Goal: Task Accomplishment & Management: Manage account settings

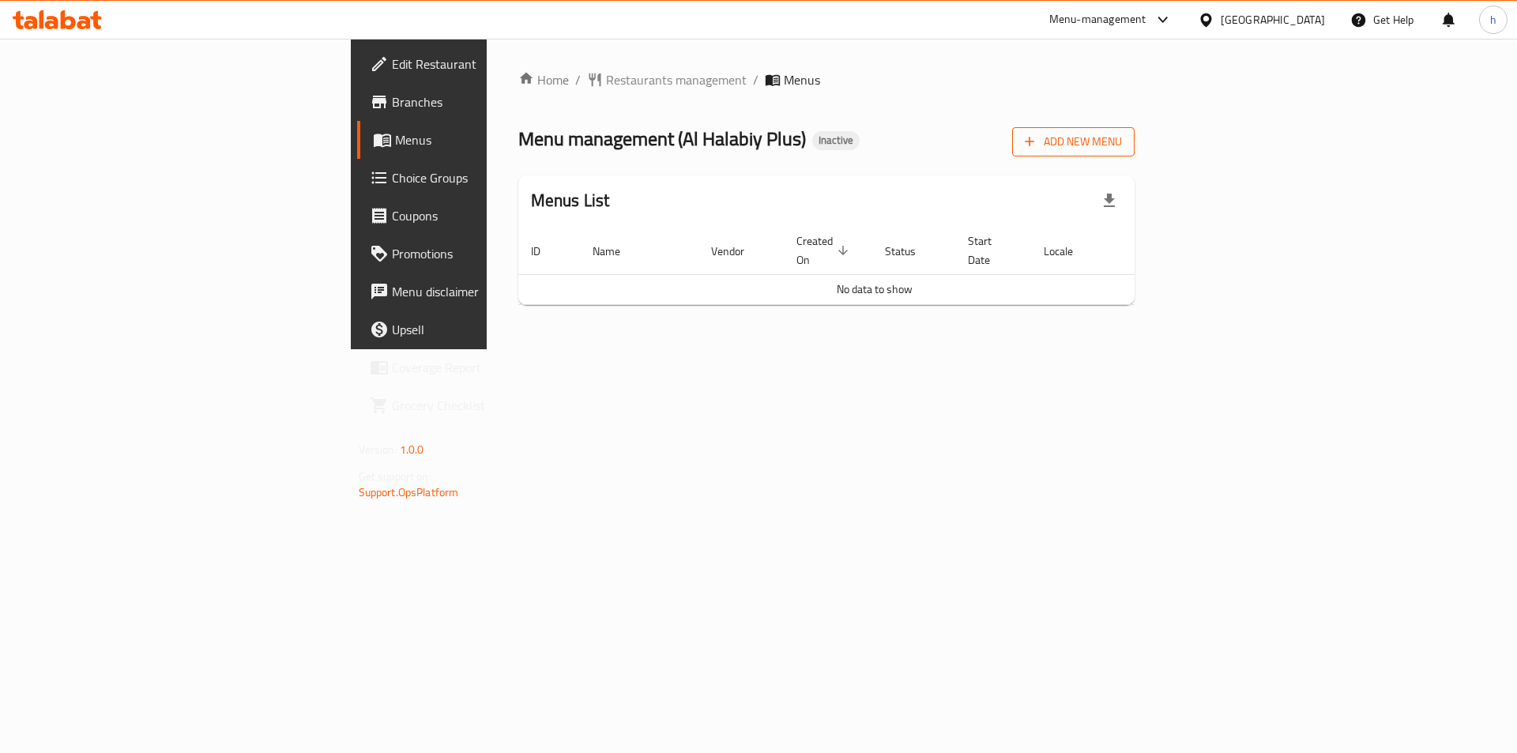
click at [1122, 146] on span "Add New Menu" at bounding box center [1073, 142] width 97 height 20
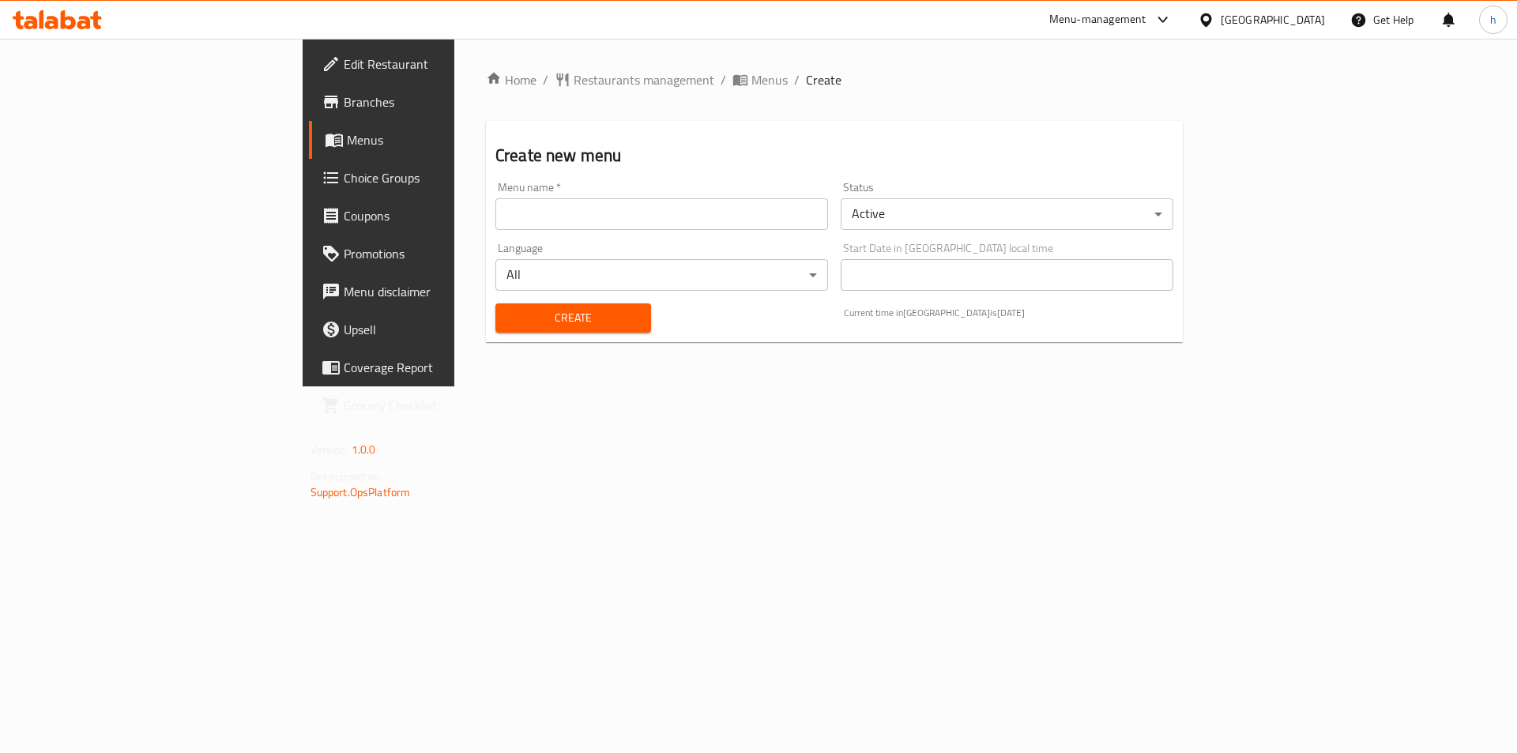
click at [697, 206] on input "text" at bounding box center [662, 214] width 333 height 32
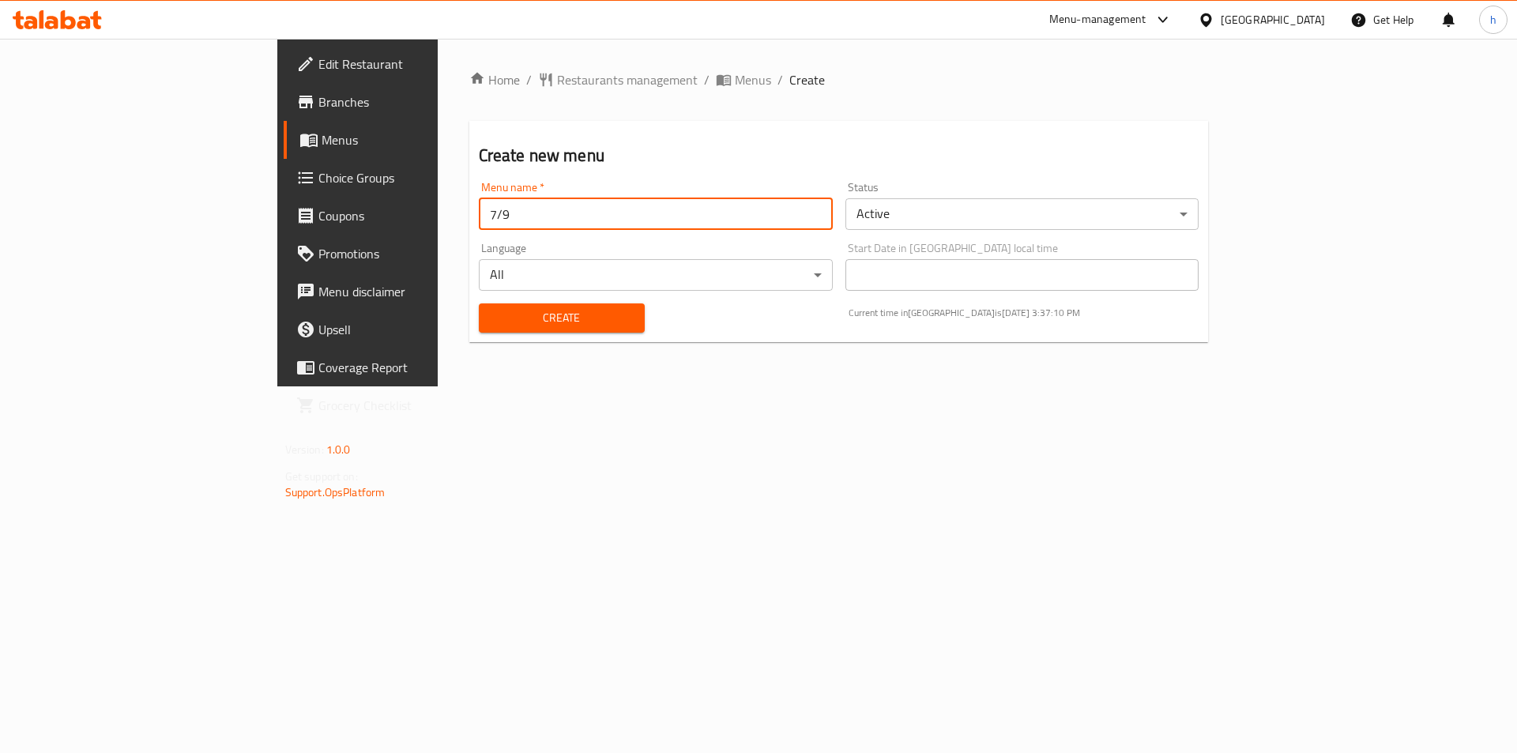
type input "7/9"
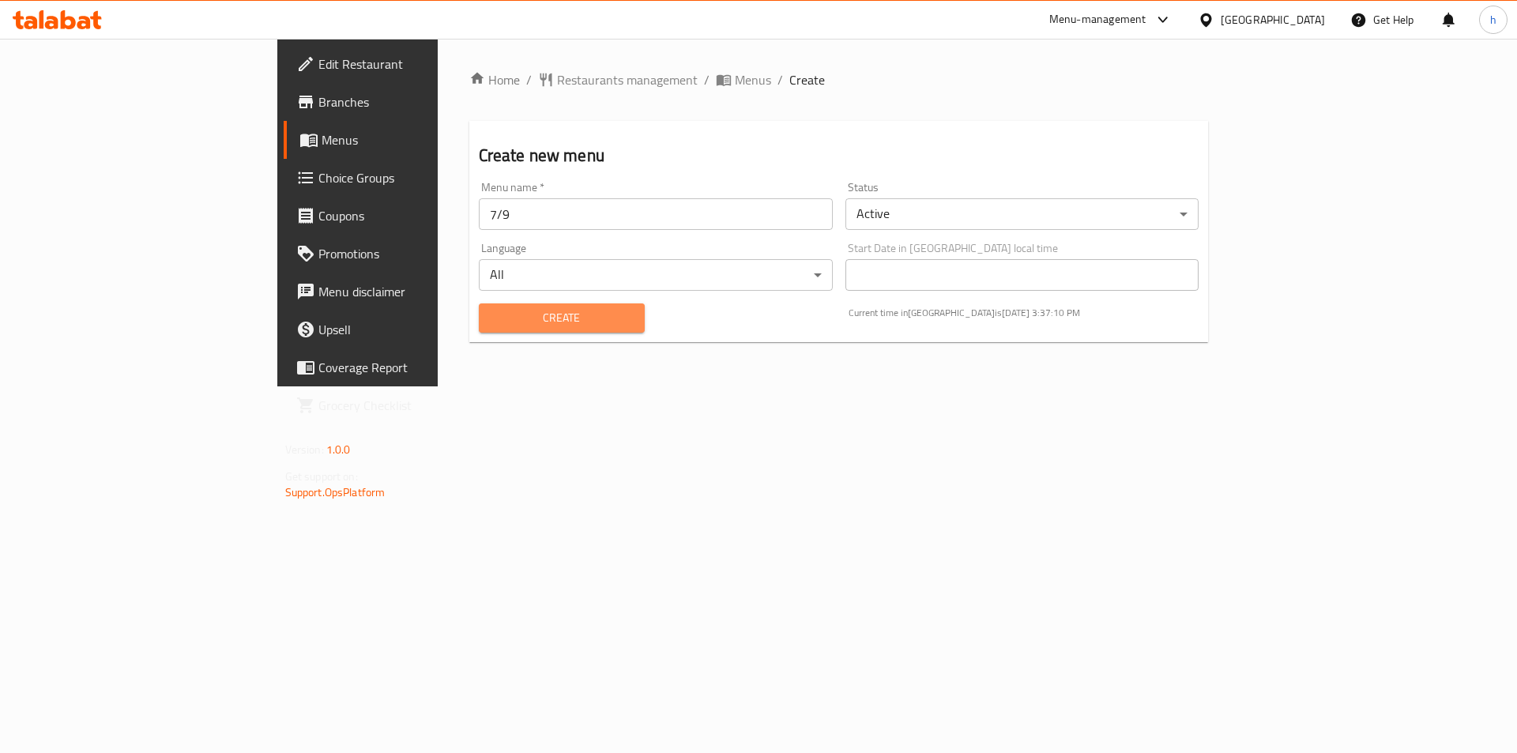
click at [541, 311] on span "Create" at bounding box center [562, 318] width 141 height 20
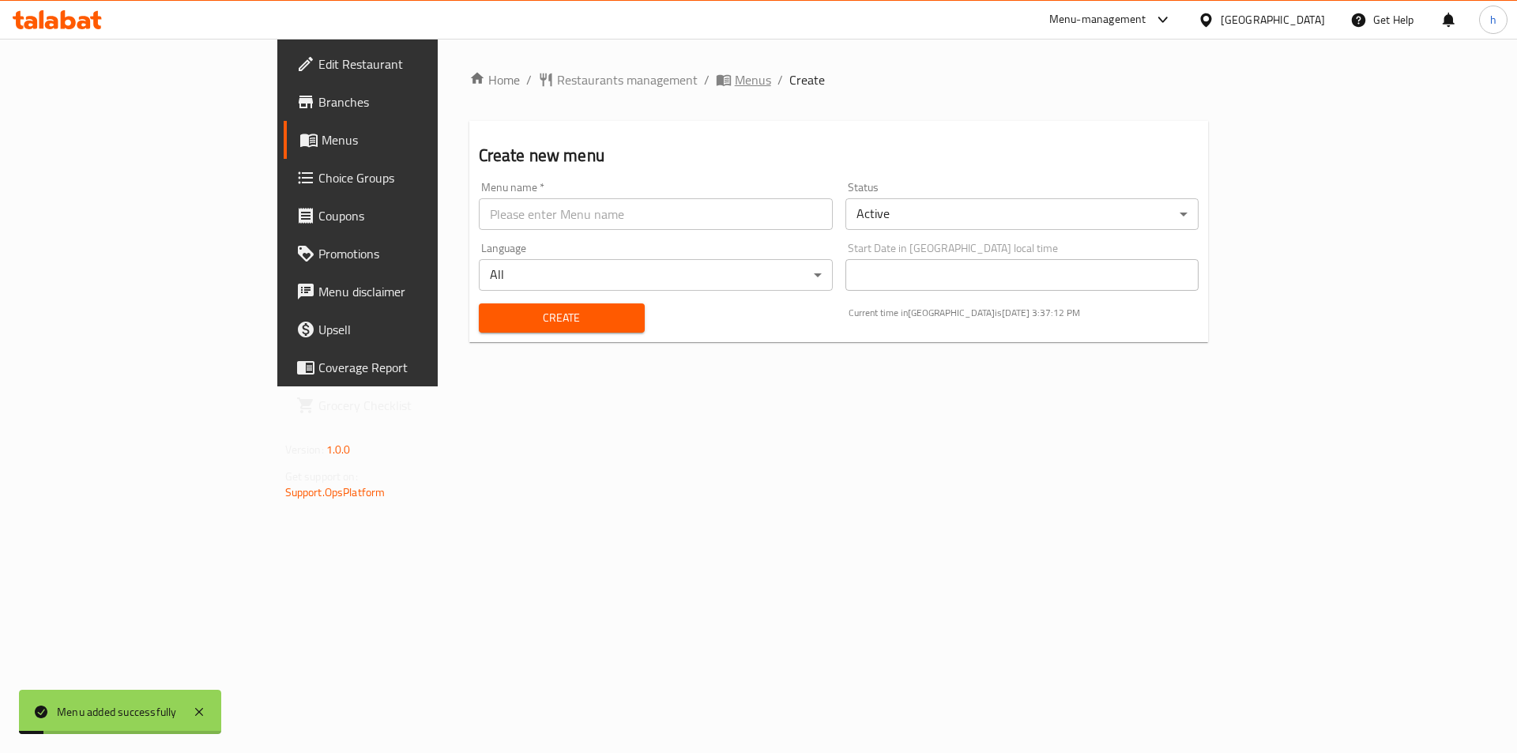
click at [735, 78] on span "Menus" at bounding box center [753, 79] width 36 height 19
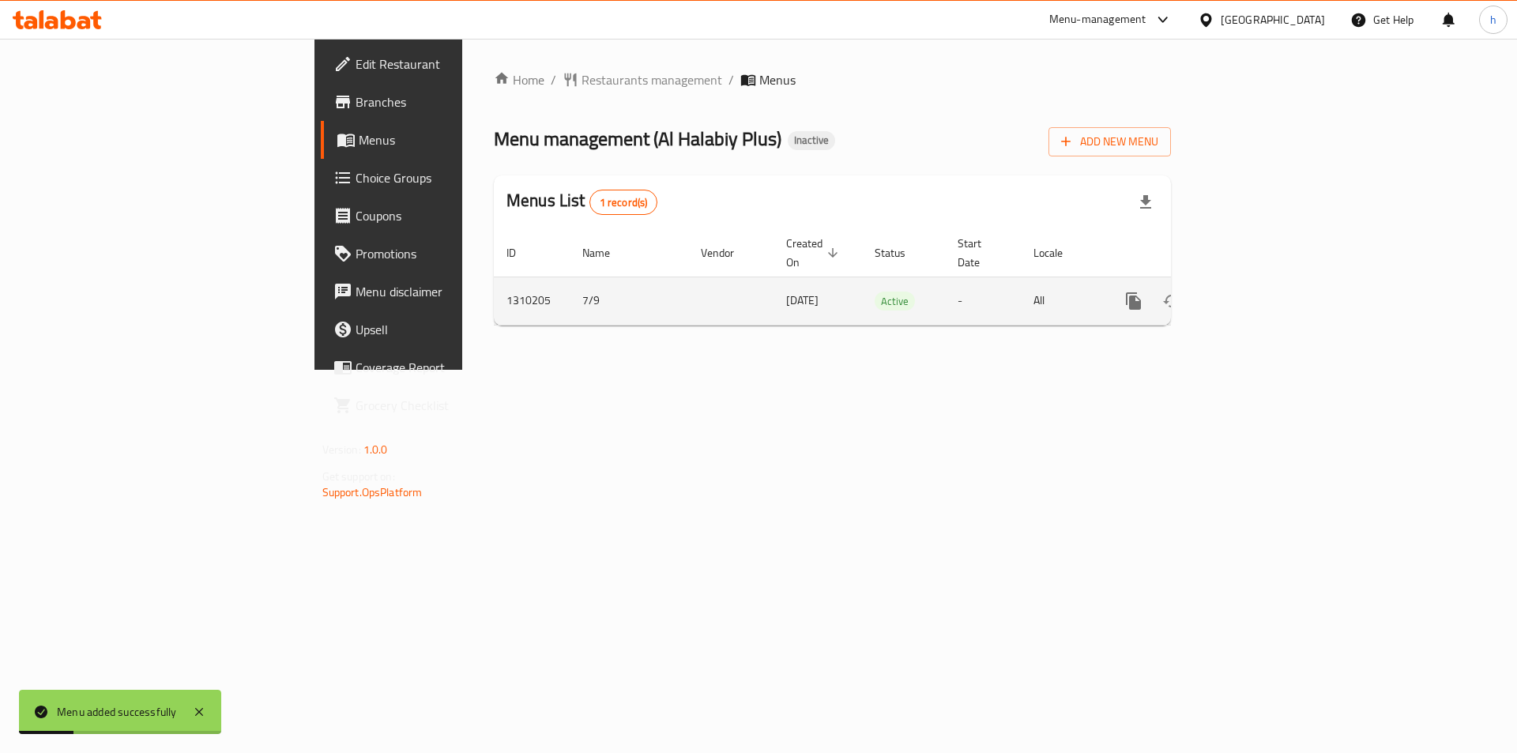
click at [1267, 282] on link "enhanced table" at bounding box center [1248, 301] width 38 height 38
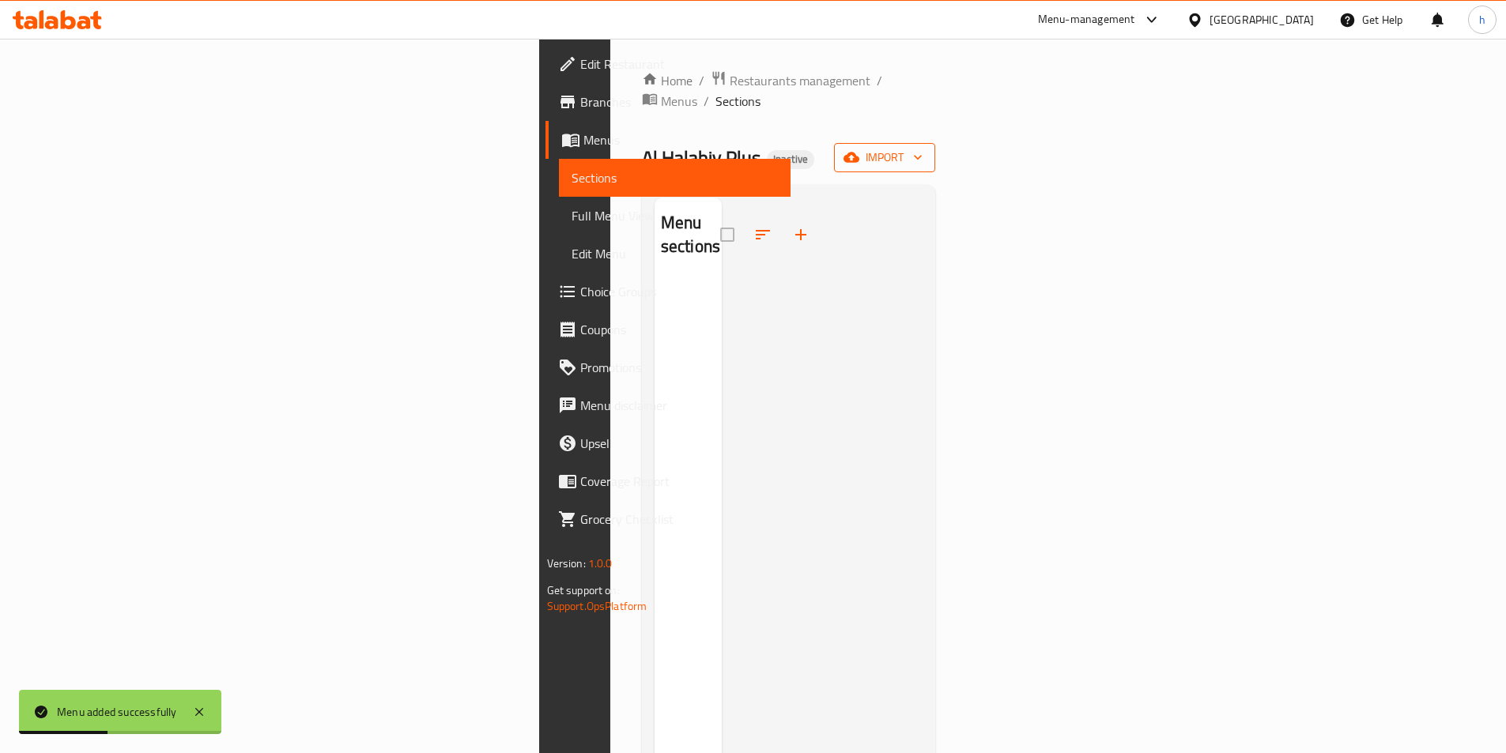
click at [925, 149] on icon "button" at bounding box center [918, 157] width 16 height 16
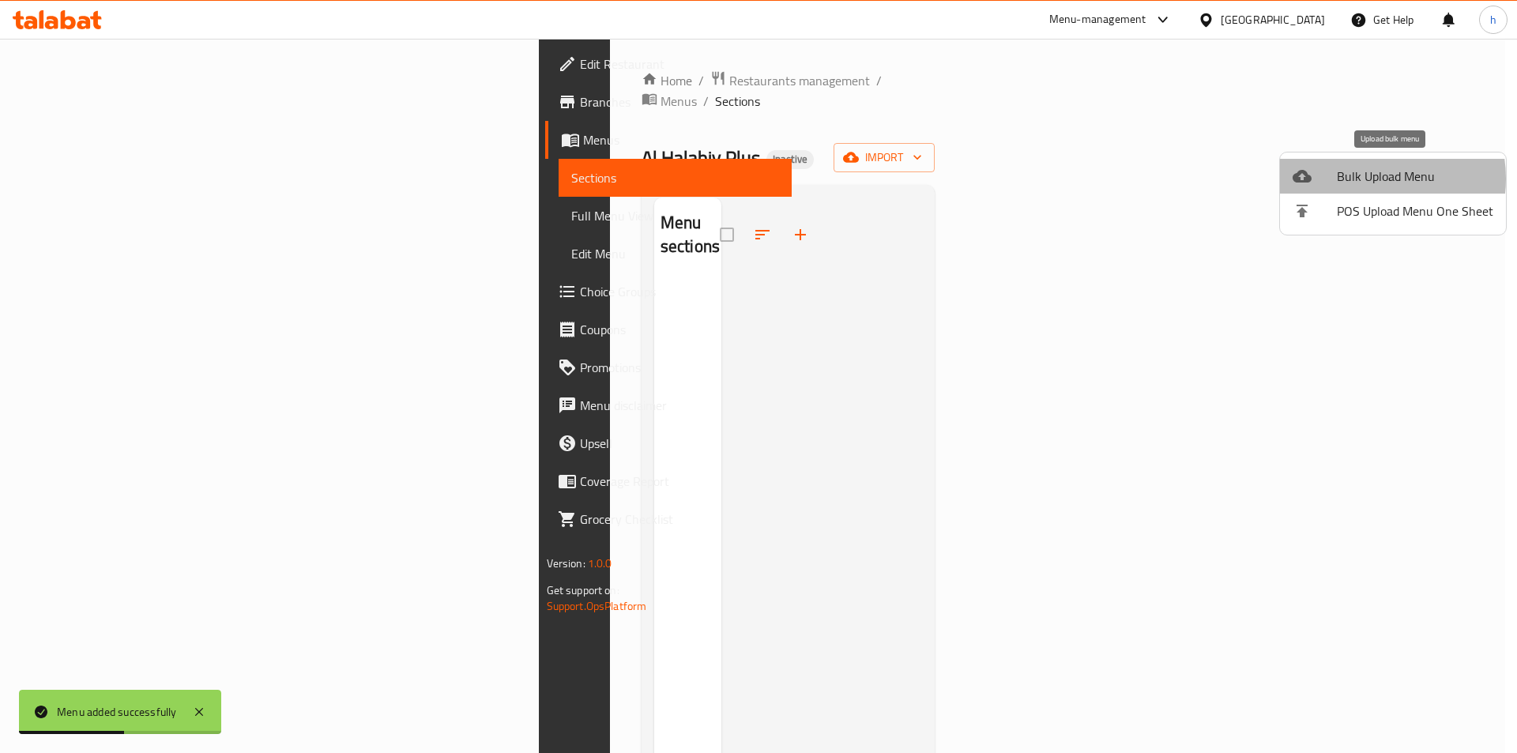
click at [1365, 179] on span "Bulk Upload Menu" at bounding box center [1415, 176] width 156 height 19
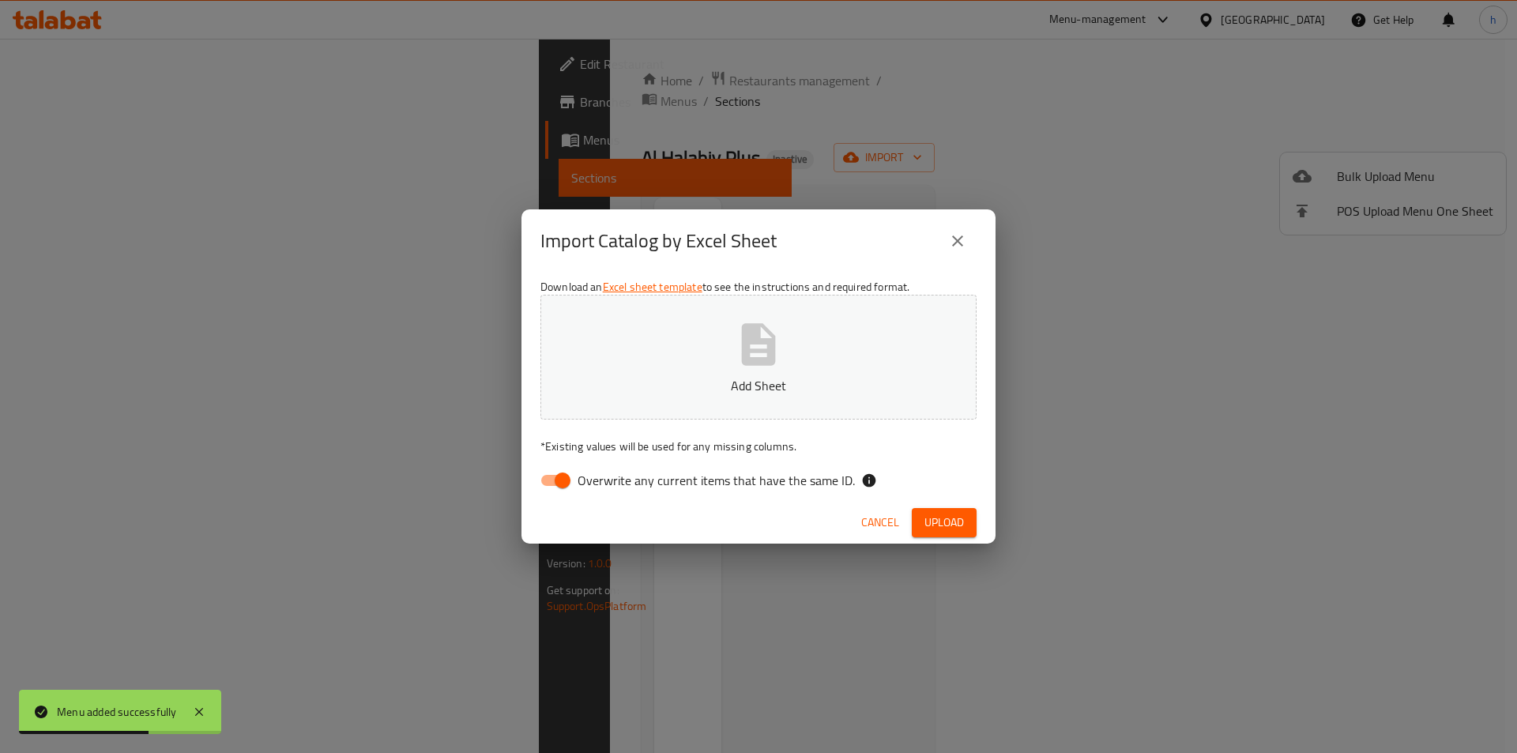
click at [575, 464] on div "Download an Excel sheet template to see the instructions and required format. A…" at bounding box center [759, 387] width 474 height 229
click at [589, 477] on span "Overwrite any current items that have the same ID." at bounding box center [716, 480] width 277 height 19
click at [589, 477] on input "Overwrite any current items that have the same ID." at bounding box center [563, 480] width 90 height 30
checkbox input "false"
click at [693, 386] on p "Add Sheet" at bounding box center [758, 385] width 387 height 19
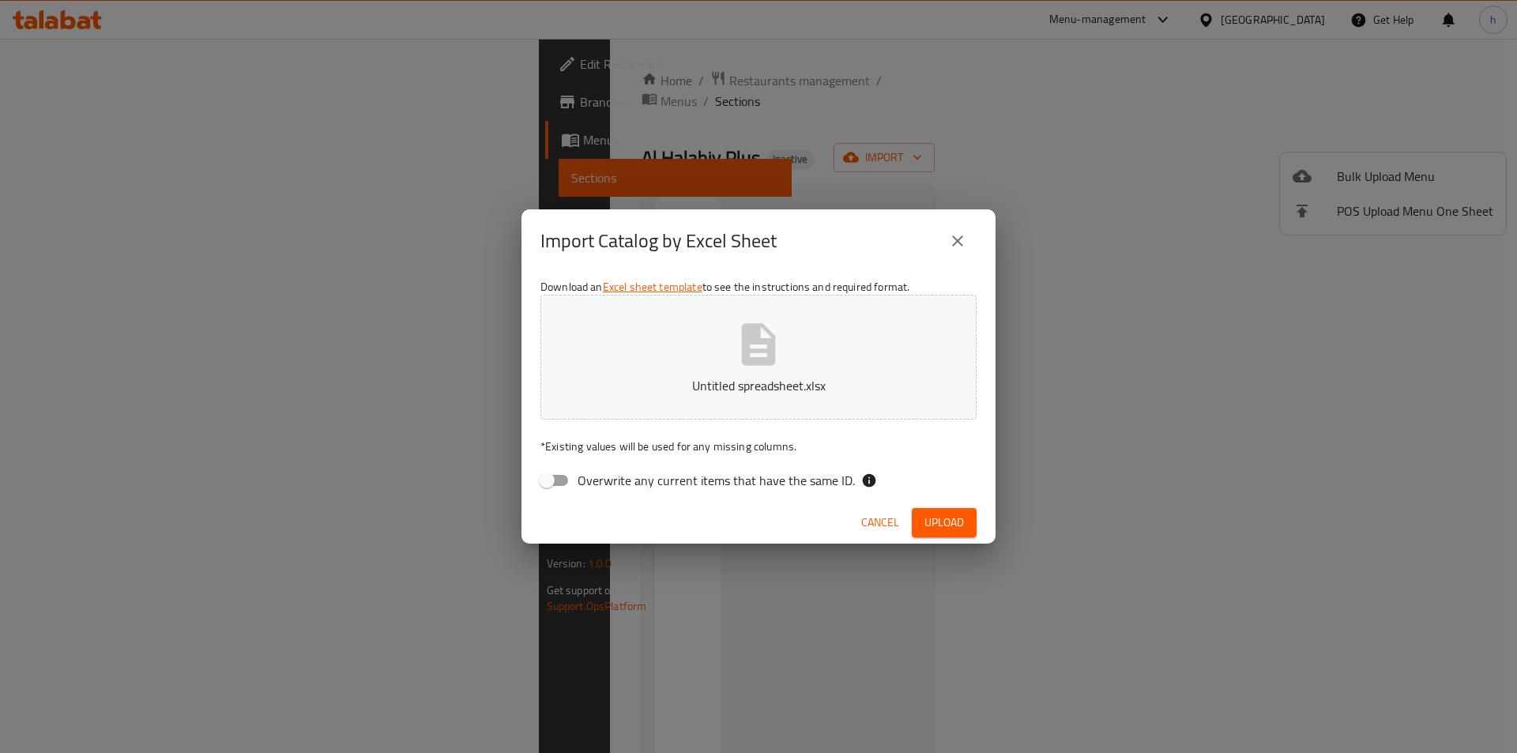
click at [939, 518] on span "Upload" at bounding box center [945, 523] width 40 height 20
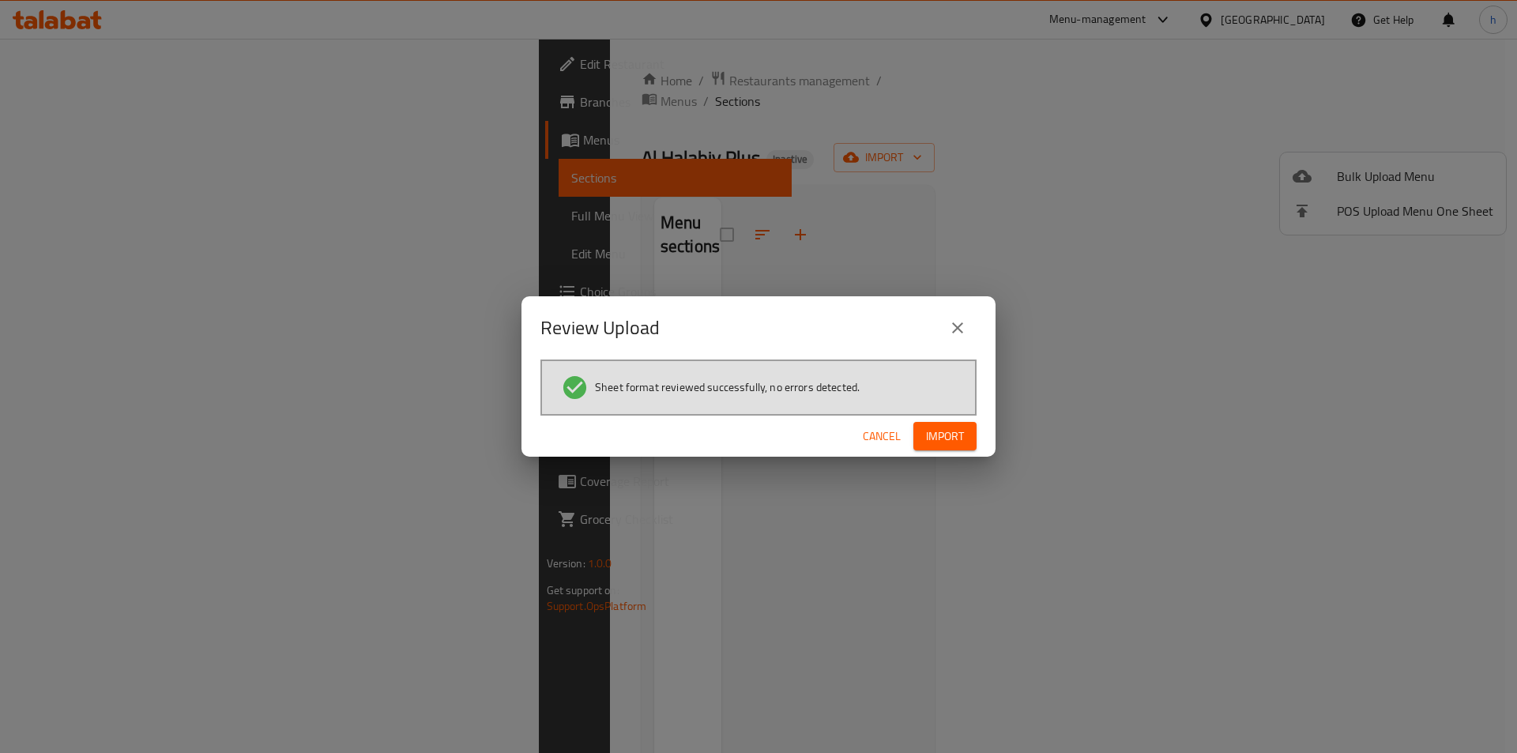
click at [977, 438] on div "Cancel Import" at bounding box center [759, 437] width 474 height 42
click at [960, 436] on span "Import" at bounding box center [945, 437] width 38 height 20
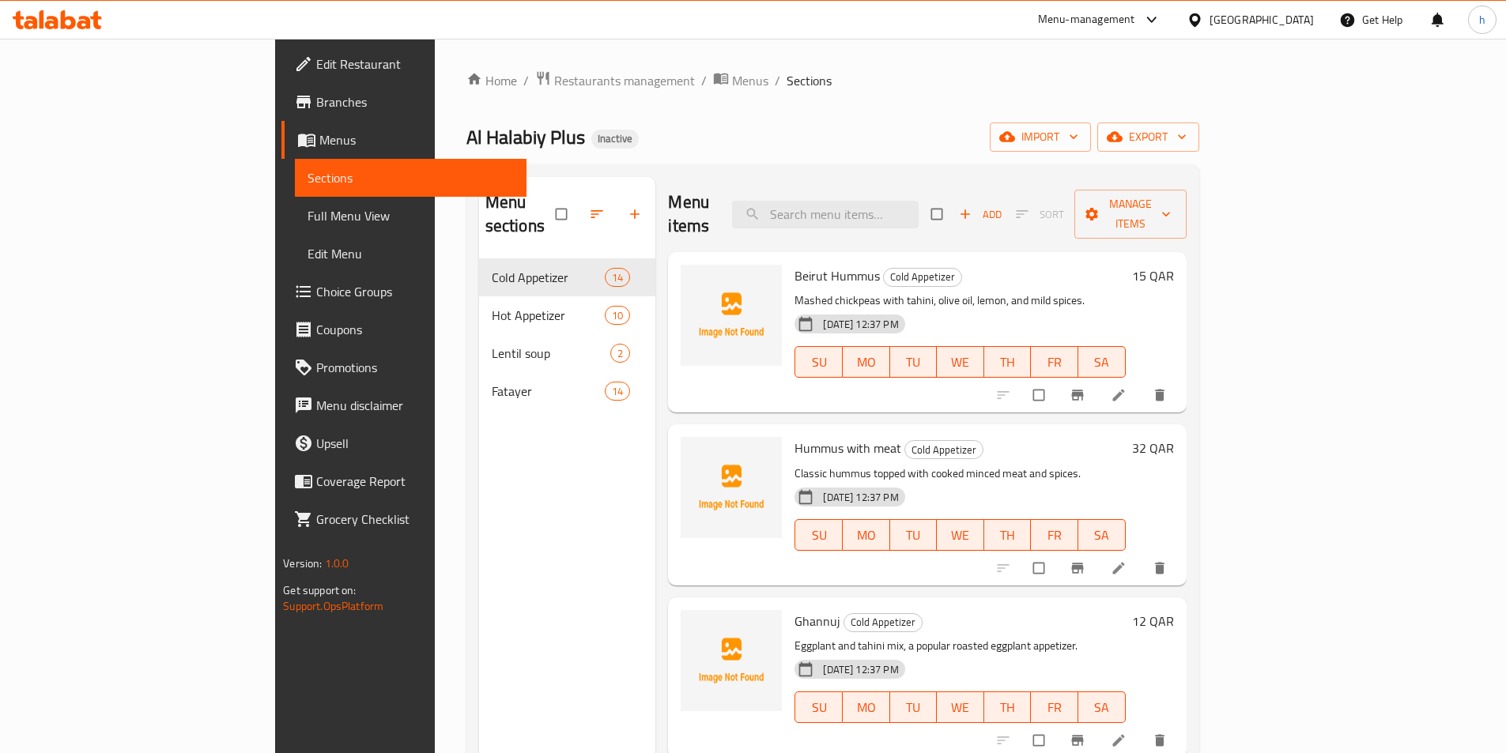
drag, startPoint x: 338, startPoint y: 2, endPoint x: 337, endPoint y: 53, distance: 51.4
click at [307, 218] on span "Full Menu View" at bounding box center [410, 215] width 206 height 19
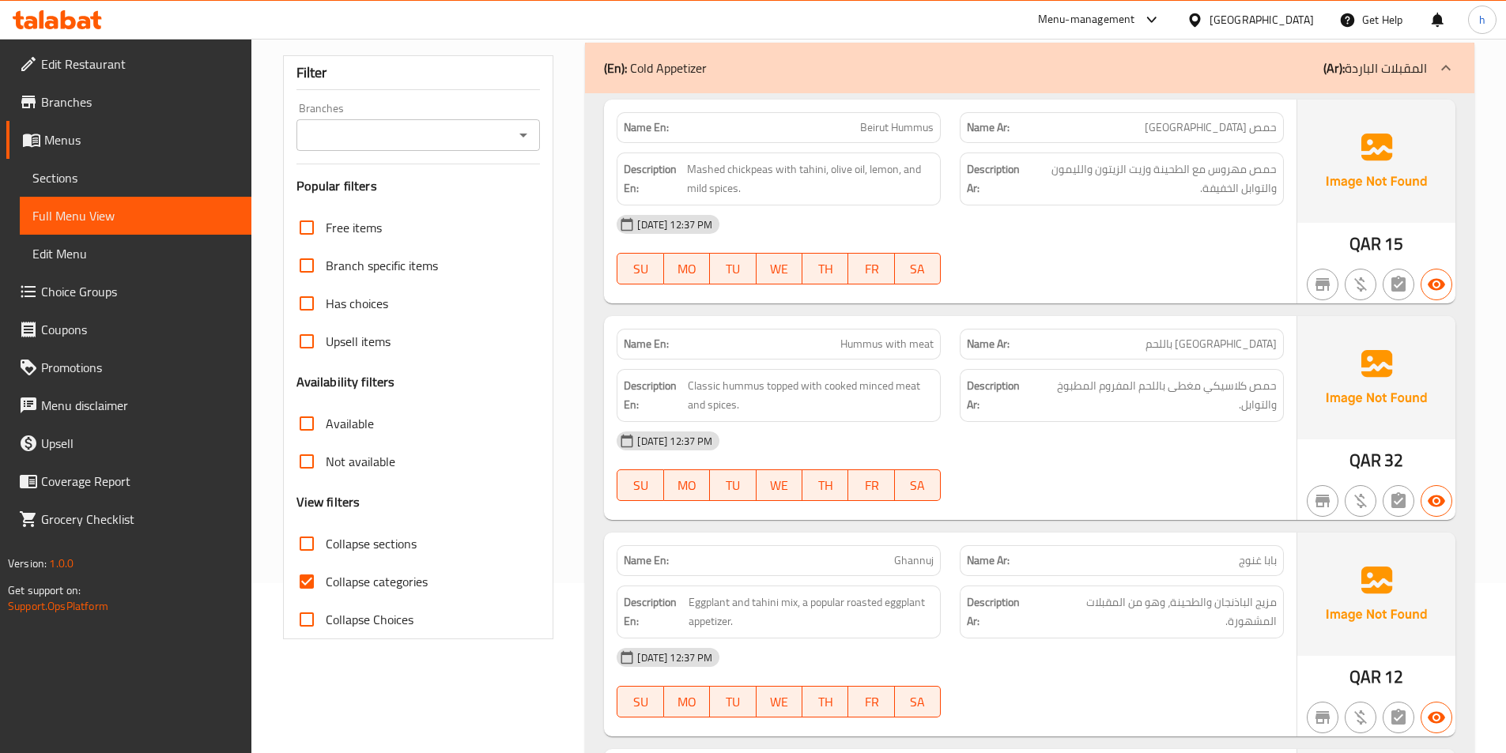
scroll to position [395, 0]
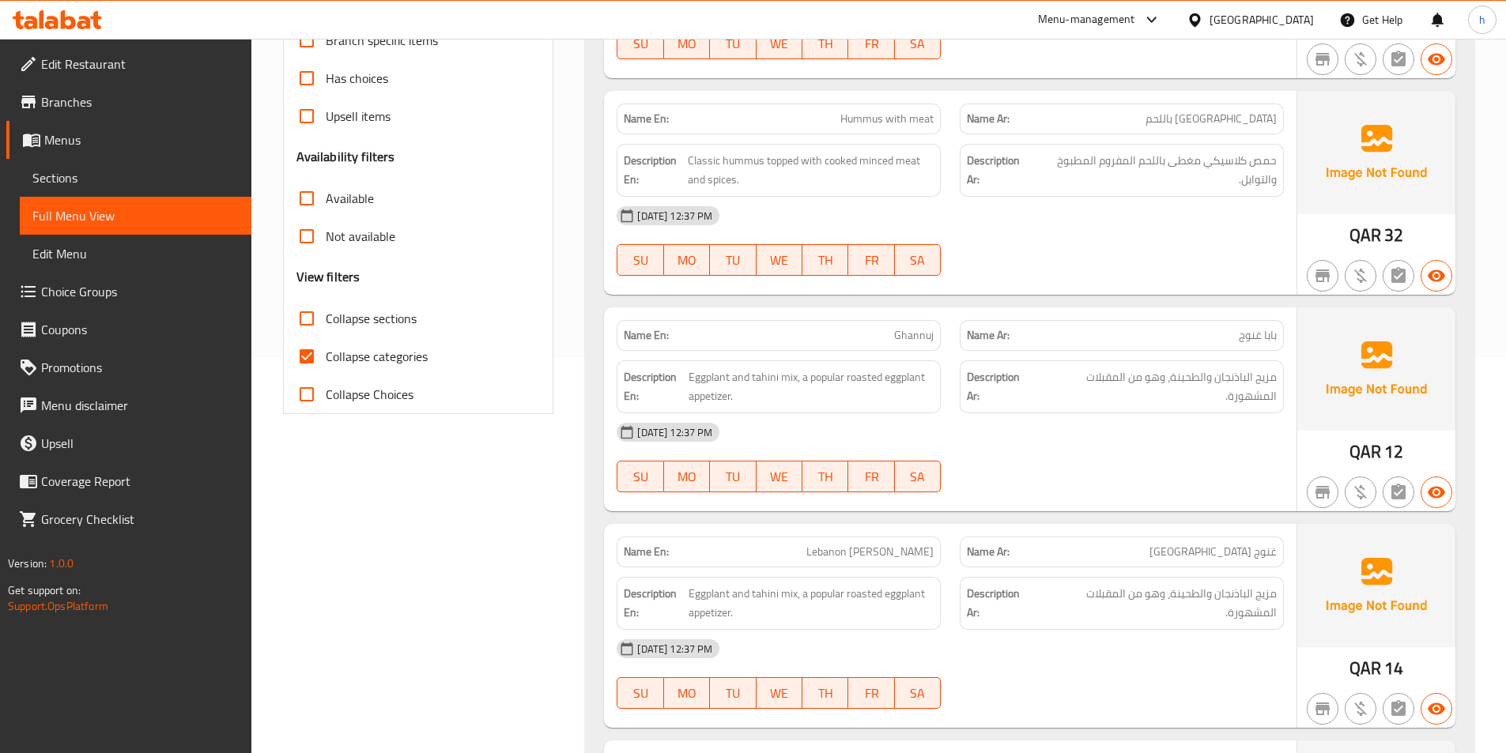
click at [312, 363] on input "Collapse categories" at bounding box center [307, 356] width 38 height 38
checkbox input "false"
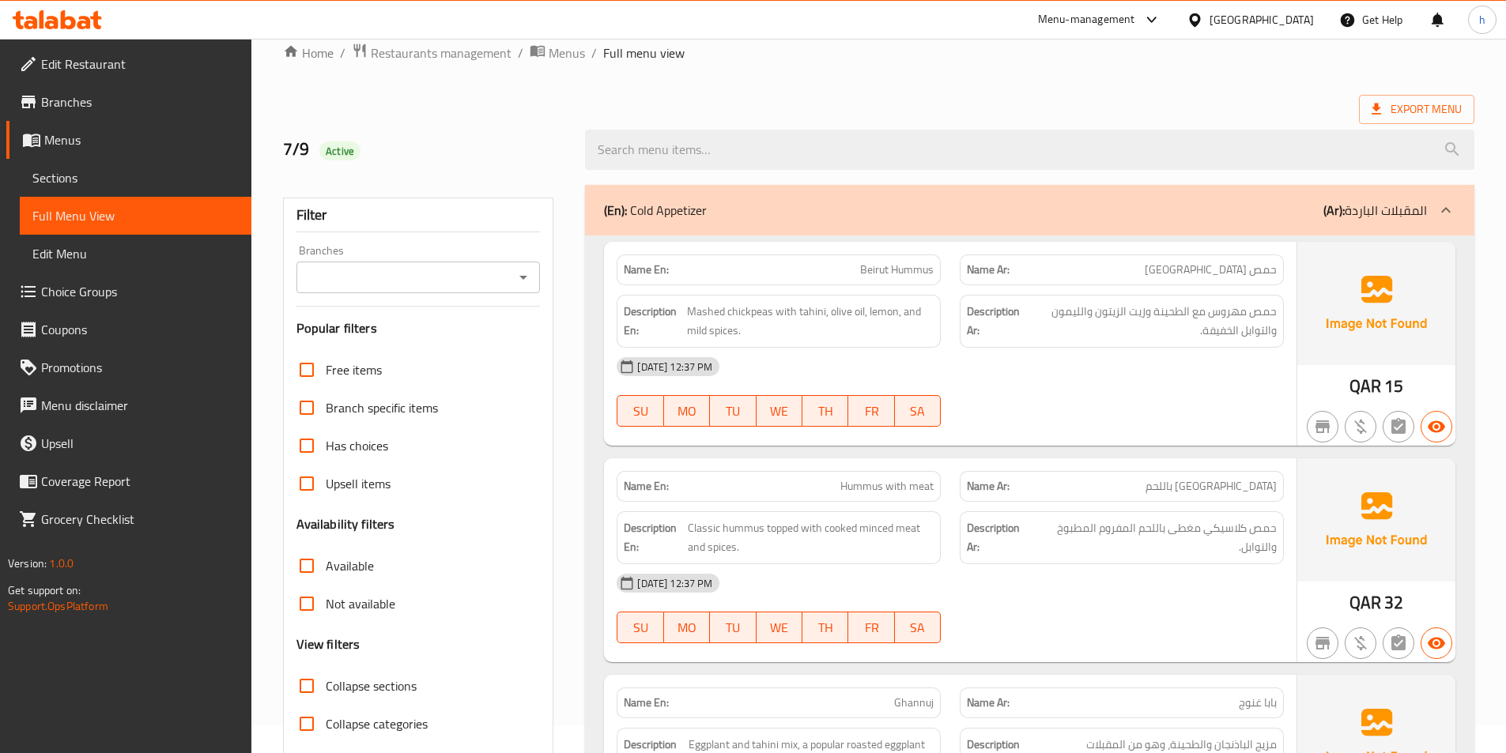
scroll to position [0, 0]
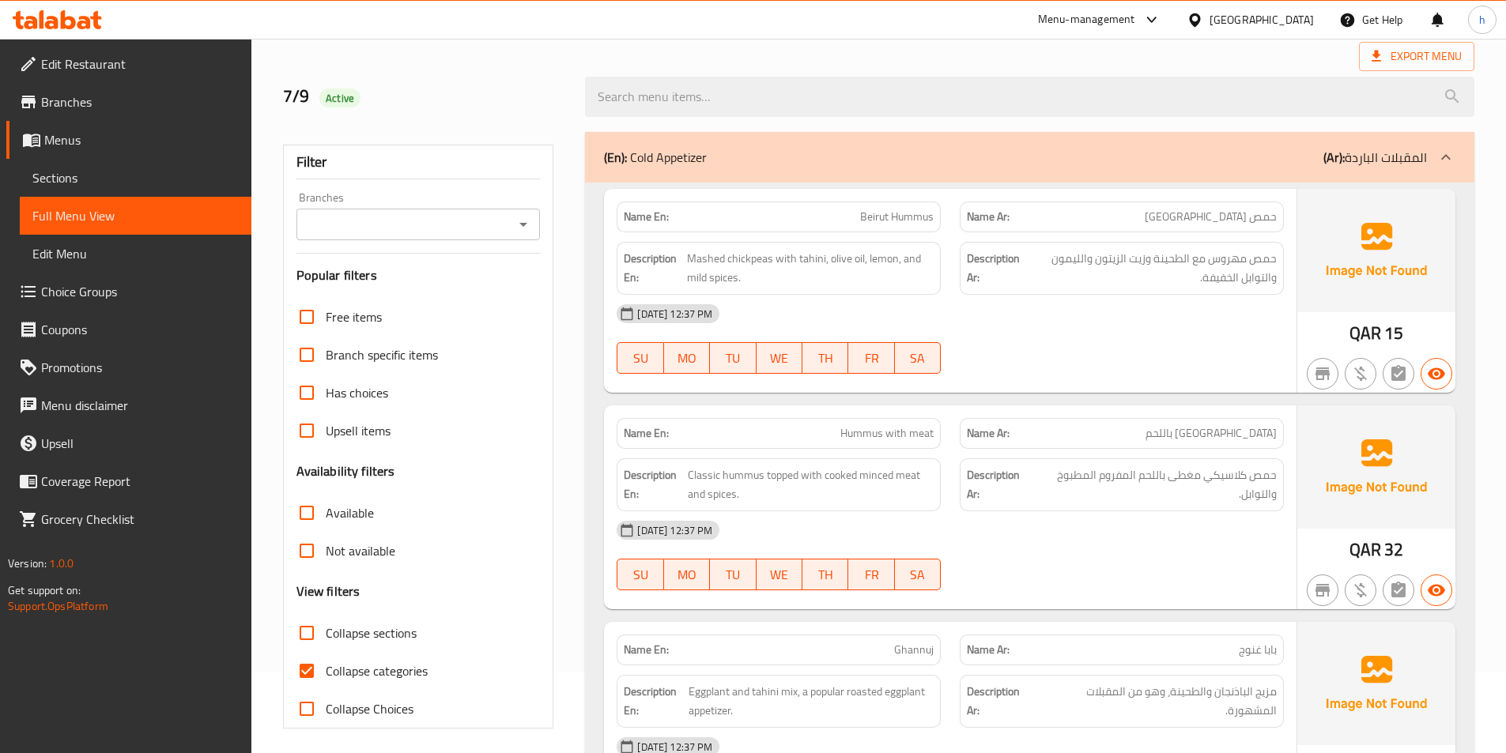
scroll to position [158, 0]
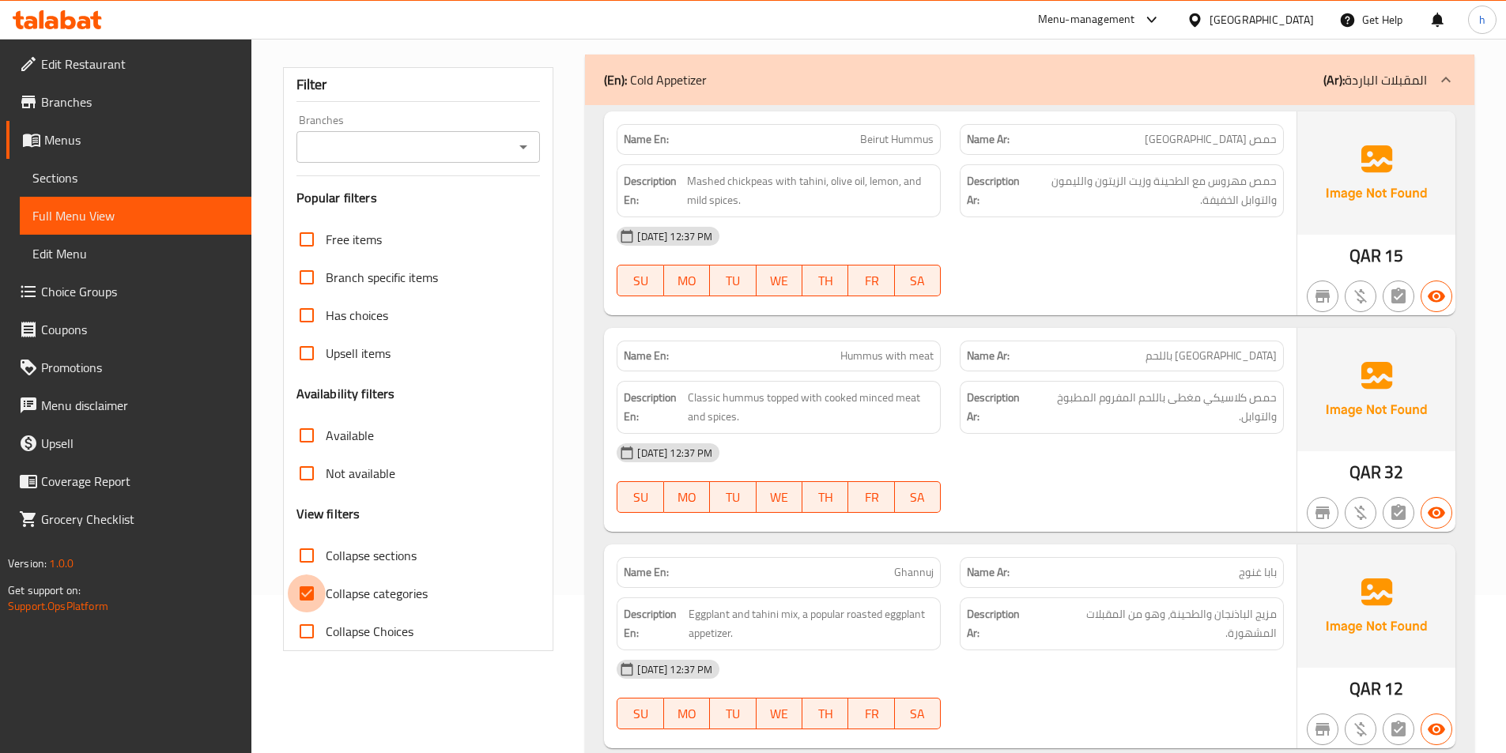
click at [313, 601] on input "Collapse categories" at bounding box center [307, 594] width 38 height 38
checkbox input "false"
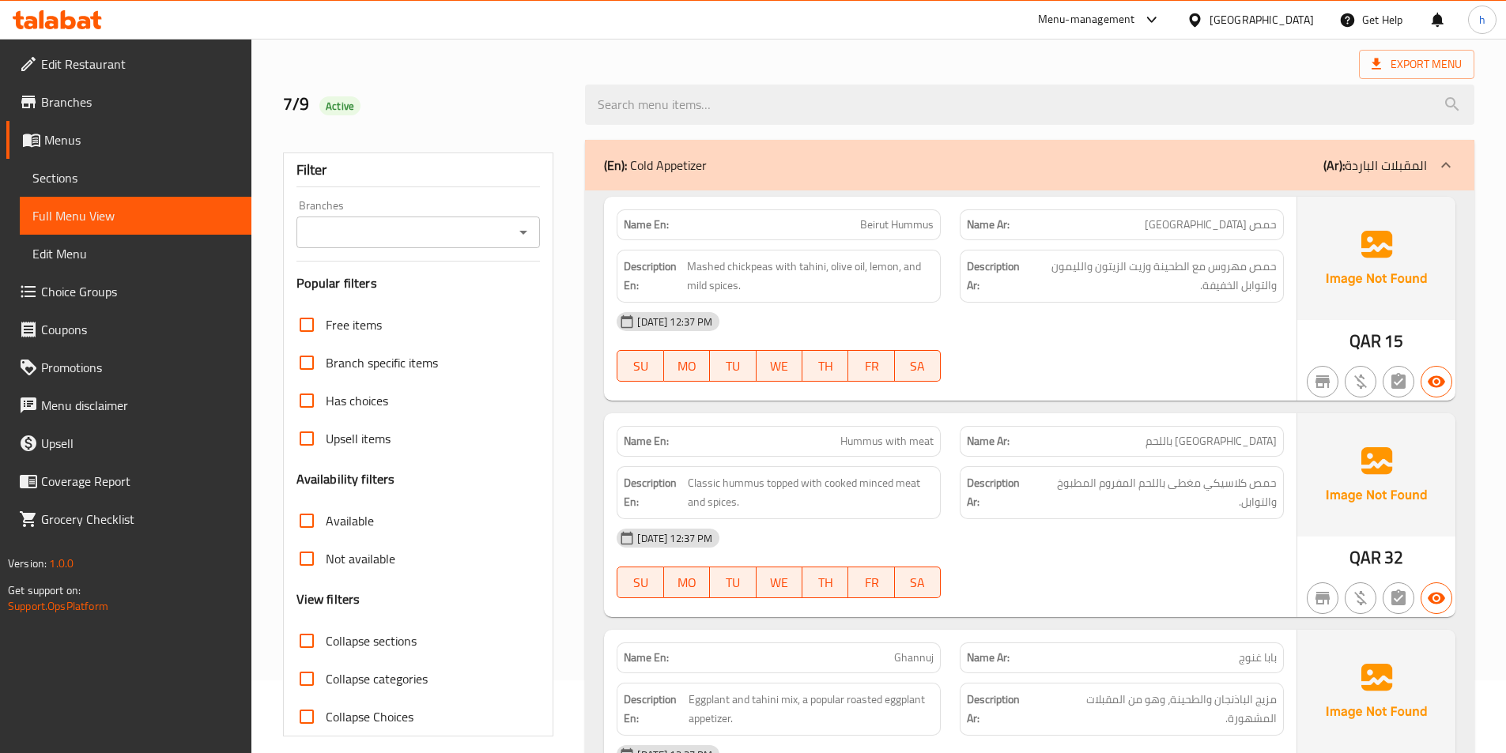
scroll to position [0, 0]
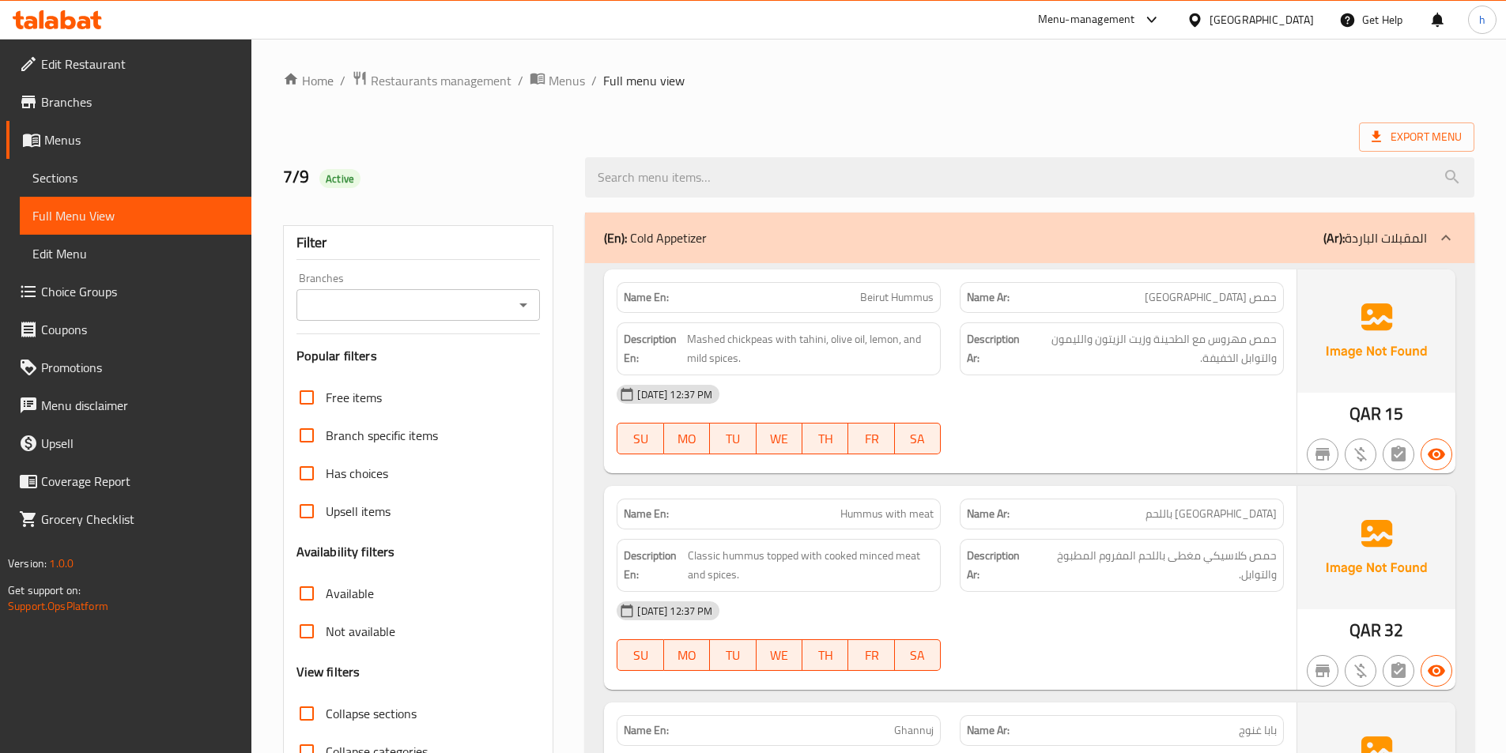
click at [116, 293] on span "Choice Groups" at bounding box center [140, 291] width 198 height 19
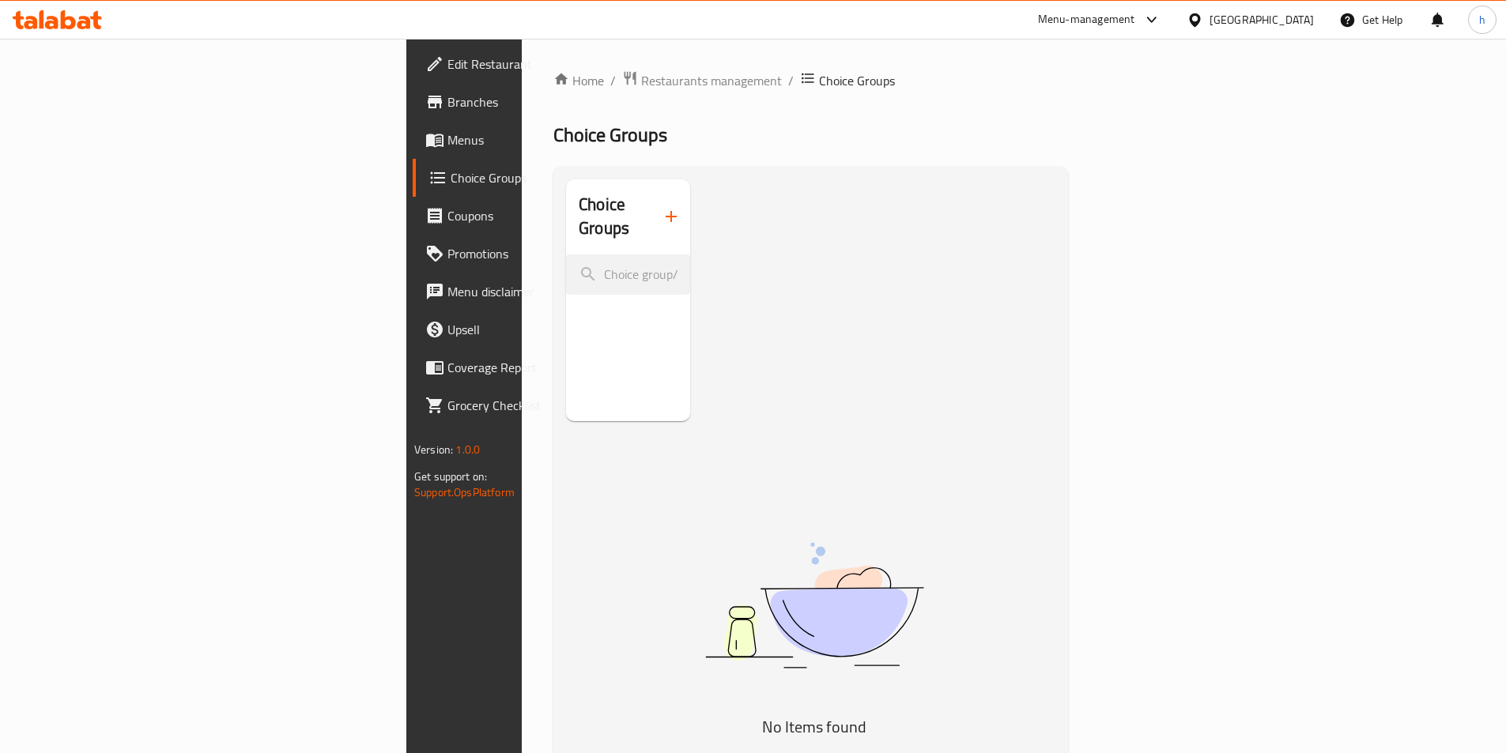
click at [661, 207] on icon "button" at bounding box center [670, 216] width 19 height 19
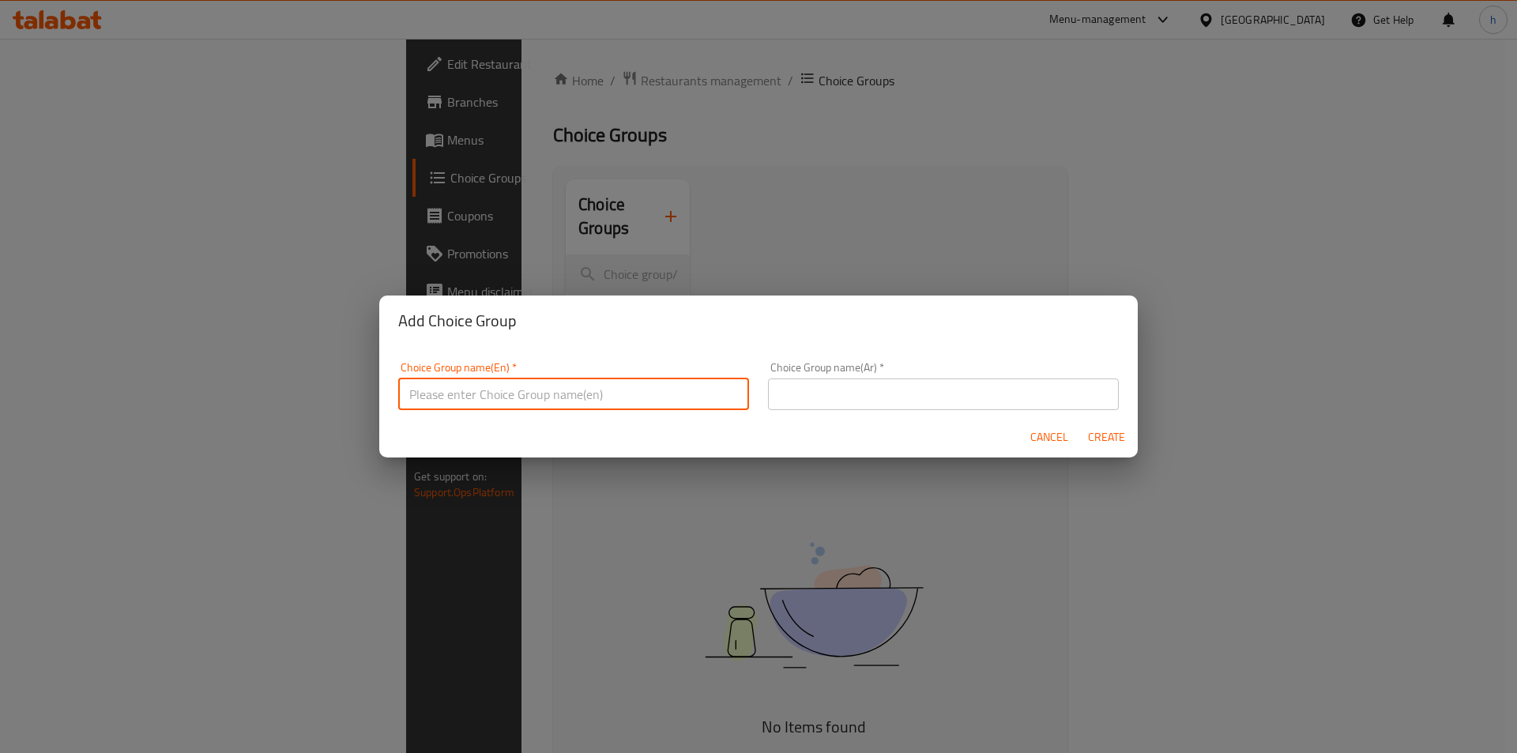
click at [667, 387] on input "text" at bounding box center [573, 395] width 351 height 32
type input "Your Choice of :"
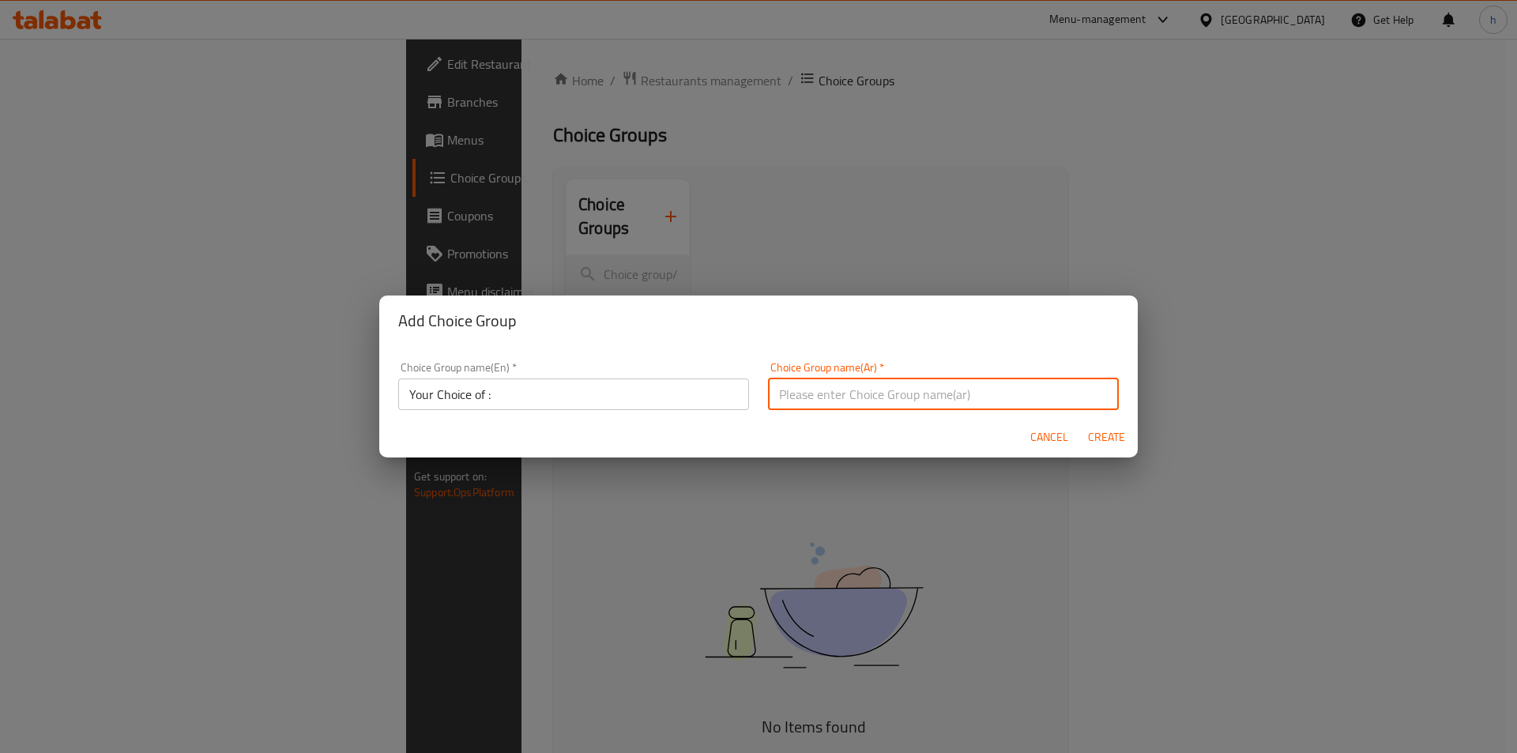
click at [798, 395] on input "text" at bounding box center [943, 395] width 351 height 32
type input "h"
type input "اختيارك من"
click at [1108, 428] on span "Create" at bounding box center [1106, 438] width 38 height 20
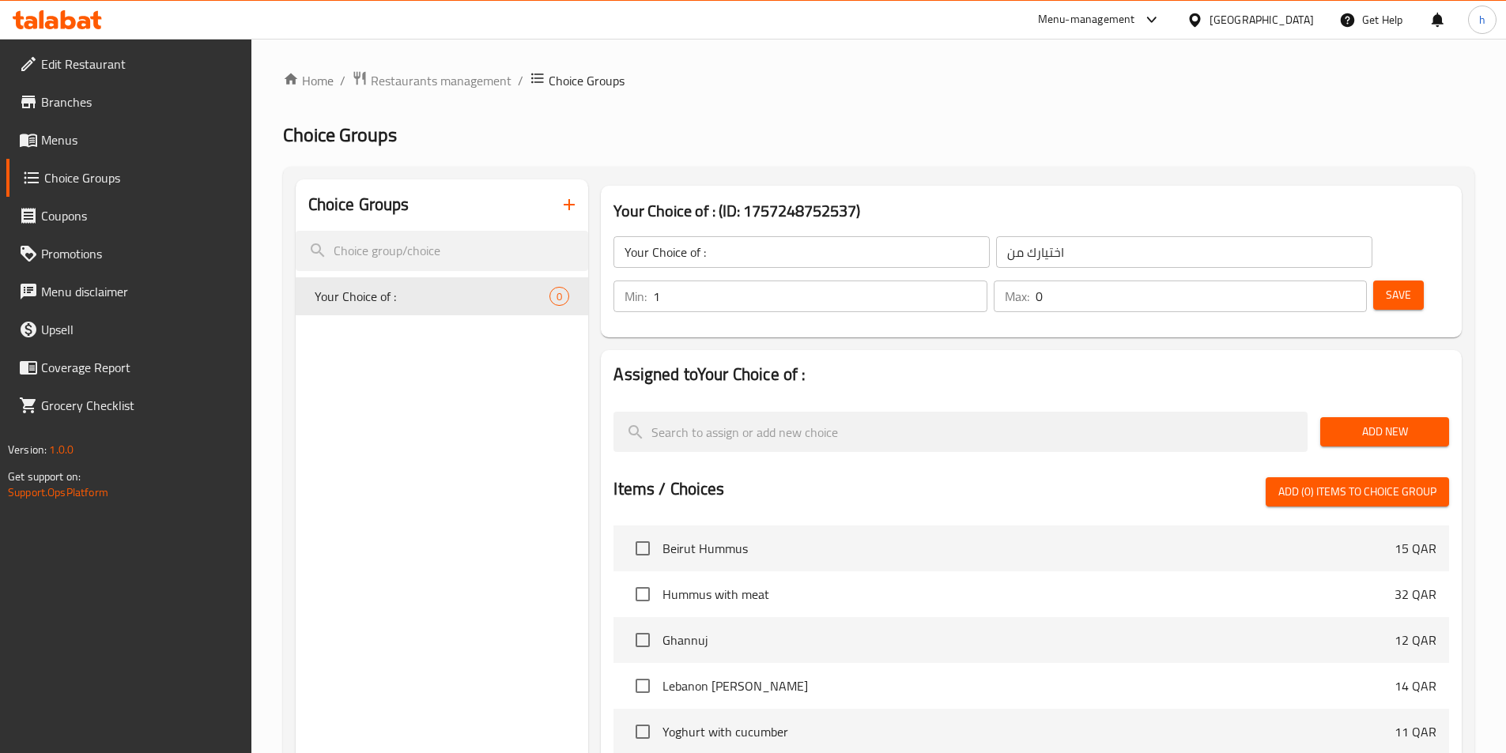
type input "1"
click at [986, 281] on input "1" at bounding box center [820, 297] width 334 height 32
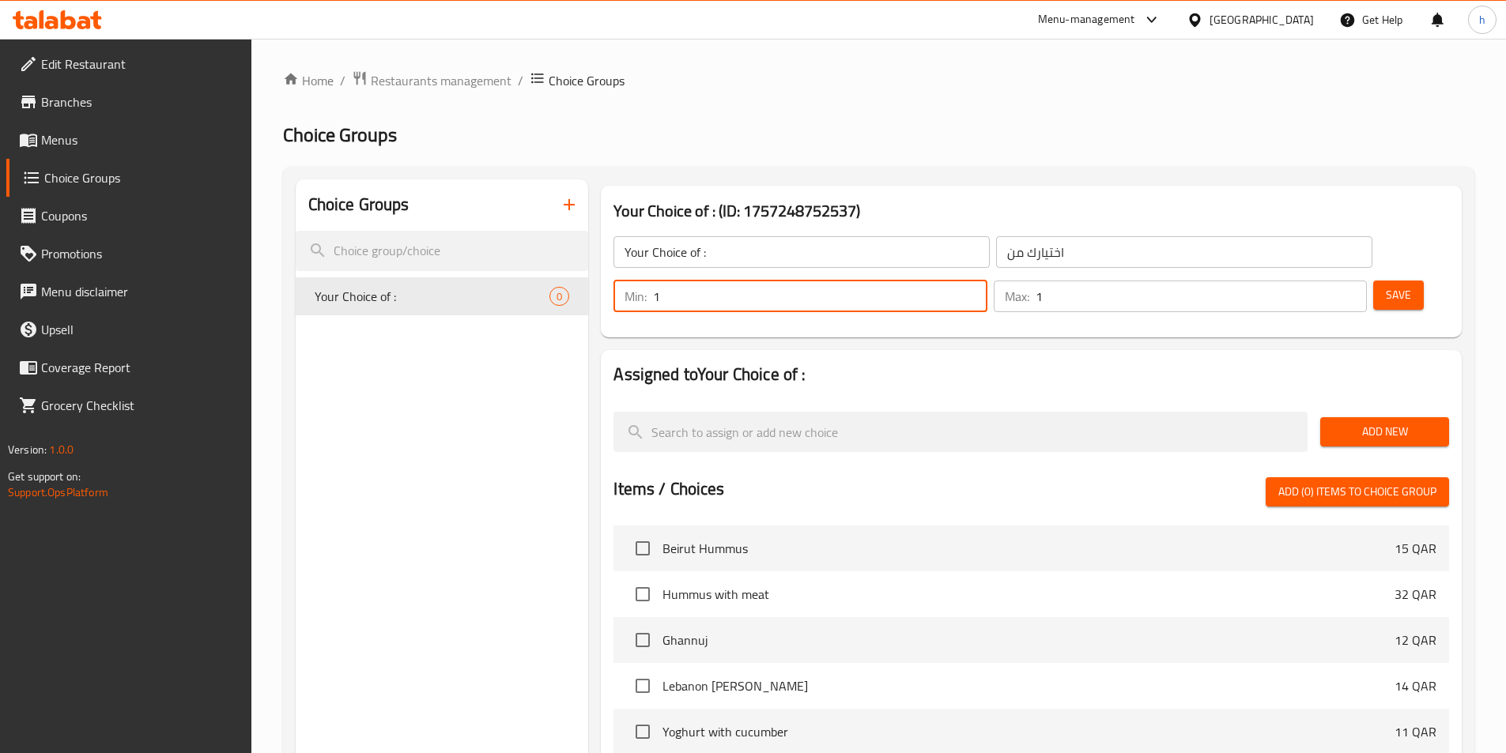
type input "1"
click at [1325, 281] on input "1" at bounding box center [1200, 297] width 331 height 32
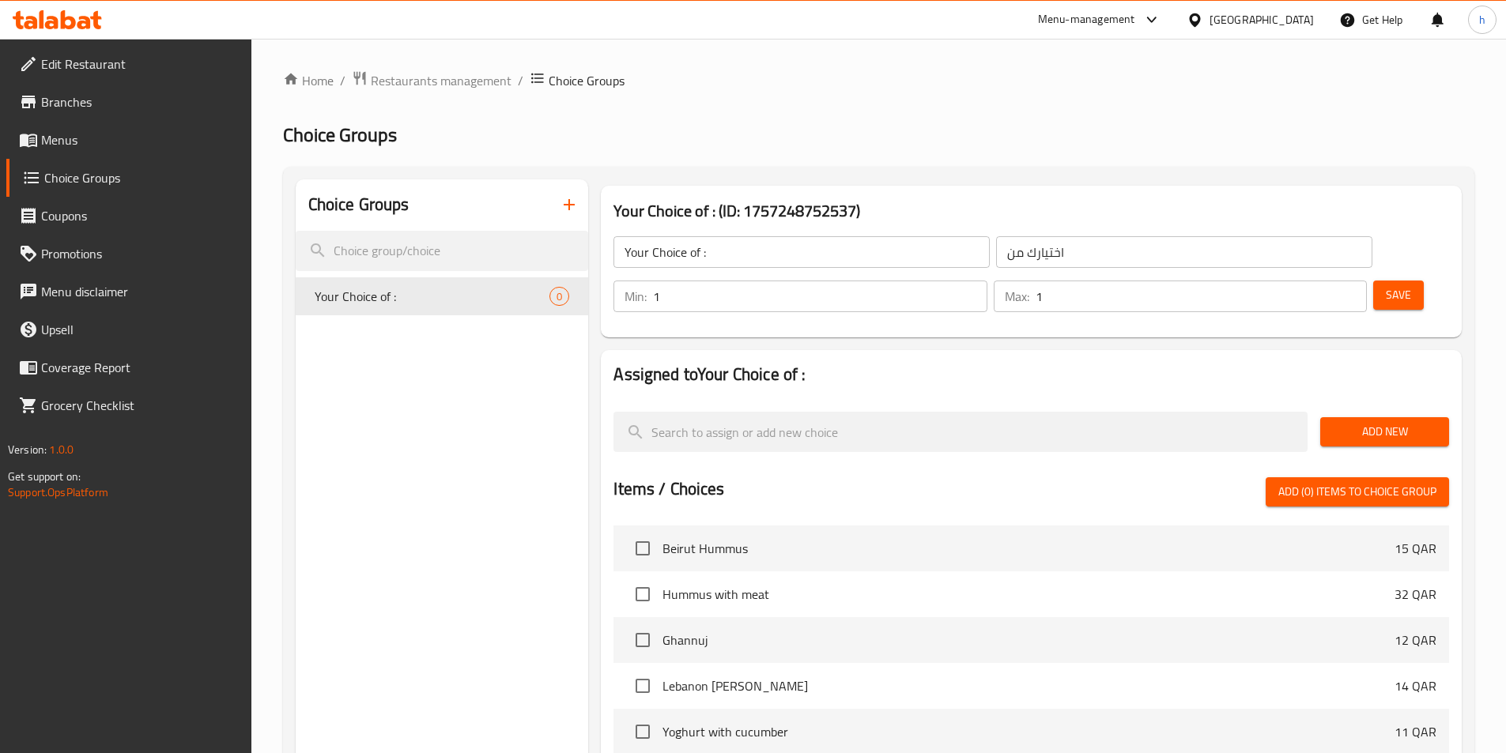
click at [1413, 422] on span "Add New" at bounding box center [1384, 432] width 104 height 20
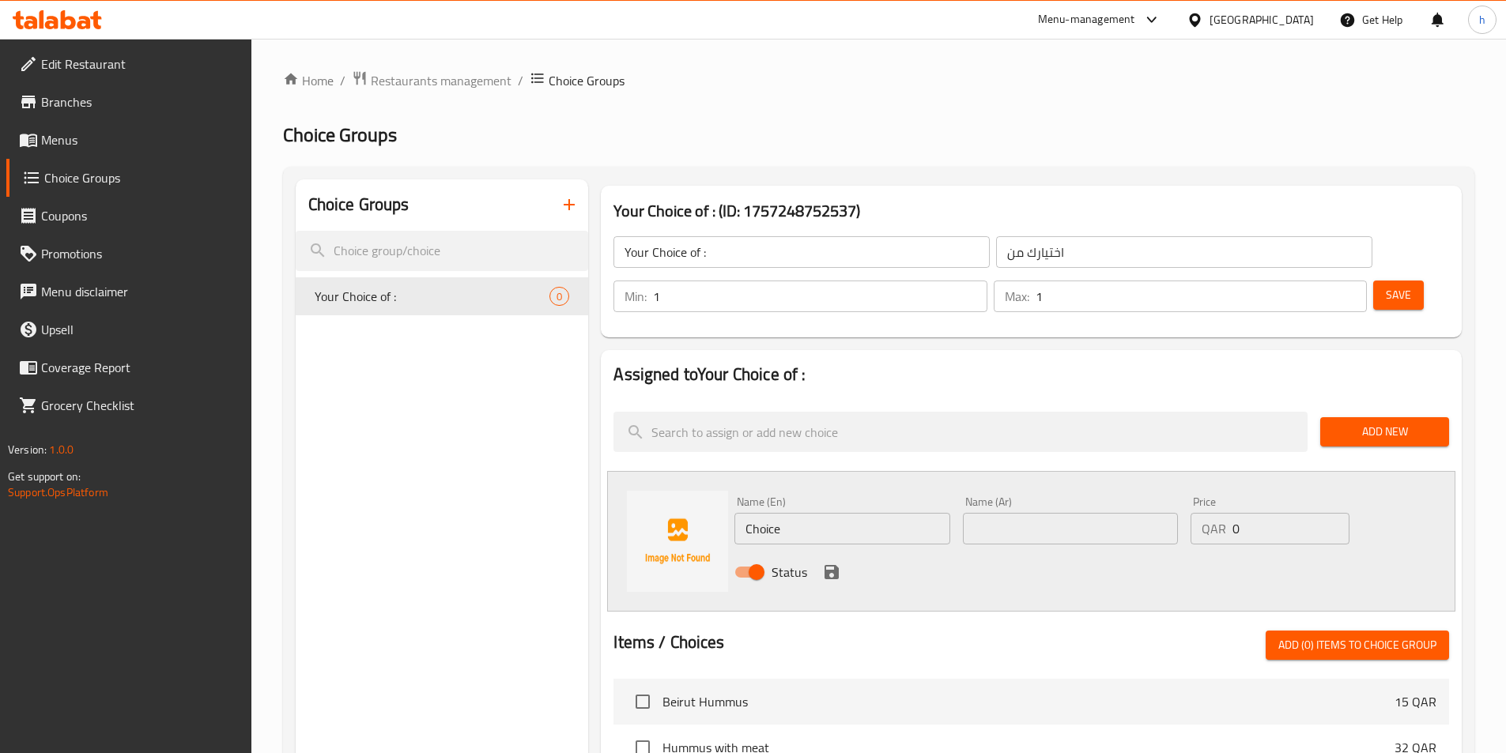
click at [868, 513] on input "Choice" at bounding box center [841, 529] width 215 height 32
paste input "ooked"
type input "Cooked"
click at [1115, 513] on input "text" at bounding box center [1070, 529] width 215 height 32
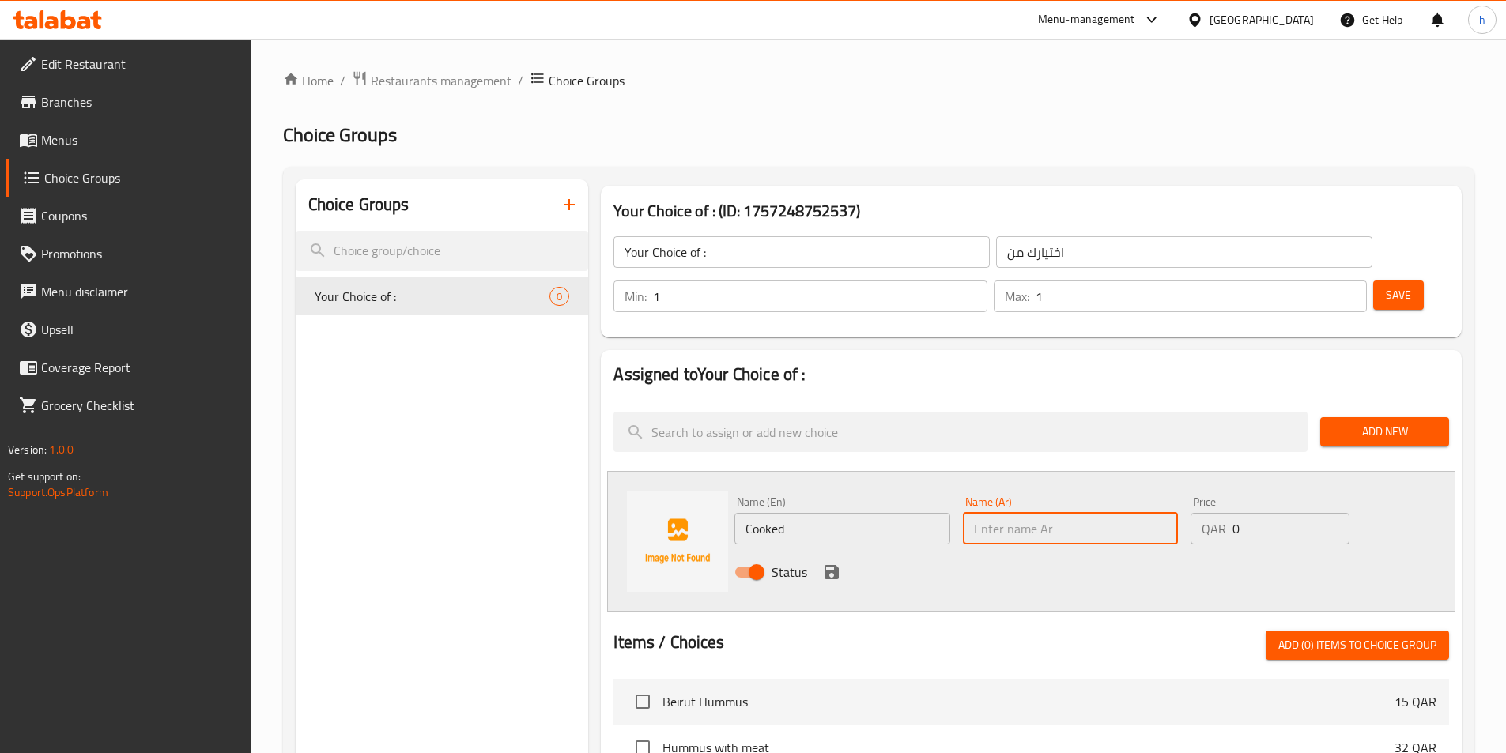
paste input "المطبوخ"
type input "المطبوخ"
click at [835, 565] on icon "save" at bounding box center [831, 572] width 14 height 14
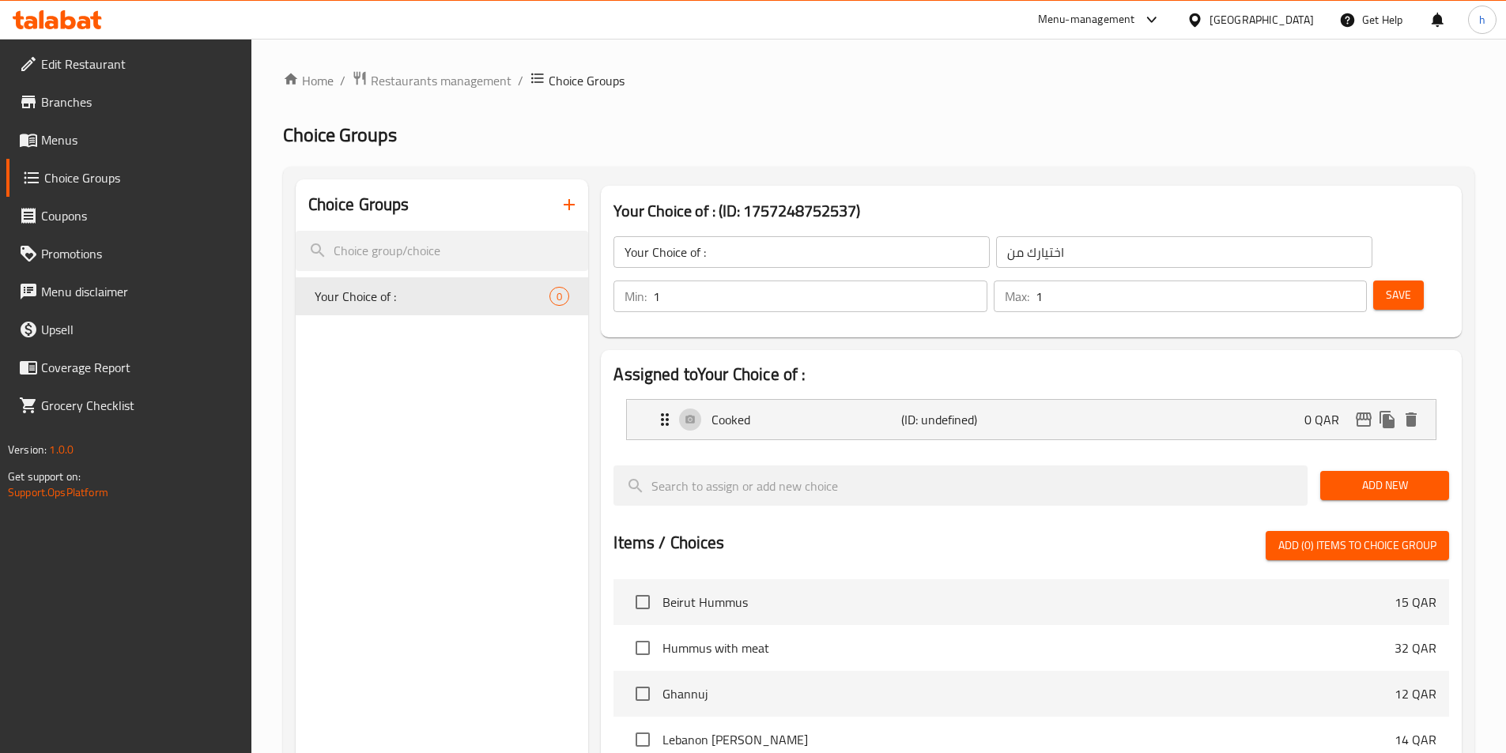
click at [1388, 476] on span "Add New" at bounding box center [1384, 486] width 104 height 20
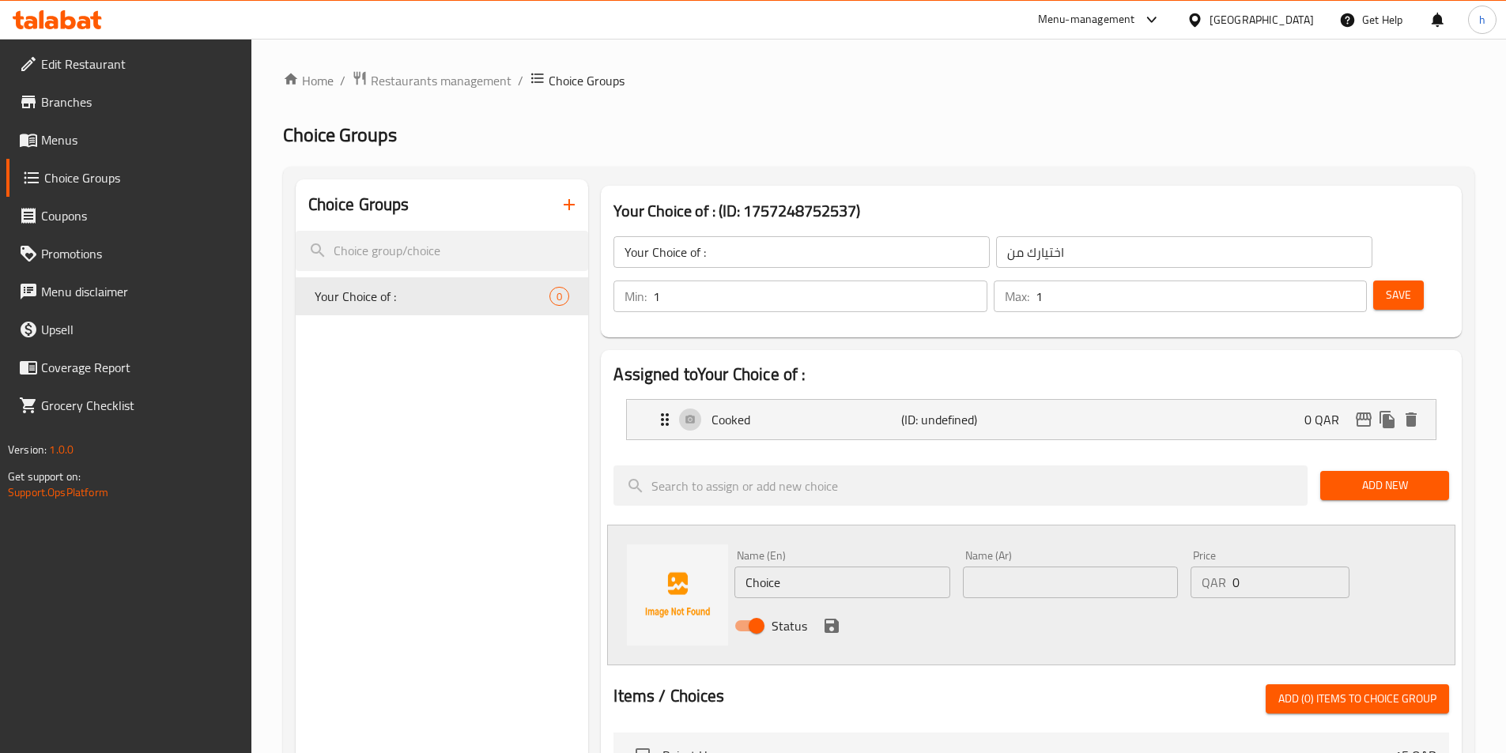
click at [914, 567] on input "Choice" at bounding box center [841, 583] width 215 height 32
paste input "boiled"
type input "boiled"
click at [1080, 567] on input "text" at bounding box center [1070, 583] width 215 height 32
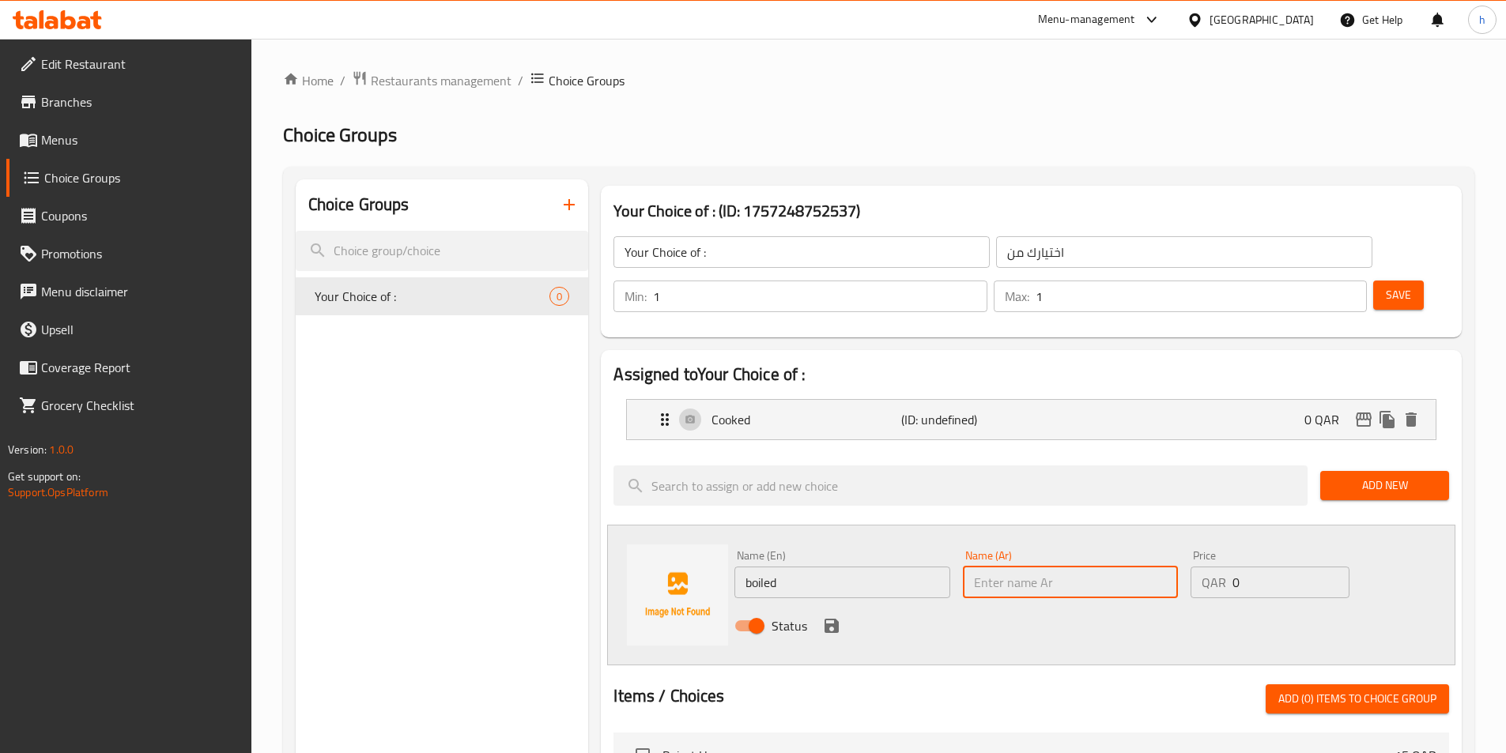
paste input "المسلوق"
type input "المسلوق"
click at [829, 619] on icon "save" at bounding box center [831, 626] width 14 height 14
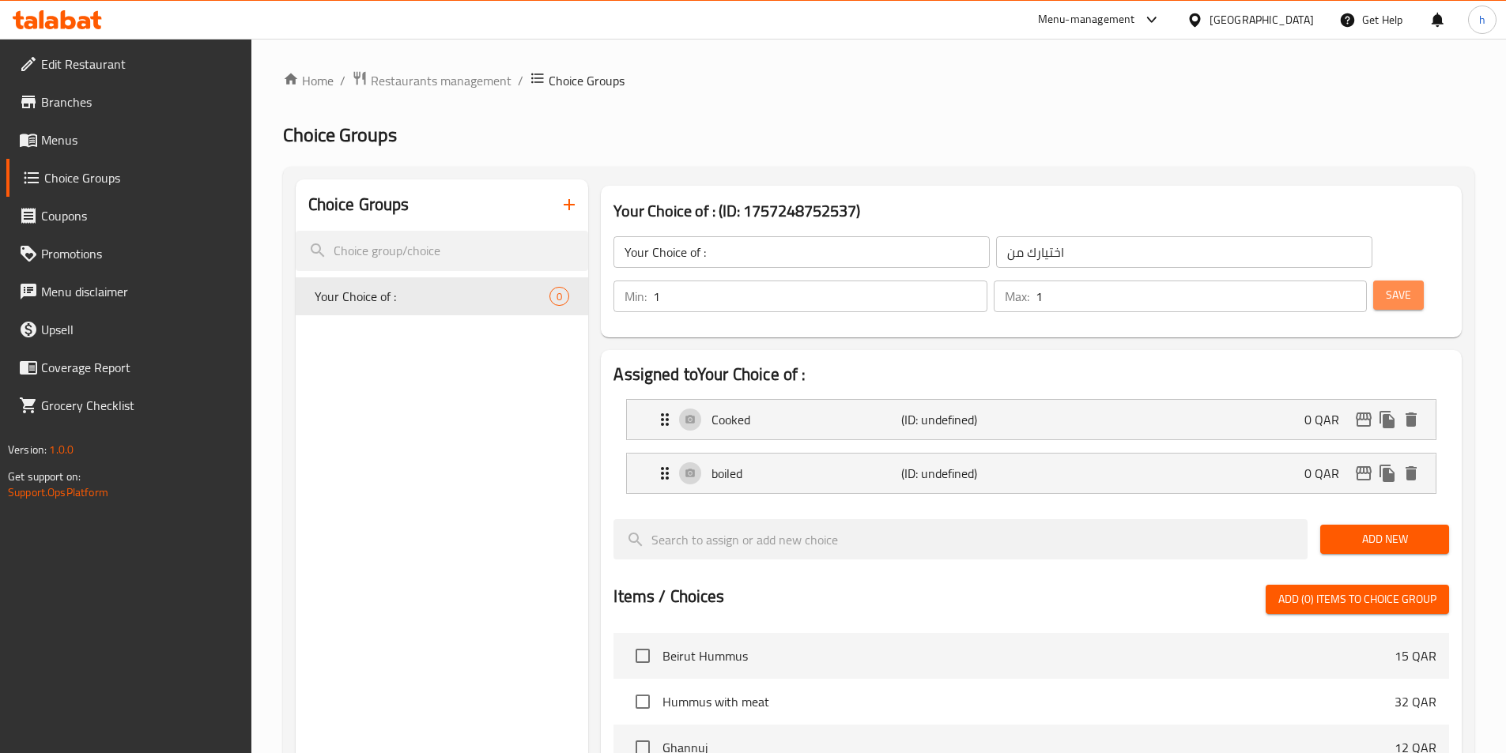
click at [1389, 281] on button "Save" at bounding box center [1398, 295] width 51 height 29
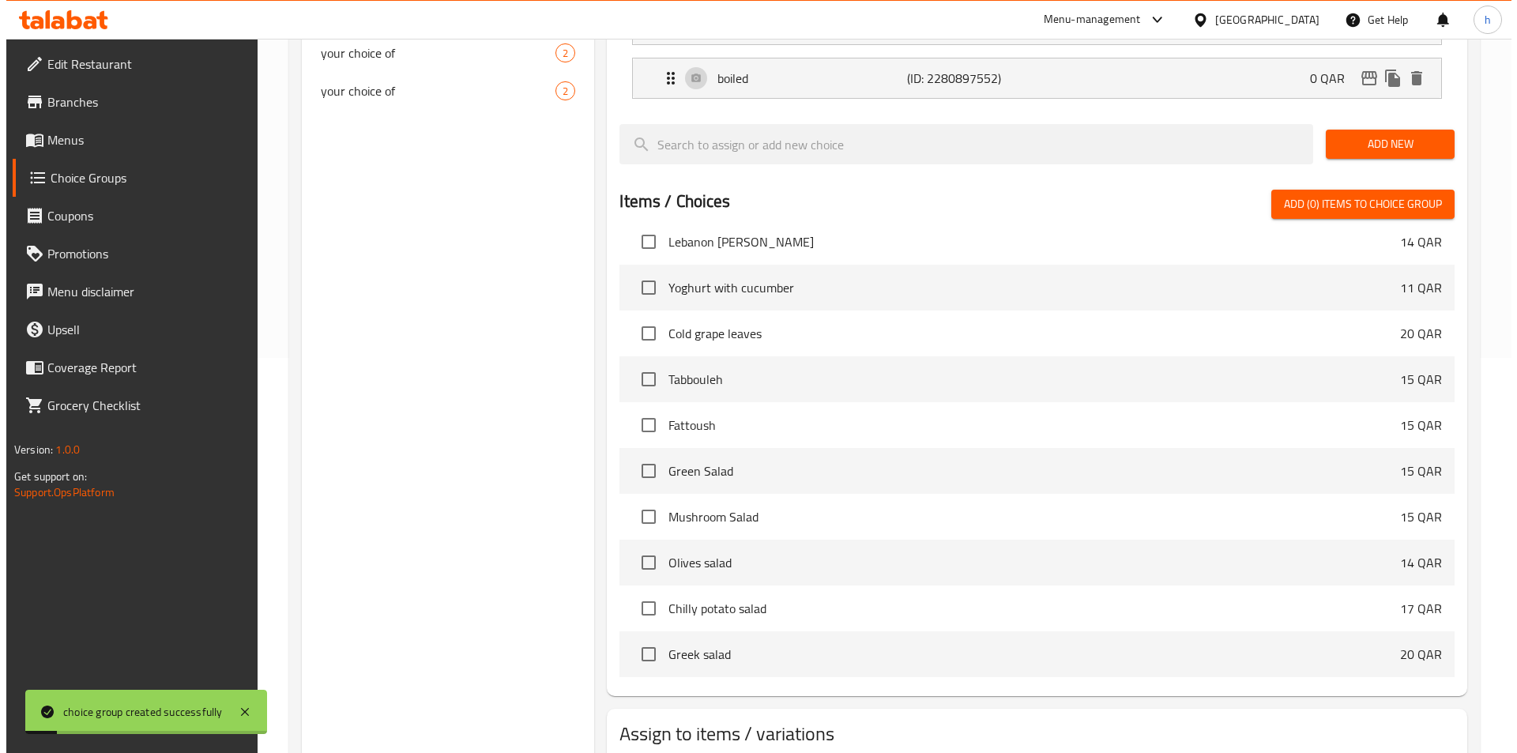
scroll to position [474, 0]
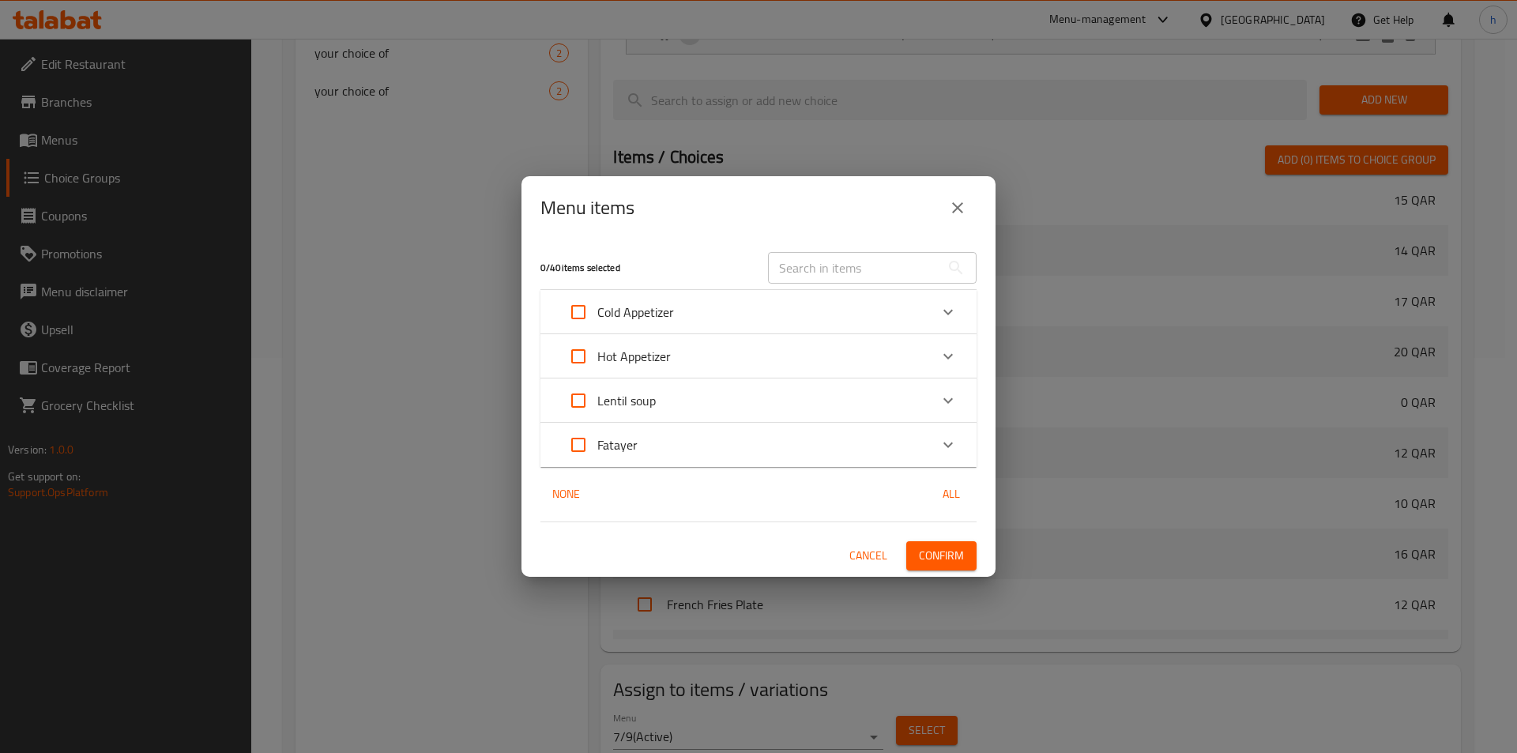
click at [722, 319] on div "Cold Appetizer" at bounding box center [745, 312] width 370 height 38
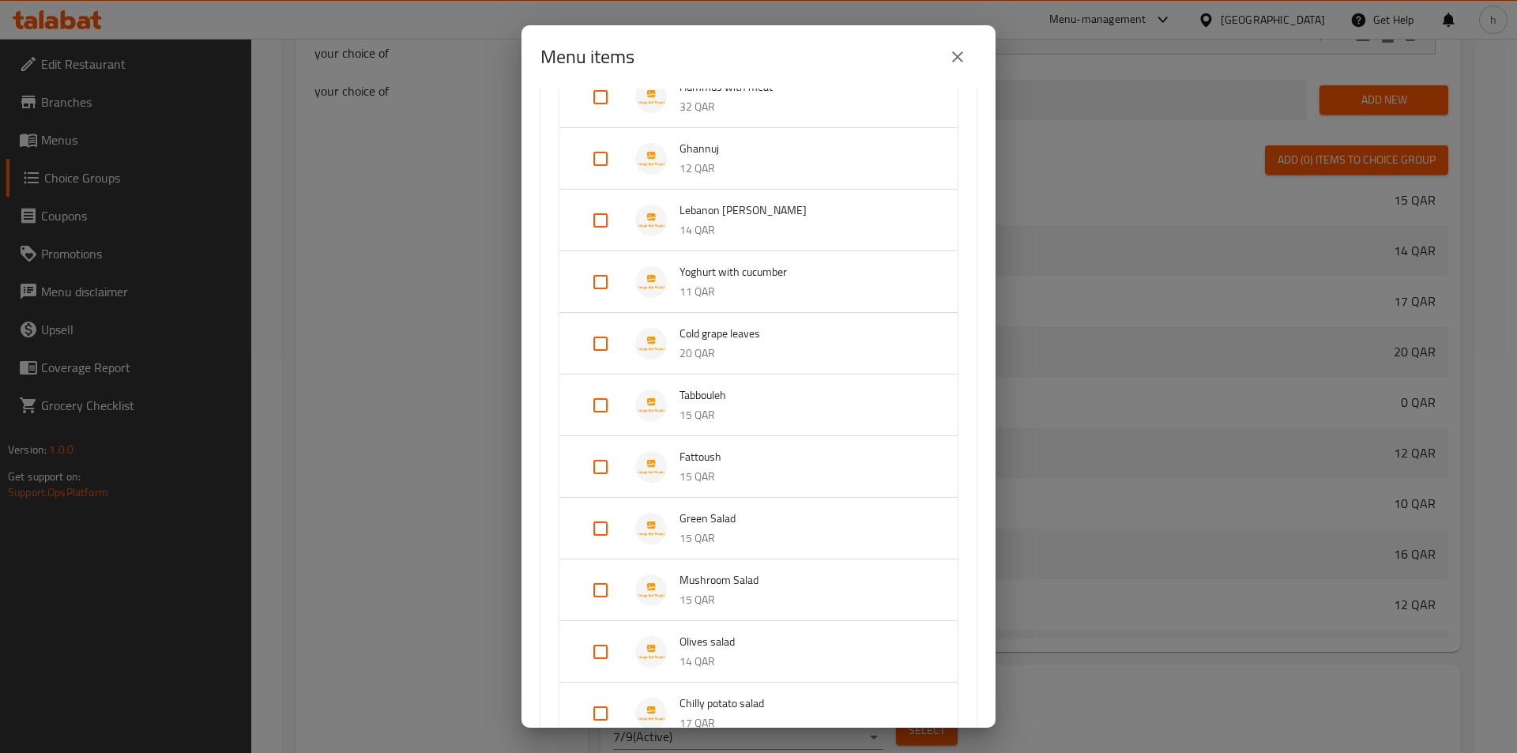
scroll to position [237, 0]
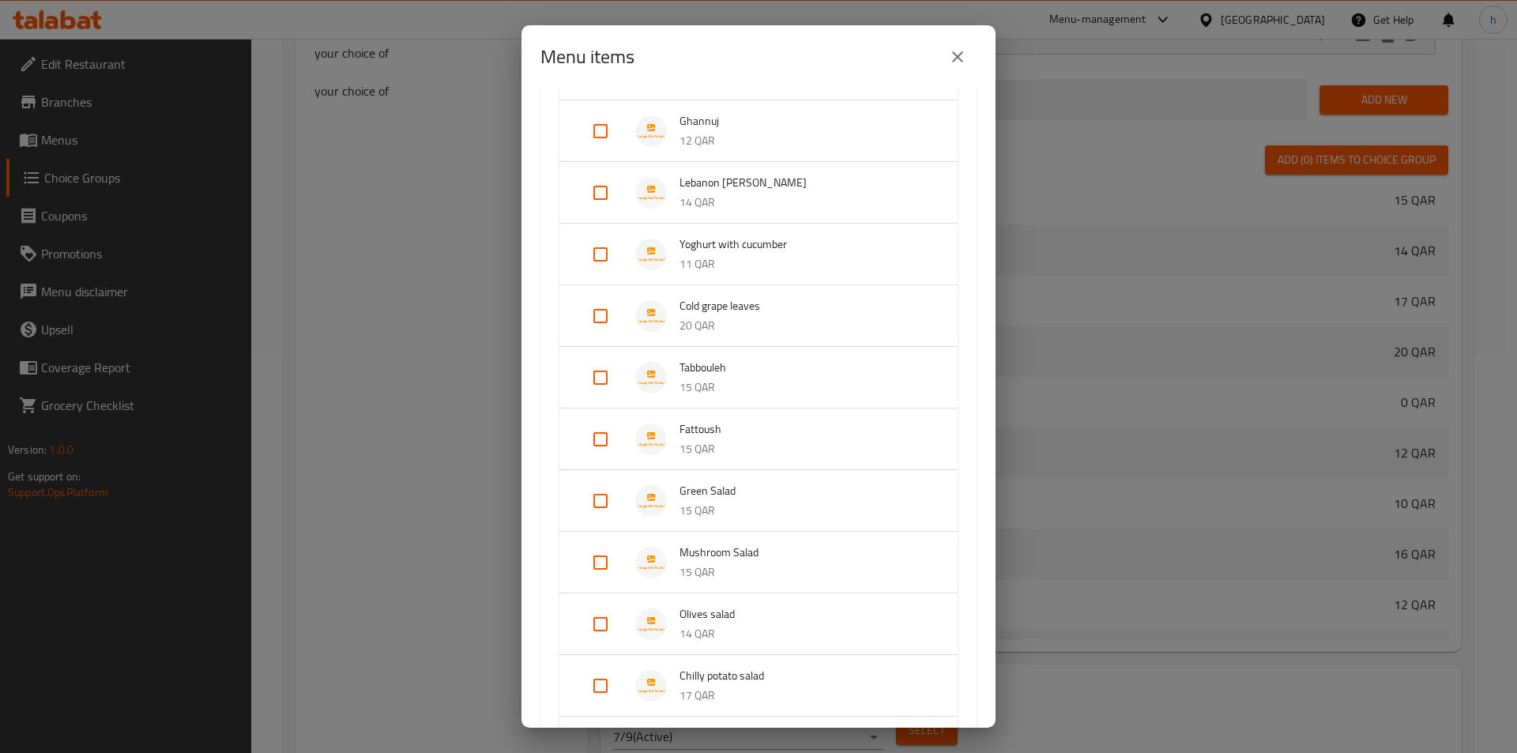
click at [587, 557] on input "Expand" at bounding box center [601, 563] width 38 height 38
checkbox input "true"
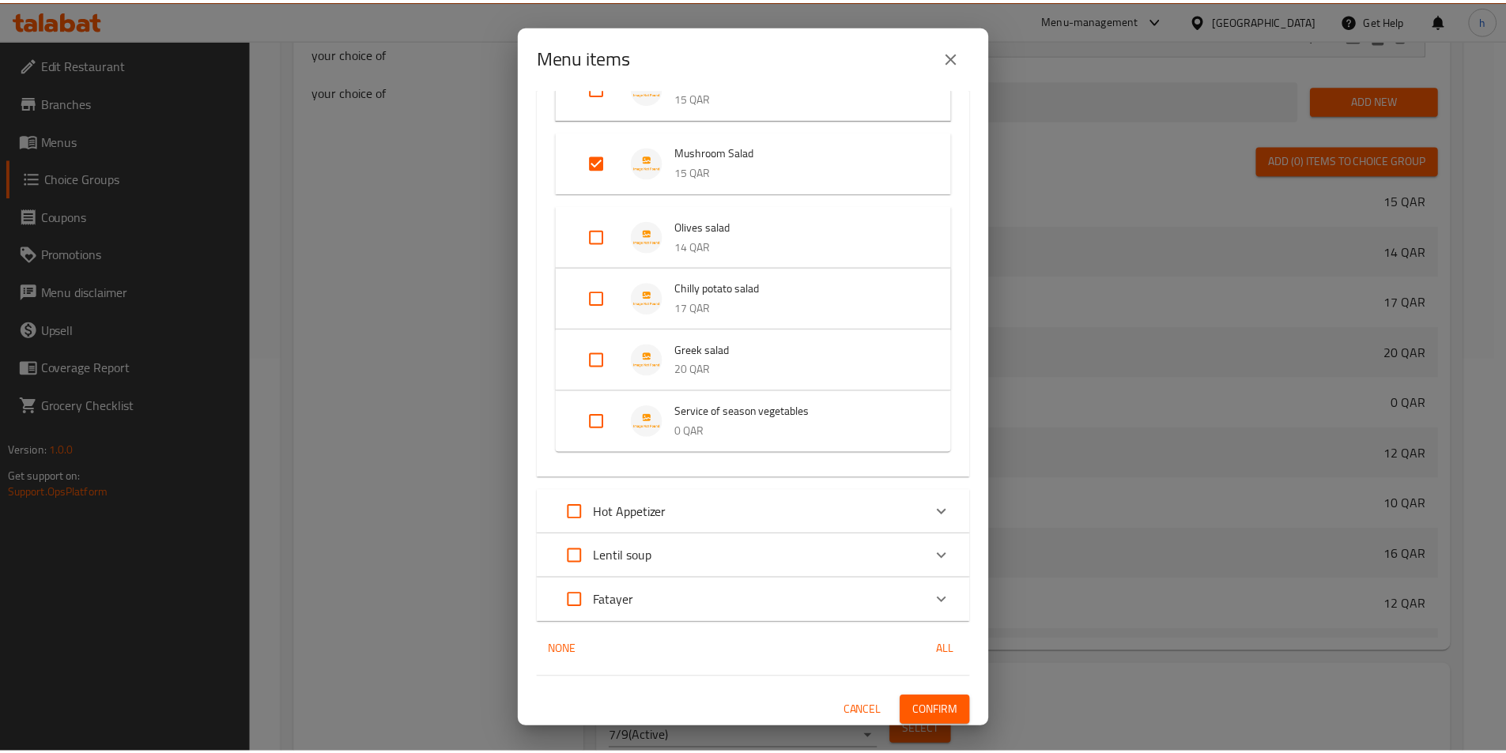
scroll to position [655, 0]
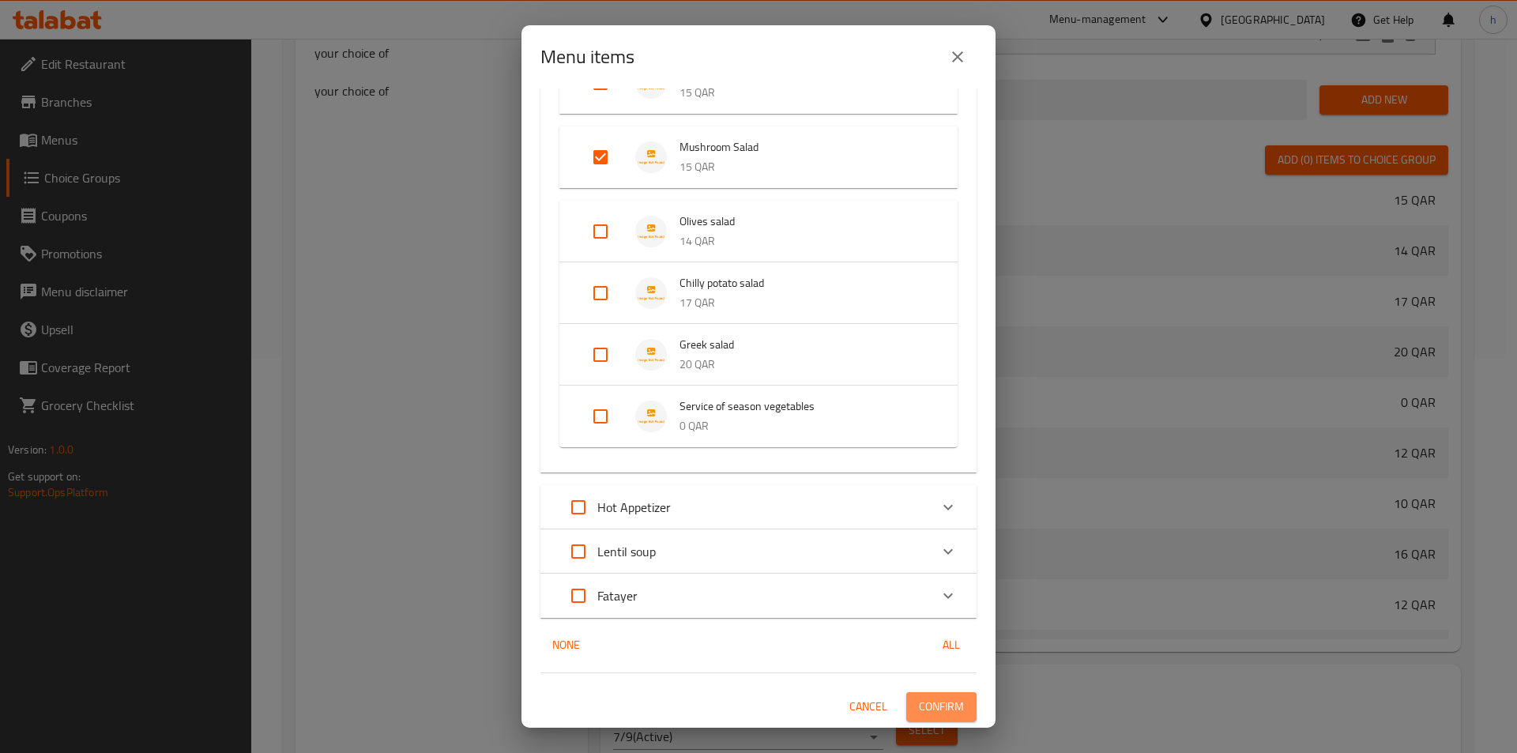
click at [934, 705] on span "Confirm" at bounding box center [941, 707] width 45 height 20
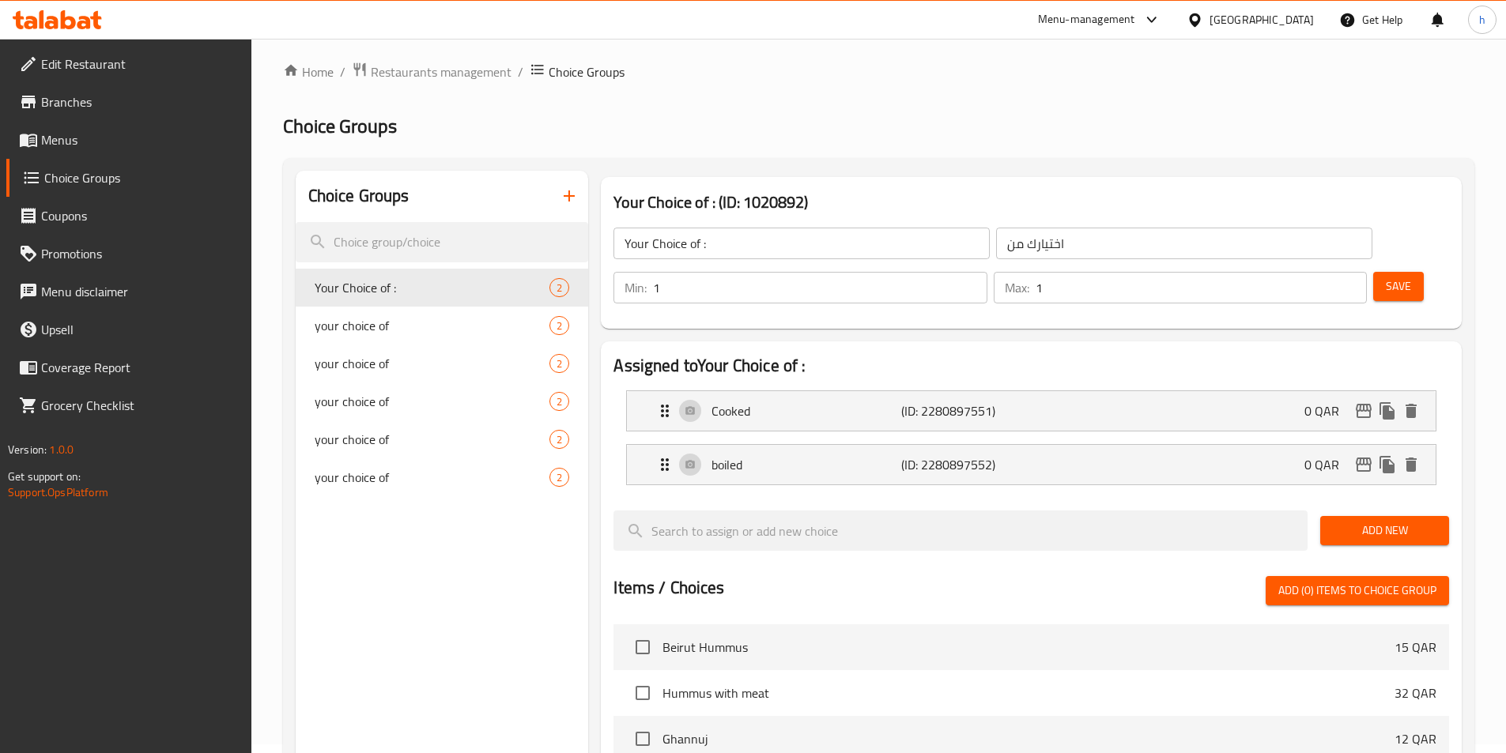
scroll to position [0, 0]
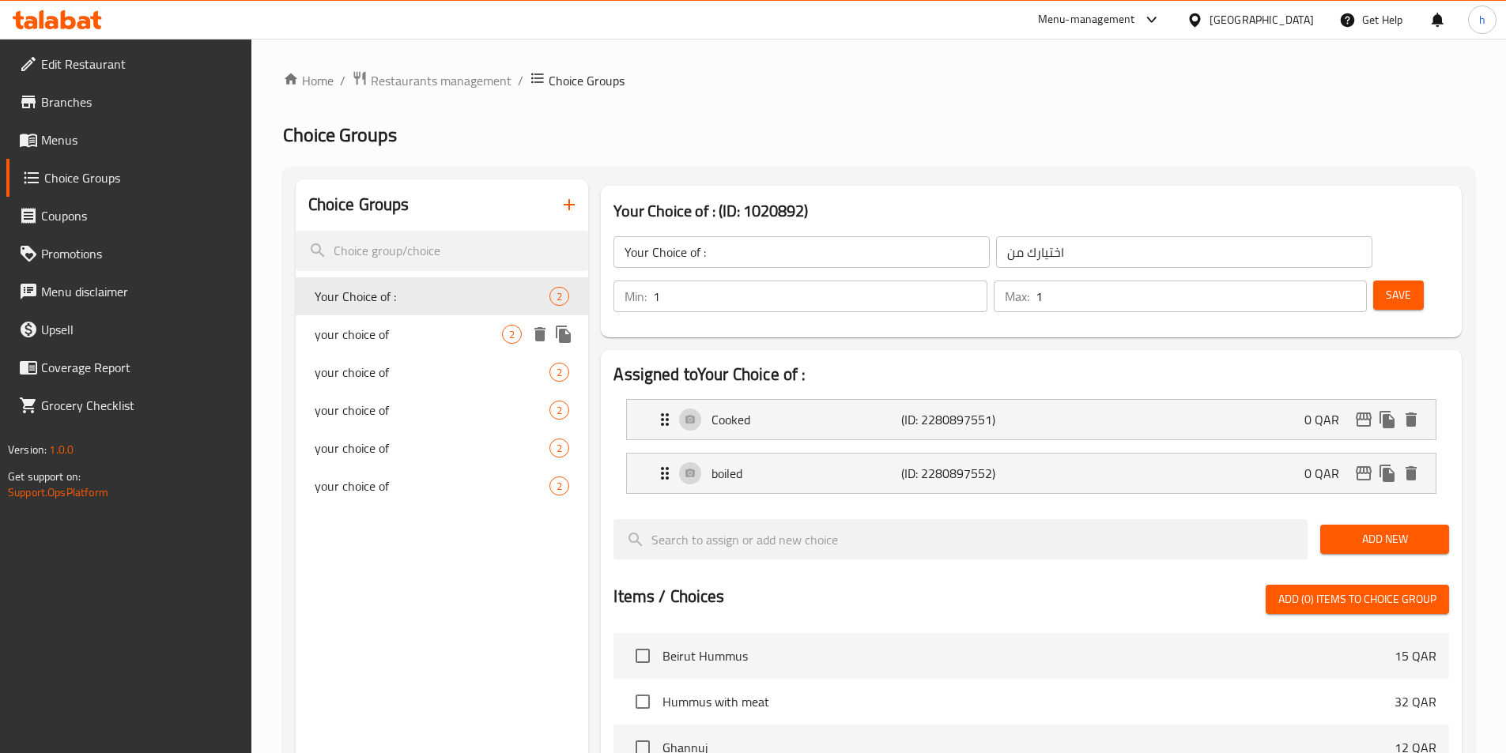
click at [447, 334] on span "your choice of" at bounding box center [409, 334] width 188 height 19
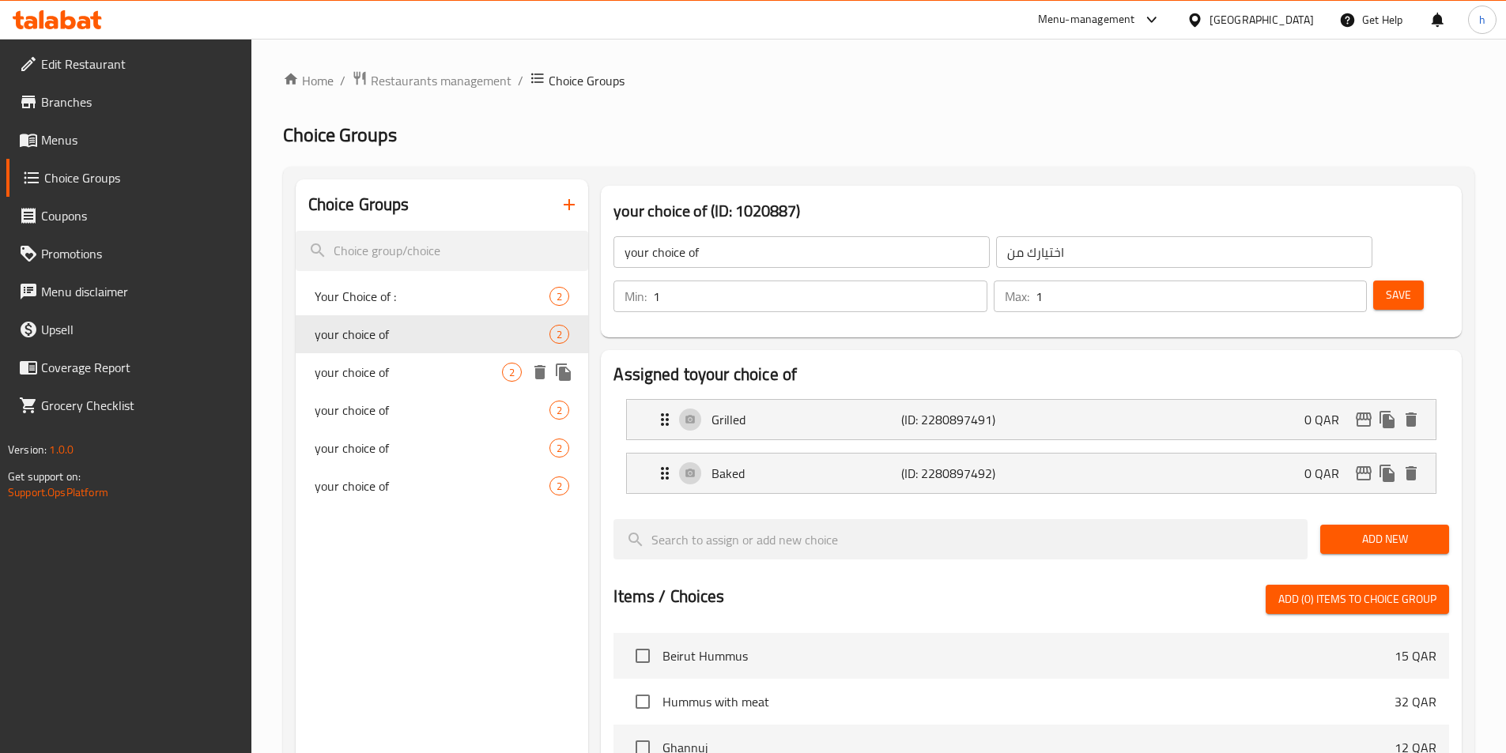
click at [446, 358] on div "your choice of 2" at bounding box center [442, 372] width 293 height 38
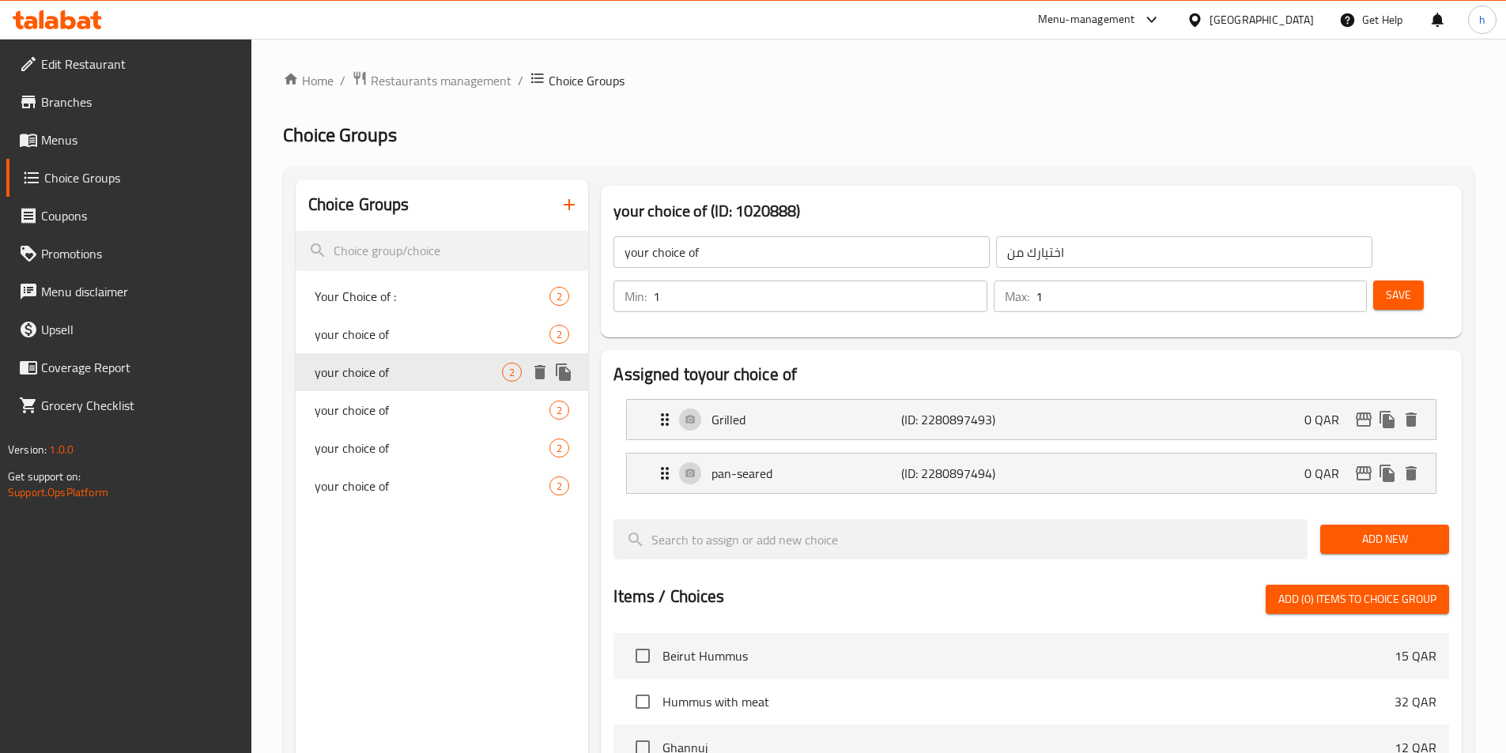
click at [447, 381] on span "your choice of" at bounding box center [409, 372] width 188 height 19
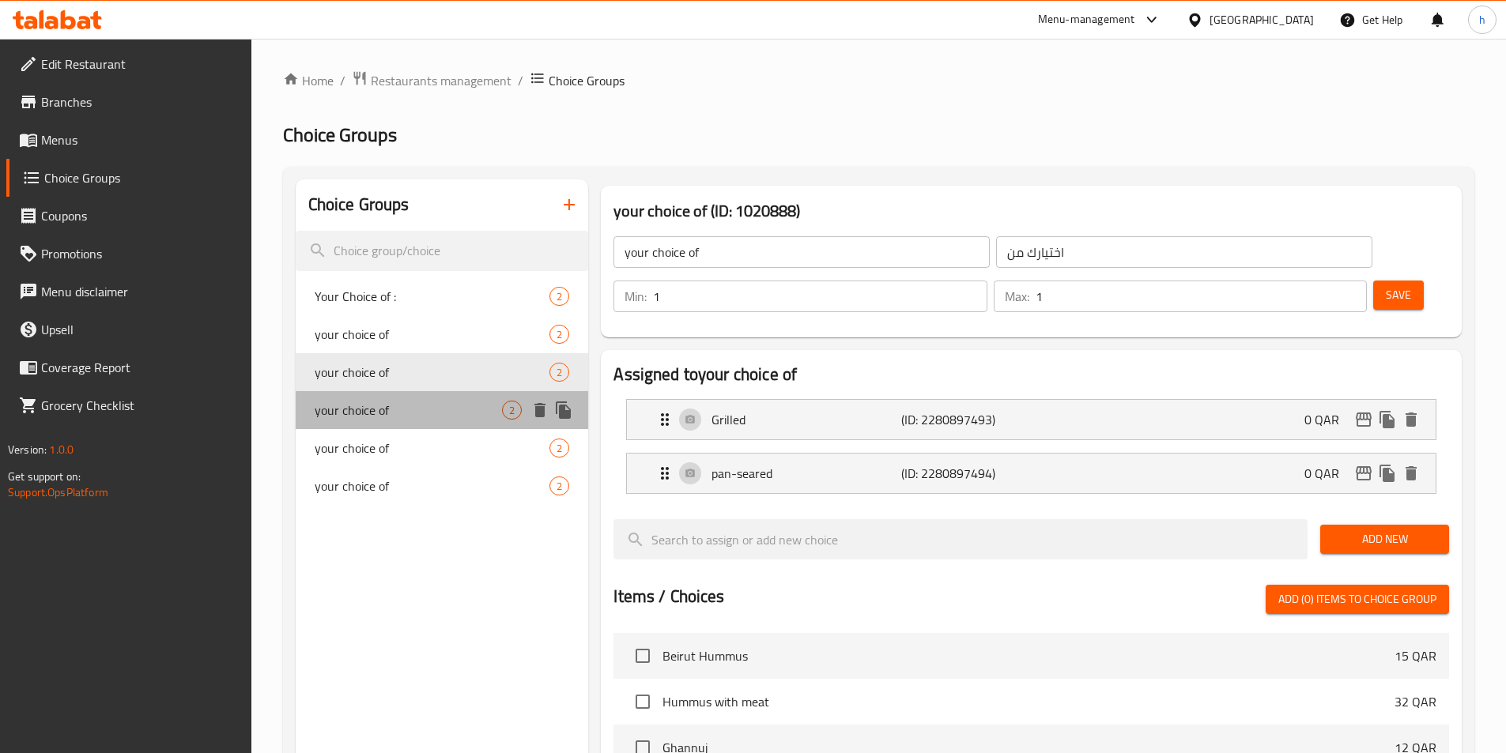
click at [451, 415] on span "your choice of" at bounding box center [409, 410] width 188 height 19
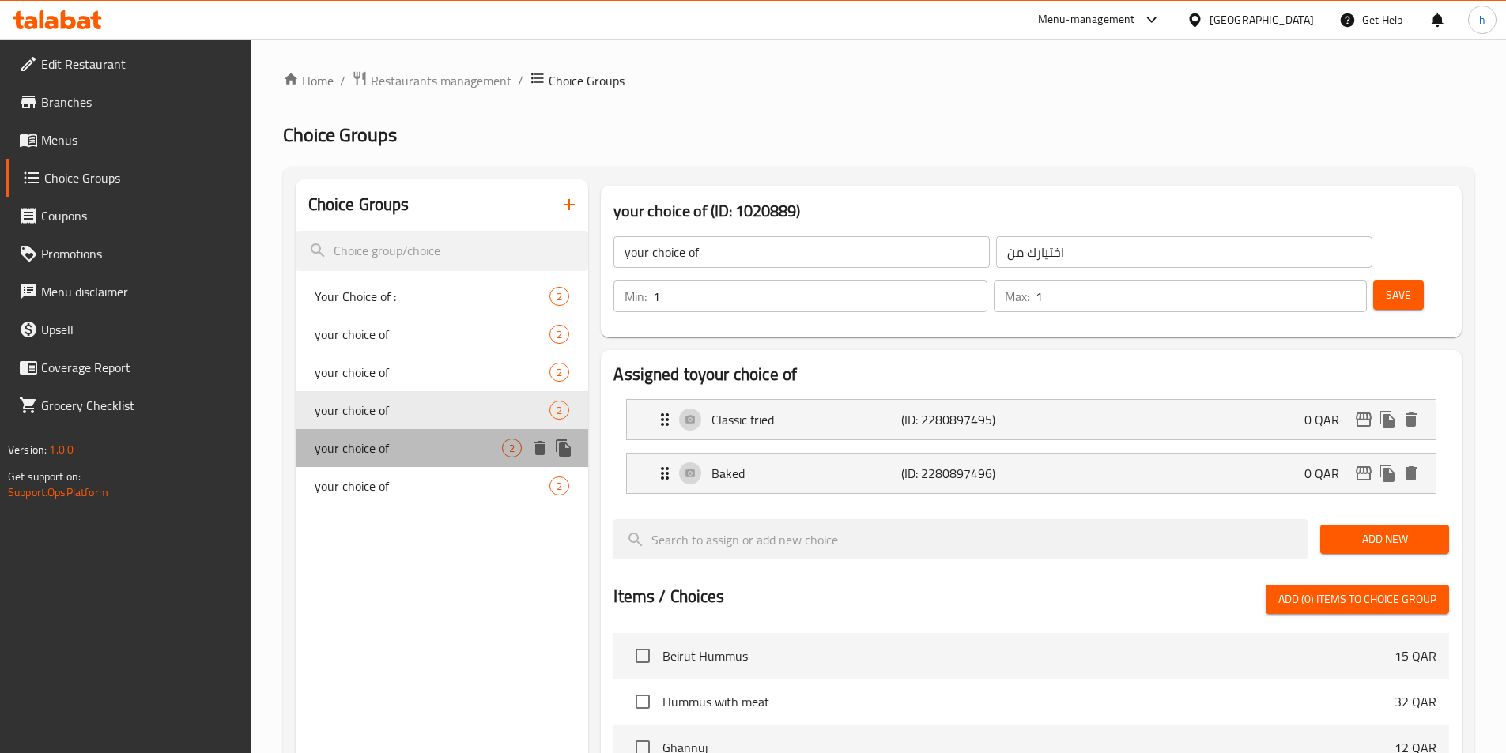
click at [435, 447] on span "your choice of" at bounding box center [409, 448] width 188 height 19
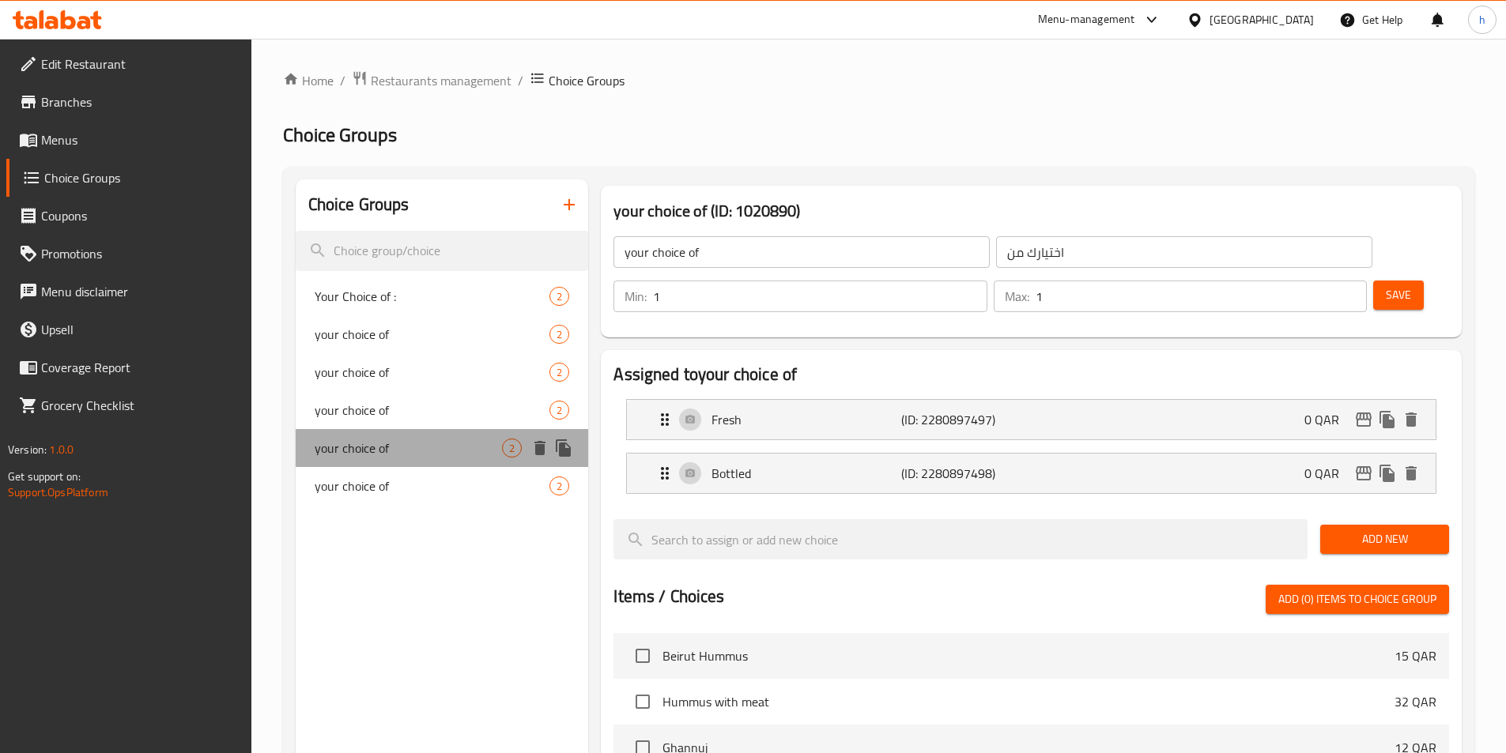
click at [439, 458] on div "your choice of 2" at bounding box center [442, 448] width 293 height 38
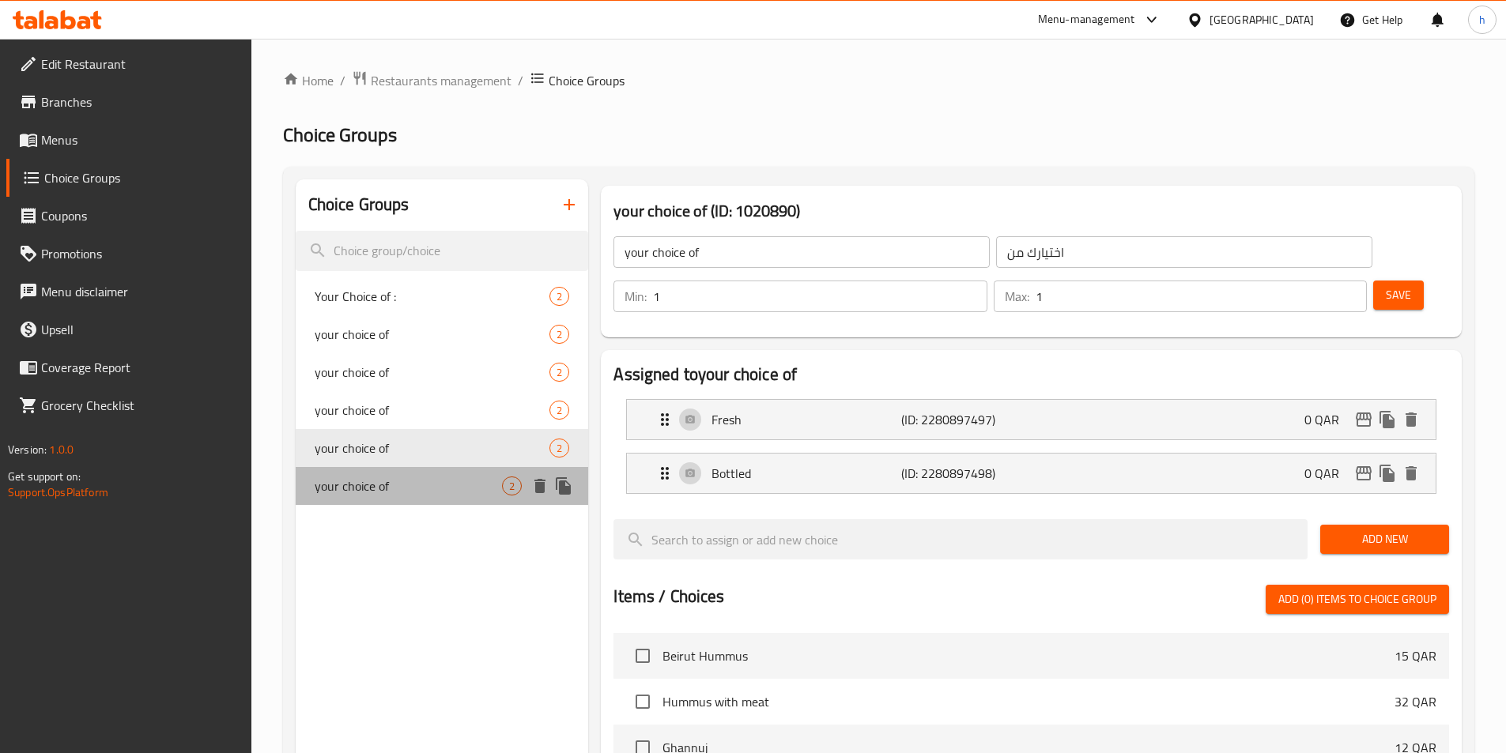
click at [442, 471] on div "your choice of 2" at bounding box center [442, 486] width 293 height 38
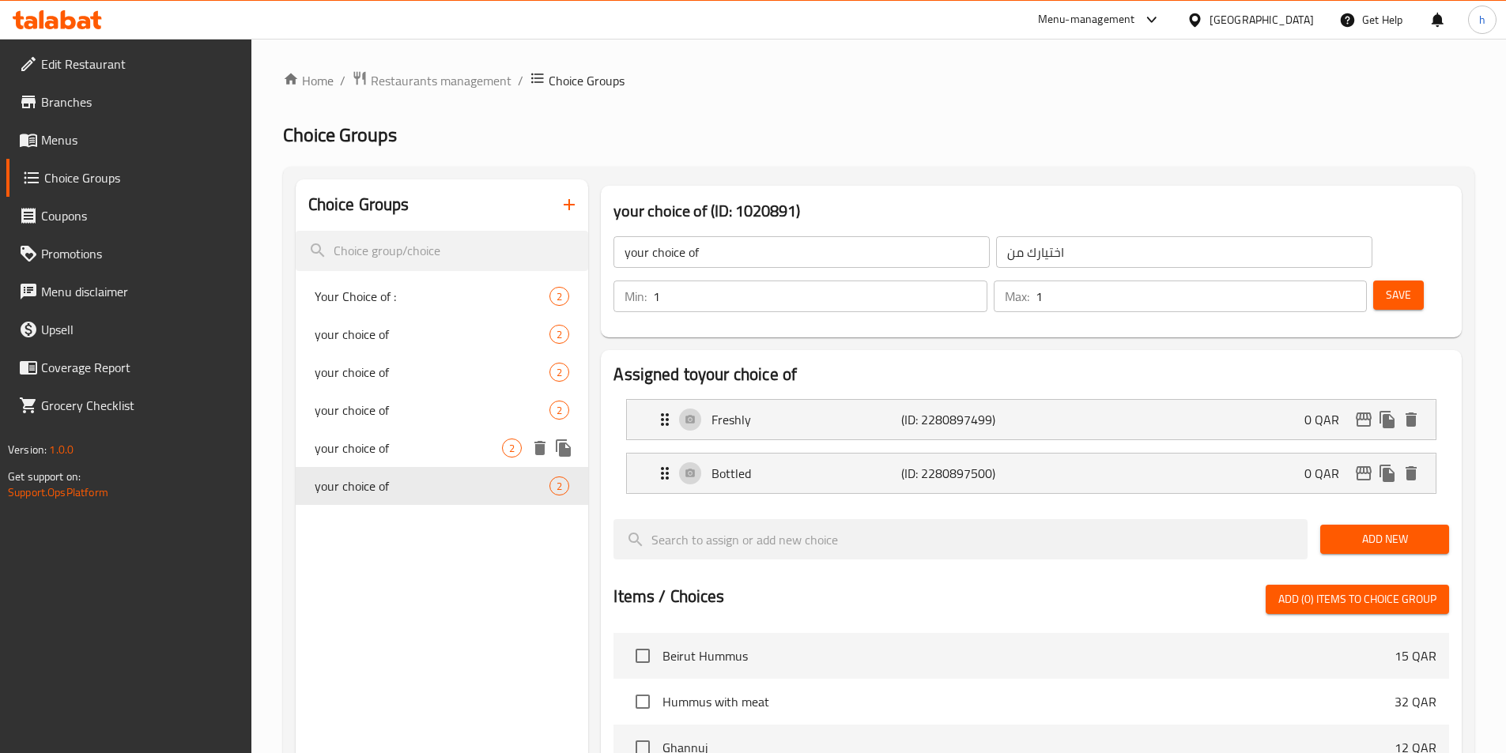
click at [433, 450] on span "your choice of" at bounding box center [409, 448] width 188 height 19
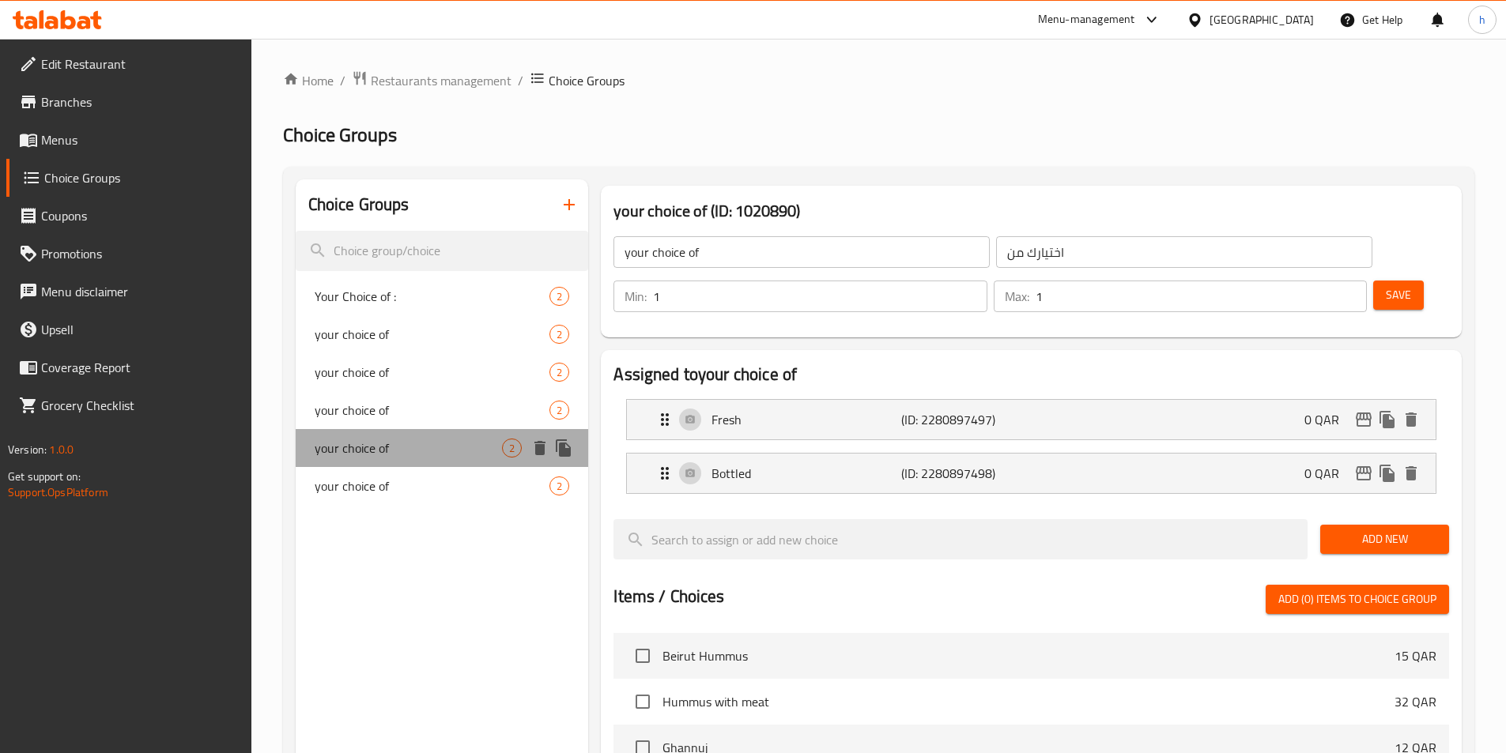
click at [435, 430] on div "your choice of 2" at bounding box center [442, 448] width 293 height 38
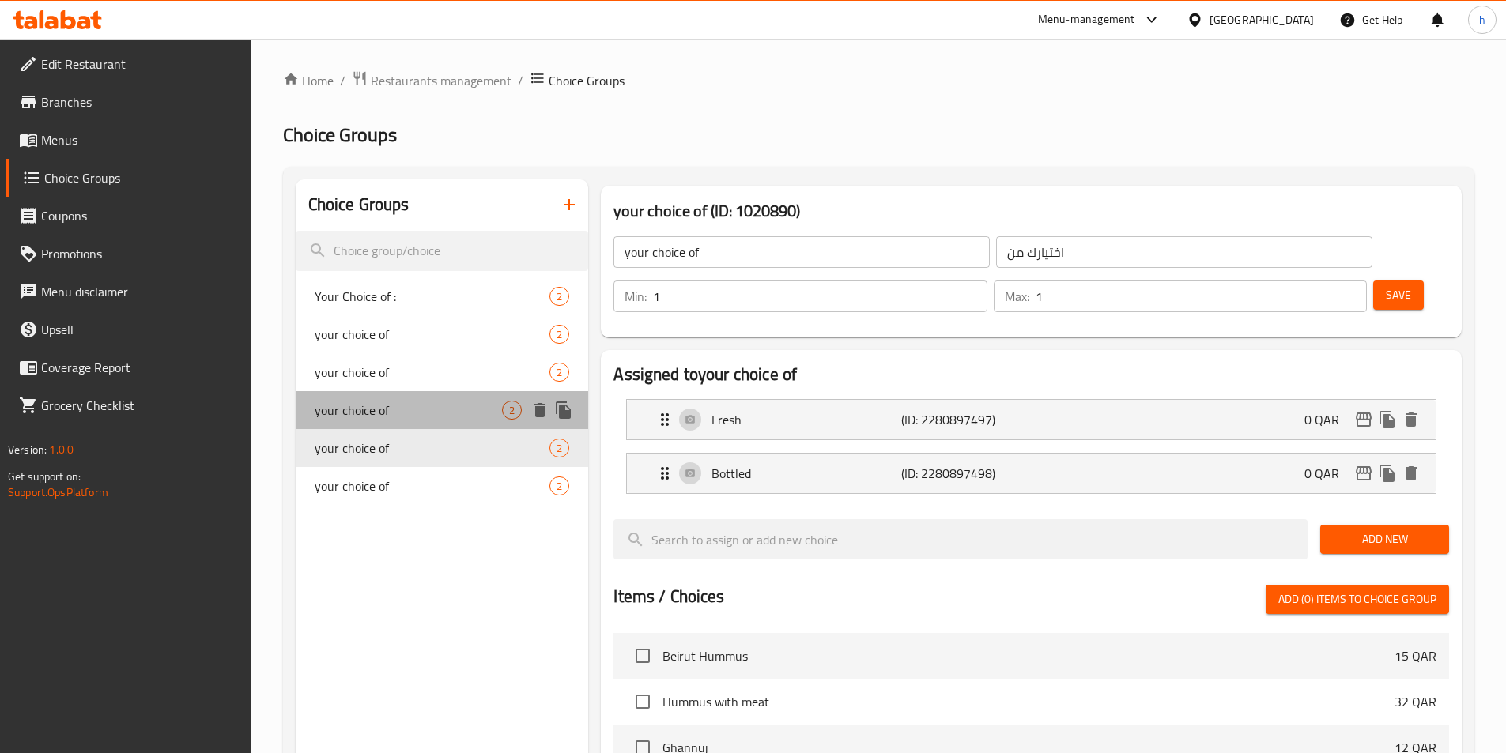
click at [442, 416] on span "your choice of" at bounding box center [409, 410] width 188 height 19
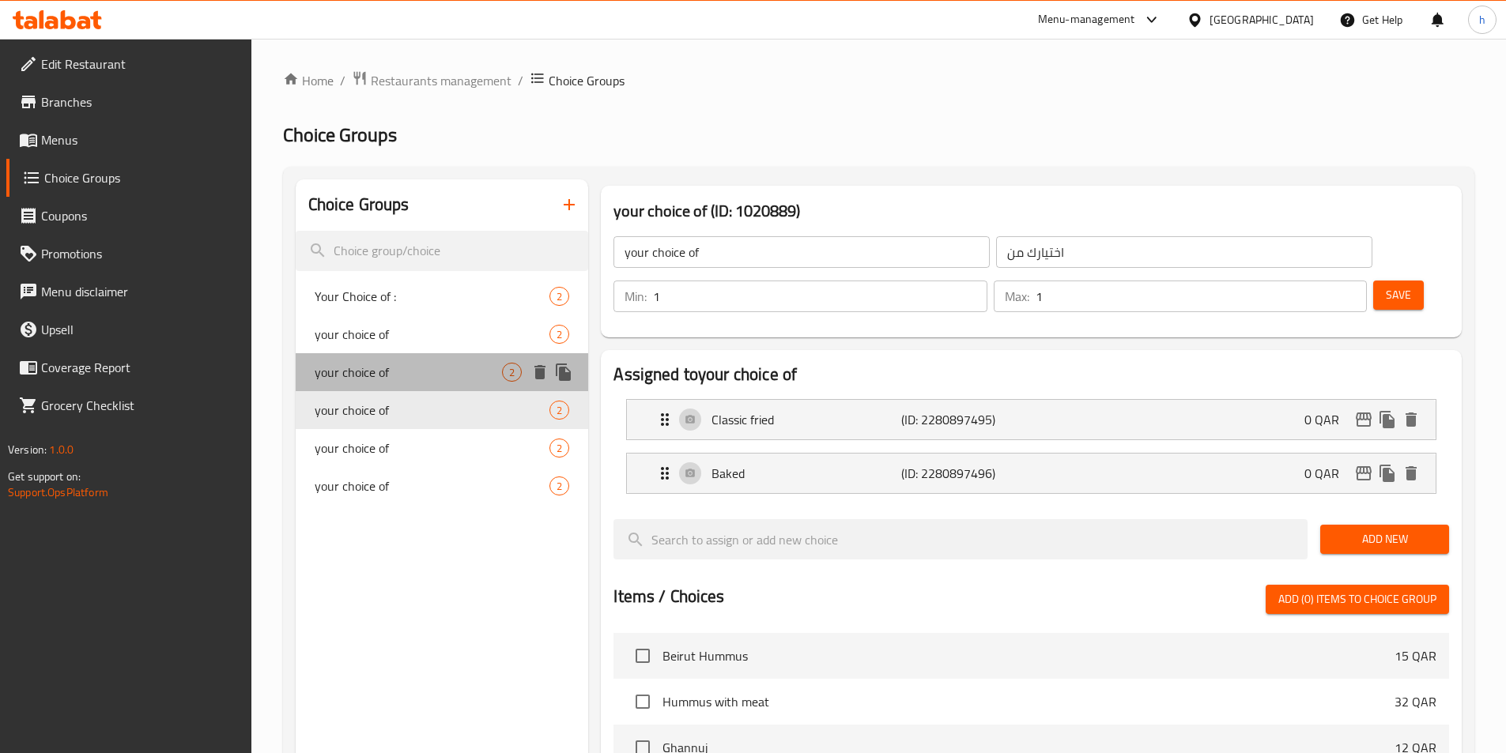
click at [446, 383] on div "your choice of 2" at bounding box center [442, 372] width 293 height 38
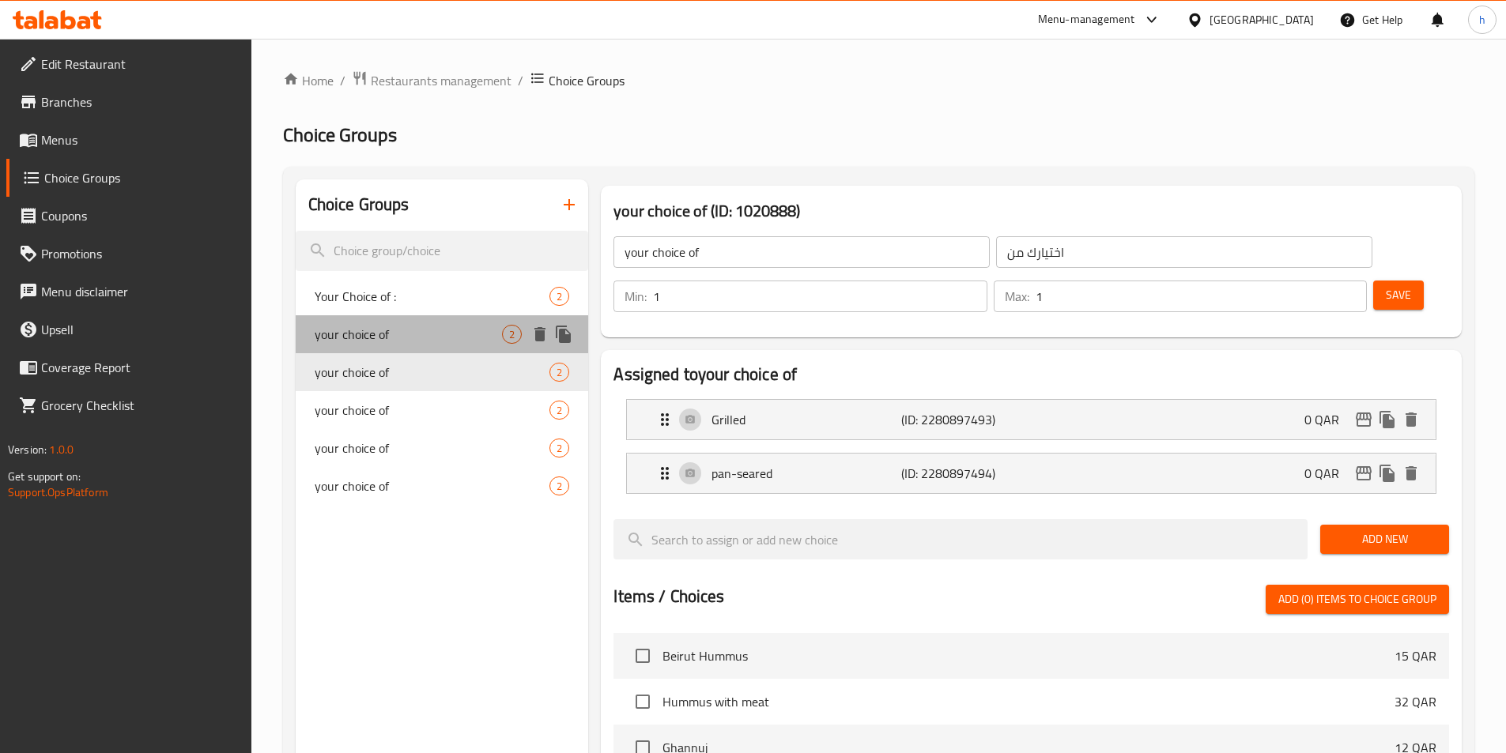
click at [450, 341] on span "your choice of" at bounding box center [409, 334] width 188 height 19
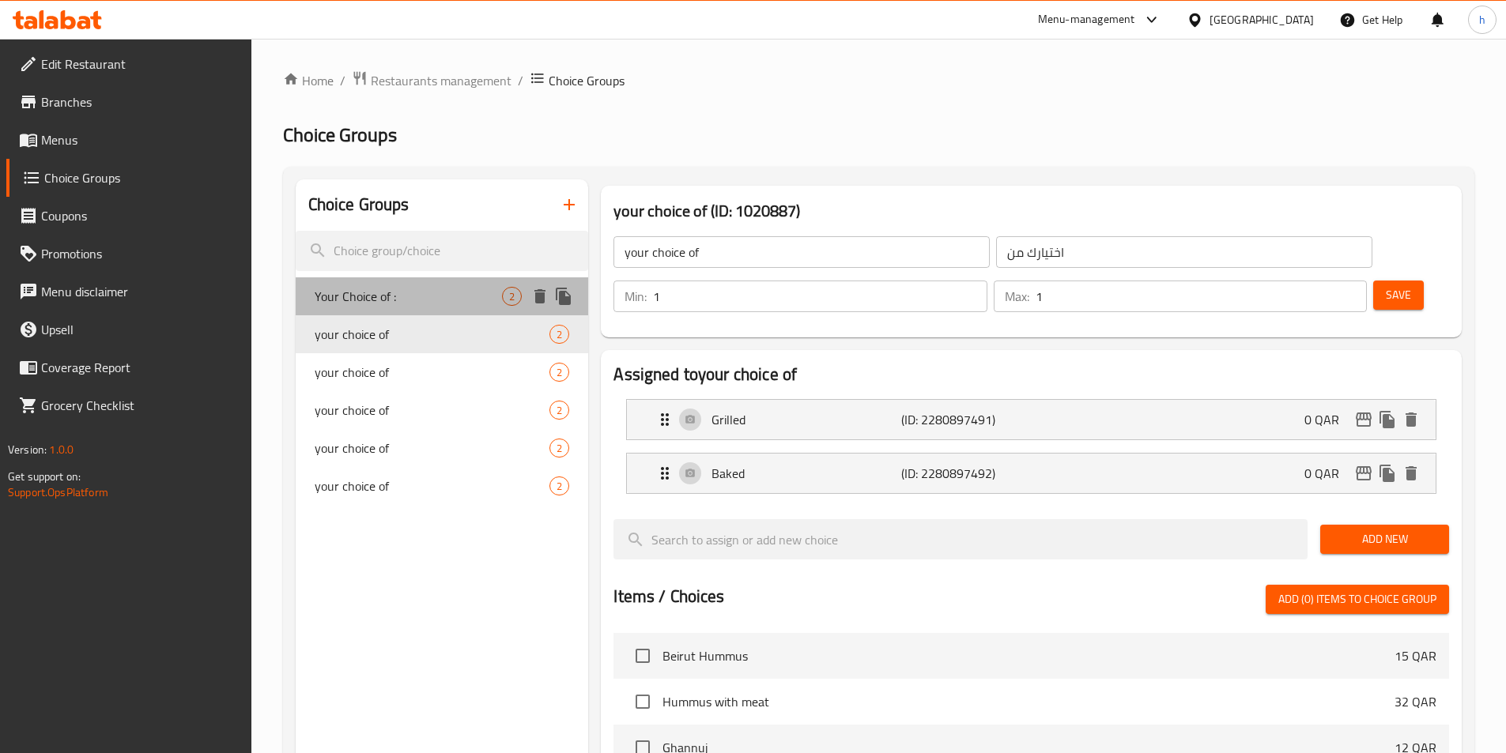
click at [447, 307] on div "Your Choice of : 2" at bounding box center [442, 296] width 293 height 38
type input "Your Choice of :"
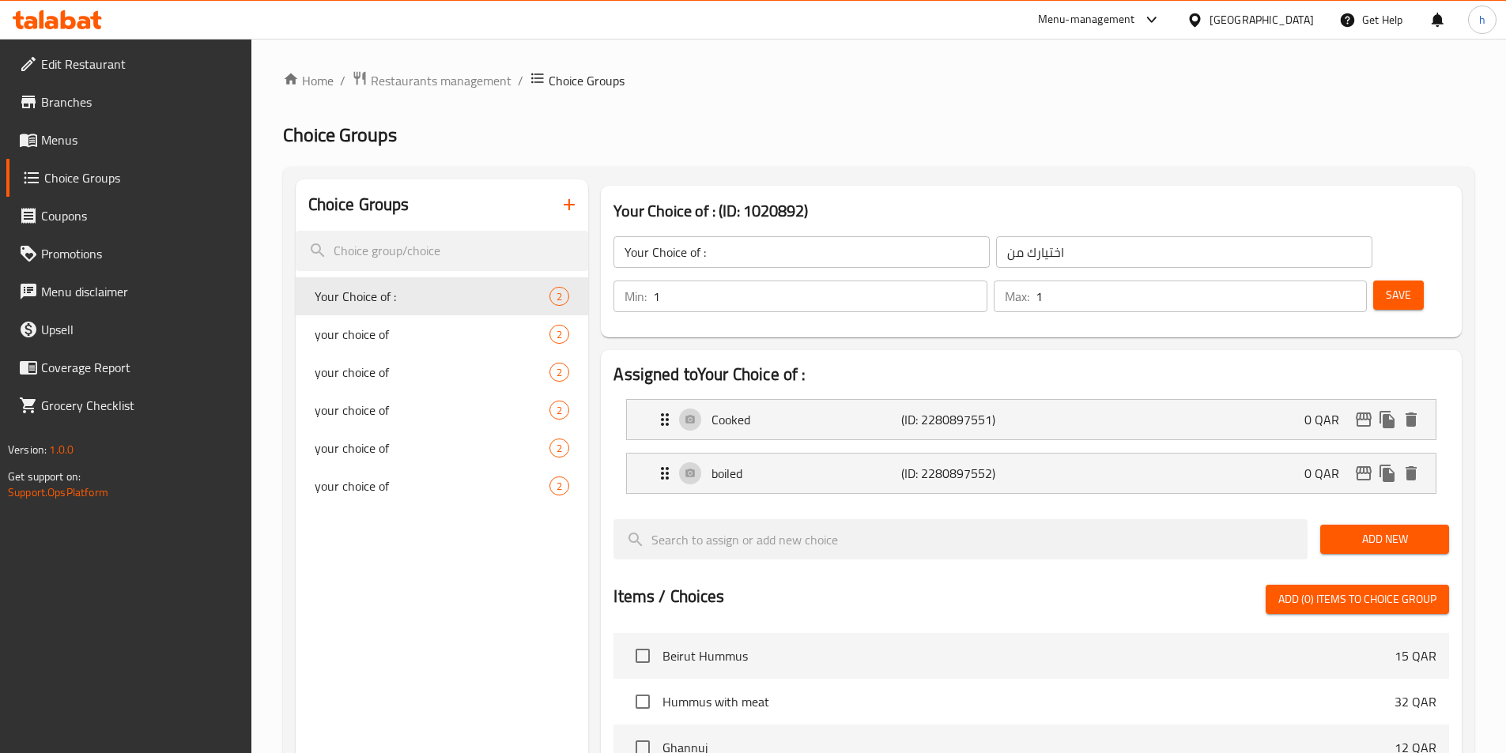
click at [560, 202] on icon "button" at bounding box center [569, 204] width 19 height 19
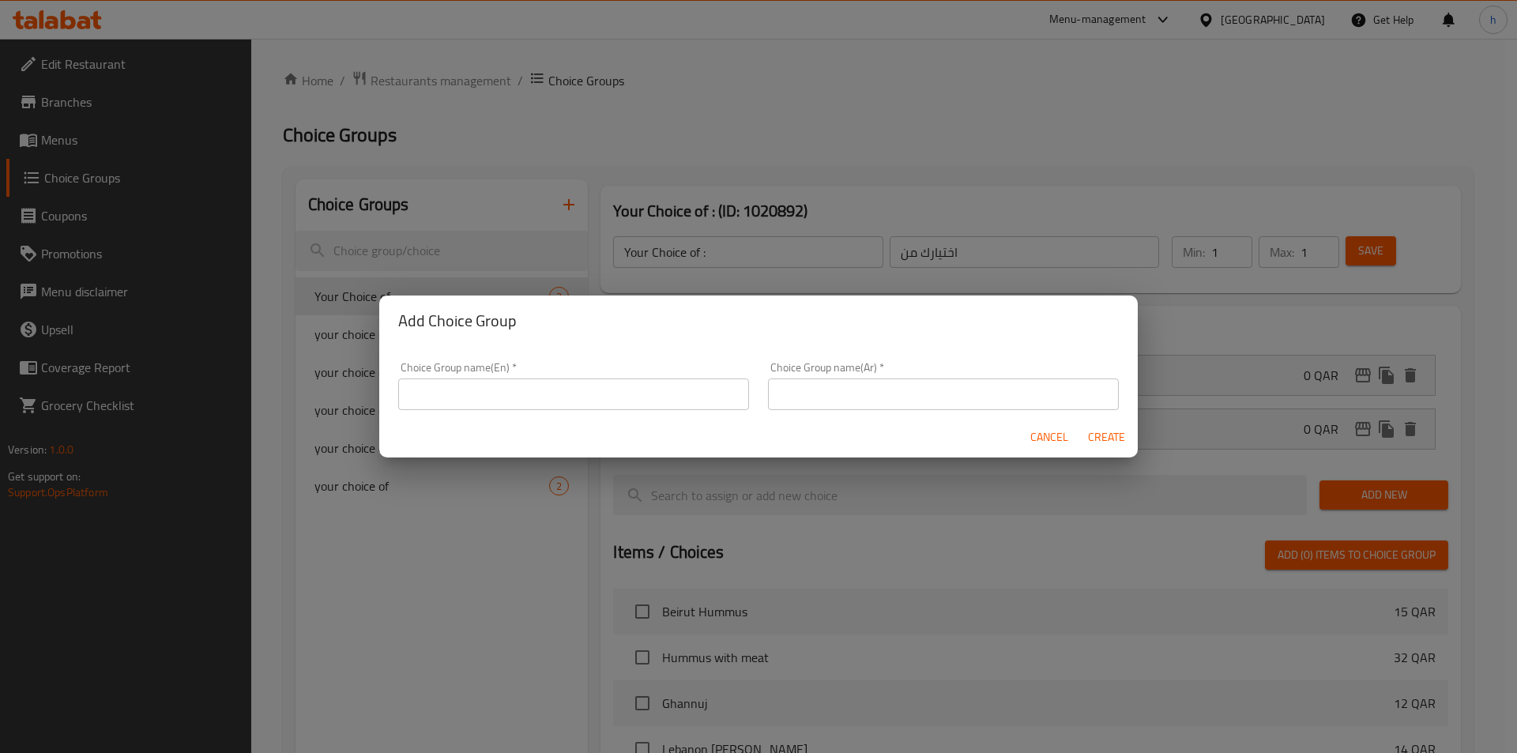
click at [620, 403] on input "text" at bounding box center [573, 395] width 351 height 32
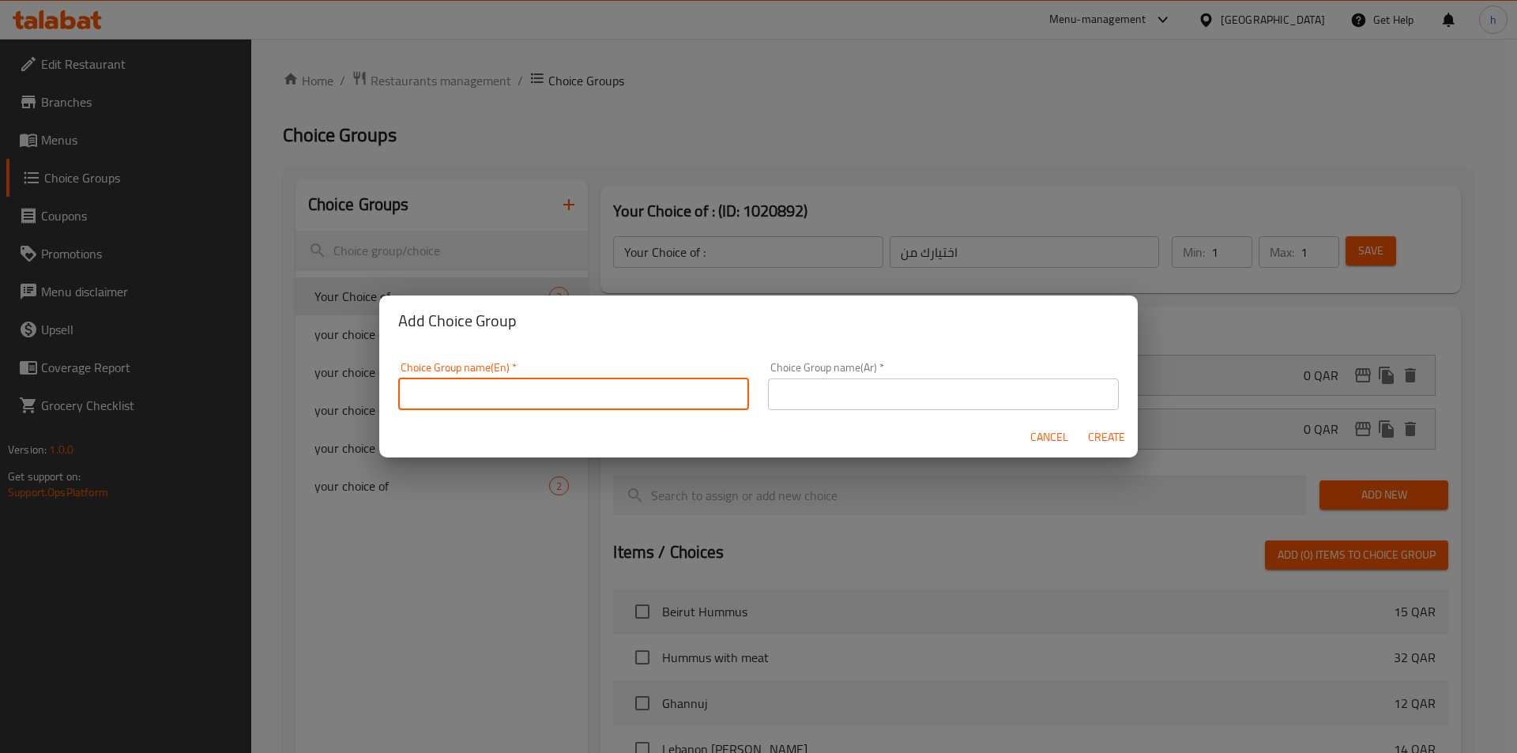
type input "Your Choice OF :"
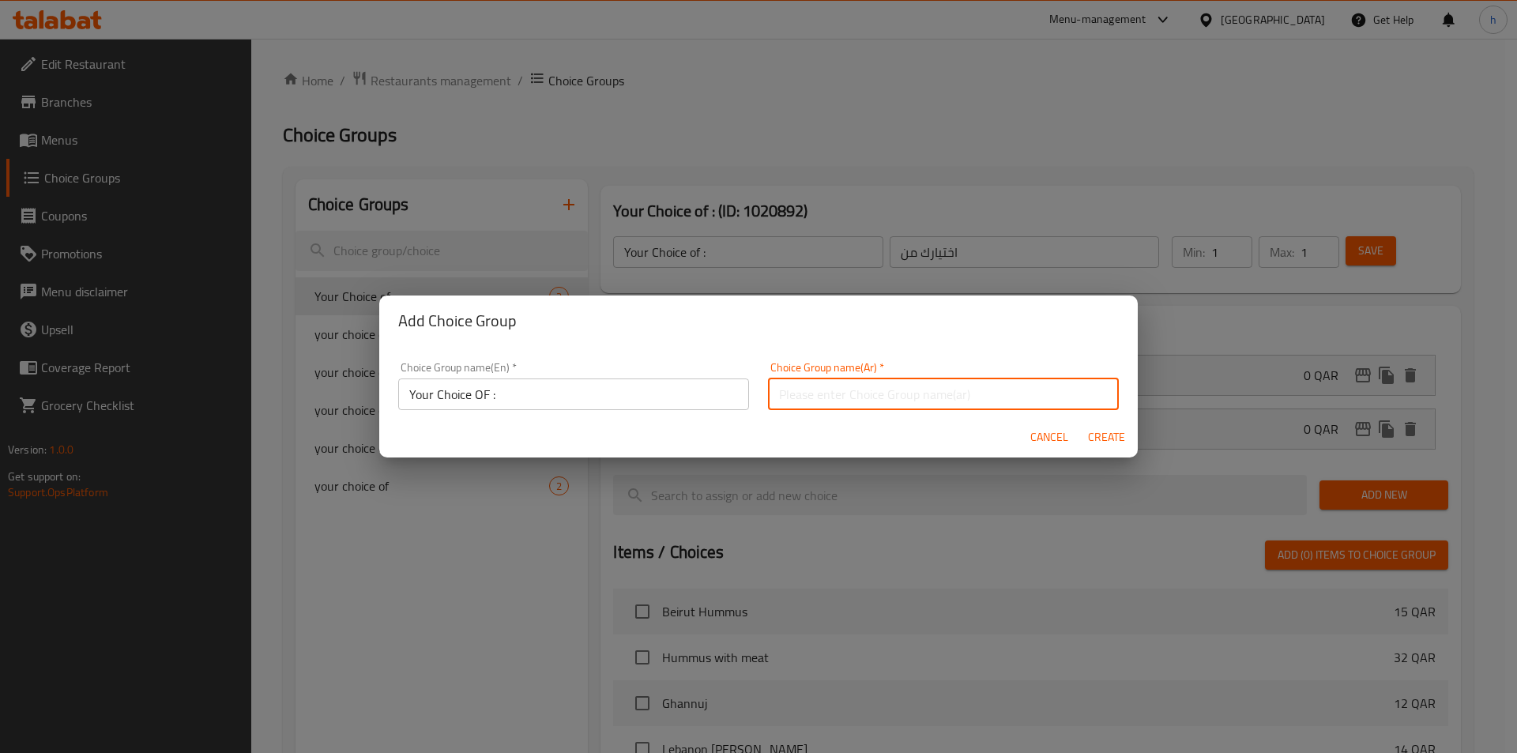
click at [979, 390] on input "text" at bounding box center [943, 395] width 351 height 32
type input "اختيارك من"
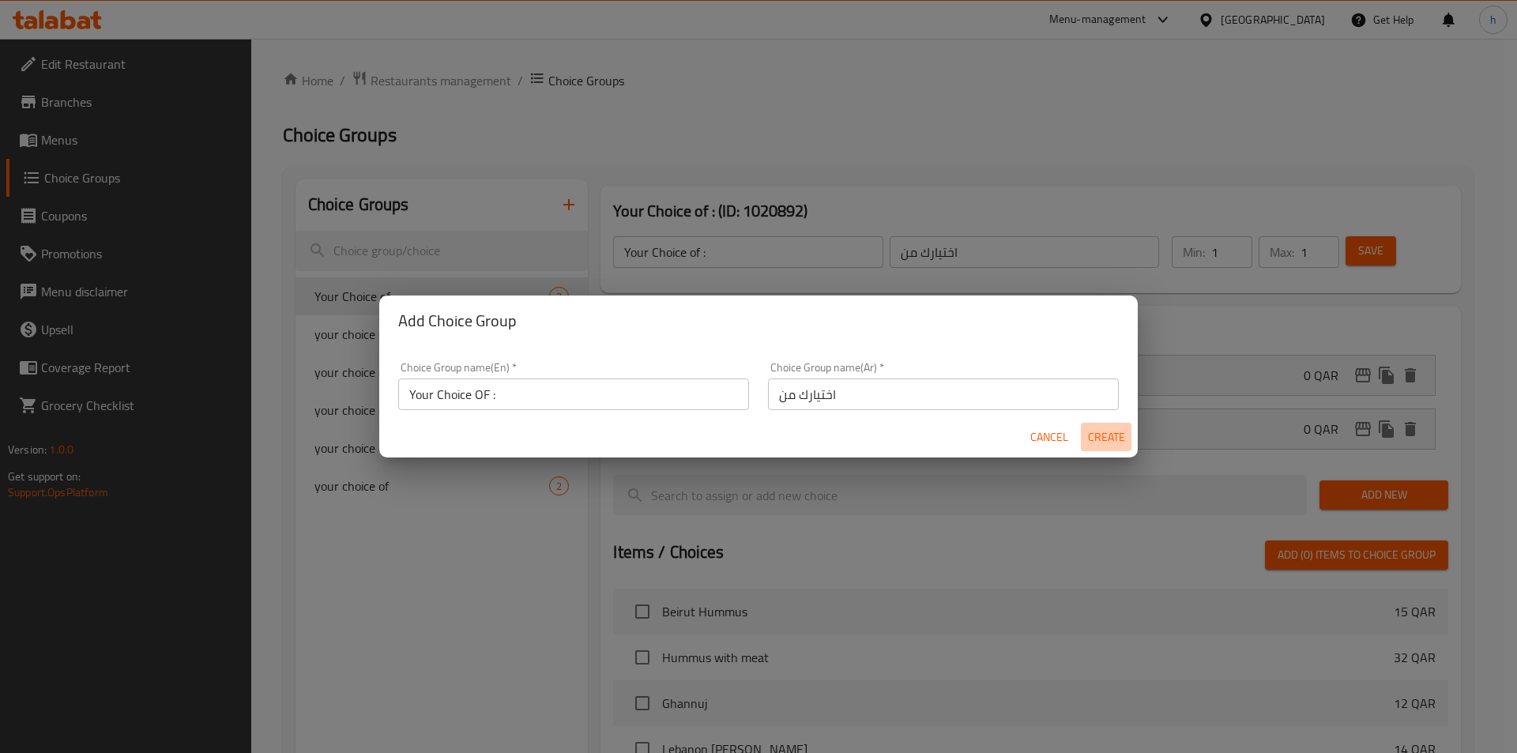
click at [1109, 432] on span "Create" at bounding box center [1106, 438] width 38 height 20
type input "Your Choice OF :"
type input "0"
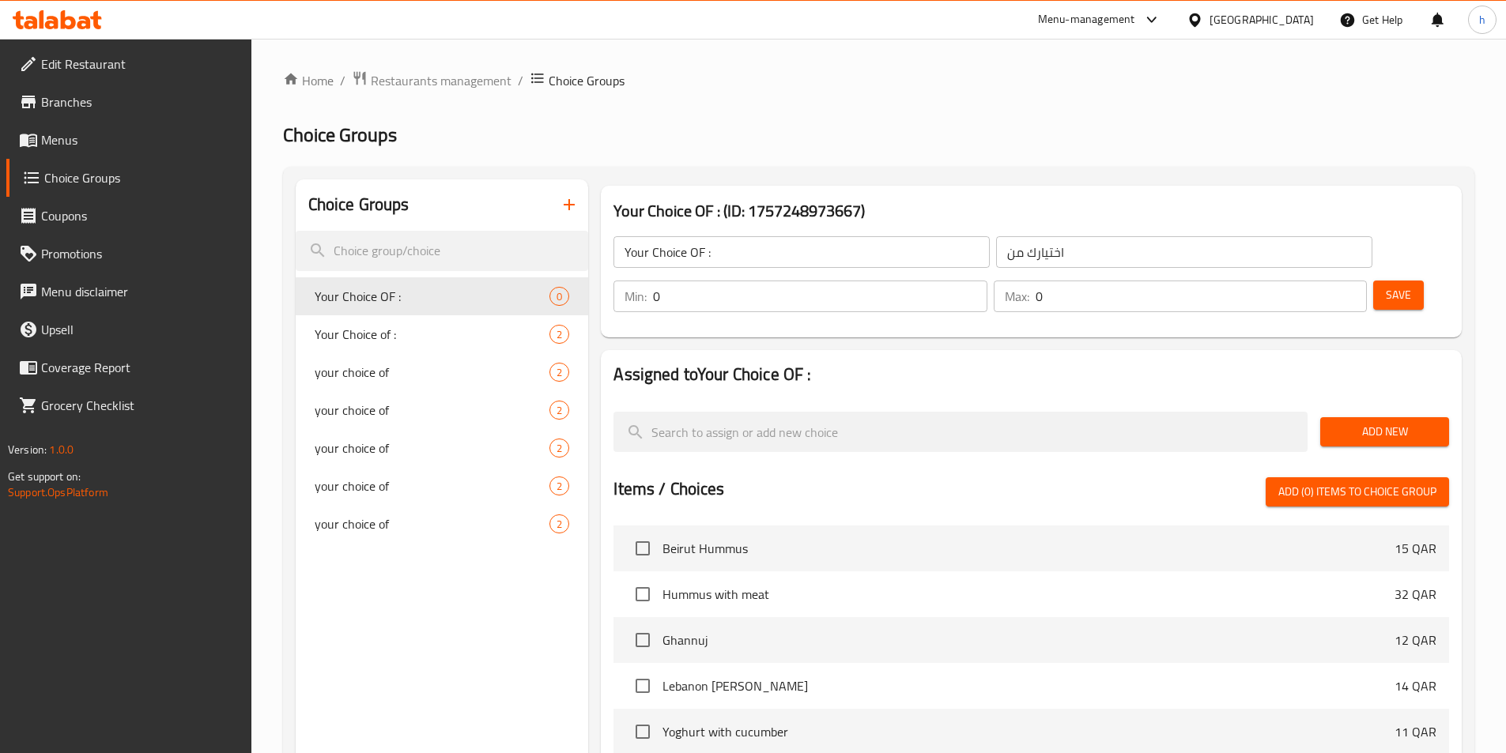
click at [986, 281] on input "0" at bounding box center [820, 297] width 334 height 32
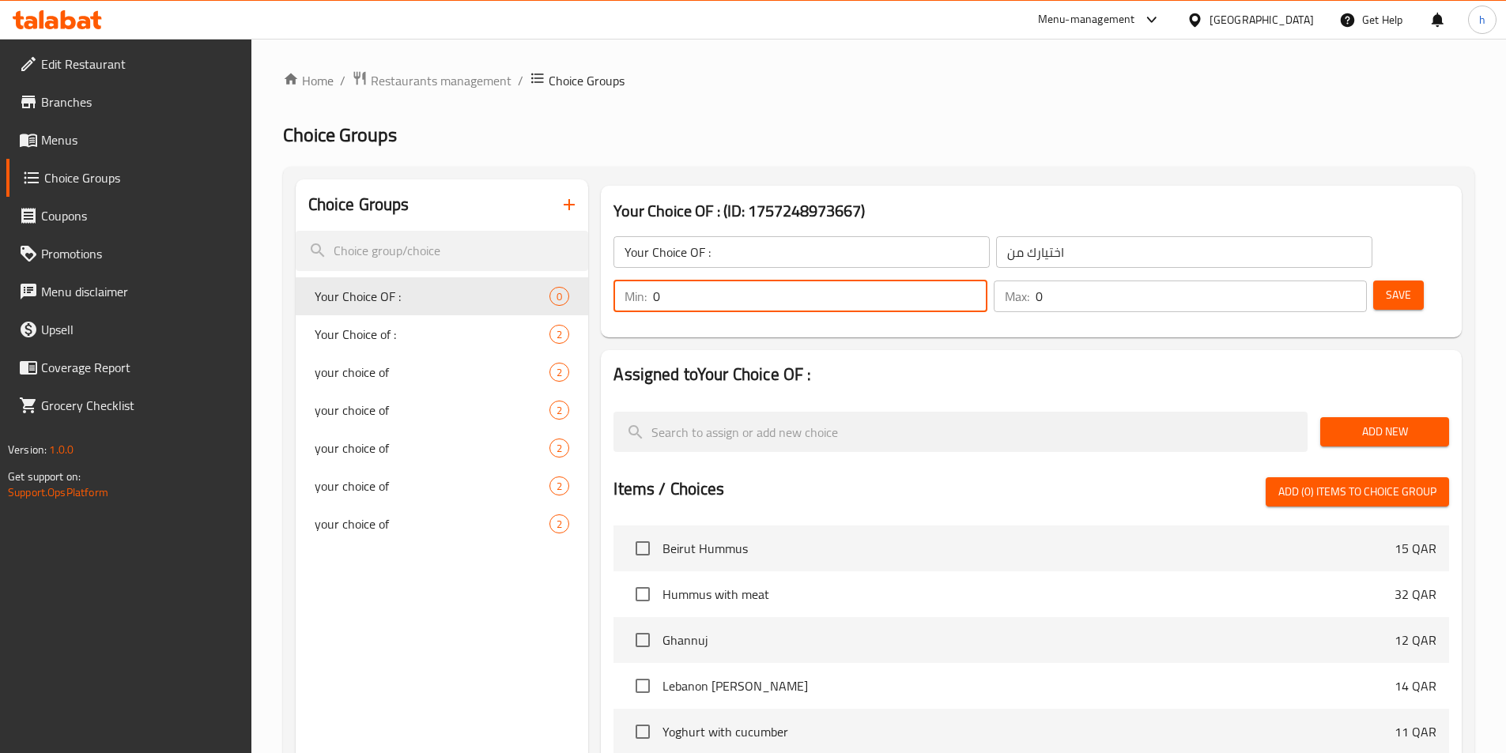
click at [986, 281] on input "0" at bounding box center [820, 297] width 334 height 32
type input "1"
click at [986, 281] on input "1" at bounding box center [820, 297] width 334 height 32
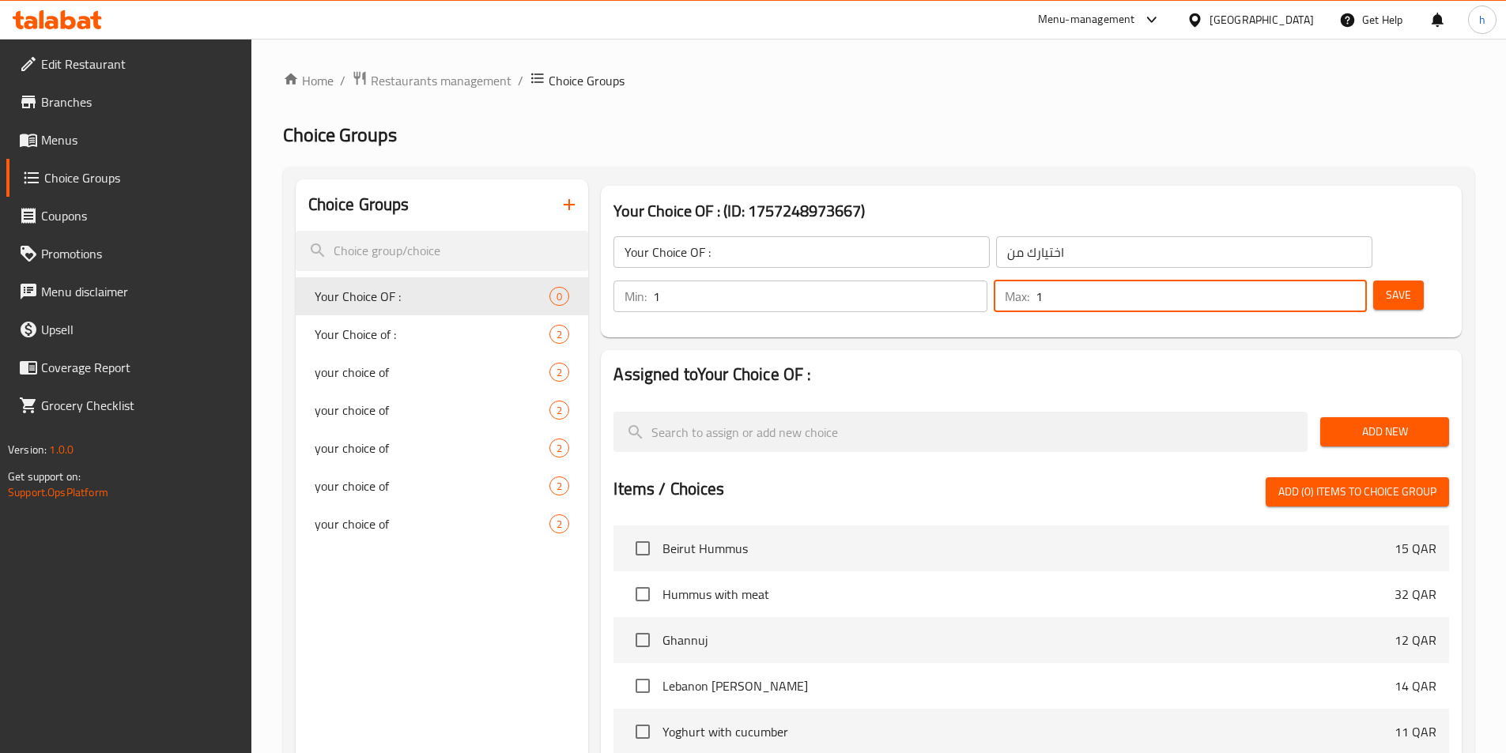
type input "1"
click at [1324, 281] on input "1" at bounding box center [1200, 297] width 331 height 32
click at [1386, 422] on span "Add New" at bounding box center [1384, 432] width 104 height 20
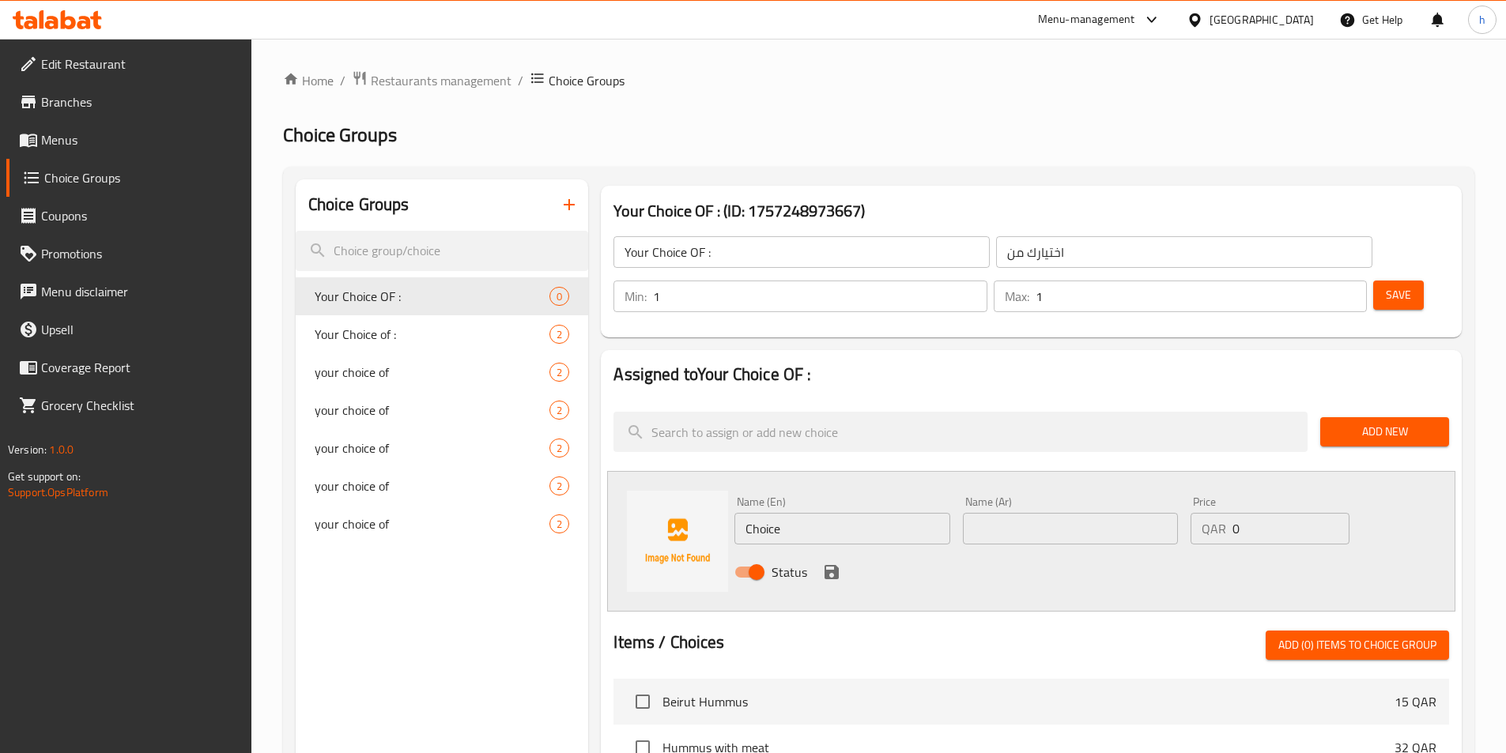
click at [835, 513] on input "Choice" at bounding box center [841, 529] width 215 height 32
paste input "boiled"
type input "boiled"
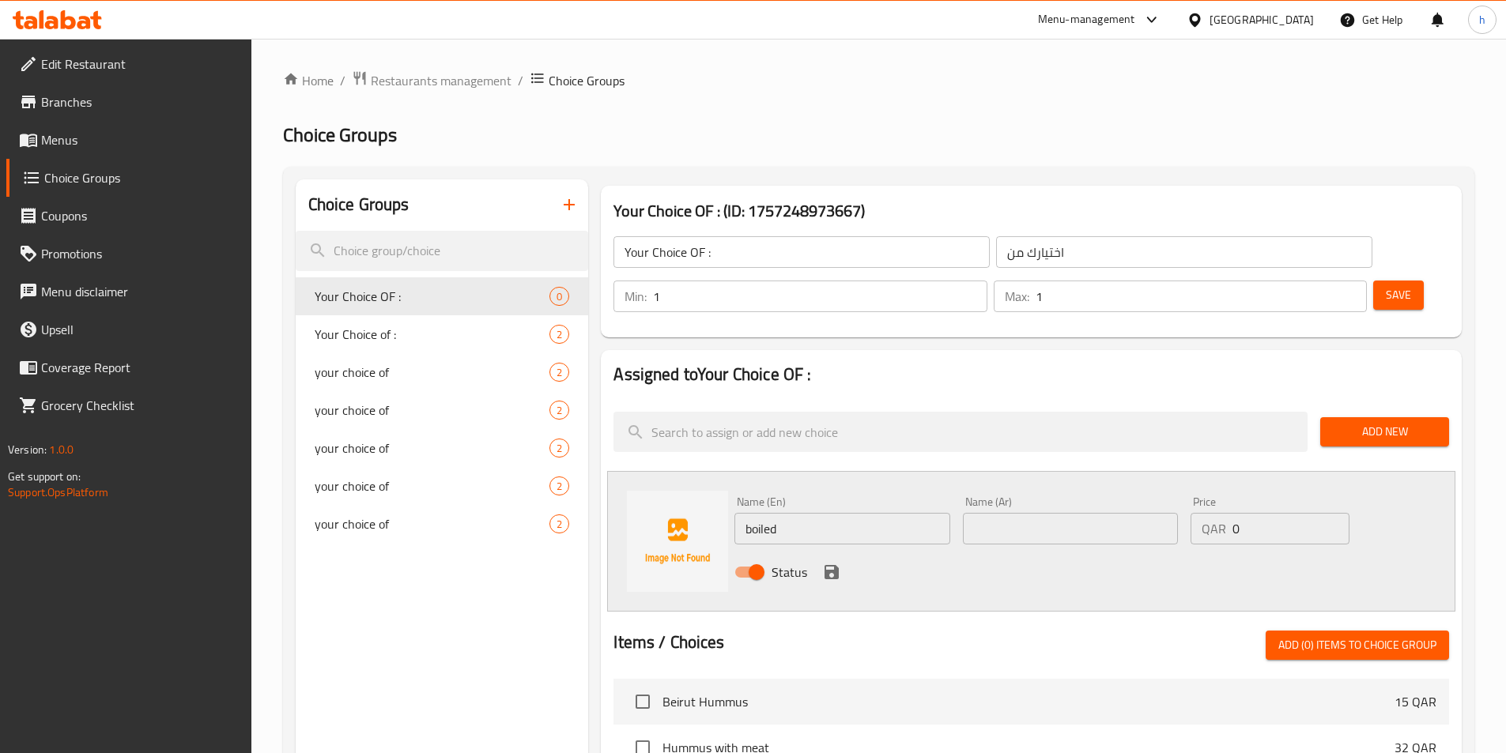
click at [998, 496] on div "Name (Ar) Name (Ar)" at bounding box center [1070, 520] width 215 height 48
click at [1006, 513] on input "text" at bounding box center [1070, 529] width 215 height 32
paste input "مسلوقة"
type input "مسلوقة"
click at [831, 563] on icon "save" at bounding box center [831, 572] width 19 height 19
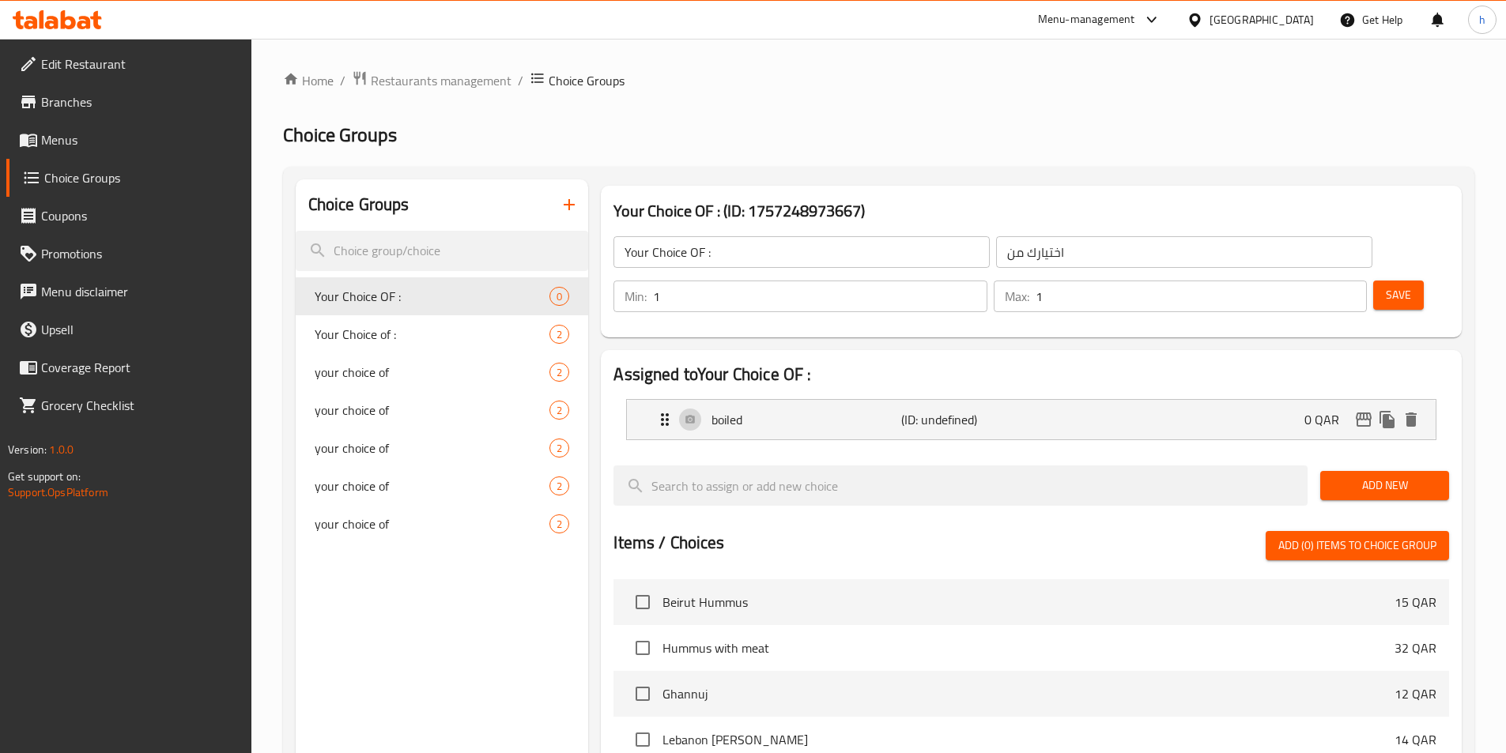
click at [1408, 476] on span "Add New" at bounding box center [1384, 486] width 104 height 20
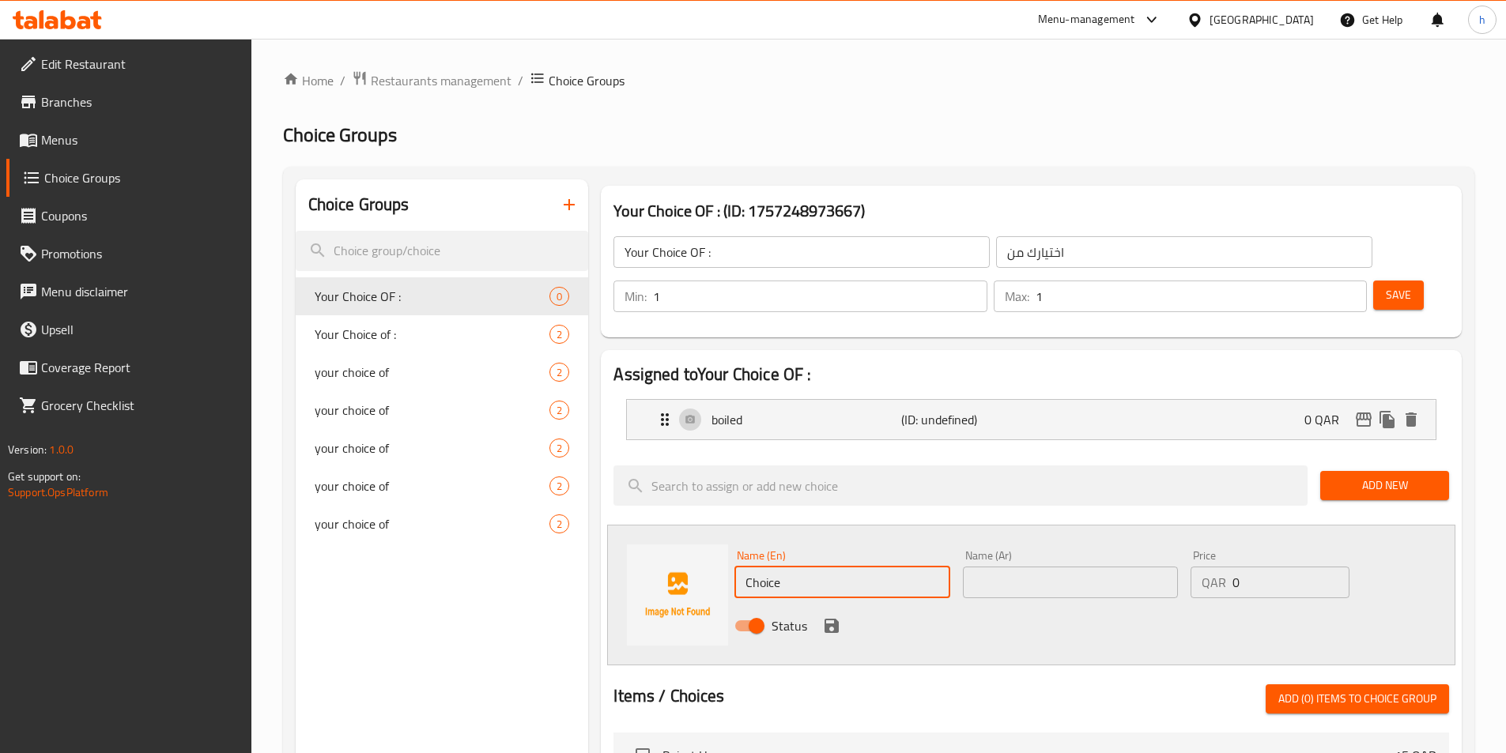
click at [750, 567] on input "Choice" at bounding box center [841, 583] width 215 height 32
paste input "steamed"
type input "steamed"
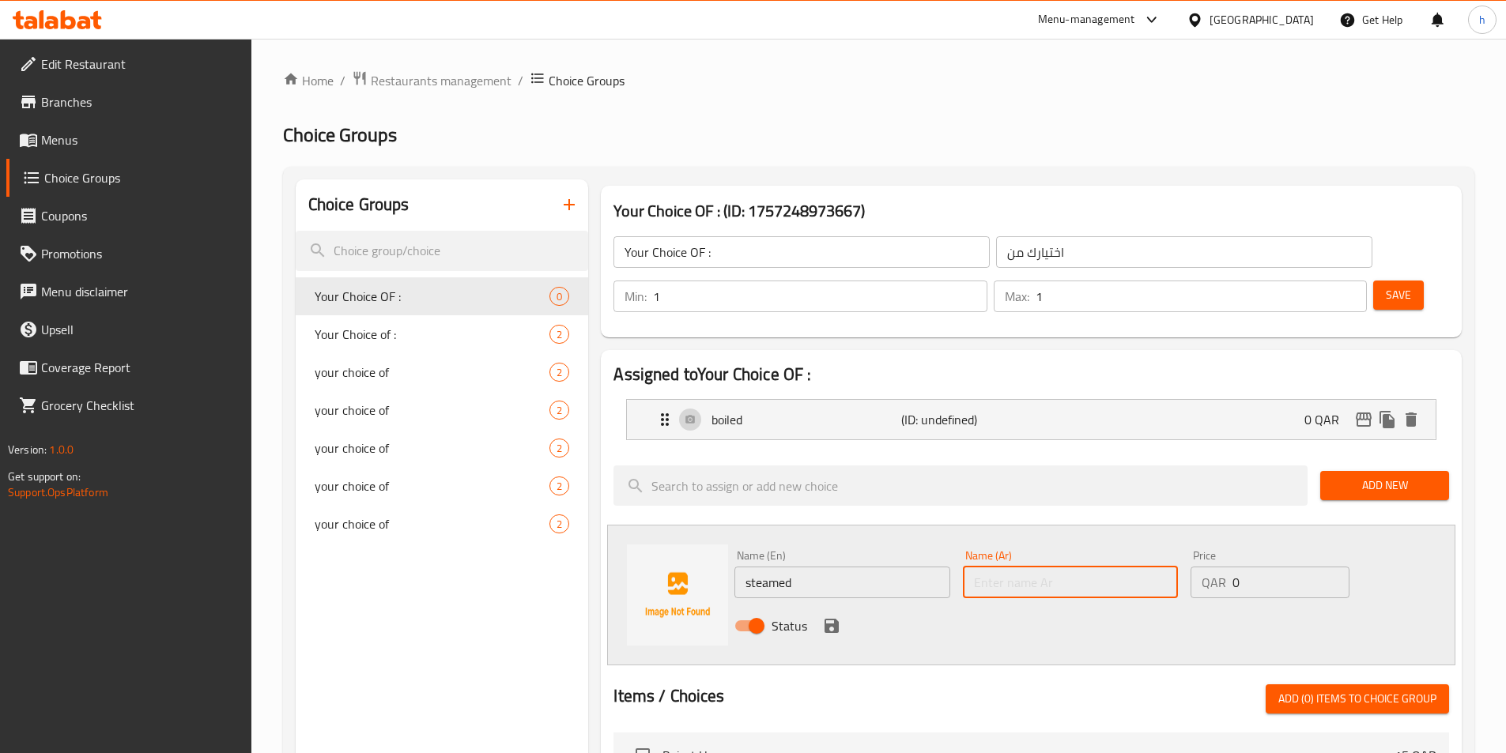
click at [1078, 567] on input "text" at bounding box center [1070, 583] width 215 height 32
drag, startPoint x: 1058, startPoint y: 564, endPoint x: 1064, endPoint y: 548, distance: 16.7
click at [1058, 605] on div "Status" at bounding box center [1070, 626] width 684 height 43
click at [1065, 567] on input "text" at bounding box center [1070, 583] width 215 height 32
paste input "مطهوة على البخار"
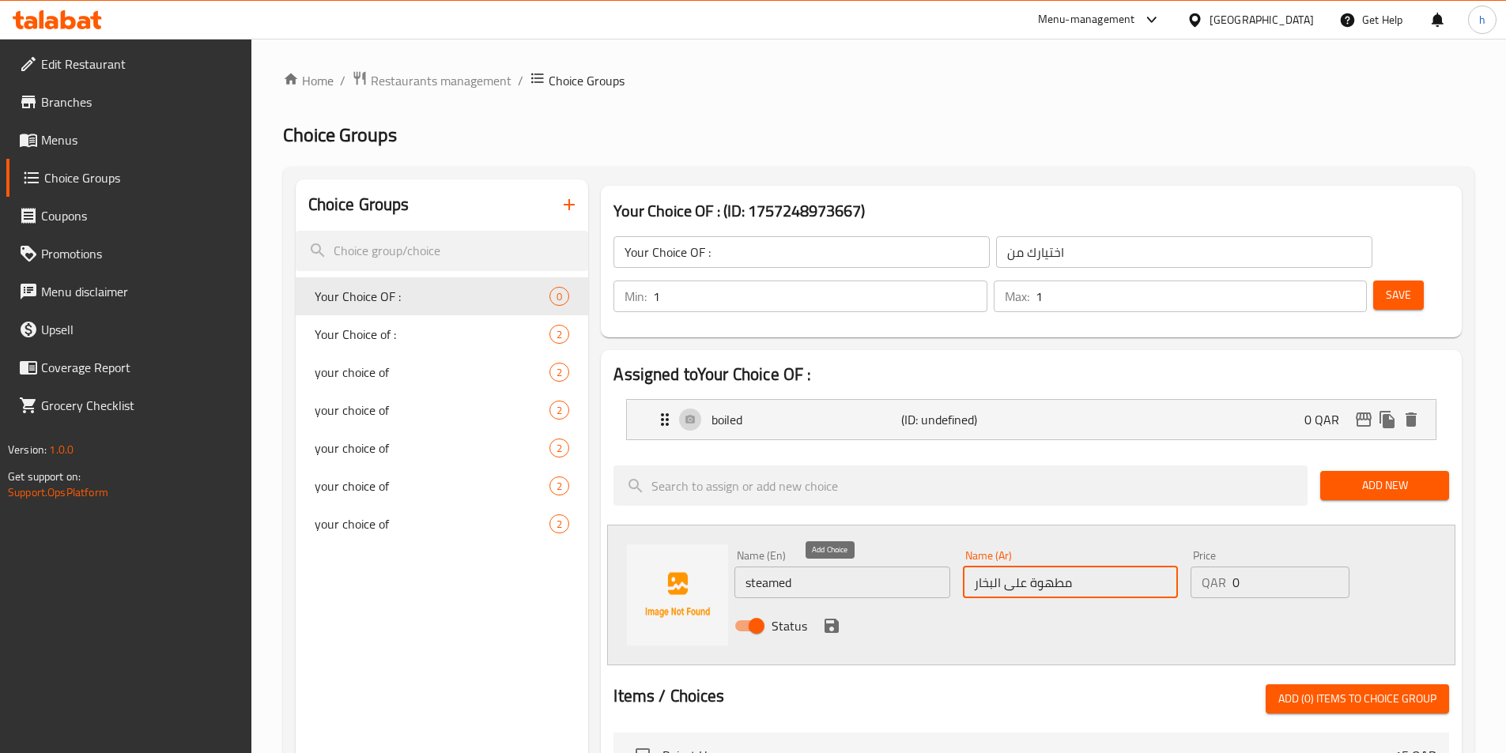
type input "مطهوة على البخار"
drag, startPoint x: 831, startPoint y: 583, endPoint x: 945, endPoint y: 570, distance: 115.4
click at [831, 616] on icon "save" at bounding box center [831, 625] width 19 height 19
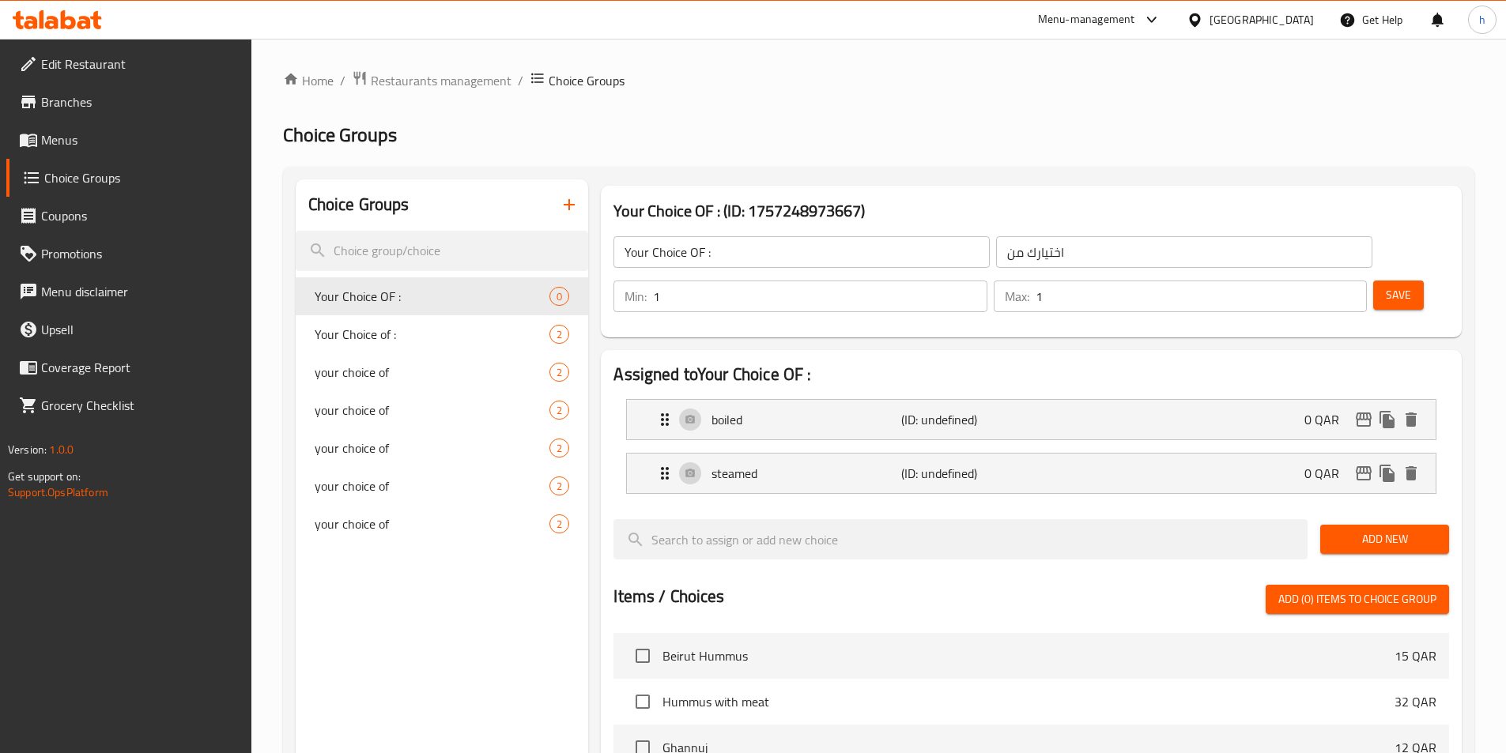
click at [1354, 273] on div "Min: 1 ​ Max: 1 ​ Save" at bounding box center [1028, 296] width 848 height 51
click at [1373, 281] on button "Save" at bounding box center [1398, 295] width 51 height 29
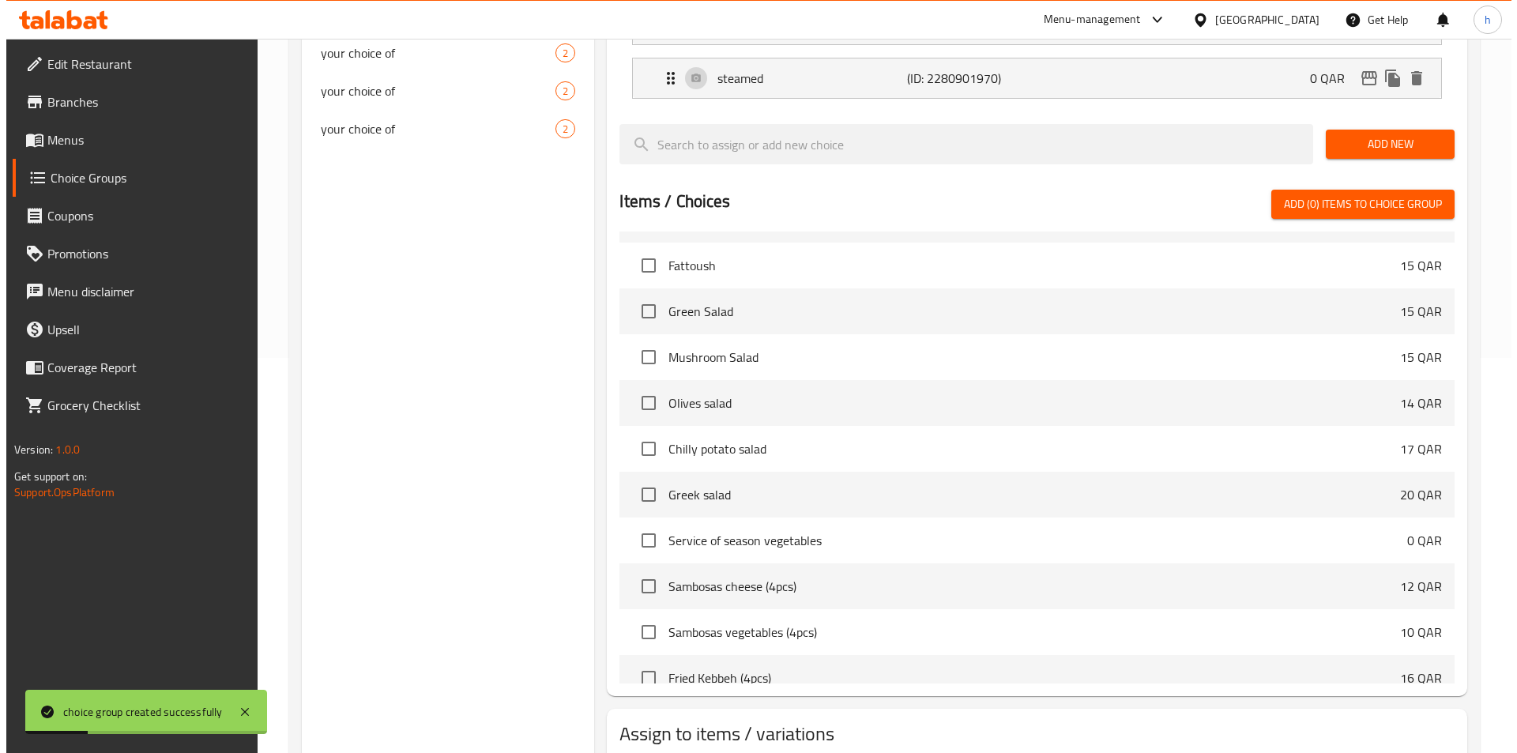
scroll to position [632, 0]
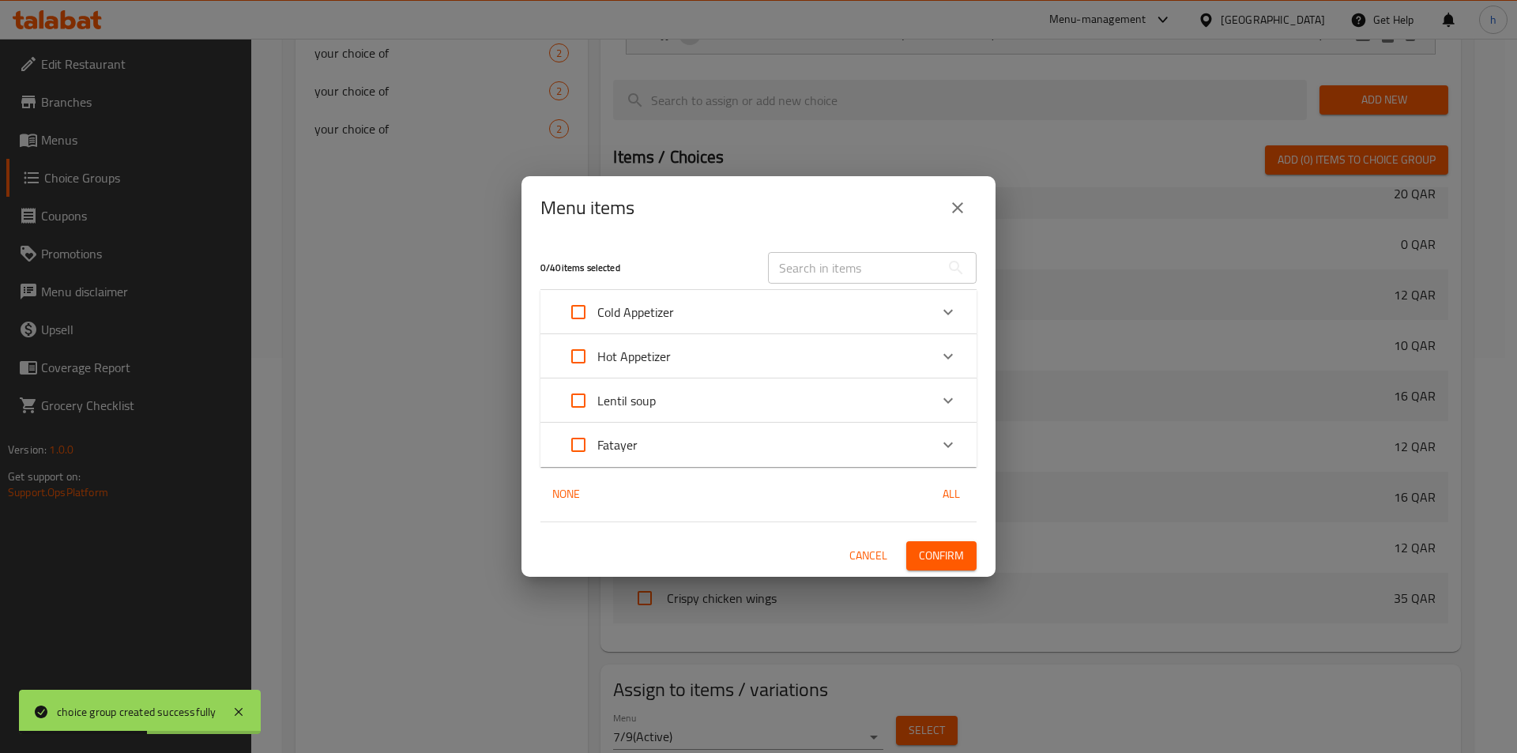
click at [796, 323] on div "Cold Appetizer" at bounding box center [745, 312] width 370 height 38
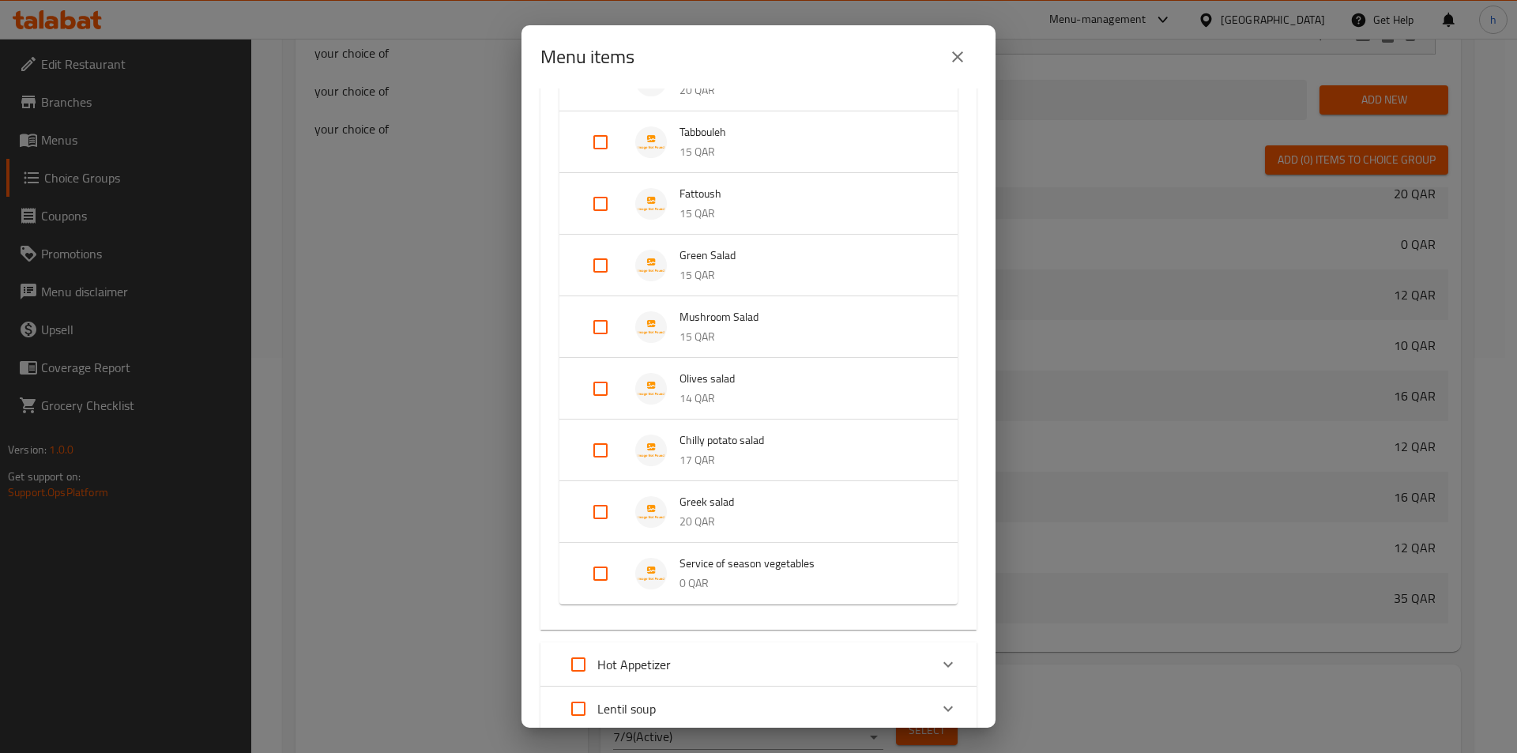
scroll to position [474, 0]
click at [843, 579] on p "0 QAR" at bounding box center [803, 582] width 247 height 20
click at [595, 582] on input "Expand" at bounding box center [601, 585] width 38 height 38
checkbox input "true"
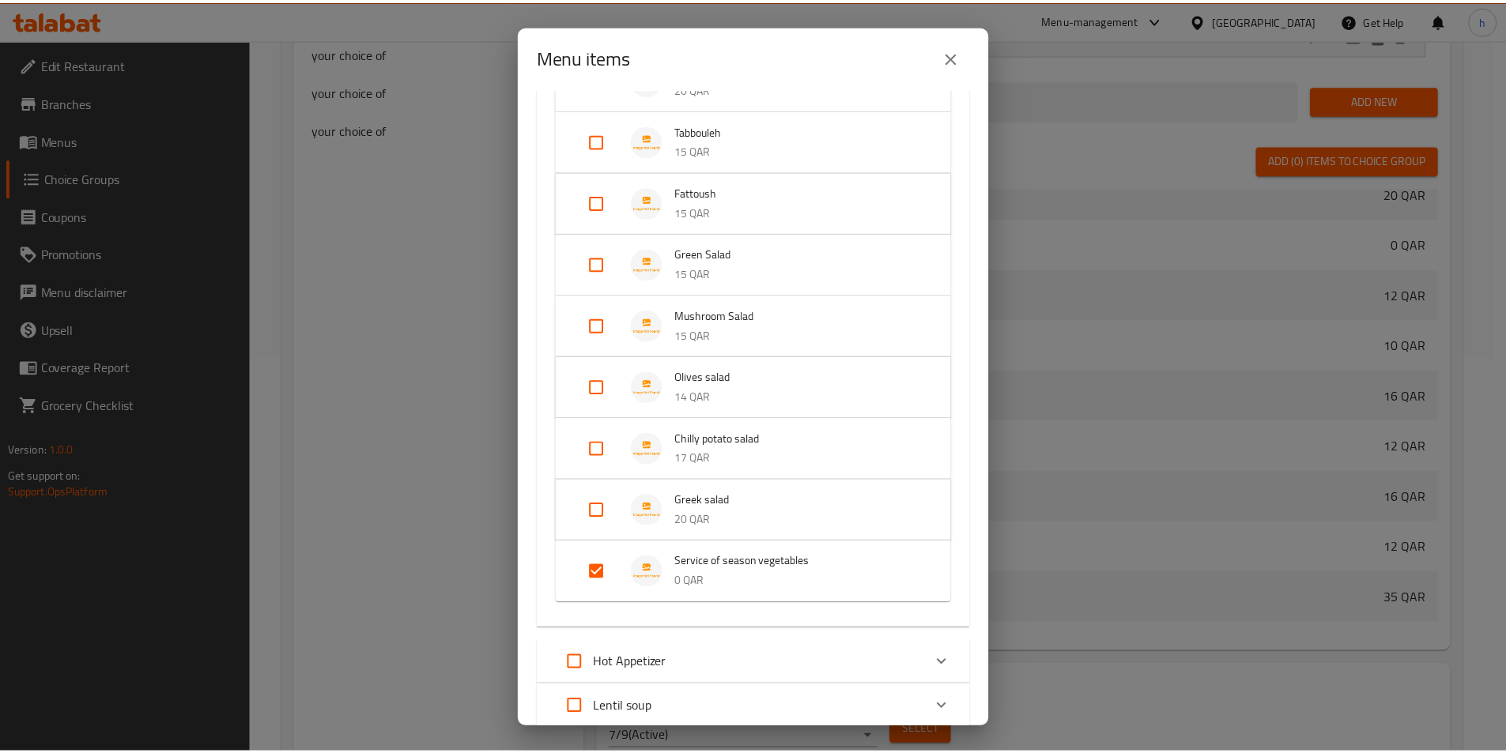
scroll to position [630, 0]
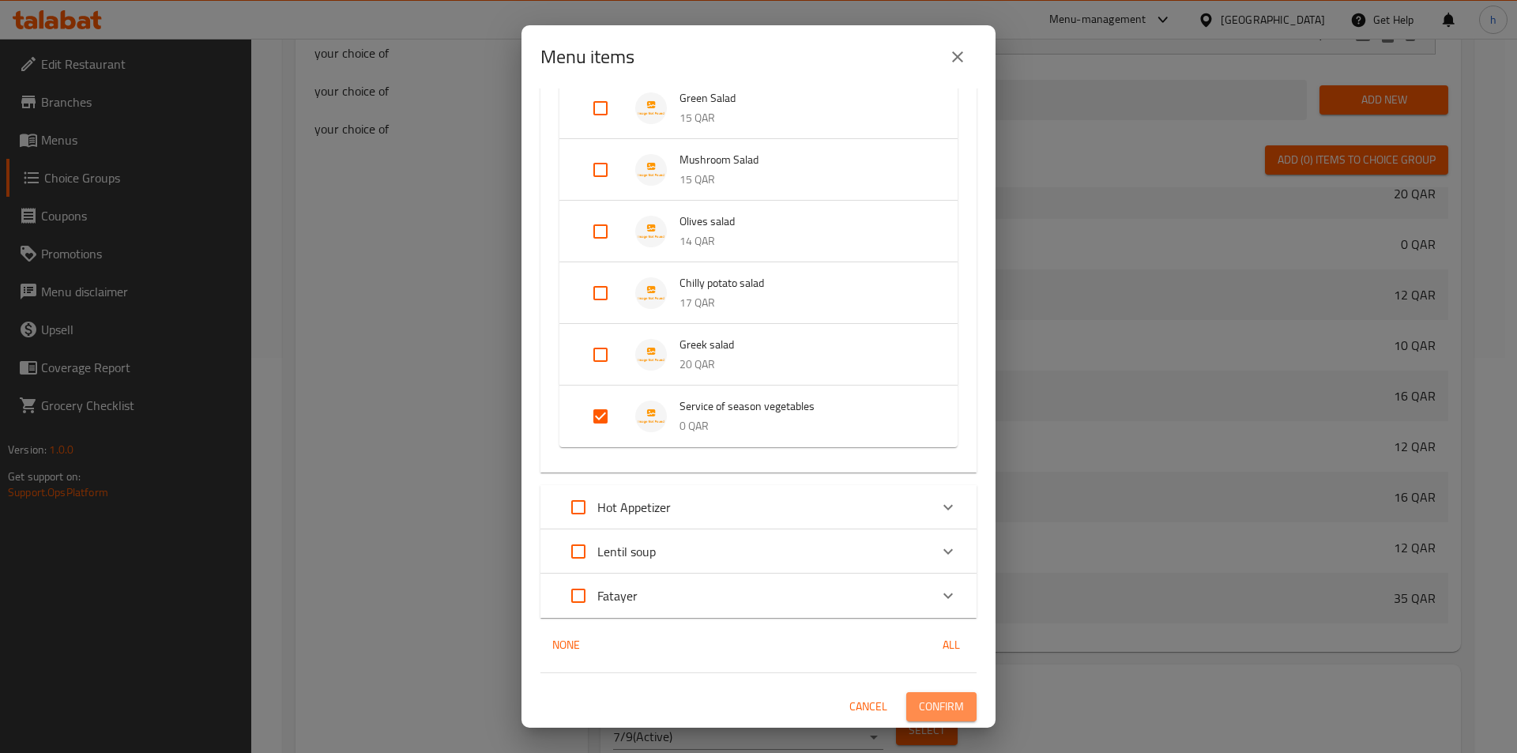
drag, startPoint x: 940, startPoint y: 706, endPoint x: 933, endPoint y: 685, distance: 21.5
click at [941, 707] on span "Confirm" at bounding box center [941, 707] width 45 height 20
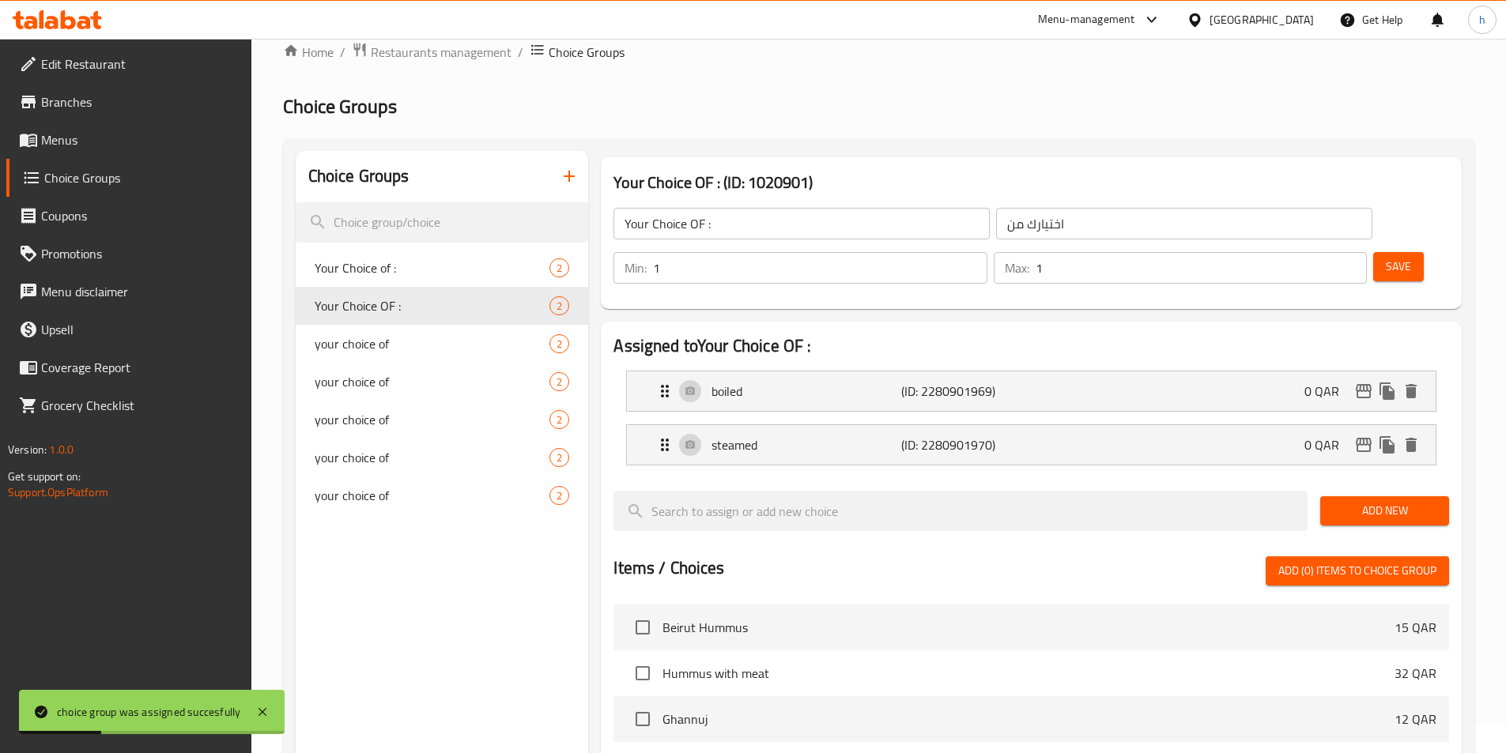
scroll to position [0, 0]
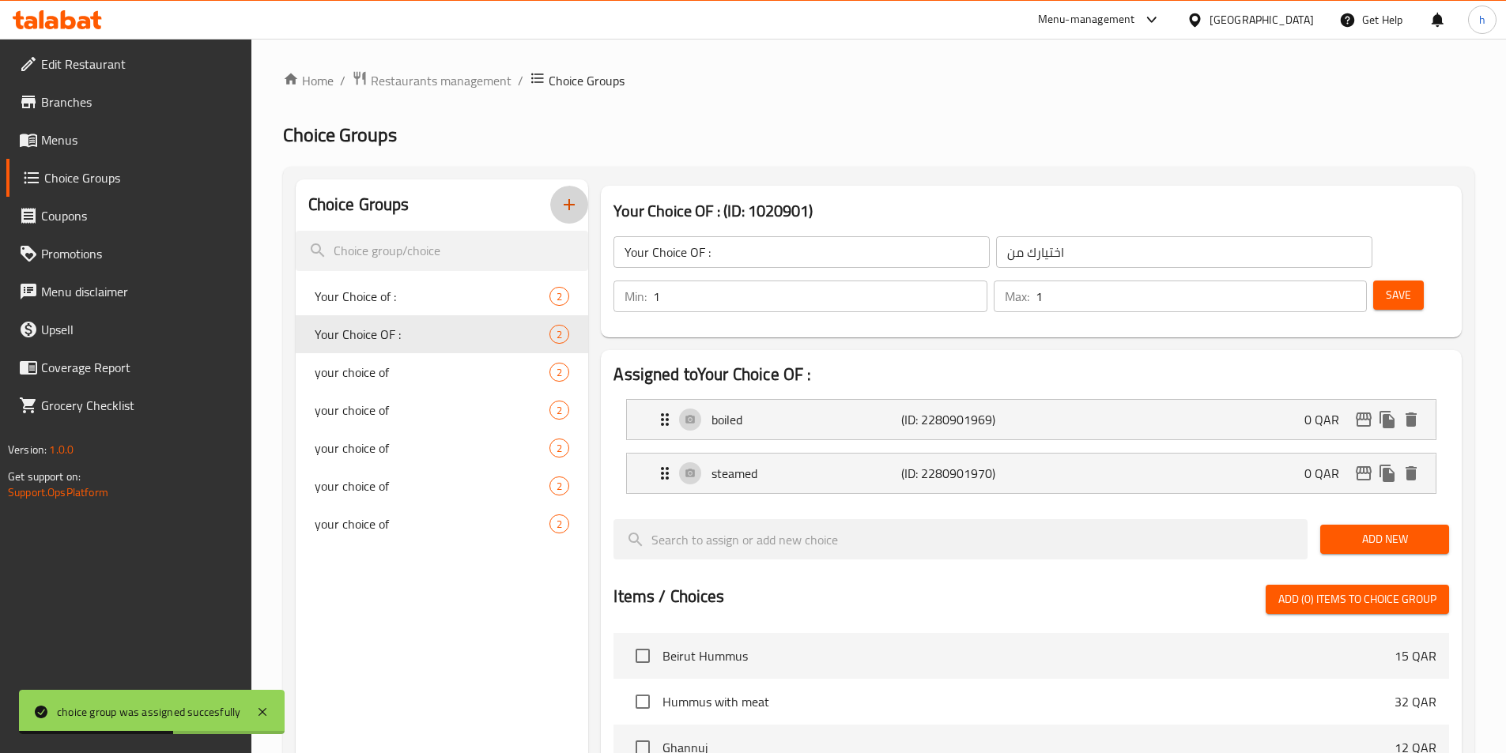
click at [560, 207] on icon "button" at bounding box center [569, 204] width 19 height 19
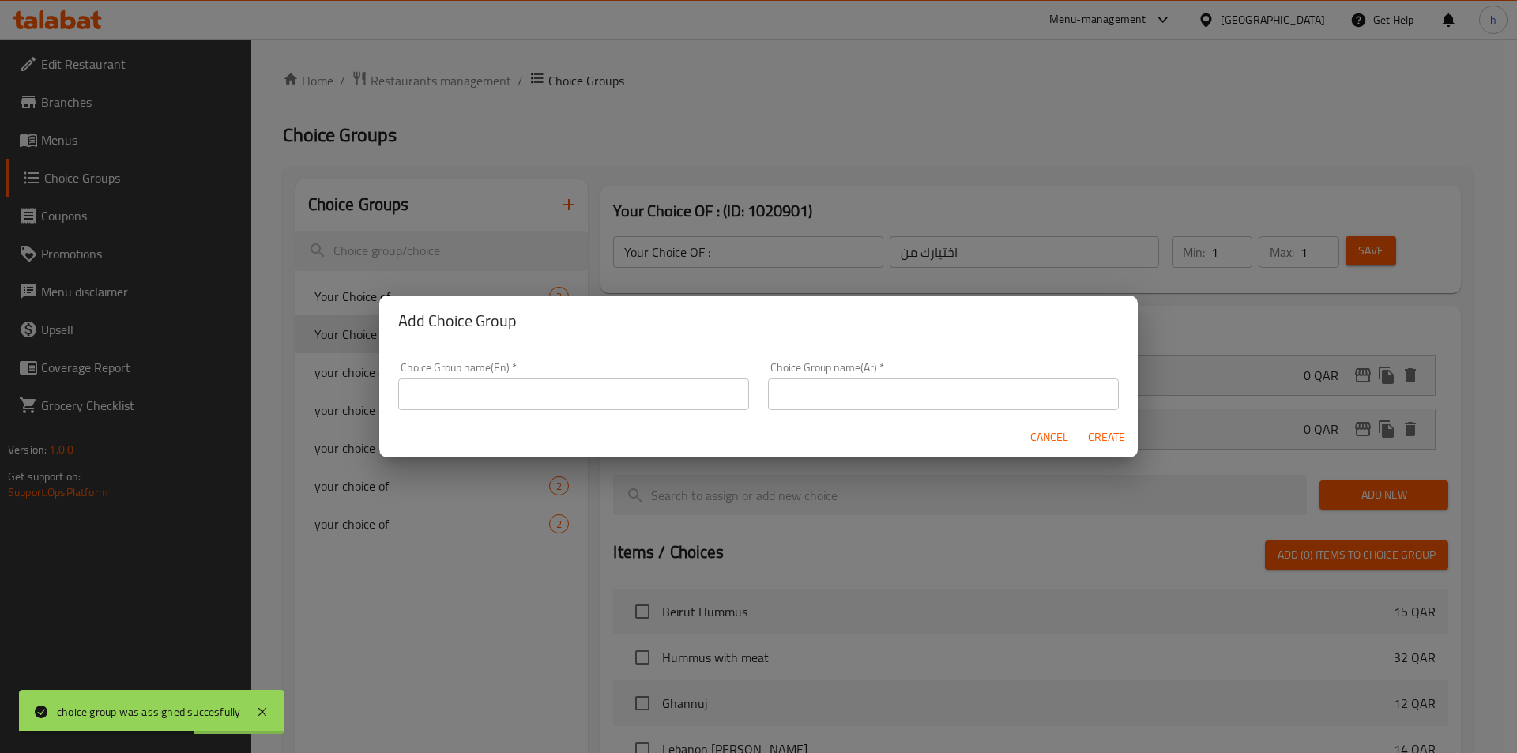
click at [592, 405] on input "text" at bounding box center [573, 395] width 351 height 32
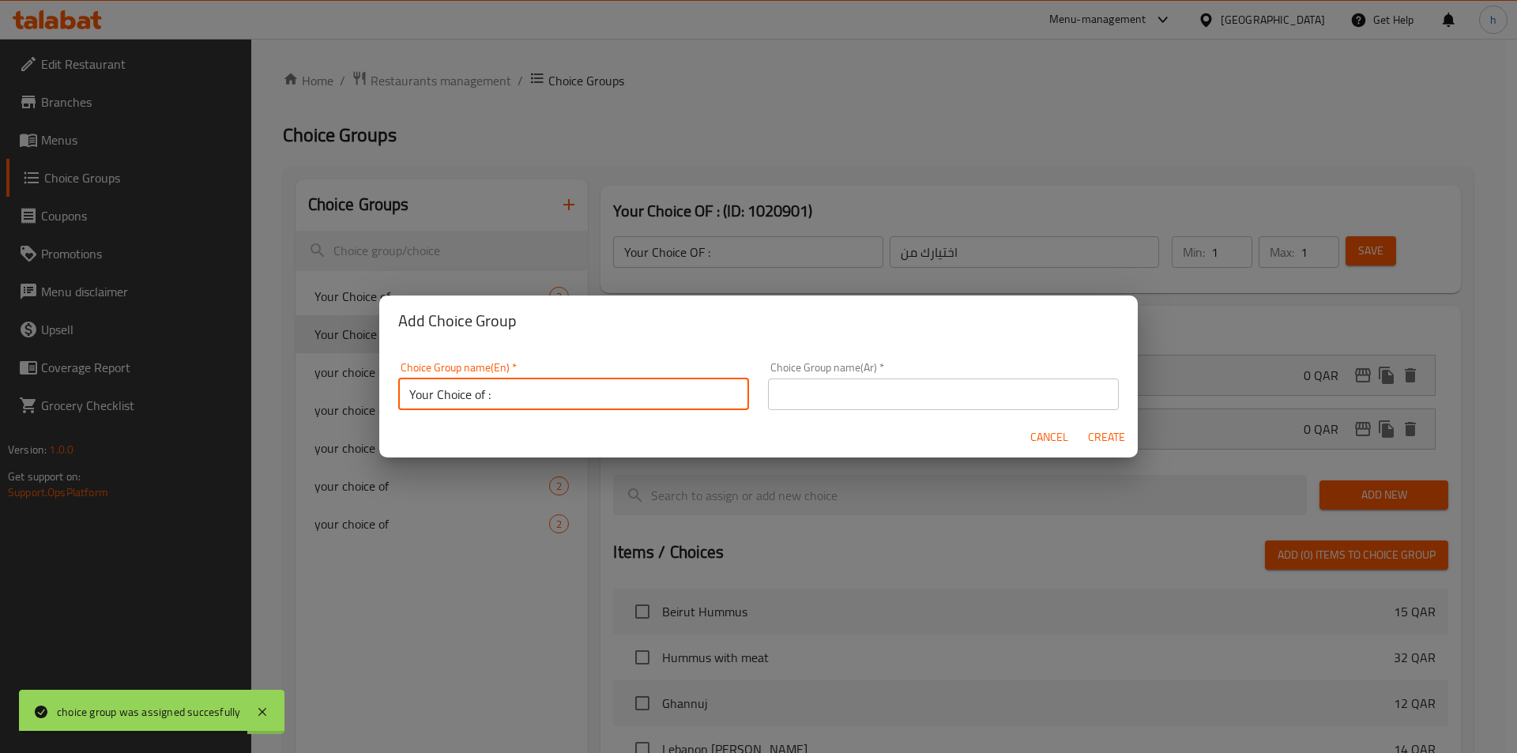
click at [563, 400] on input "Your Choice of :" at bounding box center [573, 395] width 351 height 32
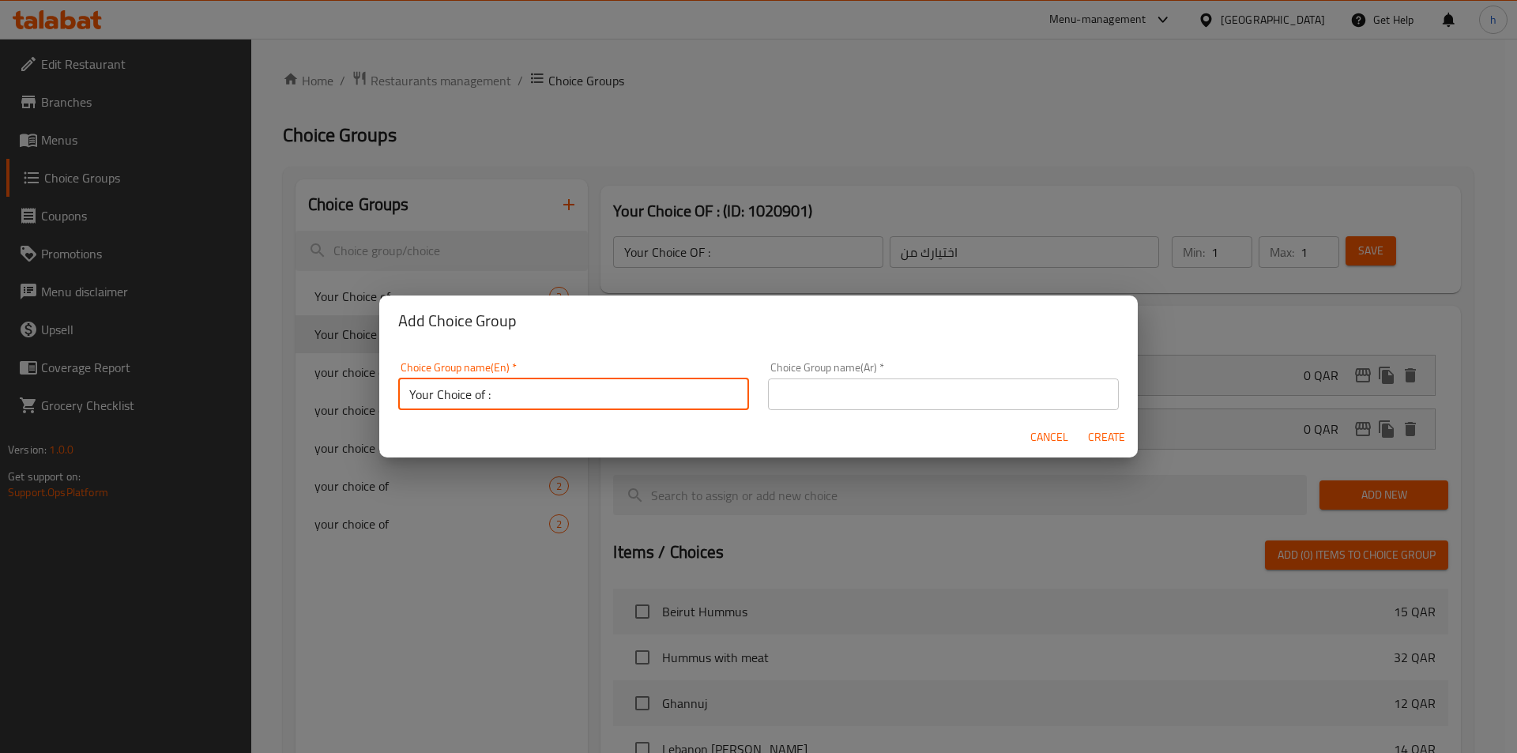
type input "Your Choice Of :-"
click at [945, 385] on input "text" at bounding box center [943, 395] width 351 height 32
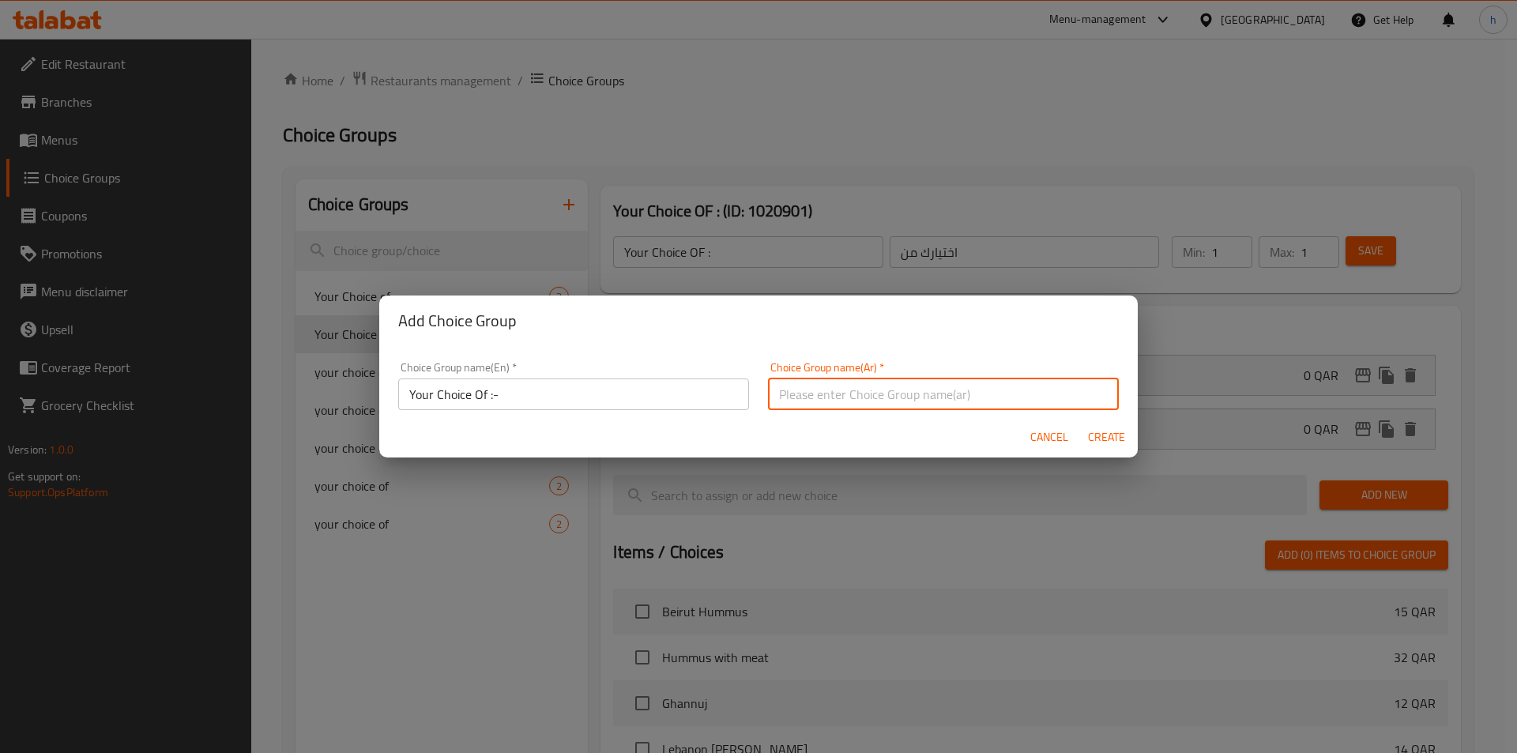
type input "اختيارك من"
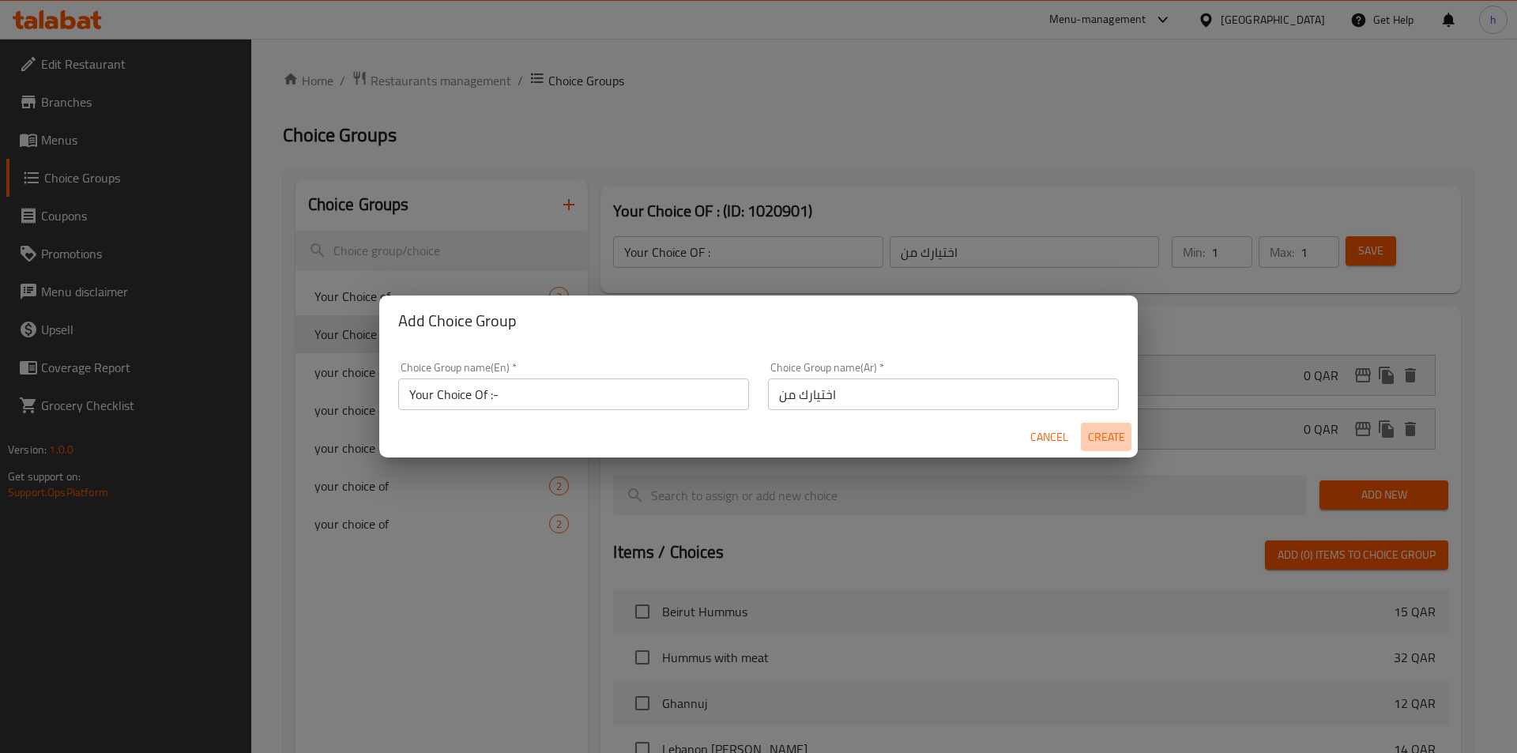
click at [1123, 438] on span "Create" at bounding box center [1106, 438] width 38 height 20
type input "Your Choice Of :-"
type input "0"
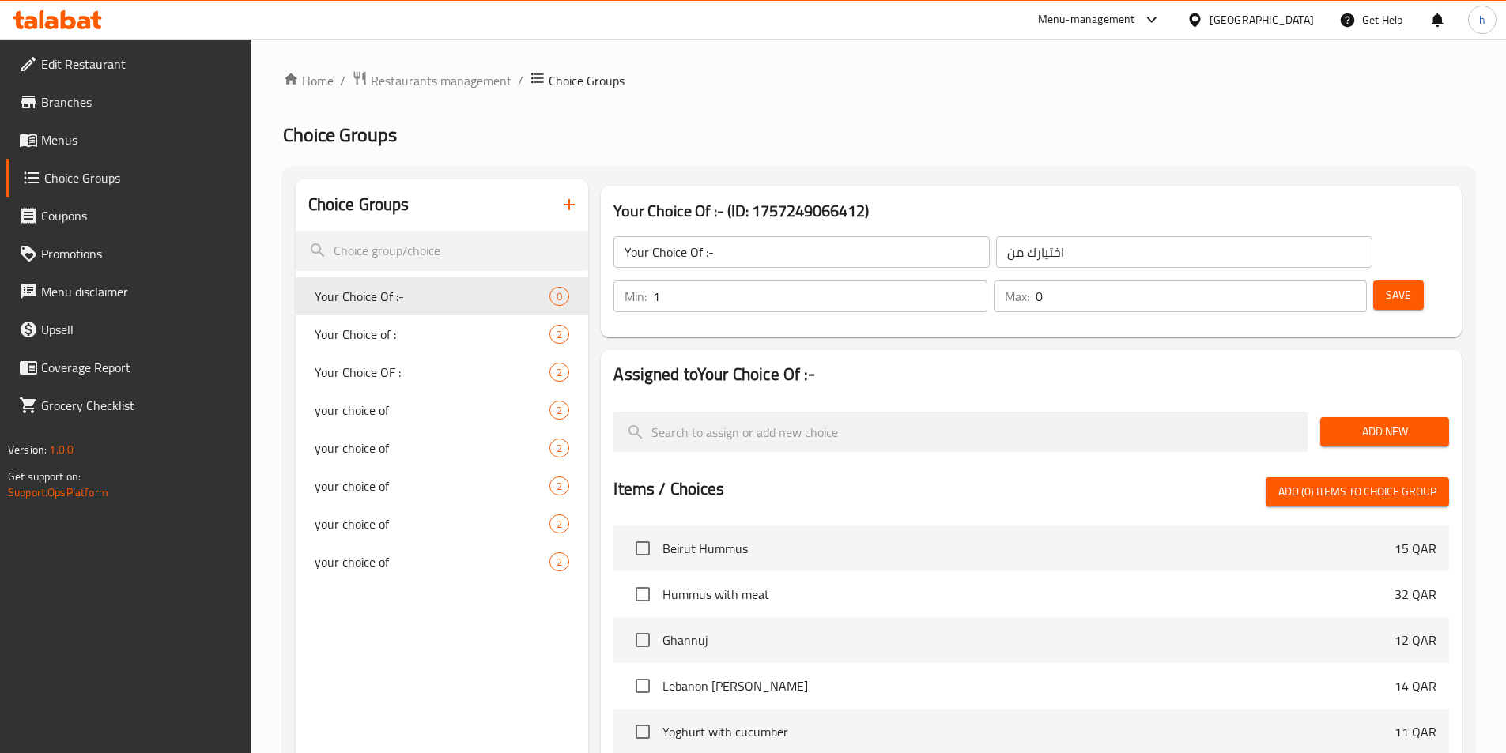
type input "1"
click at [986, 281] on input "1" at bounding box center [820, 297] width 334 height 32
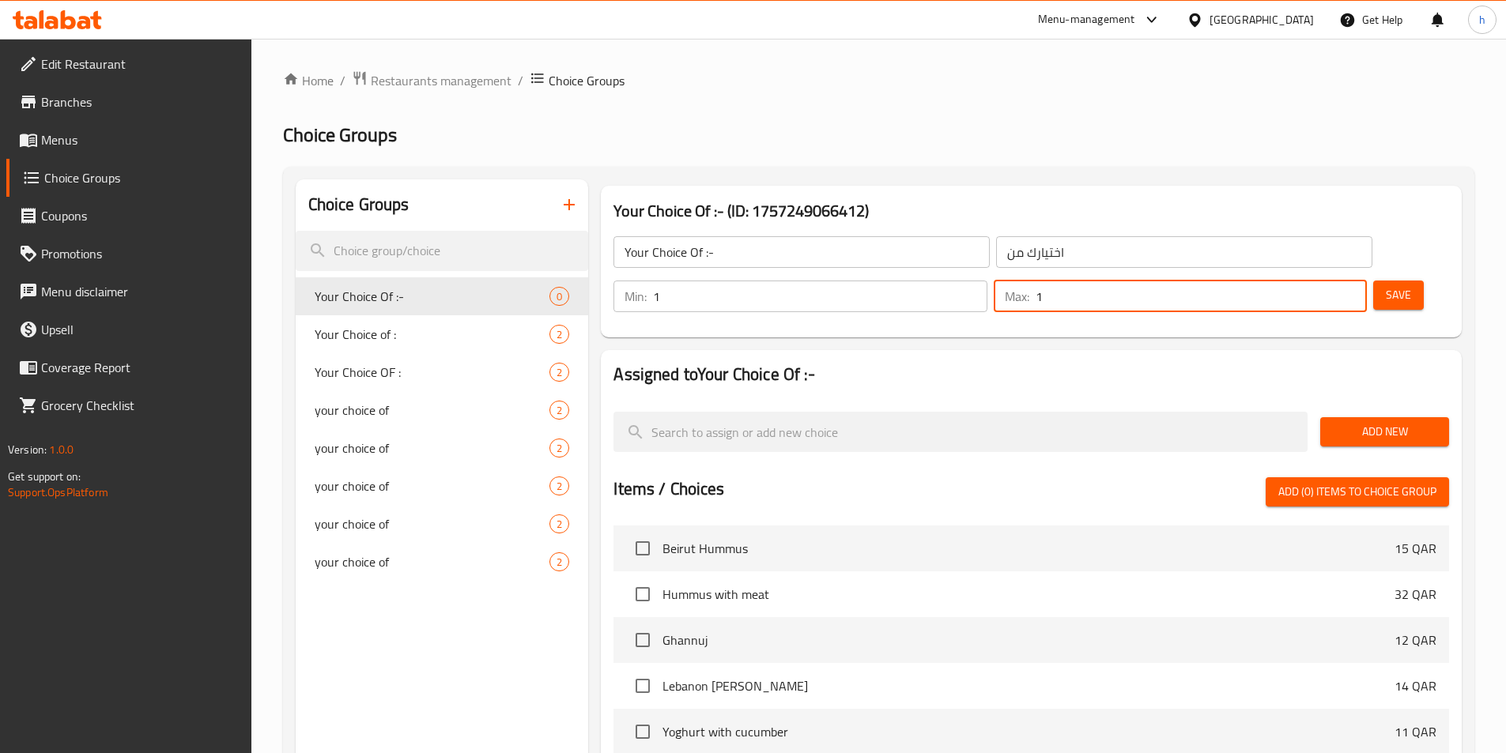
type input "1"
click at [1320, 281] on input "1" at bounding box center [1200, 297] width 331 height 32
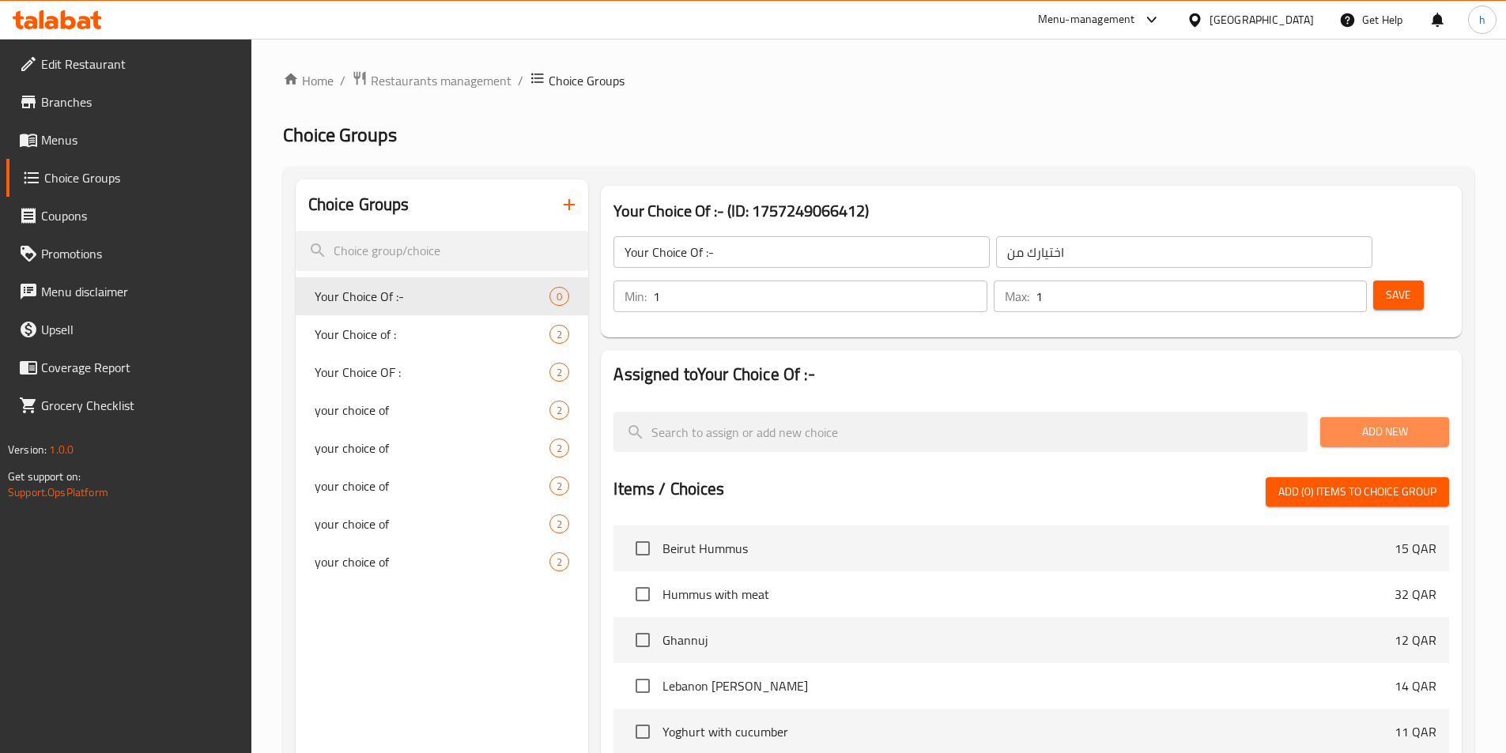
click at [1401, 422] on span "Add New" at bounding box center [1384, 432] width 104 height 20
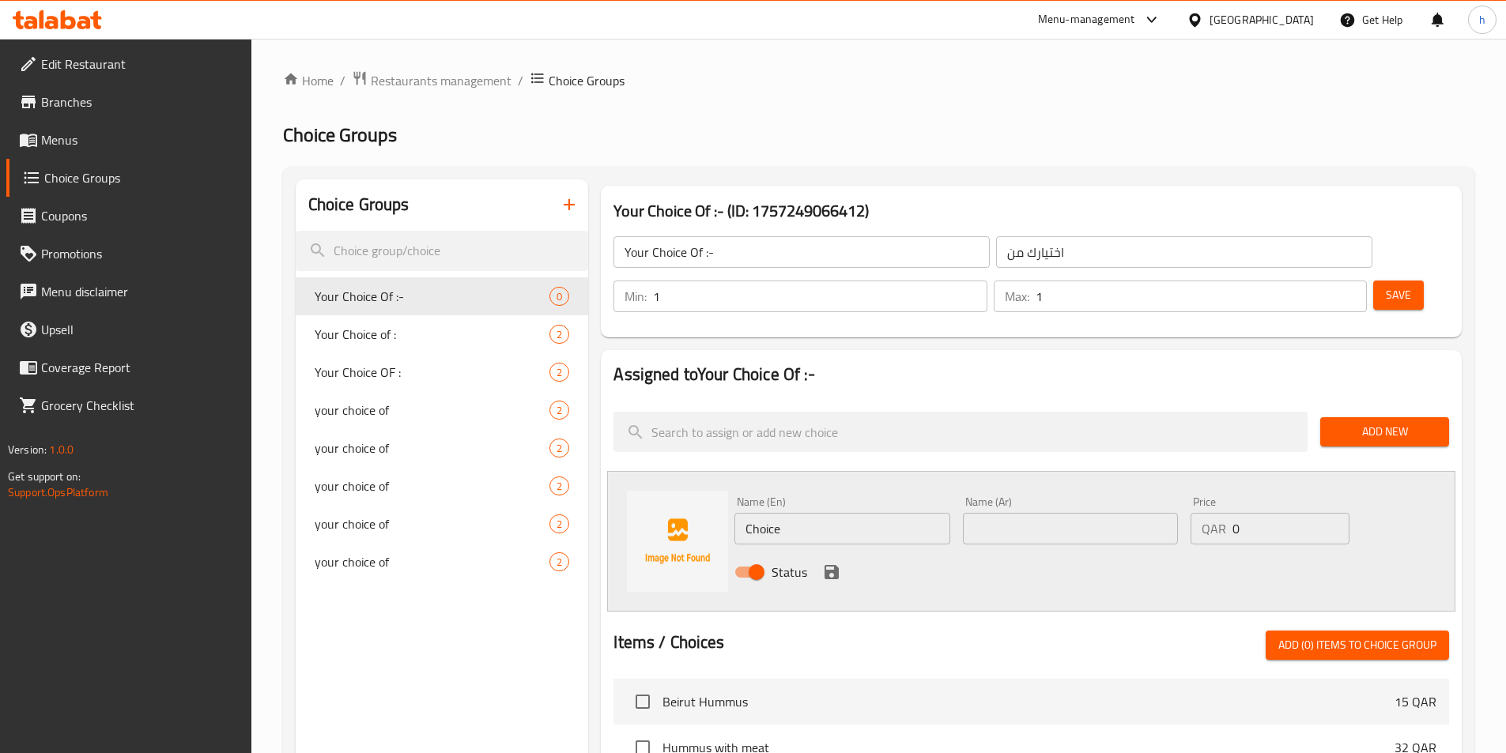
click at [806, 513] on input "Choice" at bounding box center [841, 529] width 215 height 32
paste input "Deep-fried"
type input "Deep-fried"
click at [997, 513] on input "text" at bounding box center [1070, 529] width 215 height 32
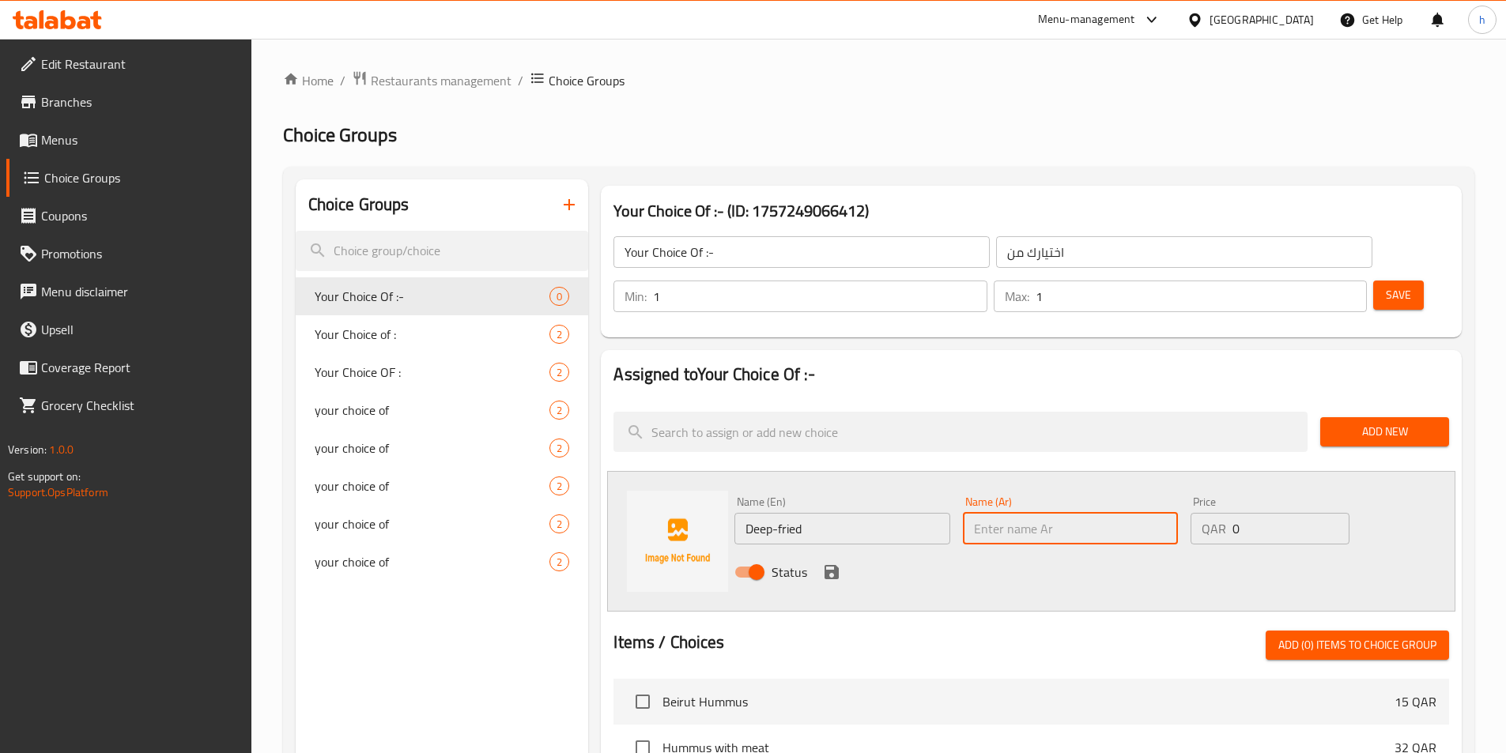
click at [997, 513] on input "text" at bounding box center [1070, 529] width 215 height 32
click at [1050, 513] on input "text" at bounding box center [1070, 529] width 215 height 32
paste input "مقلية"
type input "مقلية بعمق"
click at [822, 563] on icon "save" at bounding box center [831, 572] width 19 height 19
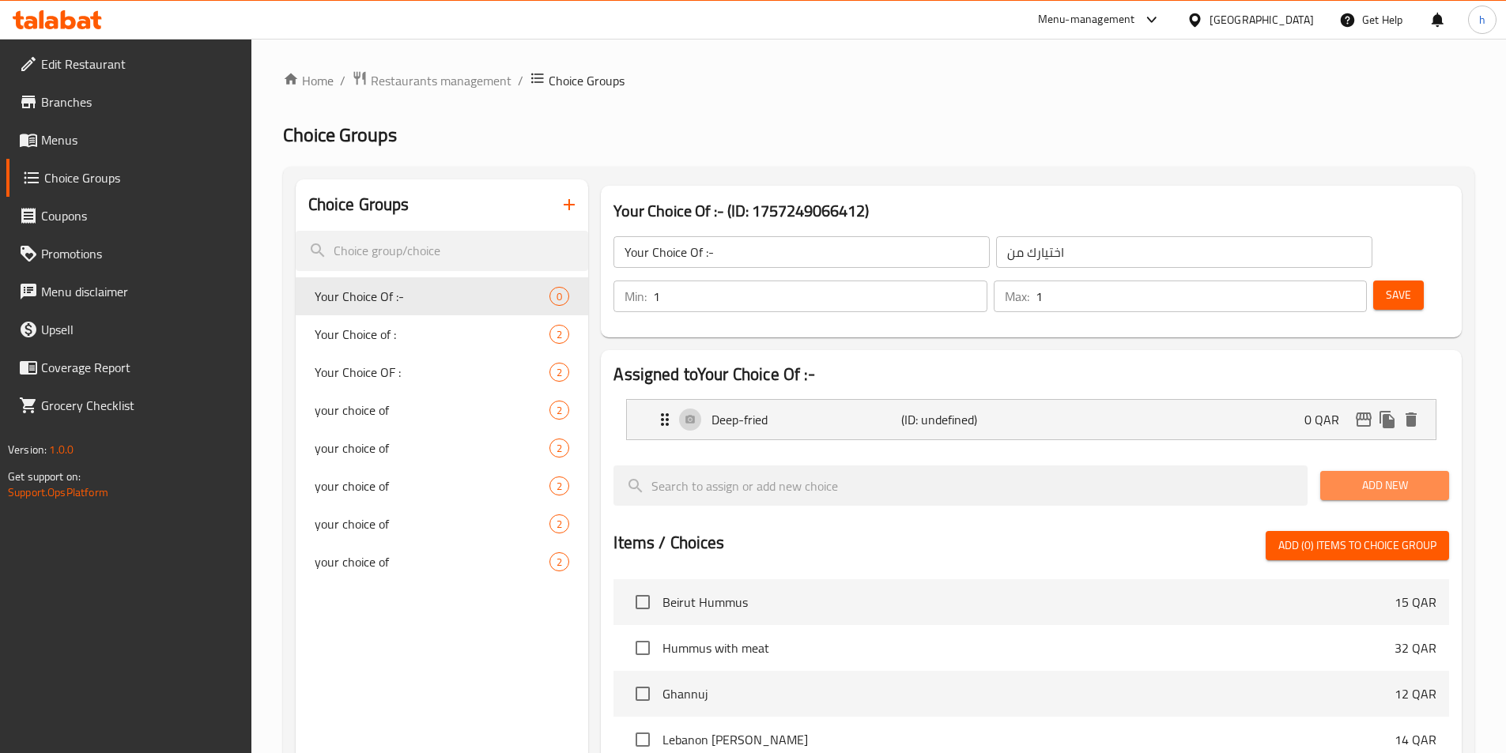
click at [1331, 471] on button "Add New" at bounding box center [1384, 485] width 129 height 29
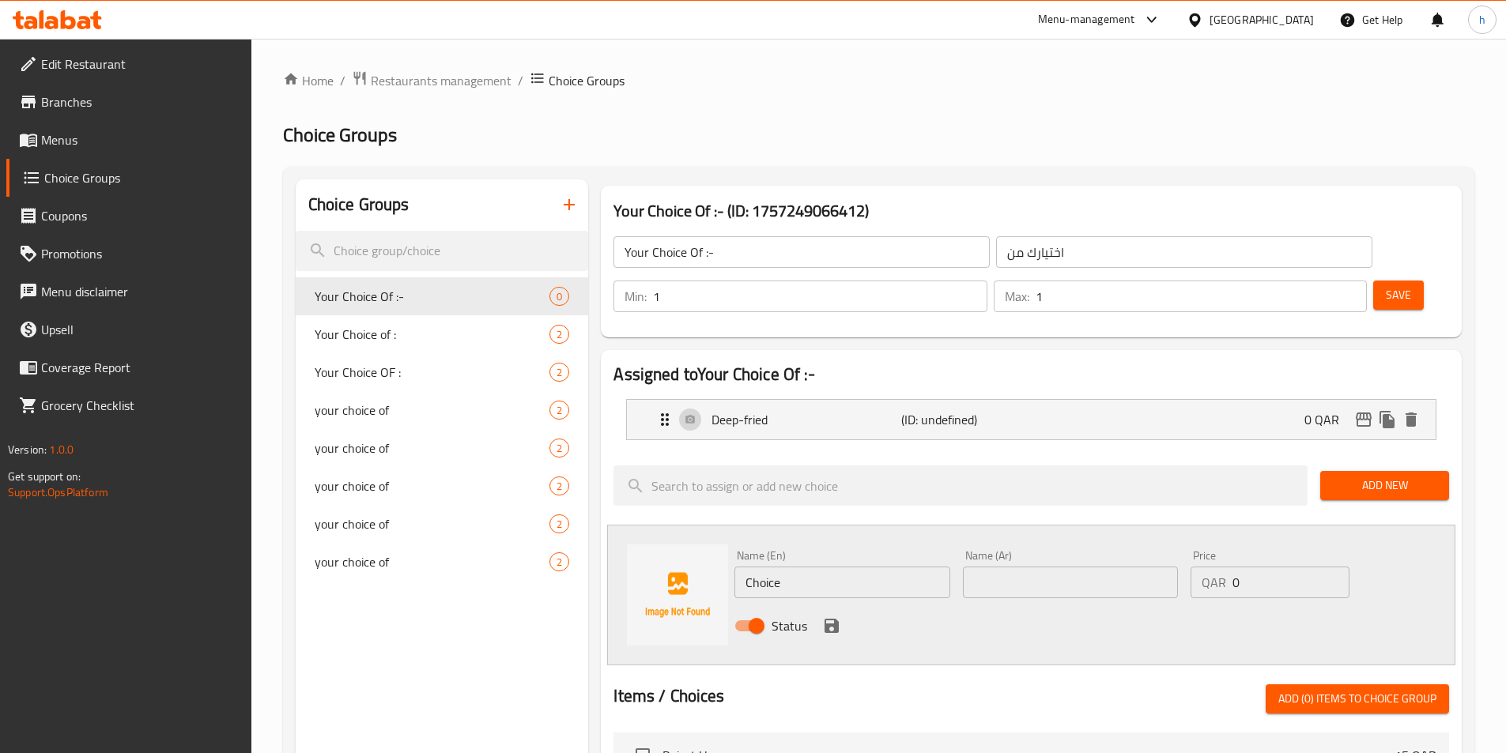
click at [812, 550] on div "Name (En) Choice Name (En)" at bounding box center [841, 574] width 215 height 48
click at [824, 567] on input "Choice" at bounding box center [841, 583] width 215 height 32
paste input "oven-baked"
type input "oven-baked"
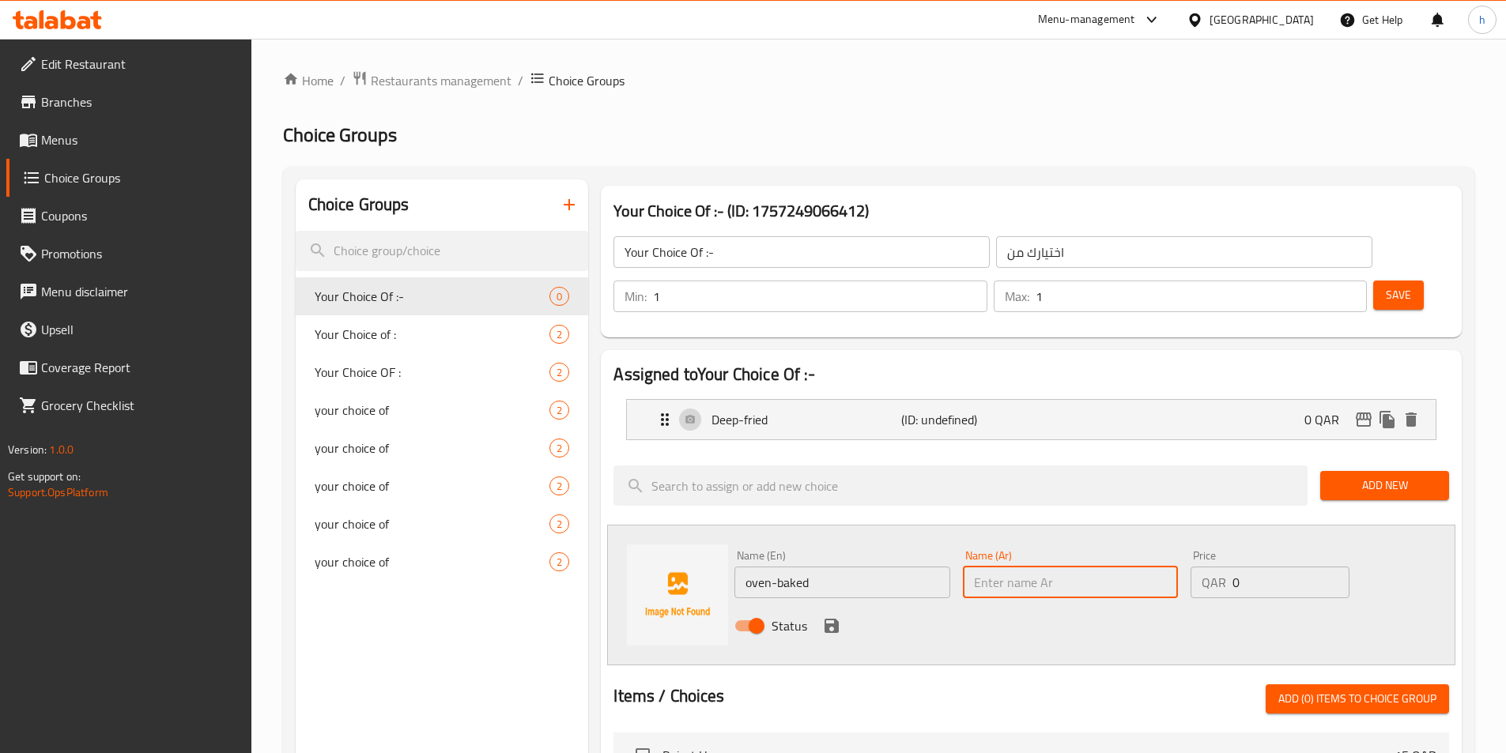
click at [1011, 567] on input "text" at bounding box center [1070, 583] width 215 height 32
paste input "مخبوز في الفرن"
type input "مخبوز في الفرن"
click at [828, 616] on icon "save" at bounding box center [831, 625] width 19 height 19
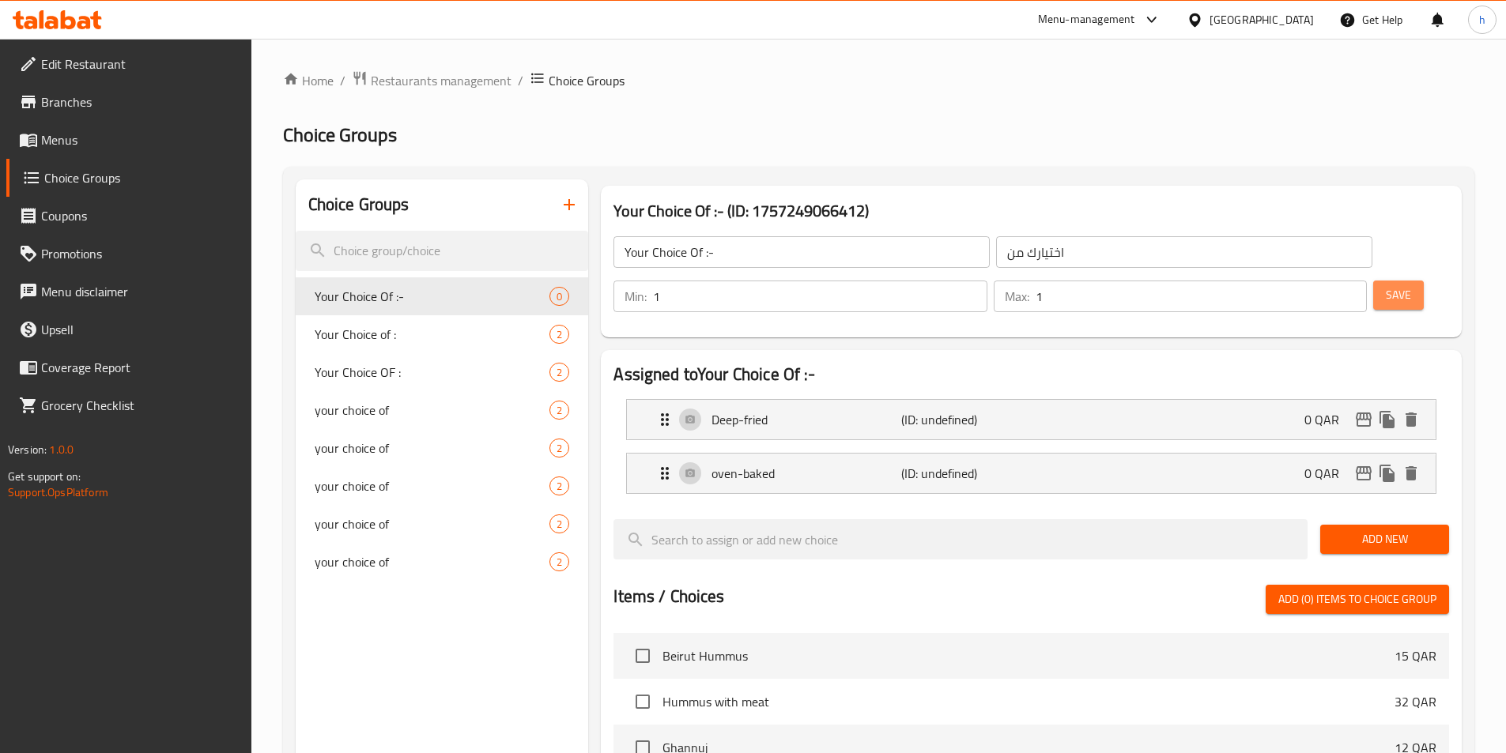
click at [1385, 285] on span "Save" at bounding box center [1397, 295] width 25 height 20
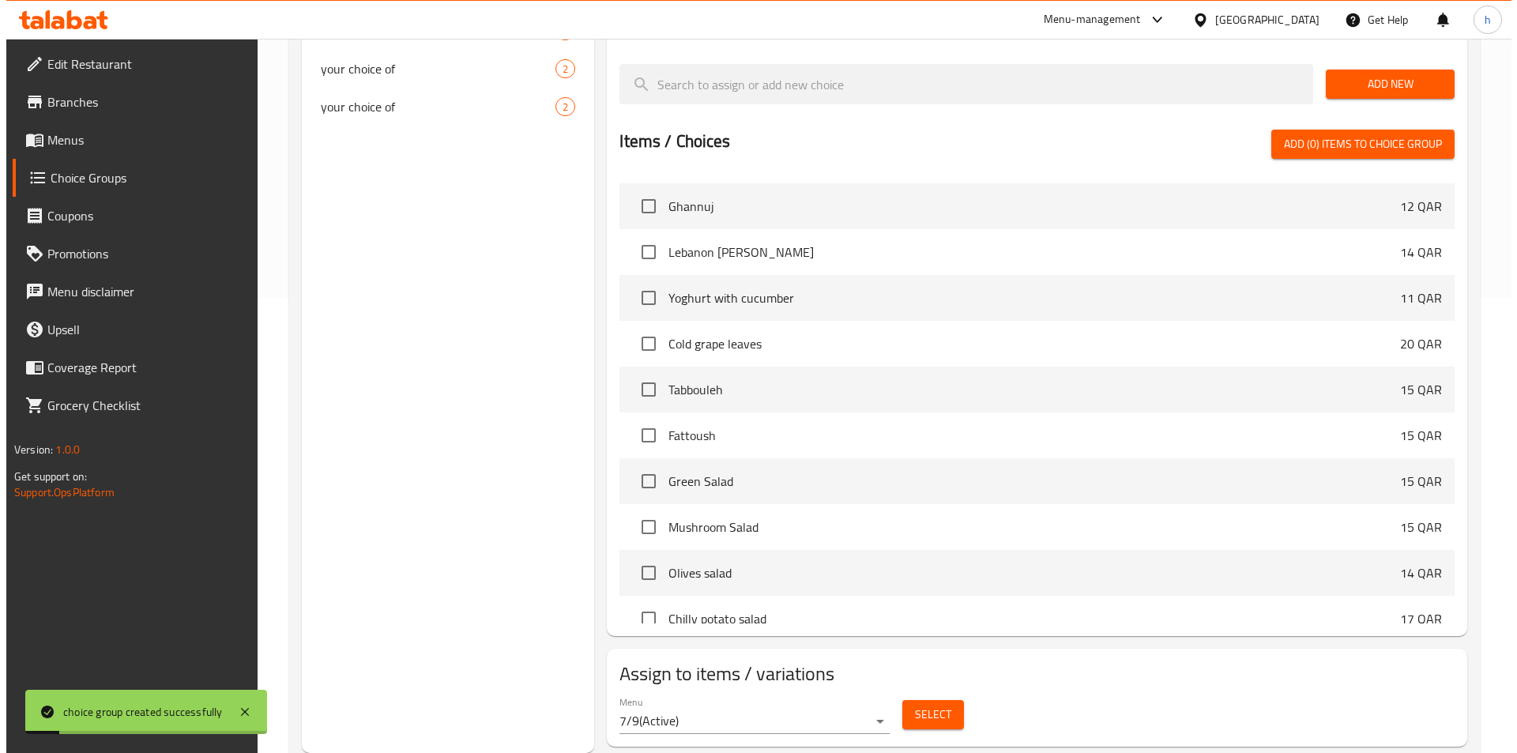
scroll to position [158, 0]
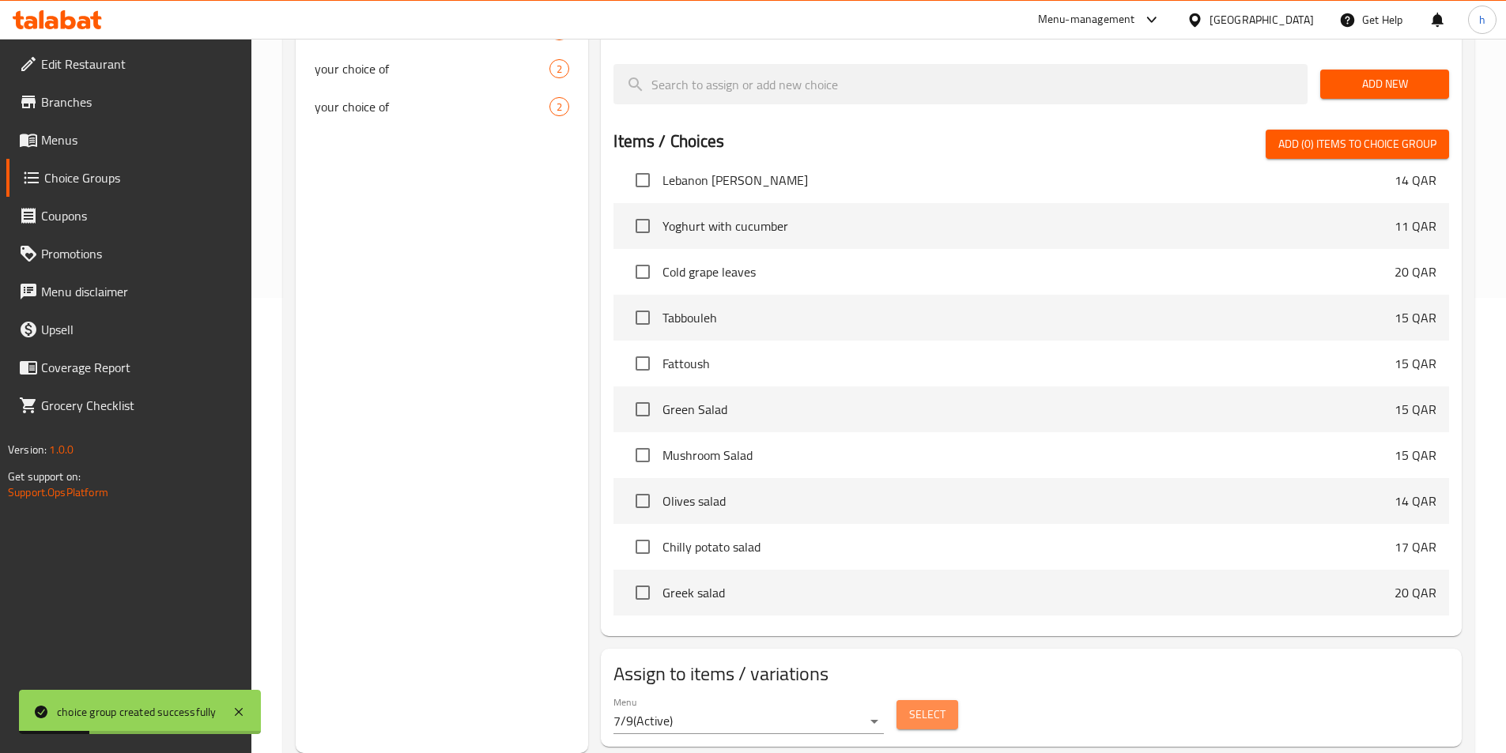
click at [937, 705] on span "Select" at bounding box center [927, 715] width 36 height 20
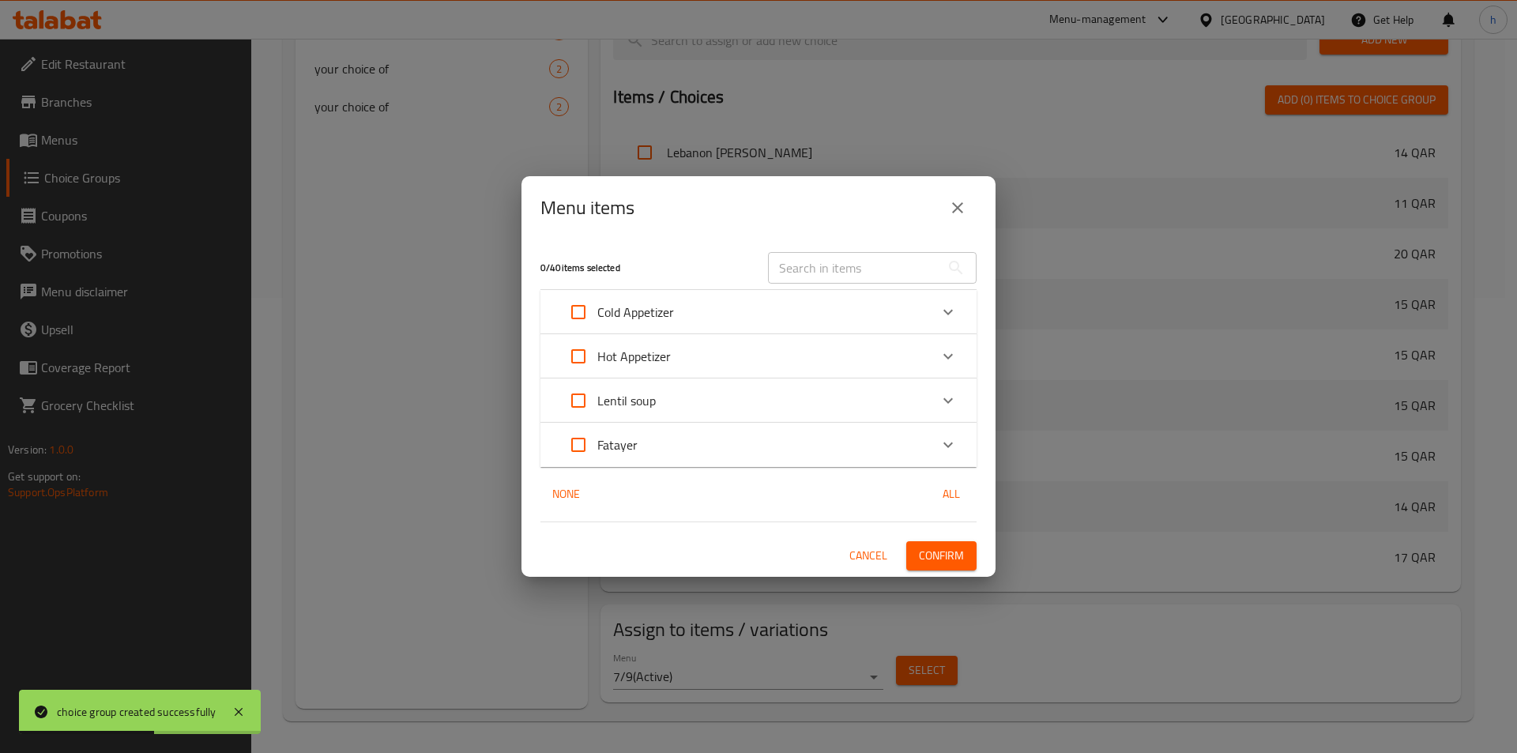
click at [813, 356] on div "Hot Appetizer" at bounding box center [745, 356] width 370 height 38
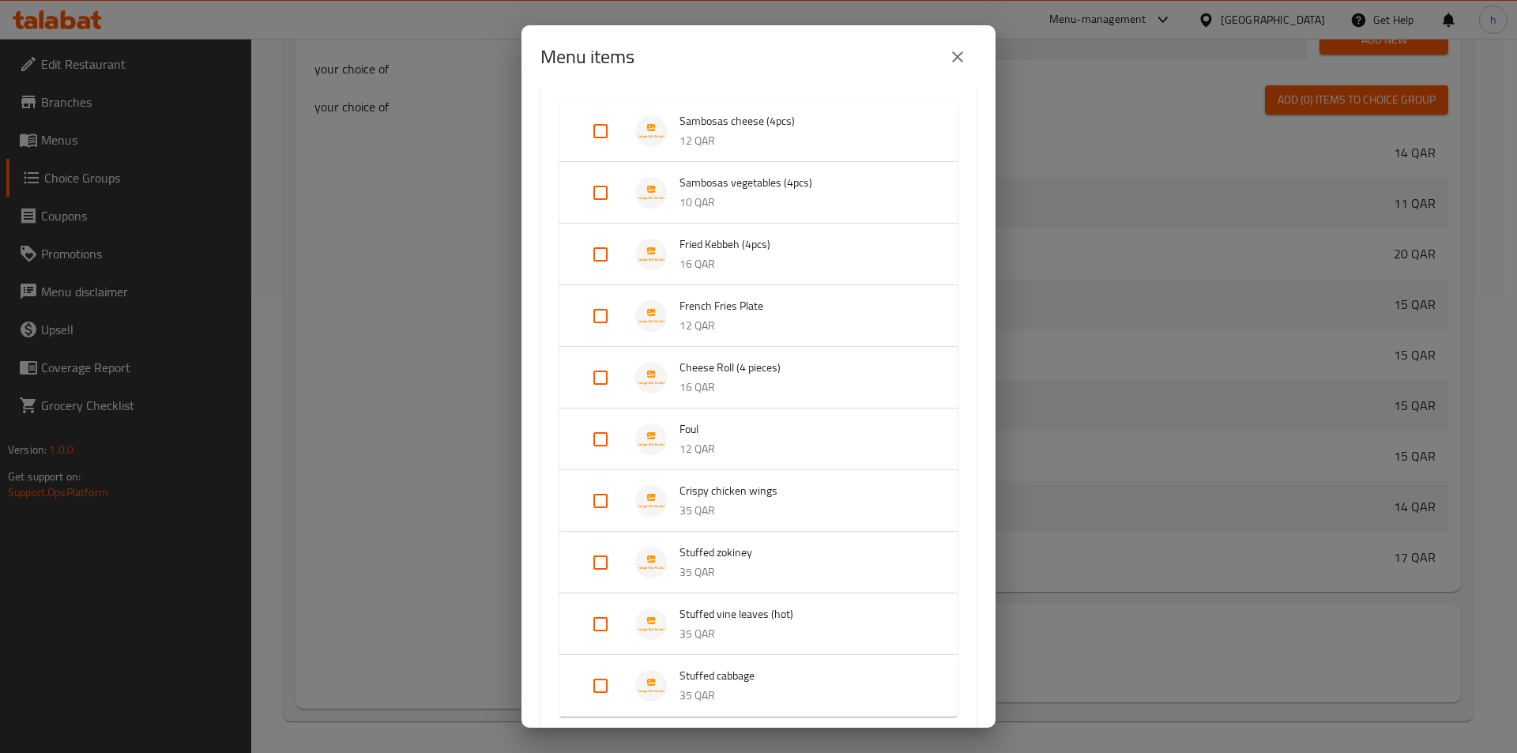
drag, startPoint x: 593, startPoint y: 498, endPoint x: 618, endPoint y: 498, distance: 25.3
click at [597, 498] on input "Expand" at bounding box center [601, 501] width 38 height 38
checkbox input "true"
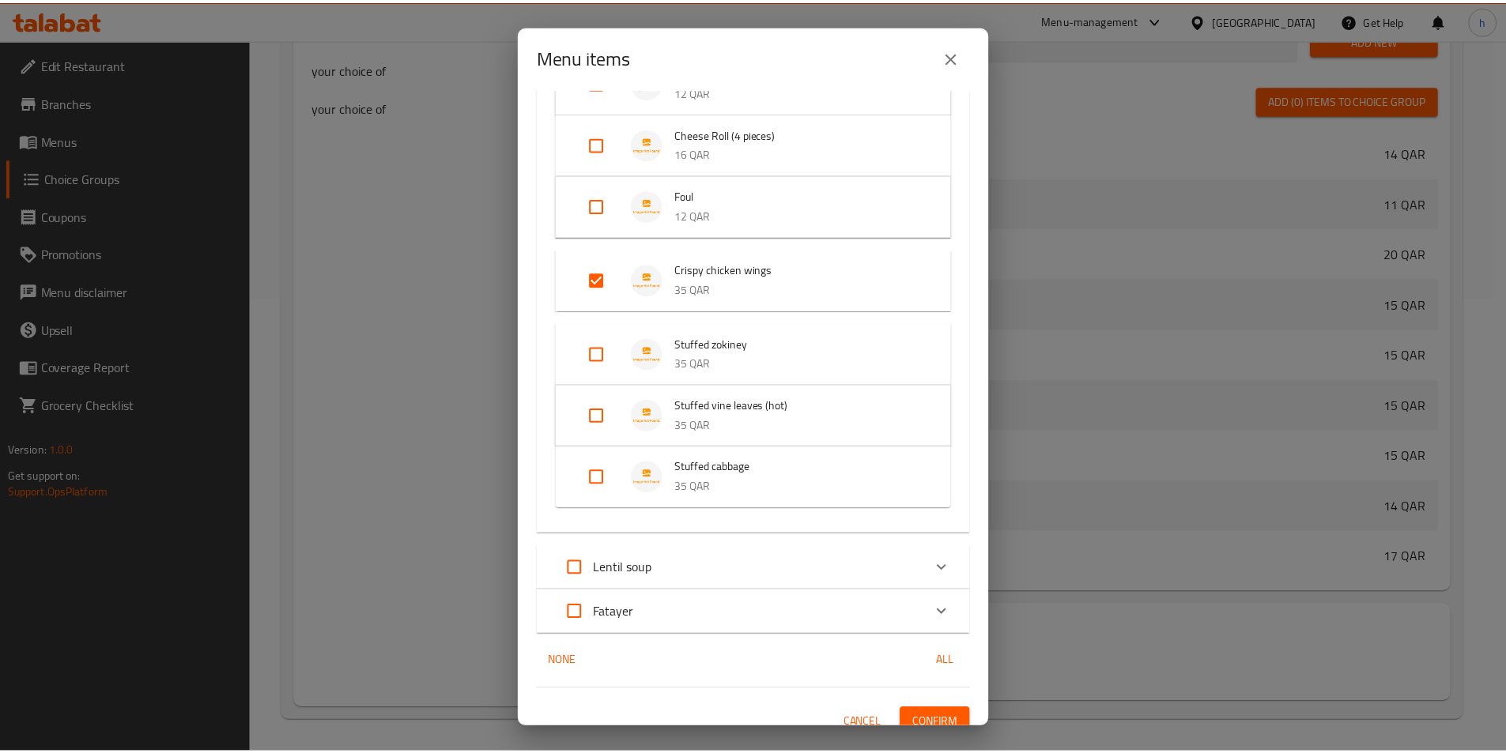
scroll to position [409, 0]
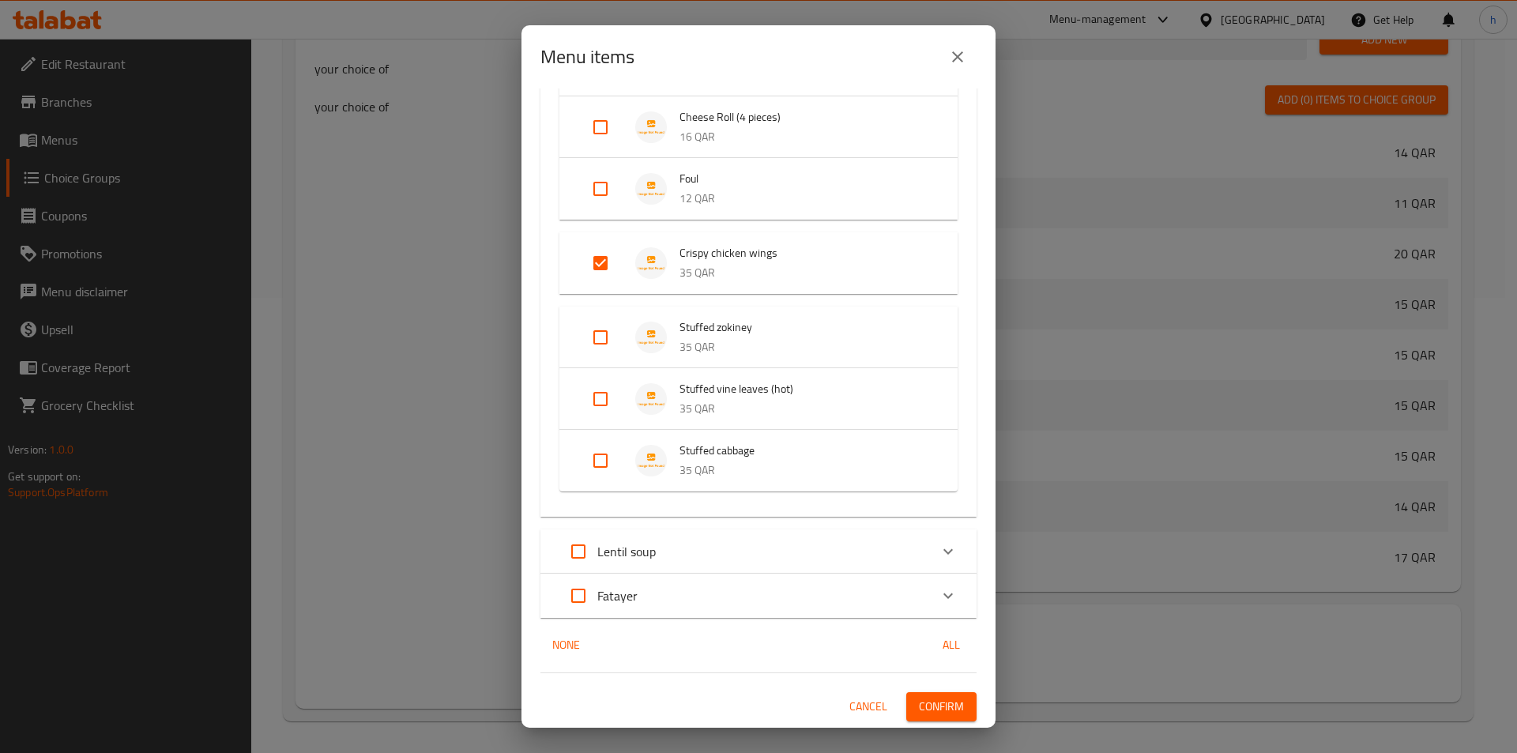
click at [927, 699] on span "Confirm" at bounding box center [941, 707] width 45 height 20
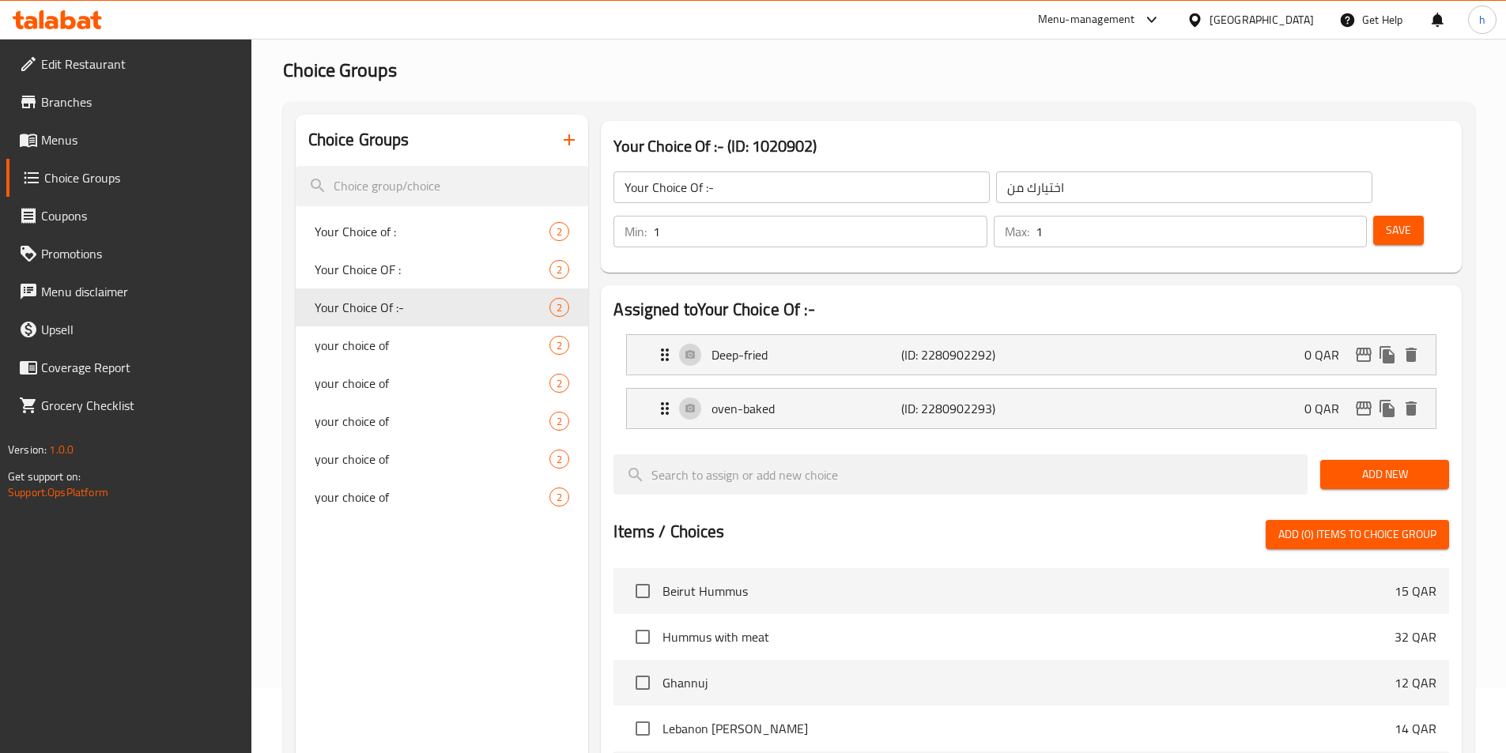
scroll to position [0, 0]
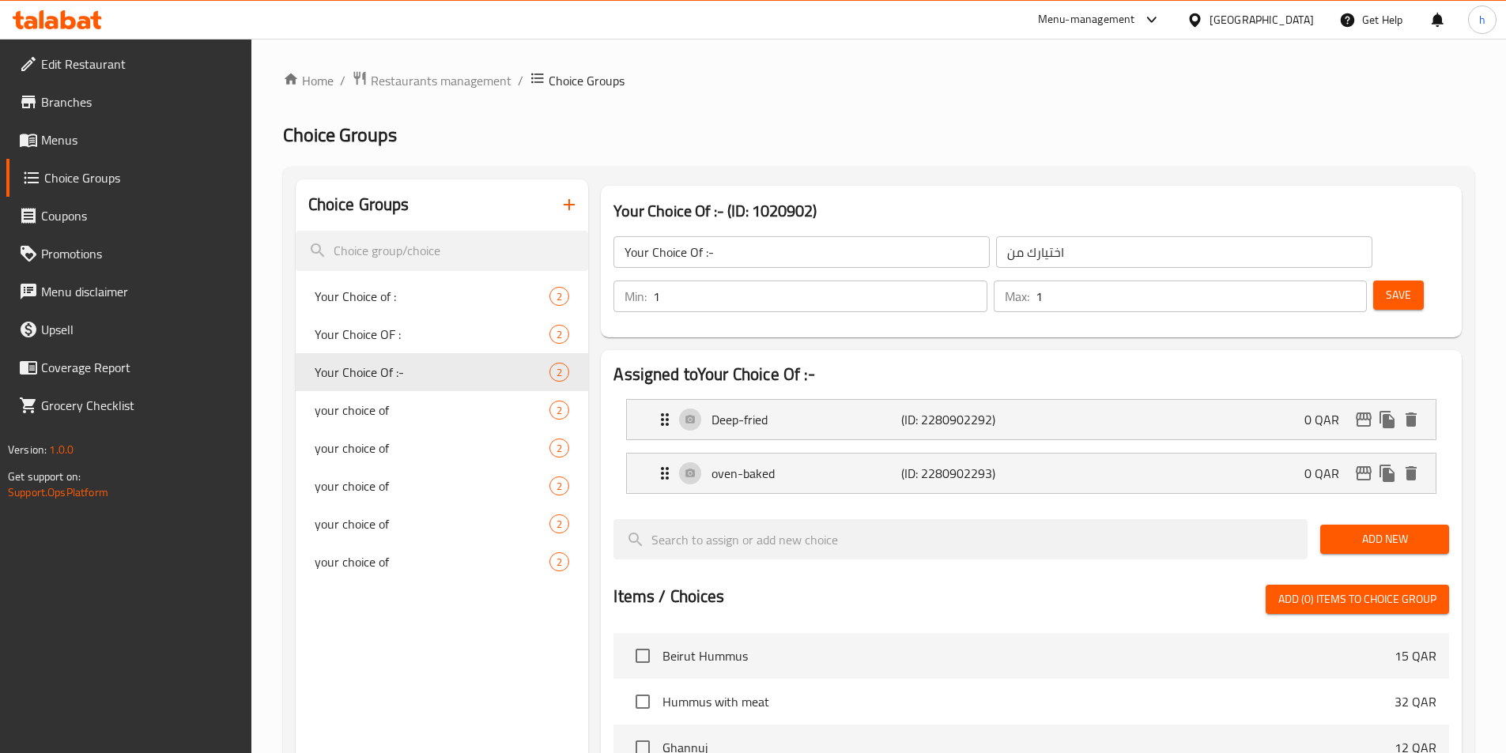
click at [568, 213] on icon "button" at bounding box center [569, 204] width 19 height 19
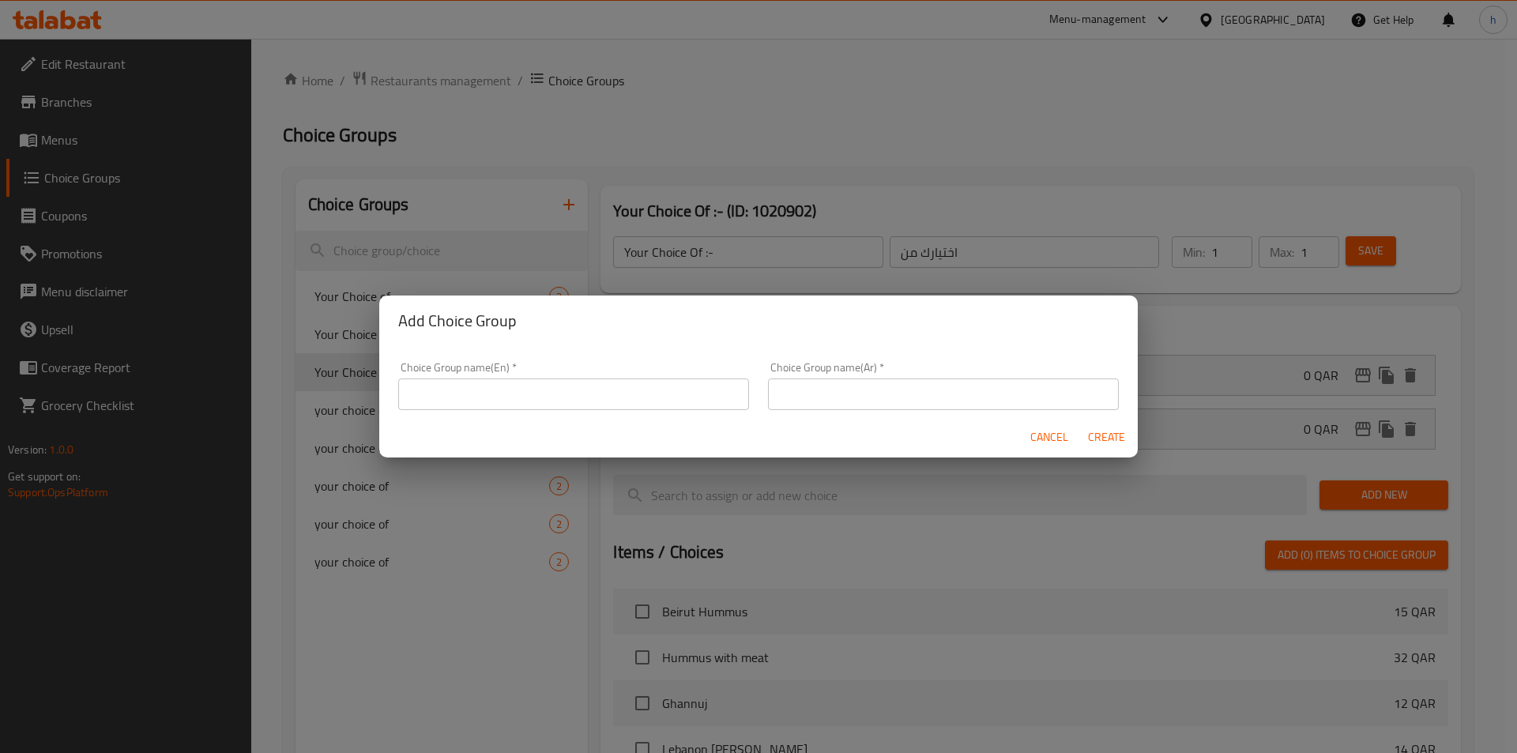
click at [575, 405] on input "text" at bounding box center [573, 395] width 351 height 32
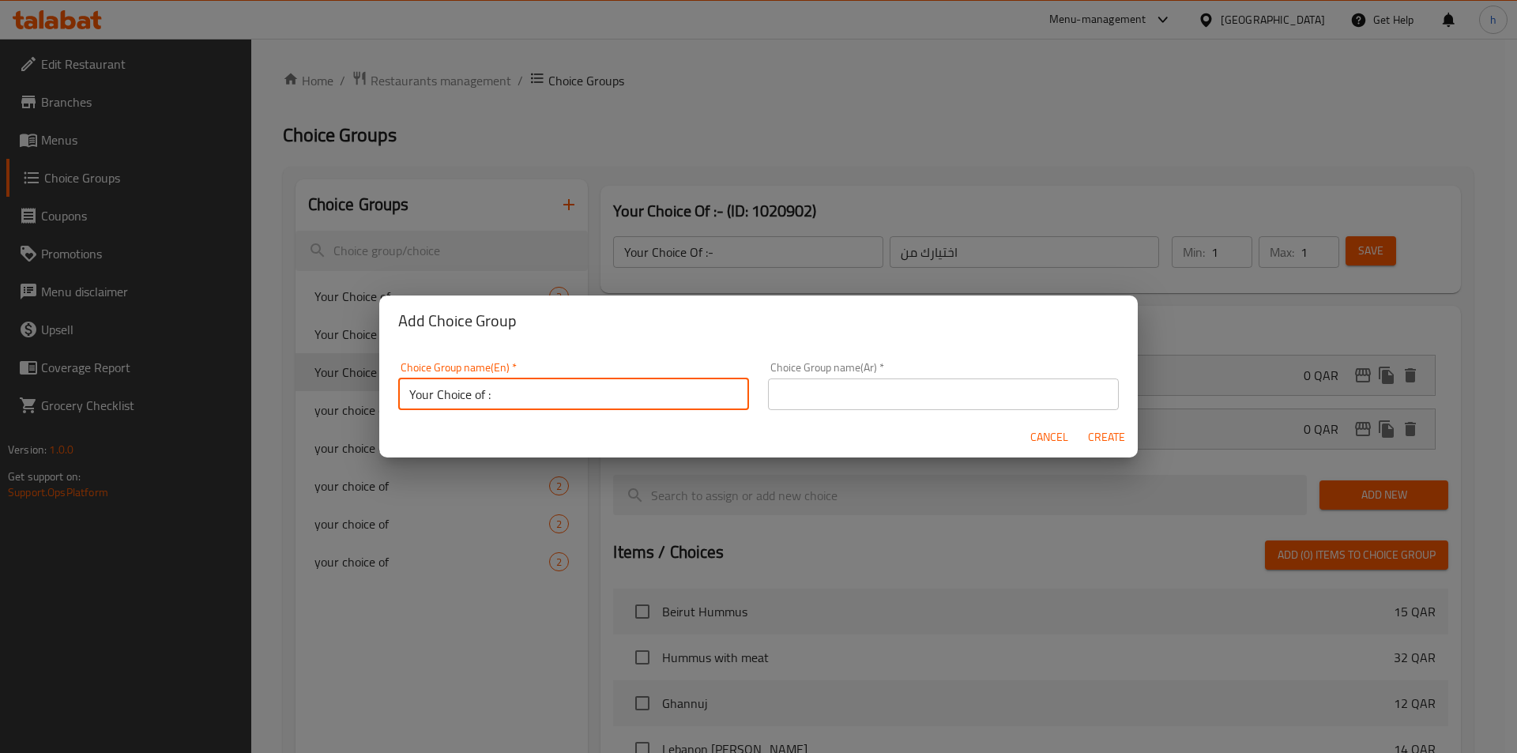
click at [565, 398] on input "Your Choice of :" at bounding box center [573, 395] width 351 height 32
type input "Your Choice OF :-"
click at [970, 407] on input "text" at bounding box center [943, 395] width 351 height 32
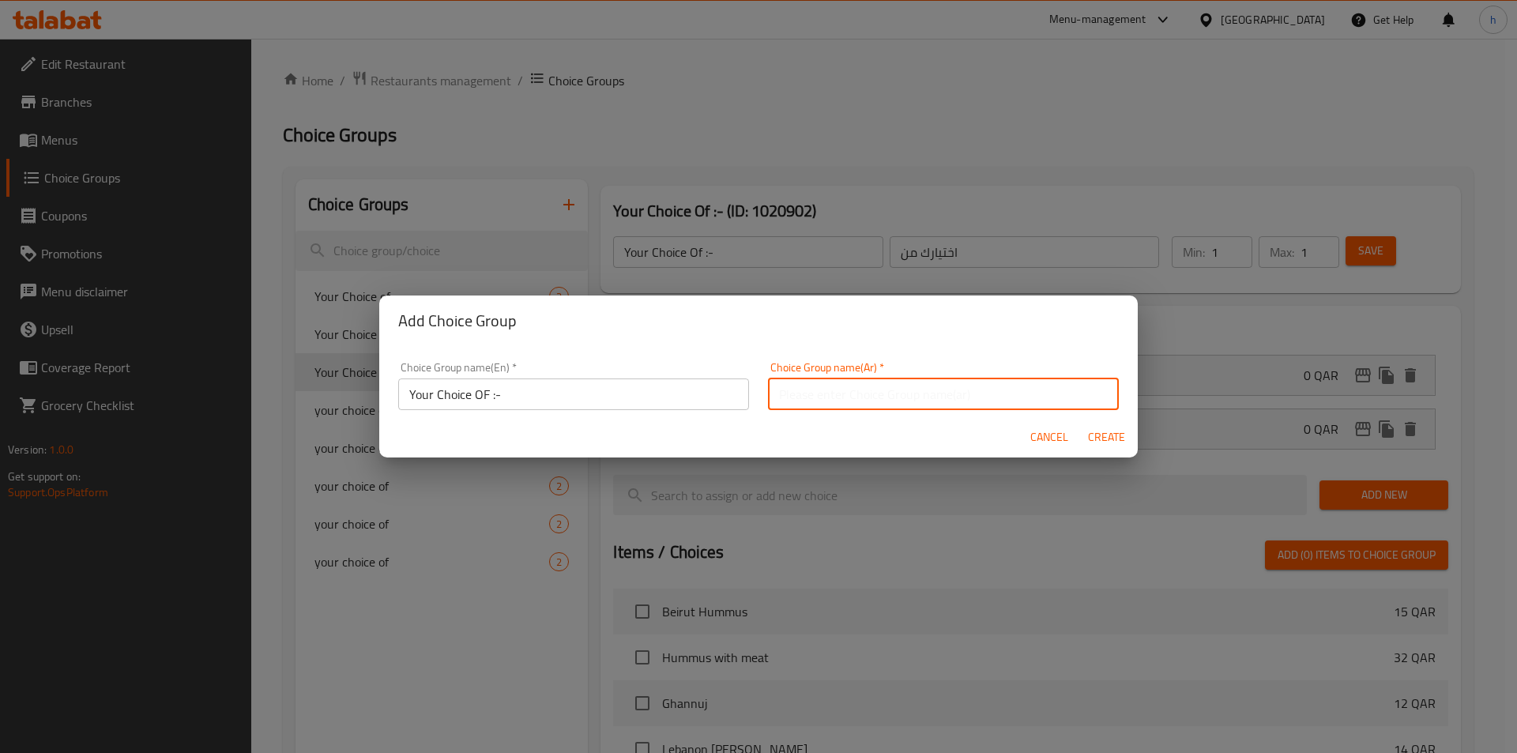
type input "اختيارك من"
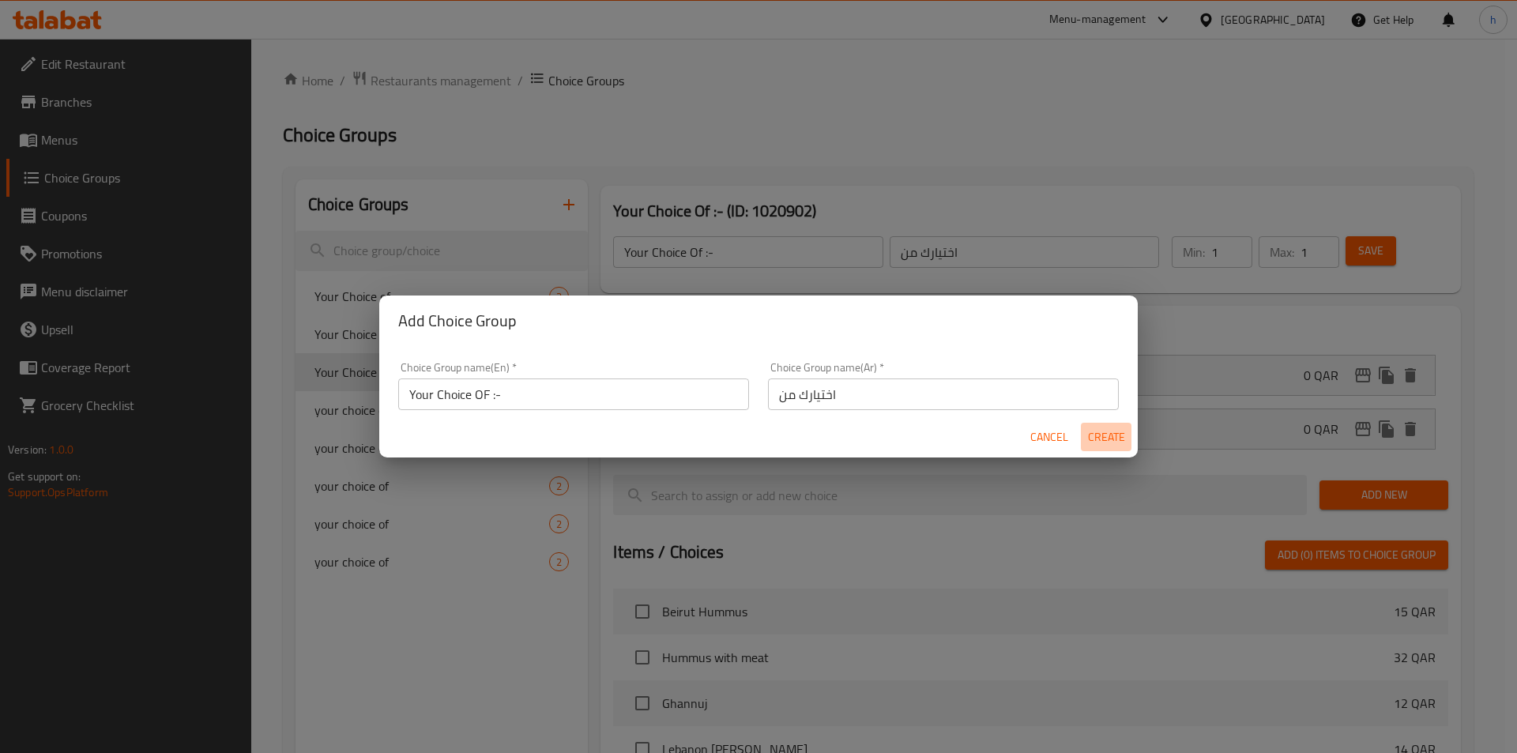
click at [1087, 431] on button "Create" at bounding box center [1106, 437] width 51 height 29
type input "Your Choice OF :-"
type input "0"
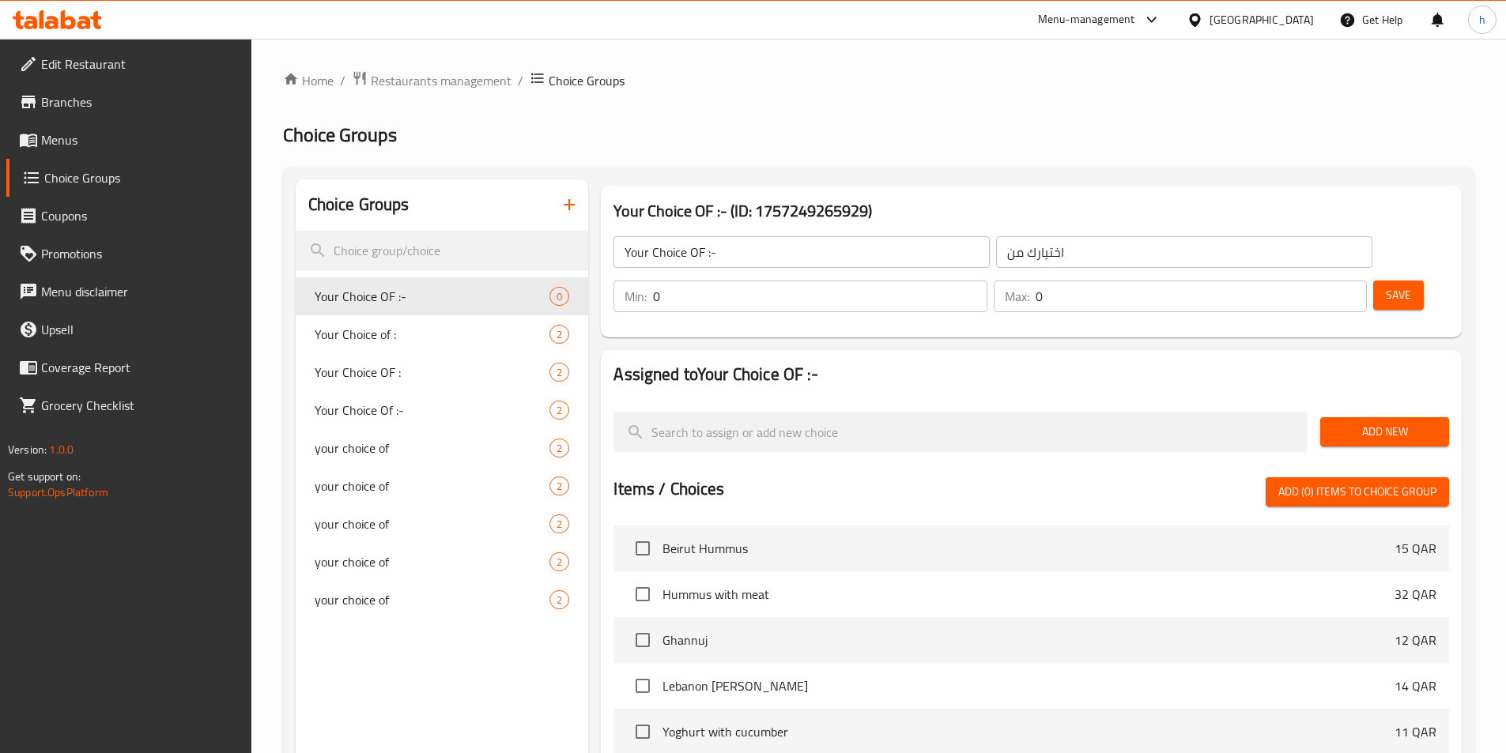
click at [986, 281] on input "0" at bounding box center [820, 297] width 334 height 32
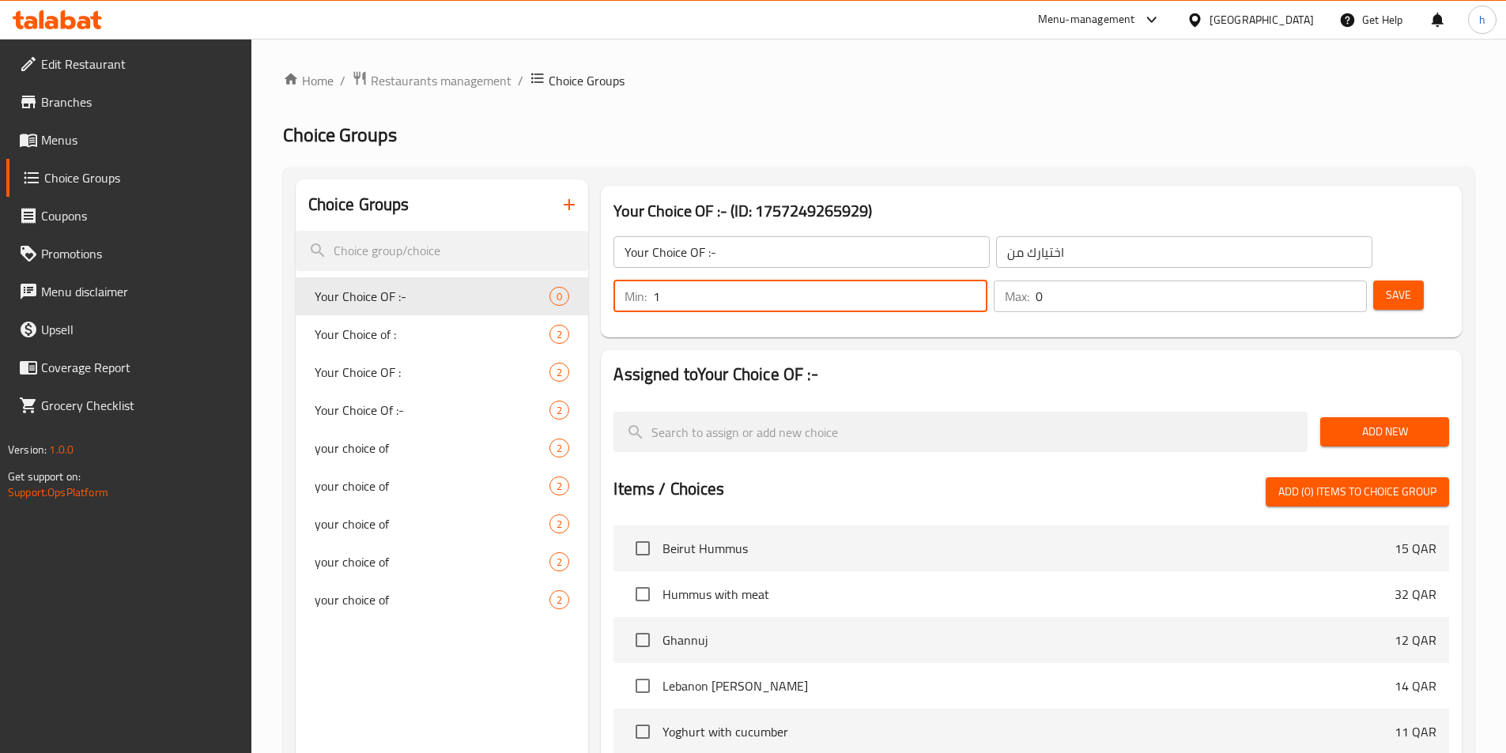
type input "1"
click at [986, 281] on input "1" at bounding box center [820, 297] width 334 height 32
type input "1"
click at [1321, 281] on input "1" at bounding box center [1200, 297] width 331 height 32
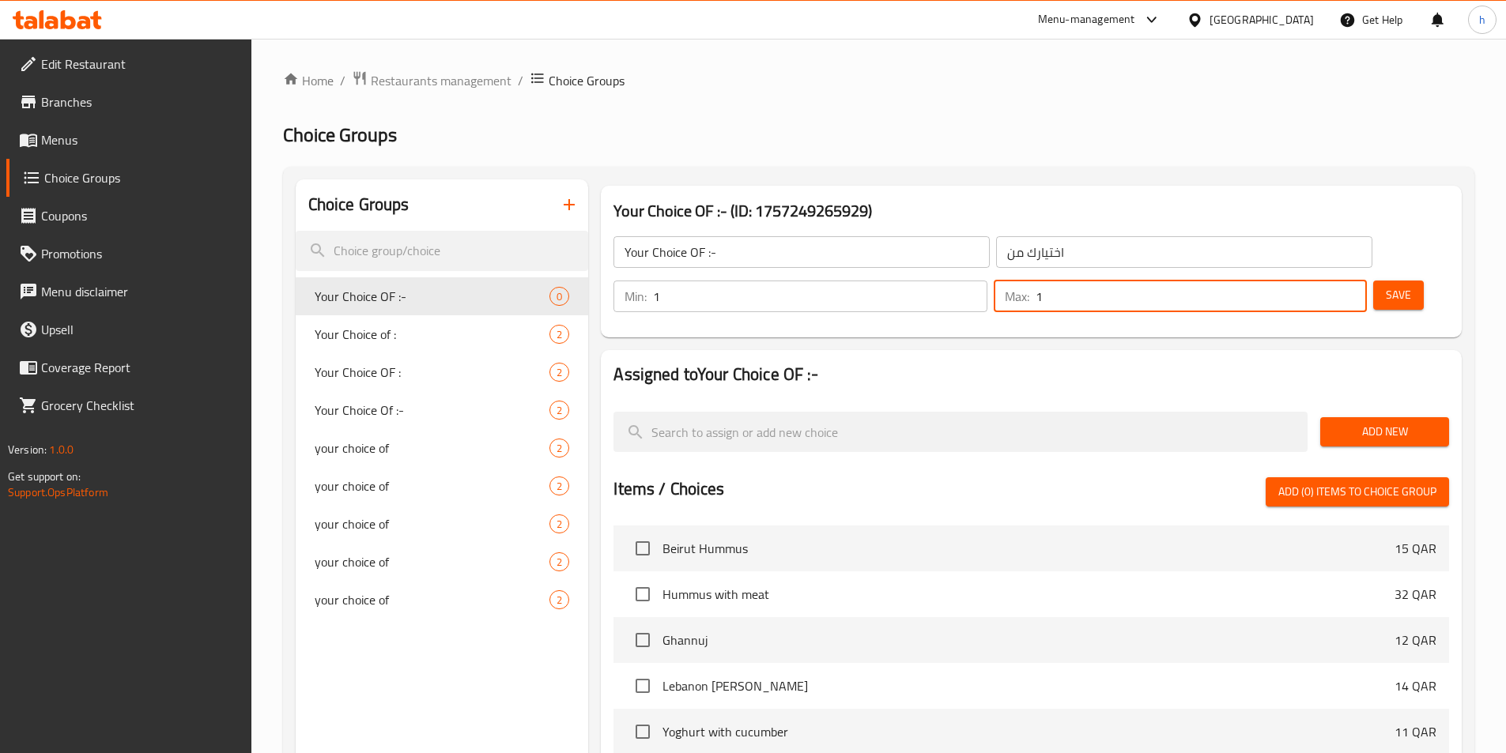
click at [1401, 422] on span "Add New" at bounding box center [1384, 432] width 104 height 20
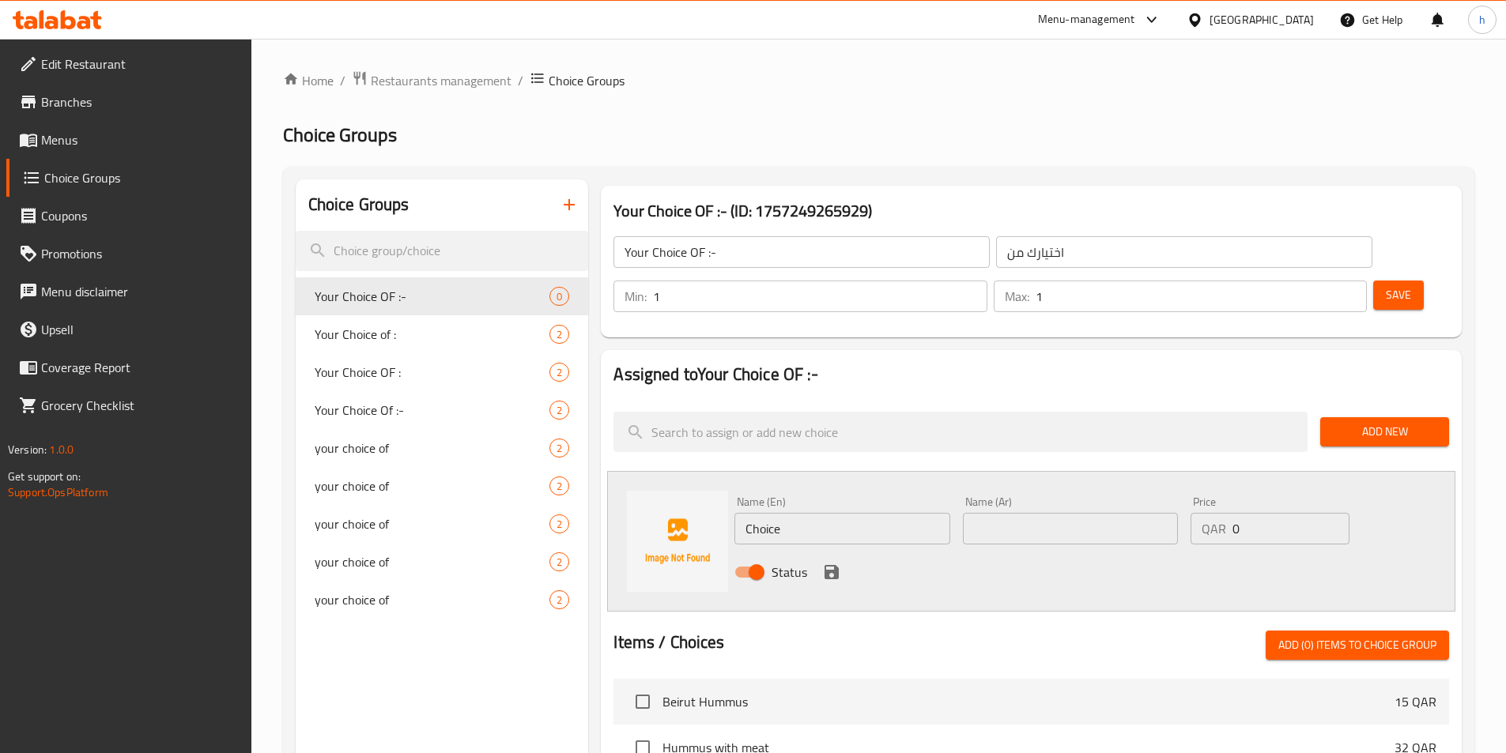
click at [863, 513] on input "Choice" at bounding box center [841, 529] width 215 height 32
paste input "red or brown lentils"
drag, startPoint x: 764, startPoint y: 484, endPoint x: 812, endPoint y: 489, distance: 47.7
click at [812, 513] on input "red or brown lentils" at bounding box center [841, 529] width 215 height 32
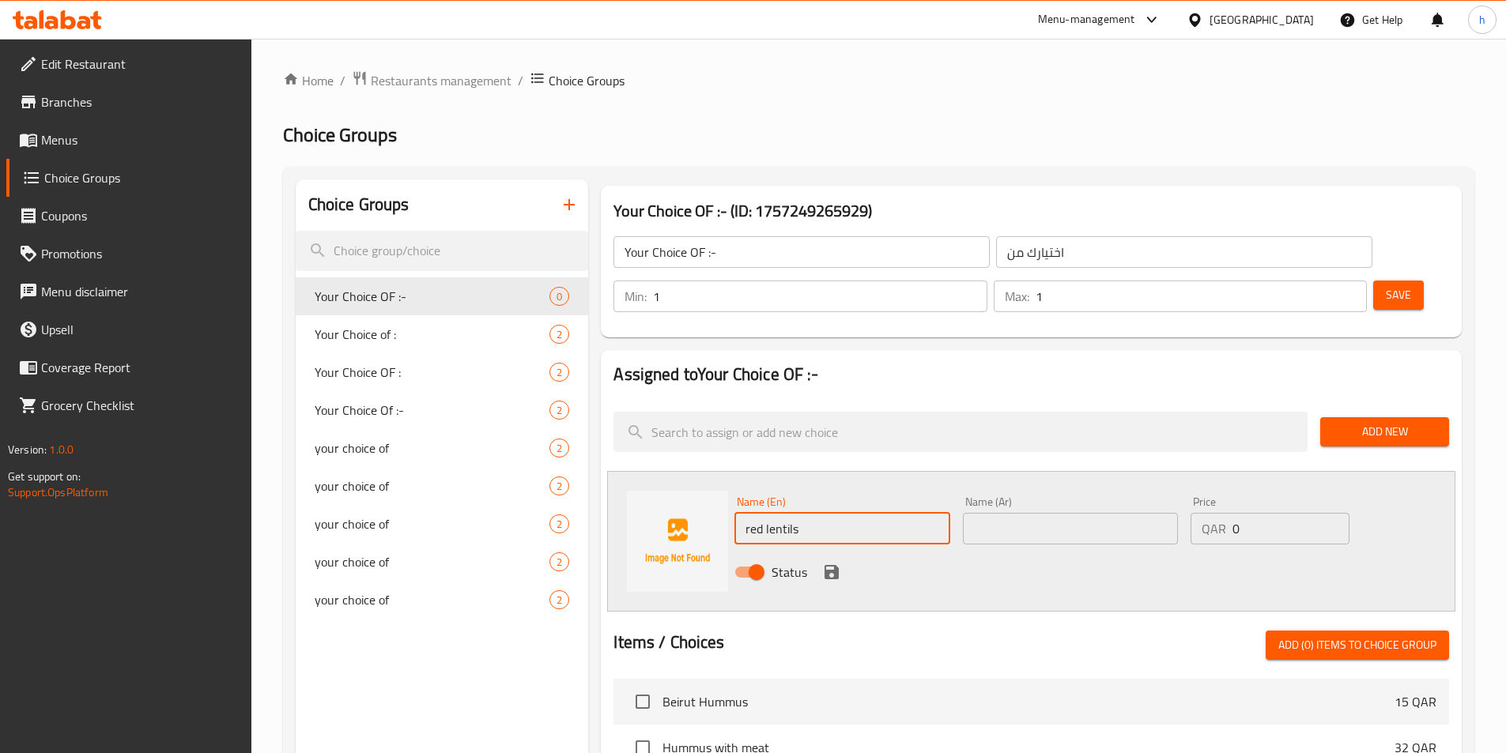
type input "red lentils"
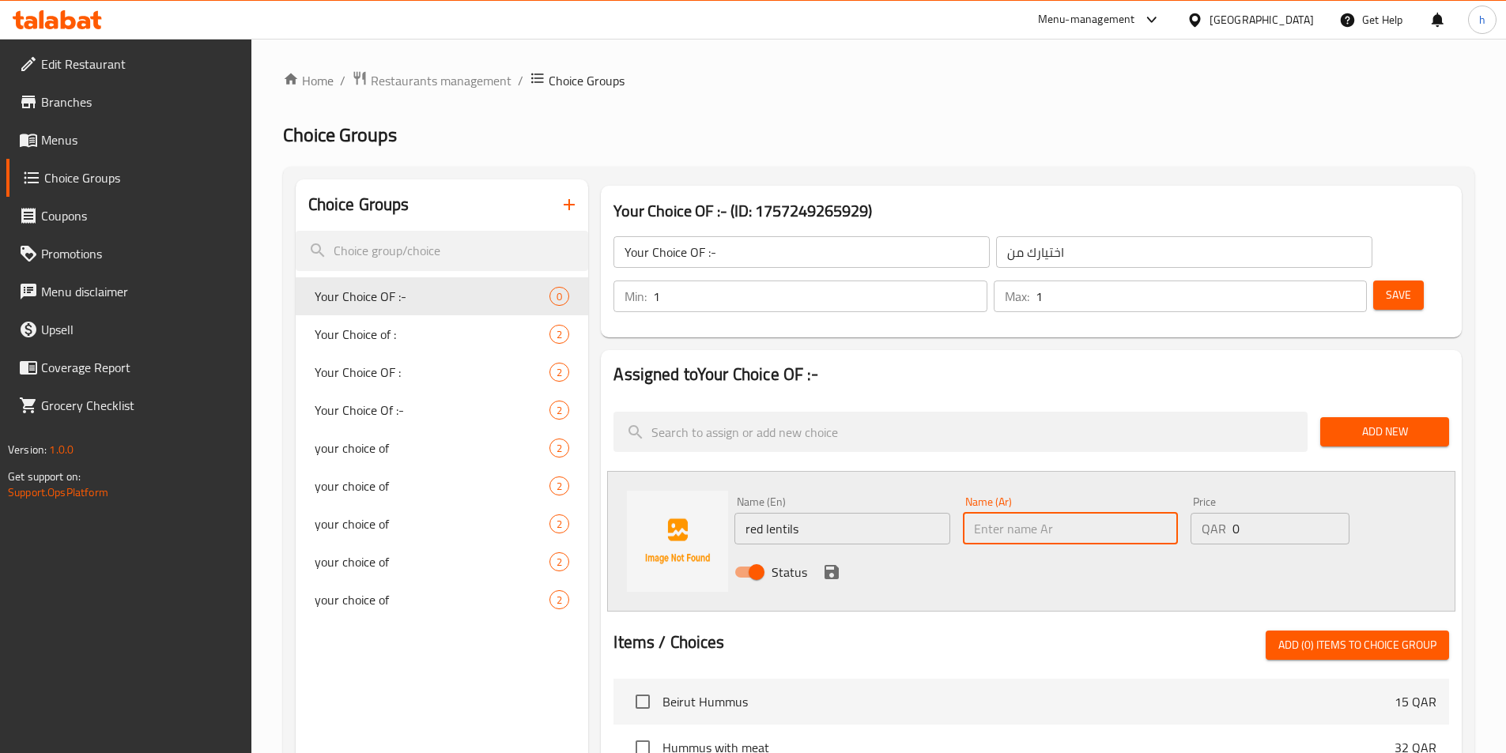
click at [1085, 513] on input "text" at bounding box center [1070, 529] width 215 height 32
click at [1053, 513] on input "text" at bounding box center [1070, 529] width 215 height 32
paste input "العدس الأحمر"
type input "العدس الأحمر"
click at [837, 565] on icon "save" at bounding box center [831, 572] width 14 height 14
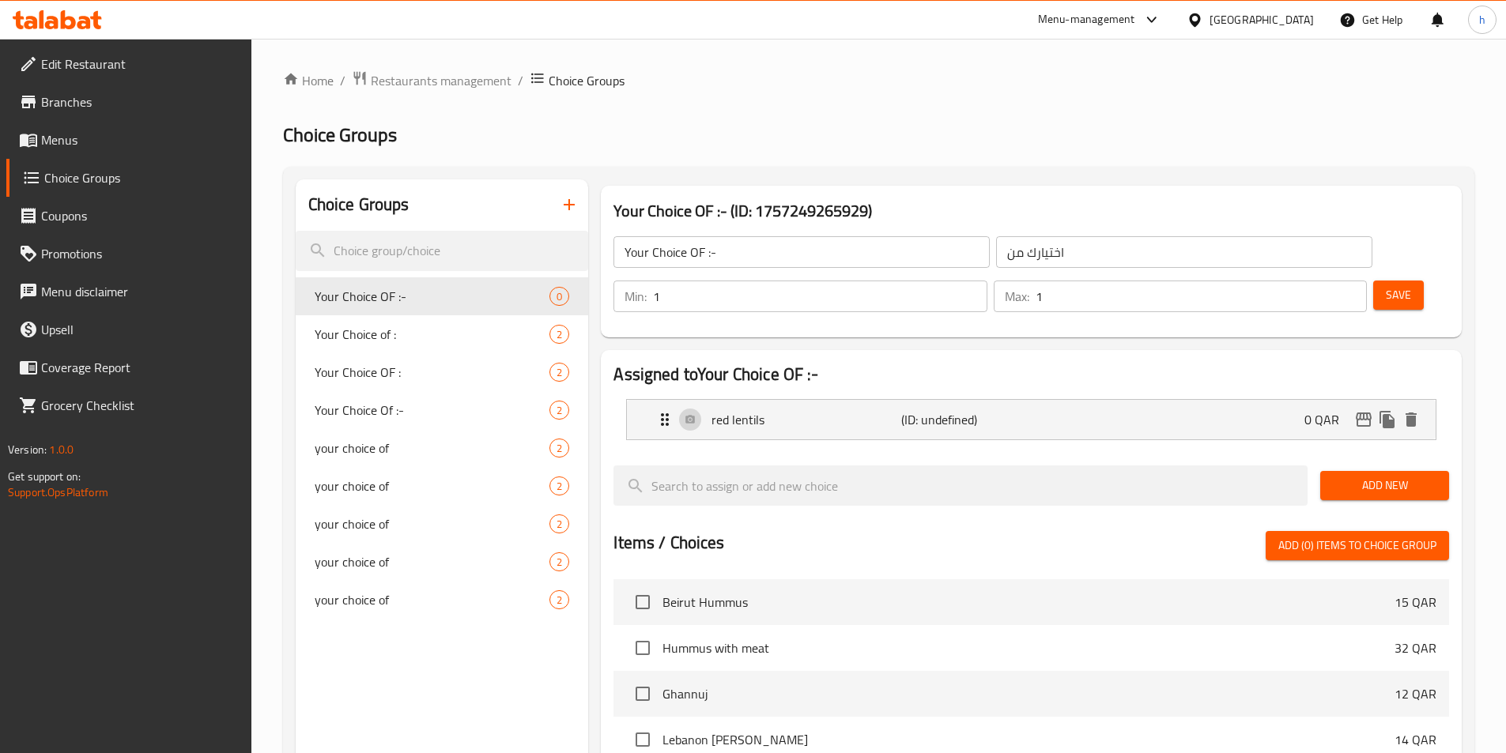
click at [1376, 471] on button "Add New" at bounding box center [1384, 485] width 129 height 29
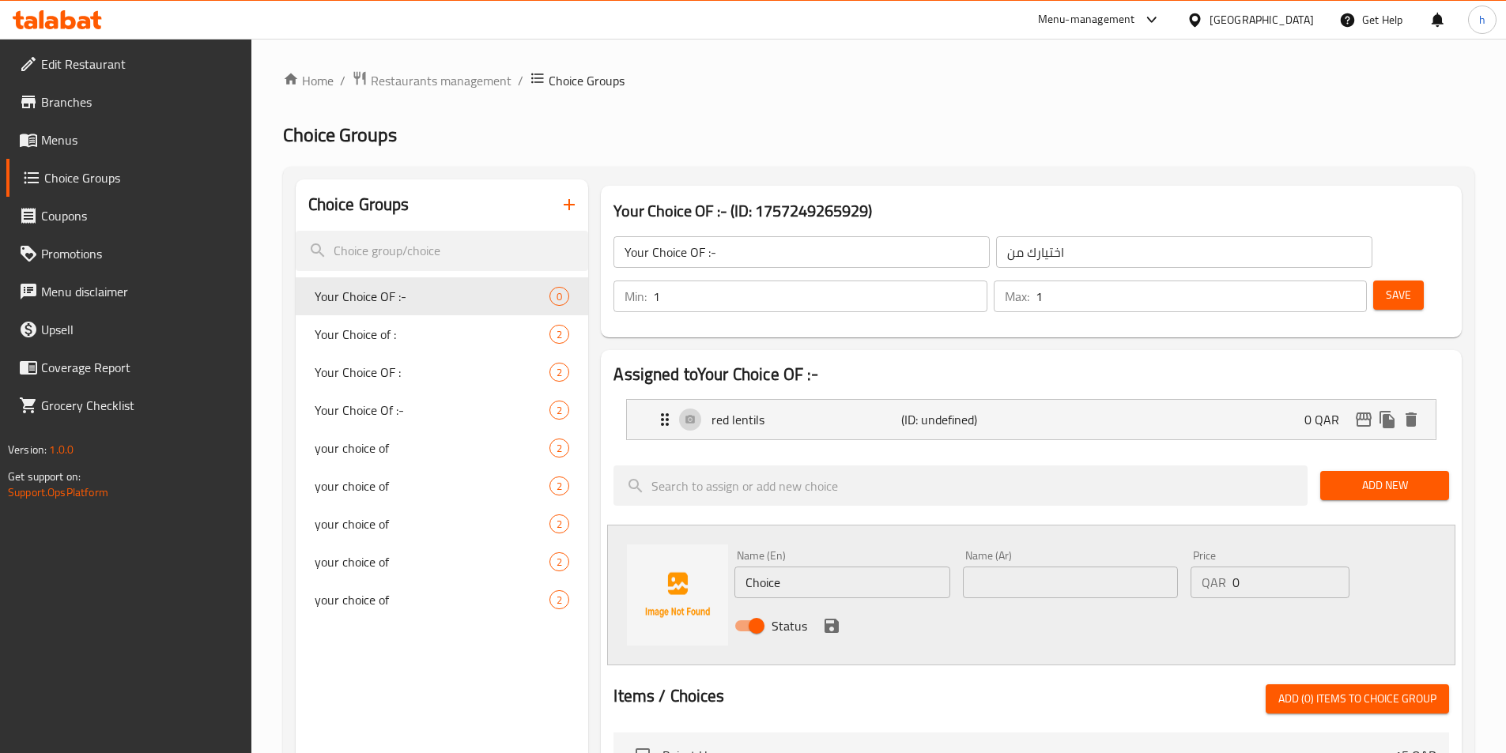
click at [785, 567] on input "Choice" at bounding box center [841, 583] width 215 height 32
paste input "brown lentils"
type input "brown lentils"
click at [1005, 567] on input "text" at bounding box center [1070, 583] width 215 height 32
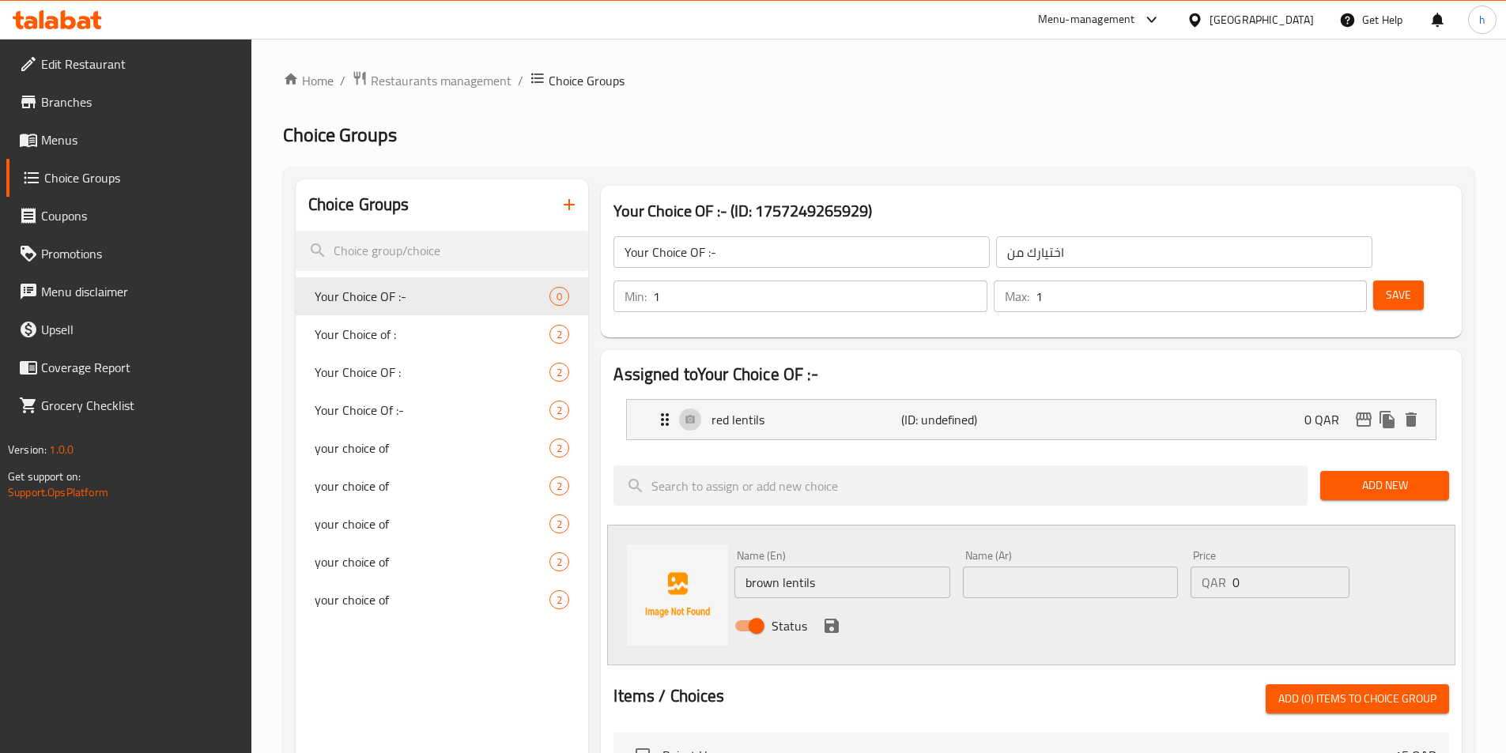
click at [1152, 567] on input "text" at bounding box center [1070, 583] width 215 height 32
paste input "العدس"
type input "العدس بني"
click at [824, 616] on icon "save" at bounding box center [831, 625] width 19 height 19
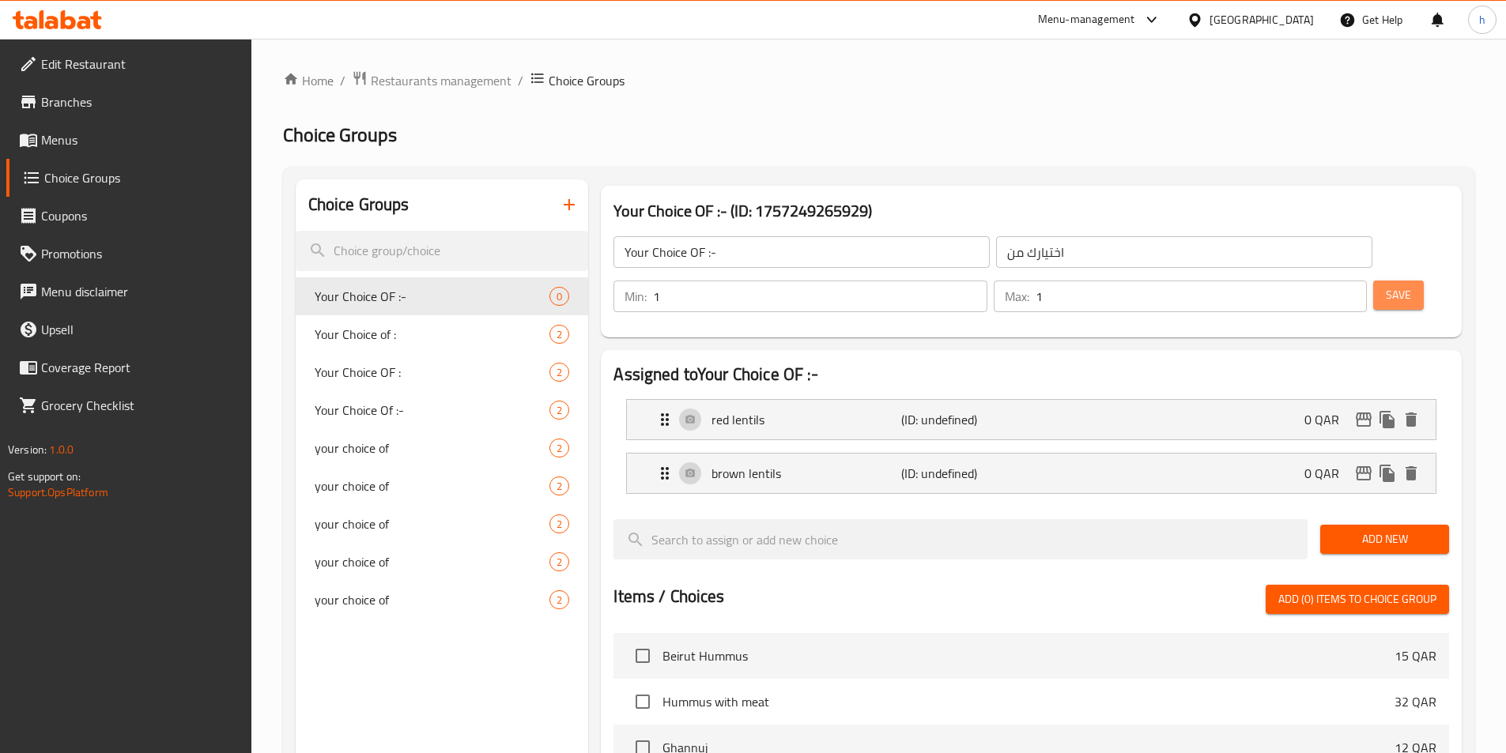
click at [1385, 285] on span "Save" at bounding box center [1397, 295] width 25 height 20
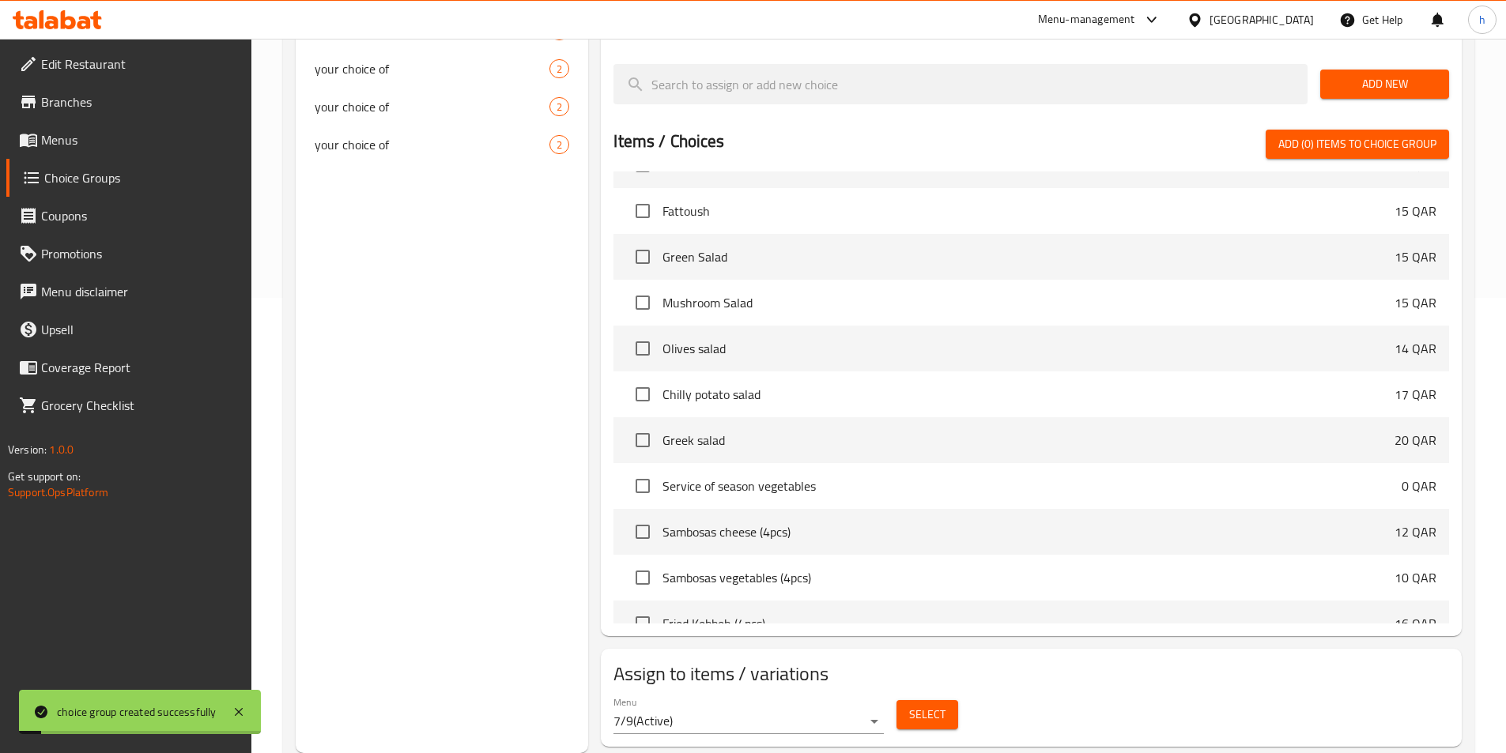
scroll to position [474, 0]
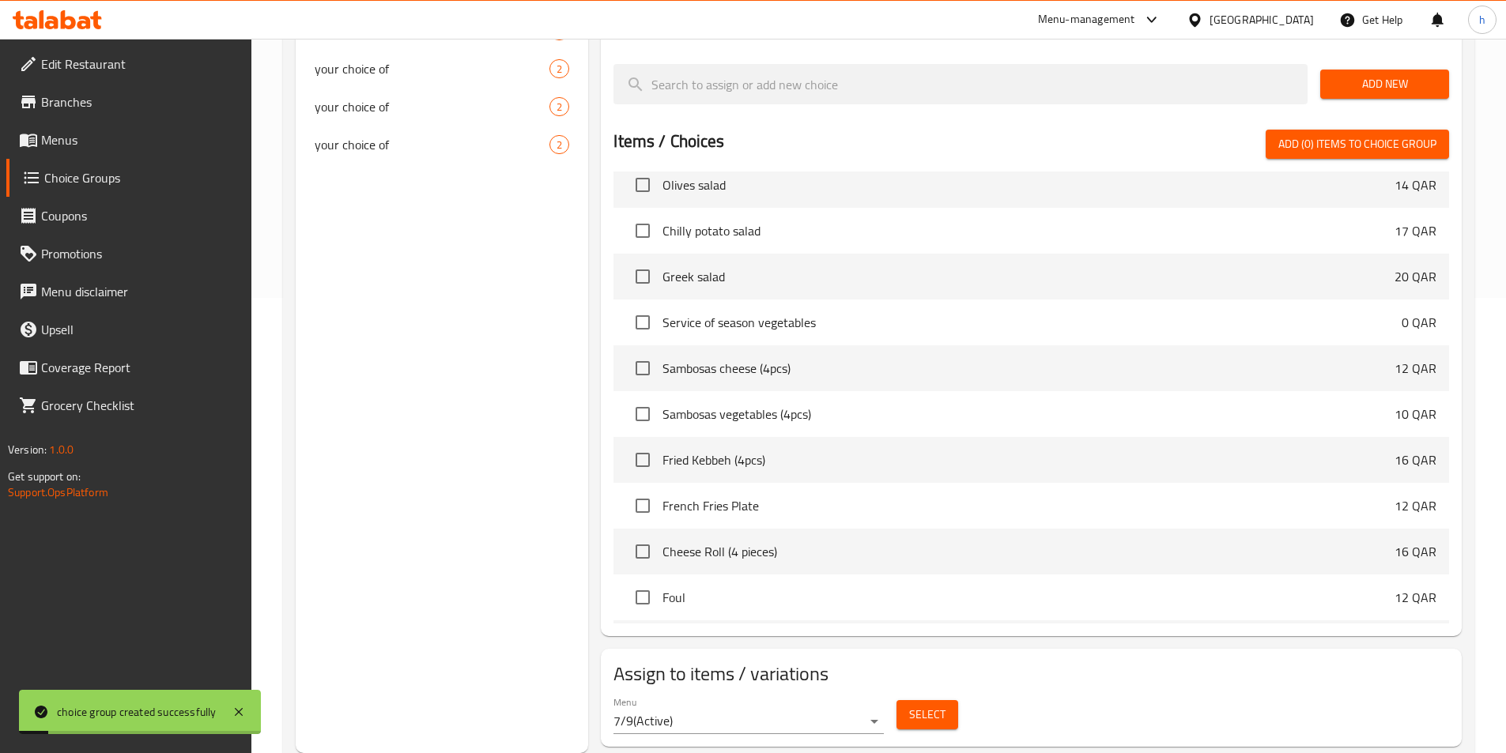
click at [932, 705] on span "Select" at bounding box center [927, 715] width 36 height 20
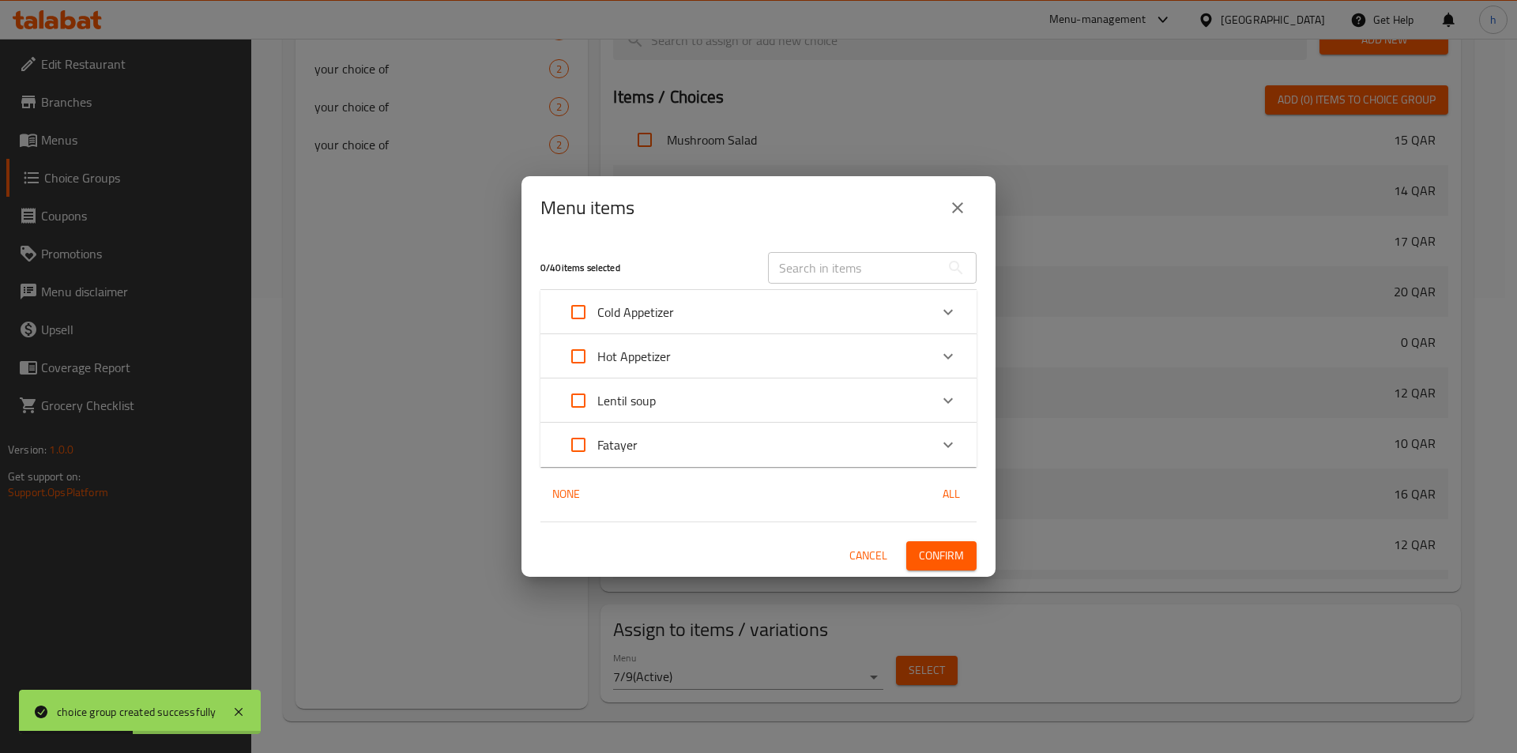
click at [729, 398] on div "Lentil soup" at bounding box center [745, 401] width 370 height 38
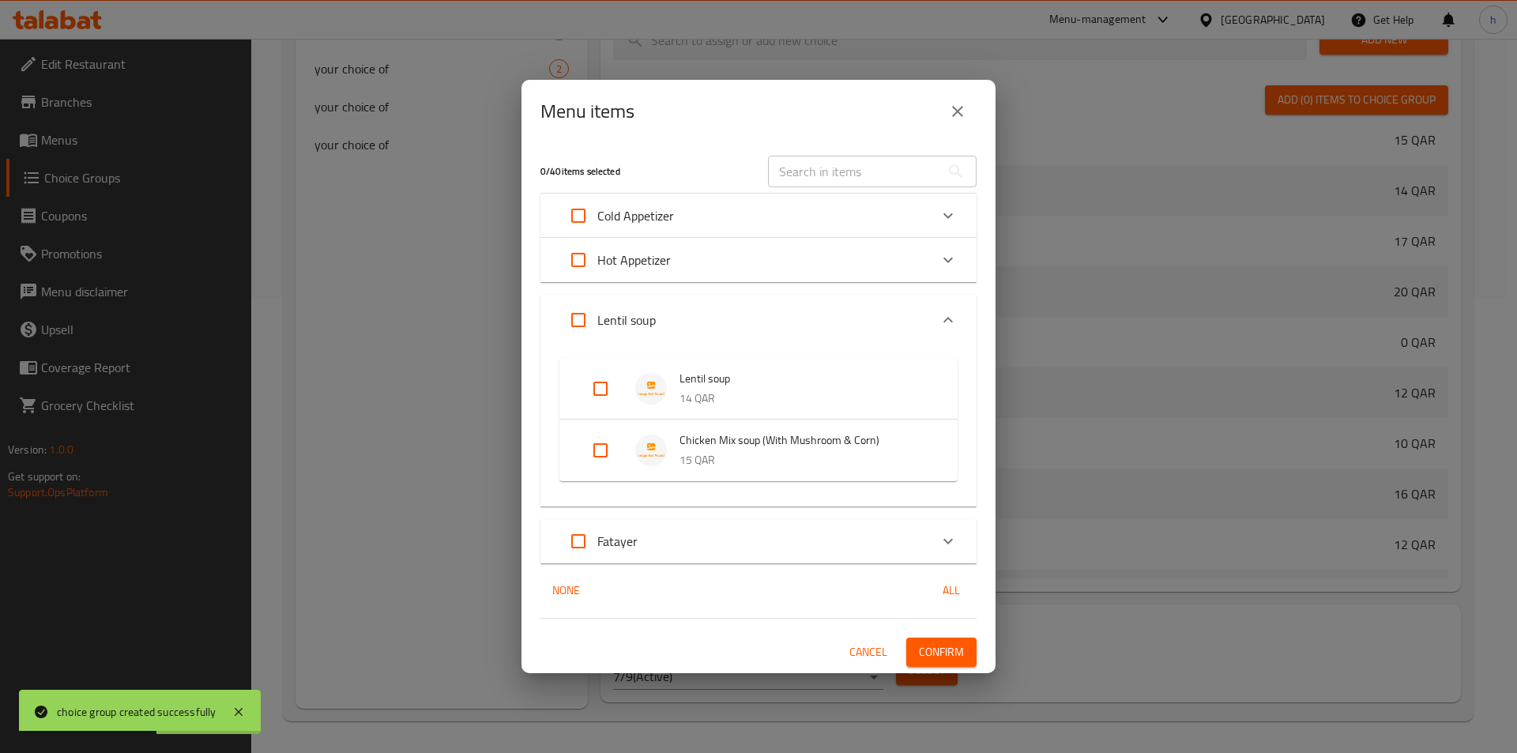
click at [601, 383] on input "Expand" at bounding box center [601, 389] width 38 height 38
checkbox input "true"
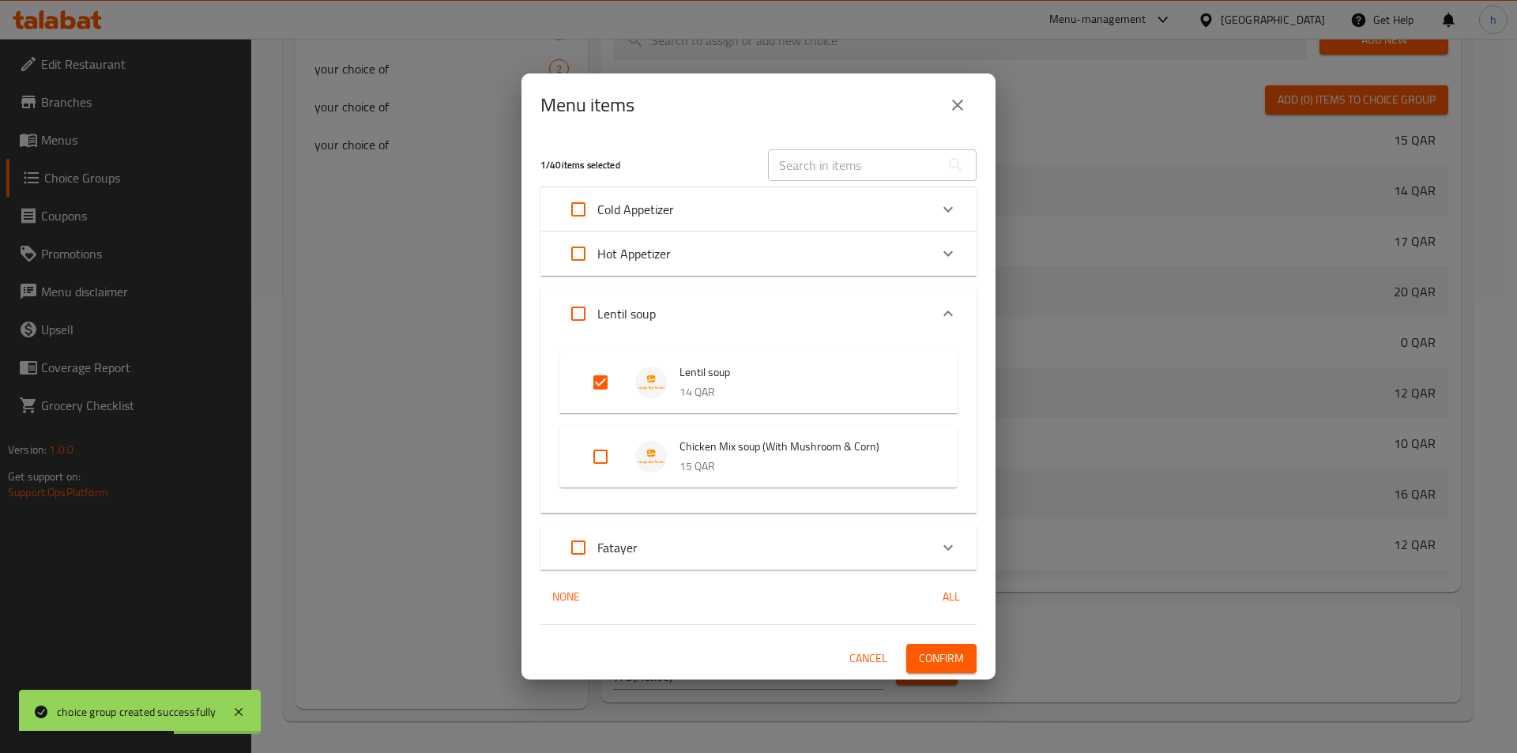
click at [950, 659] on span "Confirm" at bounding box center [941, 659] width 45 height 20
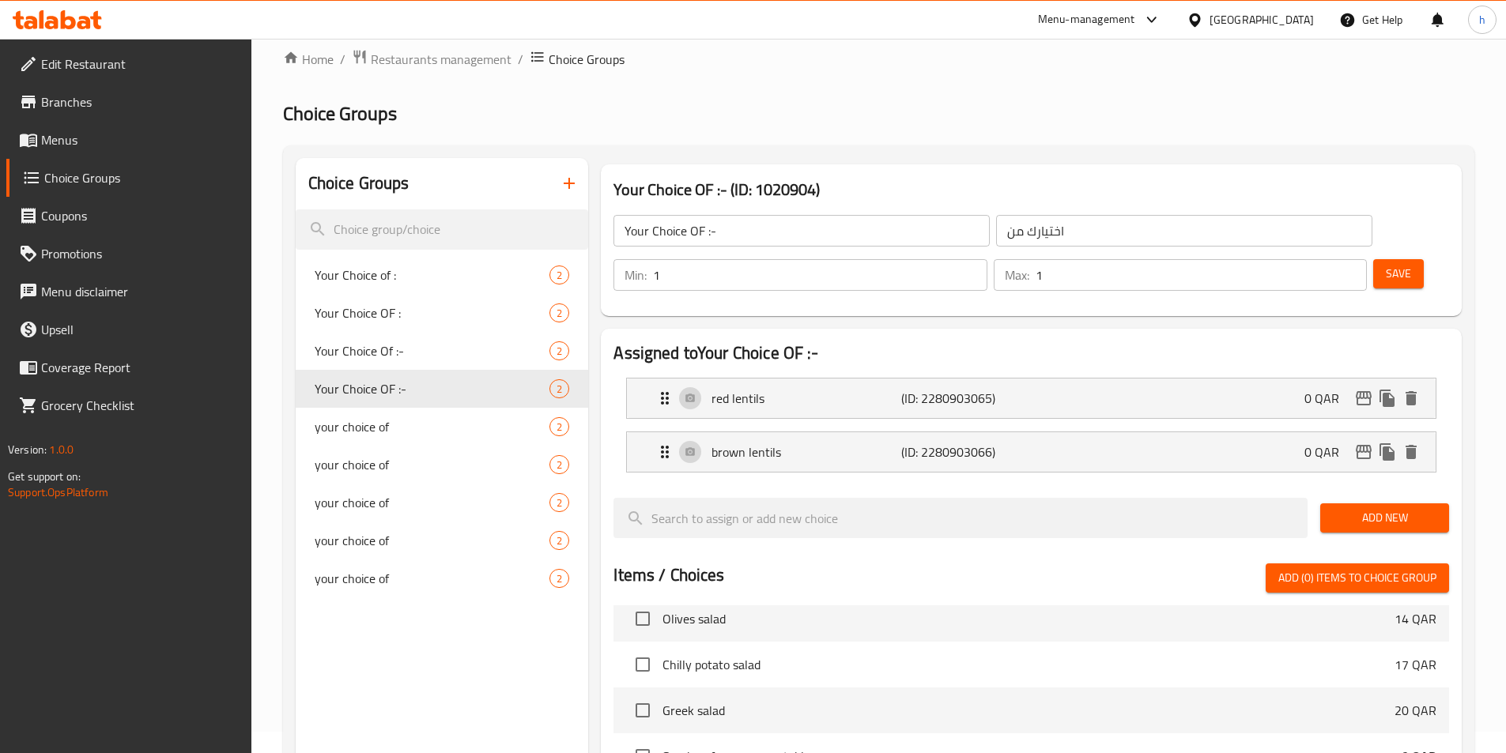
scroll to position [0, 0]
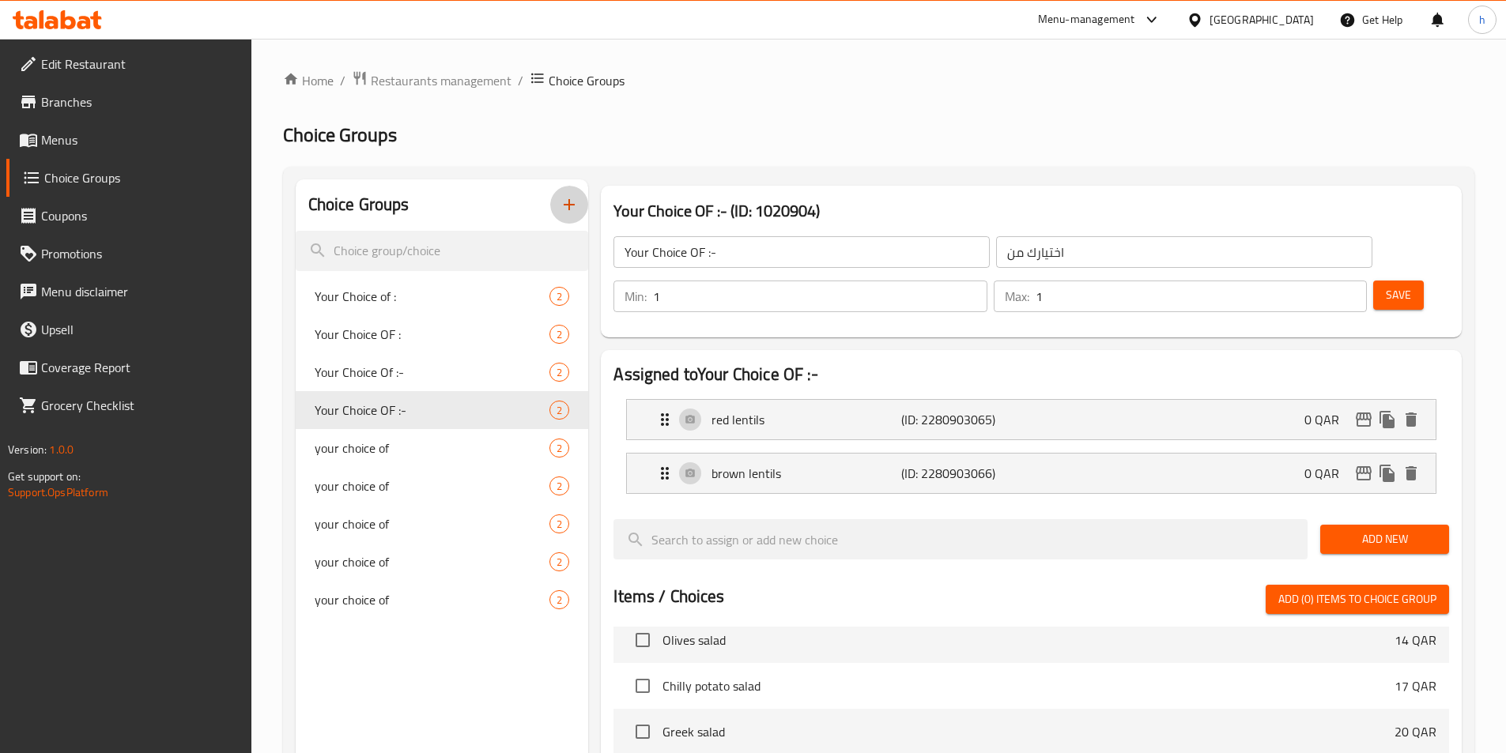
click at [575, 188] on button "button" at bounding box center [569, 205] width 38 height 38
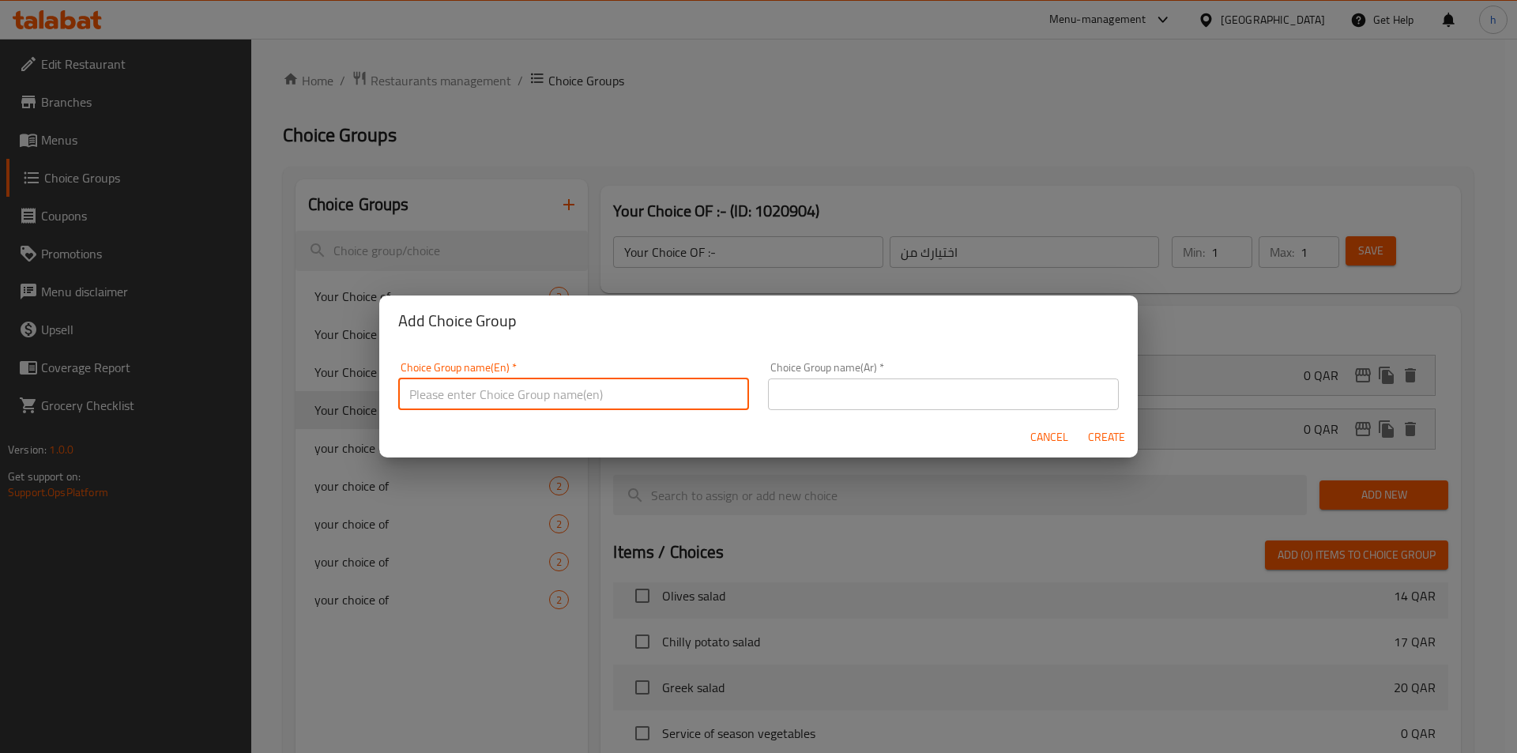
click at [534, 392] on input "text" at bounding box center [573, 395] width 351 height 32
click at [529, 402] on input "Your Choice of :" at bounding box center [573, 395] width 351 height 32
type input "Your Choice Of Size :"
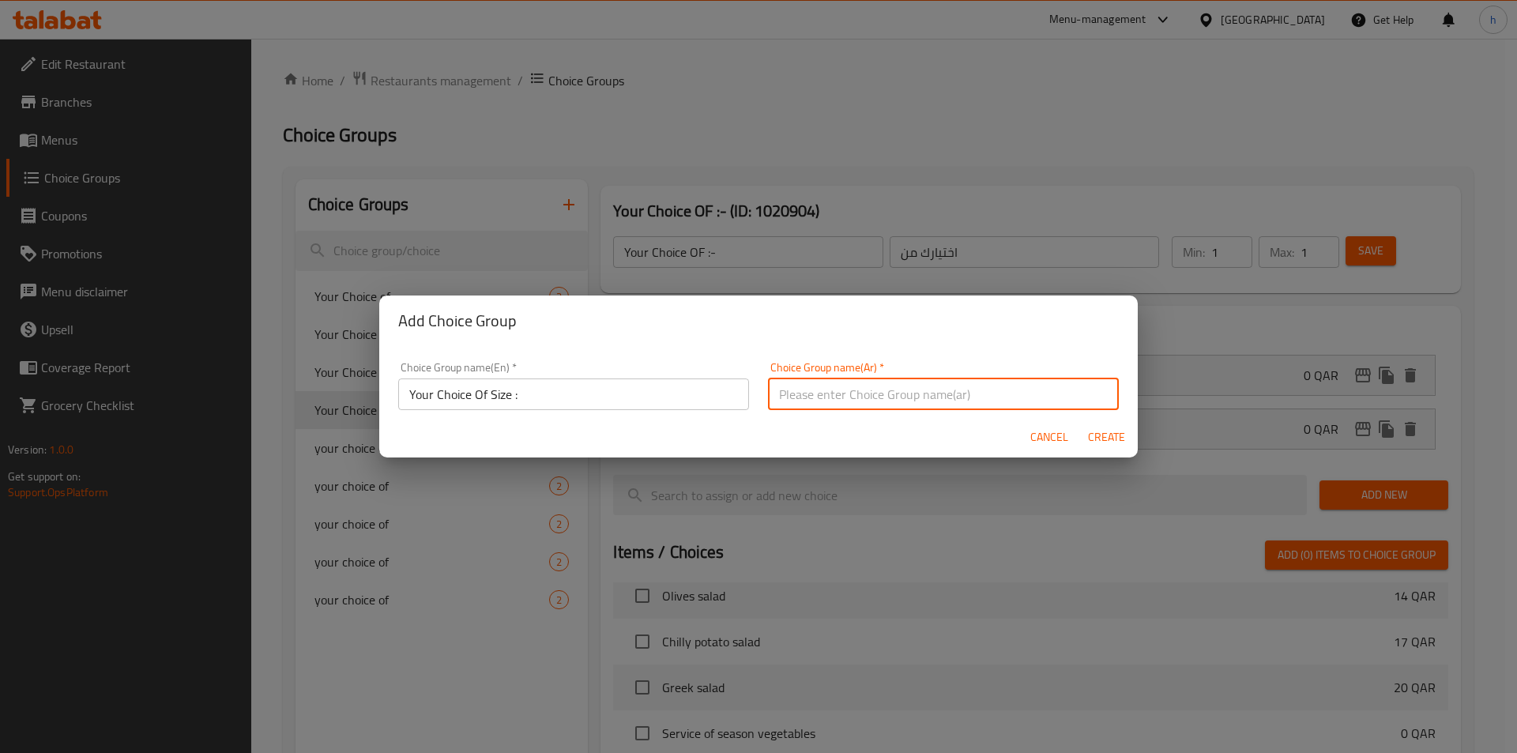
click at [826, 408] on input "text" at bounding box center [943, 395] width 351 height 32
type input "h"
click at [788, 391] on input "اختيارك من النوع" at bounding box center [943, 395] width 351 height 32
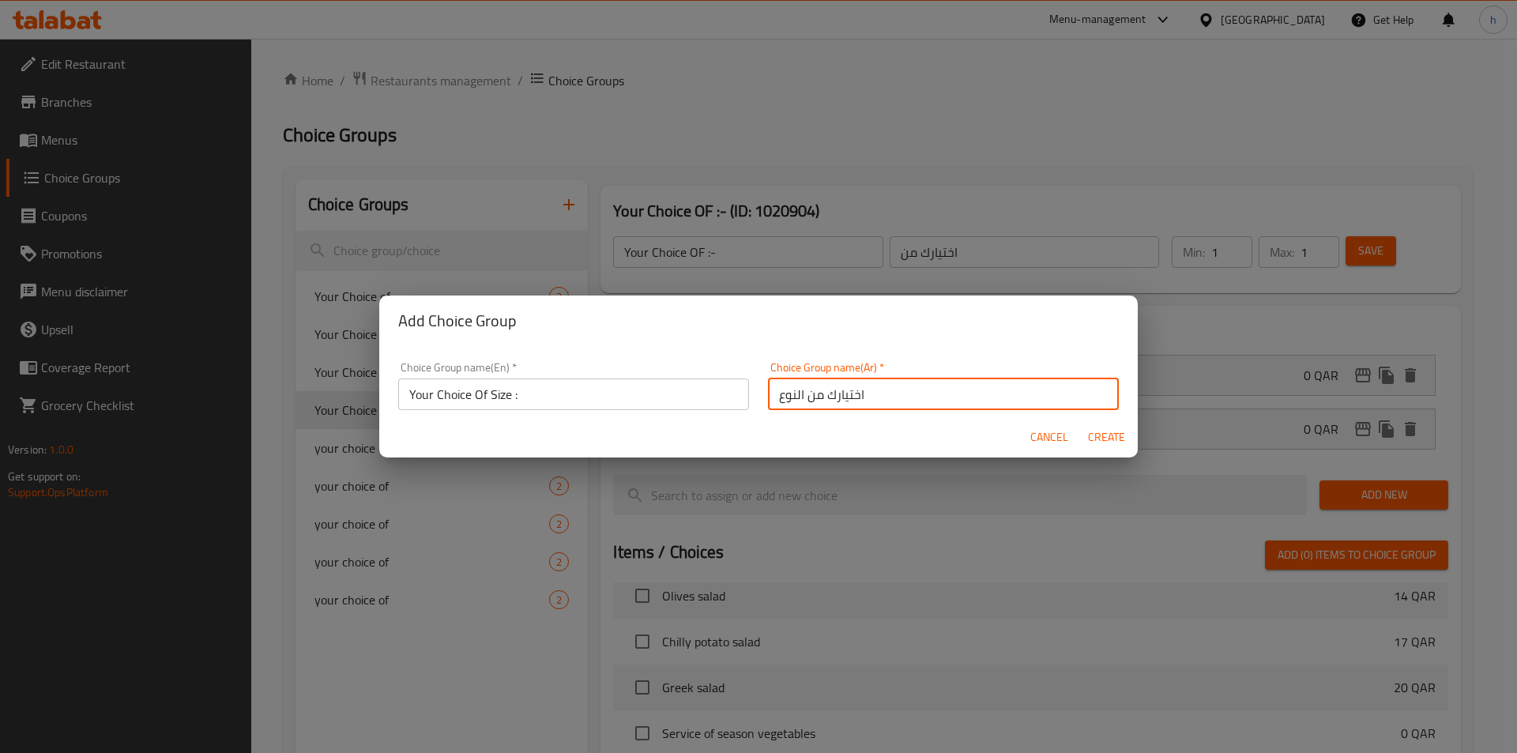
click at [788, 391] on input "اختيارك من النوع" at bounding box center [943, 395] width 351 height 32
type input "اختيارك من الحجم"
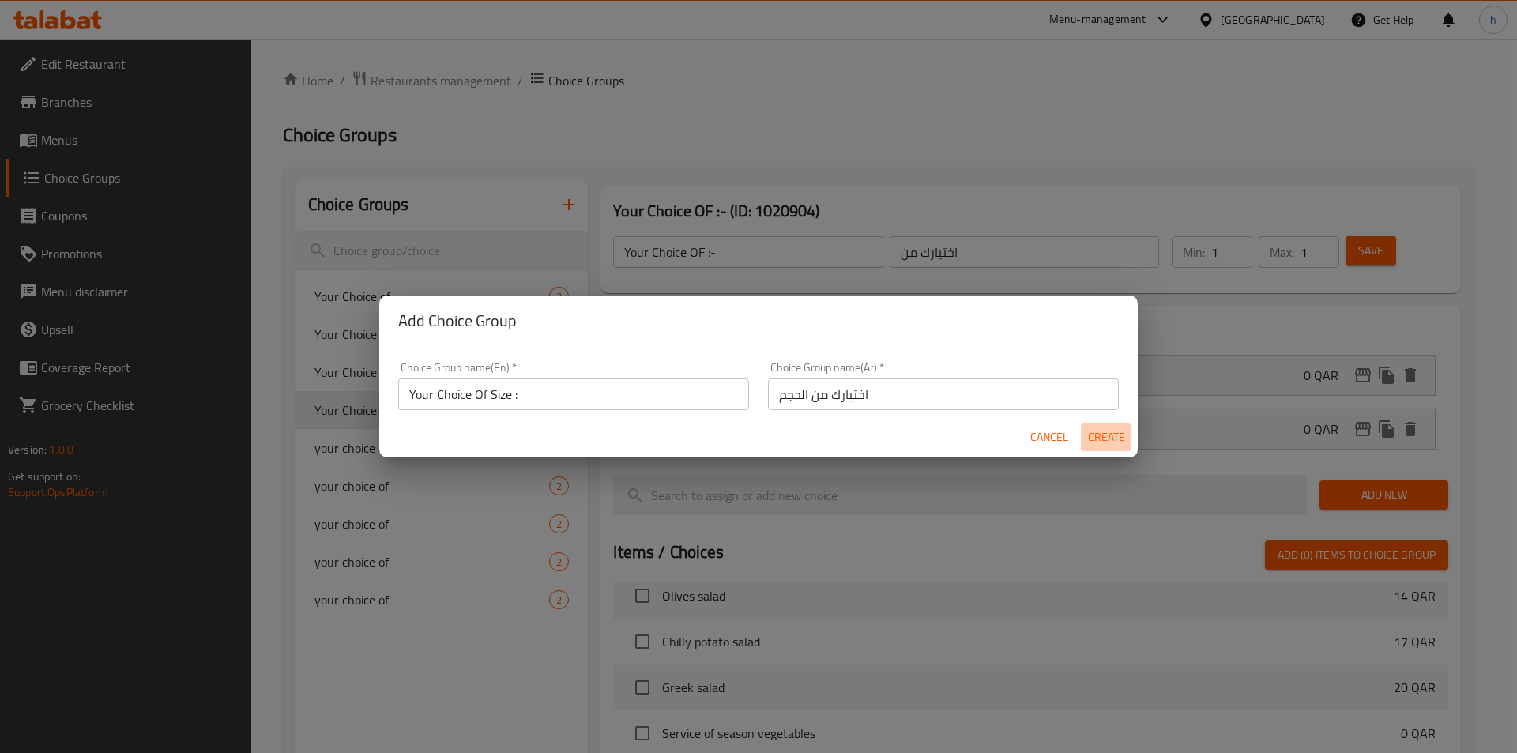
click at [1102, 437] on span "Create" at bounding box center [1106, 438] width 38 height 20
type input "Your Choice Of Size :"
type input "اختيارك من الحجم"
type input "0"
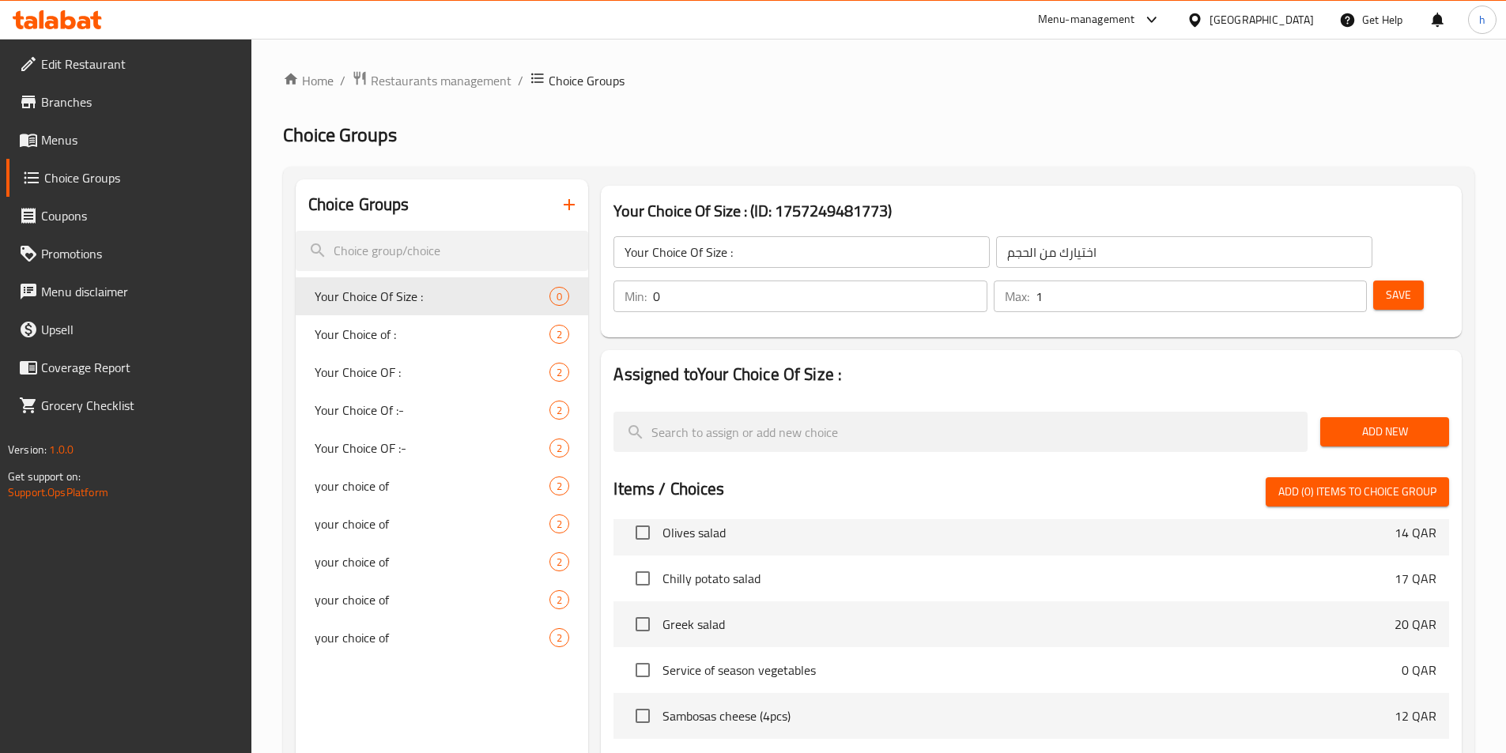
type input "1"
click at [1318, 281] on input "1" at bounding box center [1200, 297] width 331 height 32
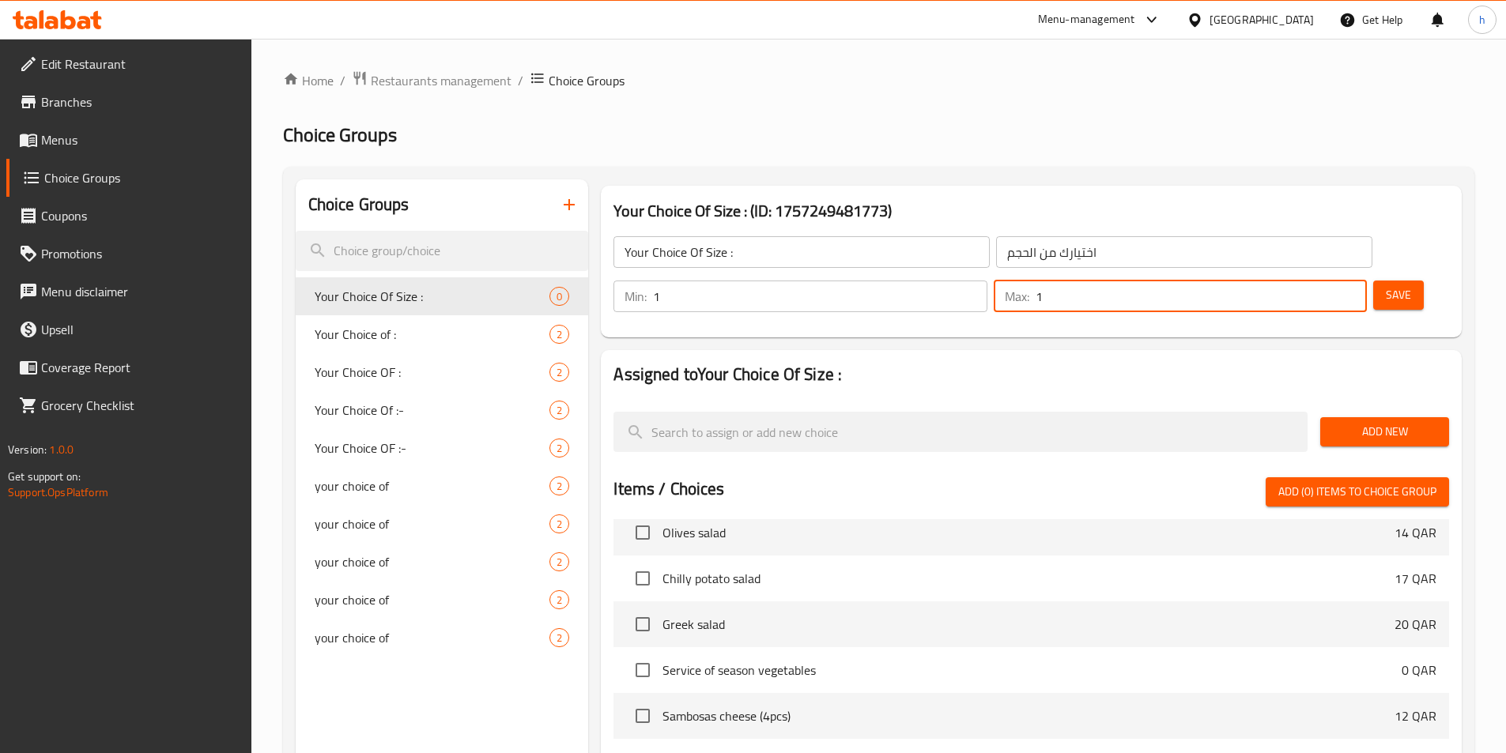
type input "1"
click at [986, 281] on input "1" at bounding box center [820, 297] width 334 height 32
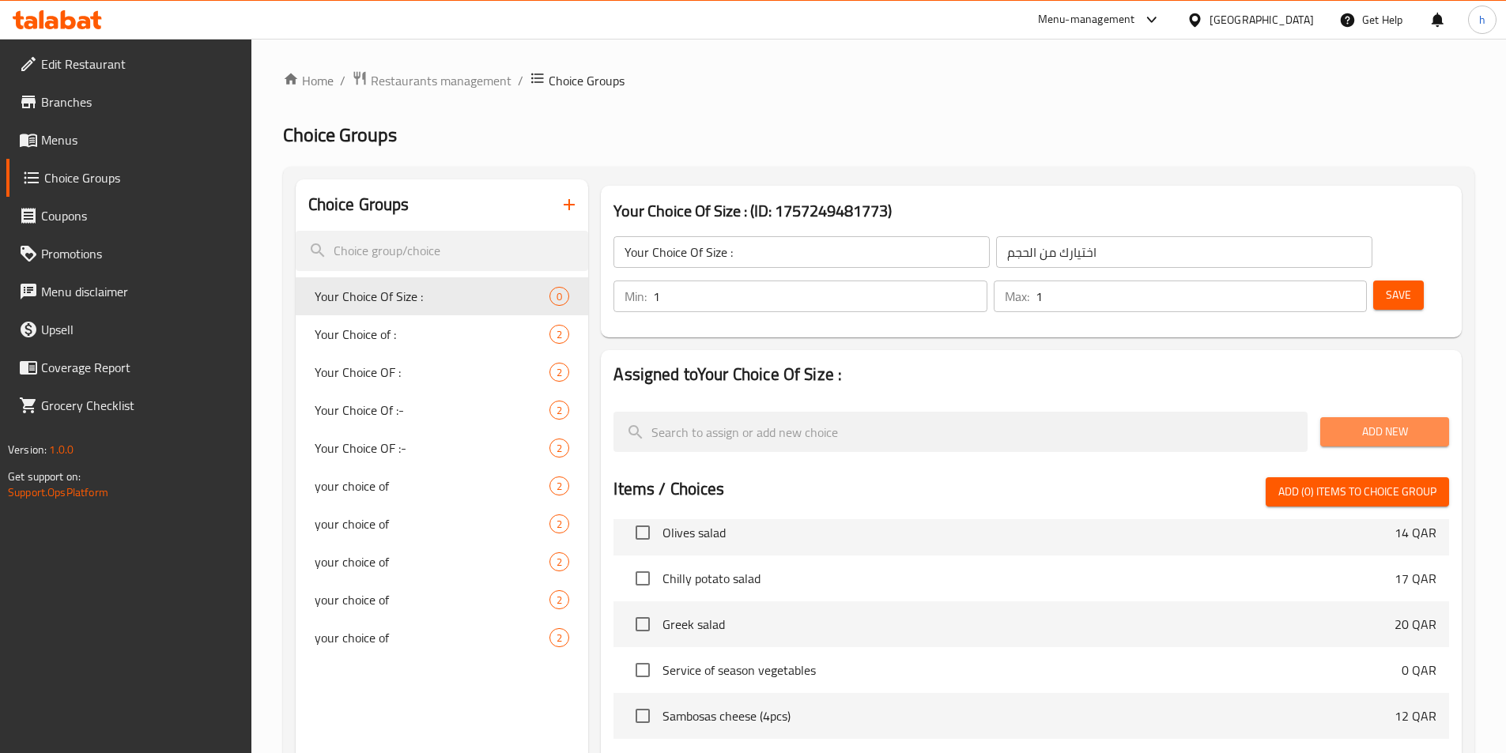
click at [1402, 422] on span "Add New" at bounding box center [1384, 432] width 104 height 20
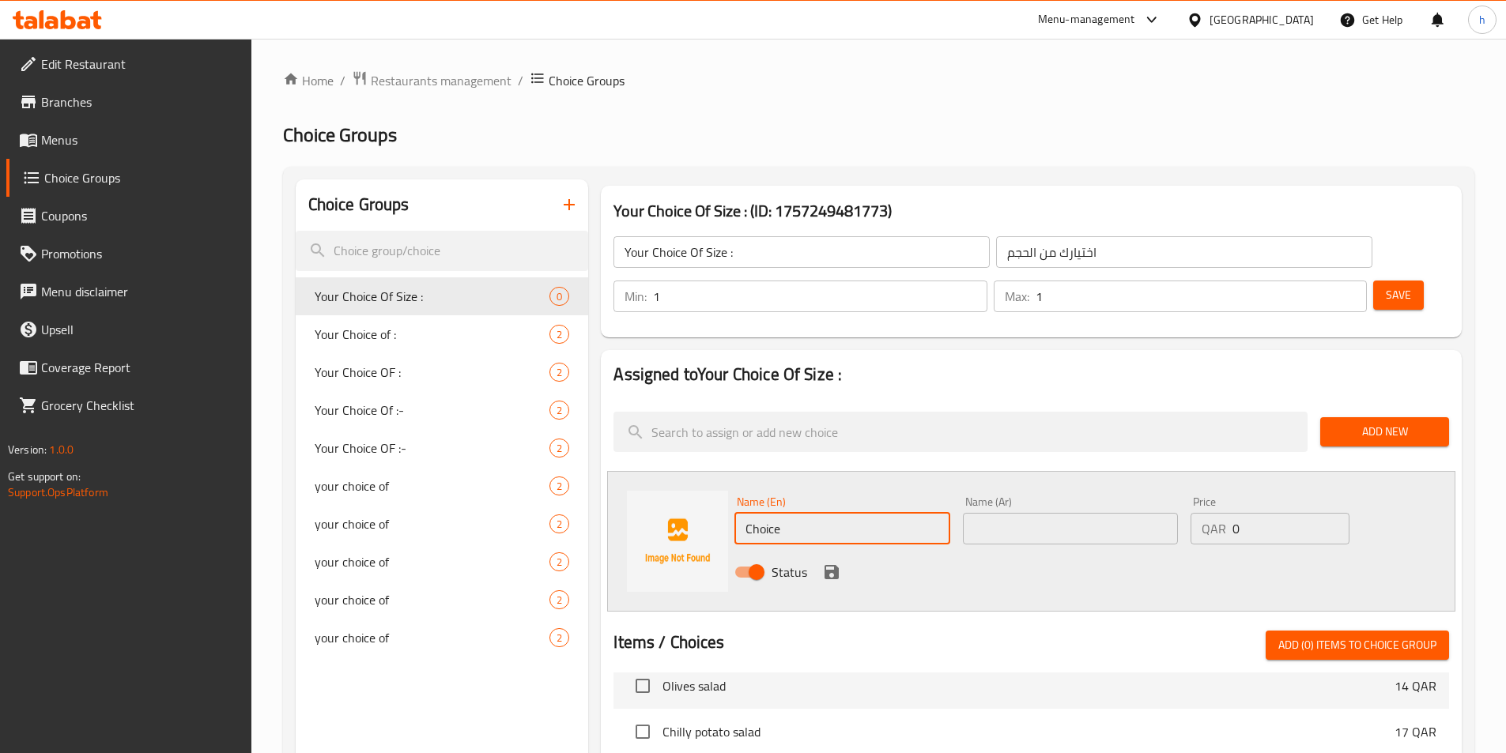
click at [841, 513] on input "Choice" at bounding box center [841, 529] width 215 height 32
click at [837, 513] on input "ةث" at bounding box center [841, 529] width 215 height 32
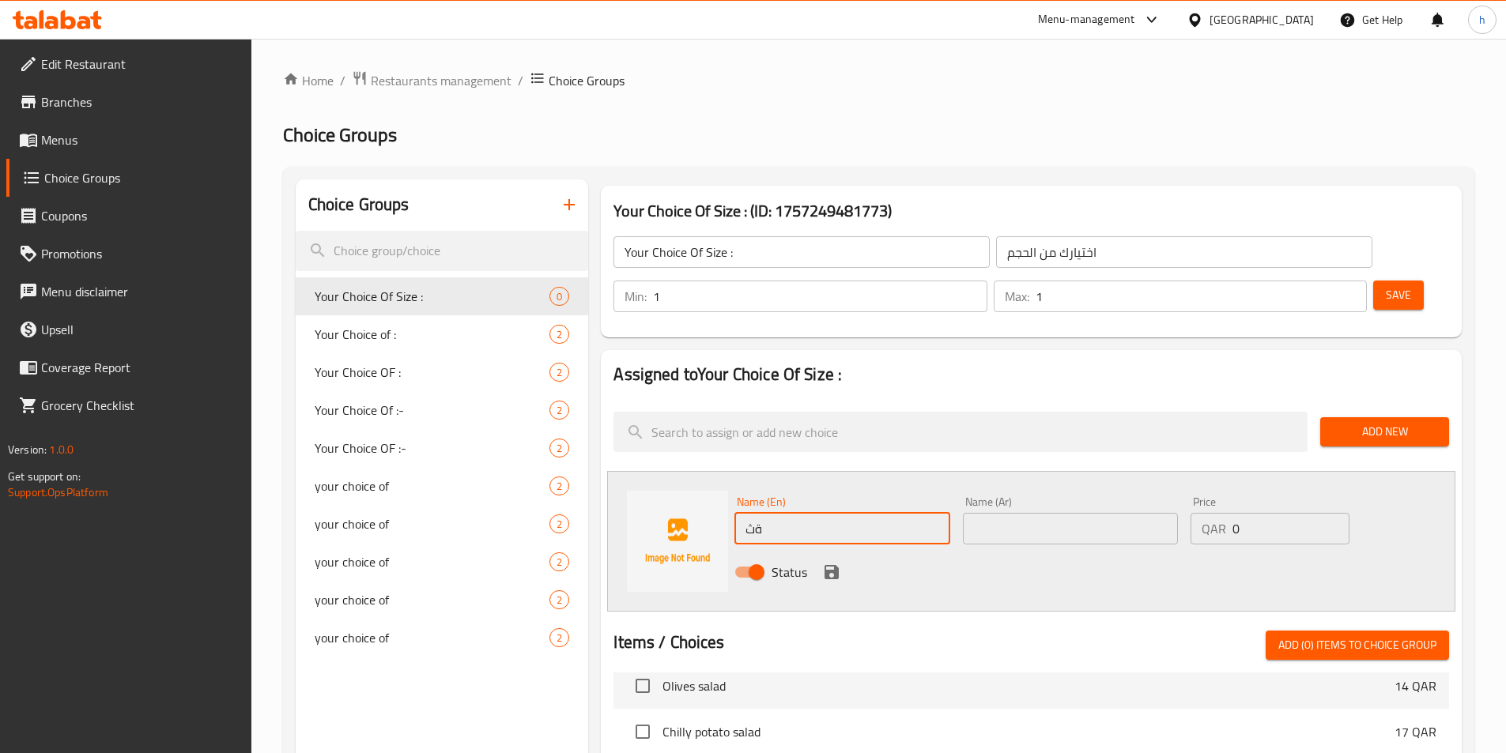
click at [837, 513] on input "ةث" at bounding box center [841, 529] width 215 height 32
paste input "Small"
type input "Small"
click at [1031, 513] on input "text" at bounding box center [1070, 529] width 215 height 32
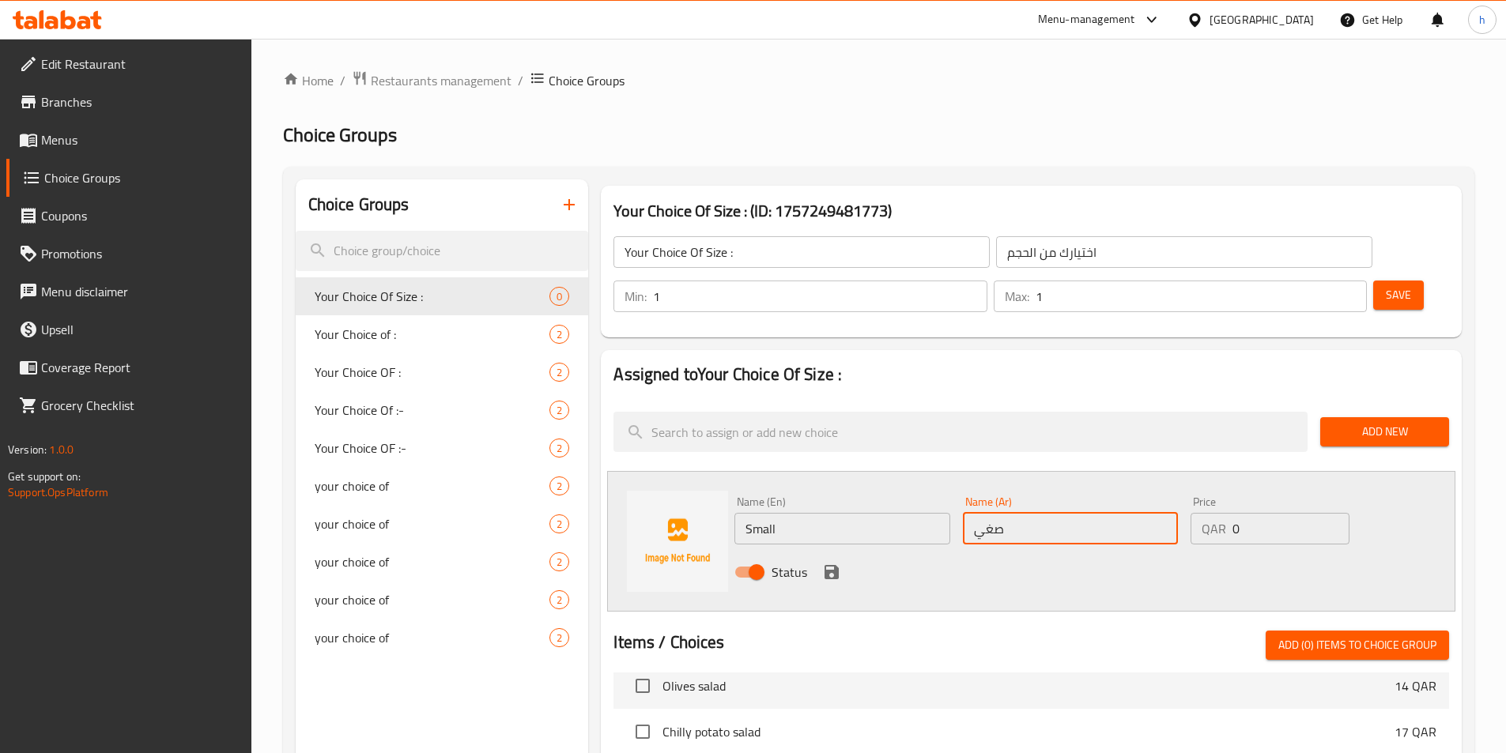
click at [1069, 513] on input "صغي" at bounding box center [1070, 529] width 215 height 32
paste input "ر"
type input "صغير"
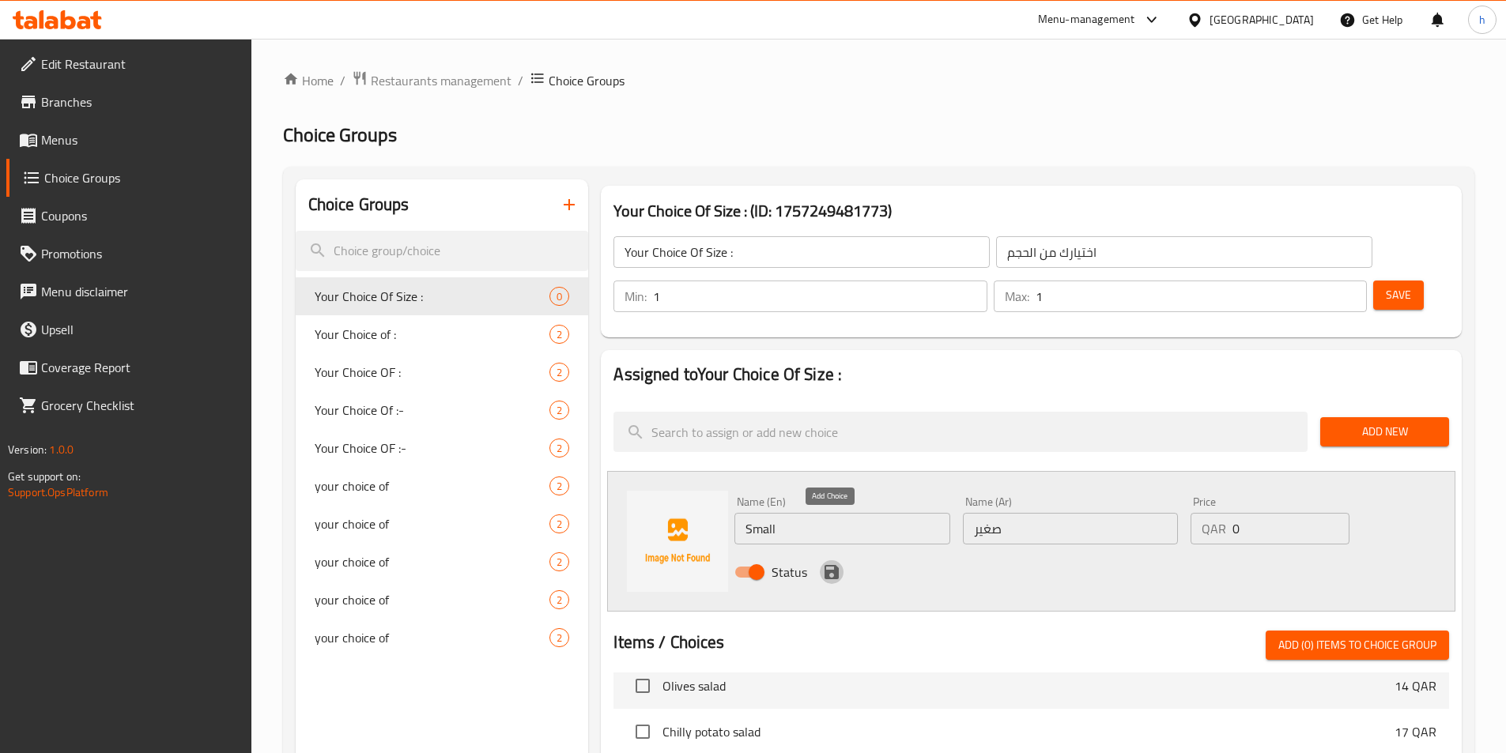
click at [830, 563] on icon "save" at bounding box center [831, 572] width 19 height 19
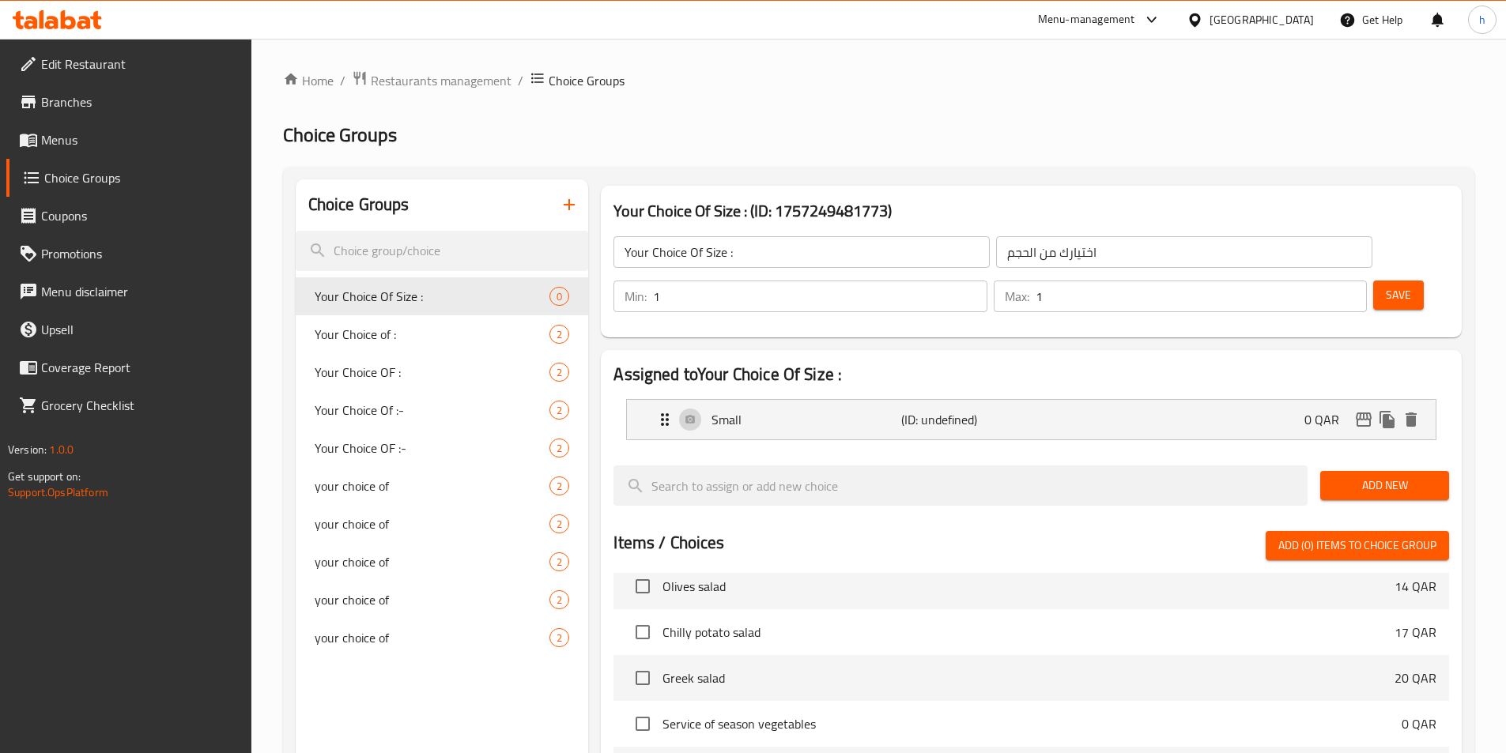
click at [1408, 476] on span "Add New" at bounding box center [1384, 486] width 104 height 20
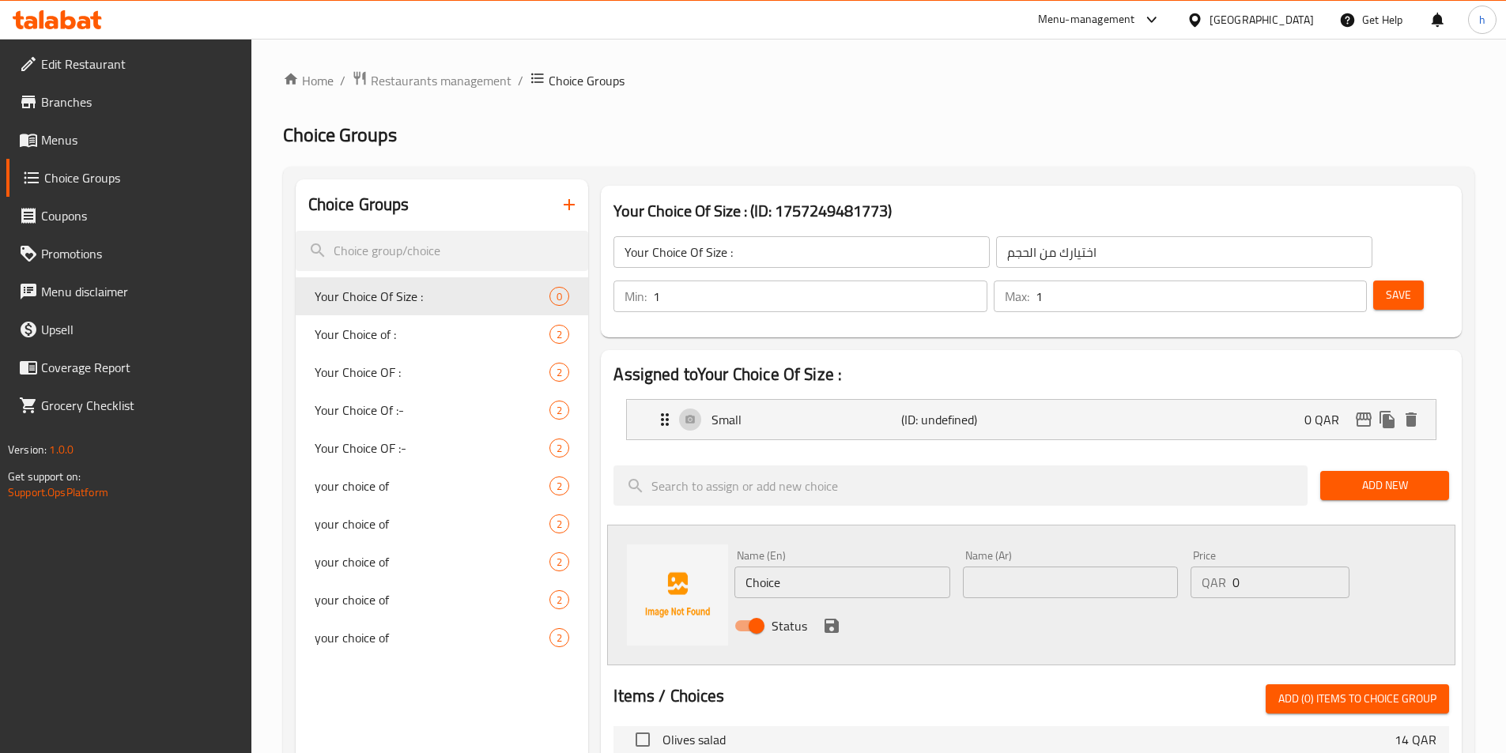
click at [880, 567] on input "Choice" at bounding box center [841, 583] width 215 height 32
paste input "Larg"
type input "Large"
click at [989, 557] on div "Name (Ar) Name (Ar)" at bounding box center [1070, 574] width 228 height 61
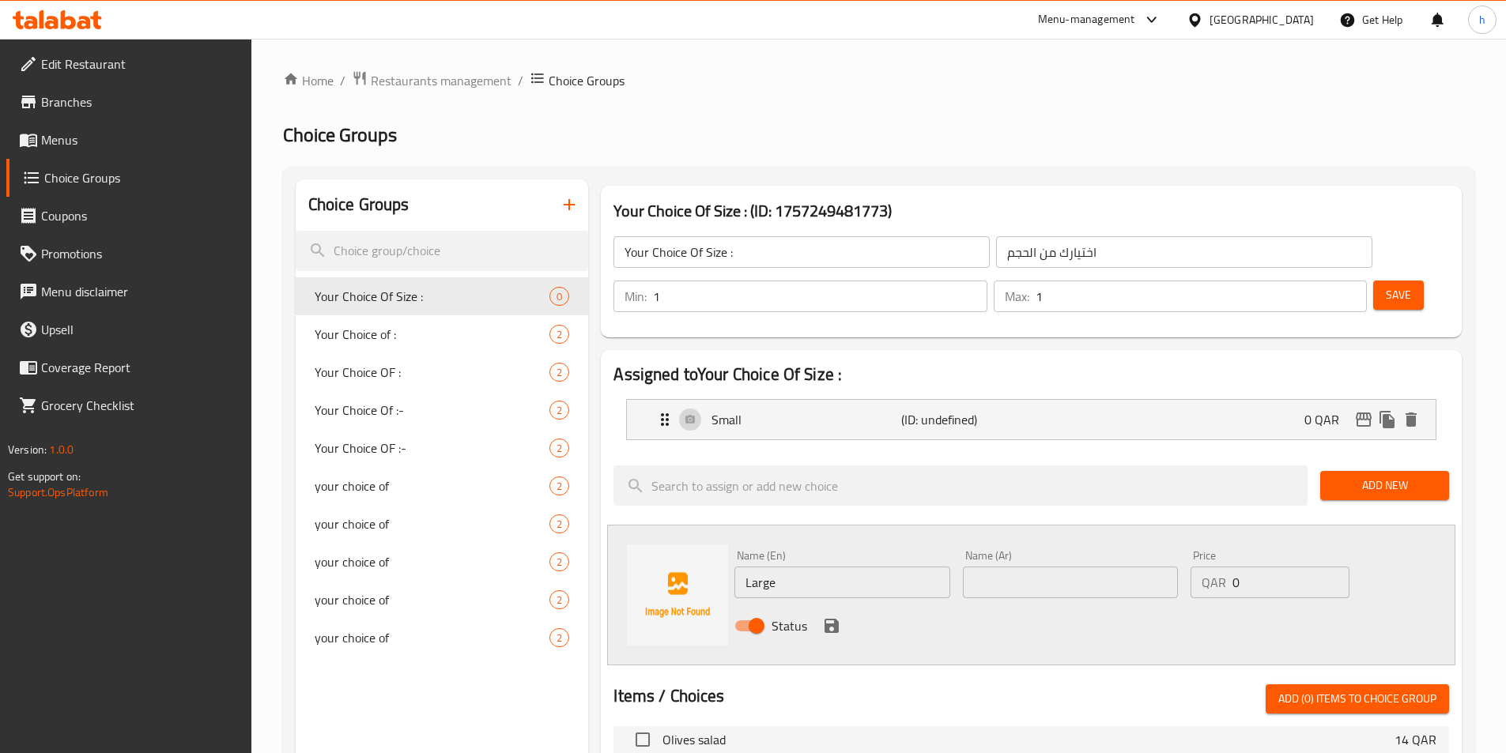
click at [995, 567] on input "text" at bounding box center [1070, 583] width 215 height 32
paste input "كبير"
type input "كبير"
click at [824, 619] on icon "save" at bounding box center [831, 626] width 14 height 14
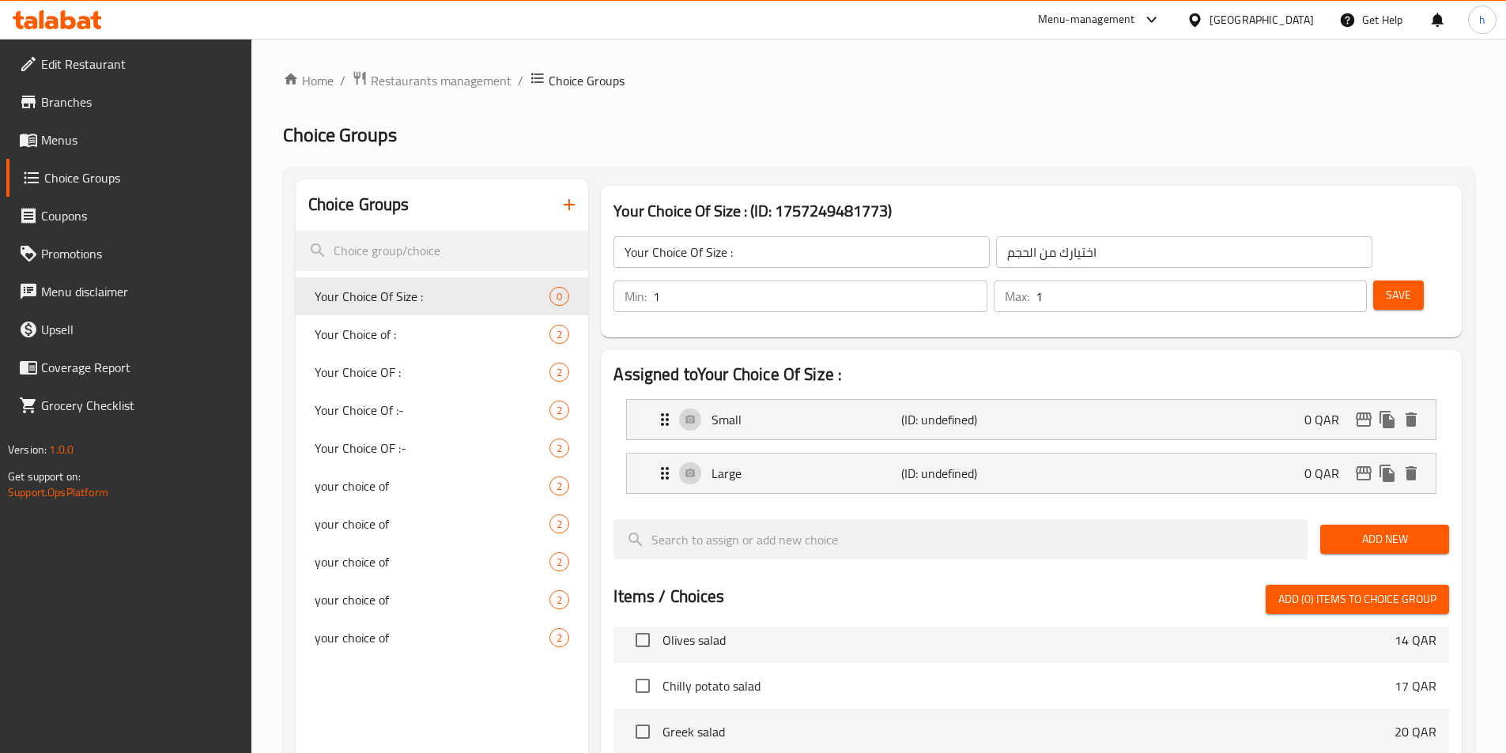
click at [1385, 285] on span "Save" at bounding box center [1397, 295] width 25 height 20
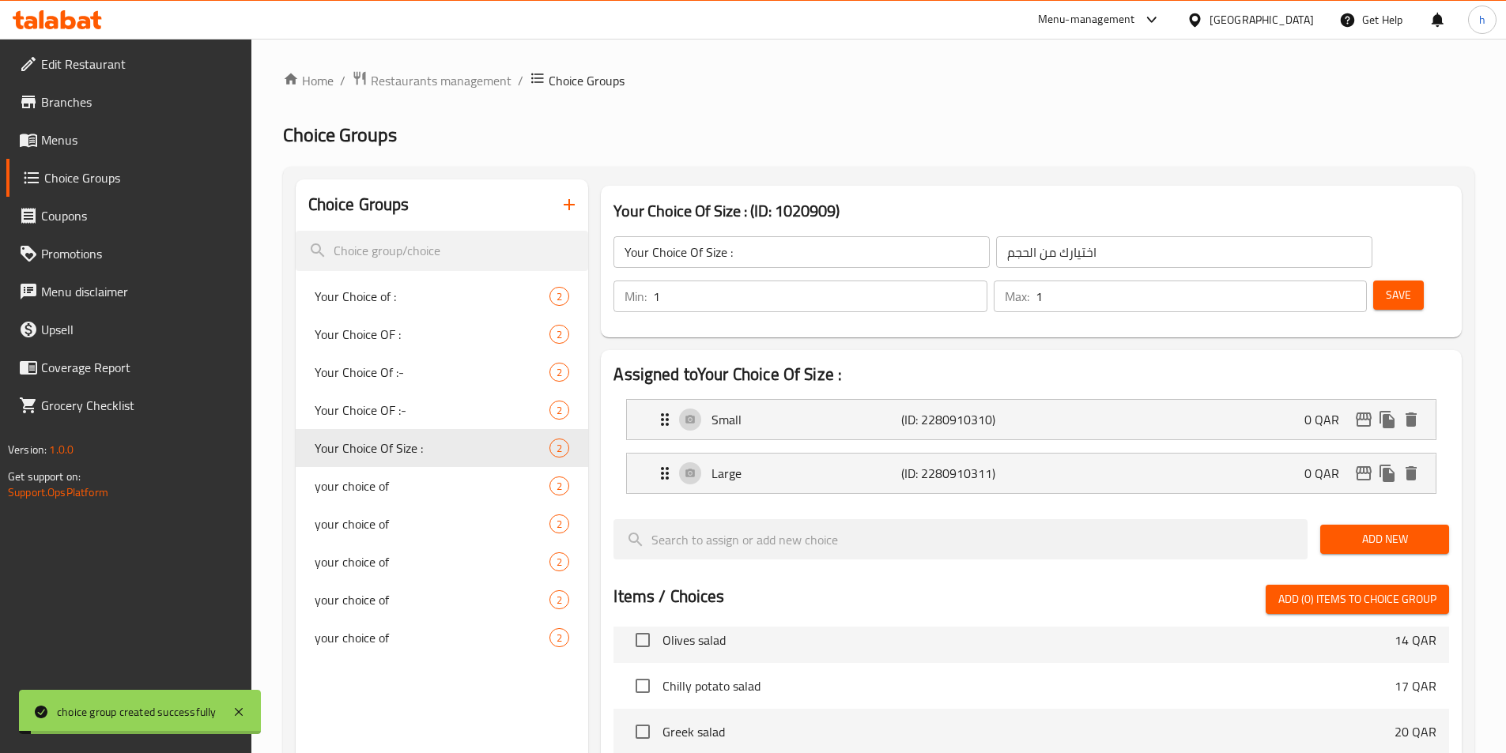
click at [951, 410] on p "(ID: 2280910310)" at bounding box center [964, 419] width 126 height 19
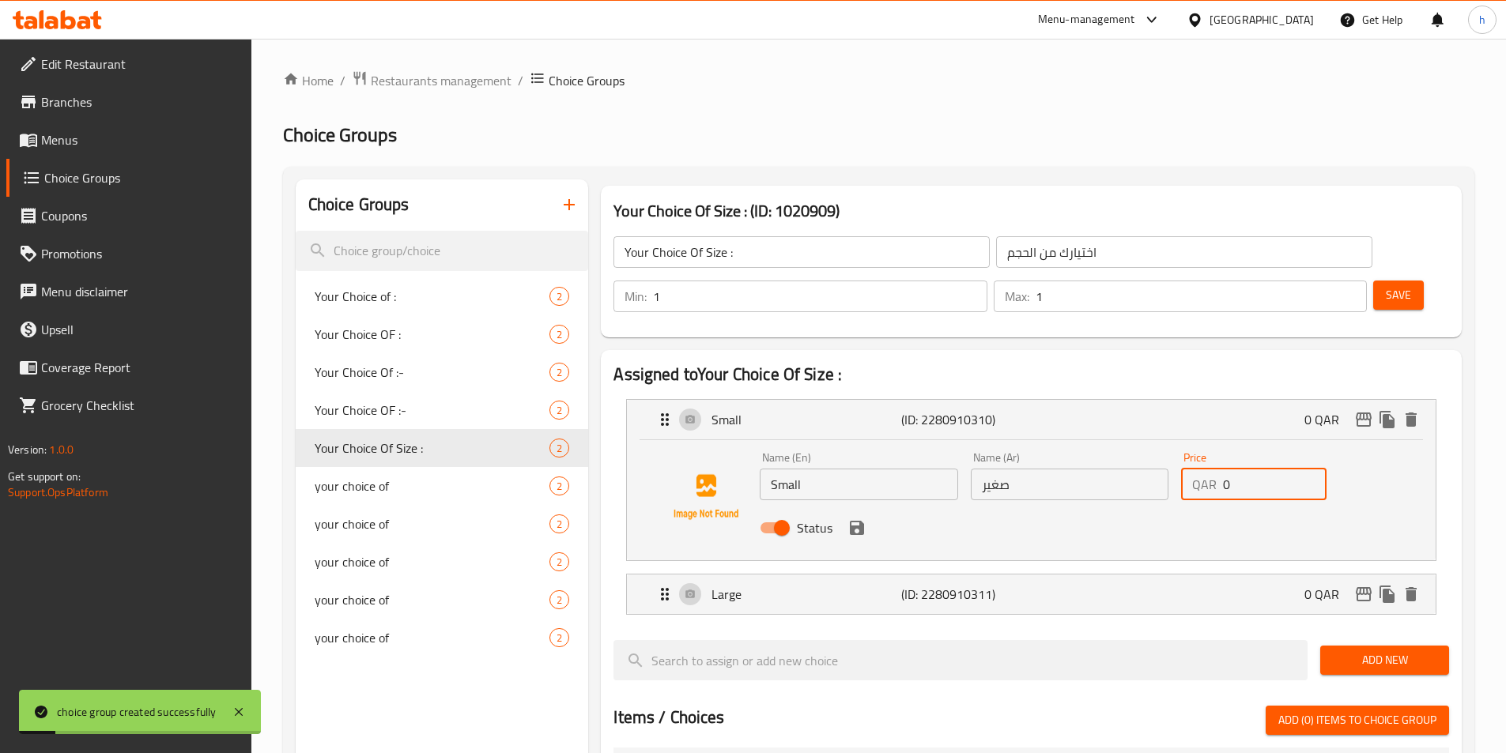
drag, startPoint x: 1266, startPoint y: 453, endPoint x: 1217, endPoint y: 462, distance: 49.8
click at [1217, 462] on div "Name (En) Small Name (En) Name (Ar) صغير Name (Ar) Price QAR 0 Price Status" at bounding box center [1068, 498] width 631 height 104
click at [1264, 575] on div "Large (ID: 2280910311) 0 QAR" at bounding box center [1035, 595] width 761 height 40
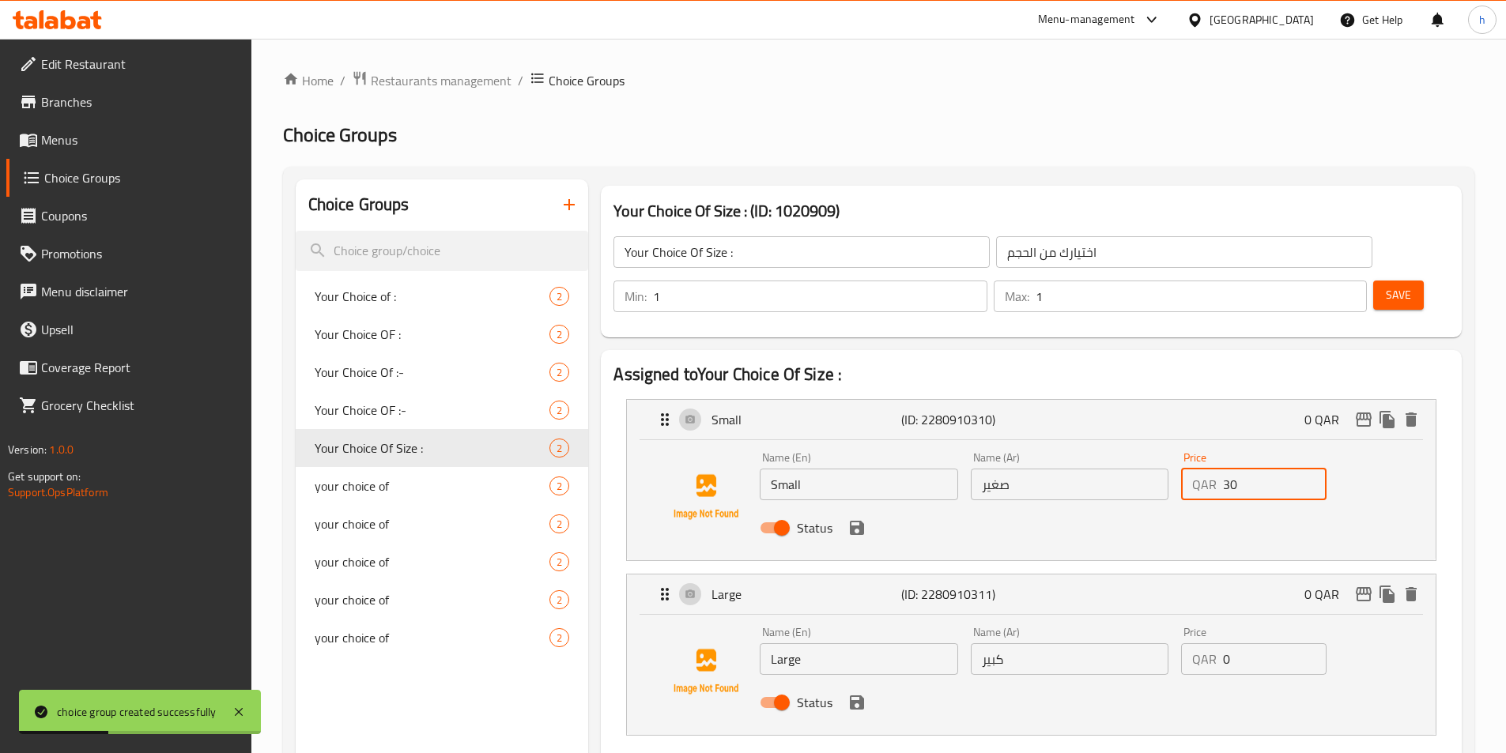
type input "30"
drag, startPoint x: 1234, startPoint y: 615, endPoint x: 1185, endPoint y: 623, distance: 48.9
click at [1185, 643] on div "QAR 0 Price" at bounding box center [1253, 659] width 145 height 32
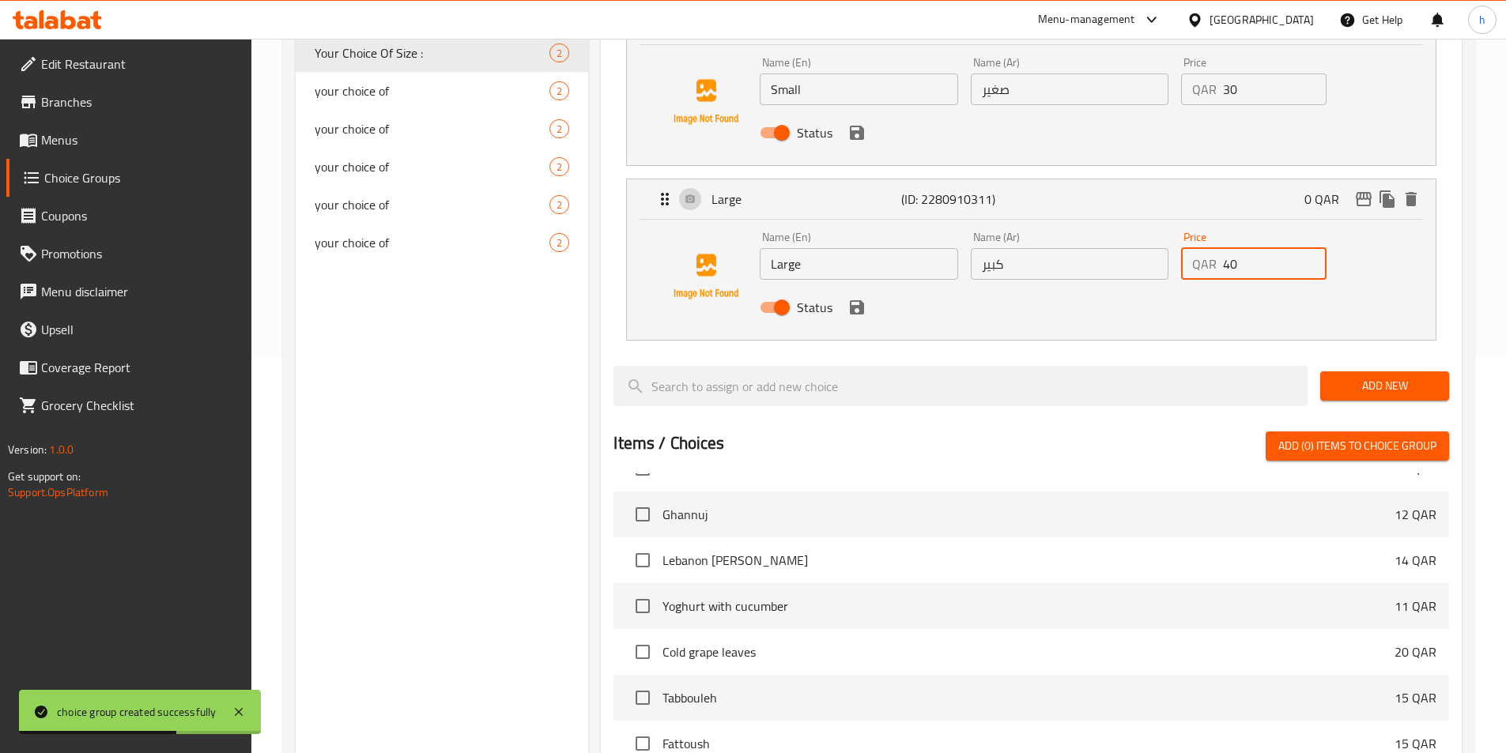
scroll to position [79, 0]
click at [850, 286] on div "Status" at bounding box center [1068, 307] width 631 height 43
click at [858, 286] on div "Status" at bounding box center [1068, 307] width 631 height 43
click at [857, 123] on icon "save" at bounding box center [856, 132] width 19 height 19
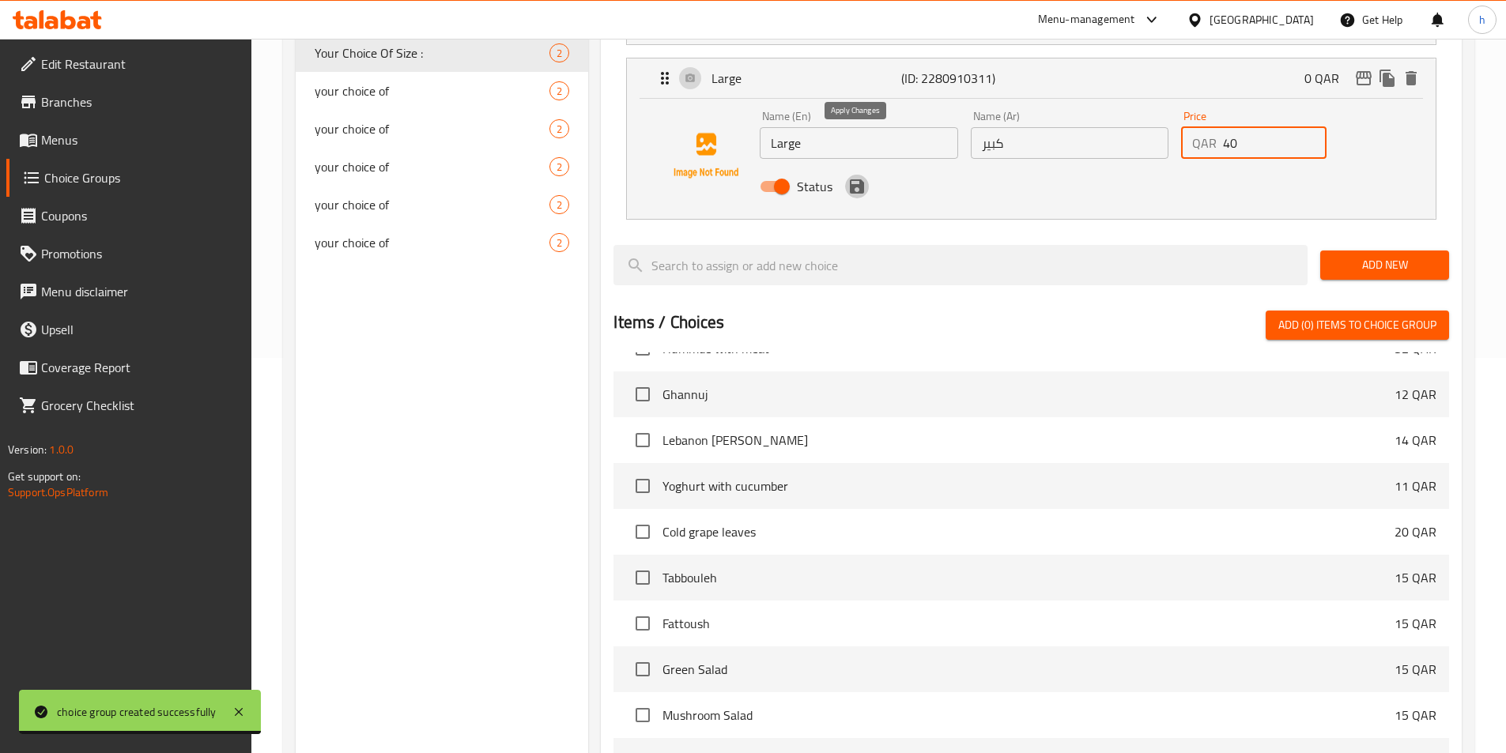
click at [855, 177] on icon "save" at bounding box center [856, 186] width 19 height 19
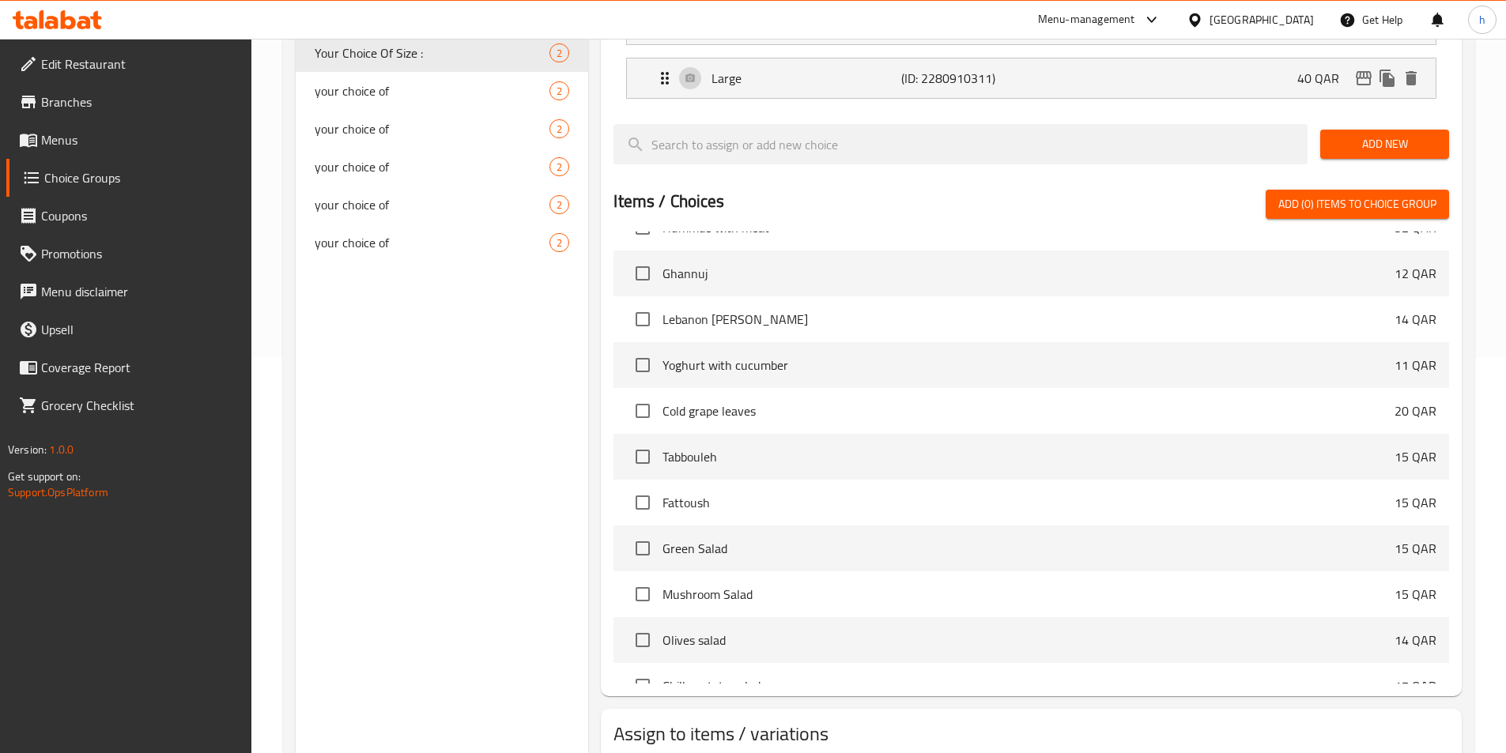
type input "40"
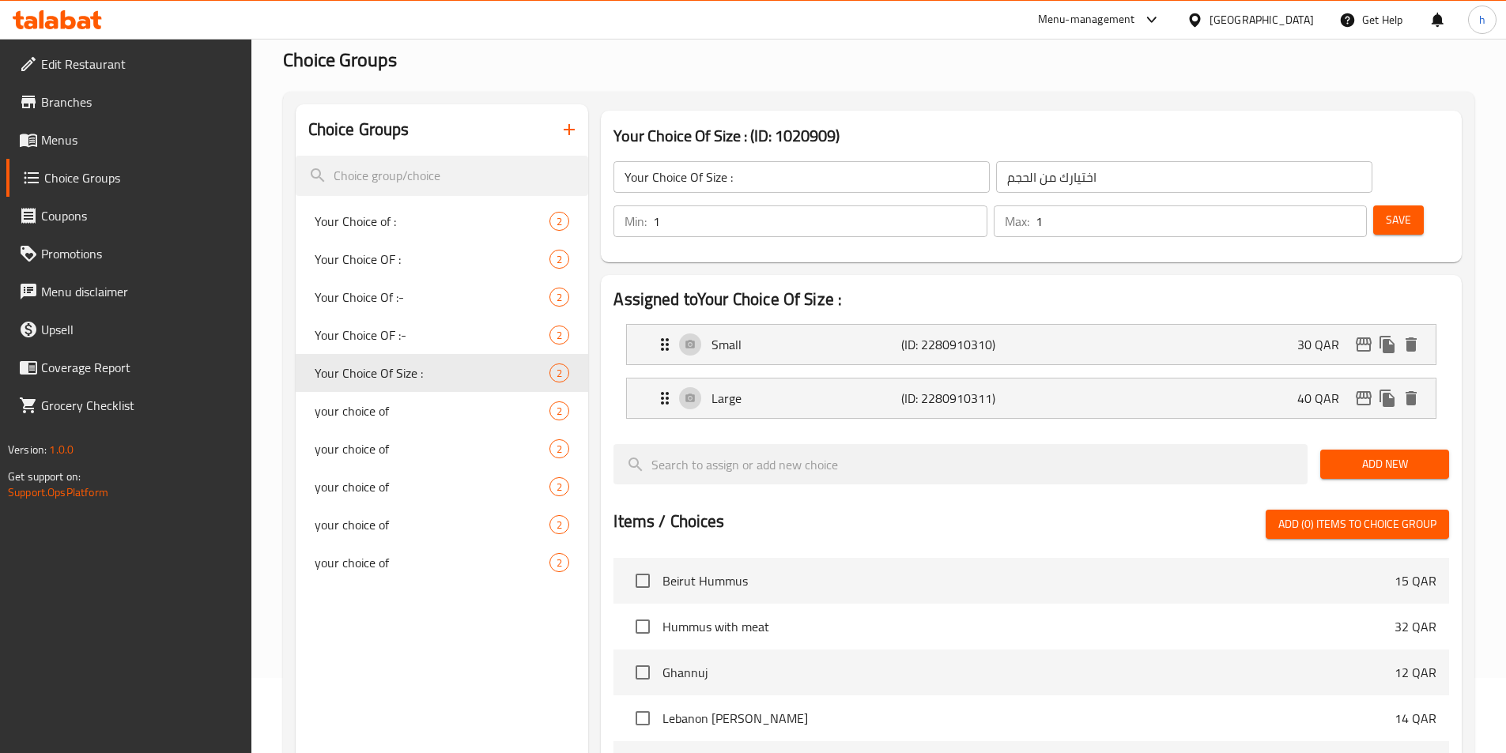
scroll to position [0, 0]
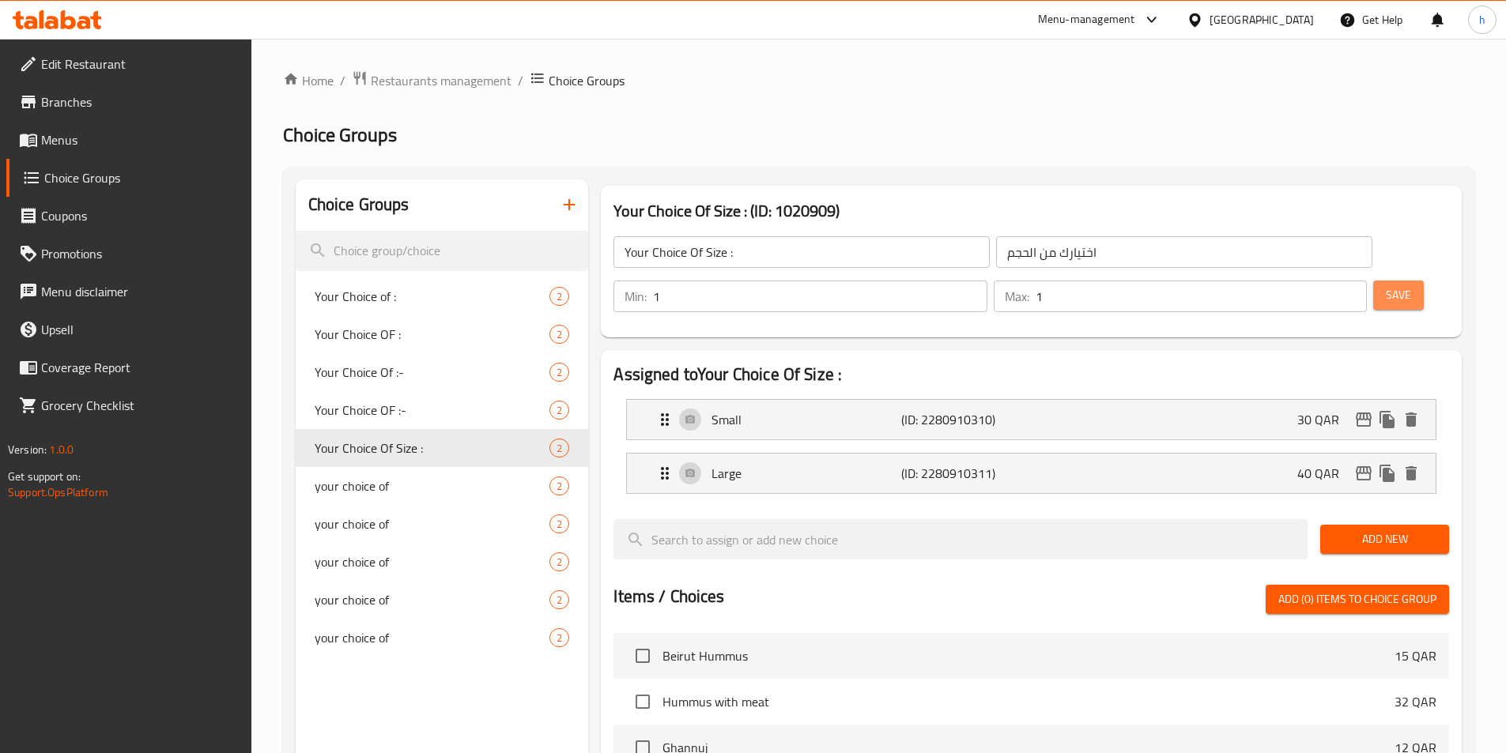
click at [1392, 281] on button "Save" at bounding box center [1398, 295] width 51 height 29
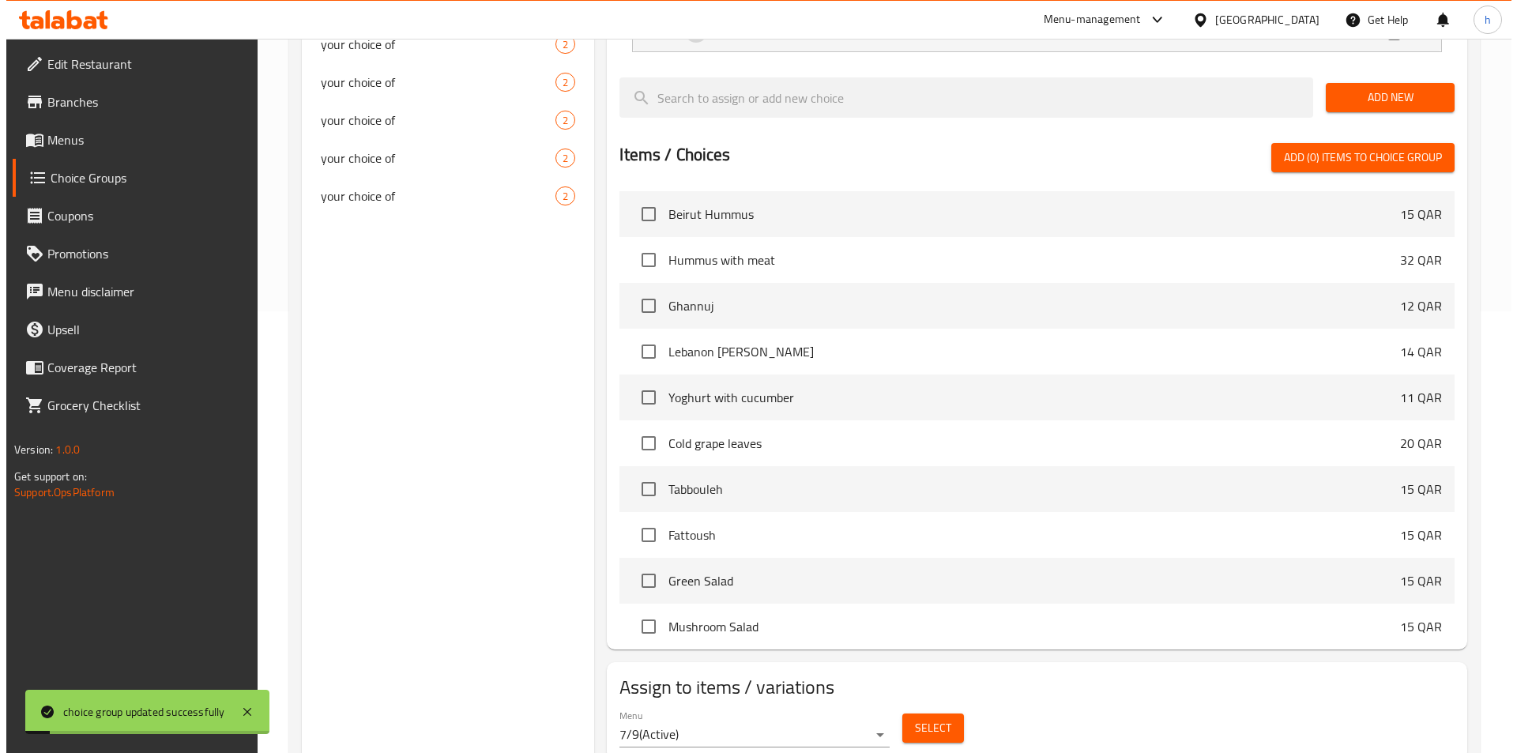
scroll to position [455, 0]
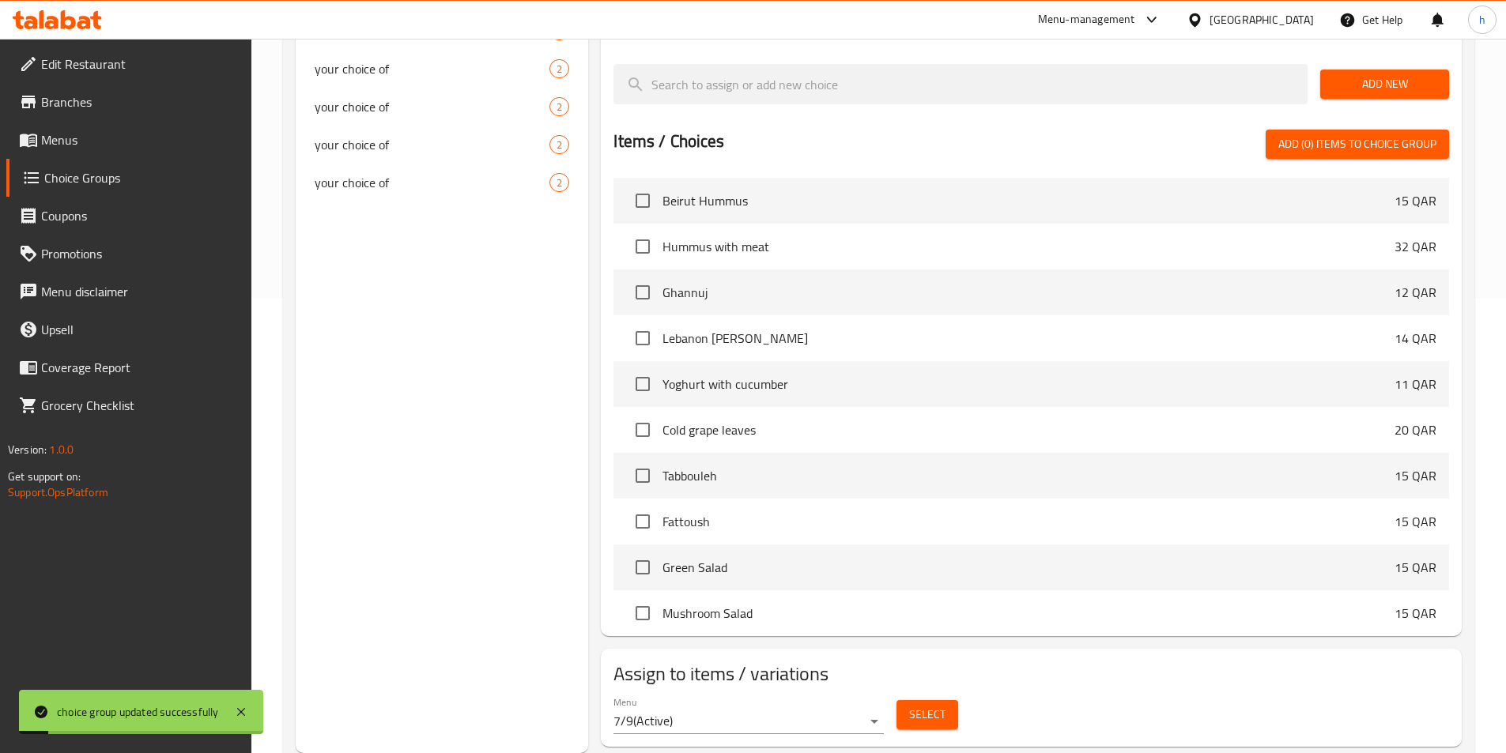
click at [952, 700] on button "Select" at bounding box center [927, 714] width 62 height 29
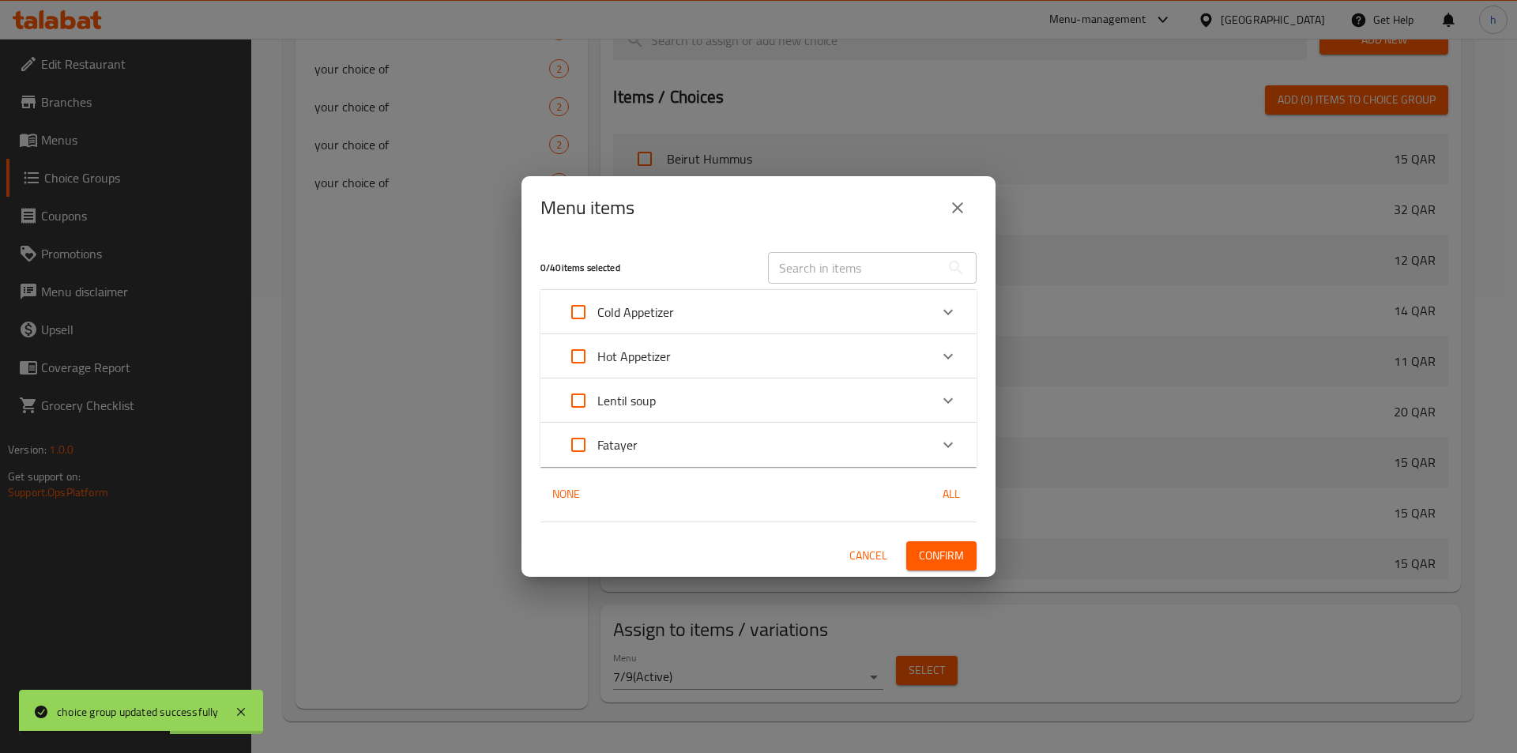
click at [673, 317] on p "Cold Appetizer" at bounding box center [635, 312] width 77 height 19
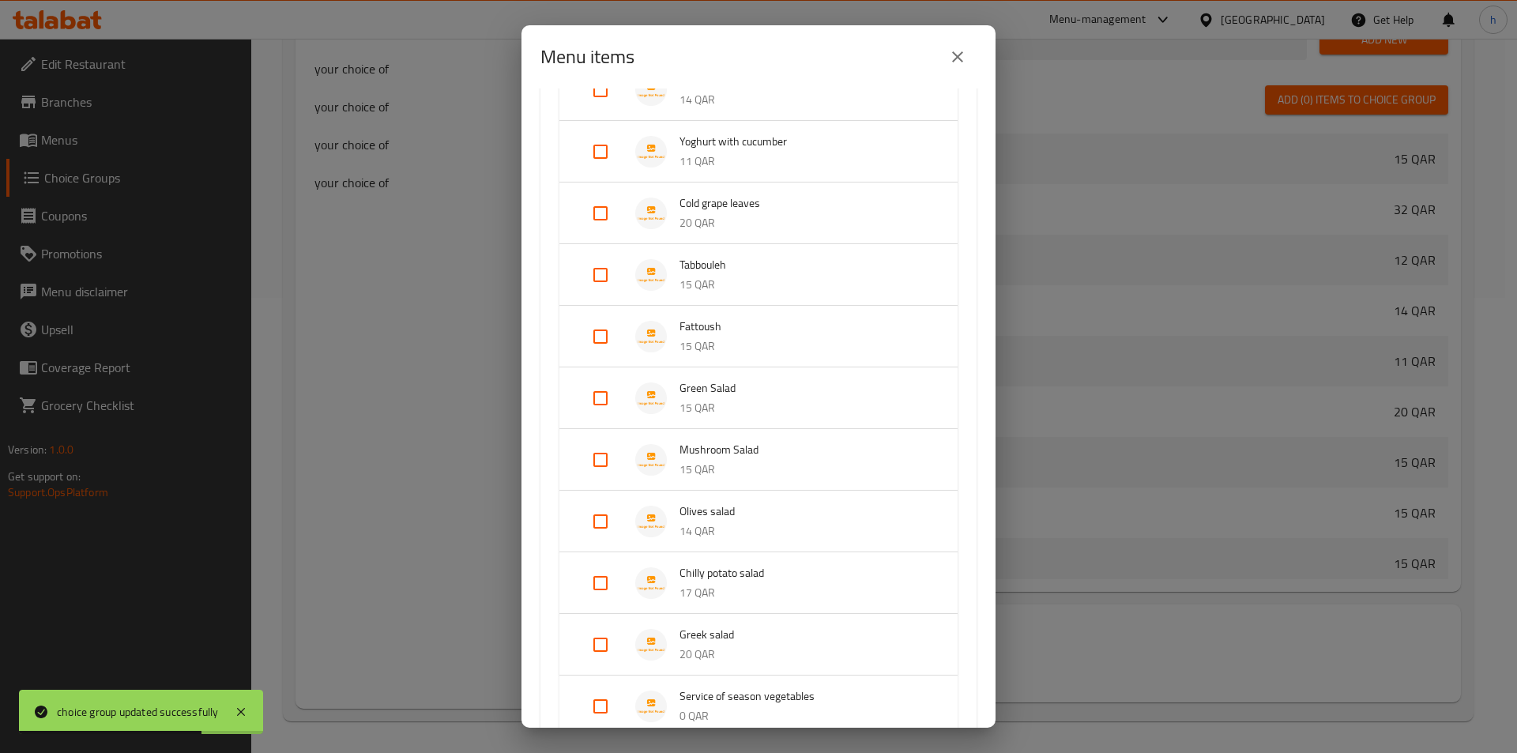
scroll to position [474, 0]
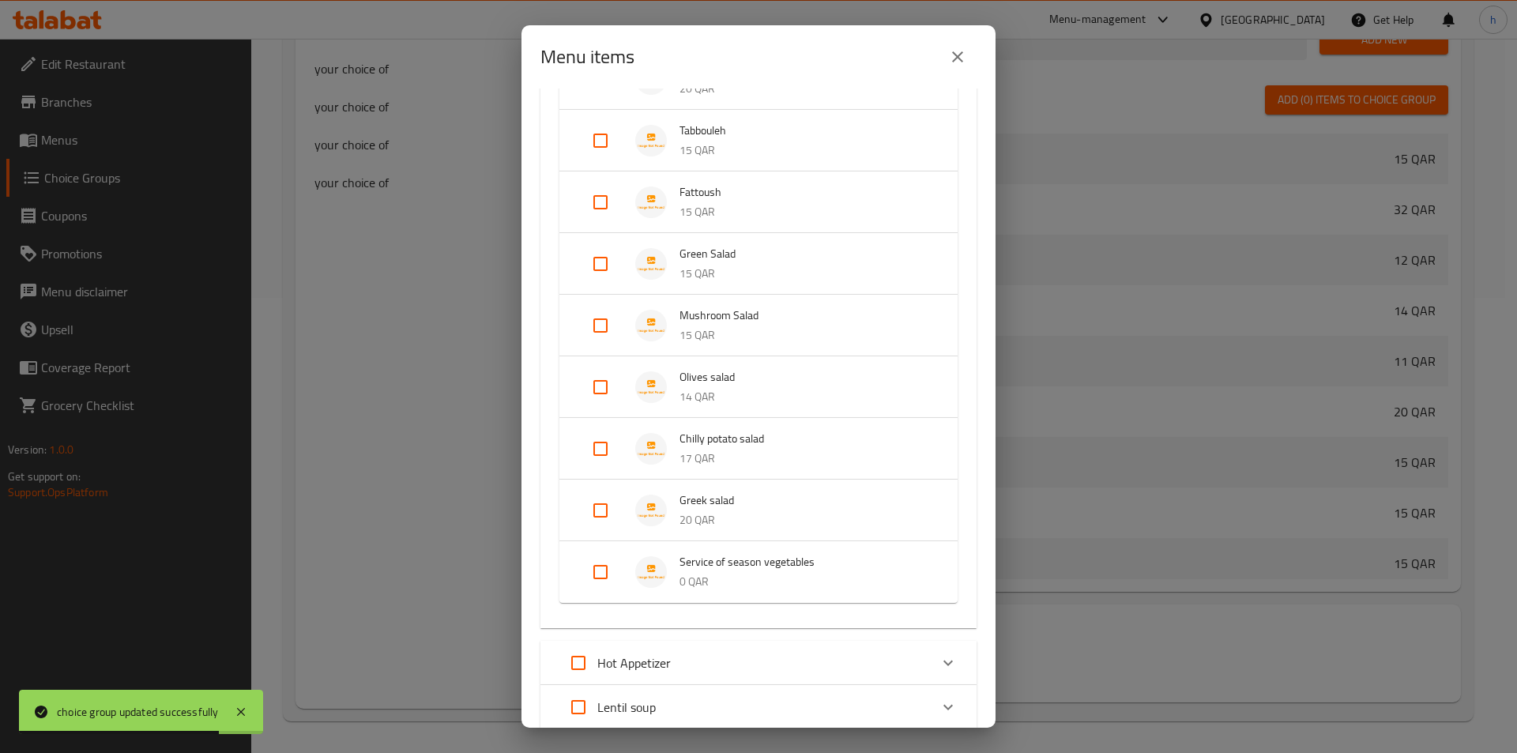
click at [600, 569] on input "Expand" at bounding box center [601, 572] width 38 height 38
checkbox input "true"
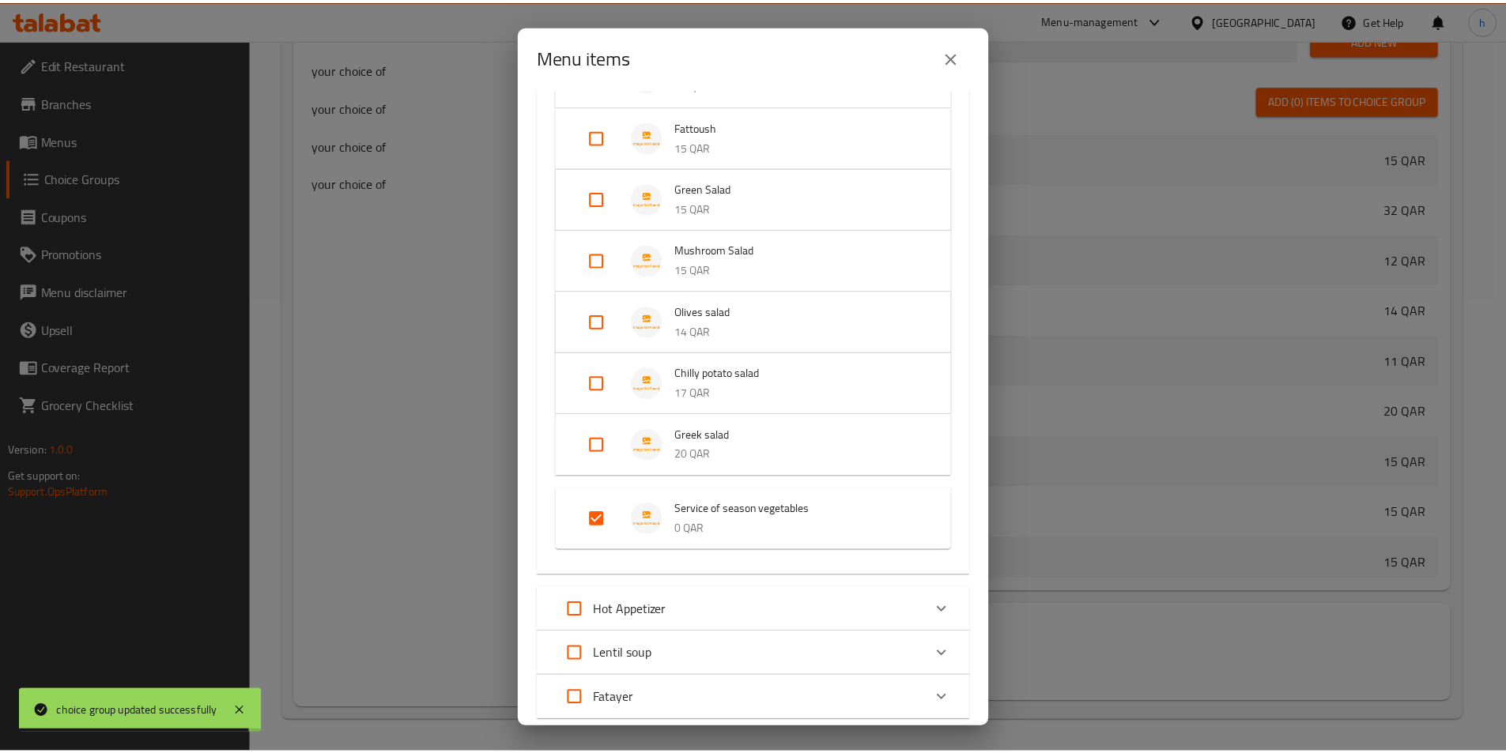
scroll to position [643, 0]
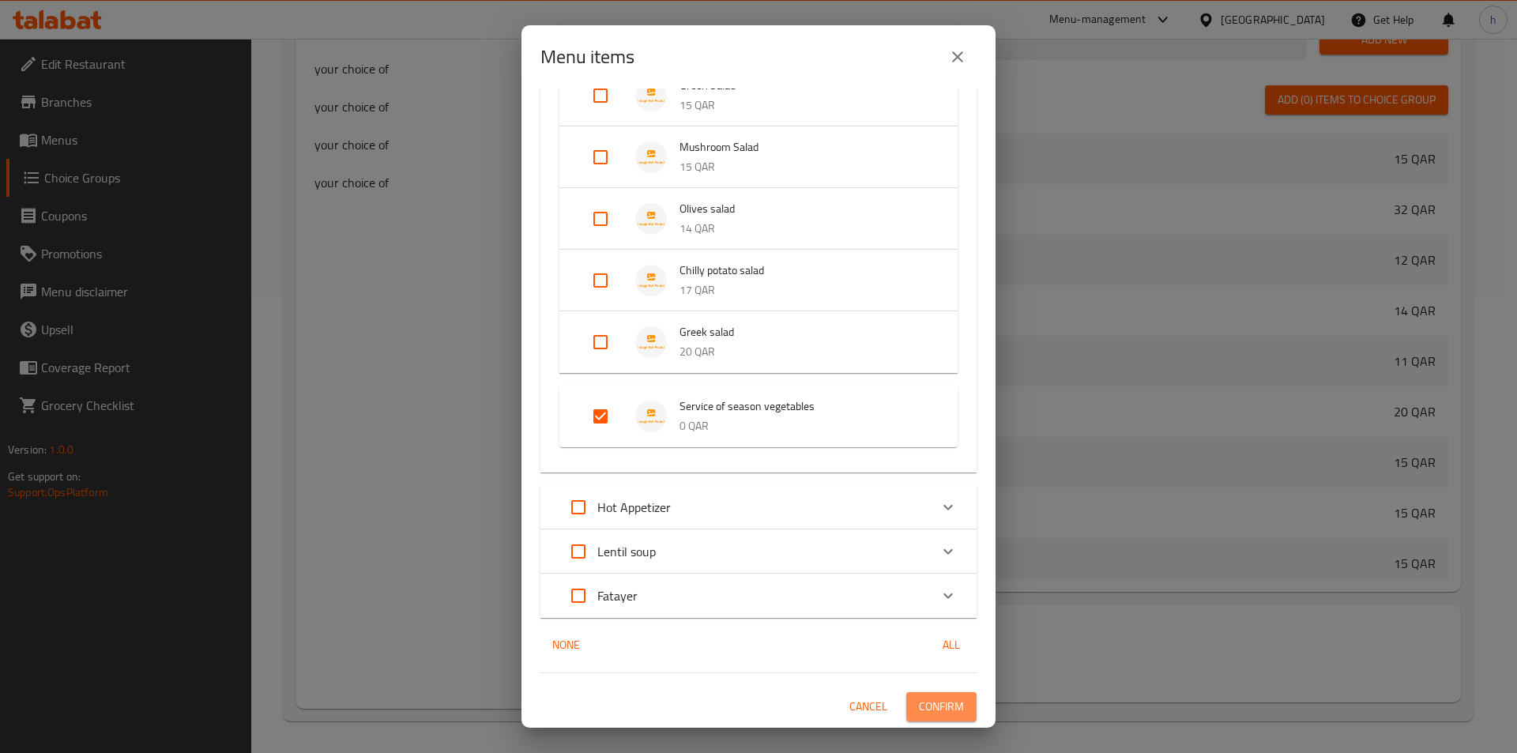
click at [959, 703] on button "Confirm" at bounding box center [941, 706] width 70 height 29
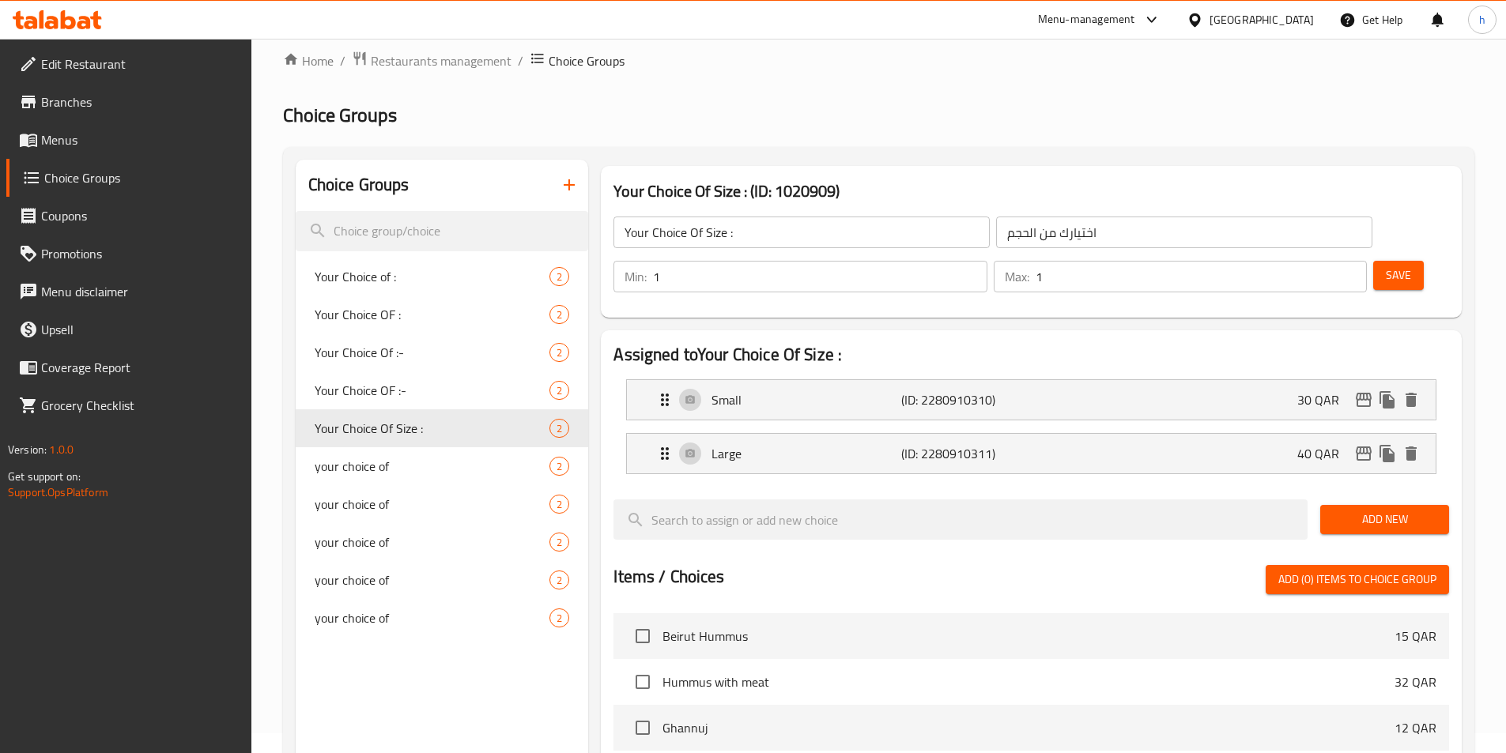
scroll to position [0, 0]
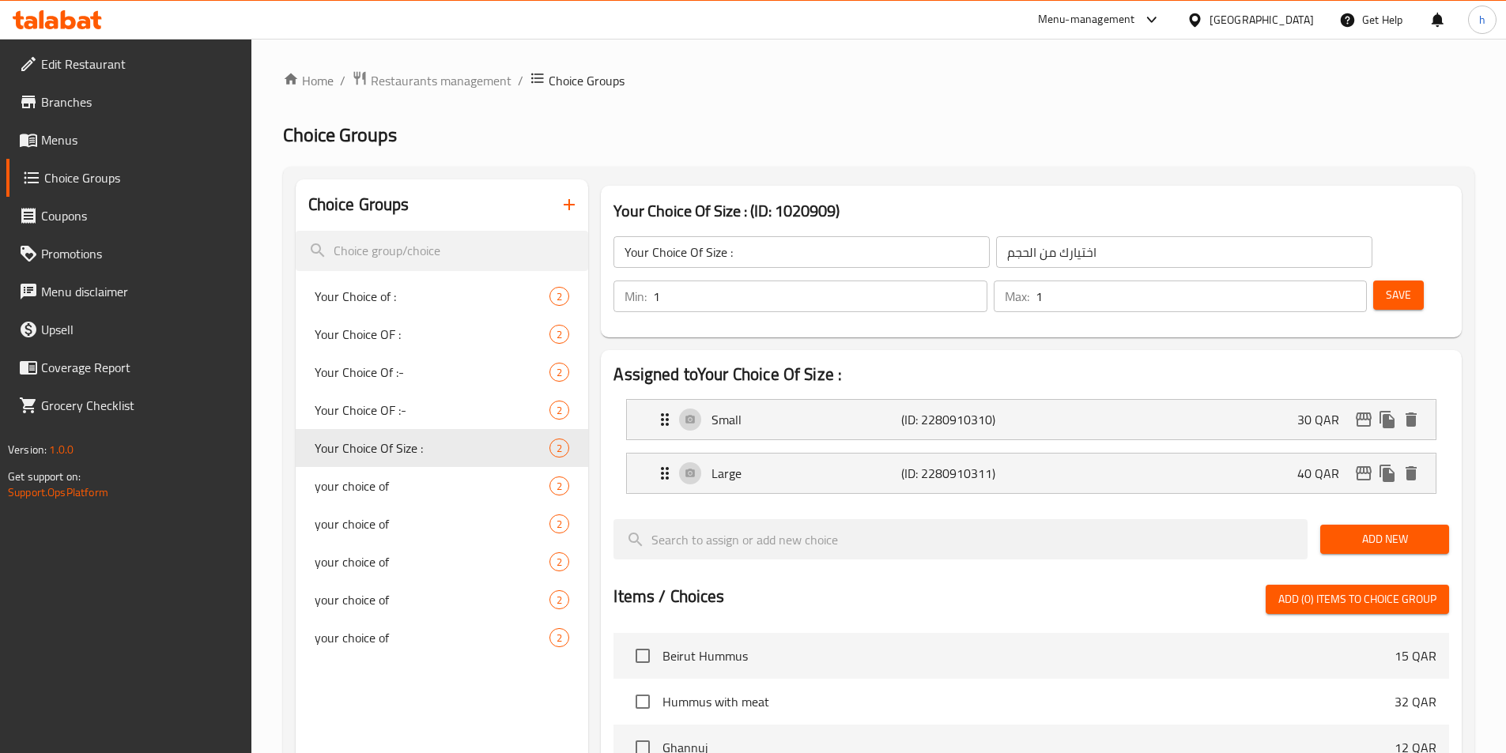
click at [136, 152] on link "Menus" at bounding box center [128, 140] width 245 height 38
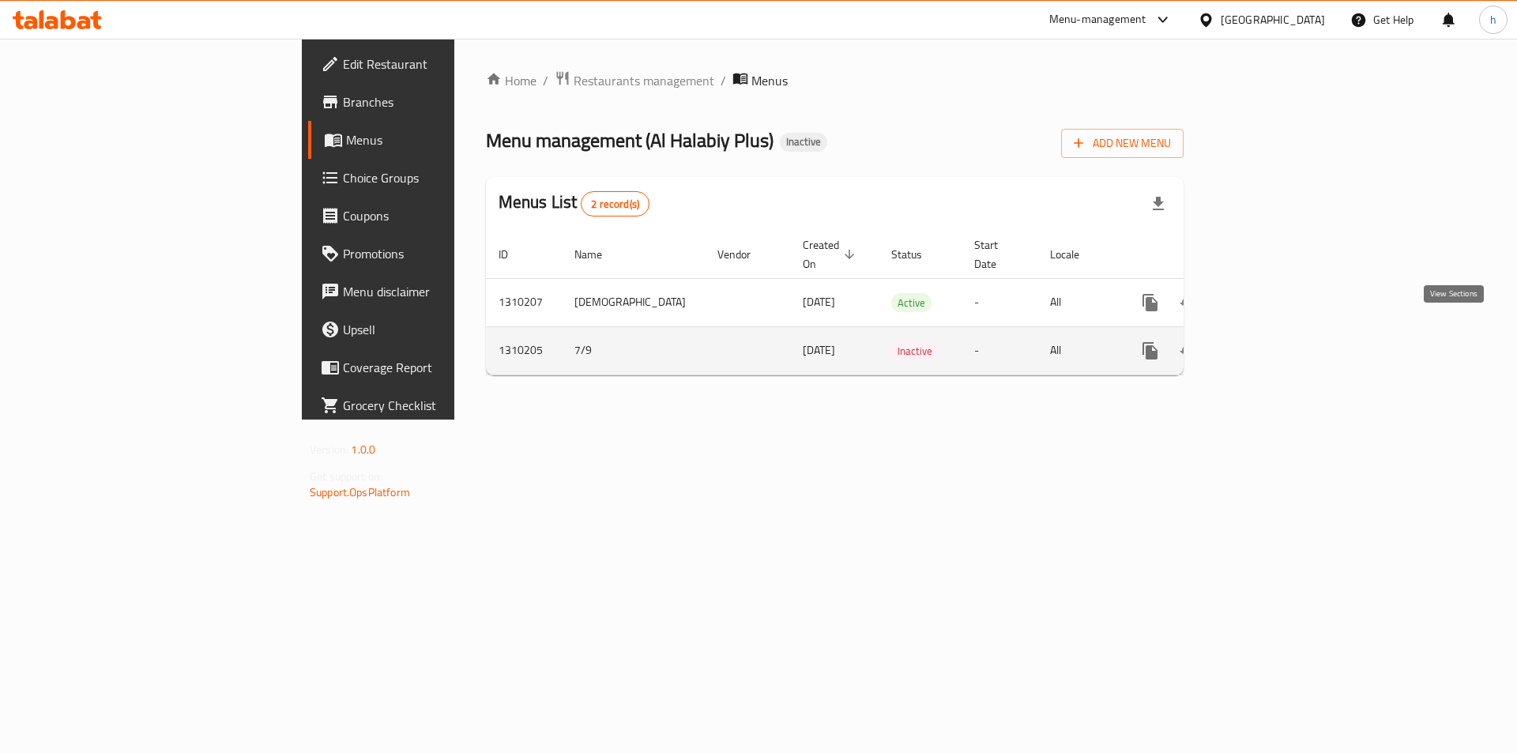
click at [1272, 344] on icon "enhanced table" at bounding box center [1264, 351] width 14 height 14
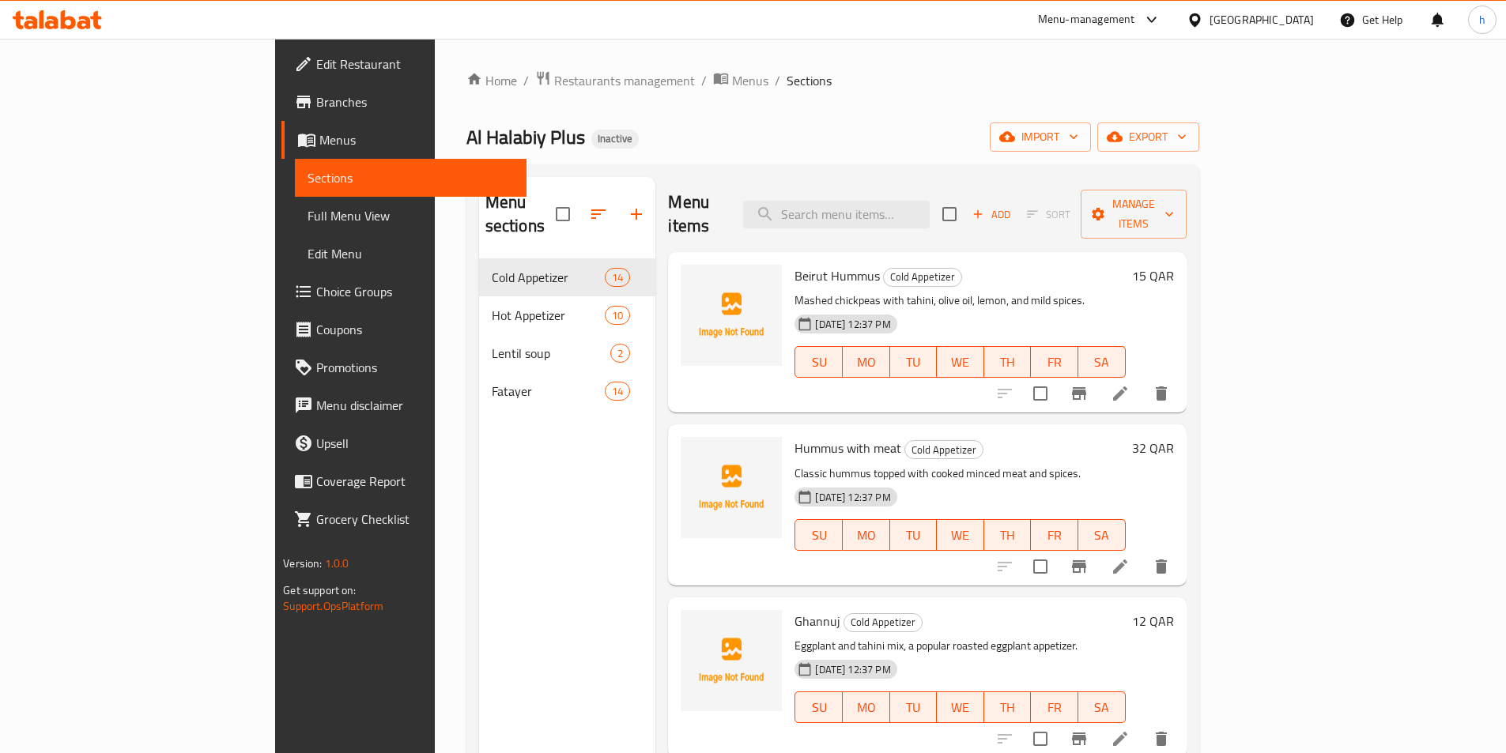
scroll to position [158, 0]
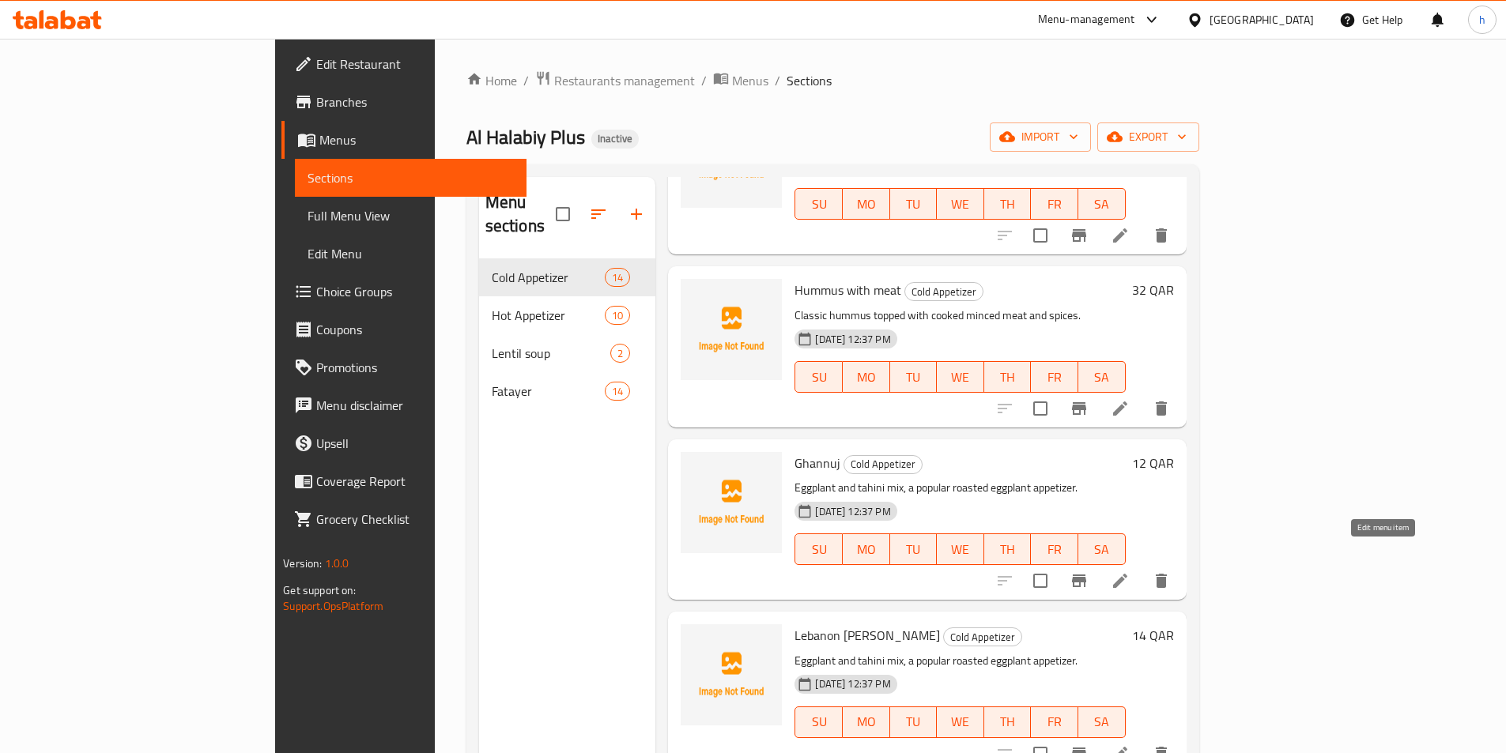
click at [1129, 571] on icon at bounding box center [1119, 580] width 19 height 19
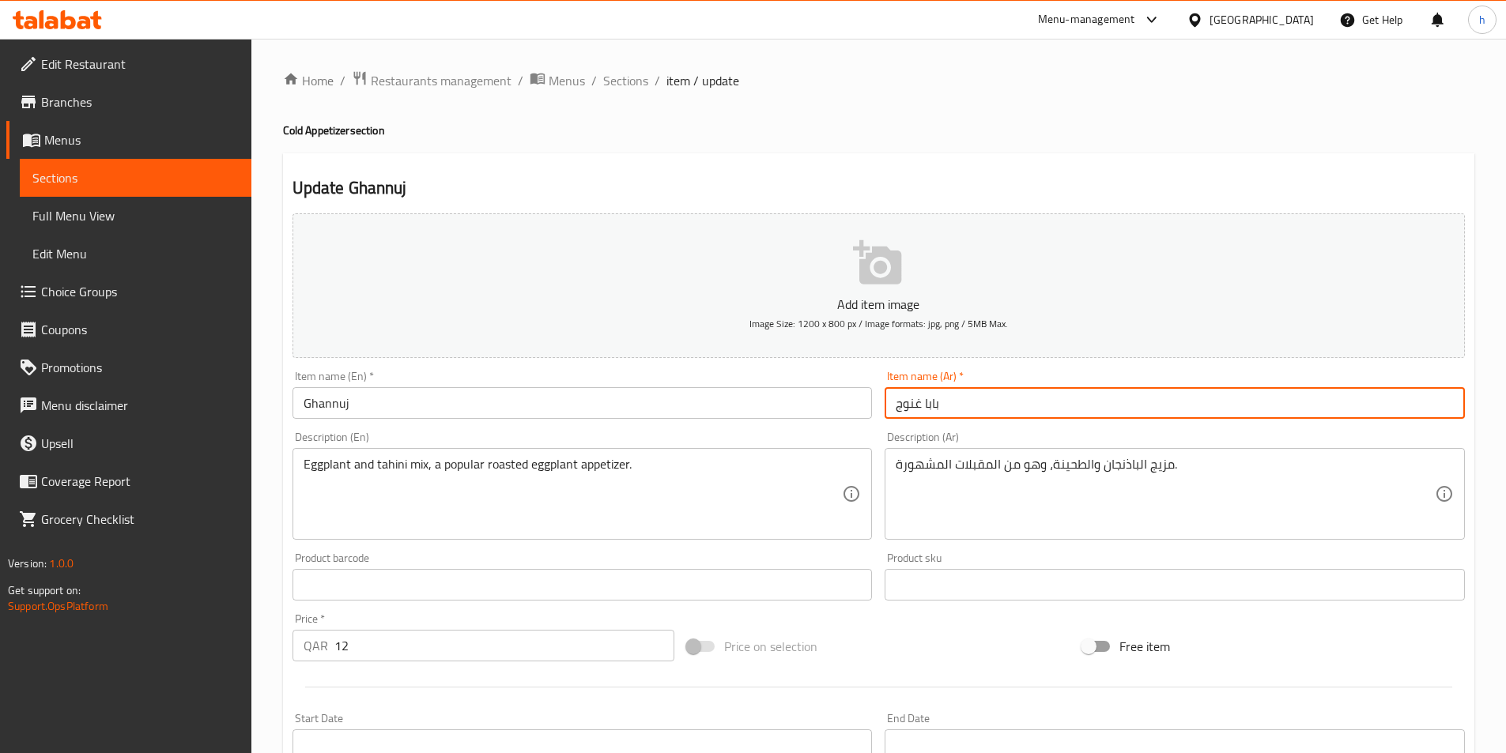
click at [942, 402] on input "بابا غنوج" at bounding box center [1174, 403] width 580 height 32
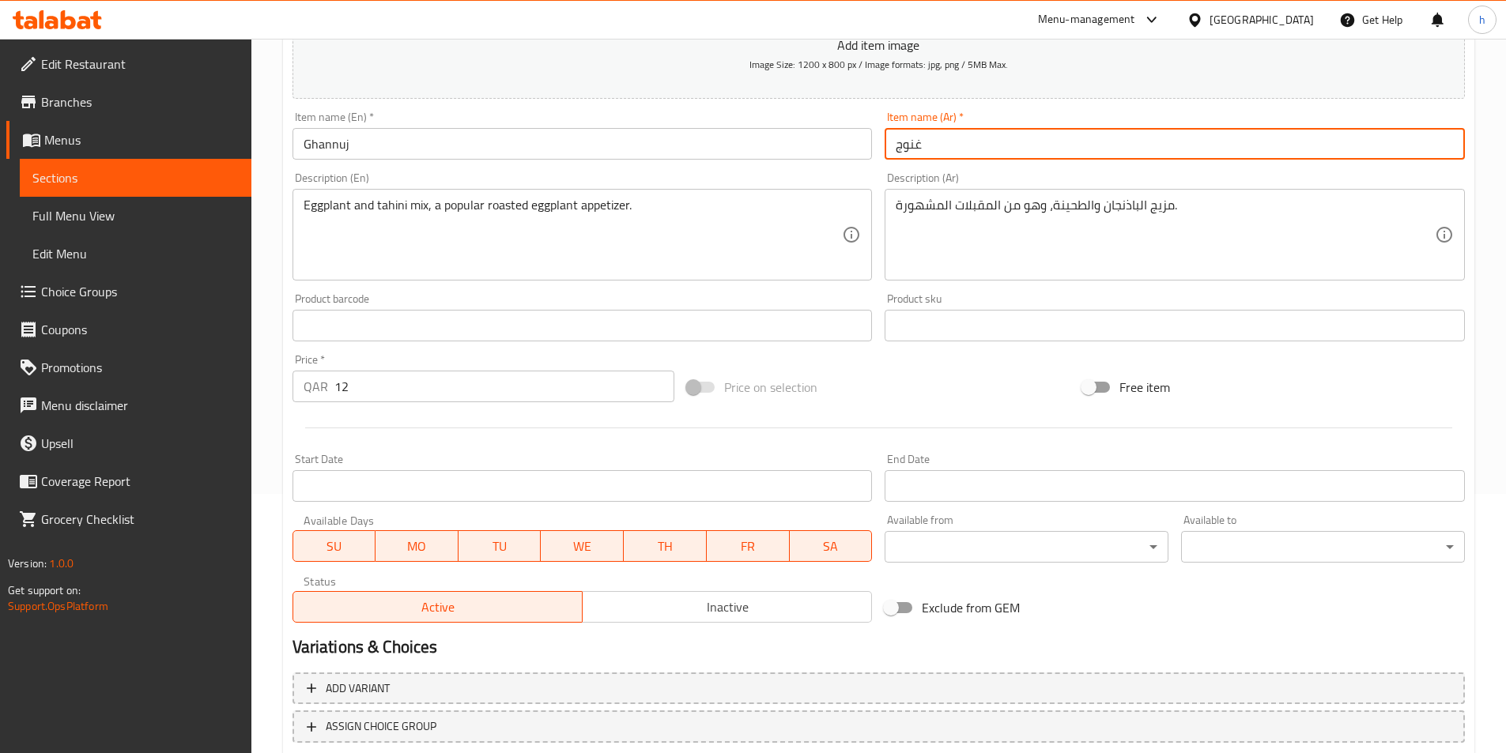
scroll to position [364, 0]
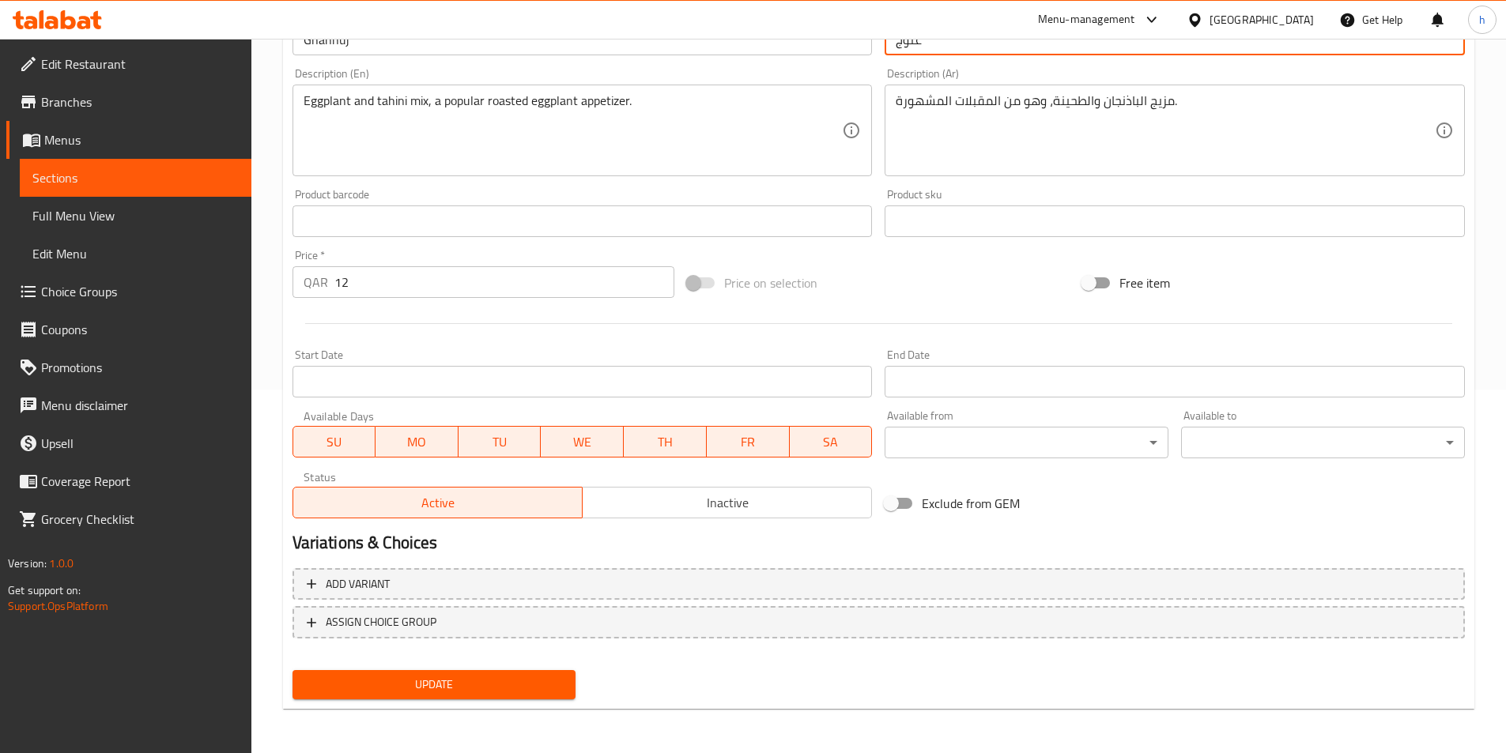
type input "غنوج"
click at [569, 663] on div "Add variant ASSIGN CHOICE GROUP" at bounding box center [878, 613] width 1185 height 103
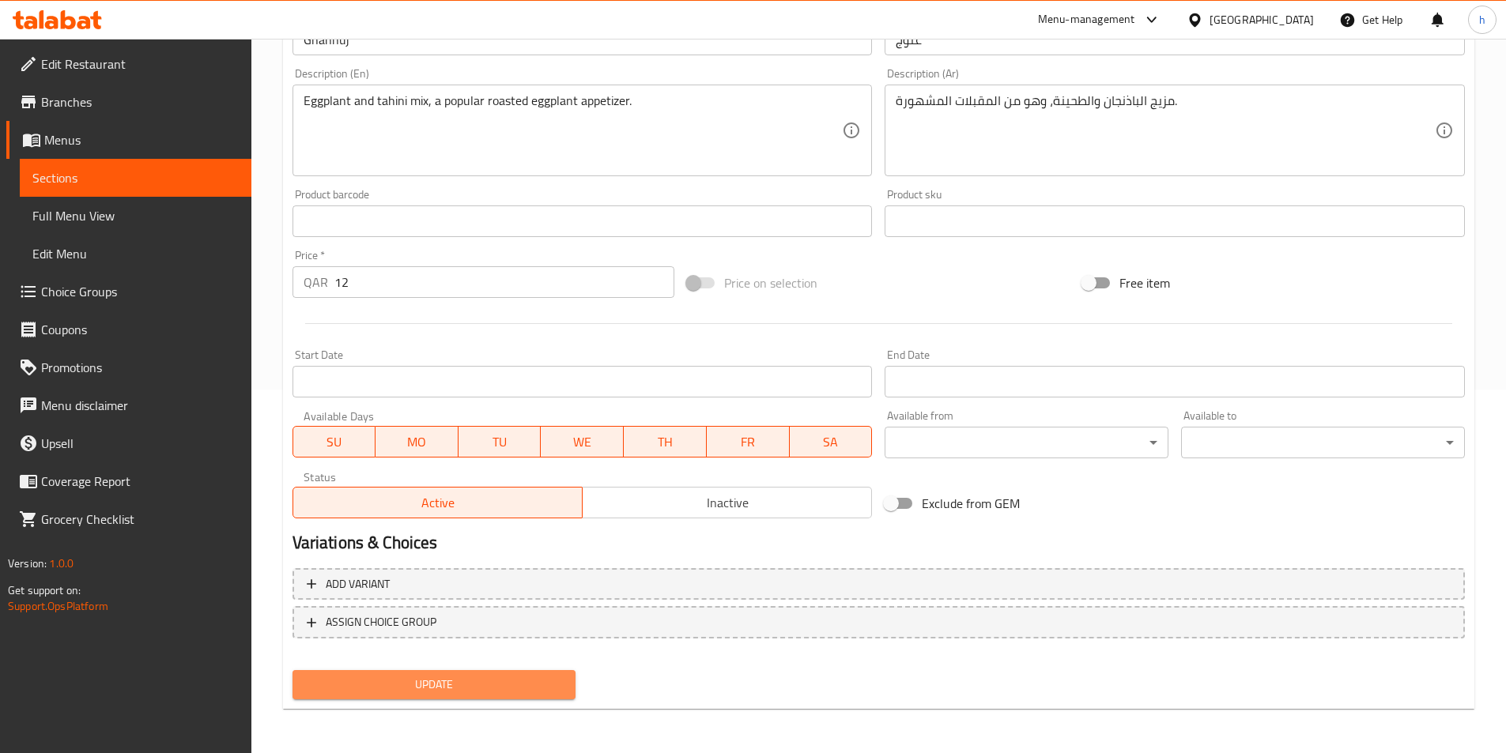
click at [558, 685] on span "Update" at bounding box center [434, 685] width 258 height 20
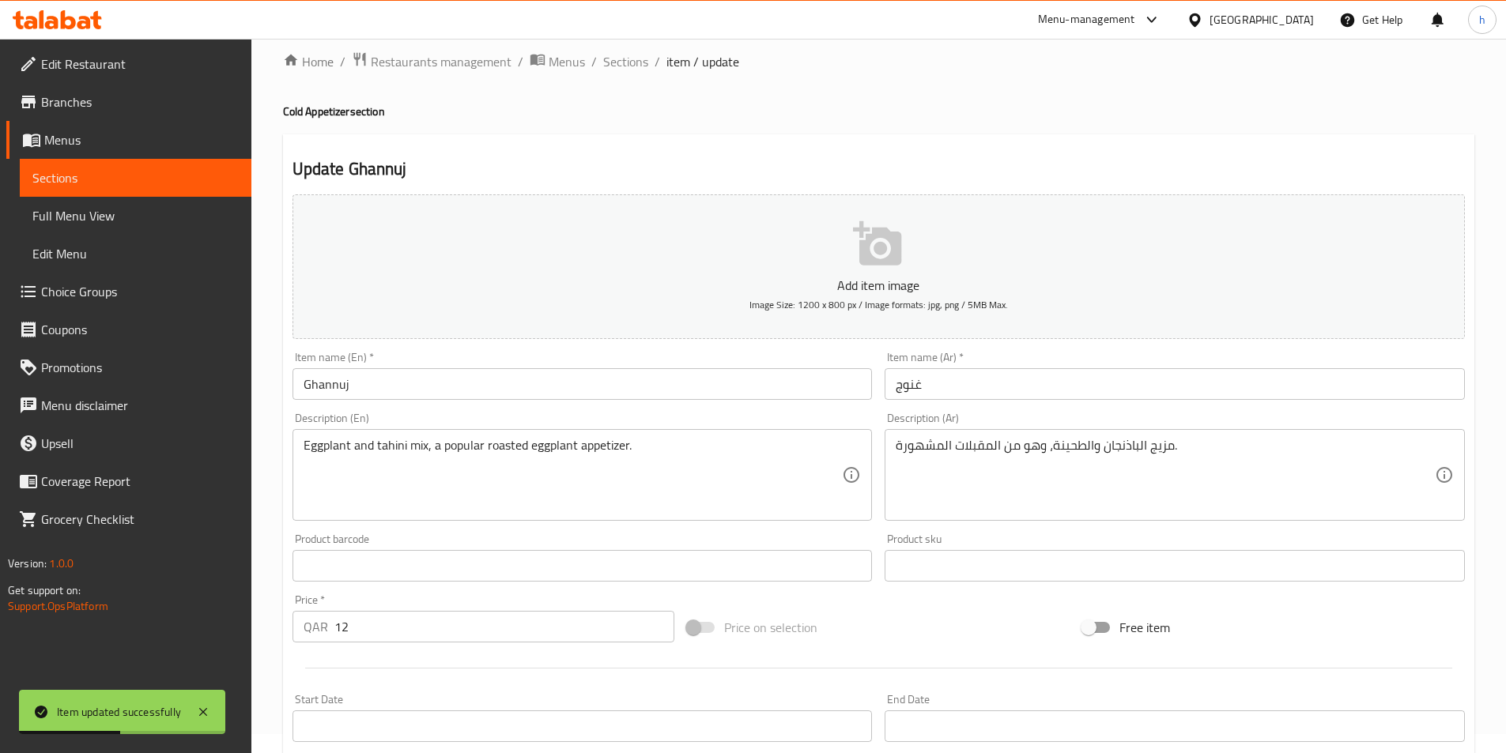
scroll to position [0, 0]
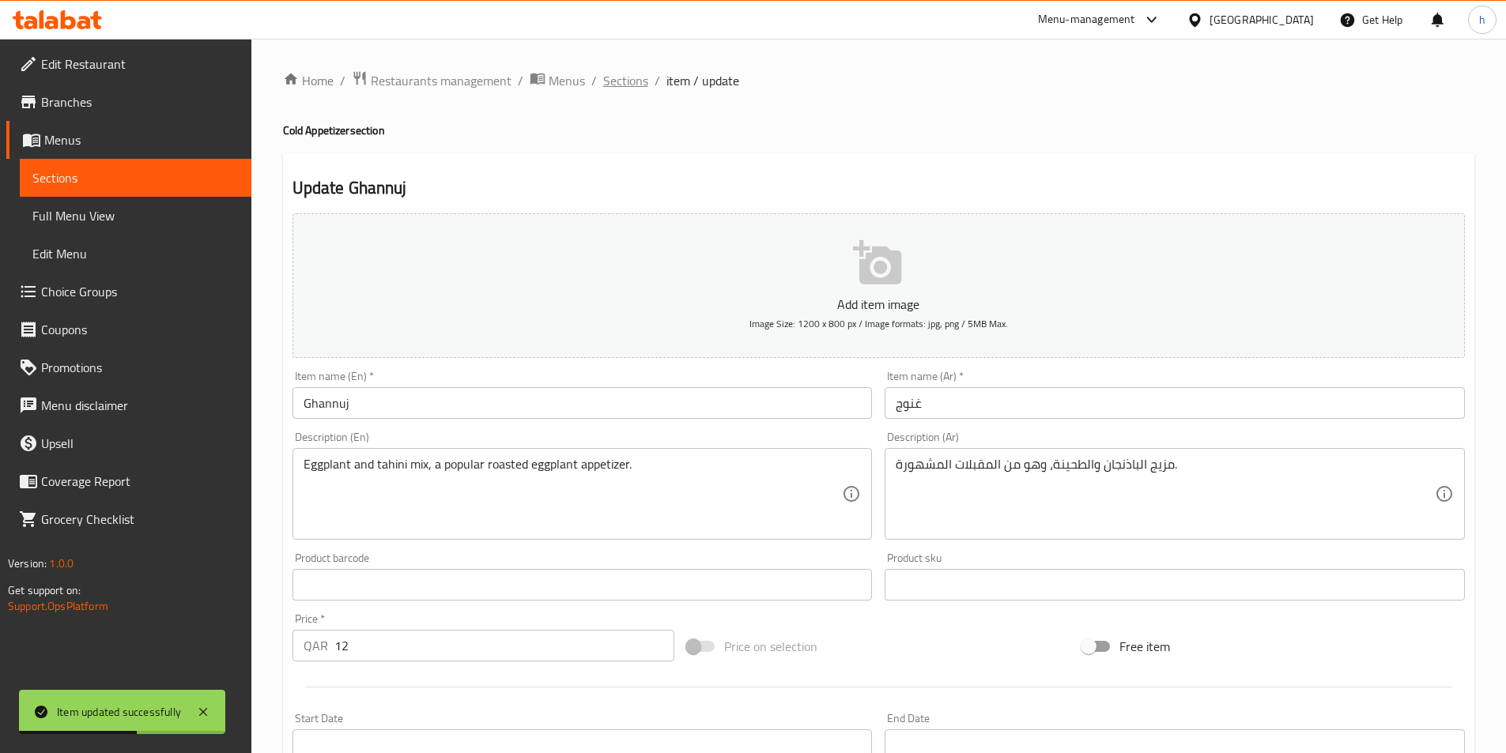
click at [615, 78] on span "Sections" at bounding box center [625, 80] width 45 height 19
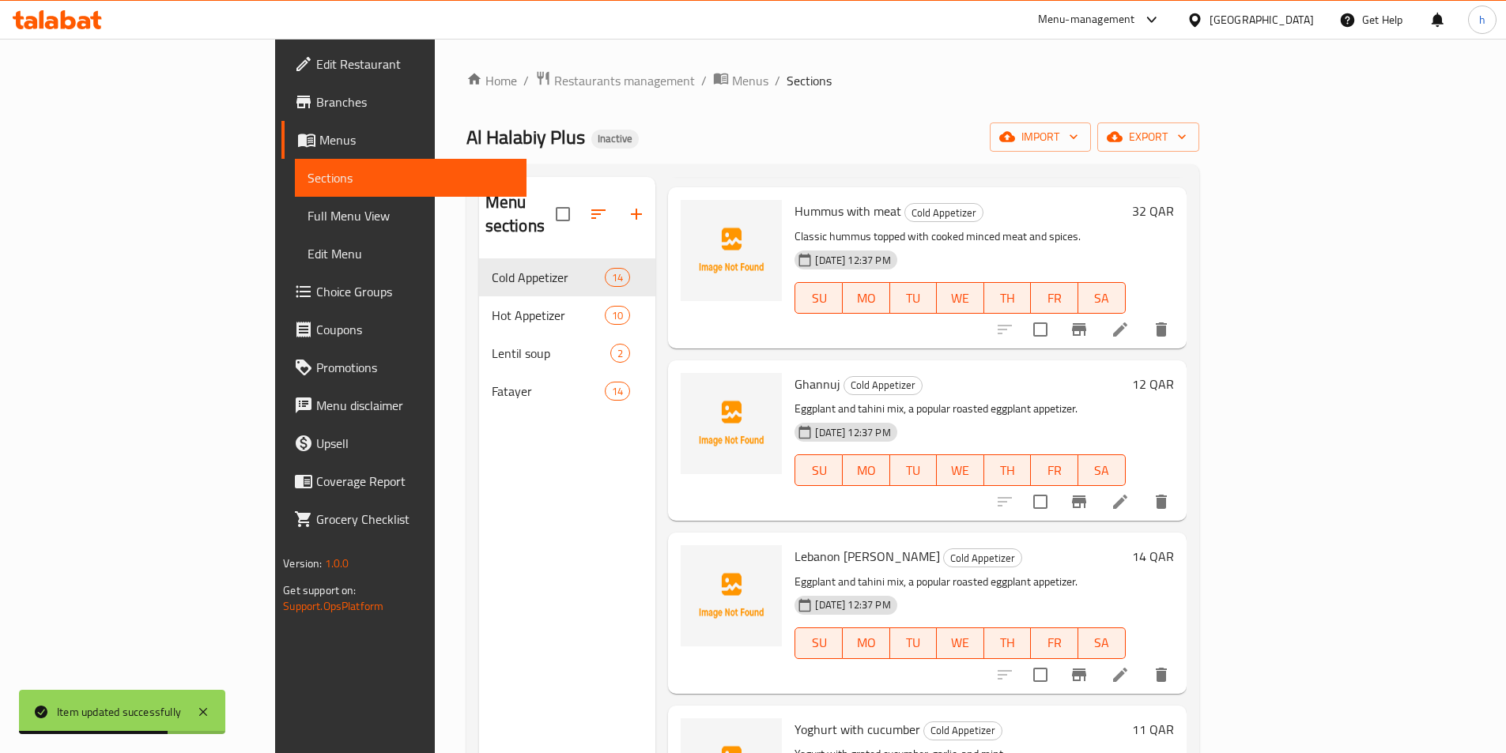
scroll to position [316, 0]
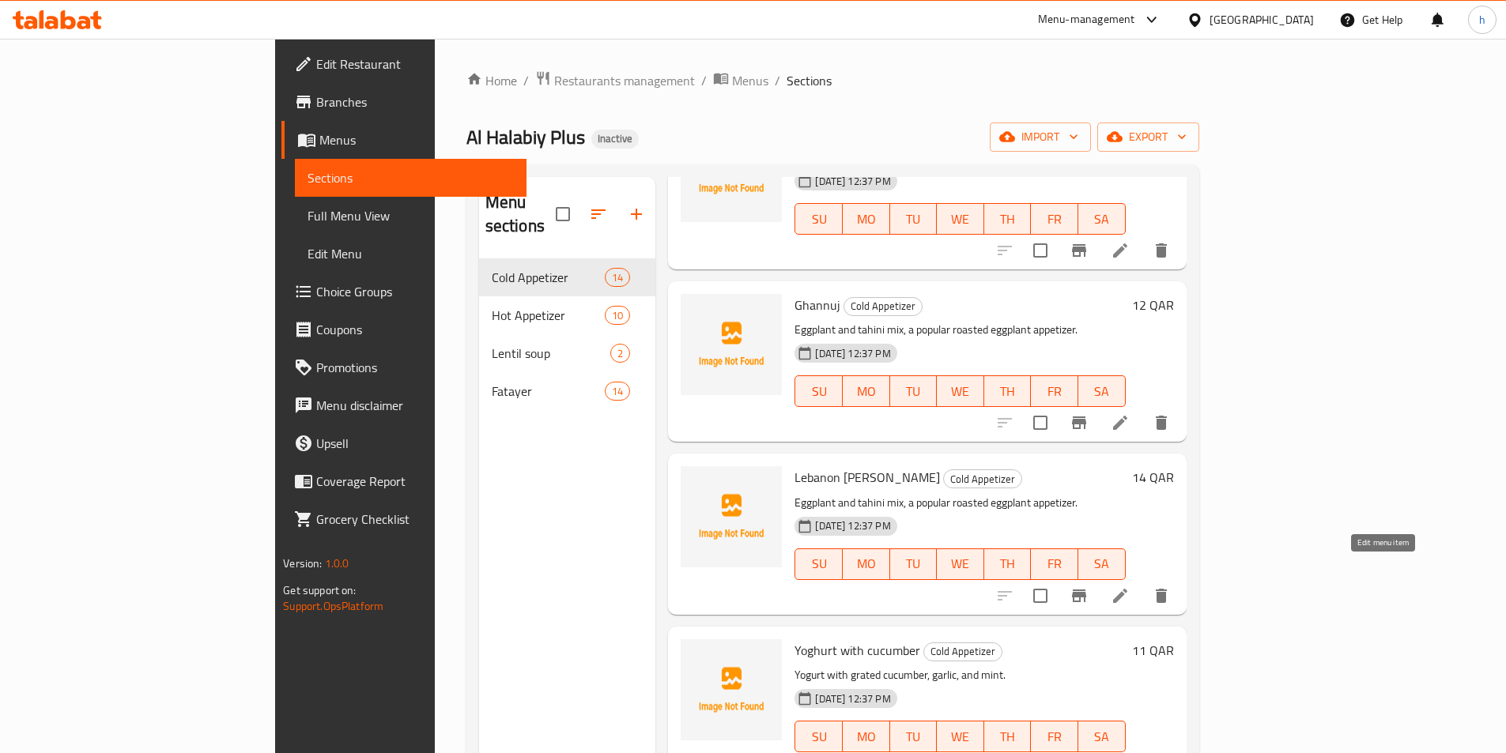
click at [1127, 589] on icon at bounding box center [1120, 596] width 14 height 14
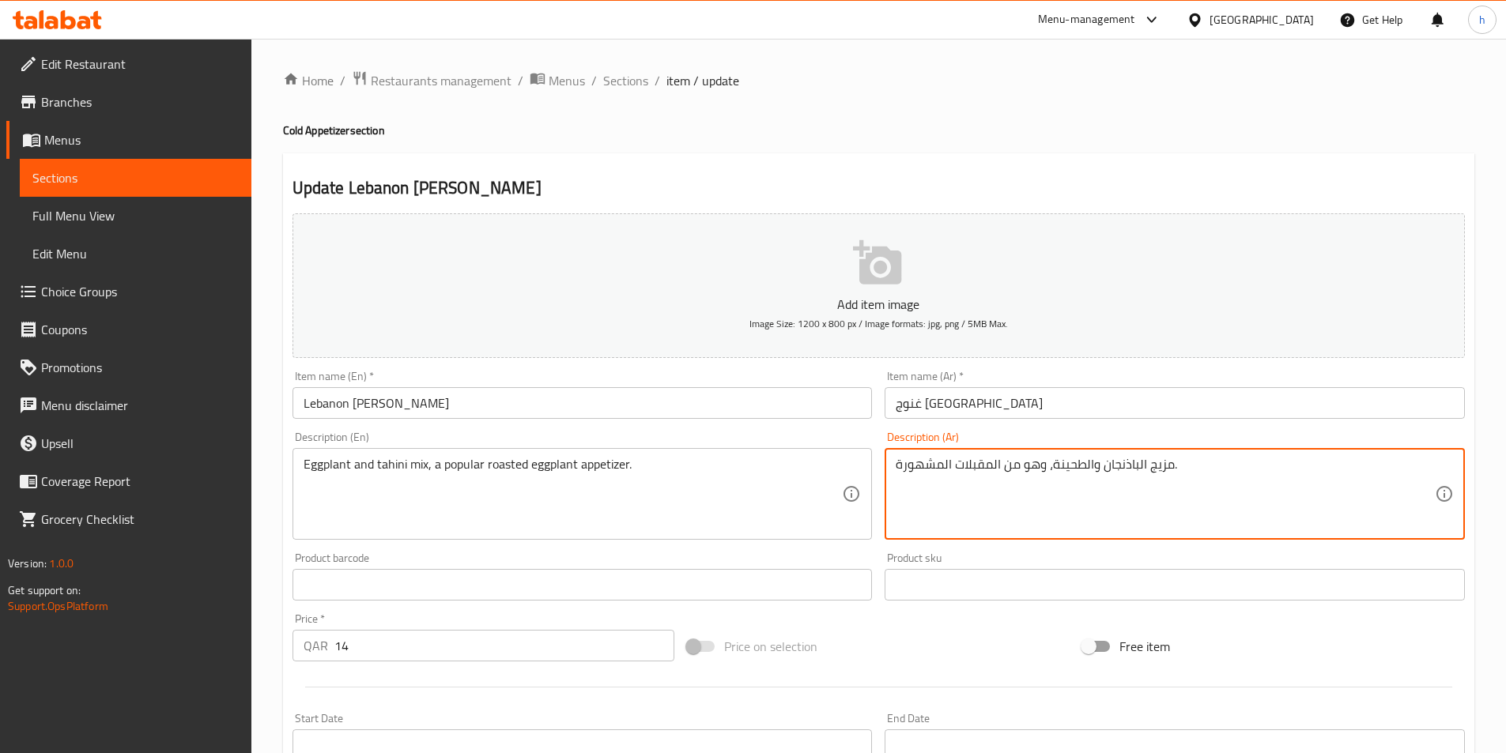
drag, startPoint x: 997, startPoint y: 462, endPoint x: 944, endPoint y: 473, distance: 54.7
click at [990, 467] on textarea "مزيج الباذنجان والطحينة، وهو من المقبلات المشهورة." at bounding box center [1164, 494] width 539 height 75
drag, startPoint x: 1000, startPoint y: 465, endPoint x: 792, endPoint y: 481, distance: 208.5
click at [792, 481] on div "Add item image Image Size: 1200 x 800 px / Image formats: jpg, png / 5MB Max. I…" at bounding box center [878, 547] width 1185 height 681
paste textarea "مقبلات الباذنجان المشوي الشهيرة."
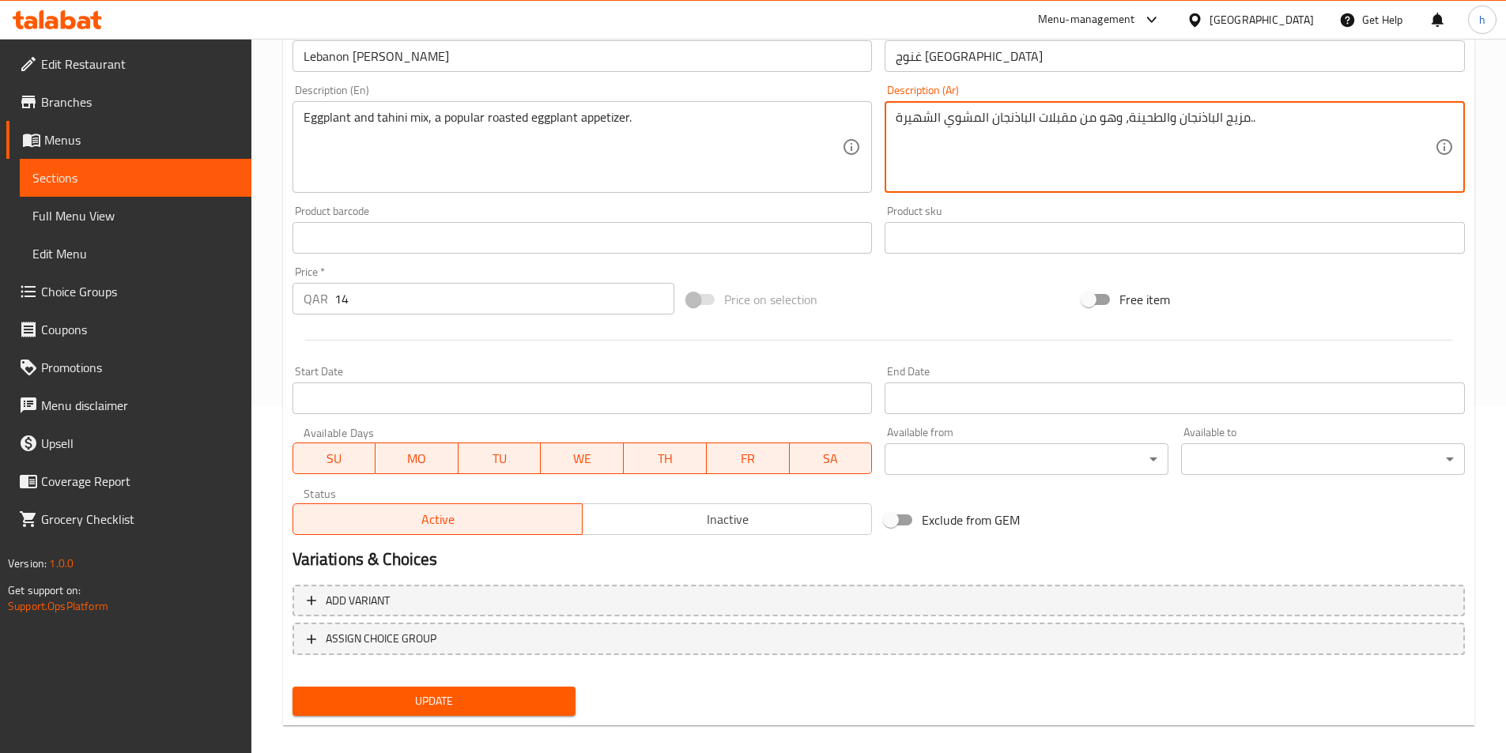
scroll to position [364, 0]
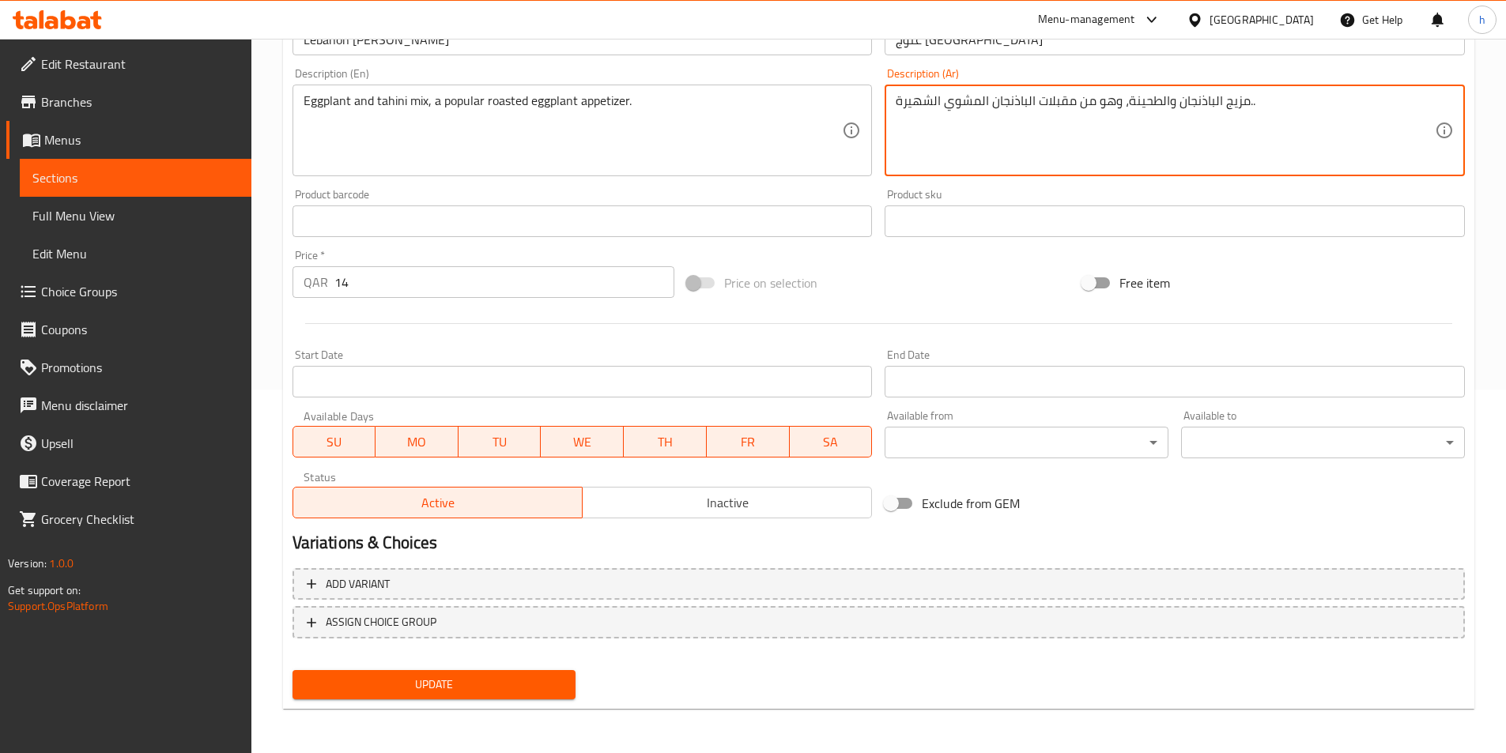
type textarea "مزيج الباذنجان والطحينة، وهو من مقبلات الباذنجان المشوي الشهيرة.."
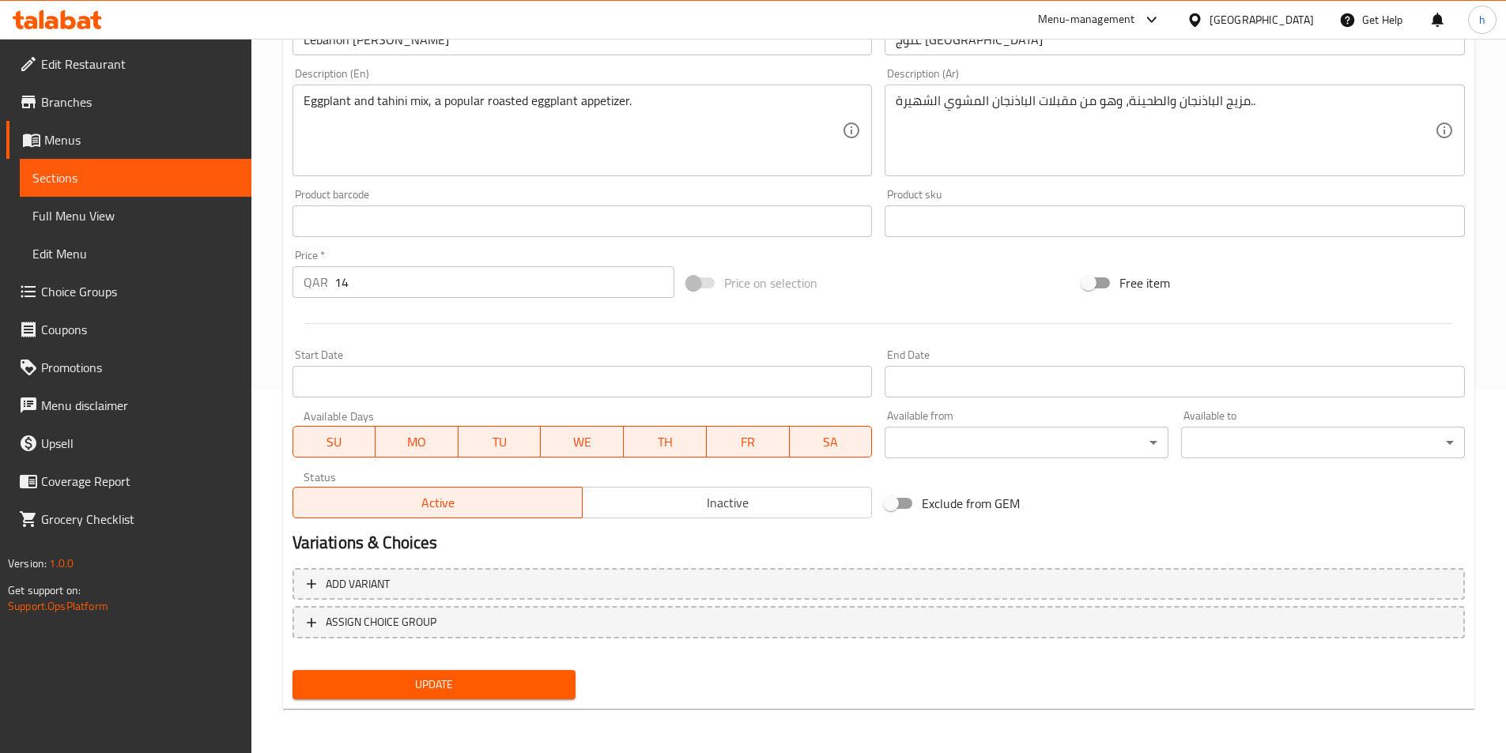
click at [551, 702] on div "Update" at bounding box center [434, 685] width 296 height 42
click at [547, 686] on span "Update" at bounding box center [434, 685] width 258 height 20
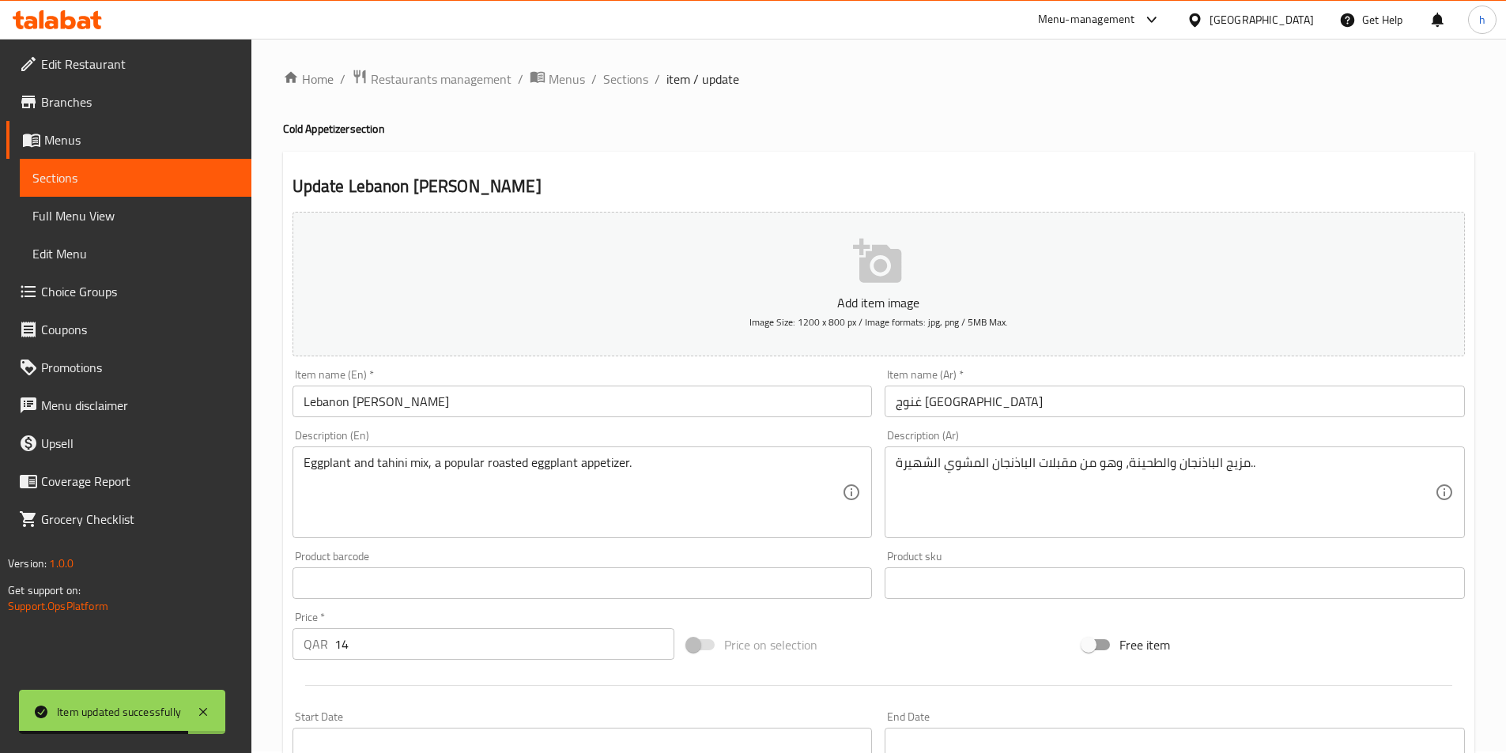
scroll to position [0, 0]
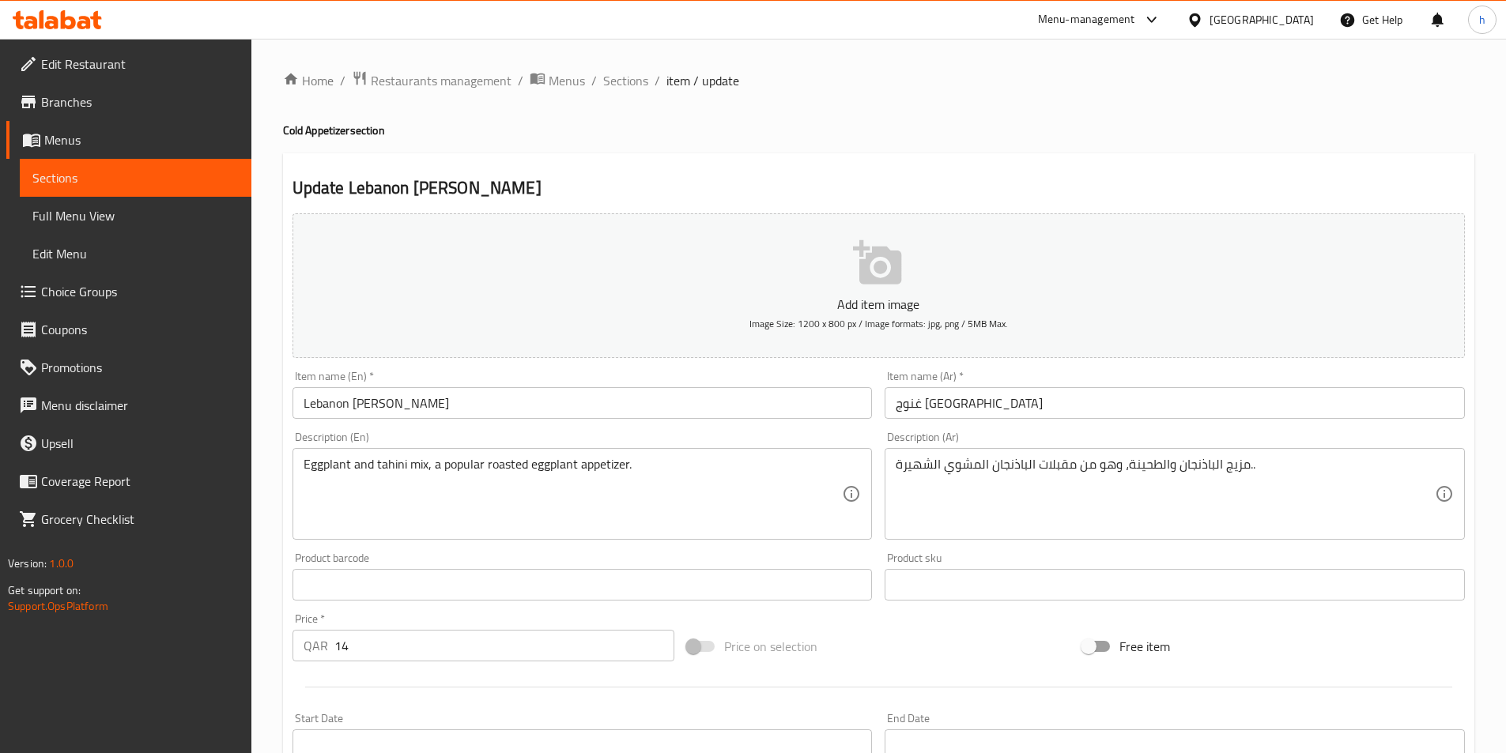
click at [134, 289] on span "Choice Groups" at bounding box center [140, 291] width 198 height 19
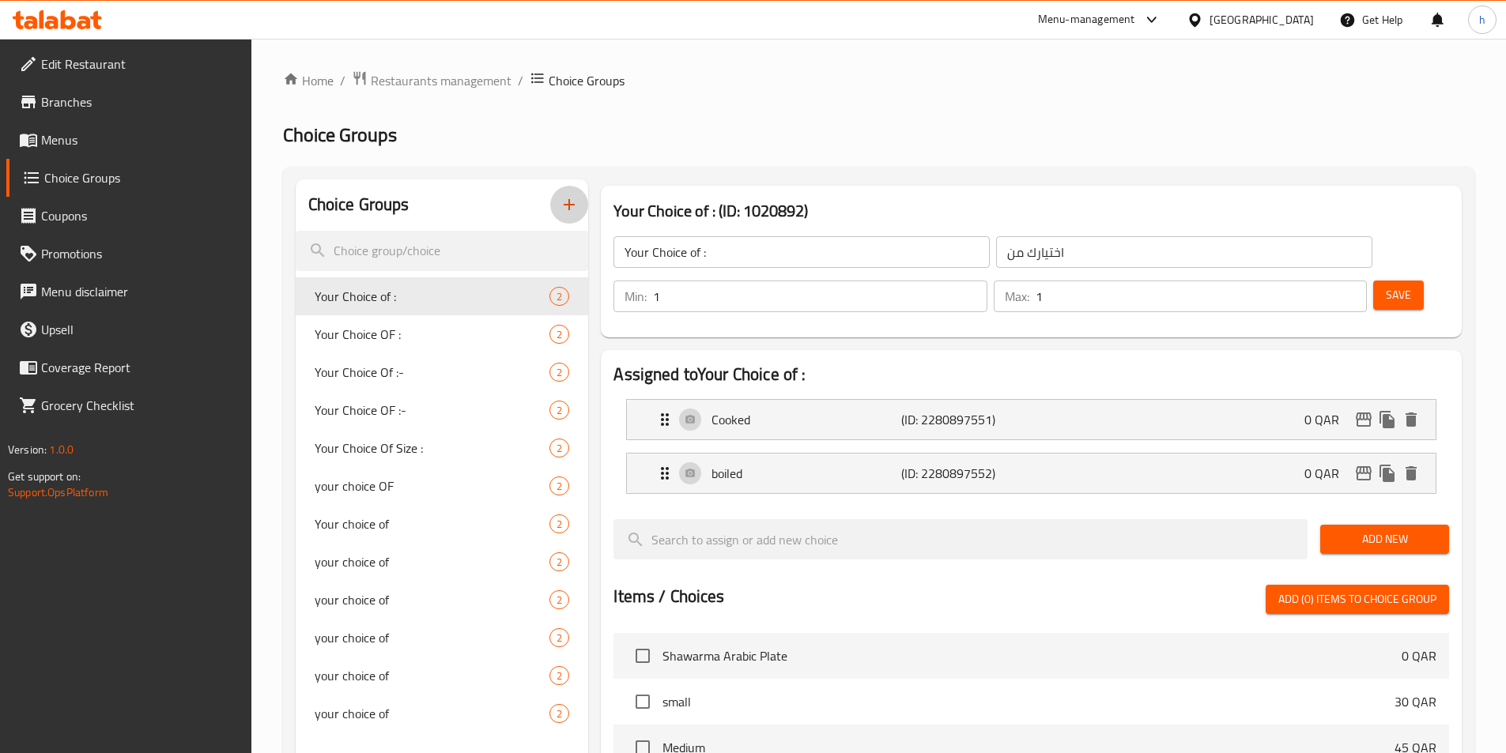
click at [574, 199] on icon "button" at bounding box center [569, 204] width 19 height 19
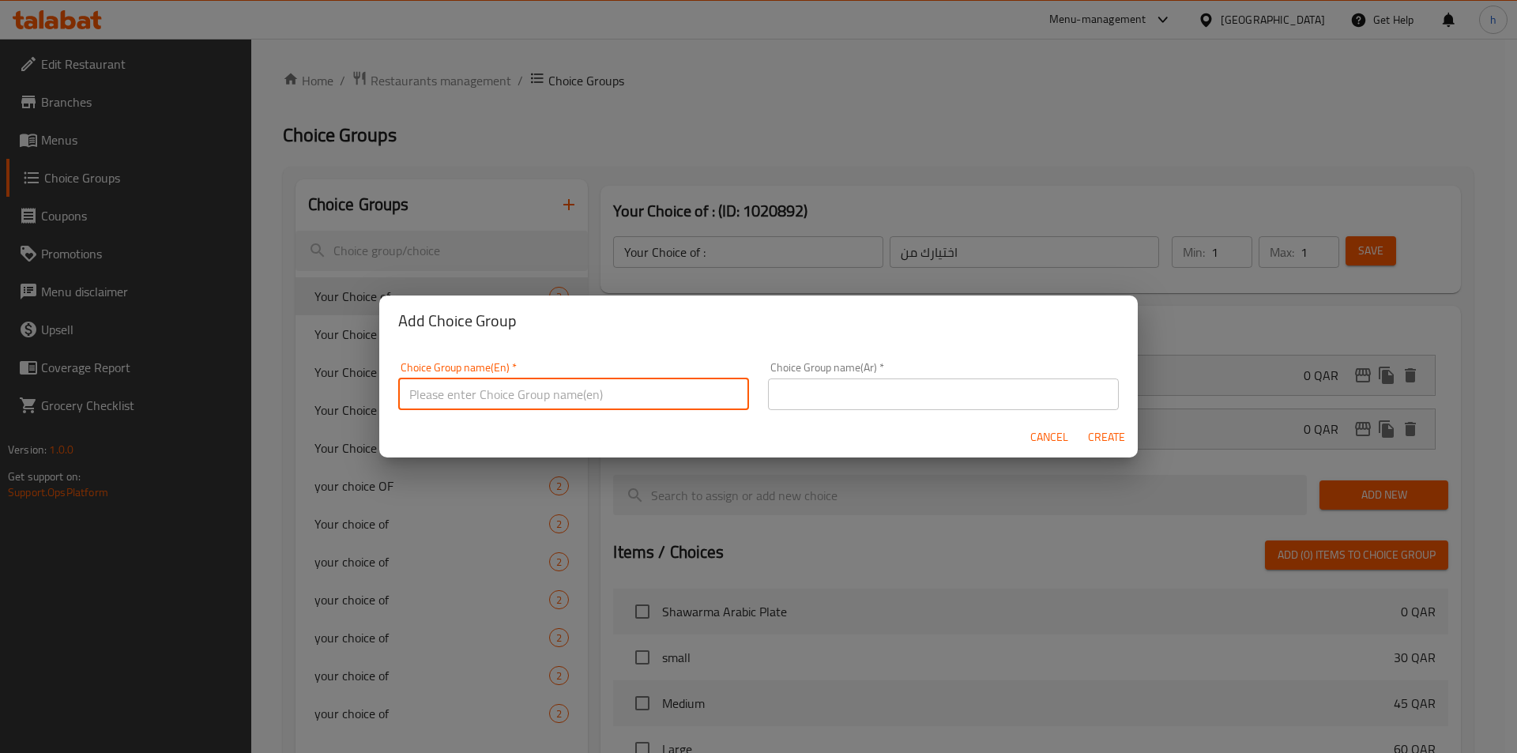
click at [575, 379] on input "text" at bounding box center [573, 395] width 351 height 32
click at [538, 398] on input "Your Choice of :" at bounding box center [573, 395] width 351 height 32
type input "Your Choice Of ::"
click at [850, 404] on input "text" at bounding box center [943, 395] width 351 height 32
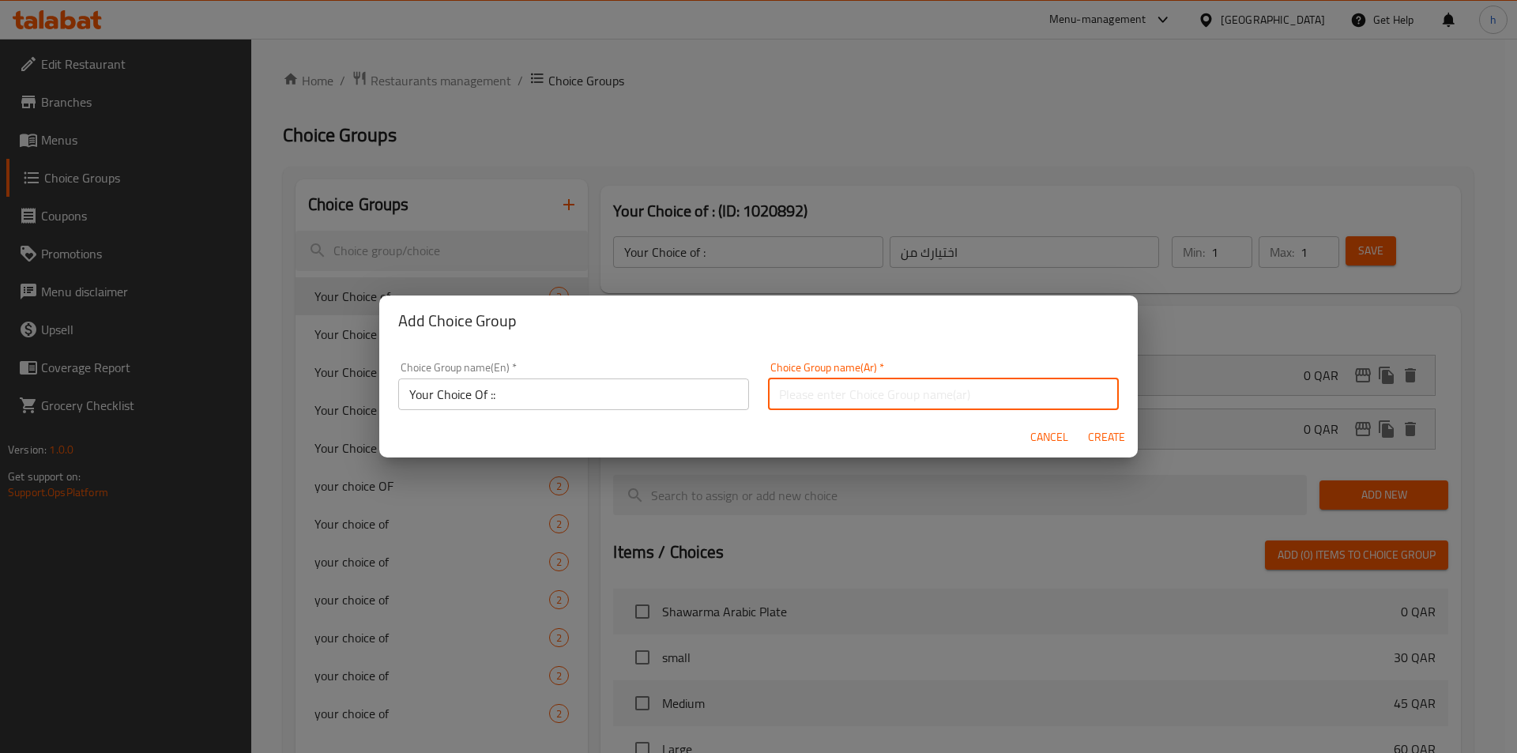
type input "اختيارك من"
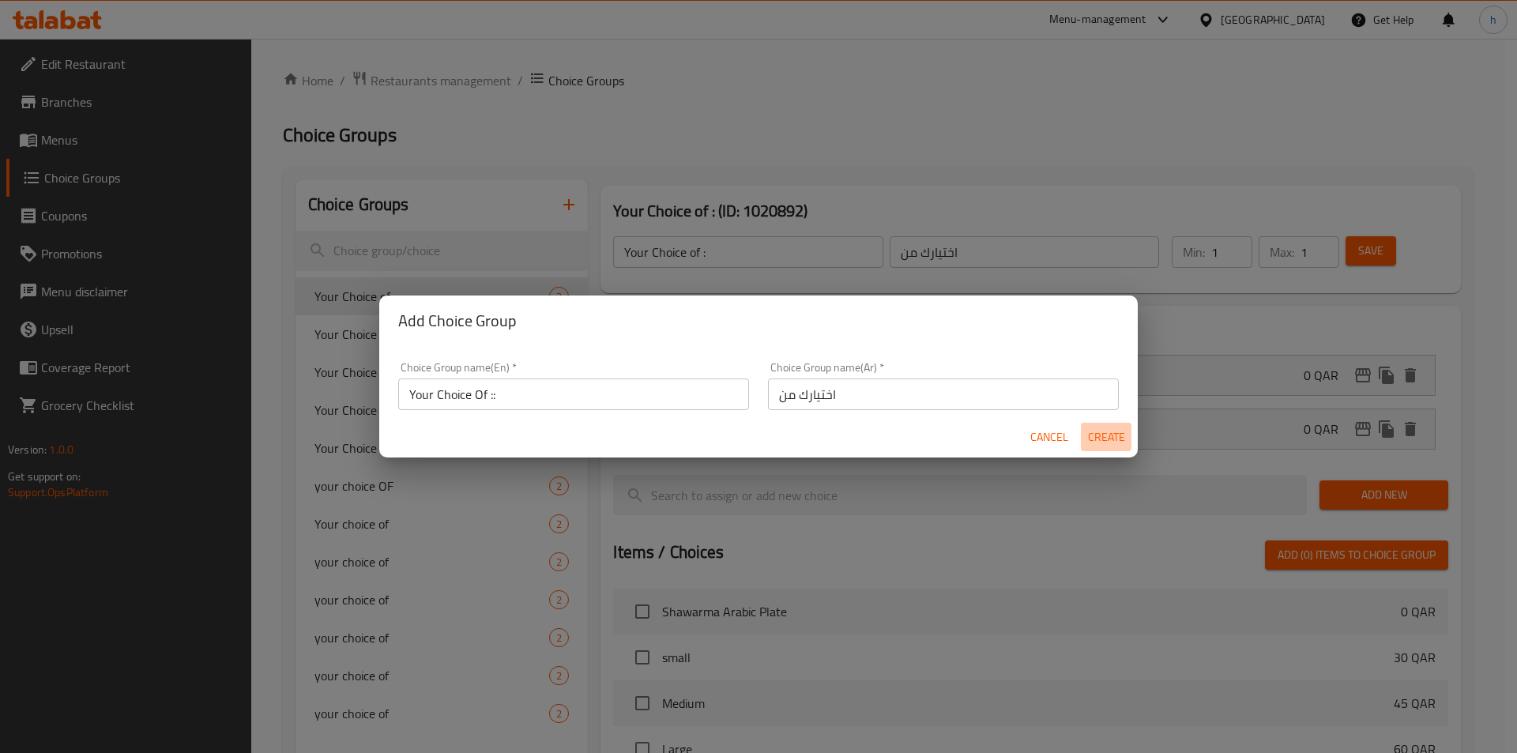
click at [1101, 432] on span "Create" at bounding box center [1106, 438] width 38 height 20
type input "Your Choice Of ::"
type input "0"
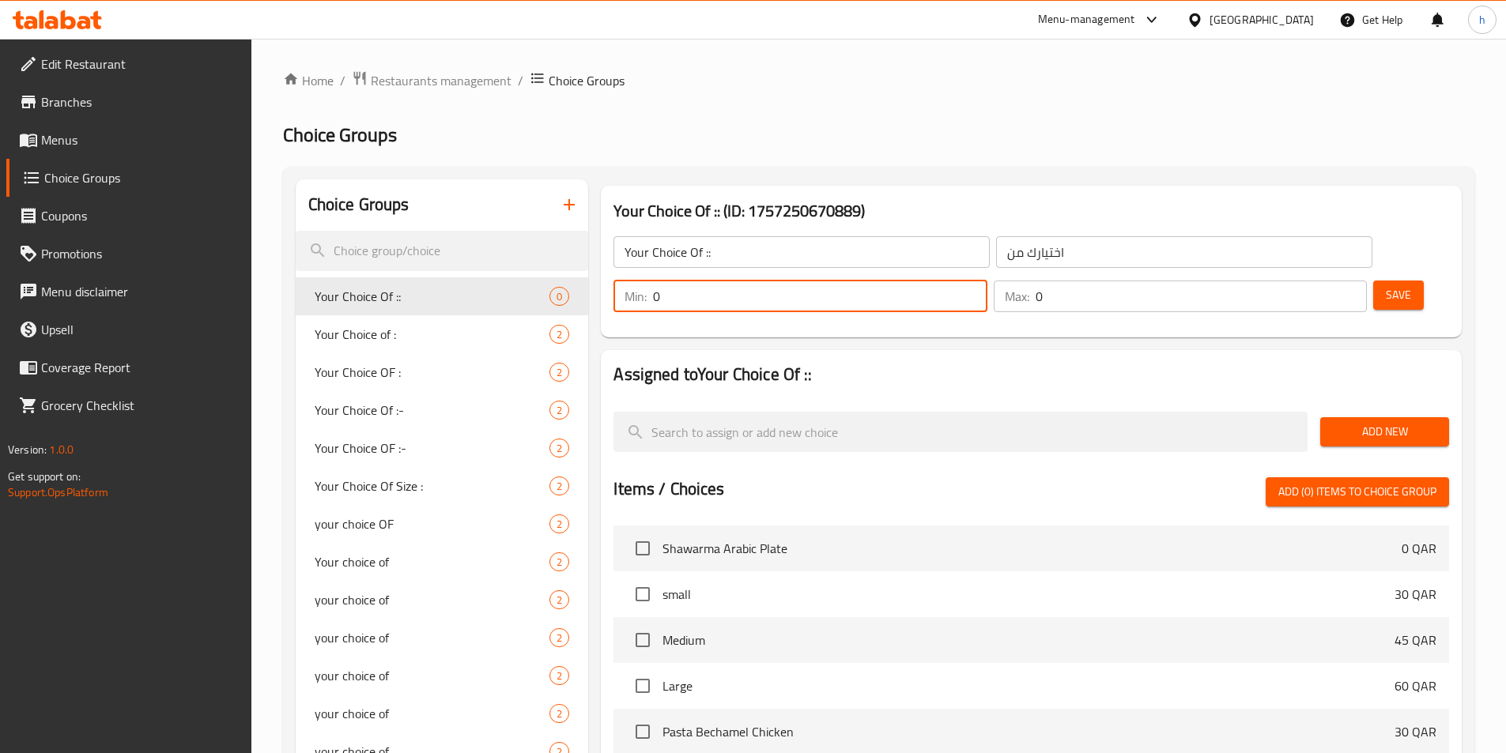
click at [986, 281] on input "0" at bounding box center [820, 297] width 334 height 32
type input "1"
click at [986, 281] on input "1" at bounding box center [820, 297] width 334 height 32
type input "1"
click at [1323, 281] on input "1" at bounding box center [1200, 297] width 331 height 32
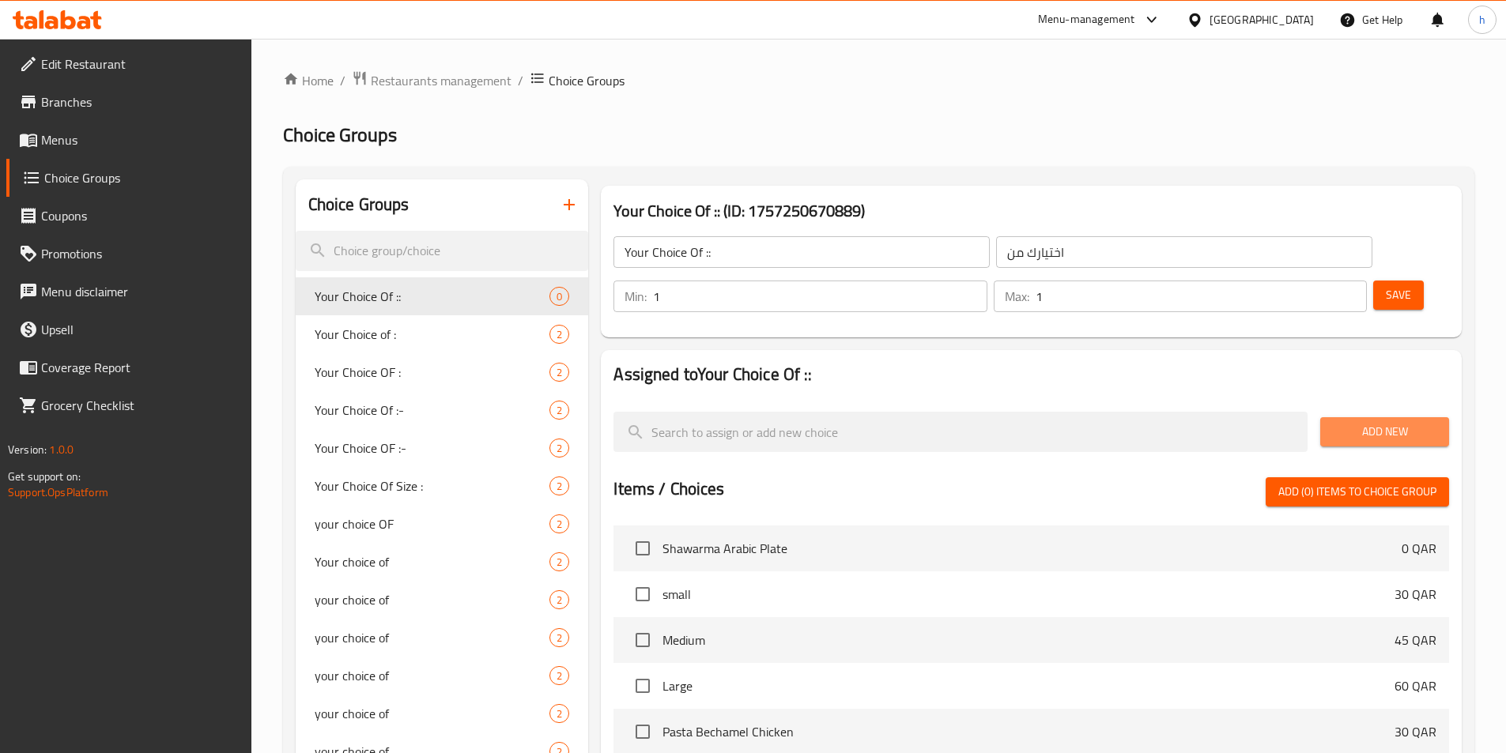
click at [1391, 417] on button "Add New" at bounding box center [1384, 431] width 129 height 29
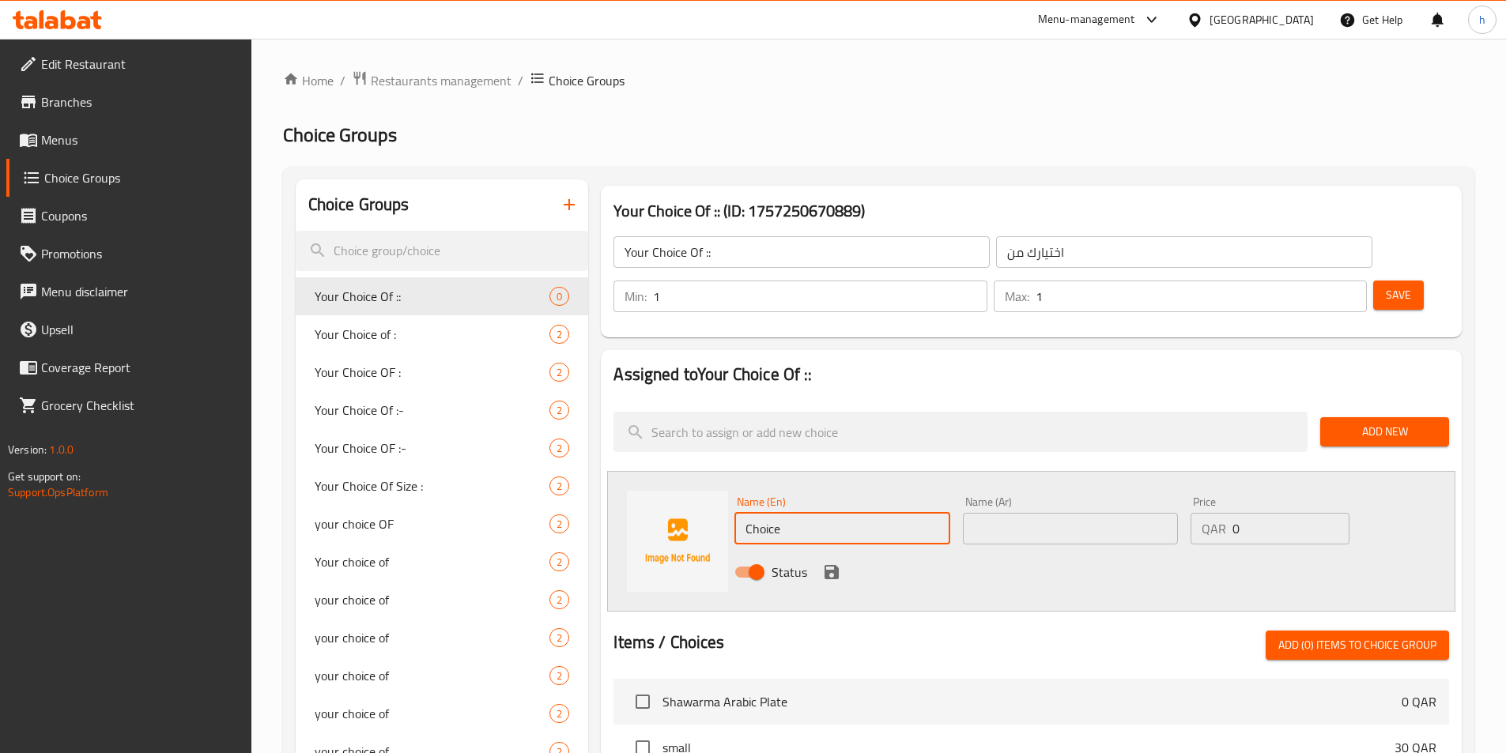
click at [869, 513] on input "Choice" at bounding box center [841, 529] width 215 height 32
click at [793, 513] on input "Choice" at bounding box center [841, 529] width 215 height 32
paste input "hot"
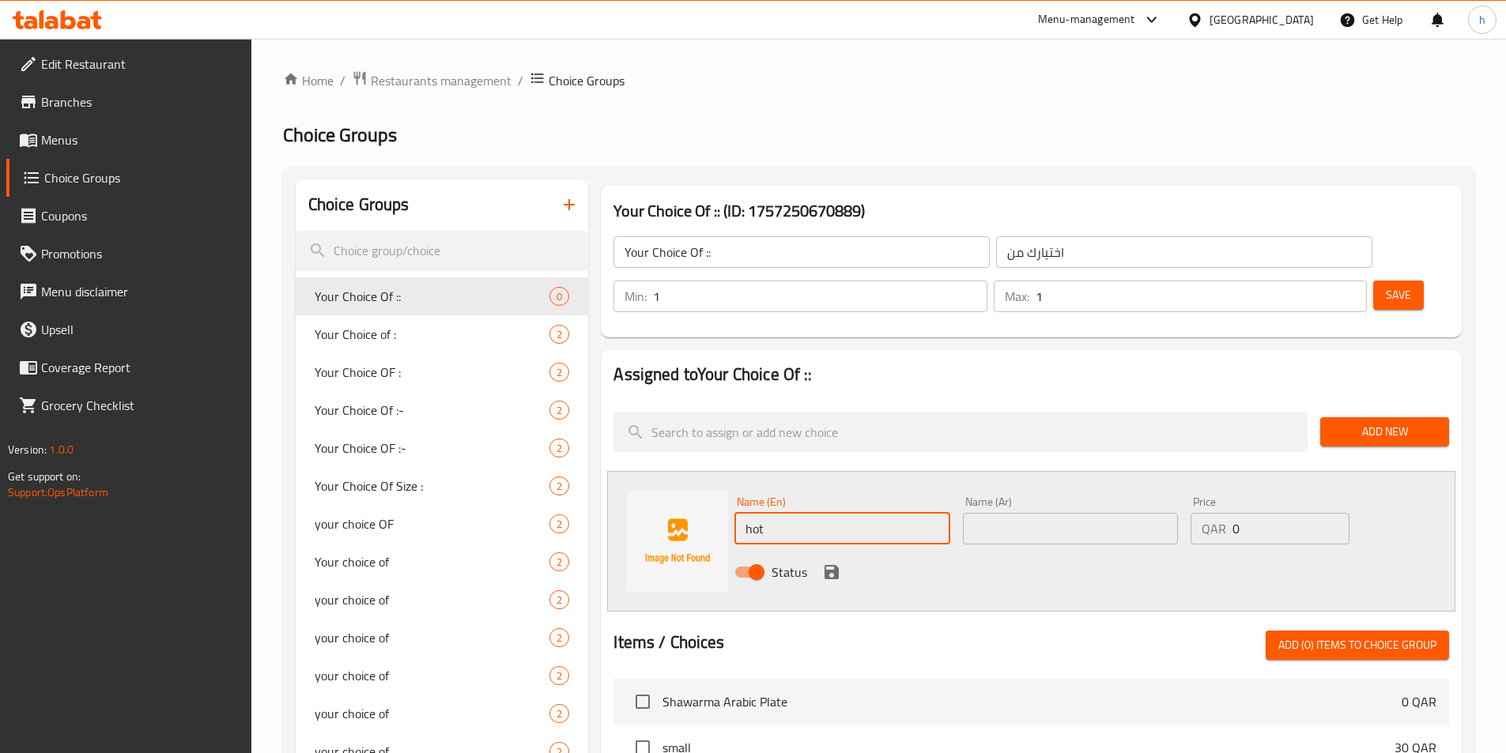
type input "hot"
click at [1003, 513] on input "text" at bounding box center [1070, 529] width 215 height 32
type input "ساخن"
click at [1046, 513] on input "ساخن" at bounding box center [1070, 529] width 215 height 32
click at [830, 563] on icon "save" at bounding box center [831, 572] width 19 height 19
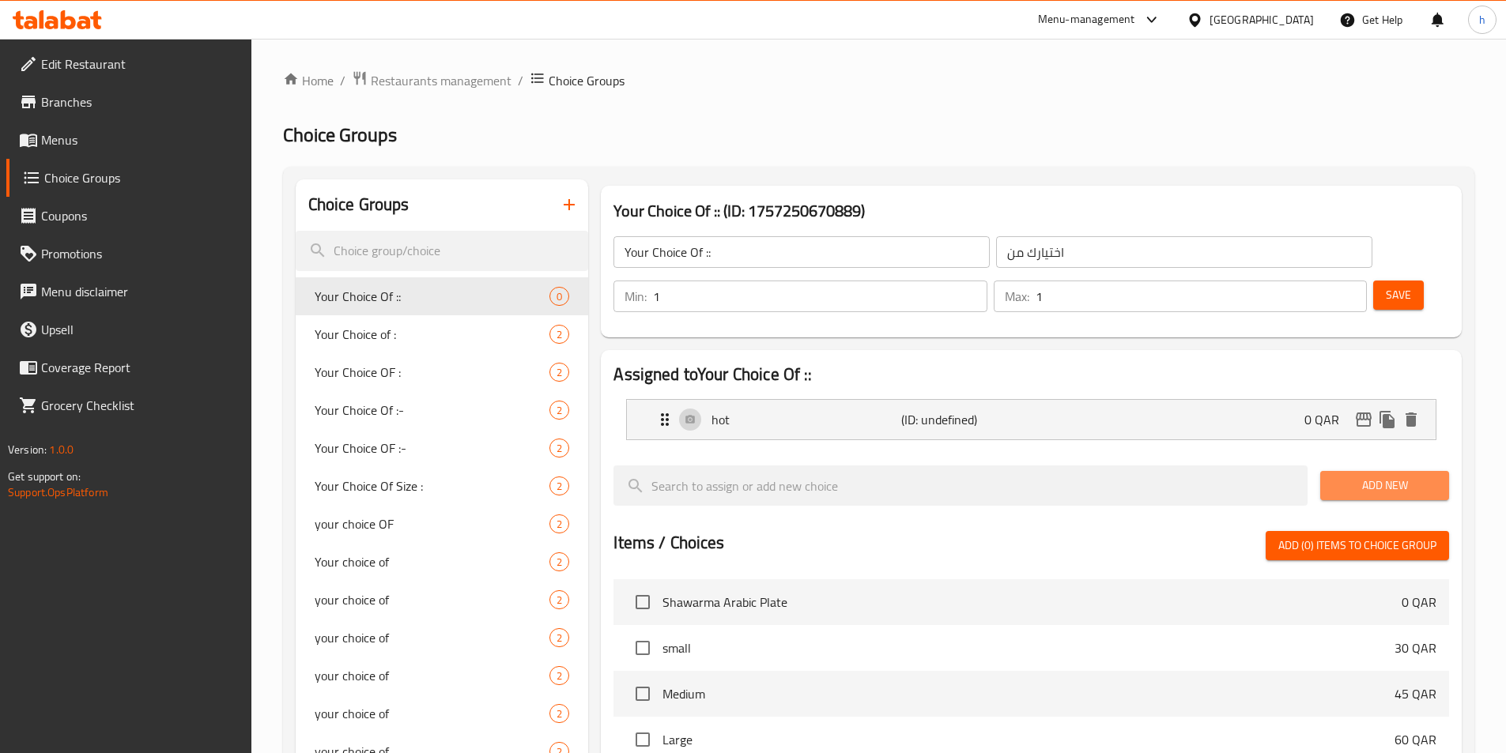
click at [1382, 476] on span "Add New" at bounding box center [1384, 486] width 104 height 20
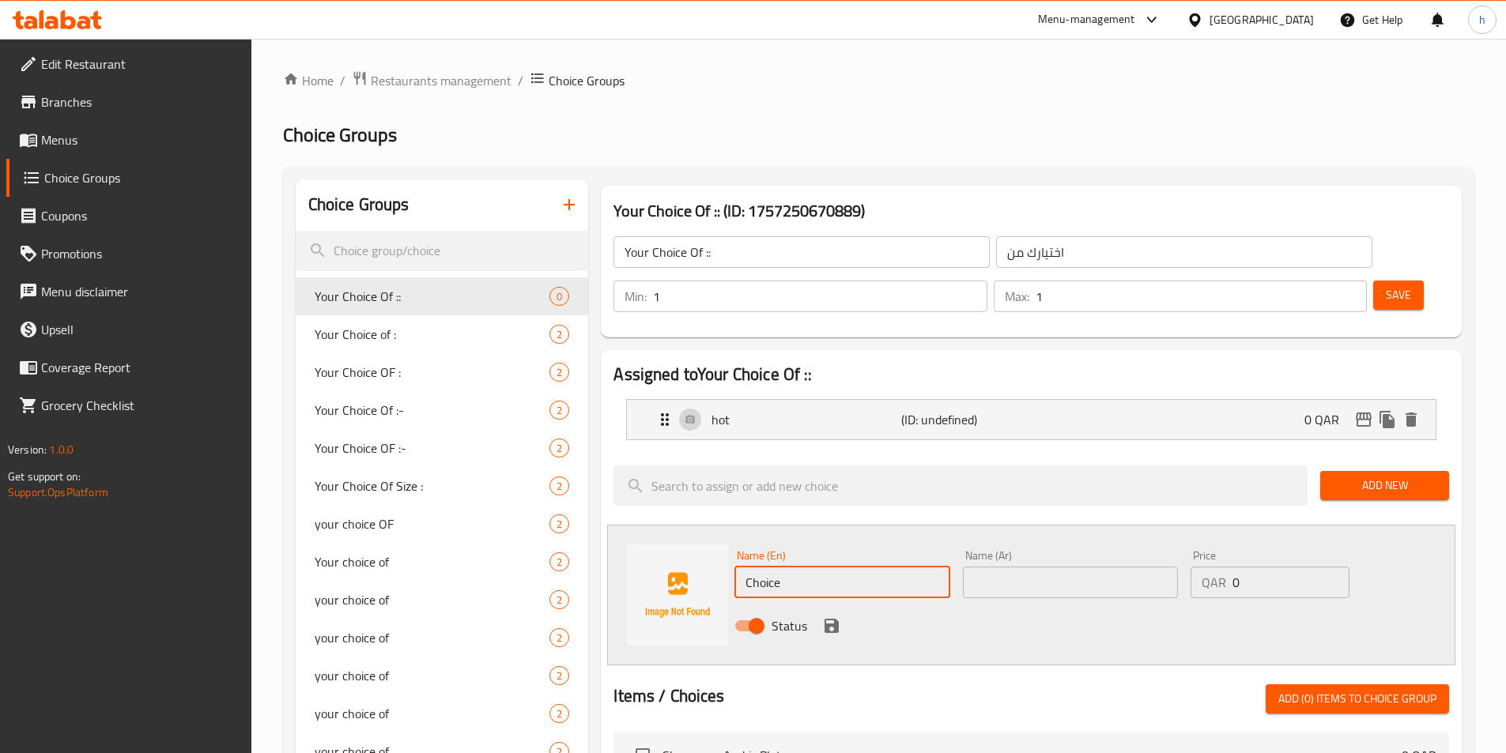
click at [812, 567] on input "Choice" at bounding box center [841, 583] width 215 height 32
paste input "cold"
type input "cold"
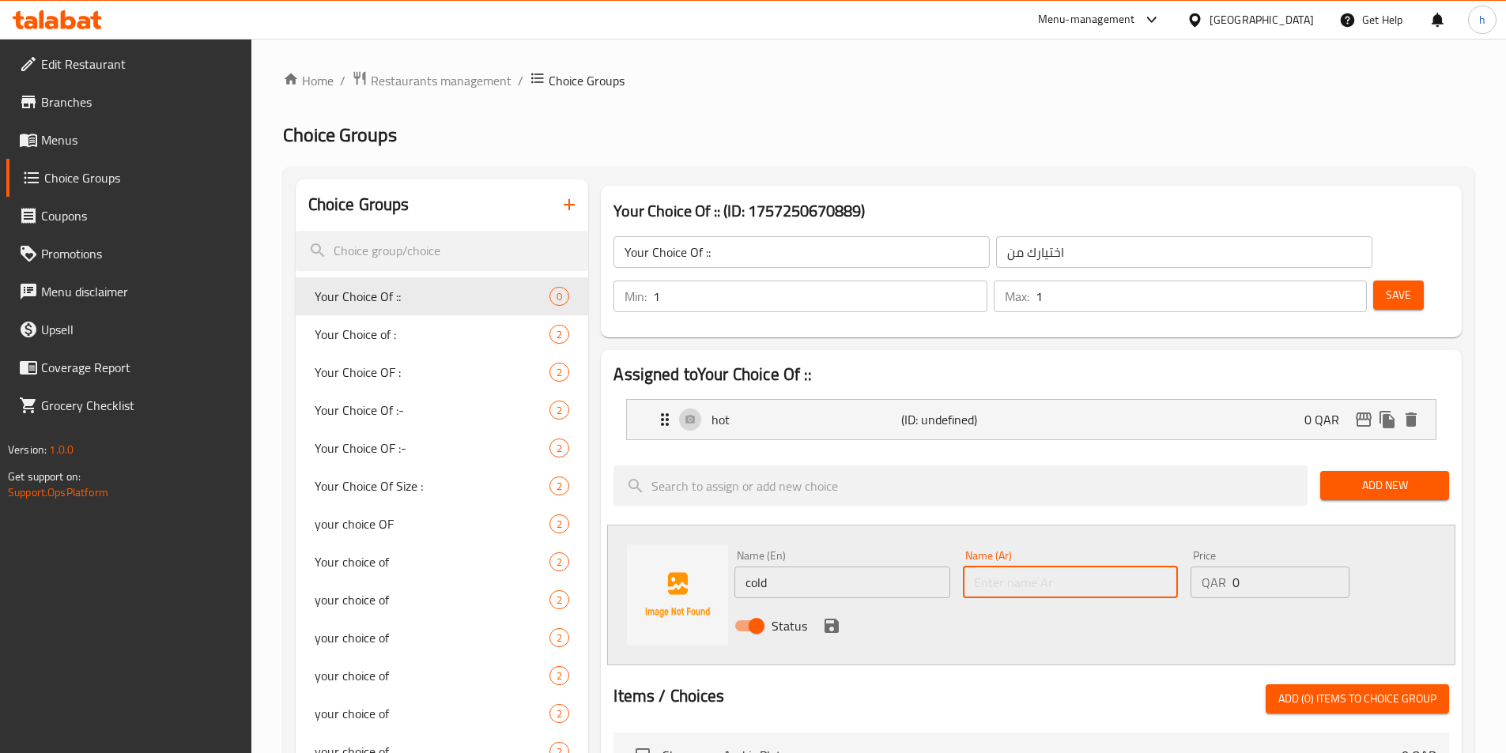
click at [1047, 567] on input "text" at bounding box center [1070, 583] width 215 height 32
type input "بارد"
click at [909, 605] on div "Status" at bounding box center [1070, 626] width 684 height 43
click at [835, 619] on icon "save" at bounding box center [831, 626] width 14 height 14
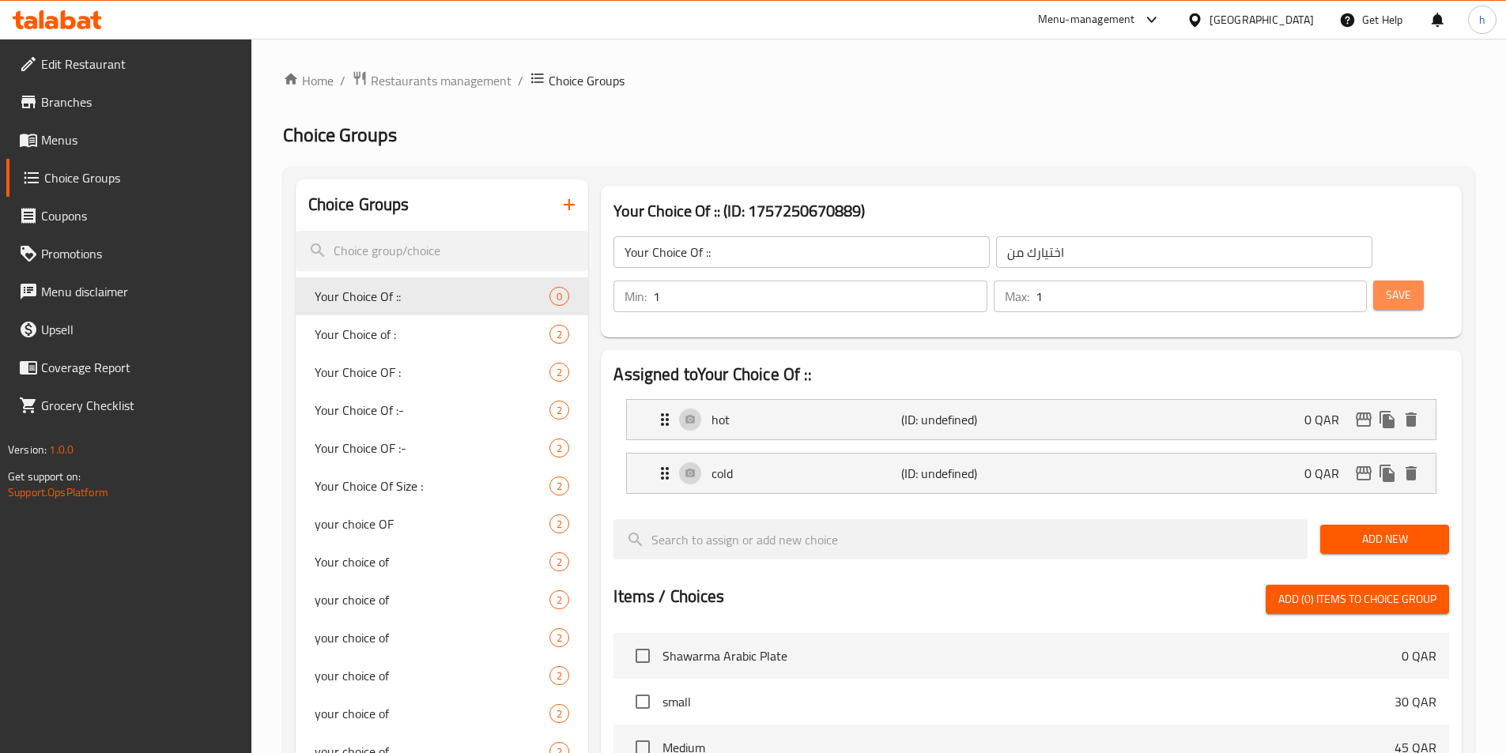
click at [1384, 281] on button "Save" at bounding box center [1398, 295] width 51 height 29
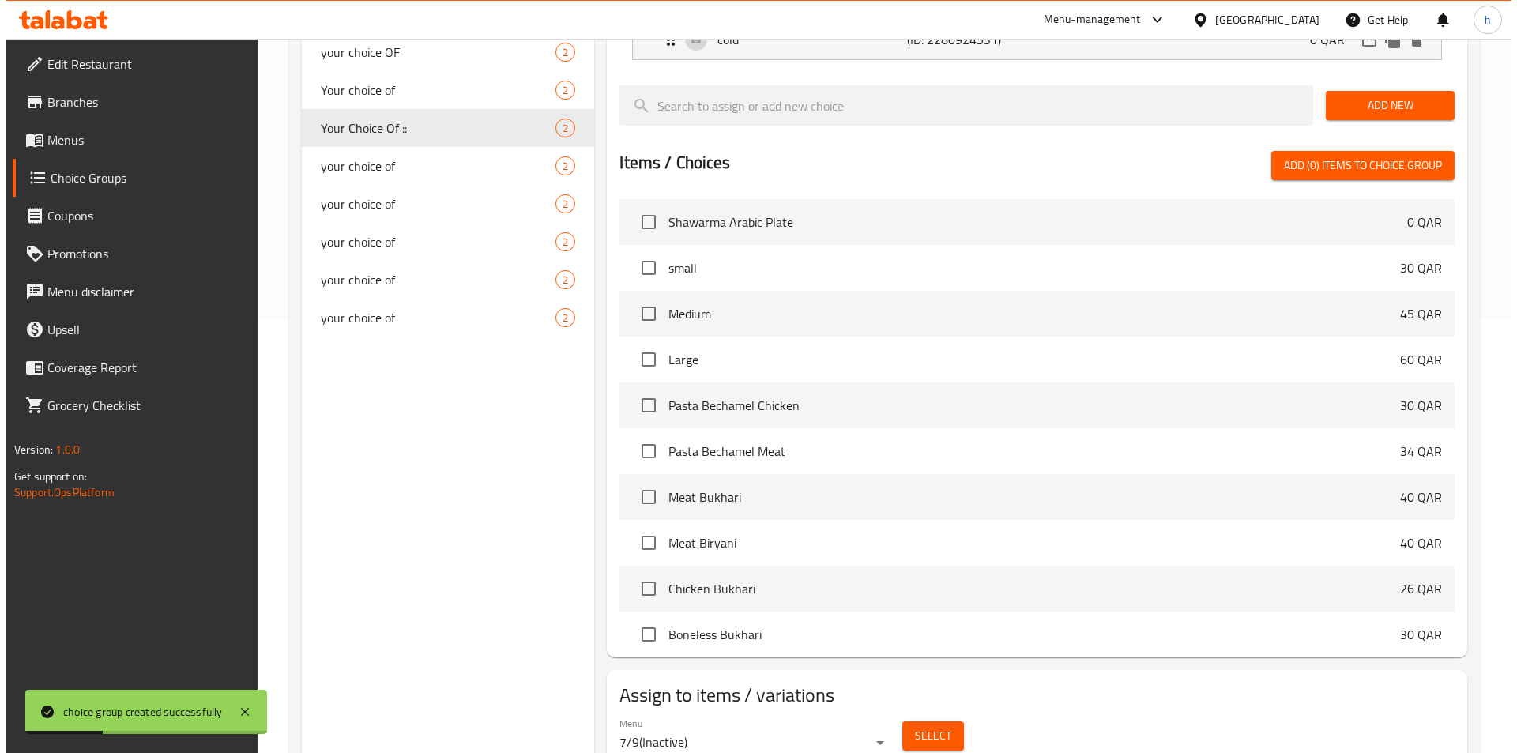
scroll to position [455, 0]
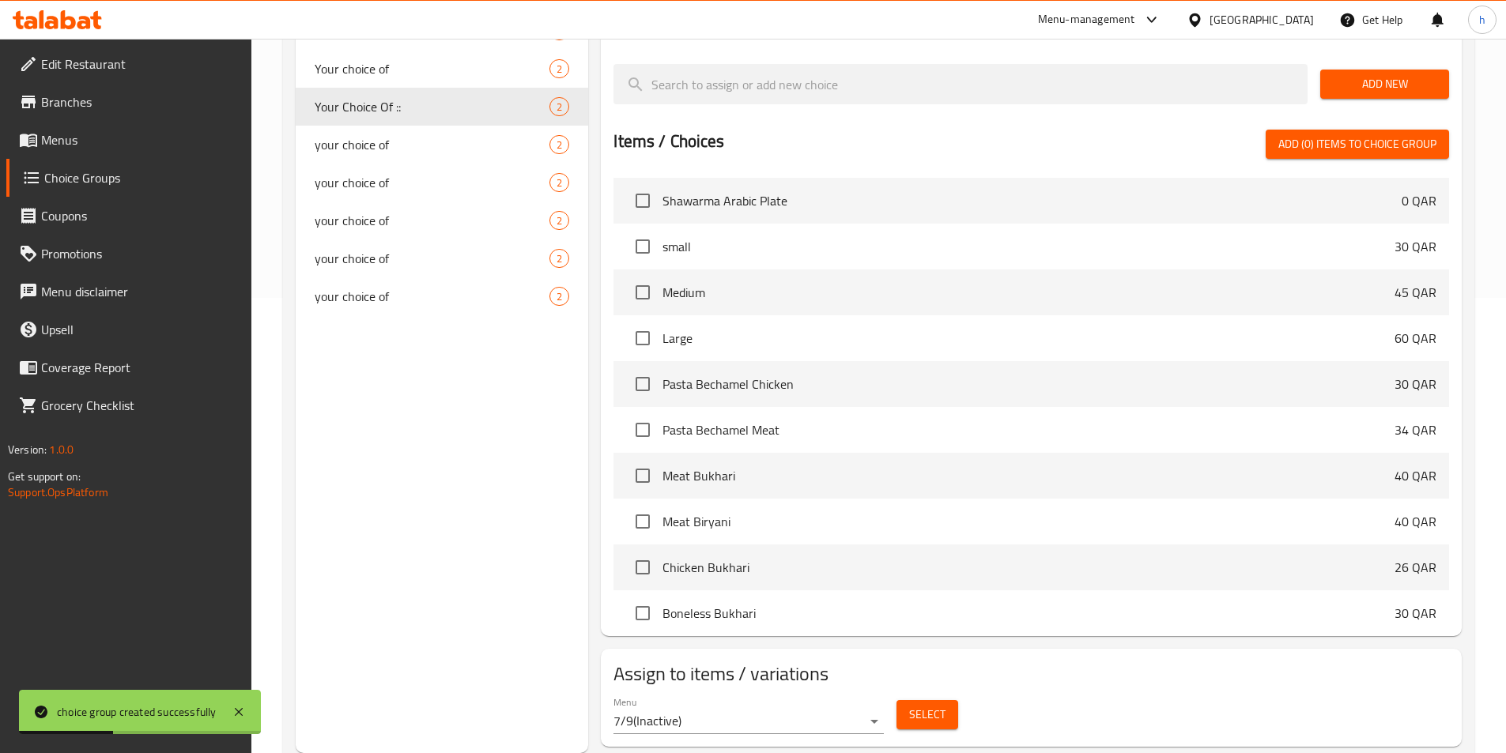
click at [957, 694] on div "Select" at bounding box center [927, 715] width 74 height 42
click at [948, 700] on button "Select" at bounding box center [927, 714] width 62 height 29
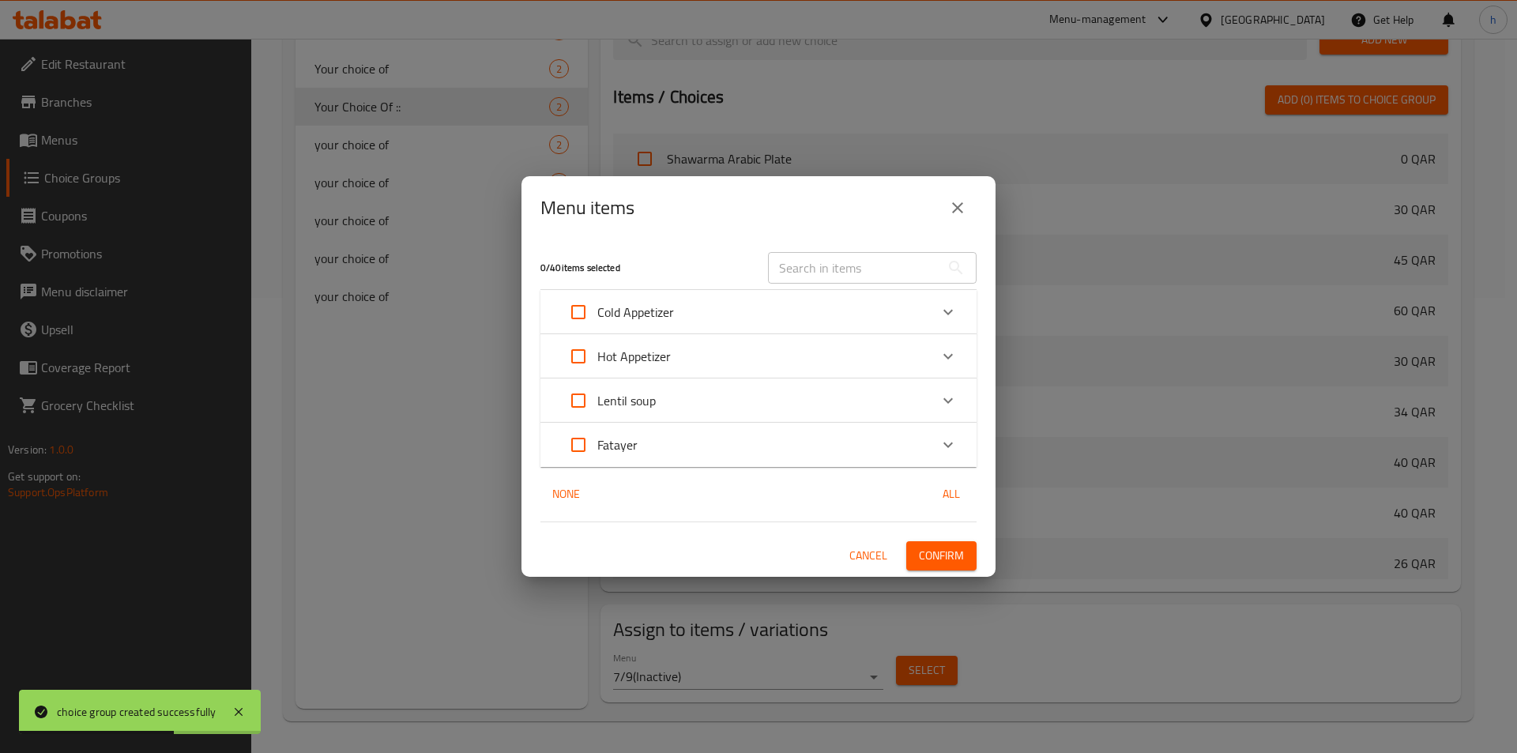
click at [692, 318] on div "Cold Appetizer" at bounding box center [745, 312] width 370 height 38
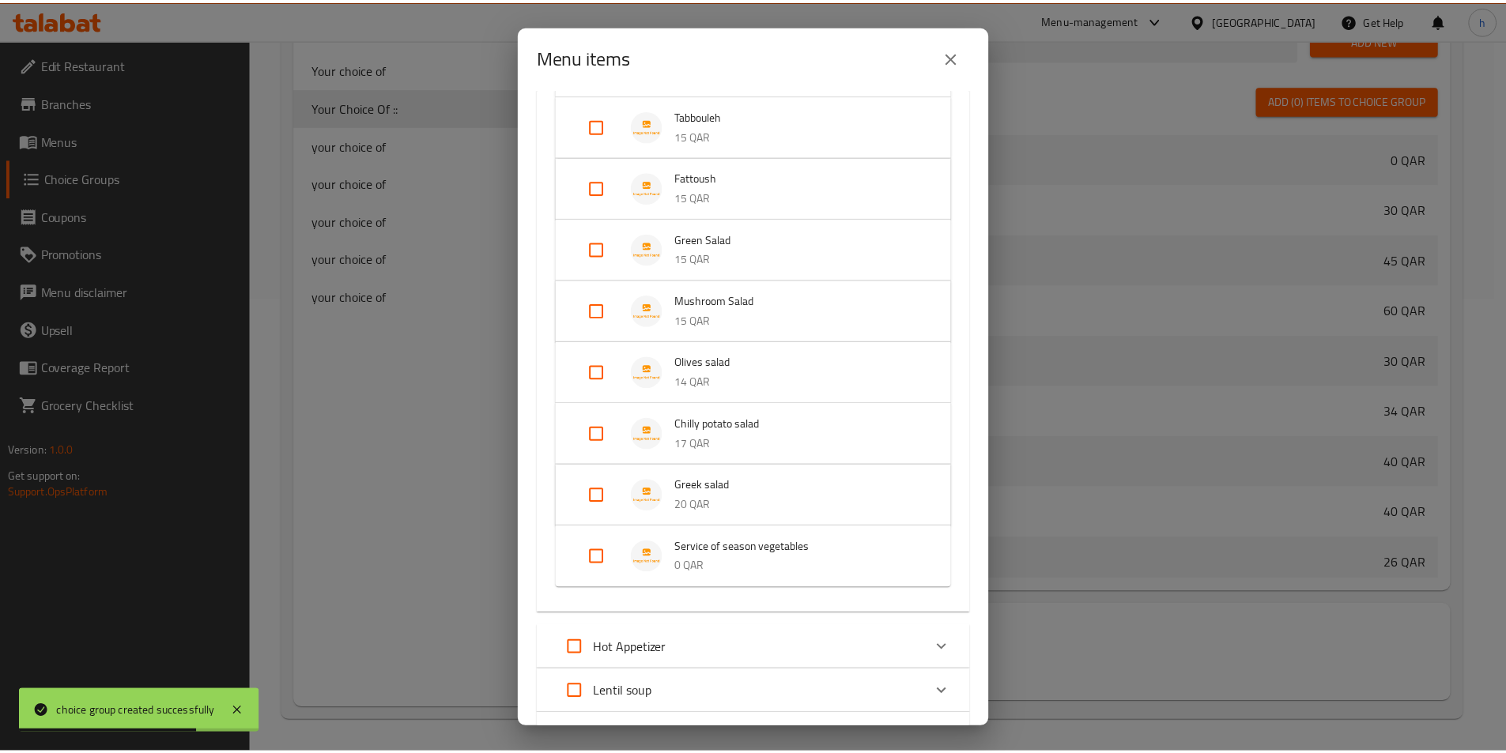
scroll to position [630, 0]
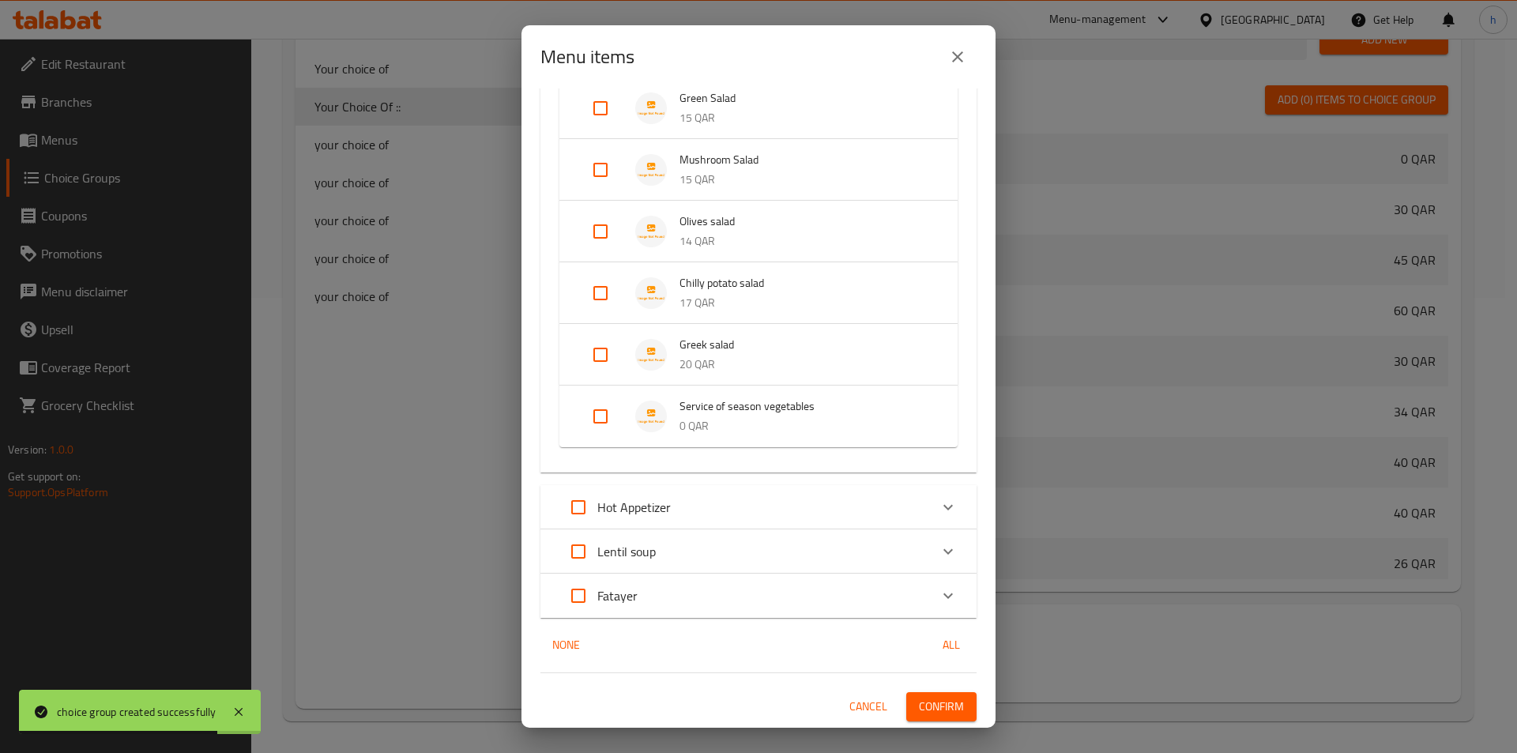
click at [854, 421] on p "0 QAR" at bounding box center [803, 426] width 247 height 20
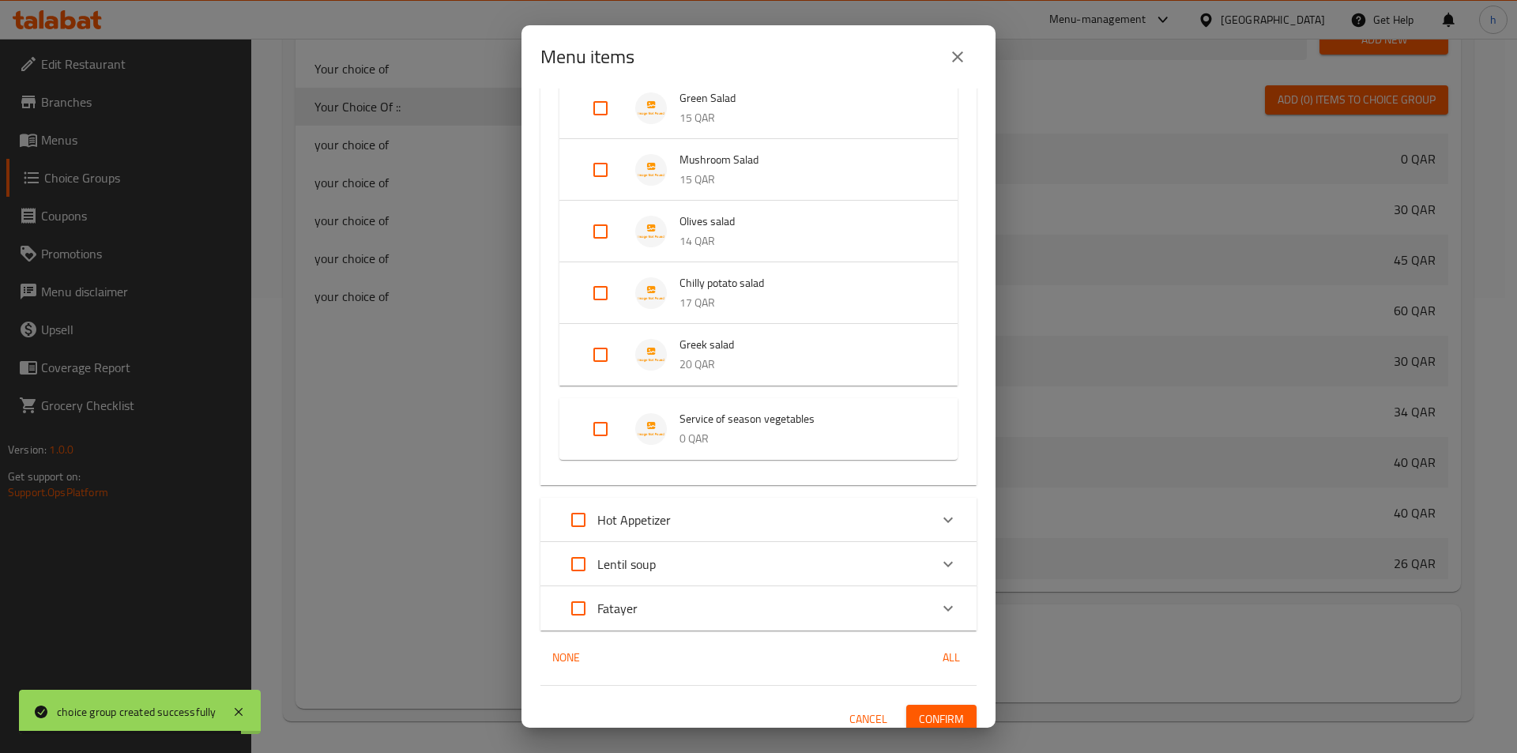
click at [600, 428] on input "Expand" at bounding box center [601, 429] width 38 height 38
checkbox input "true"
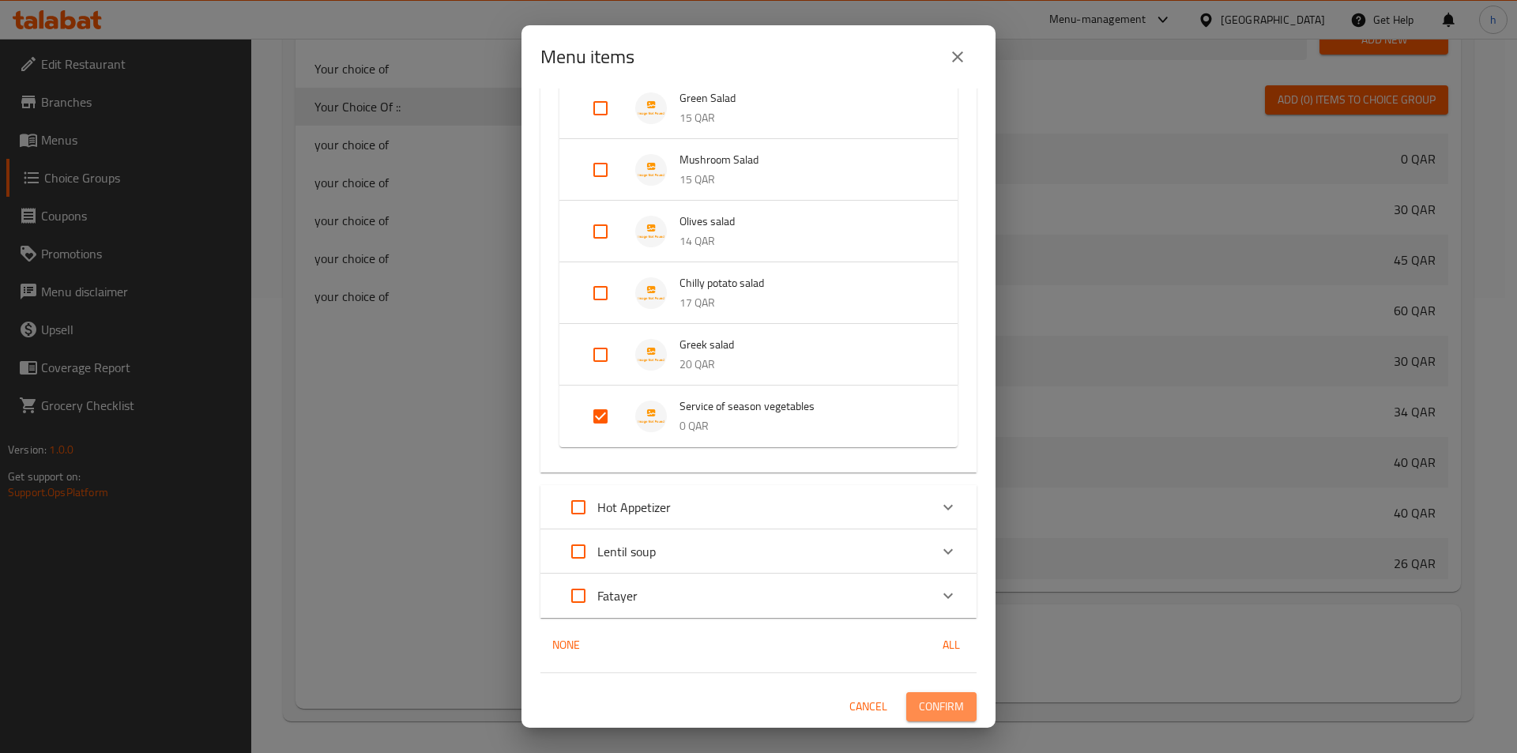
click at [939, 715] on span "Confirm" at bounding box center [941, 707] width 45 height 20
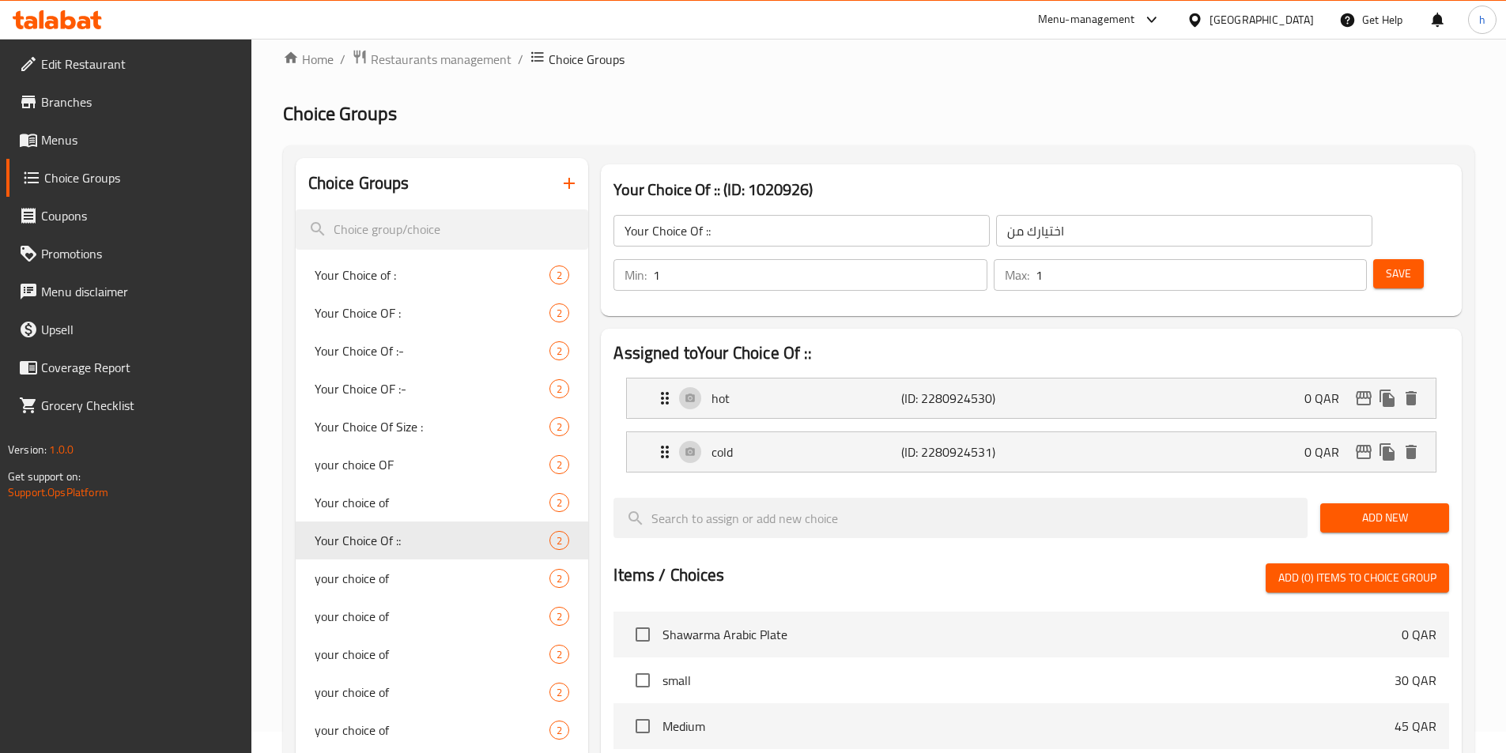
scroll to position [0, 0]
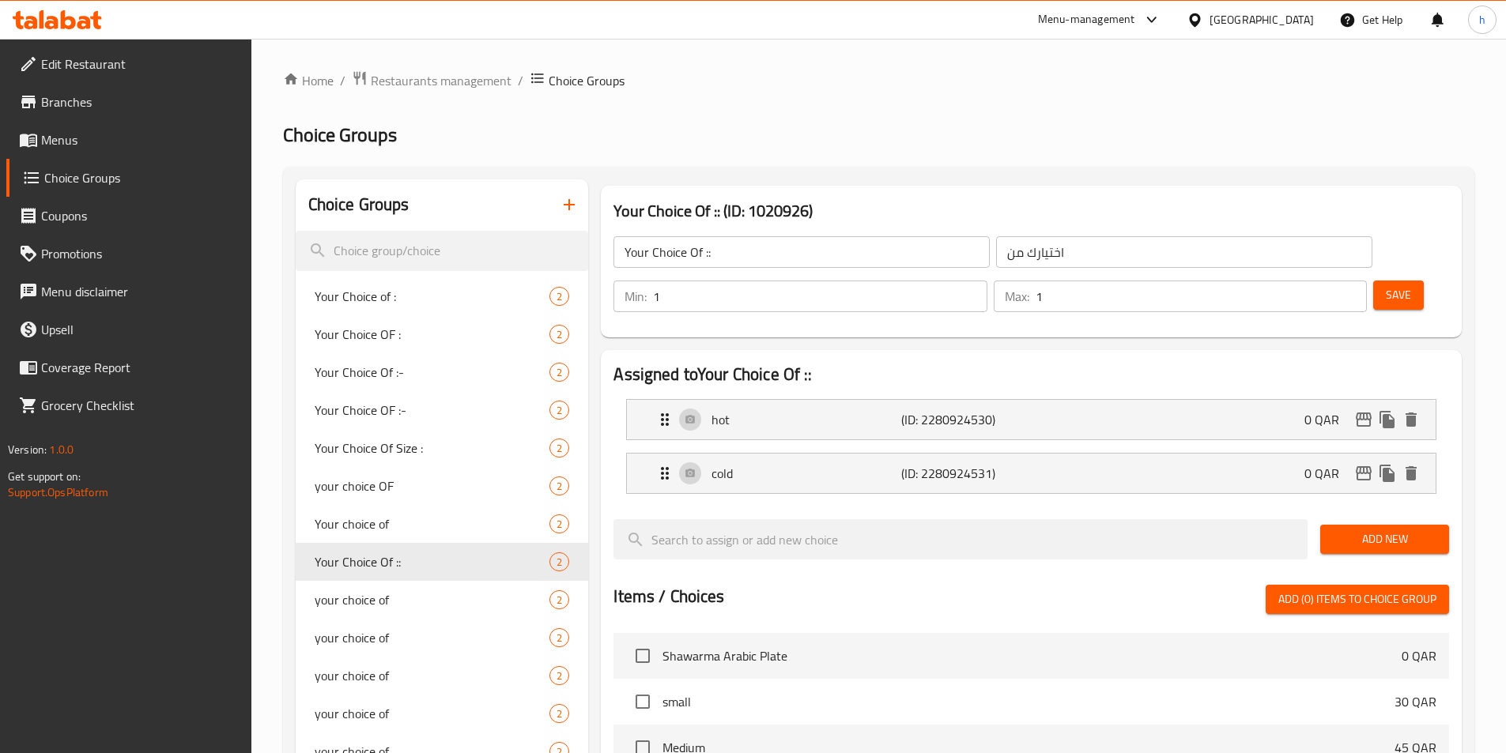
click at [104, 141] on span "Menus" at bounding box center [140, 139] width 198 height 19
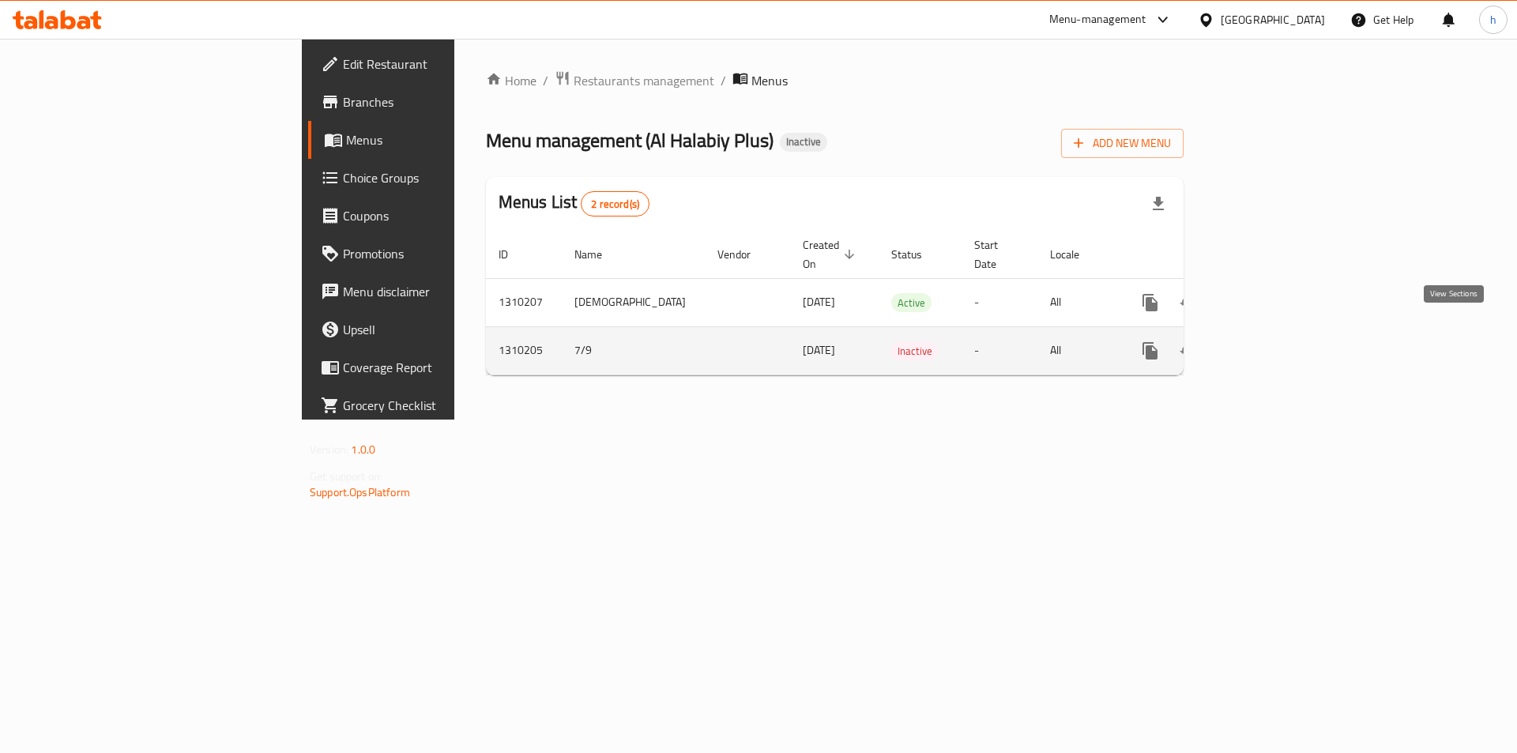
click at [1274, 341] on icon "enhanced table" at bounding box center [1264, 350] width 19 height 19
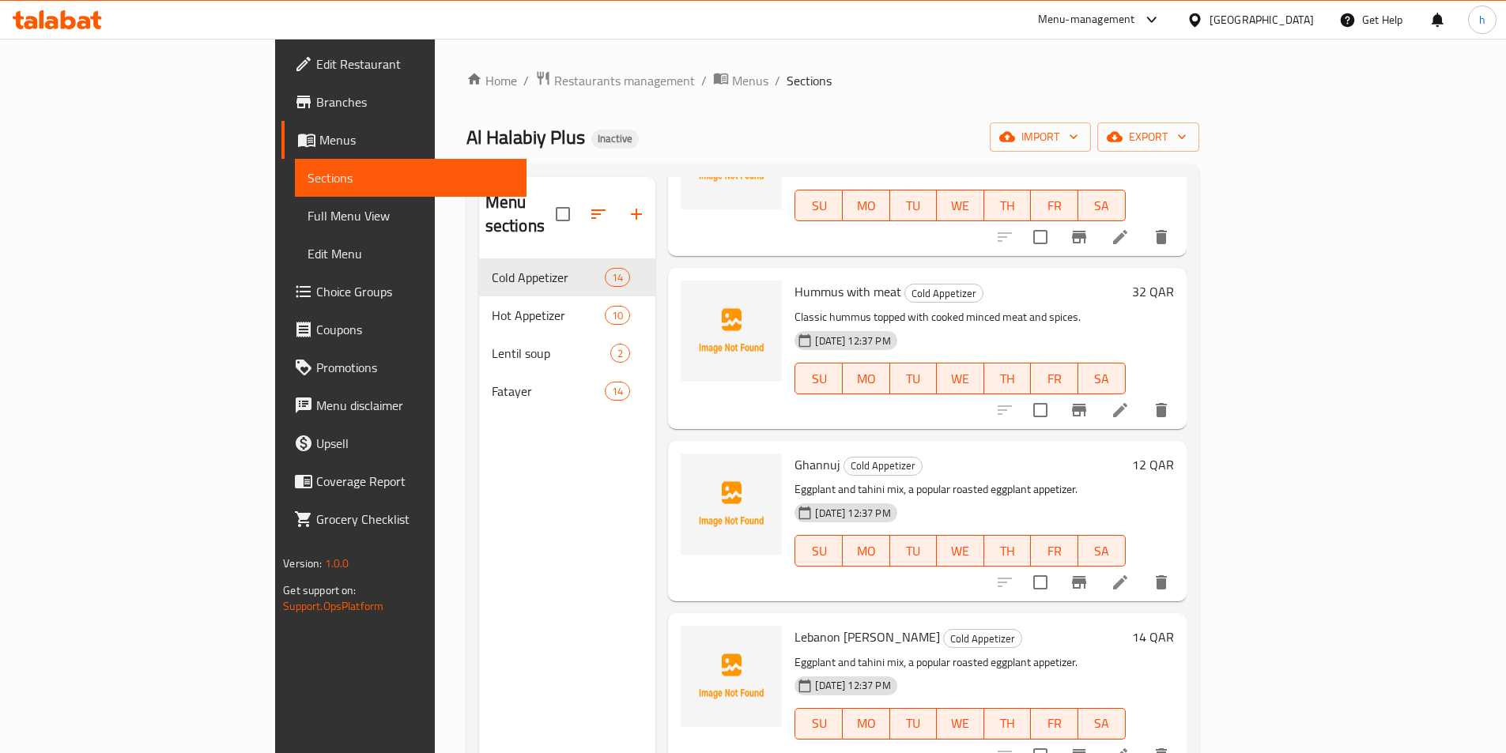
scroll to position [158, 0]
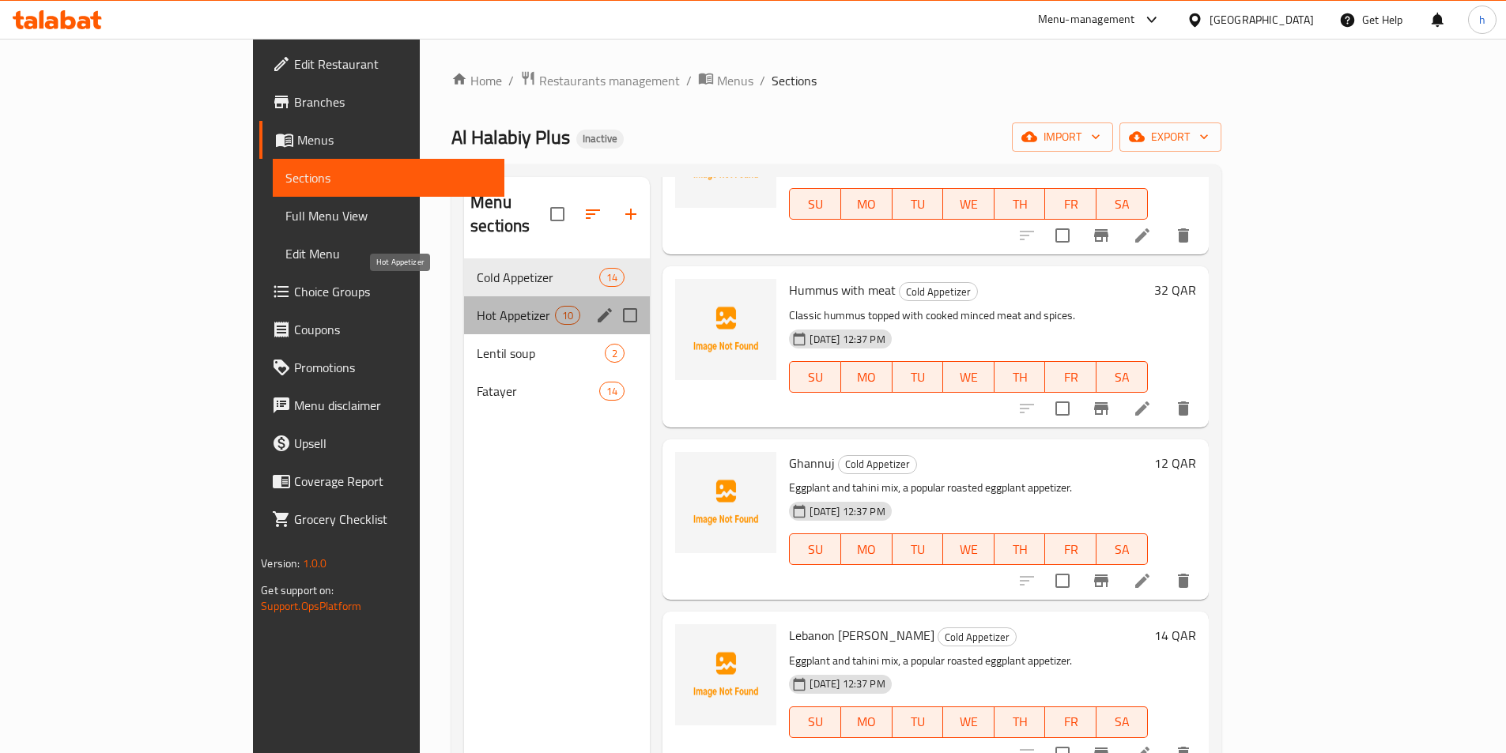
click at [477, 306] on span "Hot Appetizer" at bounding box center [516, 315] width 78 height 19
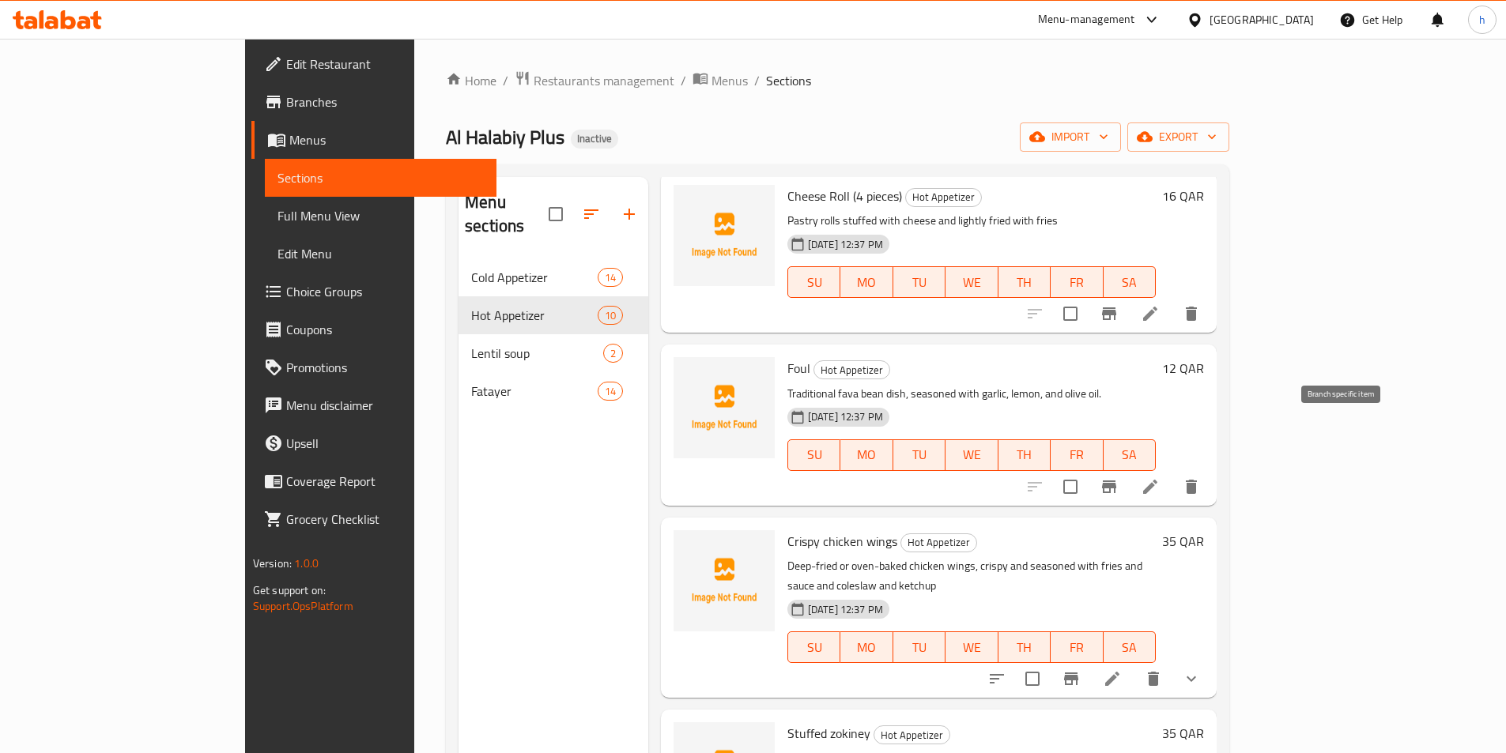
scroll to position [869, 0]
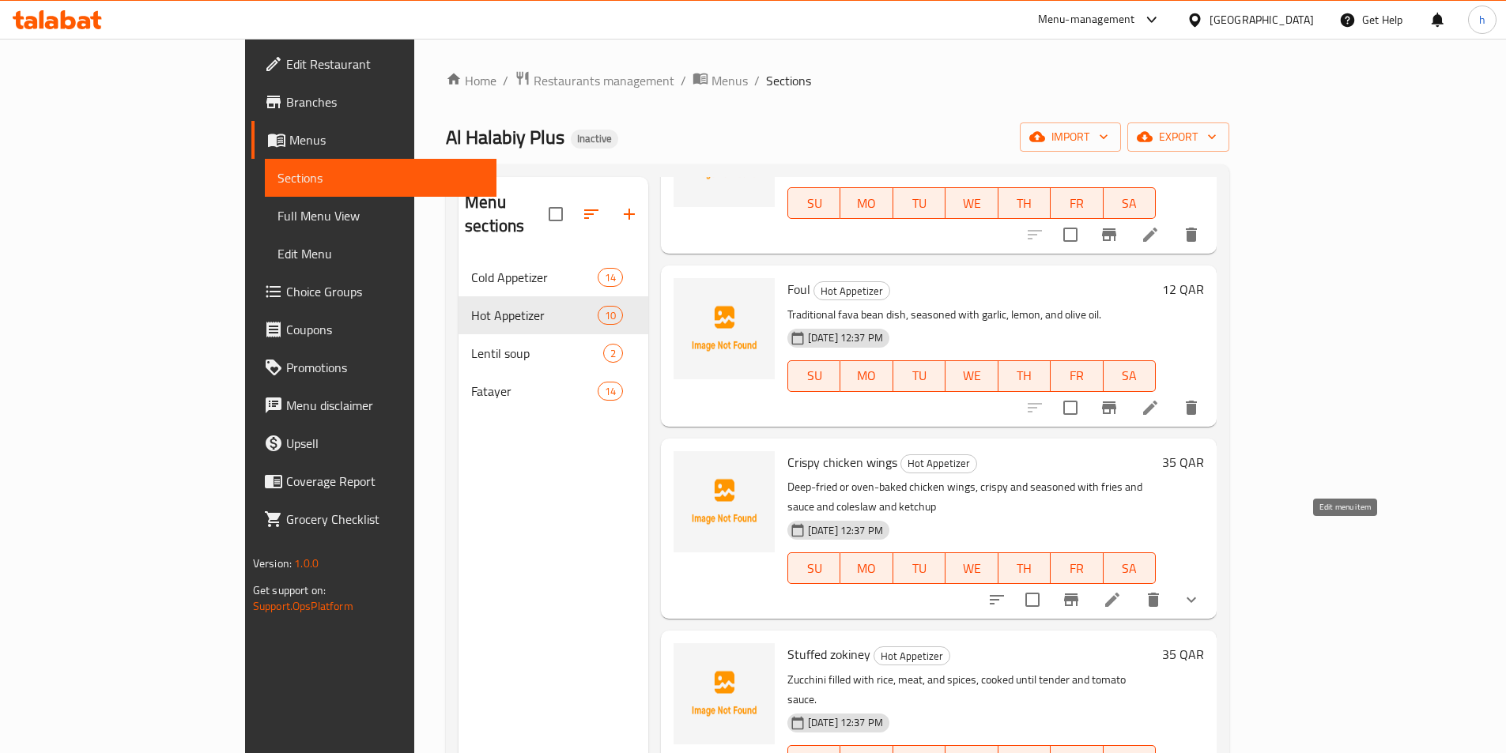
click at [1121, 590] on icon at bounding box center [1111, 599] width 19 height 19
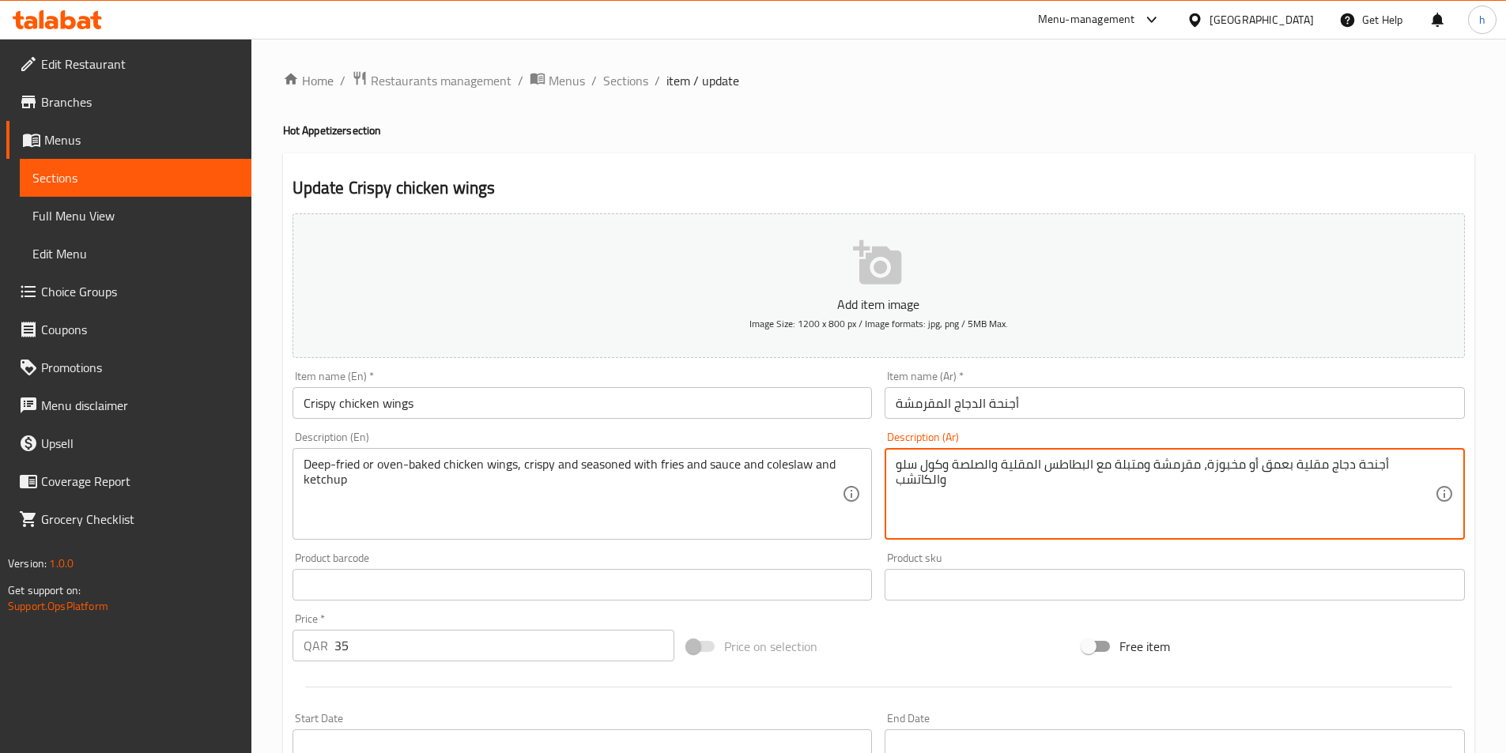
click at [1209, 462] on textarea "أجنحة دجاج مقلية بعمق أو مخبوزة، مقرمشة ومتبلة مع البطاطس المقلية والصلصة وكول …" at bounding box center [1164, 494] width 539 height 75
drag, startPoint x: 1206, startPoint y: 461, endPoint x: 1223, endPoint y: 469, distance: 18.7
click at [1207, 461] on textarea "أجنحة دجاج مقلية بعمق أو مخبوزة، مقرمشة ومتبلة مع البطاطس المقلية والصلصة وكول …" at bounding box center [1164, 494] width 539 height 75
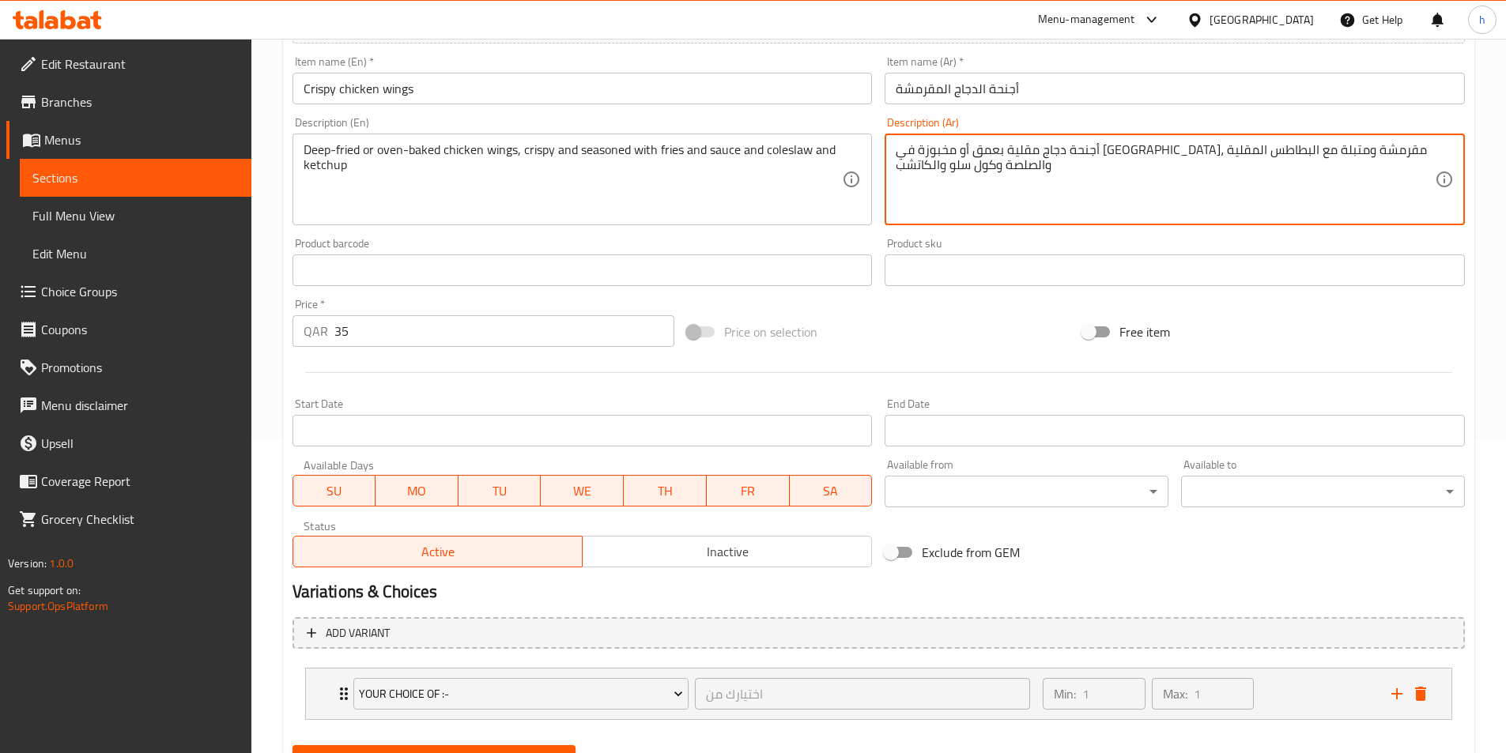
scroll to position [390, 0]
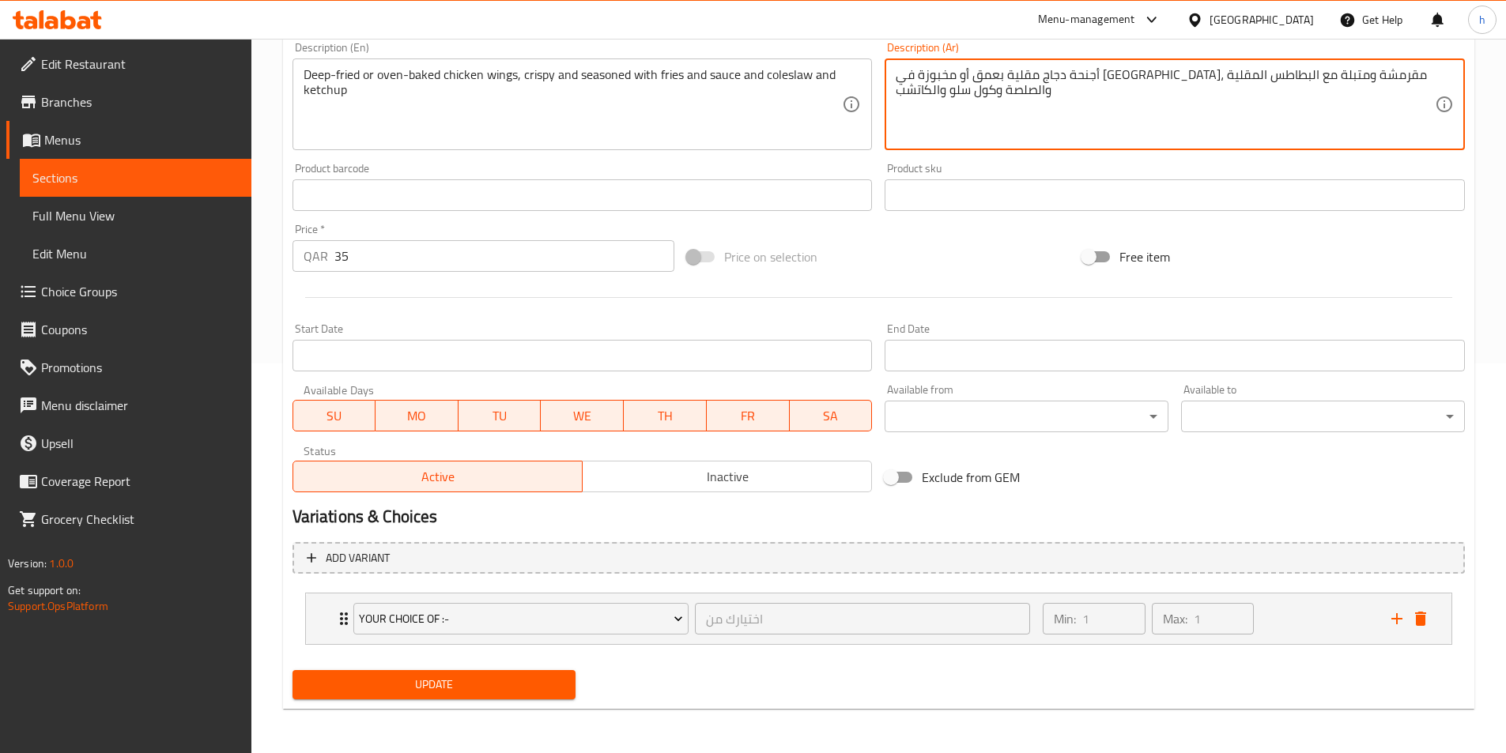
type textarea "أجنحة دجاج مقلية بعمق أو مخبوزة في الفرن، مقرمشة ومتبلة مع البطاطس المقلية والص…"
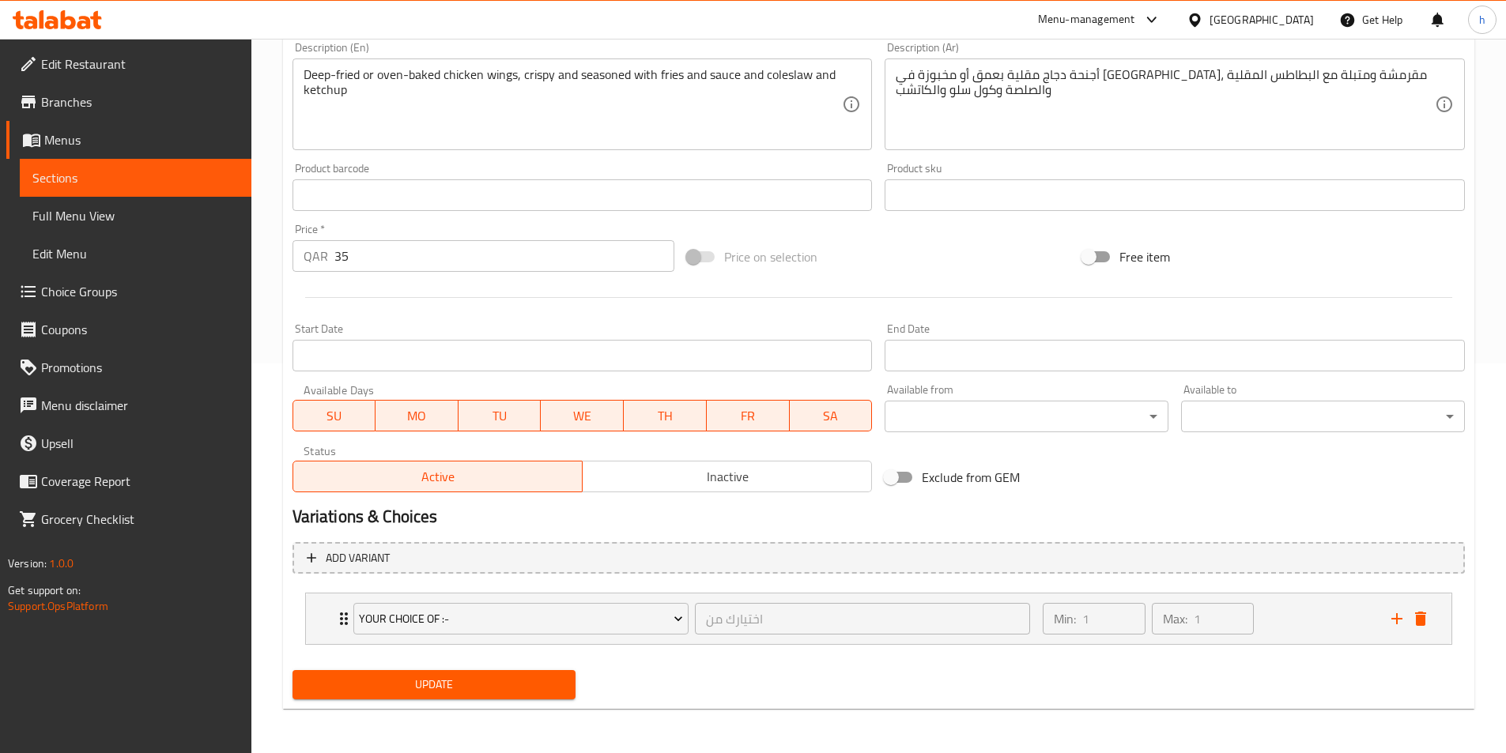
click at [487, 669] on div "Update" at bounding box center [434, 685] width 296 height 42
click at [495, 686] on span "Update" at bounding box center [434, 685] width 258 height 20
click at [107, 106] on span "Branches" at bounding box center [140, 101] width 198 height 19
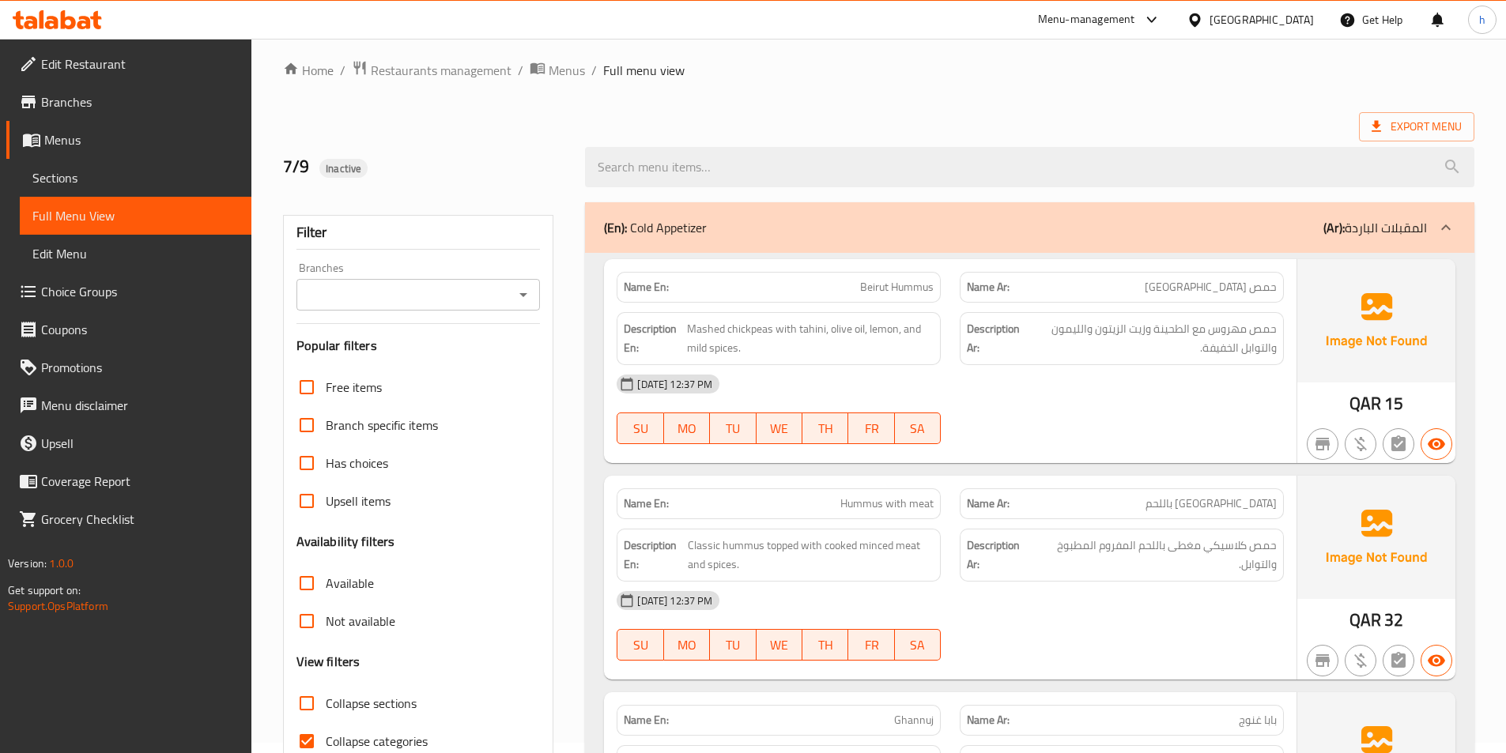
scroll to position [158, 0]
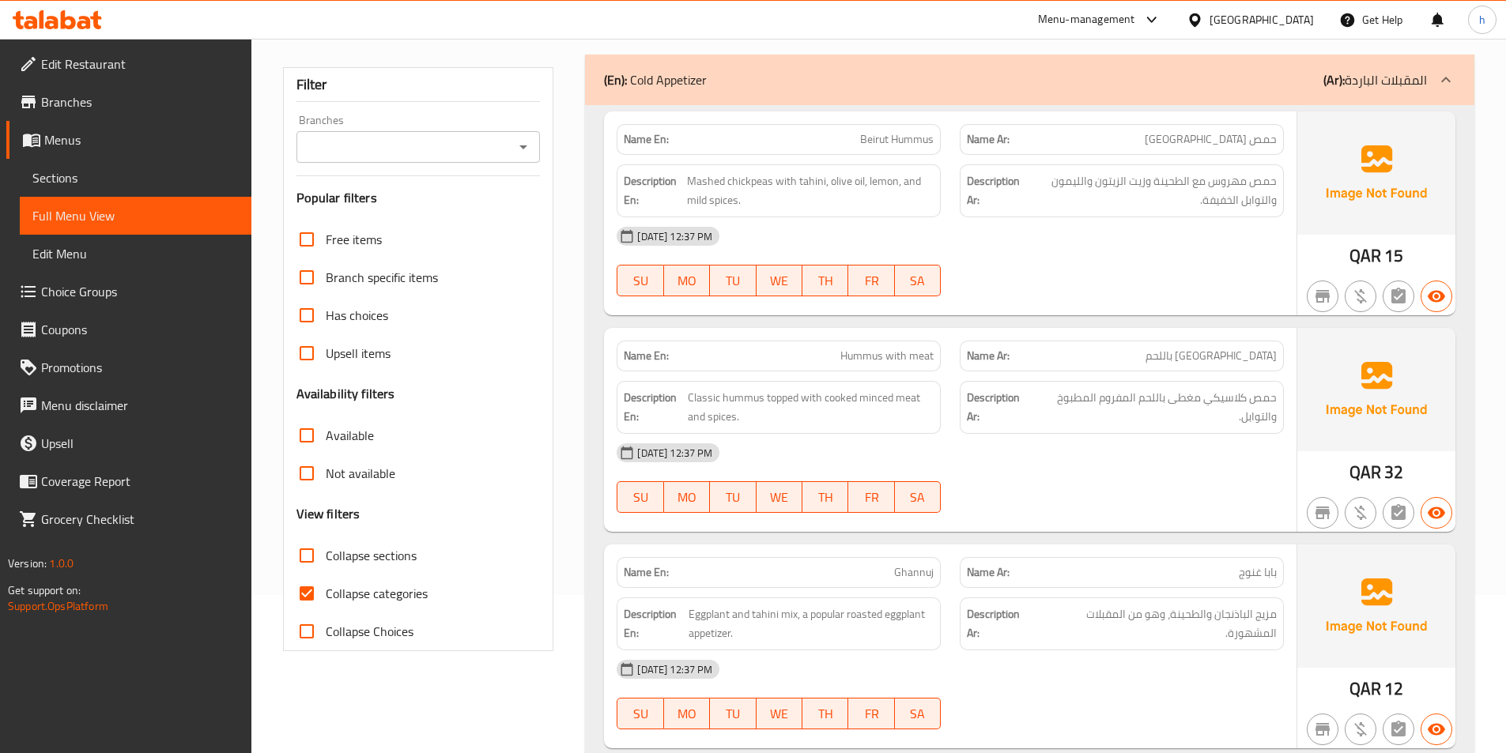
drag, startPoint x: 311, startPoint y: 568, endPoint x: 306, endPoint y: 583, distance: 15.7
click at [311, 568] on input "Collapse sections" at bounding box center [307, 556] width 38 height 38
checkbox input "true"
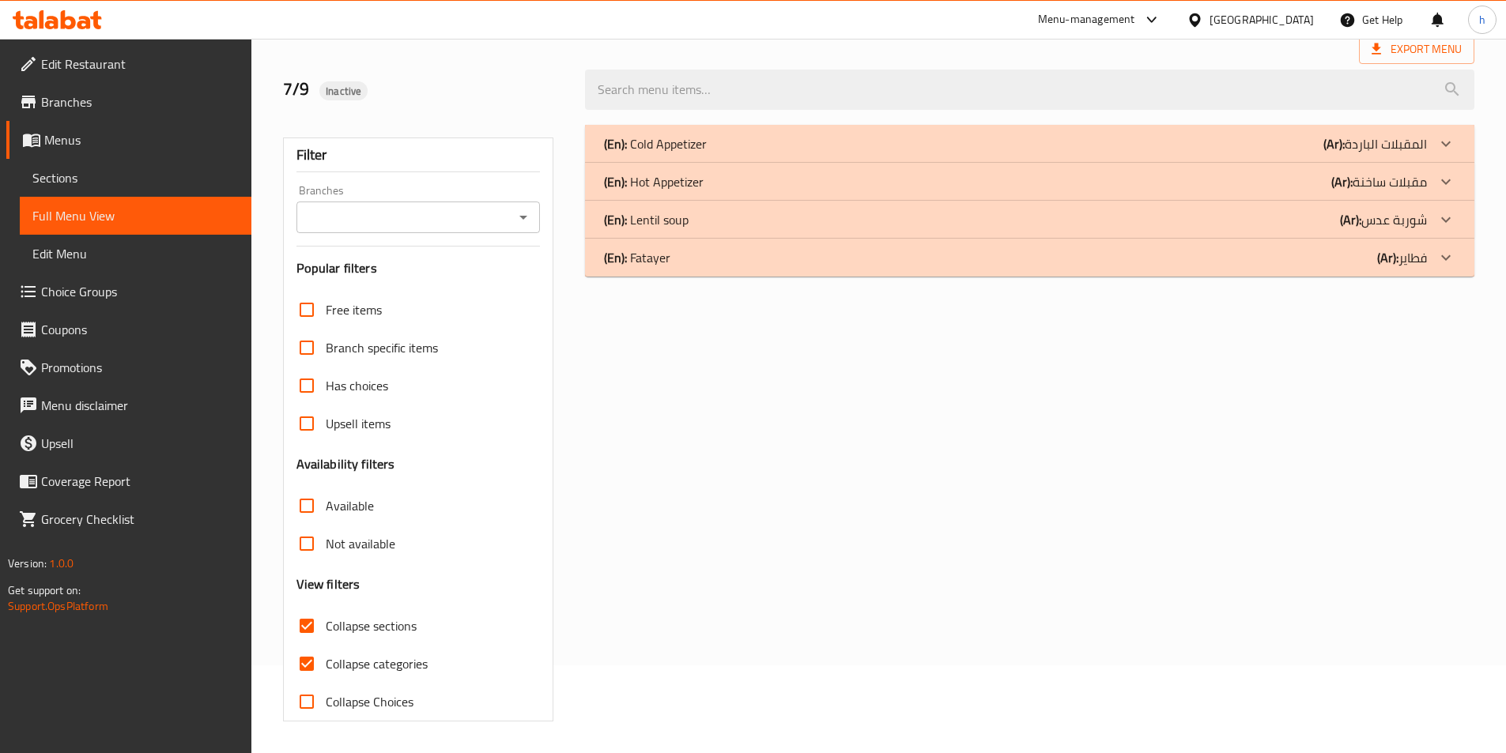
click at [306, 645] on input "Collapse categories" at bounding box center [307, 664] width 38 height 38
checkbox input "false"
click at [307, 553] on input "Not available" at bounding box center [307, 544] width 38 height 38
checkbox input "true"
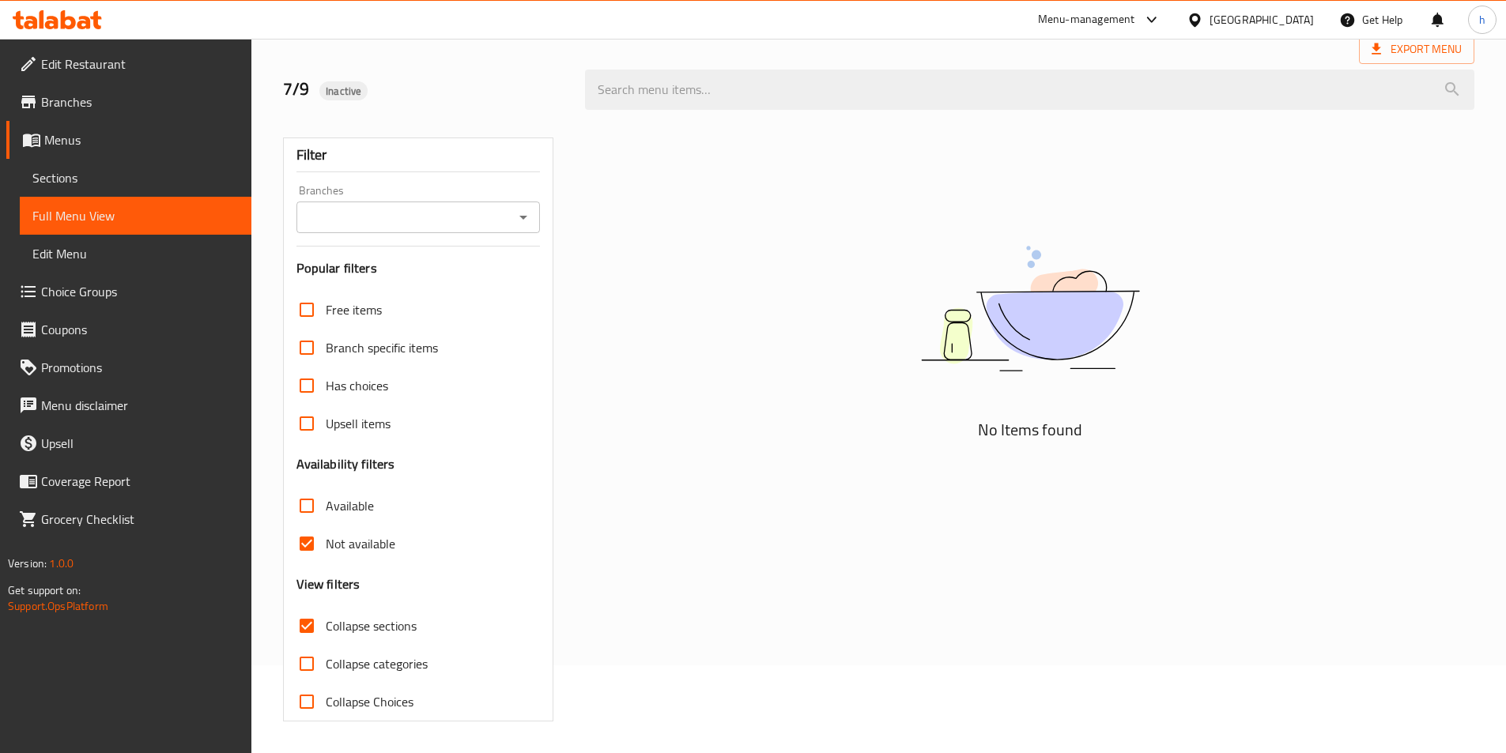
drag, startPoint x: 299, startPoint y: 635, endPoint x: 303, endPoint y: 599, distance: 36.6
click at [298, 629] on input "Collapse sections" at bounding box center [307, 626] width 38 height 38
checkbox input "false"
click at [311, 544] on input "Not available" at bounding box center [307, 544] width 38 height 38
checkbox input "false"
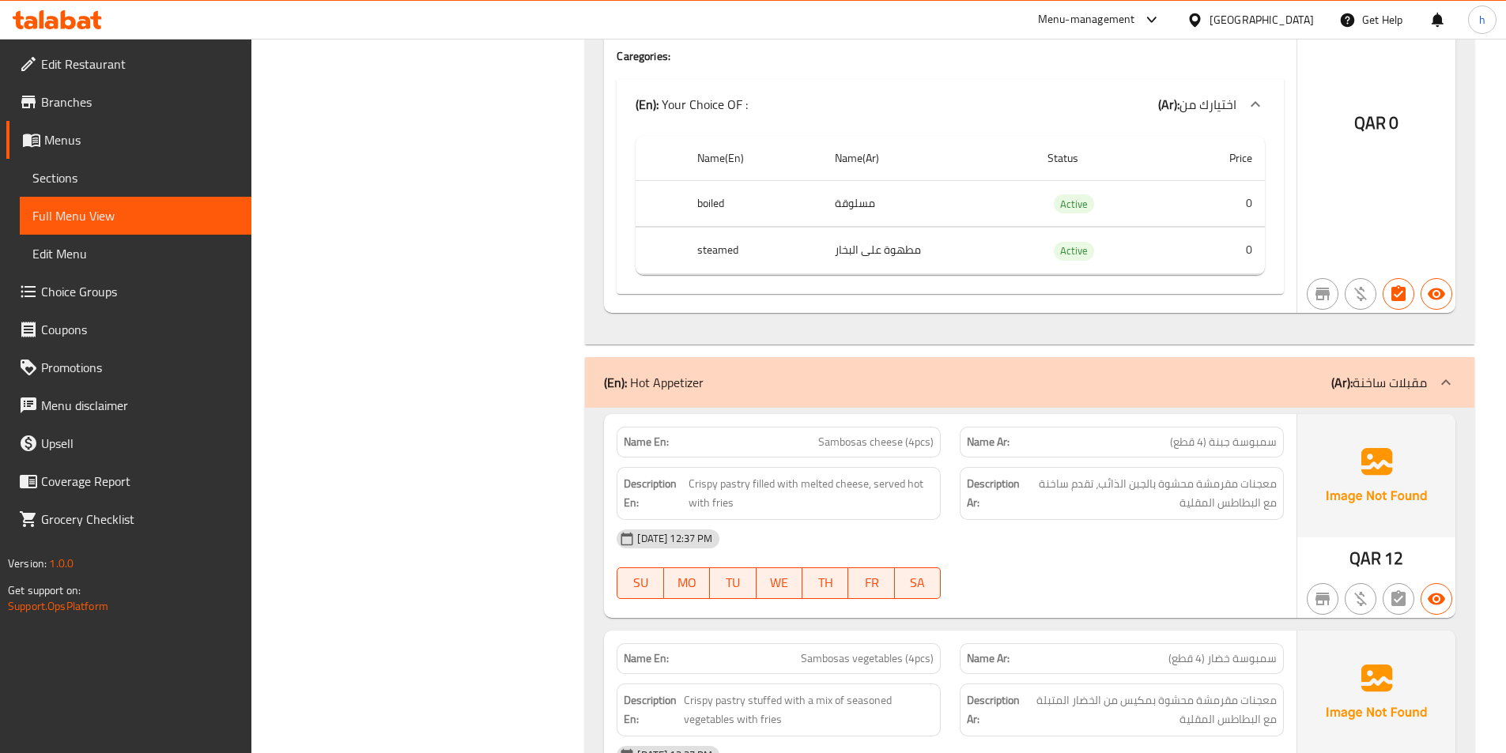
scroll to position [3240, 0]
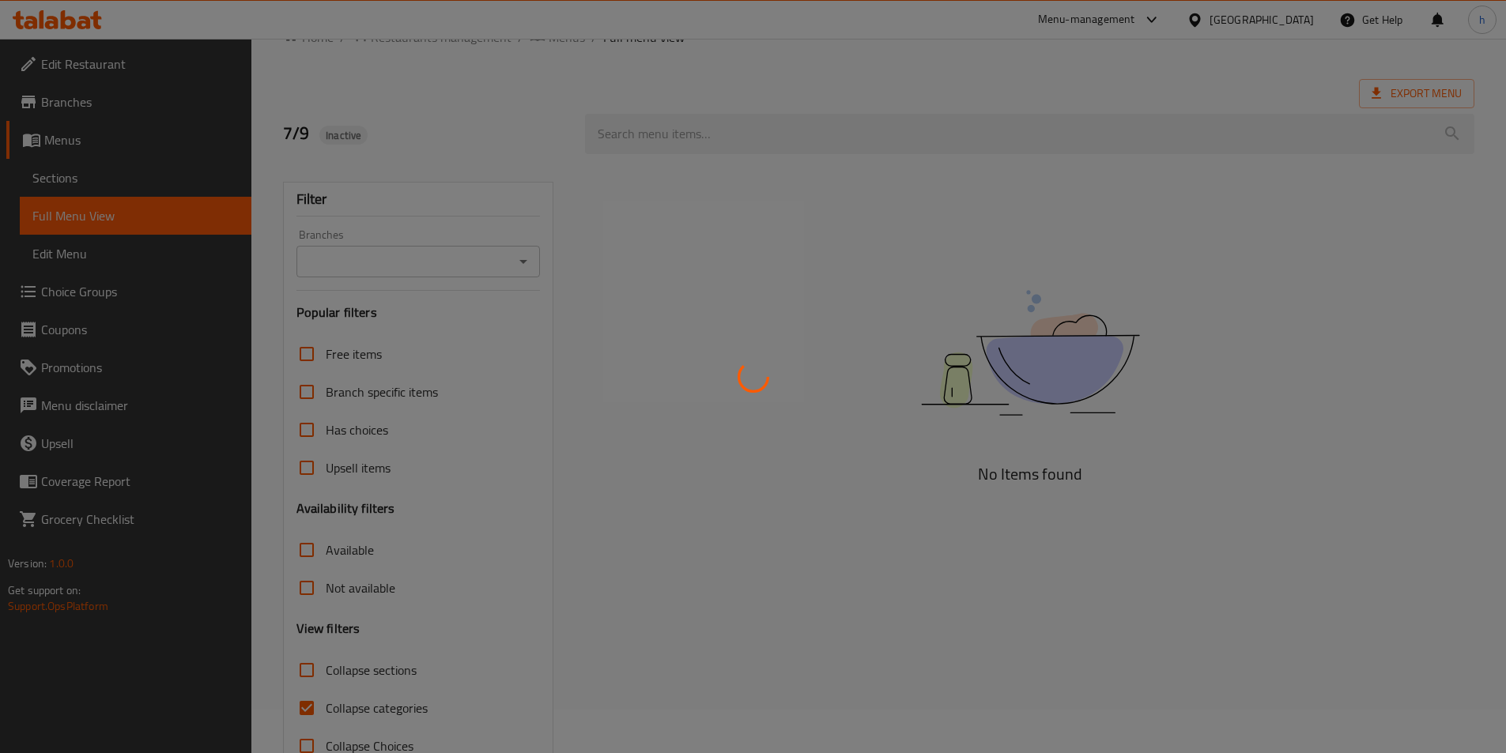
scroll to position [88, 0]
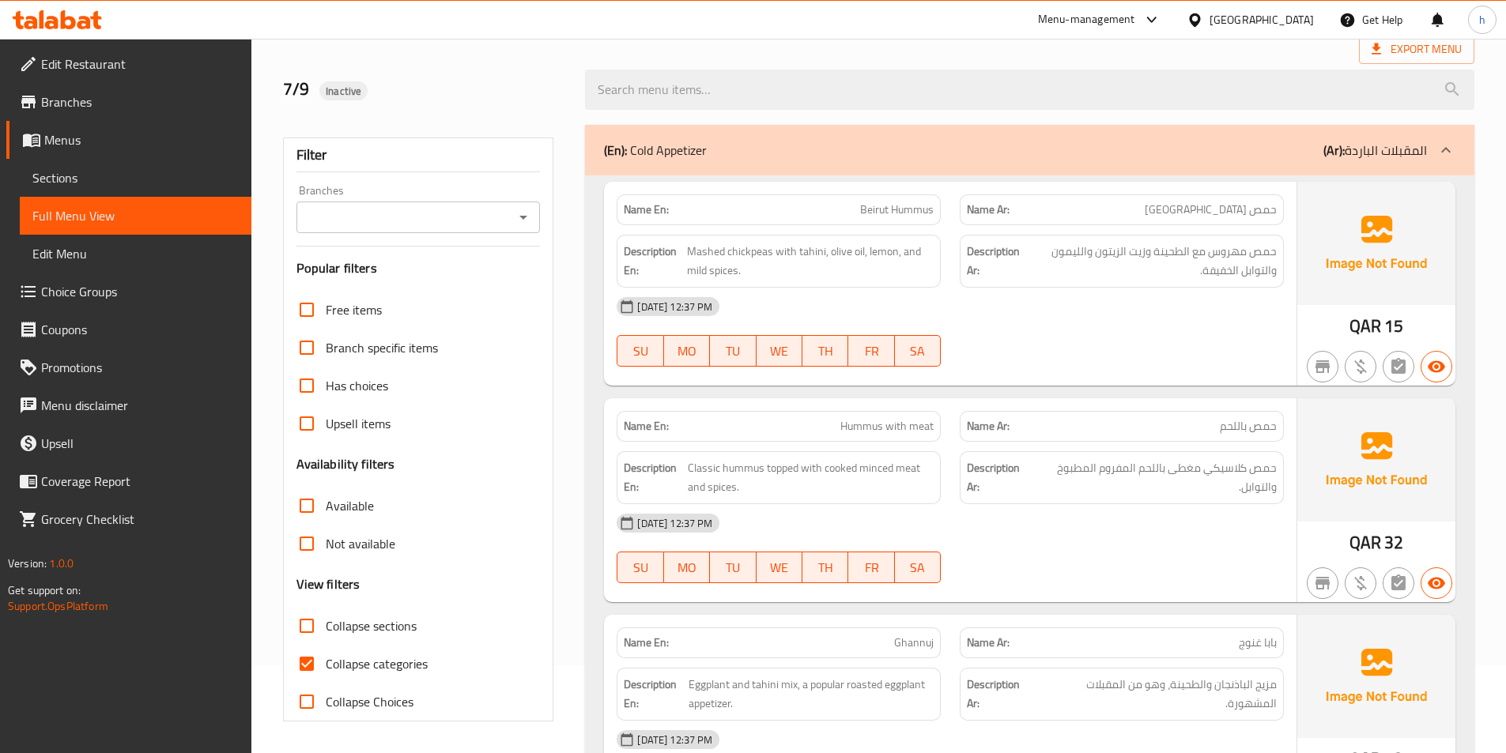
click at [310, 665] on input "Collapse categories" at bounding box center [307, 664] width 38 height 38
checkbox input "false"
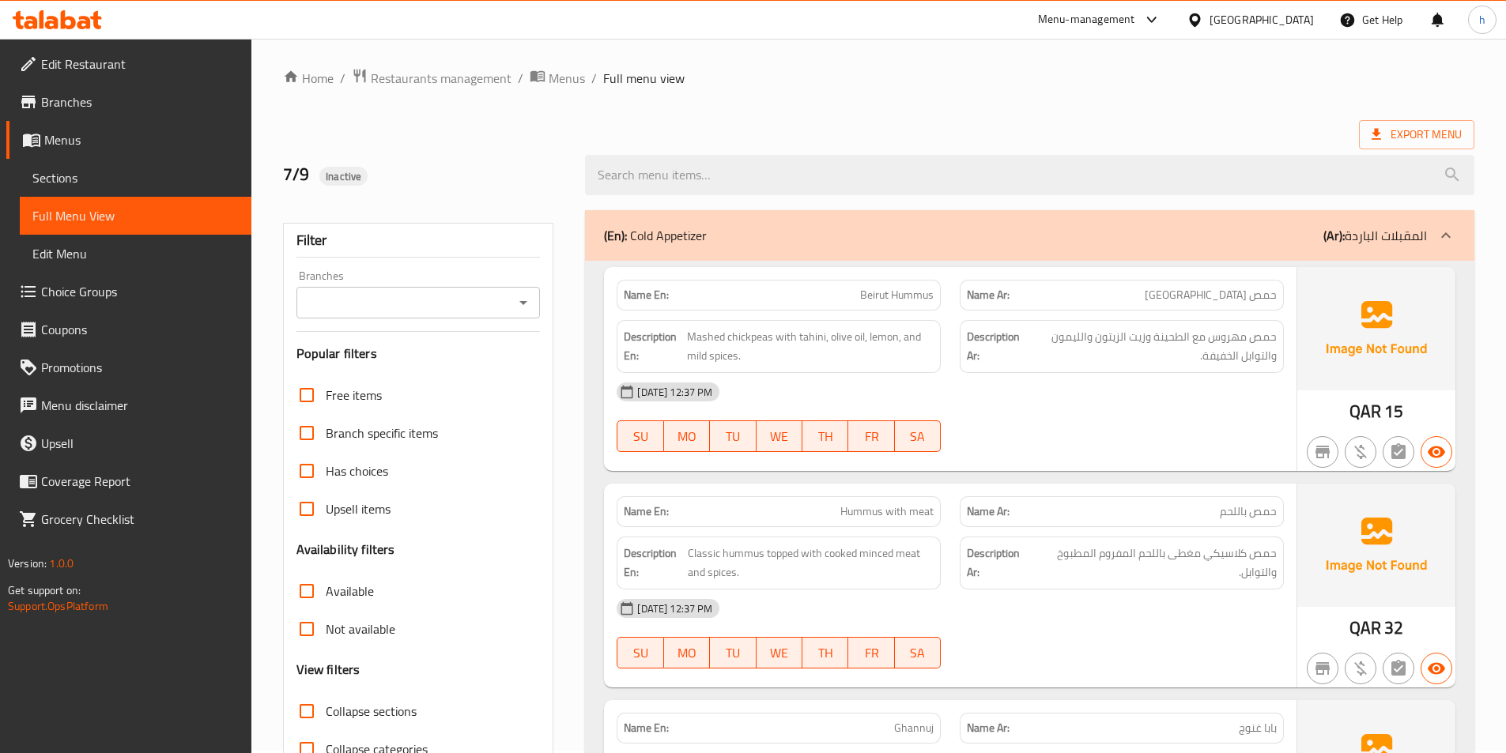
scroll to position [0, 0]
click at [899, 292] on span "Beirut Hummus" at bounding box center [896, 297] width 73 height 17
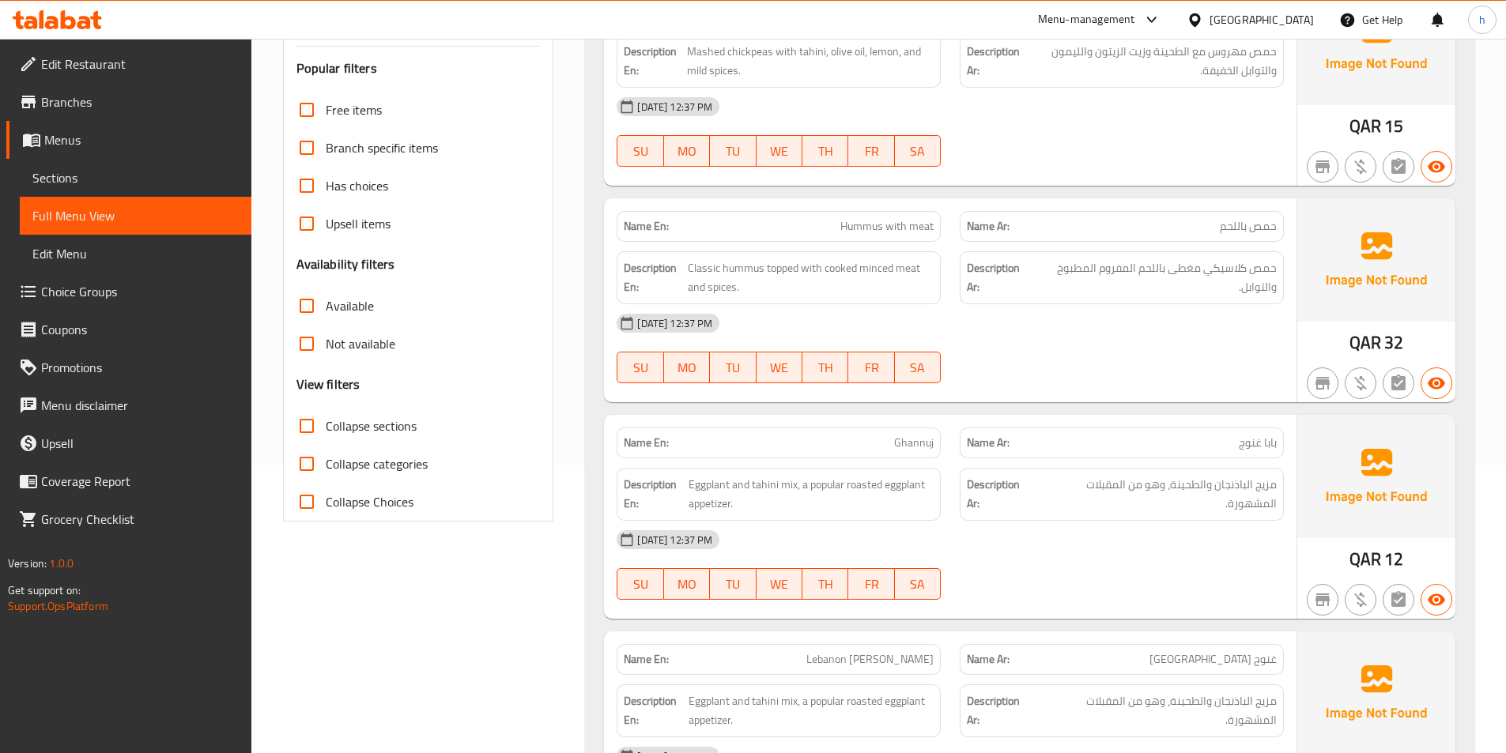
scroll to position [316, 0]
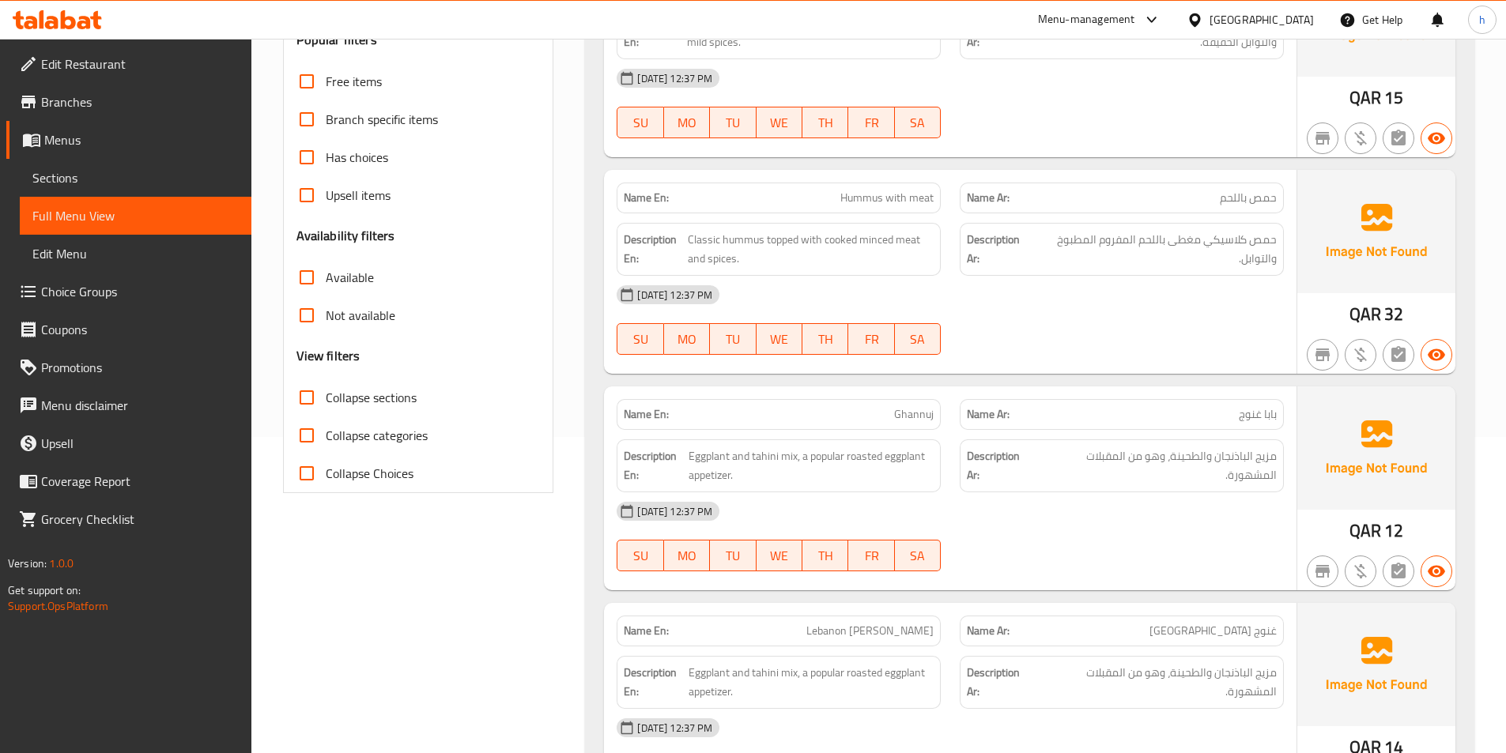
click at [932, 412] on span "Ghannuj" at bounding box center [914, 414] width 40 height 17
copy span "Ghannuj"
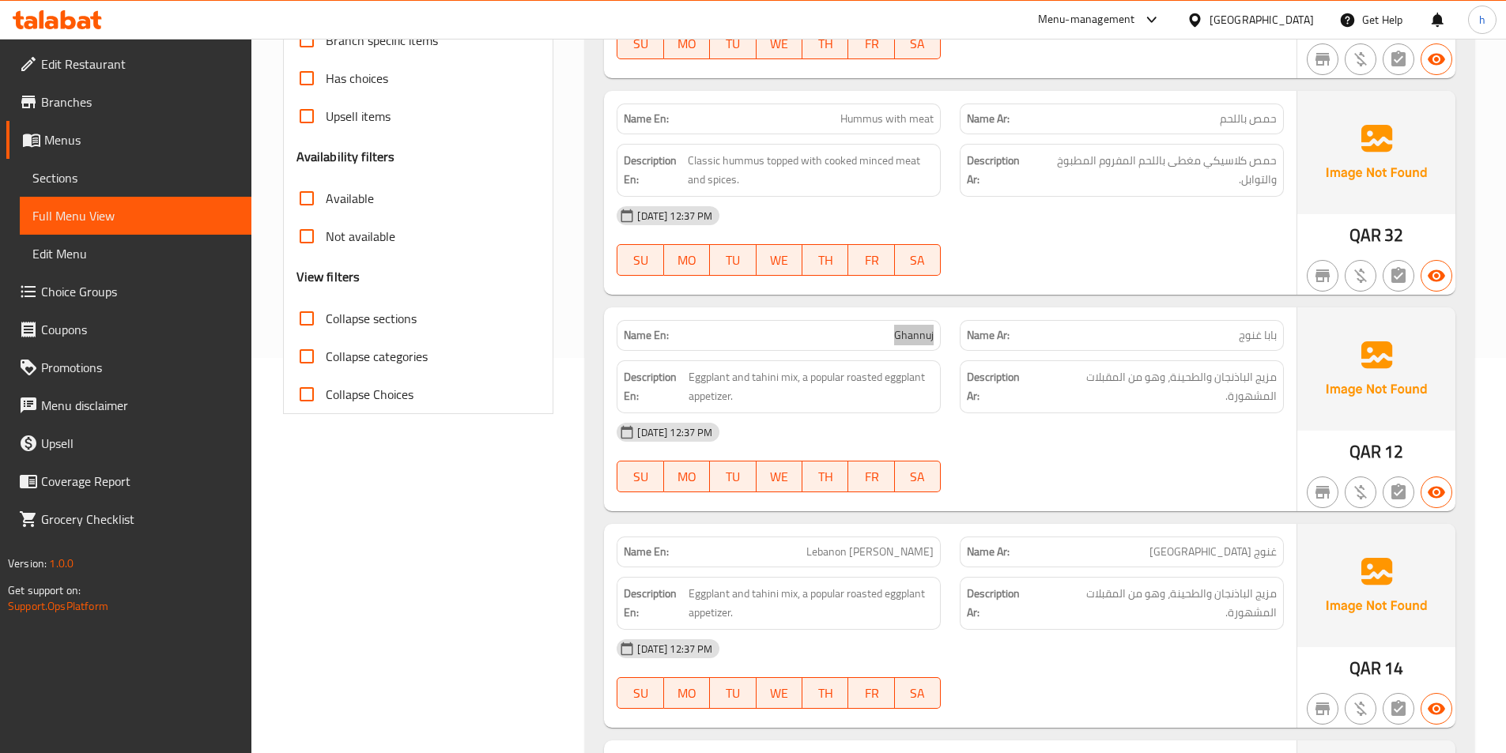
scroll to position [553, 0]
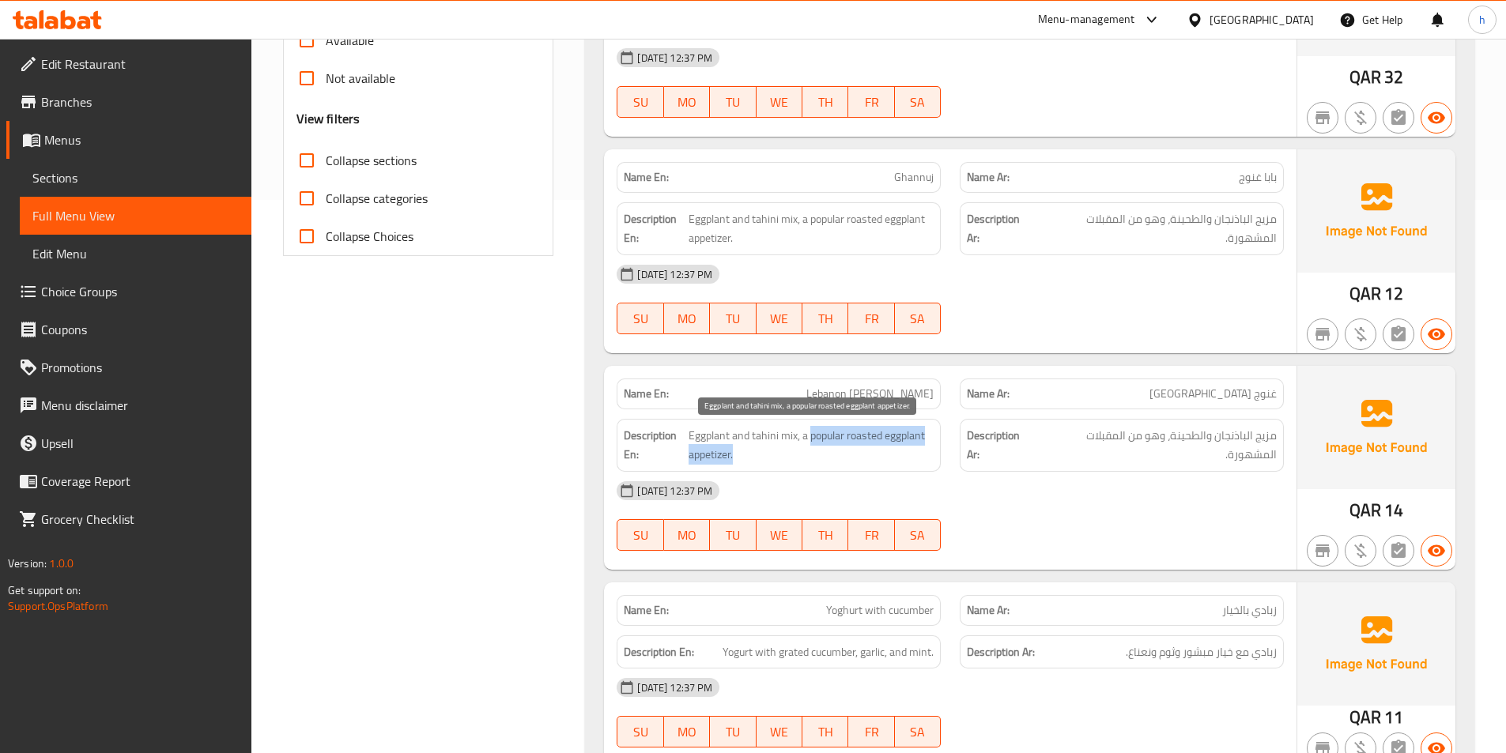
drag, startPoint x: 808, startPoint y: 434, endPoint x: 919, endPoint y: 454, distance: 112.5
click at [919, 454] on span "Eggplant and tahini mix, a popular roasted eggplant appetizer." at bounding box center [811, 445] width 246 height 39
copy span "popular roasted eggplant appetizer."
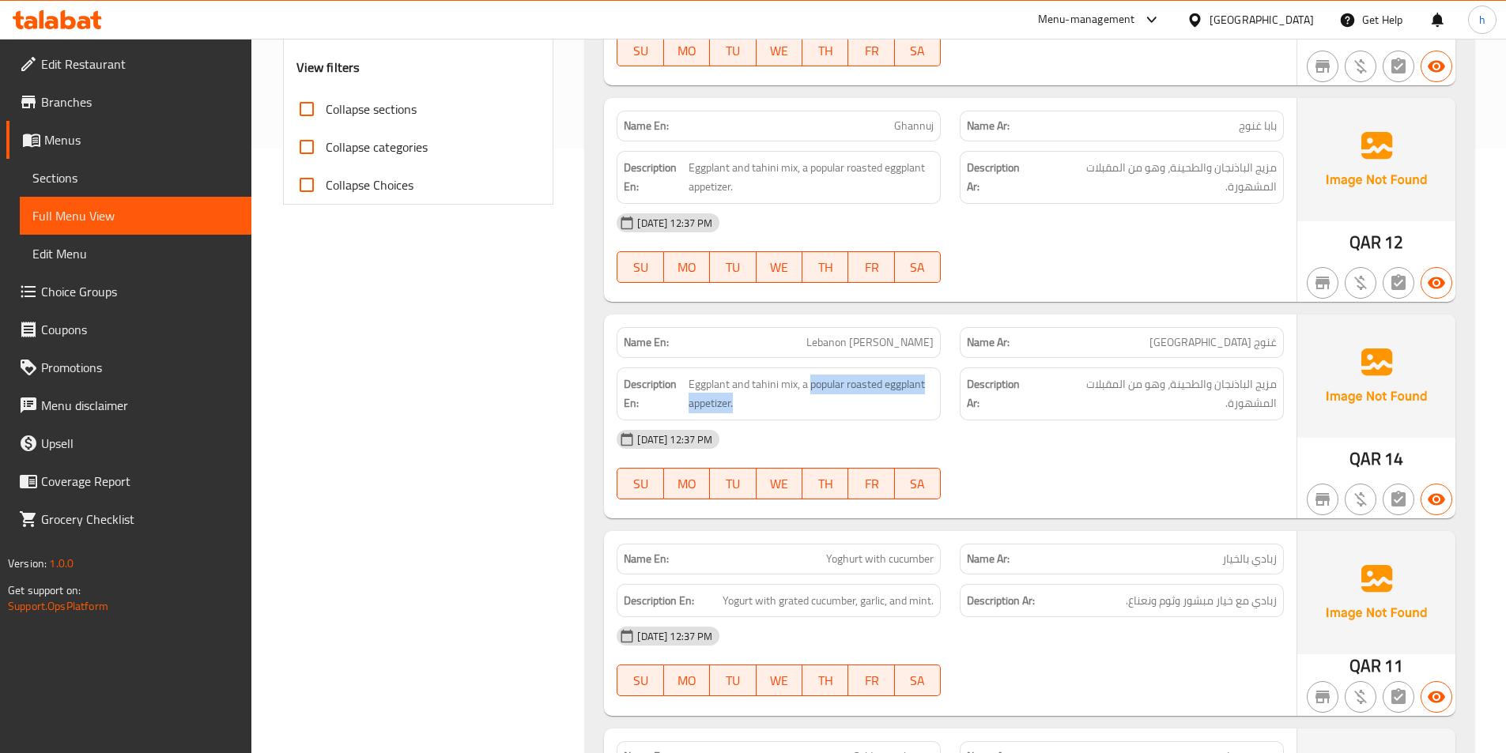
scroll to position [632, 0]
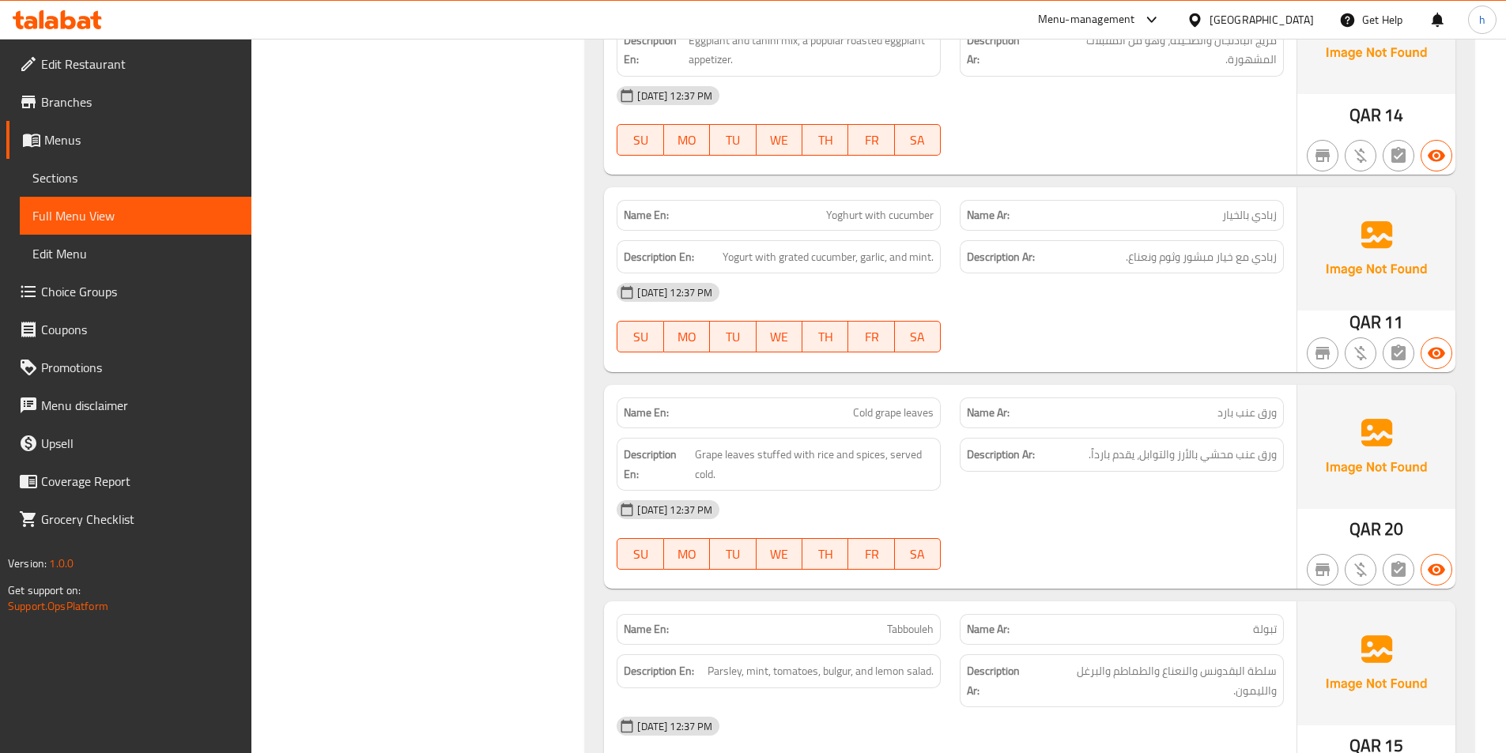
scroll to position [1027, 0]
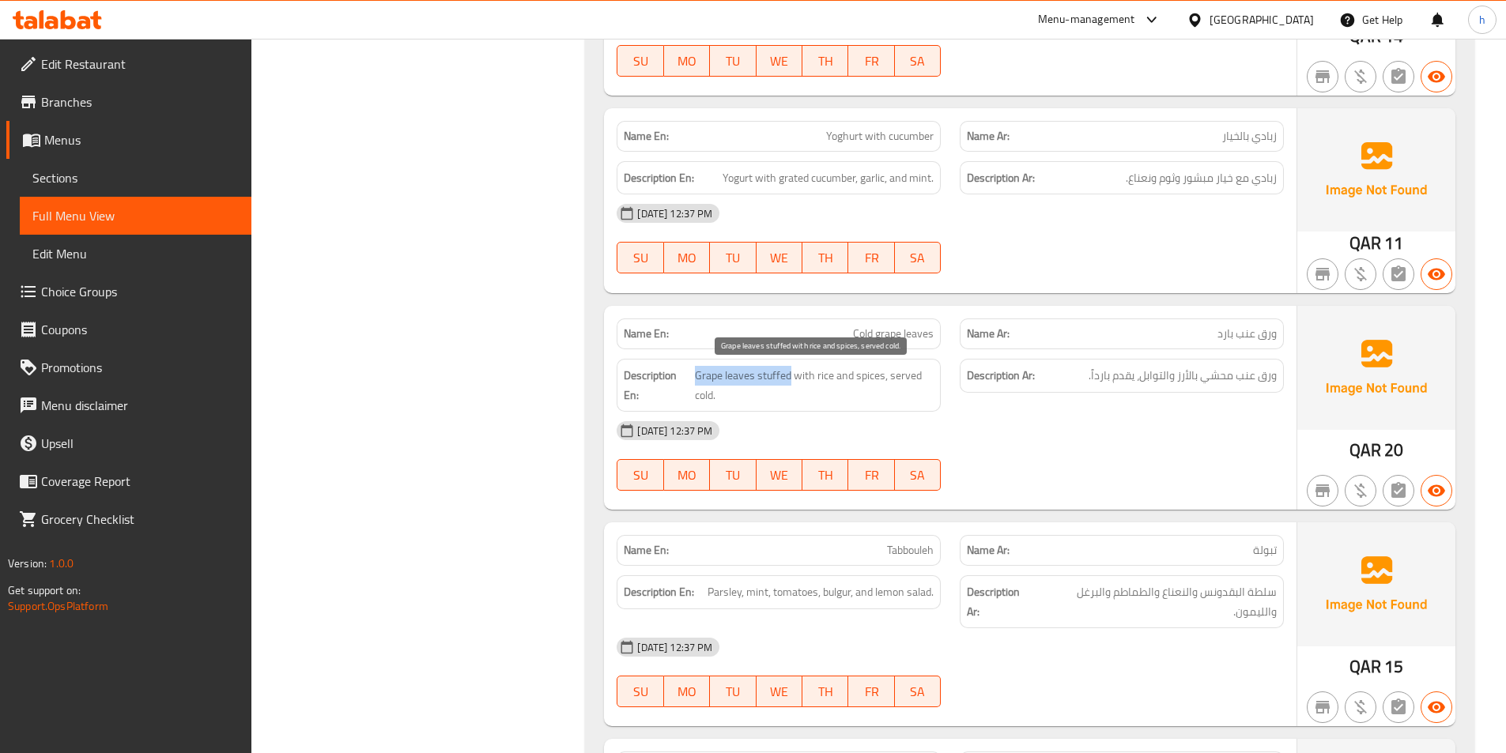
drag, startPoint x: 696, startPoint y: 378, endPoint x: 790, endPoint y: 384, distance: 94.3
click at [790, 384] on span "Grape leaves stuffed with rice and spices, served cold." at bounding box center [814, 385] width 239 height 39
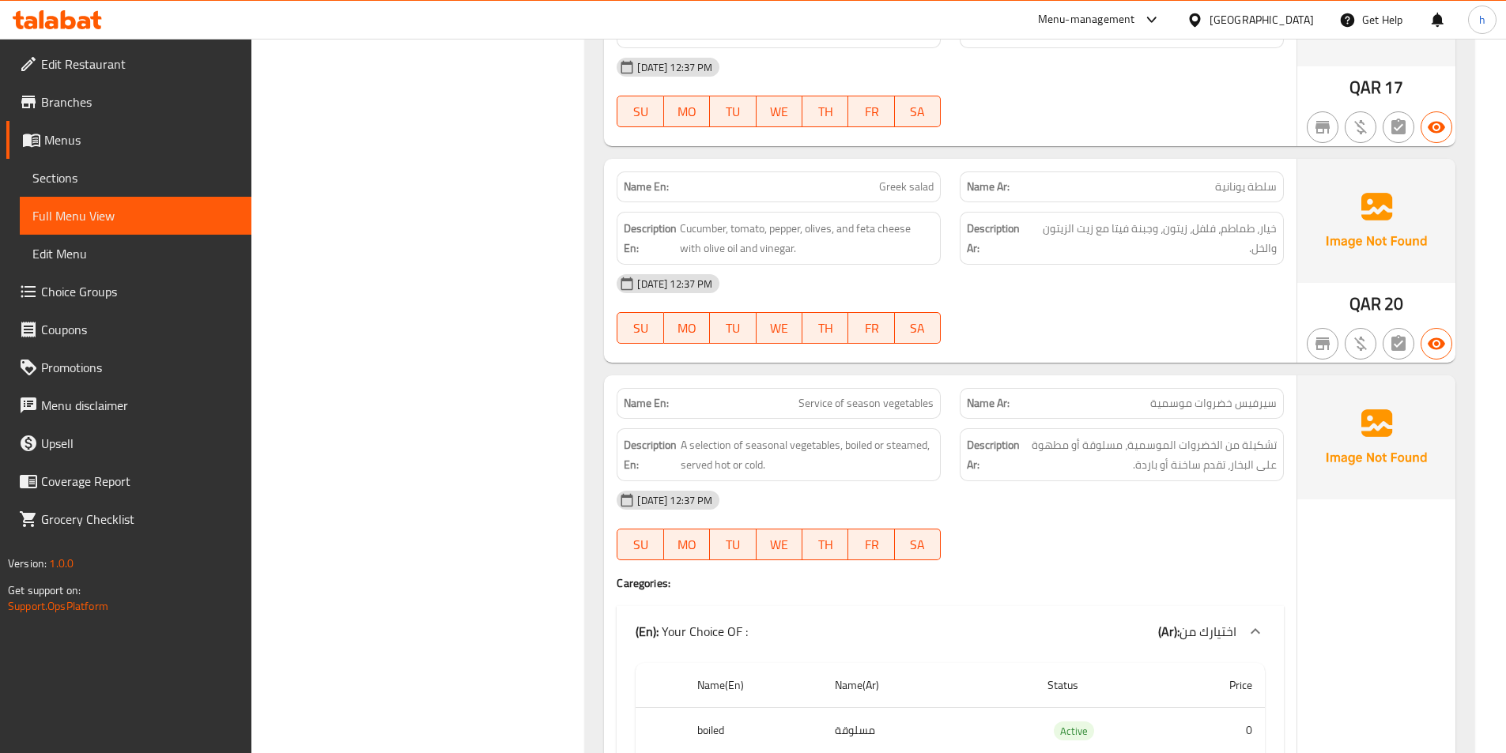
scroll to position [3003, 0]
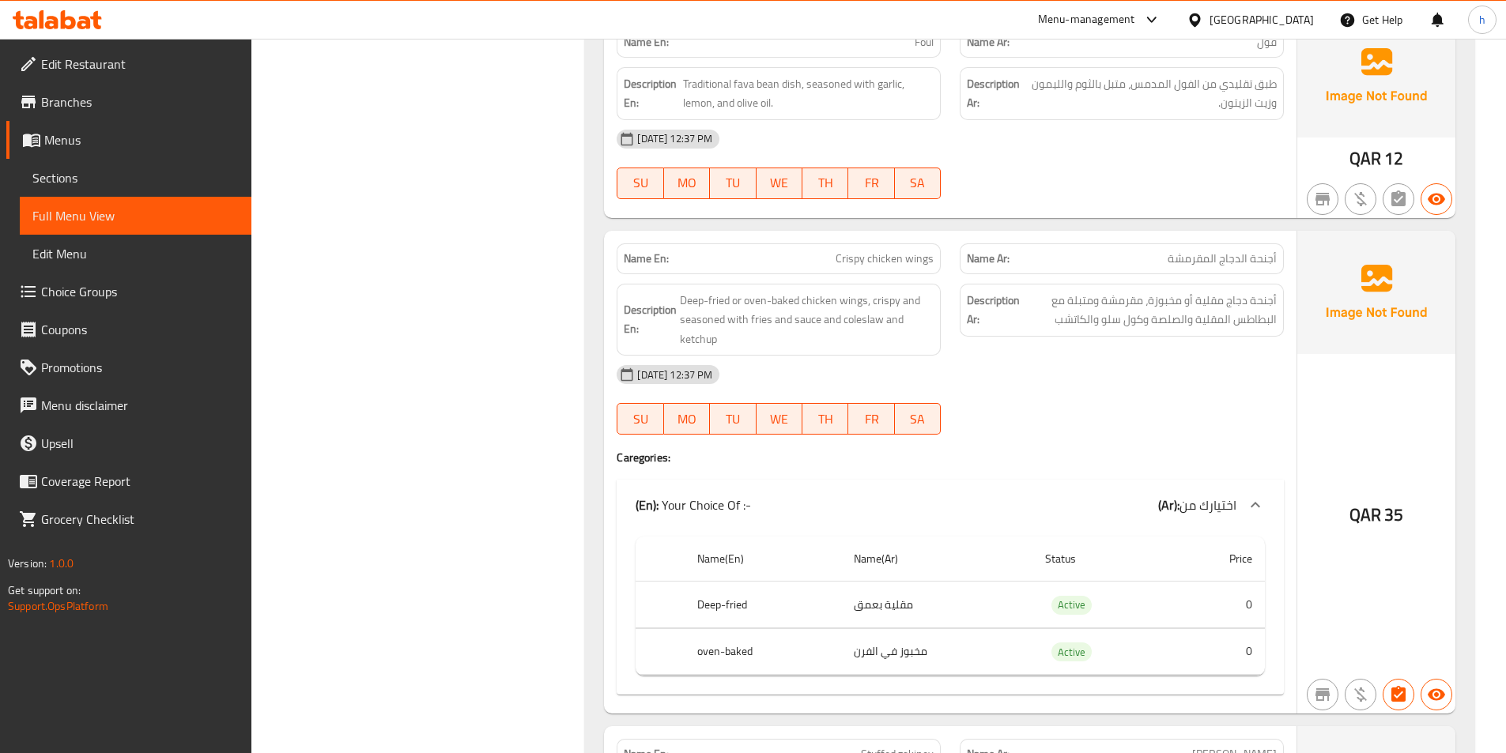
scroll to position [5216, 0]
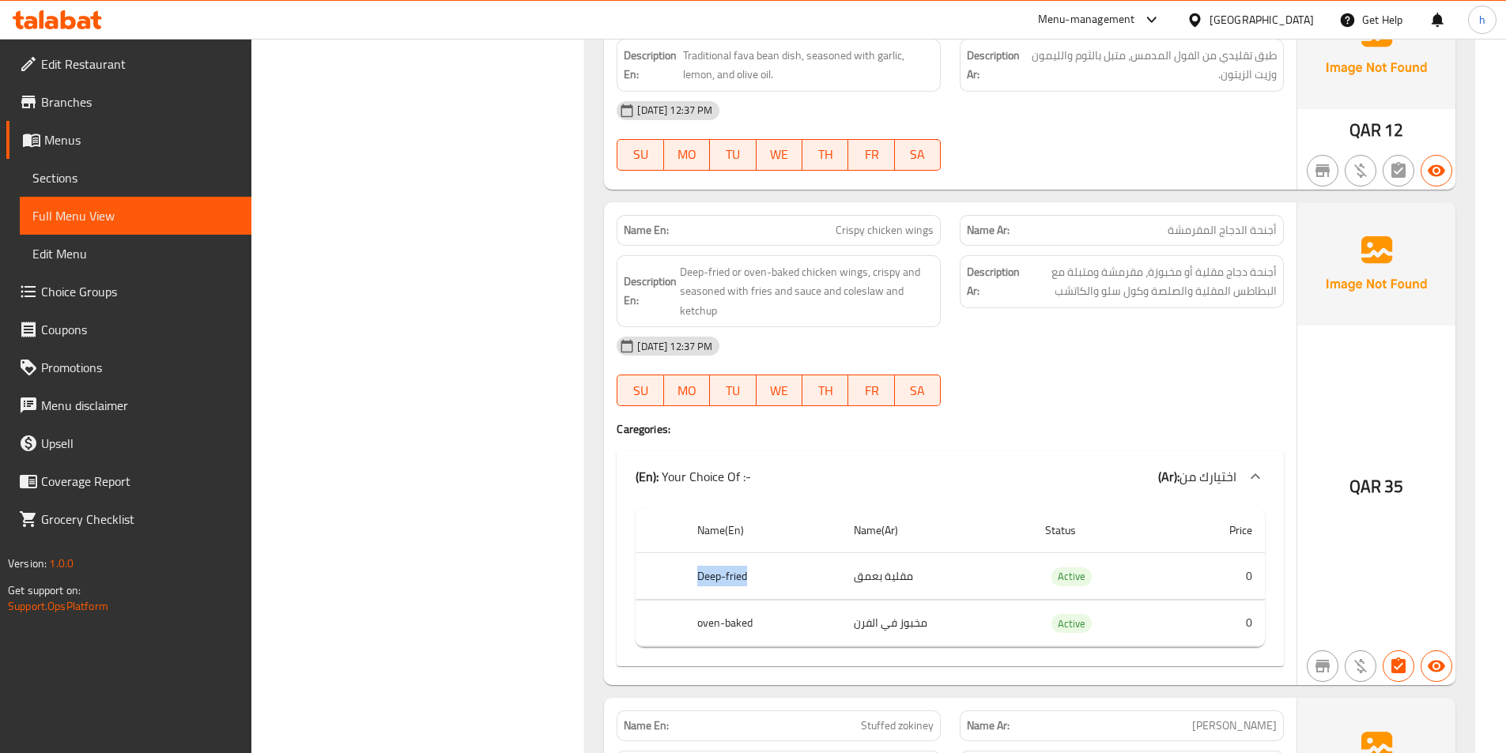
drag, startPoint x: 750, startPoint y: 580, endPoint x: 671, endPoint y: 582, distance: 79.1
click at [671, 582] on tr "Deep-fried مقلية بعمق Active 0" at bounding box center [949, 576] width 629 height 47
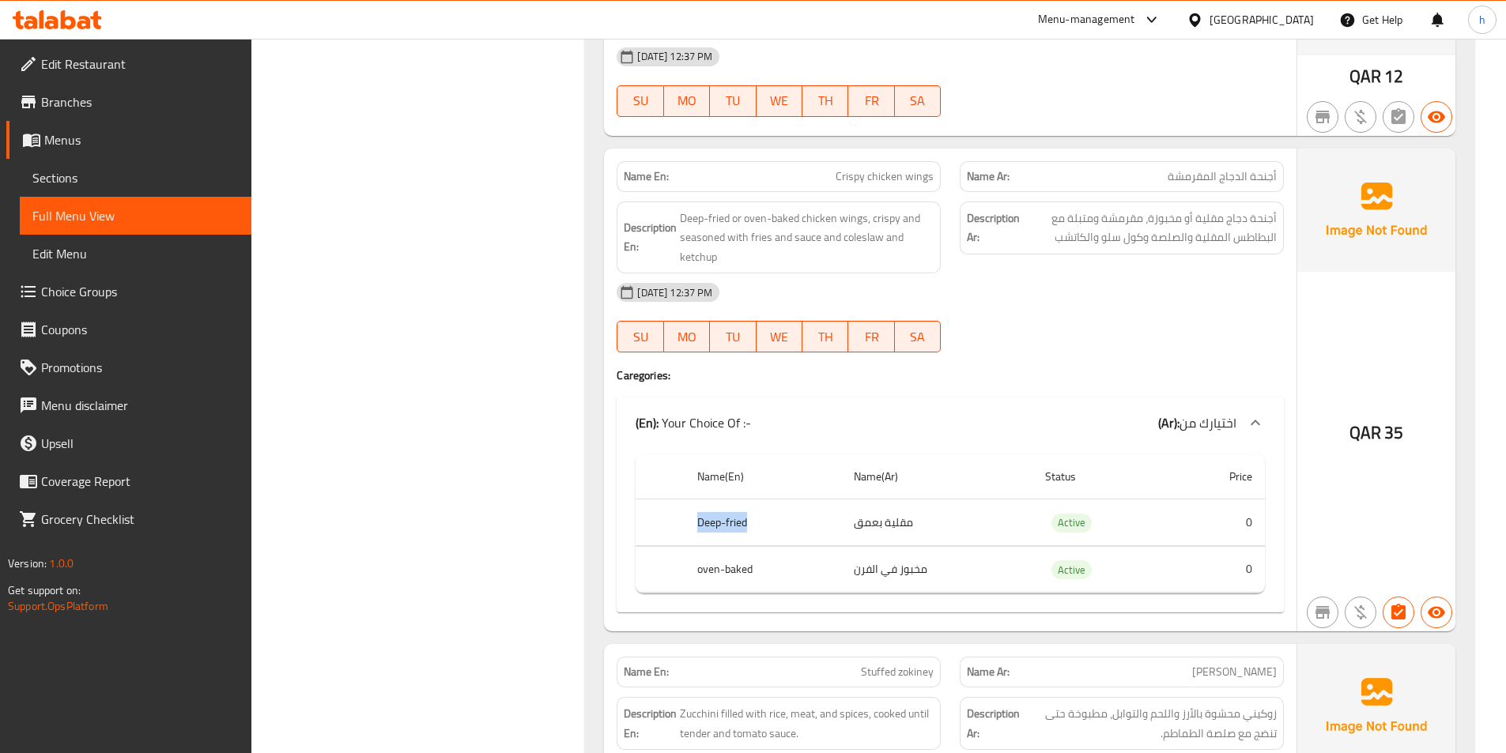
scroll to position [5295, 0]
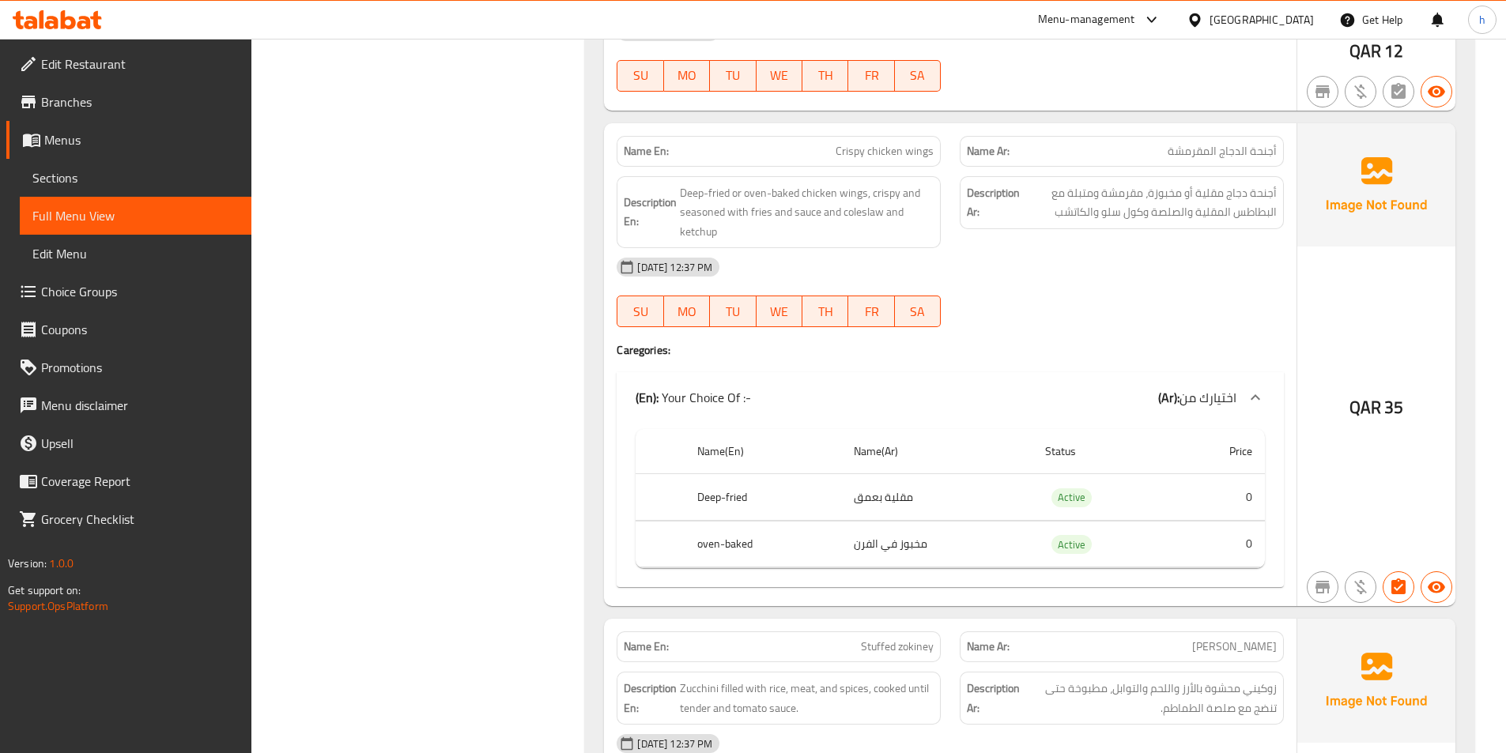
drag, startPoint x: 808, startPoint y: 584, endPoint x: 733, endPoint y: 587, distance: 75.1
click at [733, 587] on div "Name(En) Name(Ar) Status Price Deep-fried مقلية بعمق Active 0 oven-baked مخبوز …" at bounding box center [949, 505] width 667 height 164
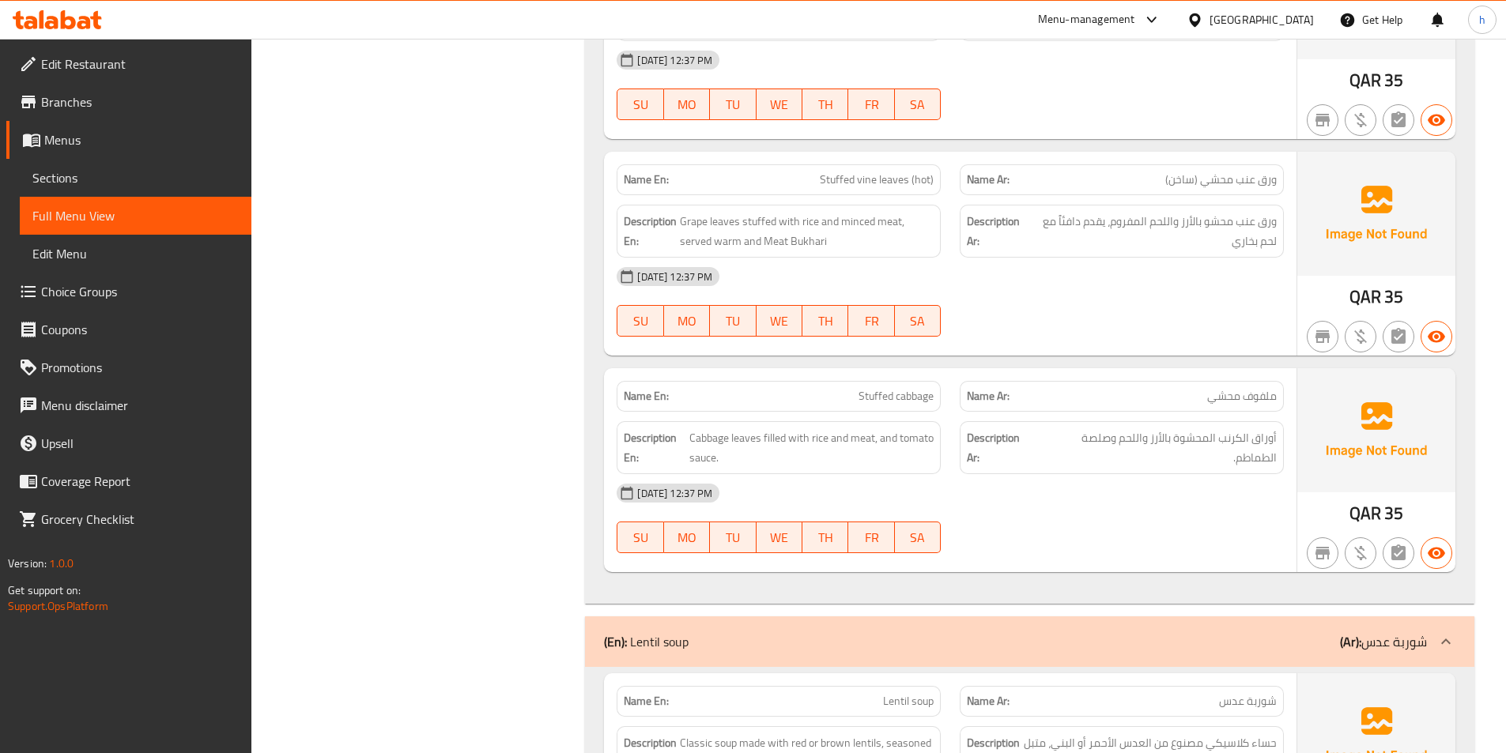
scroll to position [6006, 0]
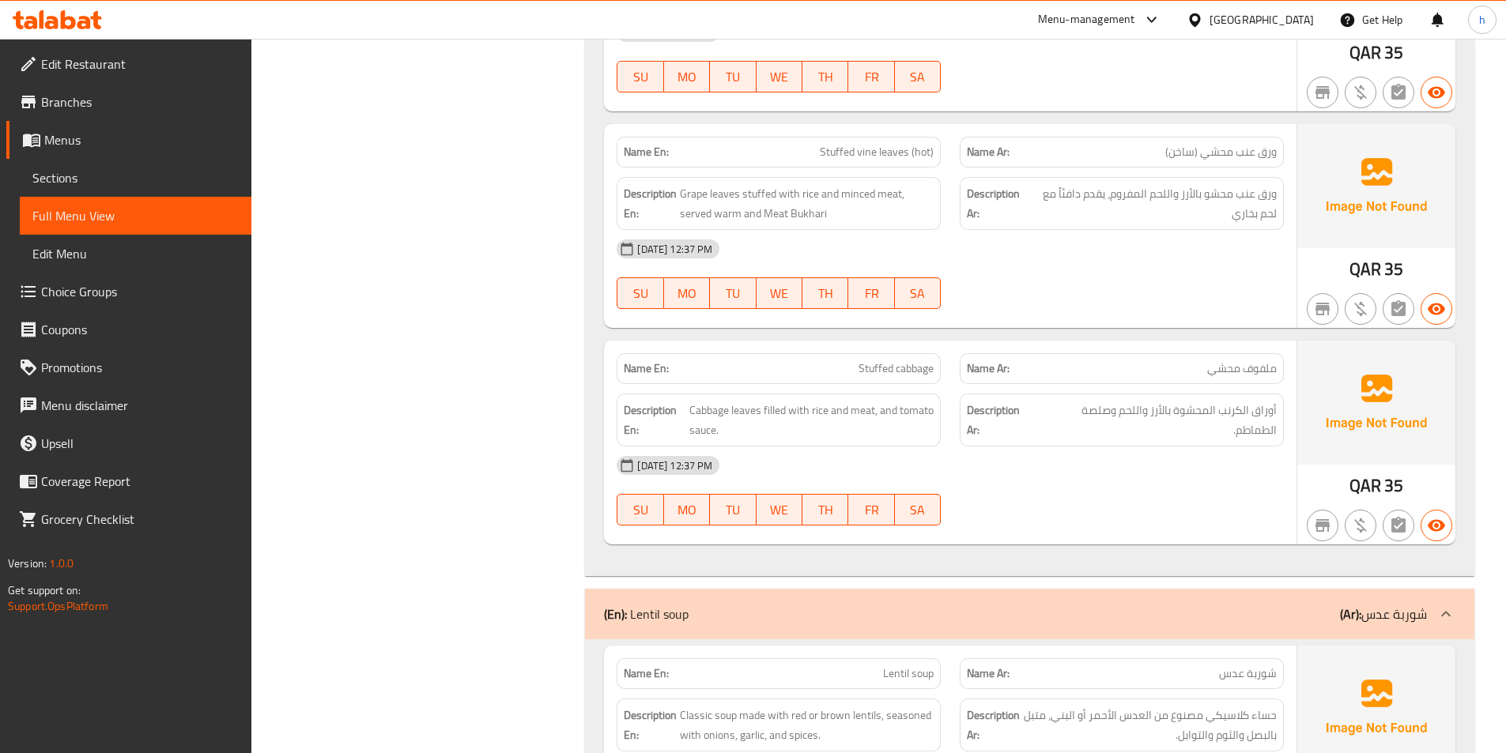
click at [998, 466] on div "[DATE] 12:37 PM" at bounding box center [950, 466] width 686 height 38
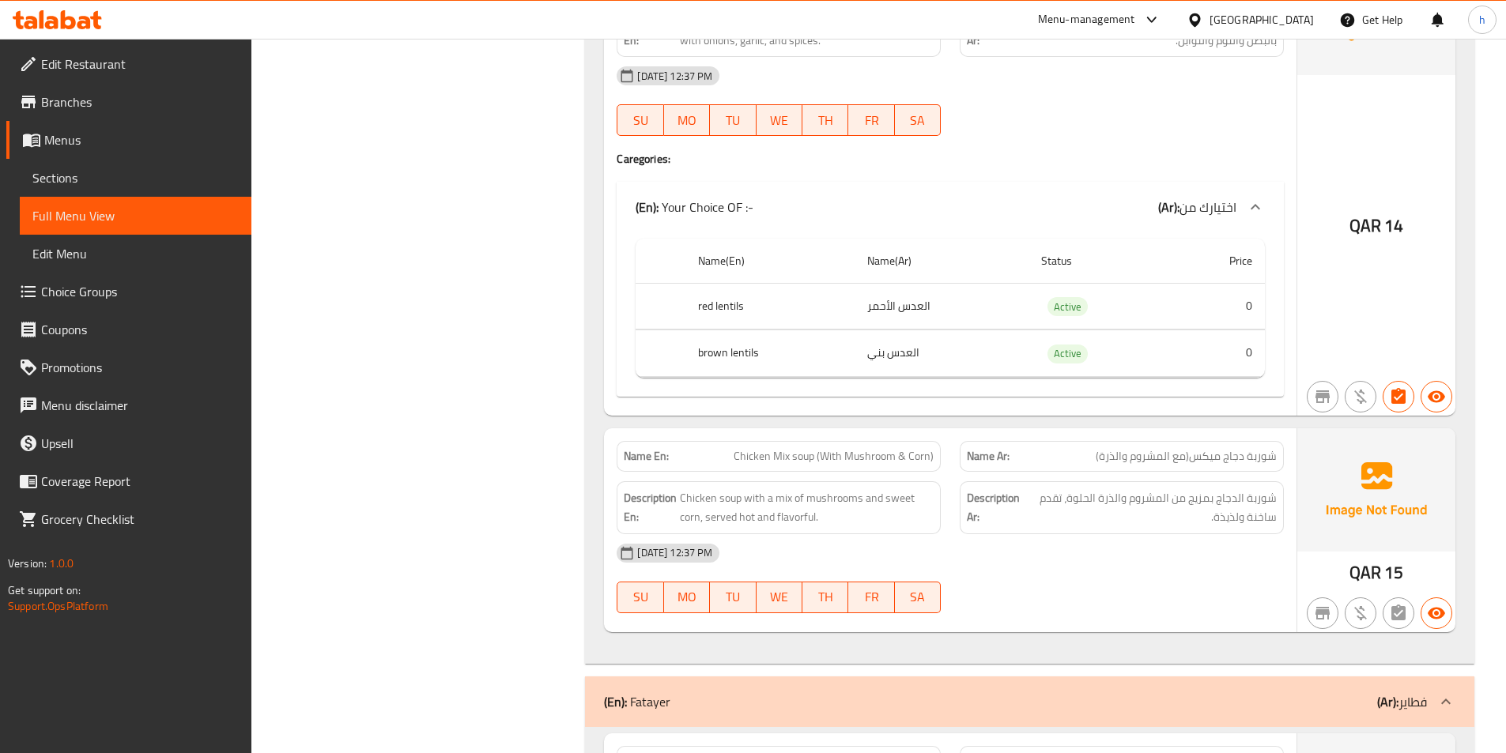
scroll to position [6797, 0]
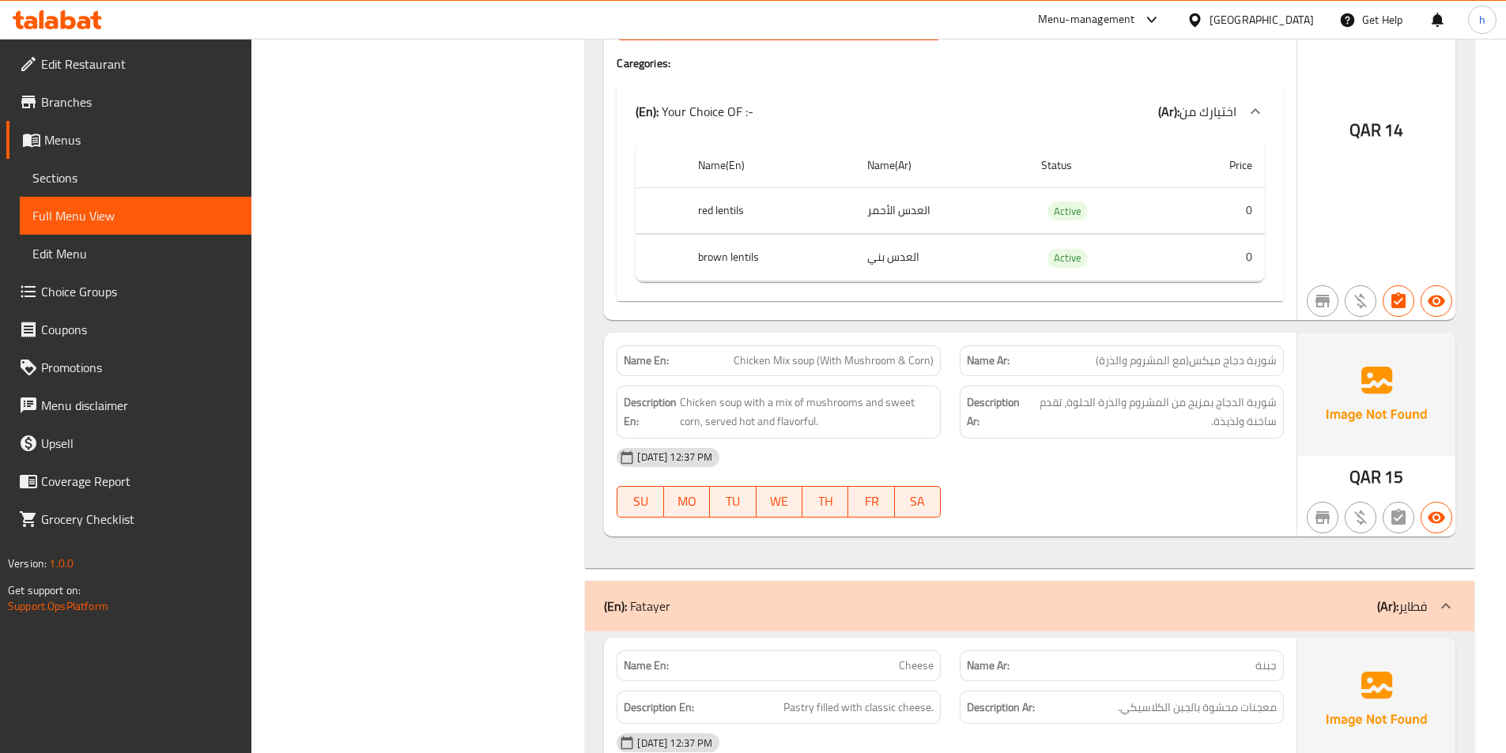
drag, startPoint x: 684, startPoint y: 409, endPoint x: 808, endPoint y: 411, distance: 123.3
click at [808, 411] on span "Chicken soup with a mix of mushrooms and sweet corn, served hot and flavorful." at bounding box center [807, 412] width 254 height 39
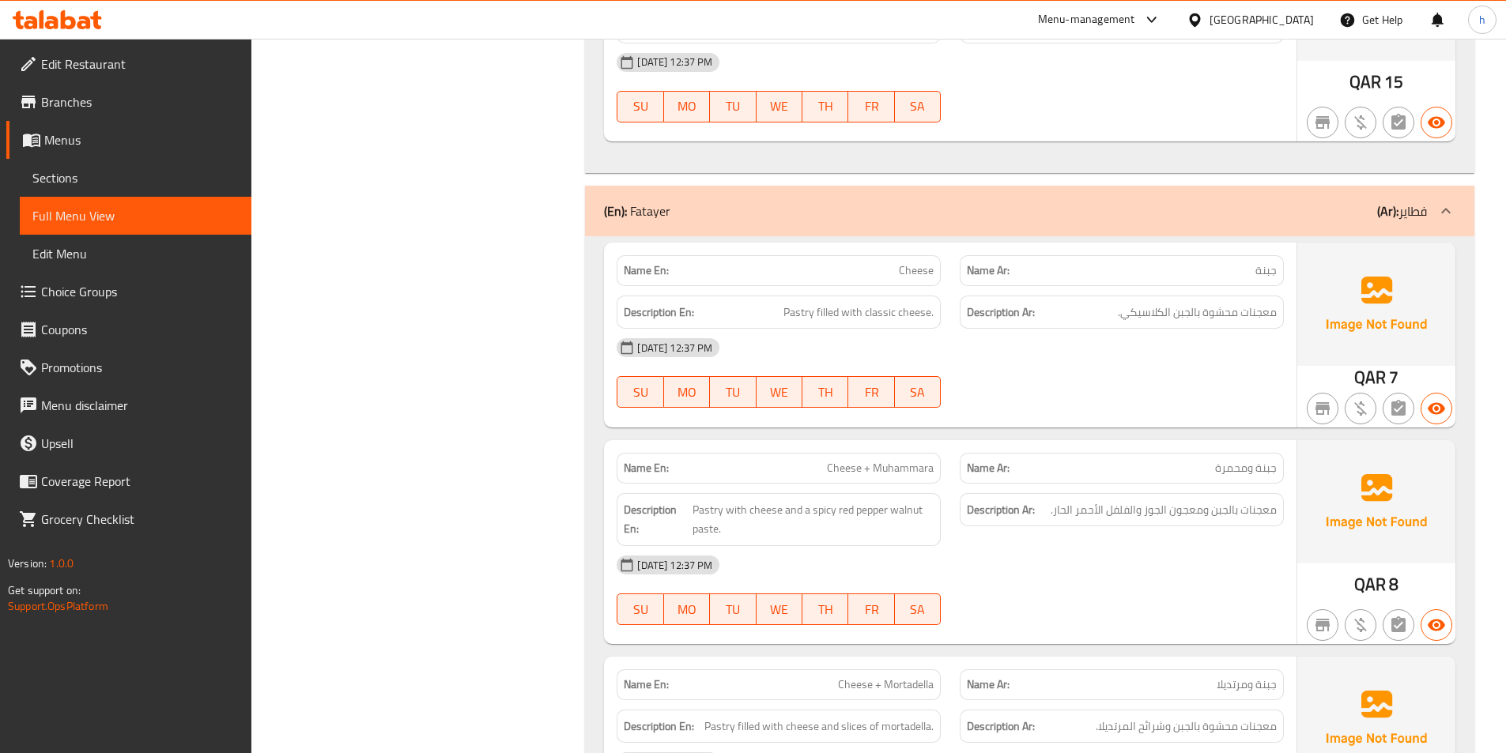
scroll to position [7271, 0]
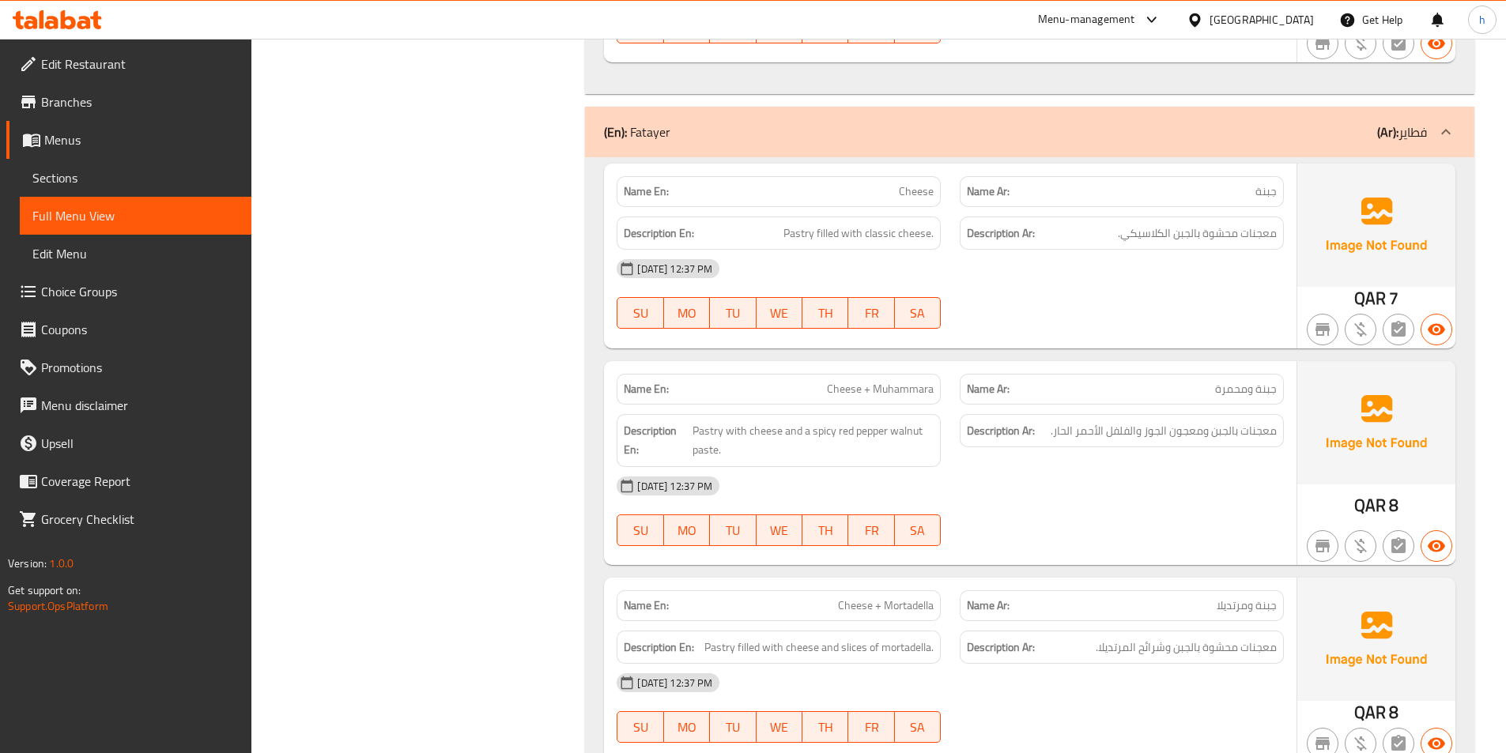
click at [827, 383] on p "Name En: Cheese + Muhammara" at bounding box center [779, 389] width 310 height 17
click at [918, 378] on div "Name En: Cheese + Muhammara" at bounding box center [778, 389] width 324 height 31
drag, startPoint x: 693, startPoint y: 429, endPoint x: 797, endPoint y: 423, distance: 104.5
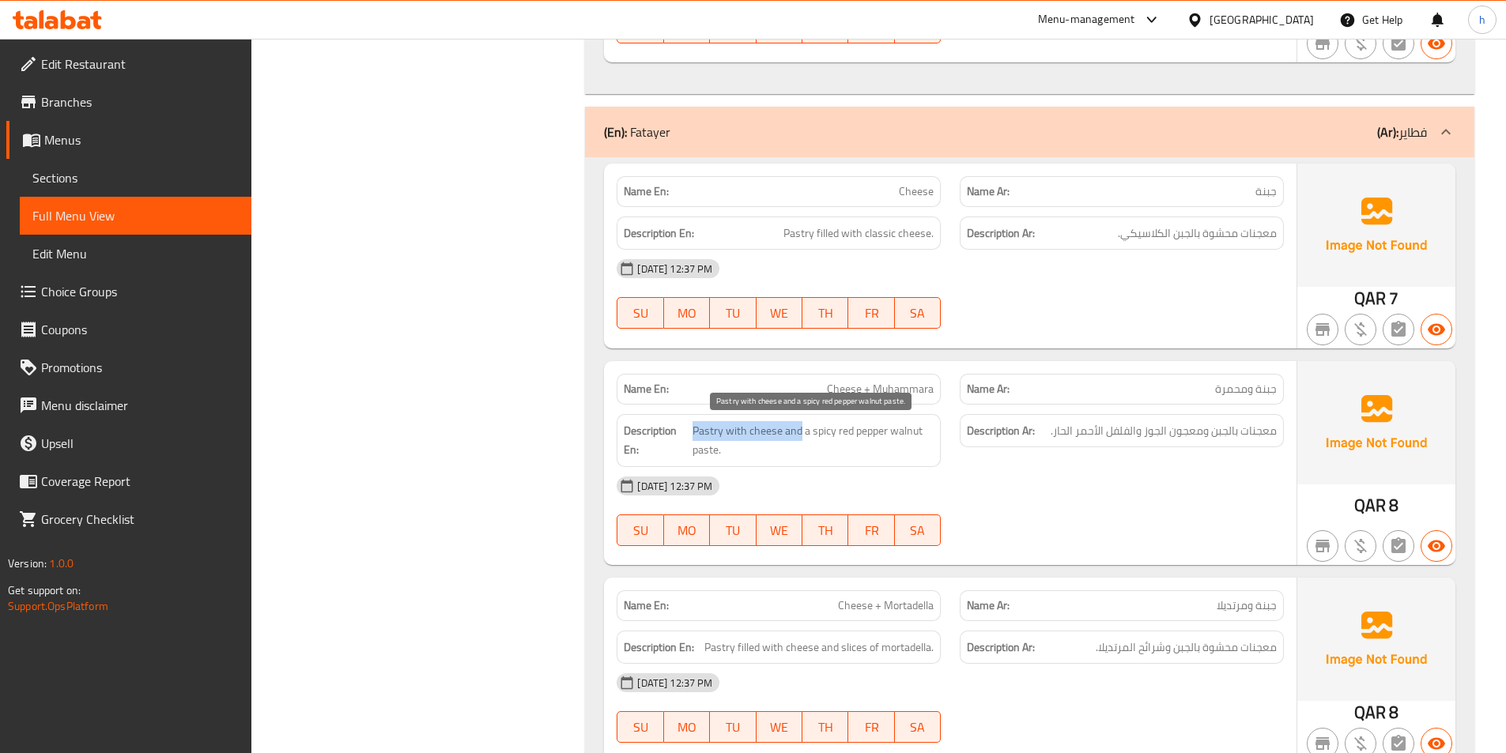
click at [797, 423] on span "Pastry with cheese and a spicy red pepper walnut paste." at bounding box center [812, 440] width 241 height 39
drag, startPoint x: 803, startPoint y: 423, endPoint x: 897, endPoint y: 437, distance: 95.1
click at [881, 439] on span "Pastry with cheese and a spicy red pepper walnut paste." at bounding box center [812, 440] width 241 height 39
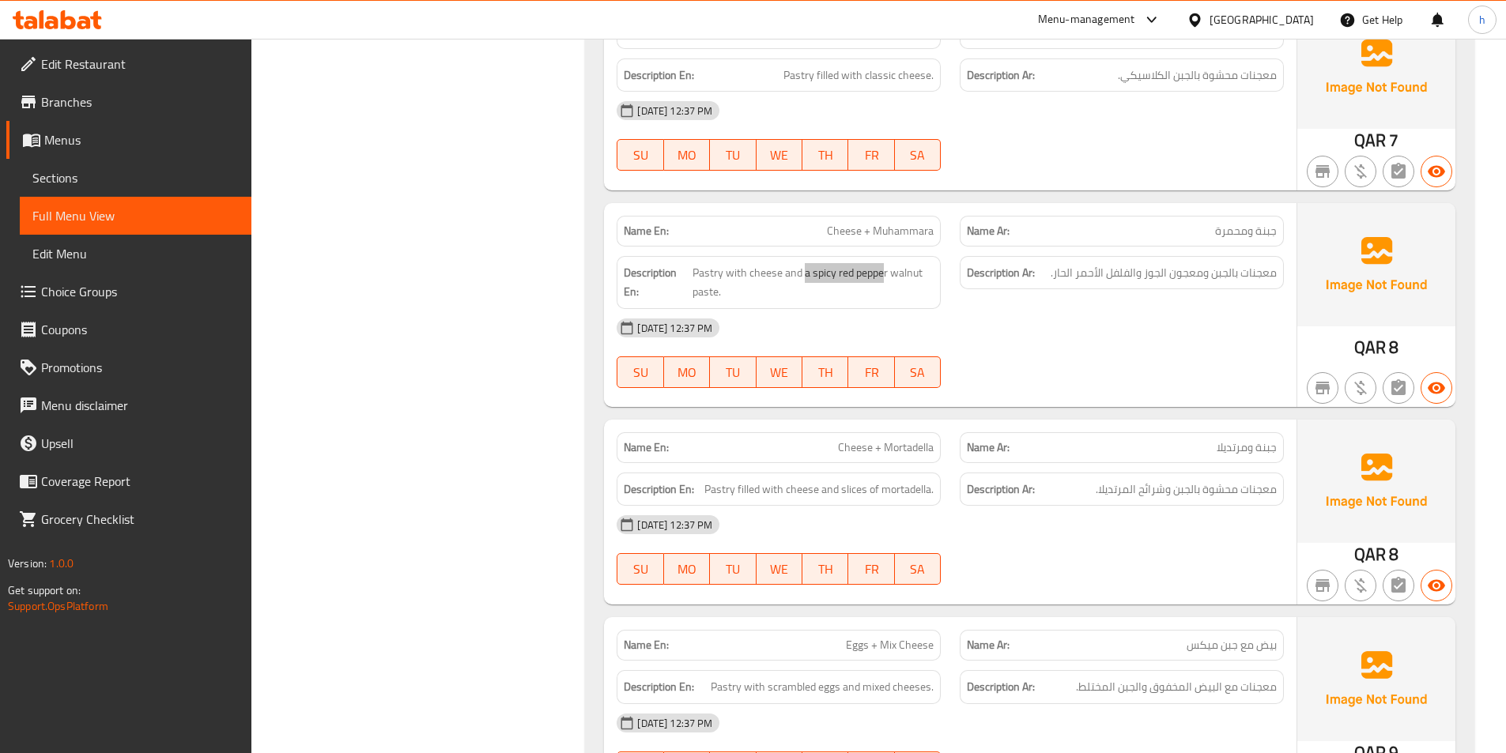
scroll to position [7508, 0]
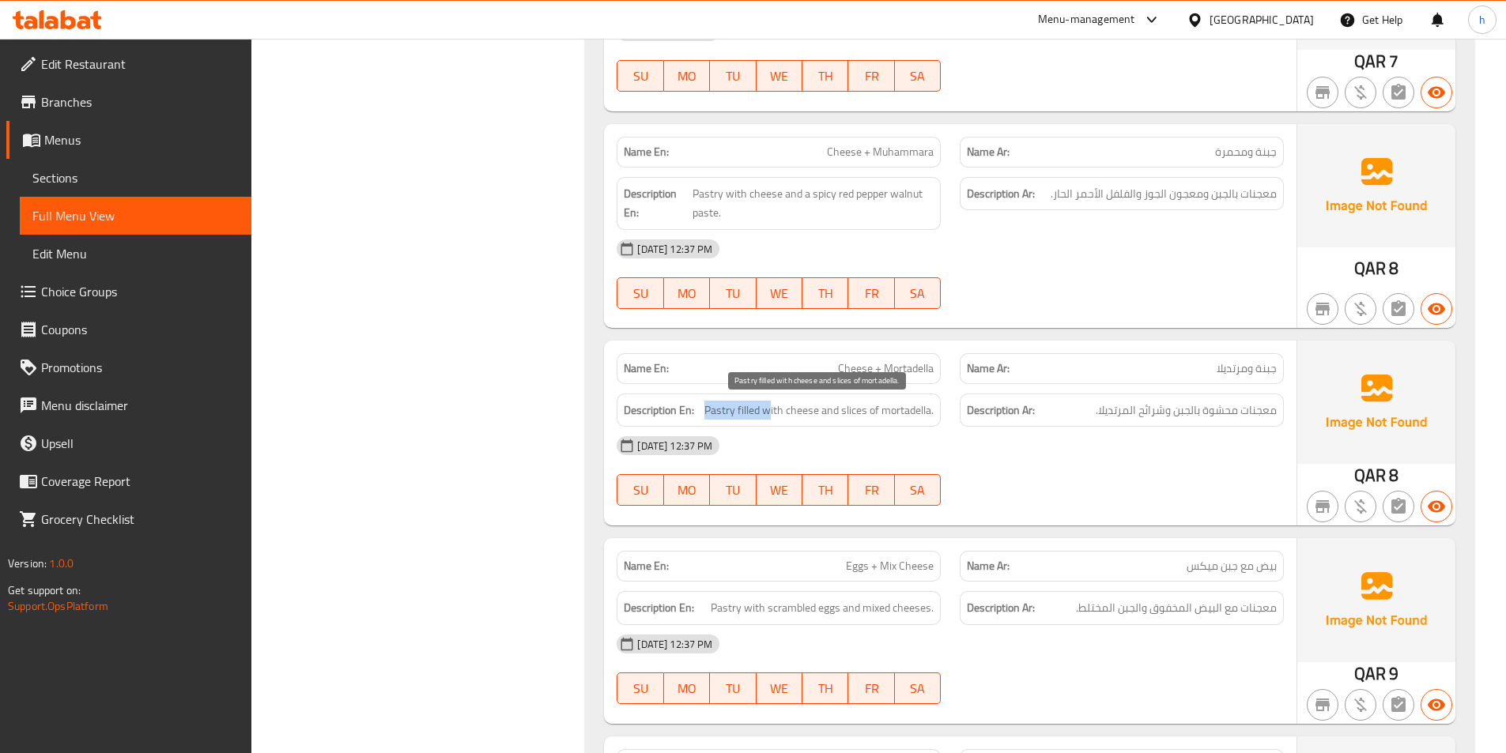
drag, startPoint x: 718, startPoint y: 417, endPoint x: 772, endPoint y: 413, distance: 54.7
click at [772, 413] on h6 "Description En: Pastry filled with cheese and slices of mortadella." at bounding box center [779, 411] width 310 height 20
drag, startPoint x: 790, startPoint y: 408, endPoint x: 929, endPoint y: 408, distance: 139.1
click at [929, 408] on span "Pastry filled with cheese and slices of mortadella." at bounding box center [818, 411] width 229 height 20
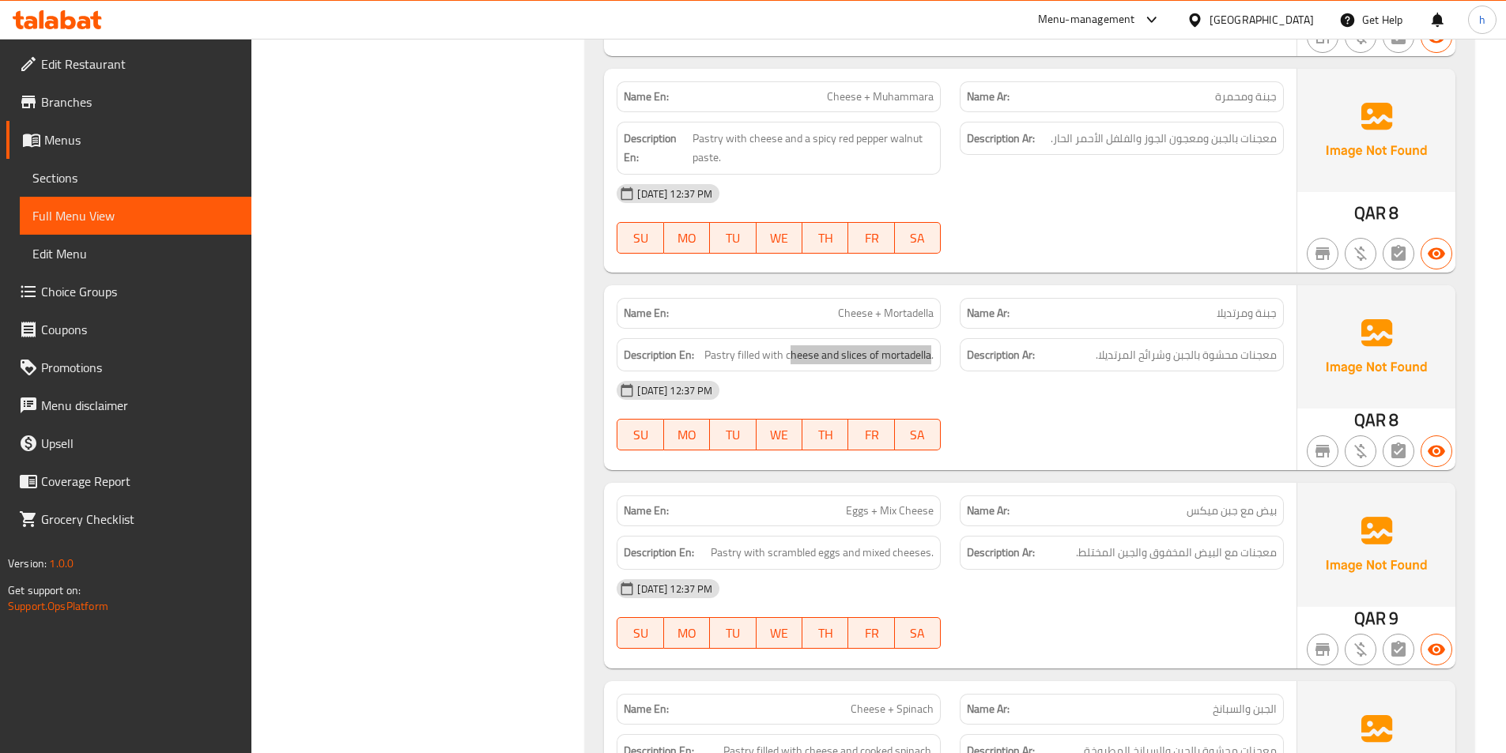
scroll to position [7587, 0]
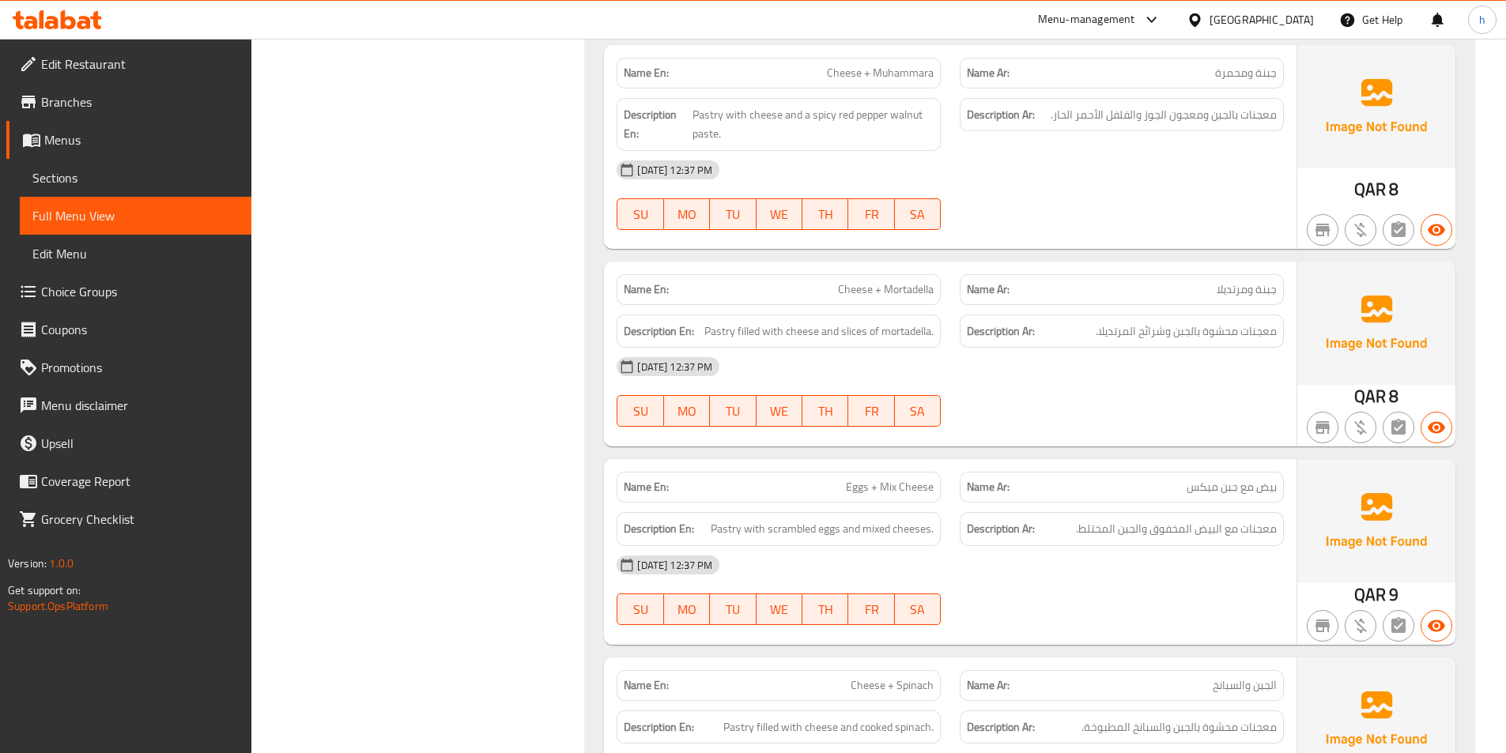
click at [861, 484] on span "Eggs + Mix Cheese" at bounding box center [890, 487] width 88 height 17
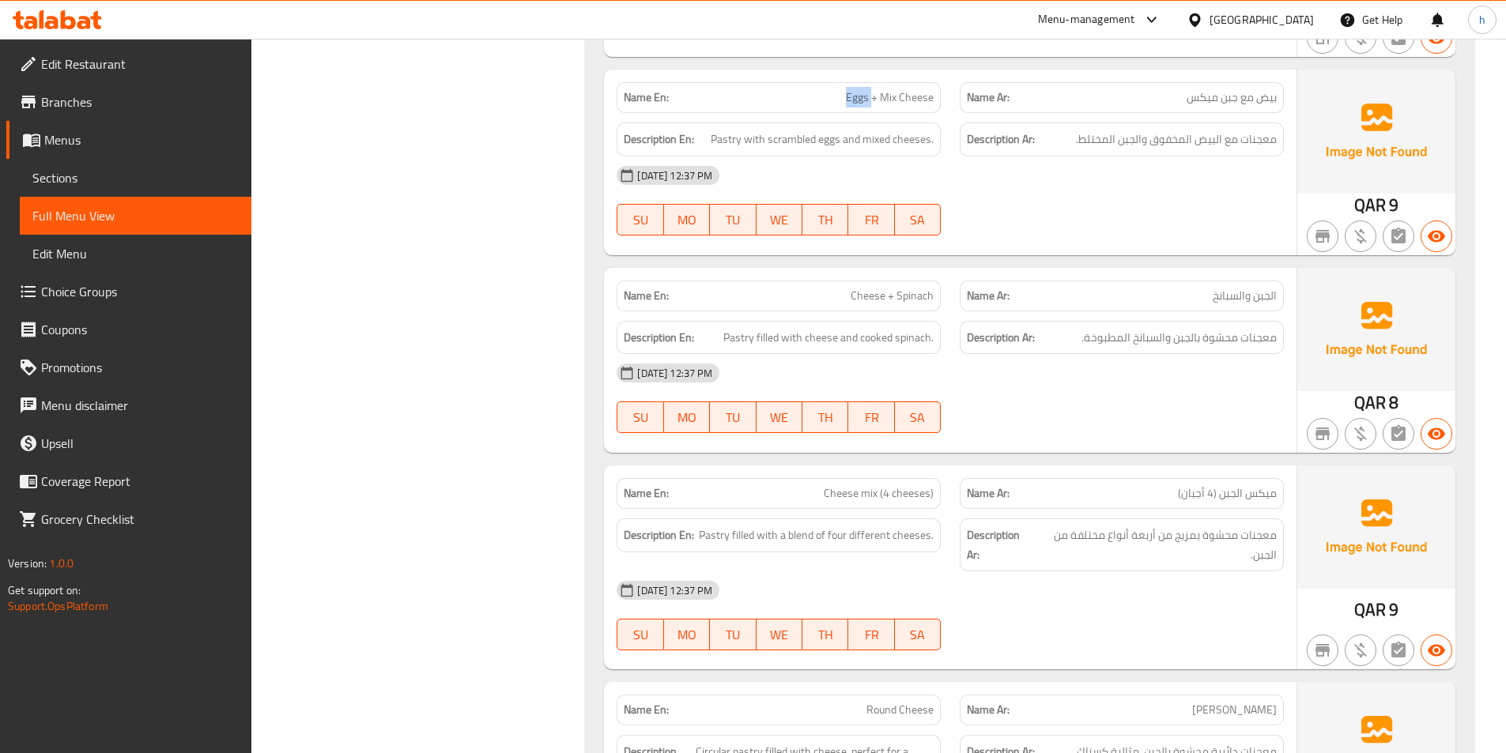
scroll to position [7982, 0]
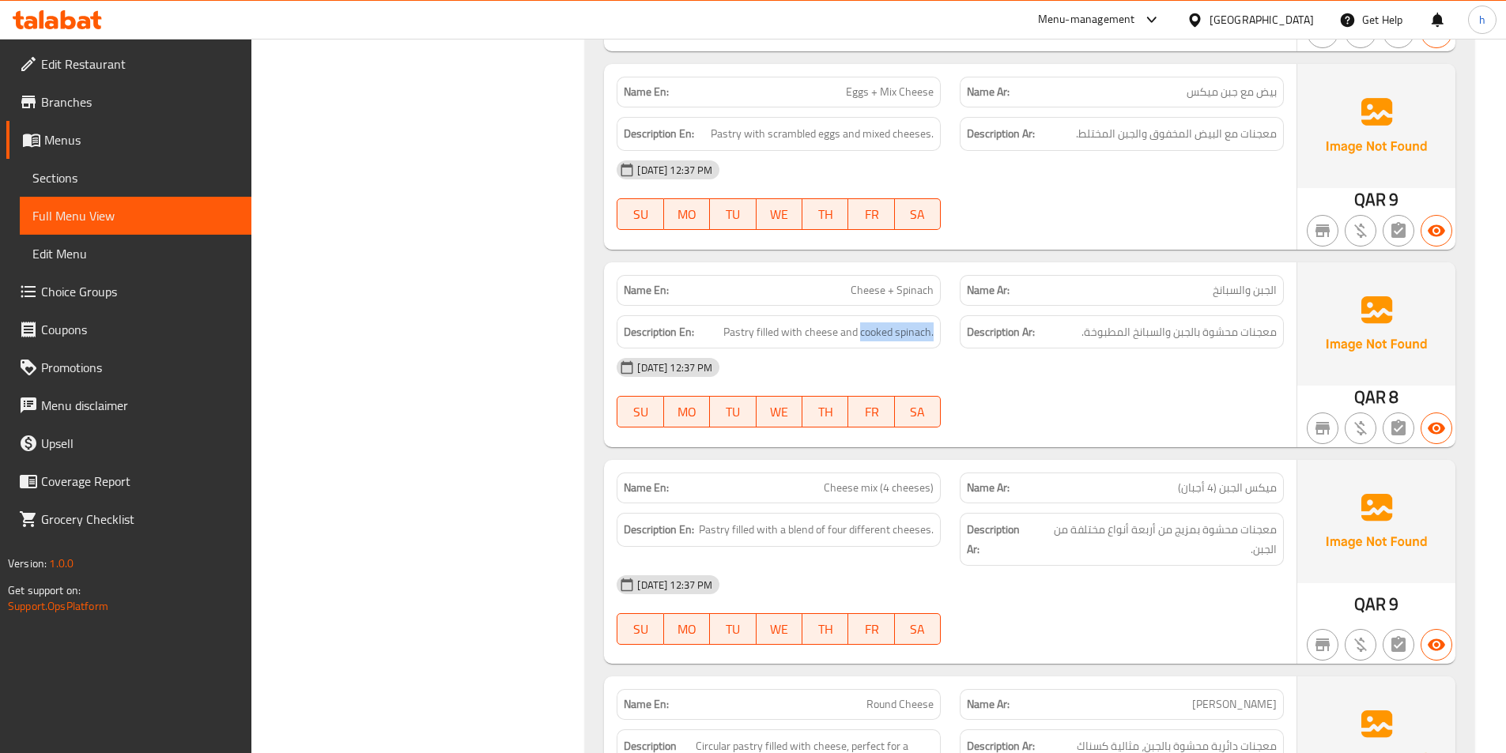
drag, startPoint x: 861, startPoint y: 331, endPoint x: 945, endPoint y: 336, distance: 84.7
click at [945, 336] on div "Description En: Pastry filled with cheese and cooked spinach." at bounding box center [778, 332] width 343 height 53
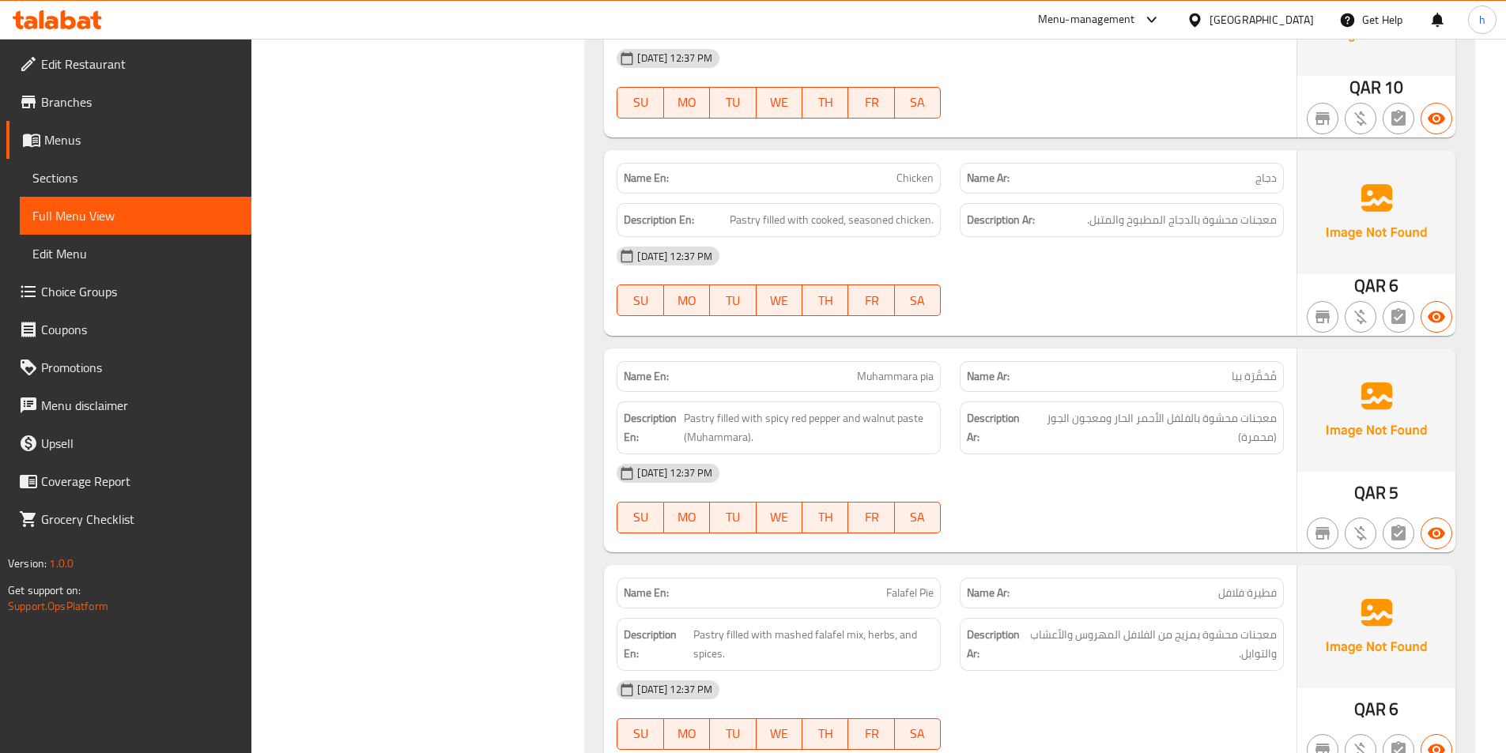
scroll to position [9595, 0]
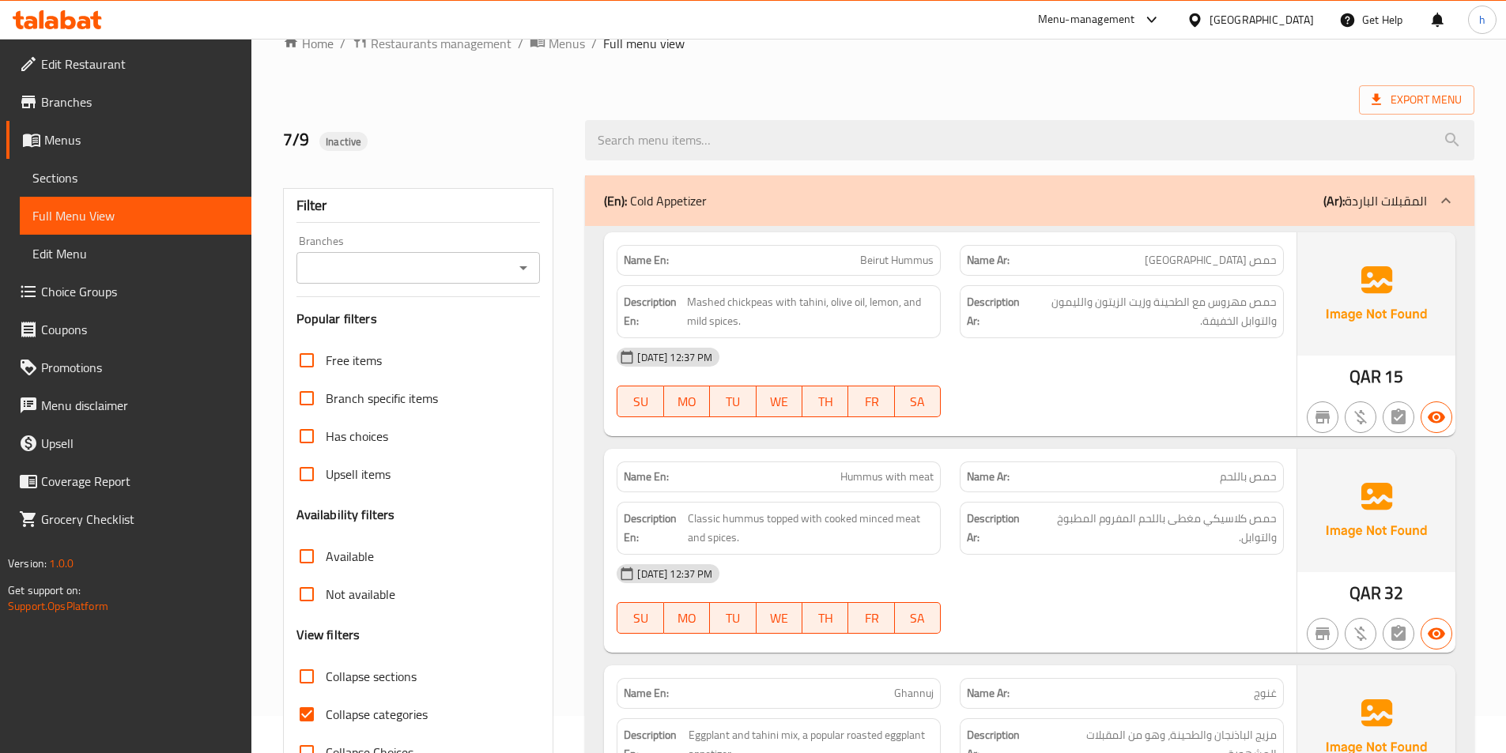
scroll to position [88, 0]
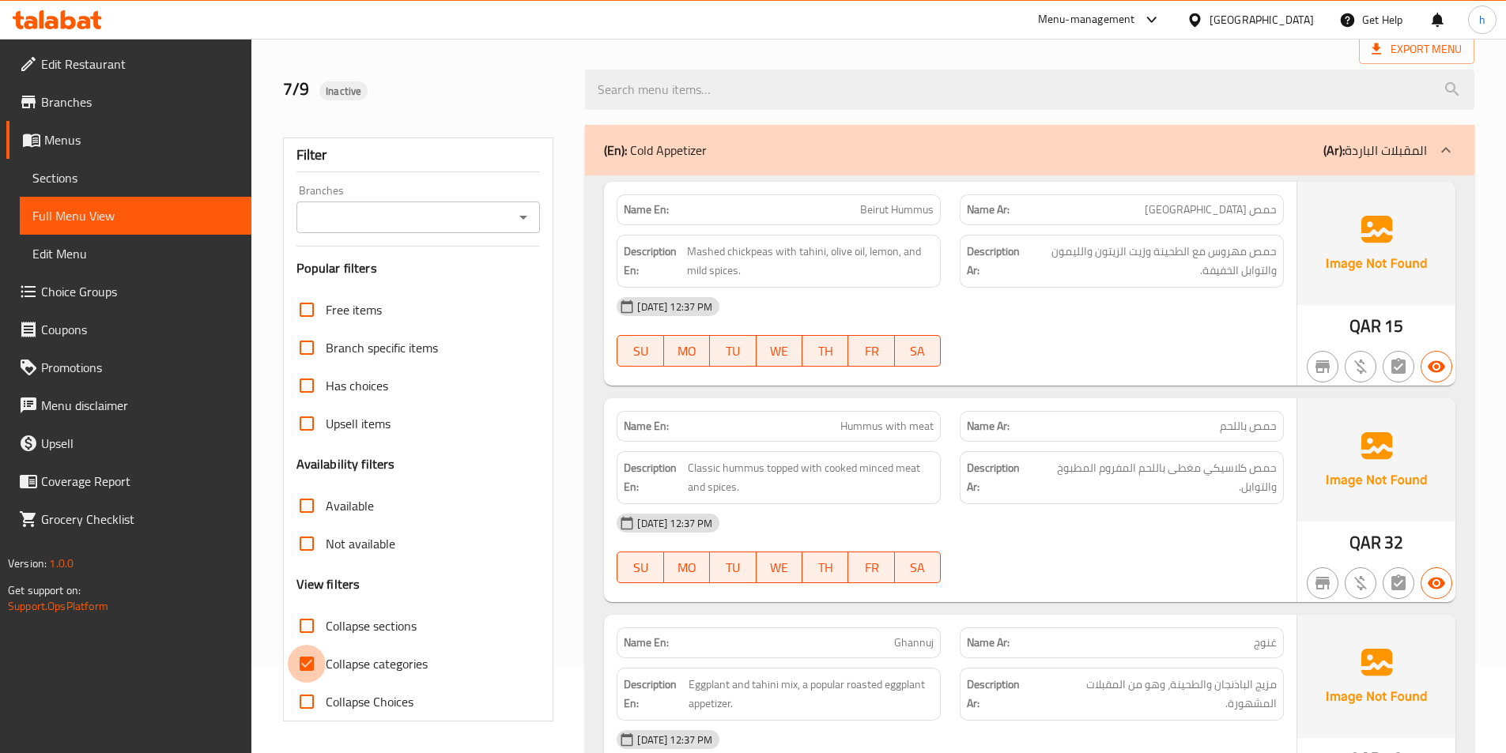
click at [310, 664] on input "Collapse categories" at bounding box center [307, 664] width 38 height 38
checkbox input "false"
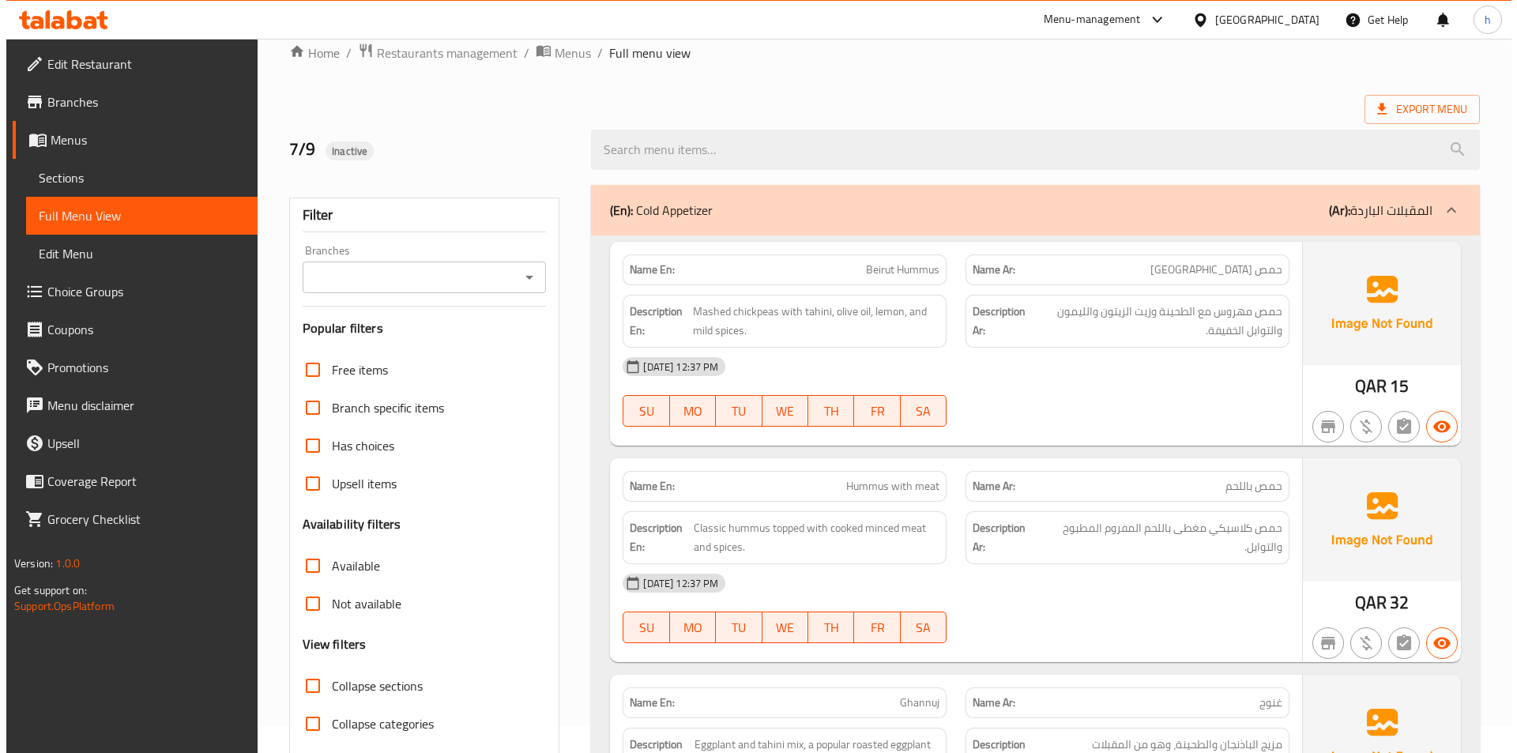
scroll to position [0, 0]
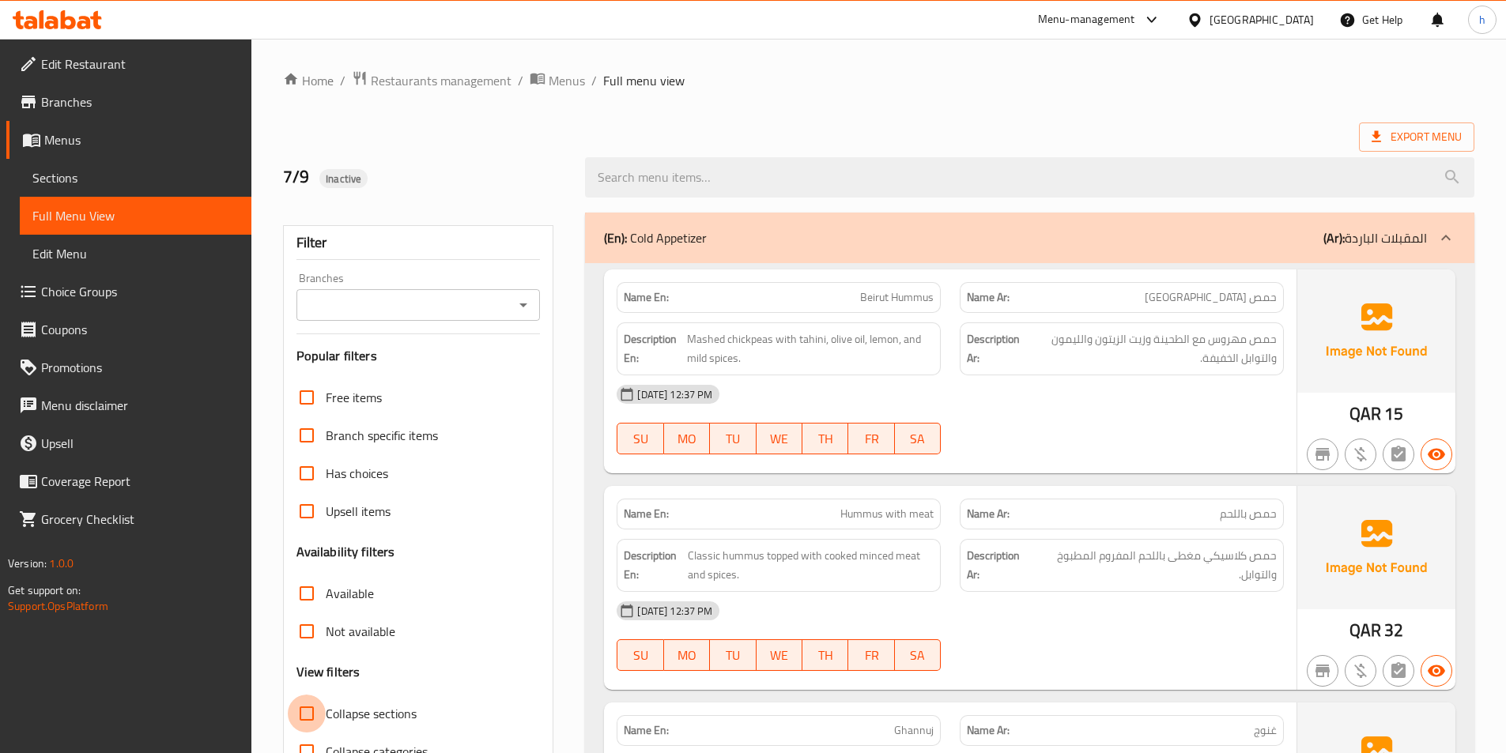
click at [315, 708] on input "Collapse sections" at bounding box center [307, 714] width 38 height 38
checkbox input "true"
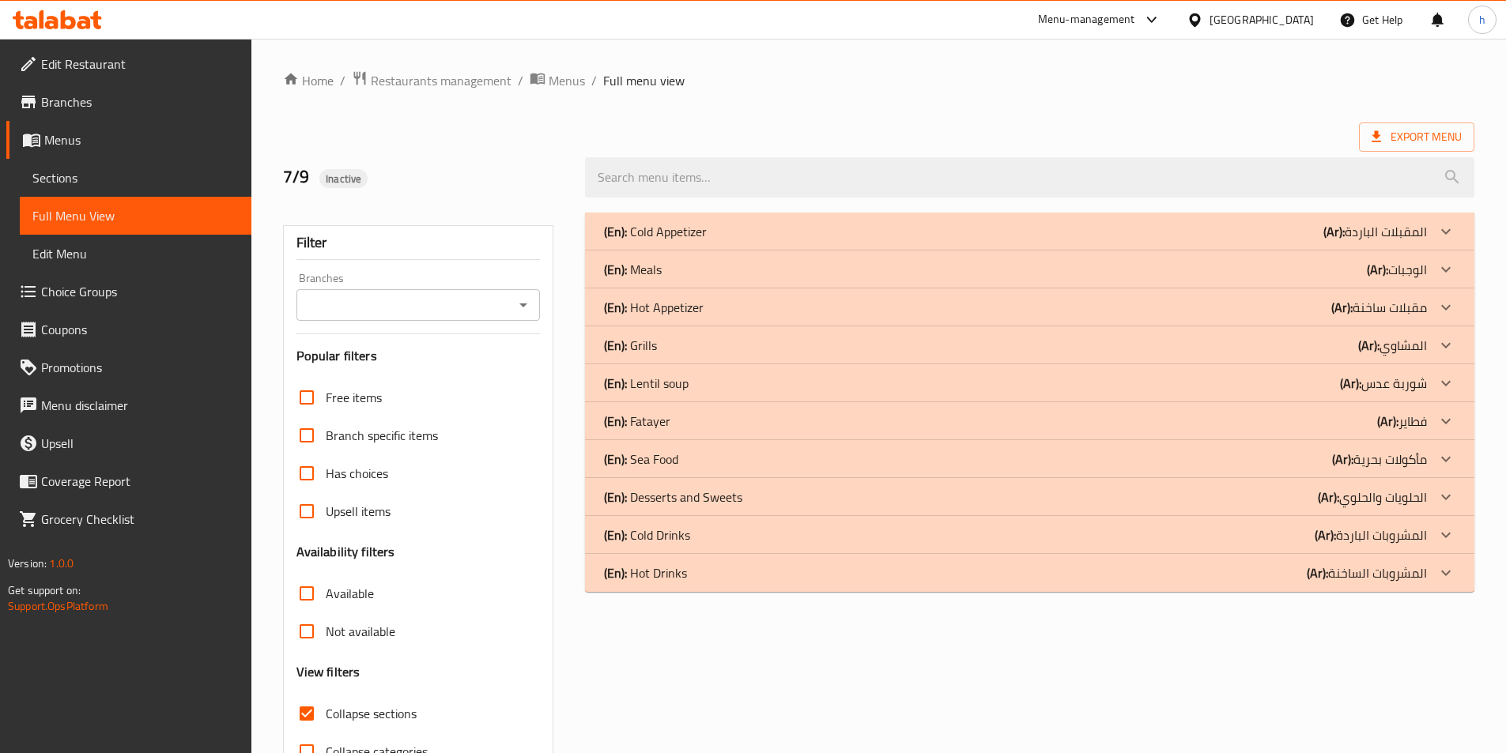
click at [1226, 222] on div "(En): Cold Appetizer (Ar): المقبلات الباردة" at bounding box center [1015, 231] width 823 height 19
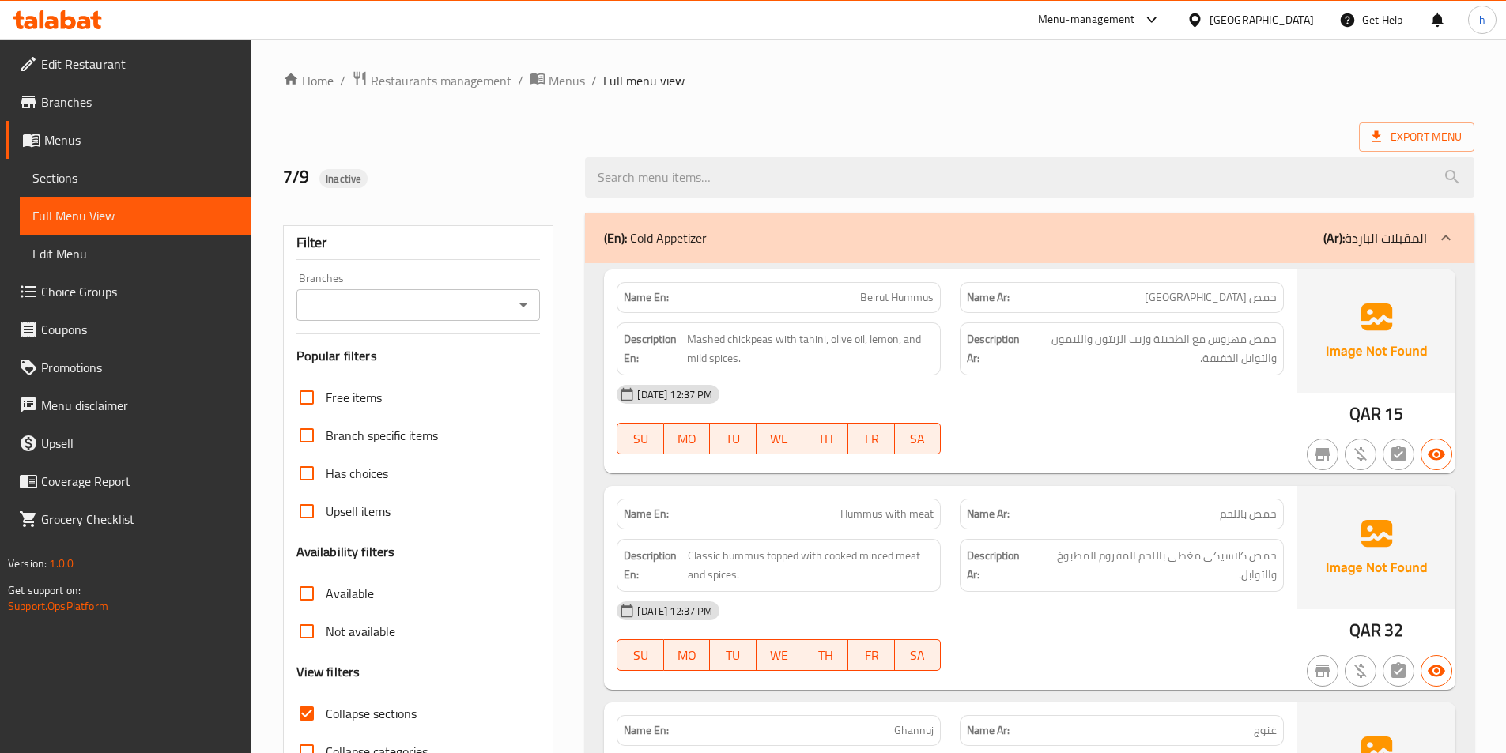
click at [1280, 242] on div "(En): Cold Appetizer (Ar): المقبلات الباردة" at bounding box center [1015, 237] width 823 height 19
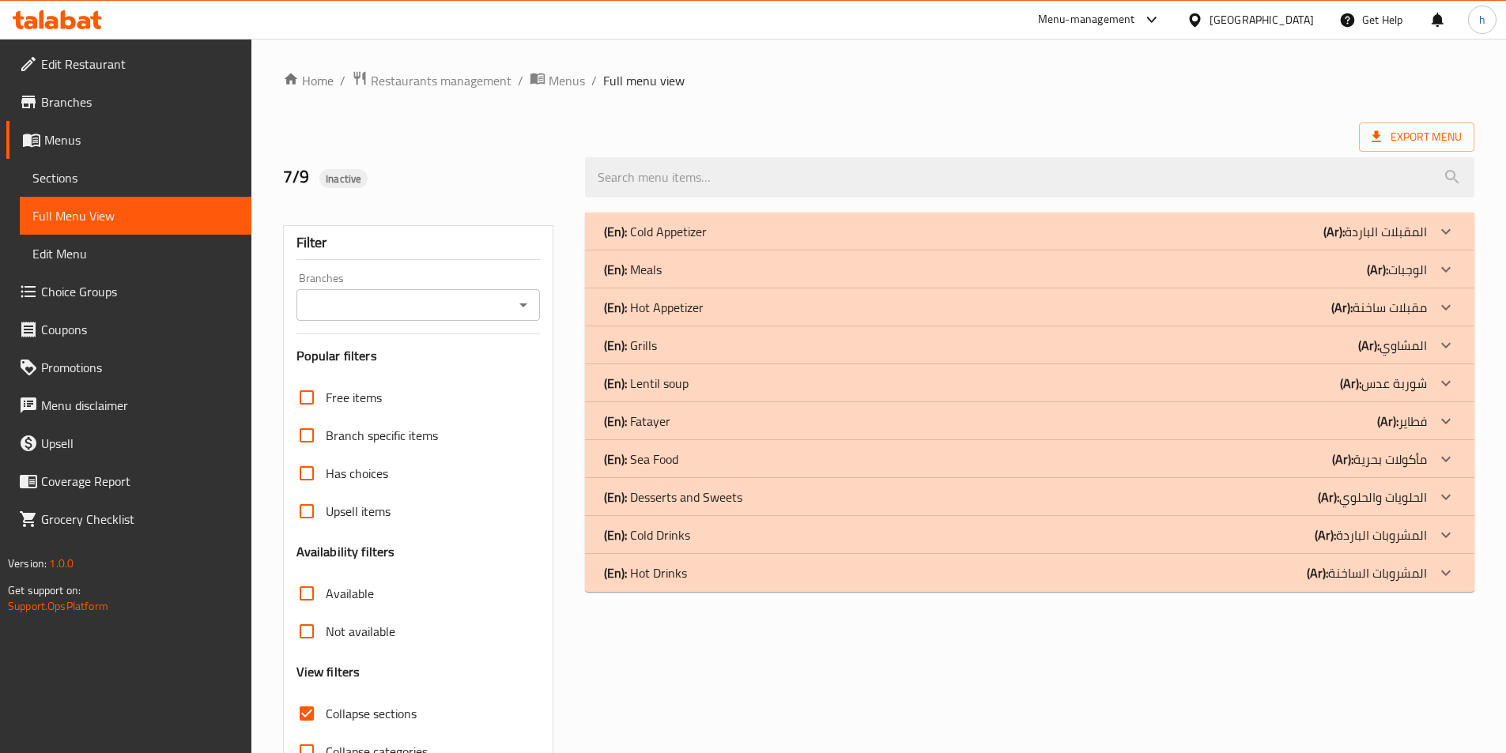
click at [658, 413] on p "(En): Fatayer" at bounding box center [637, 421] width 66 height 19
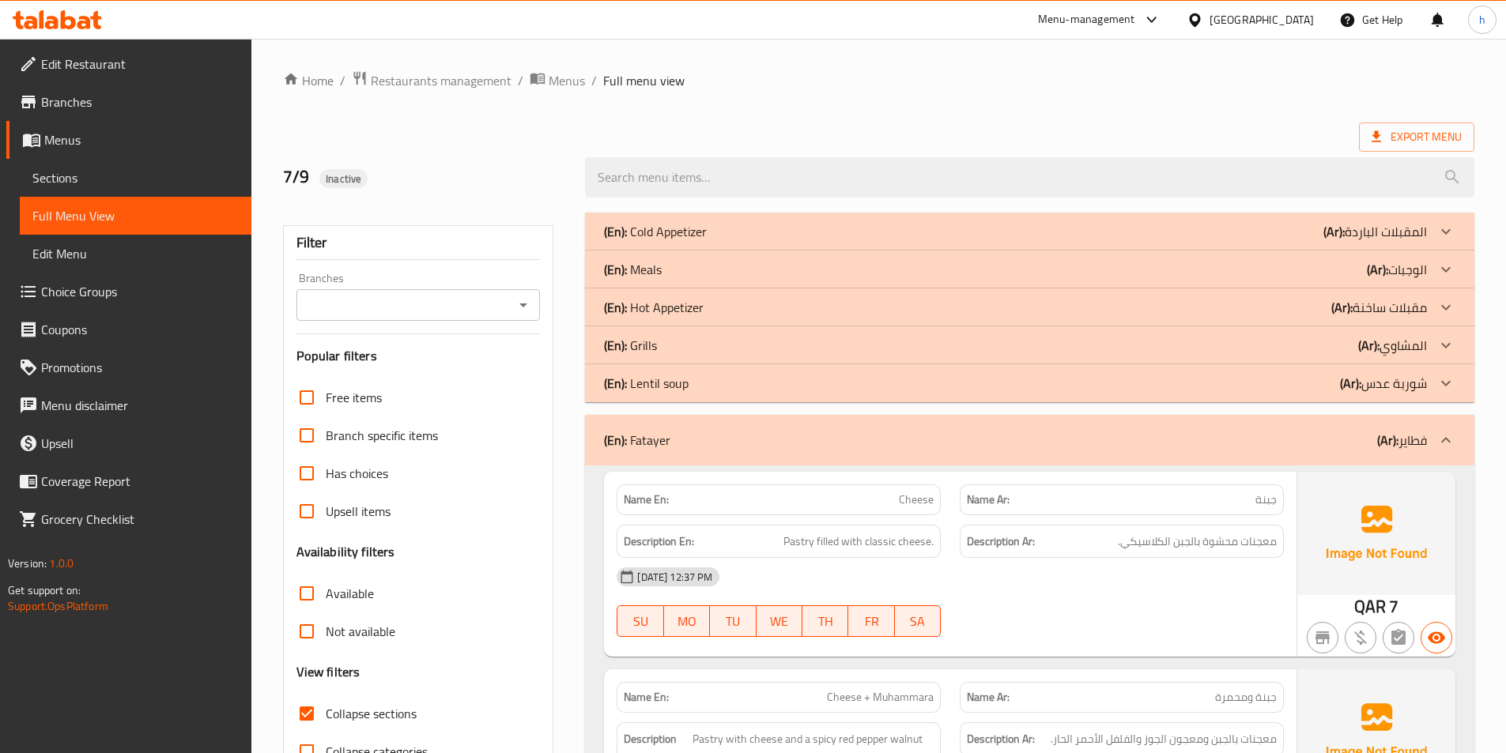
click at [666, 386] on p "(En): Lentil soup" at bounding box center [646, 383] width 85 height 19
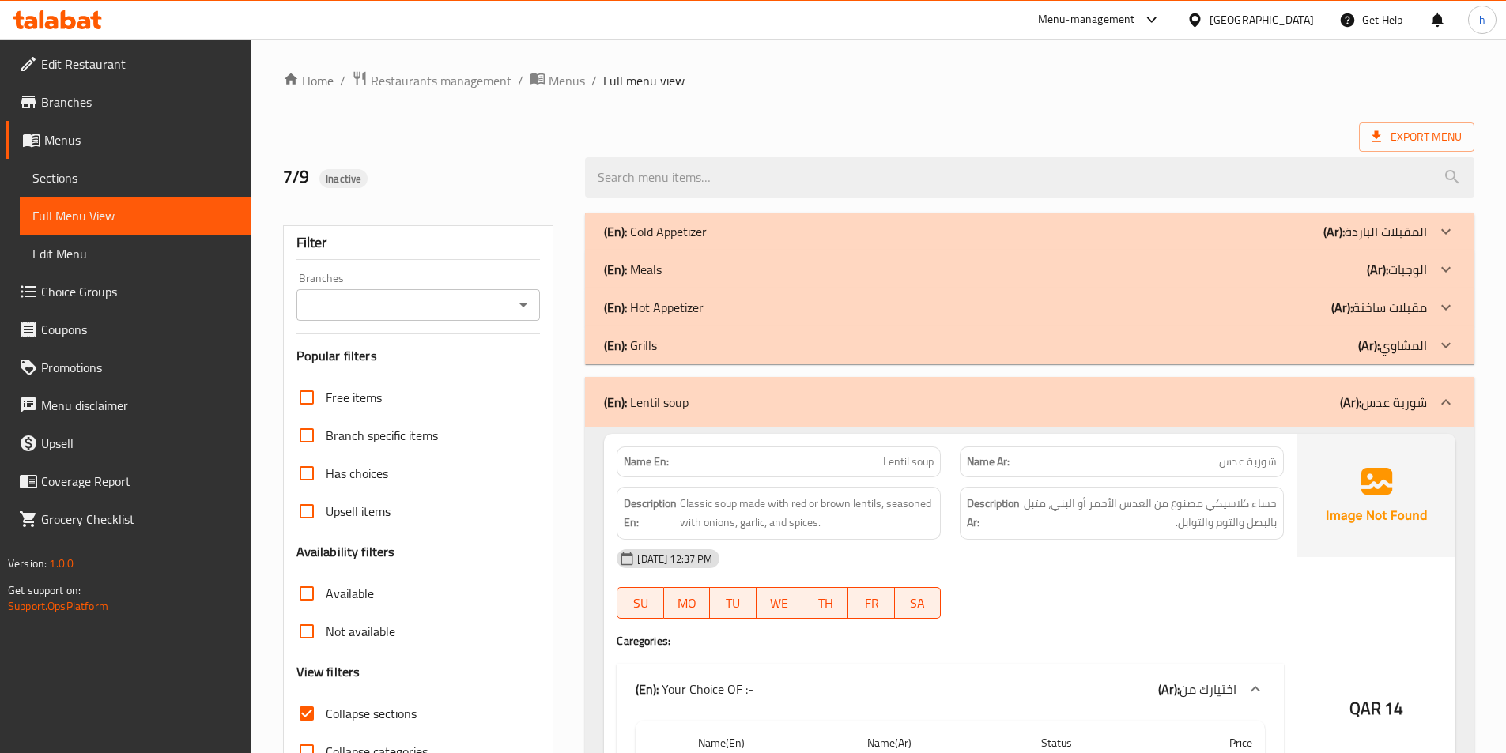
click at [681, 309] on p "(En): Hot Appetizer" at bounding box center [654, 307] width 100 height 19
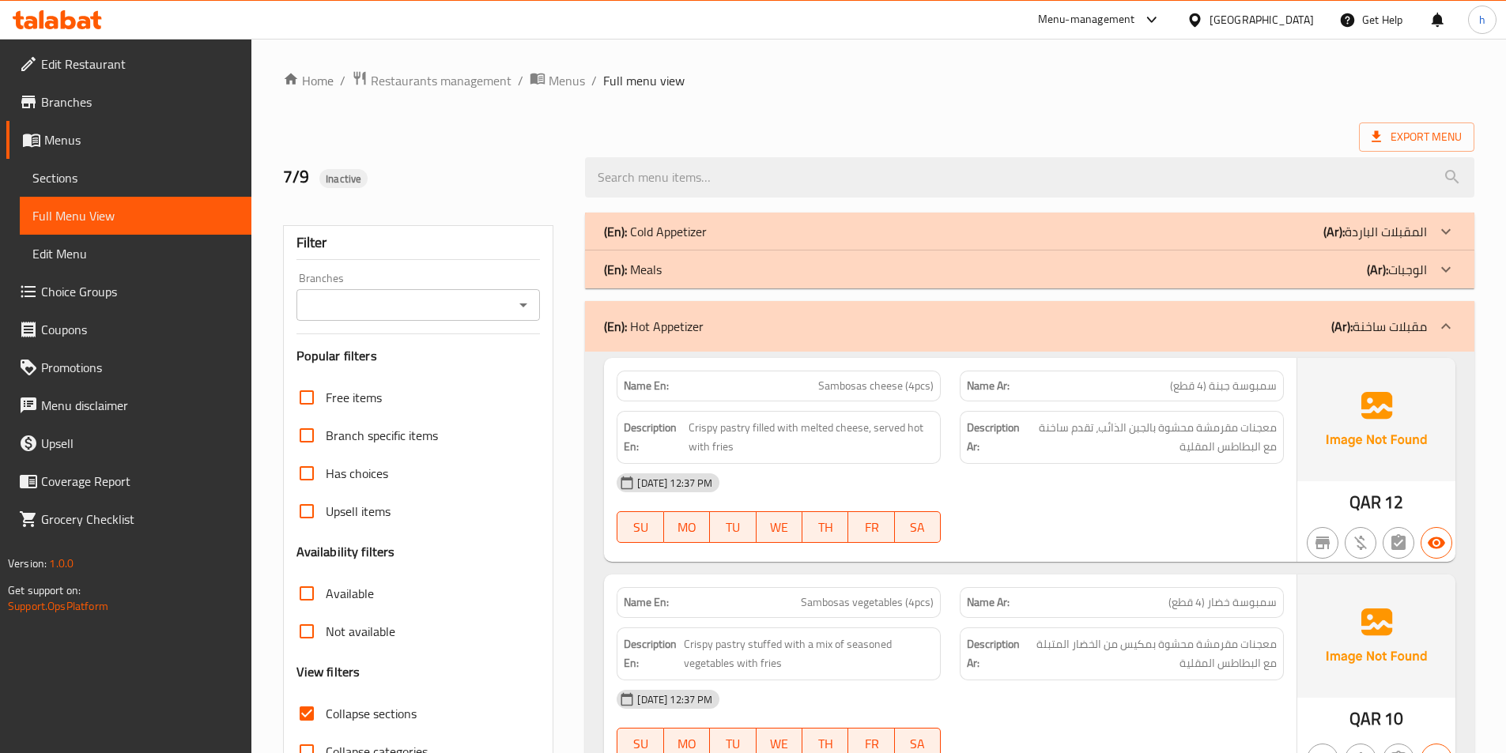
click at [707, 233] on div "(En): Cold Appetizer (Ar): المقبلات الباردة" at bounding box center [1015, 231] width 823 height 19
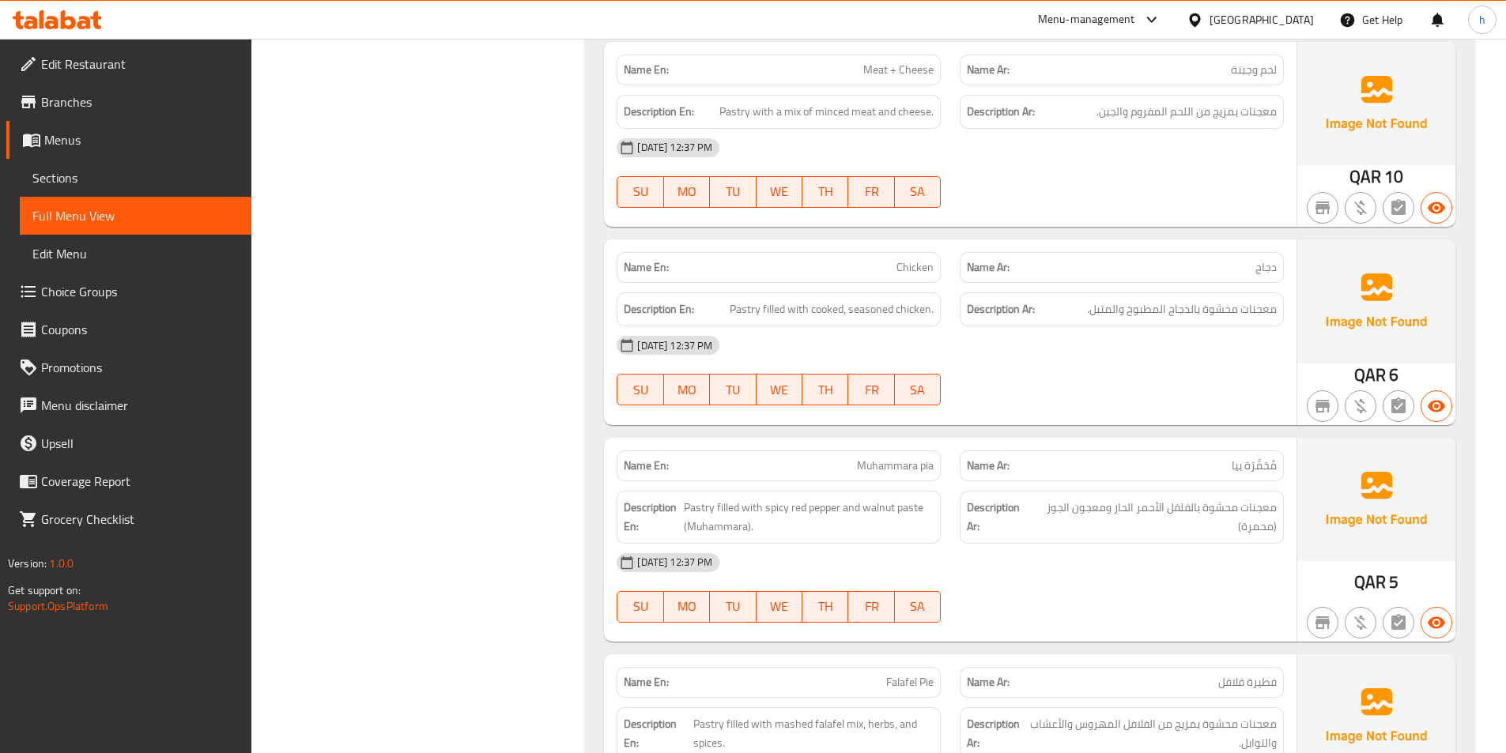
scroll to position [9614, 0]
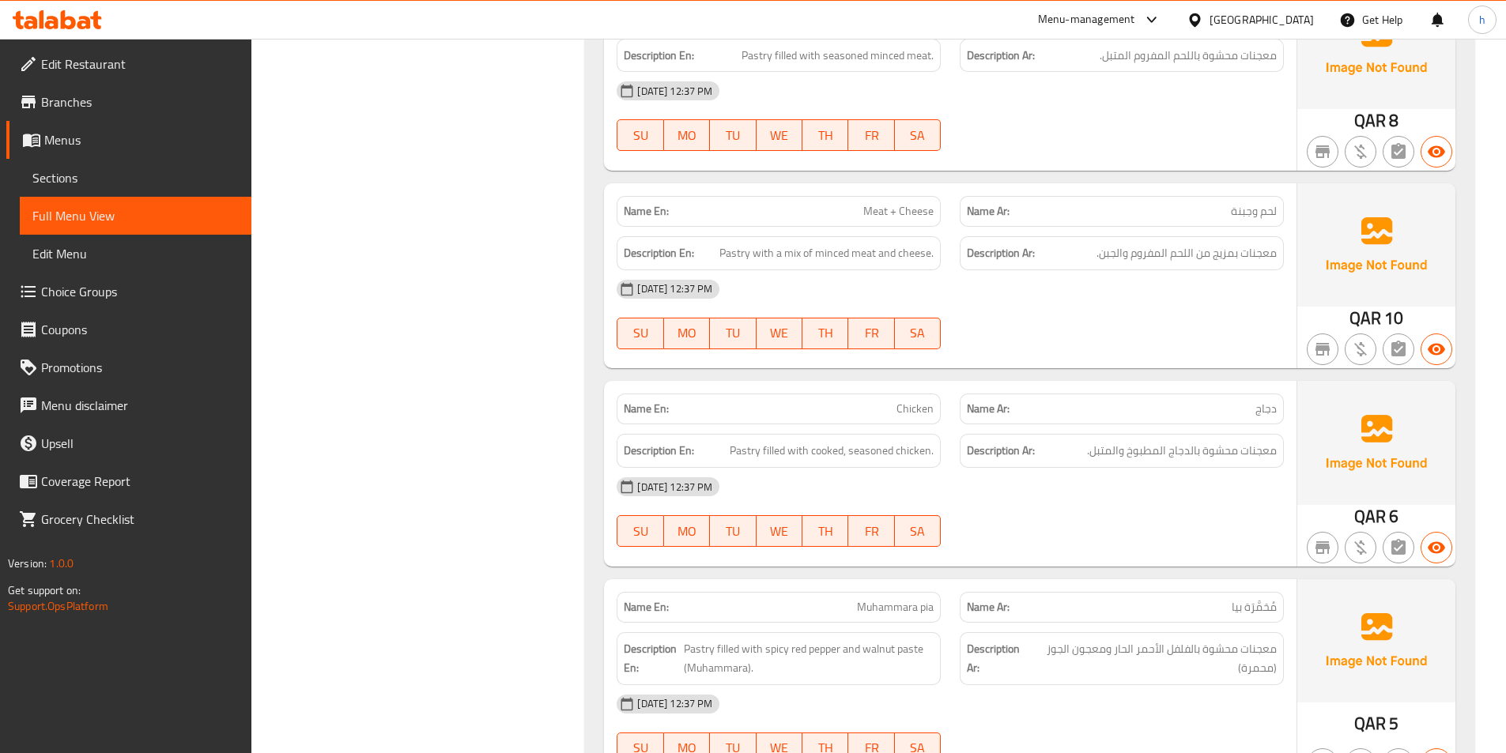
click at [156, 63] on span "Edit Restaurant" at bounding box center [140, 64] width 198 height 19
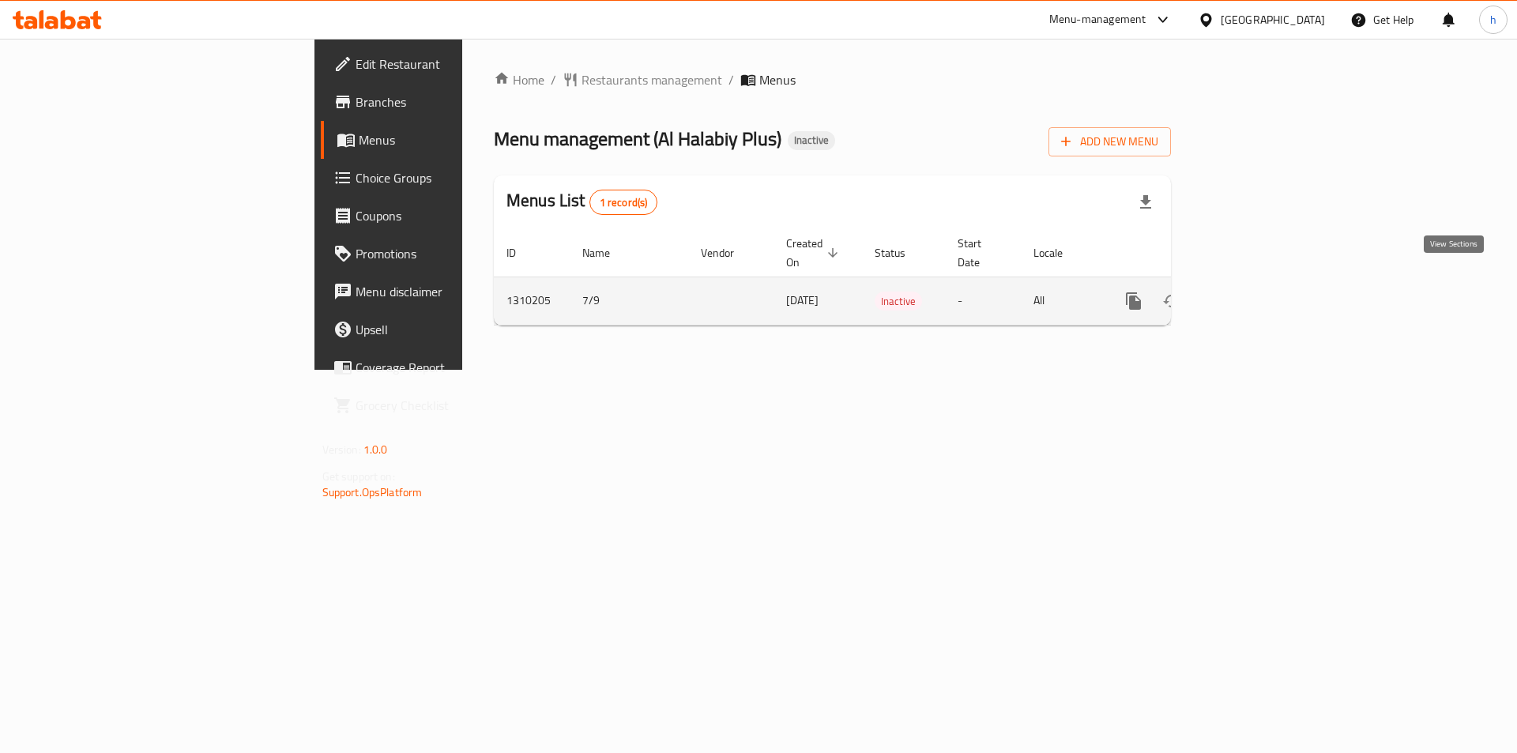
click at [1267, 283] on link "enhanced table" at bounding box center [1248, 301] width 38 height 38
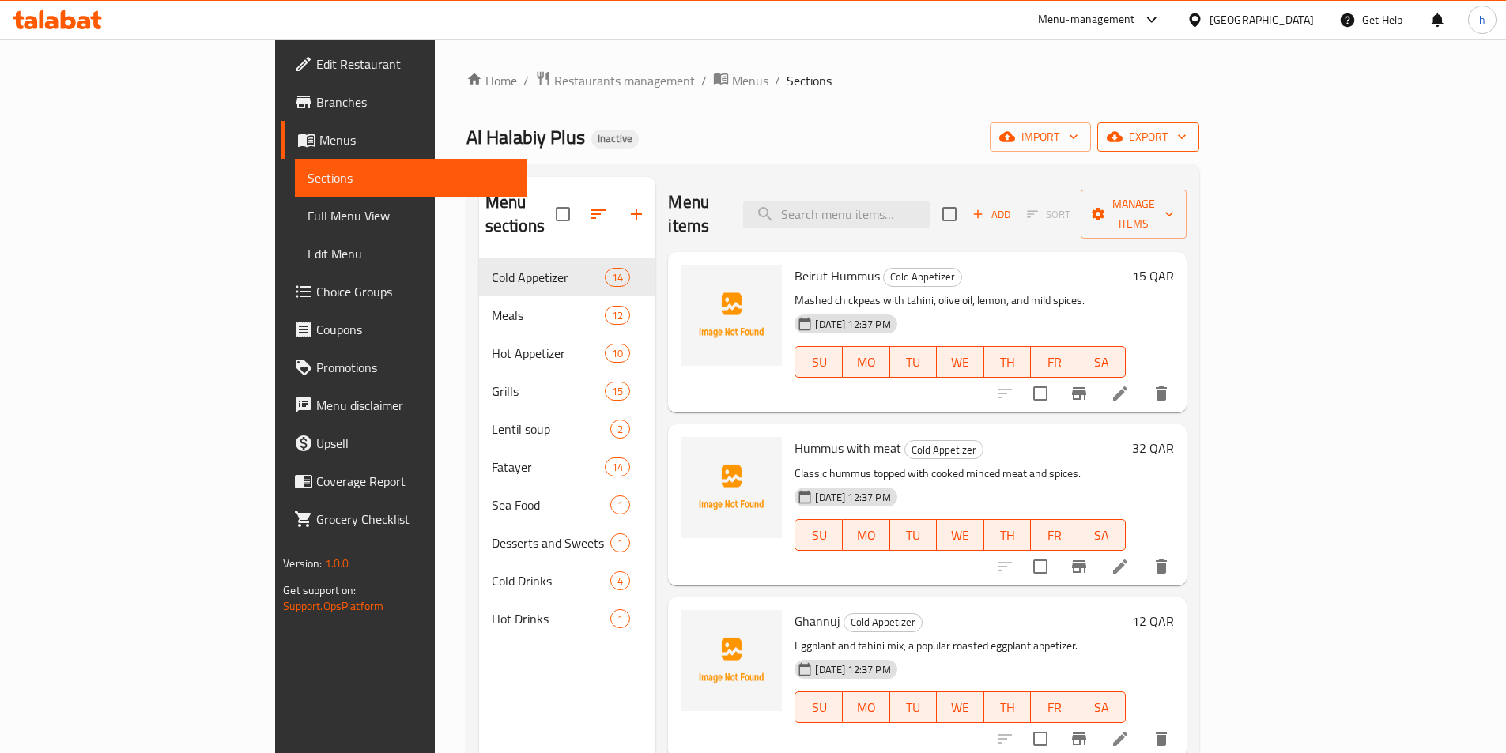
click at [1189, 139] on icon "button" at bounding box center [1182, 137] width 16 height 16
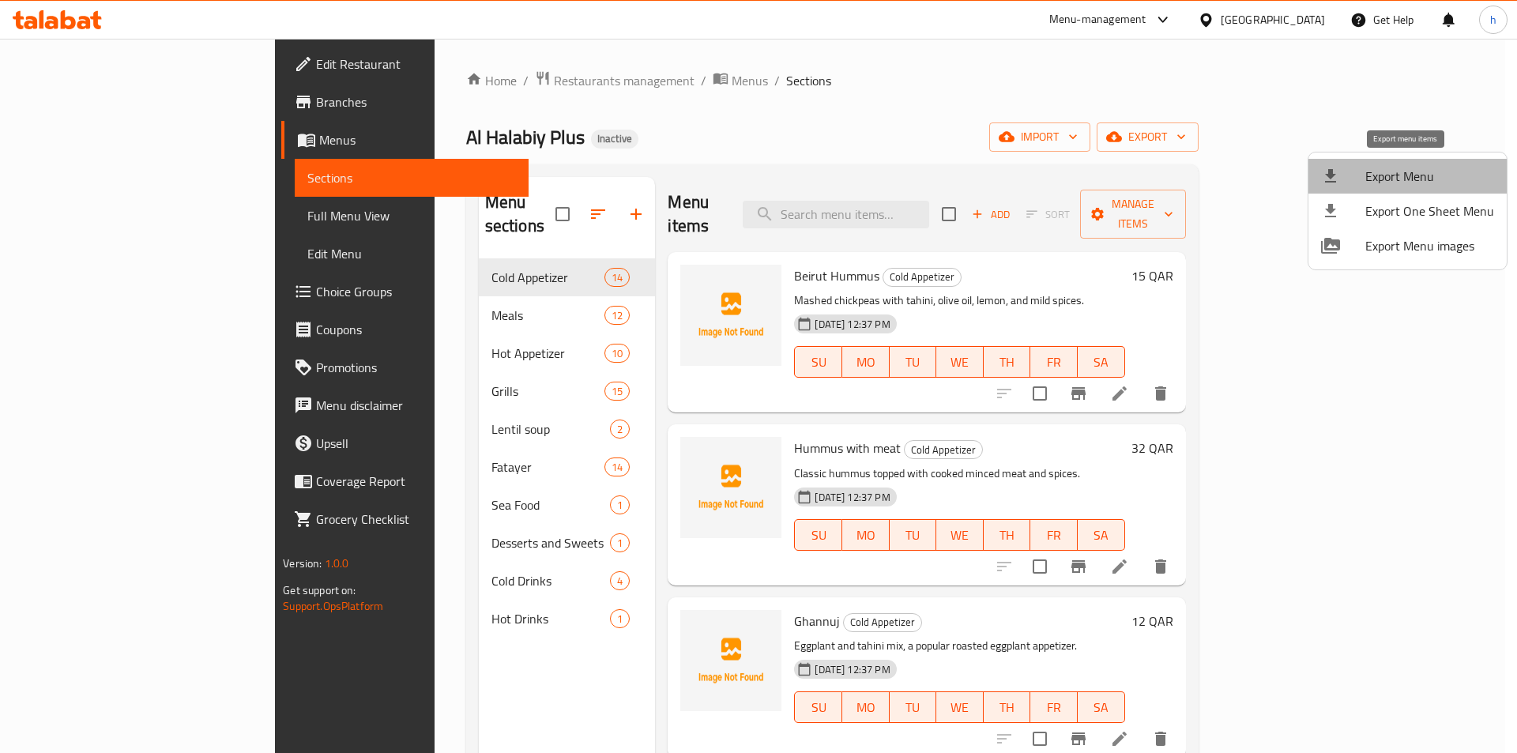
click at [1427, 173] on span "Export Menu" at bounding box center [1430, 176] width 129 height 19
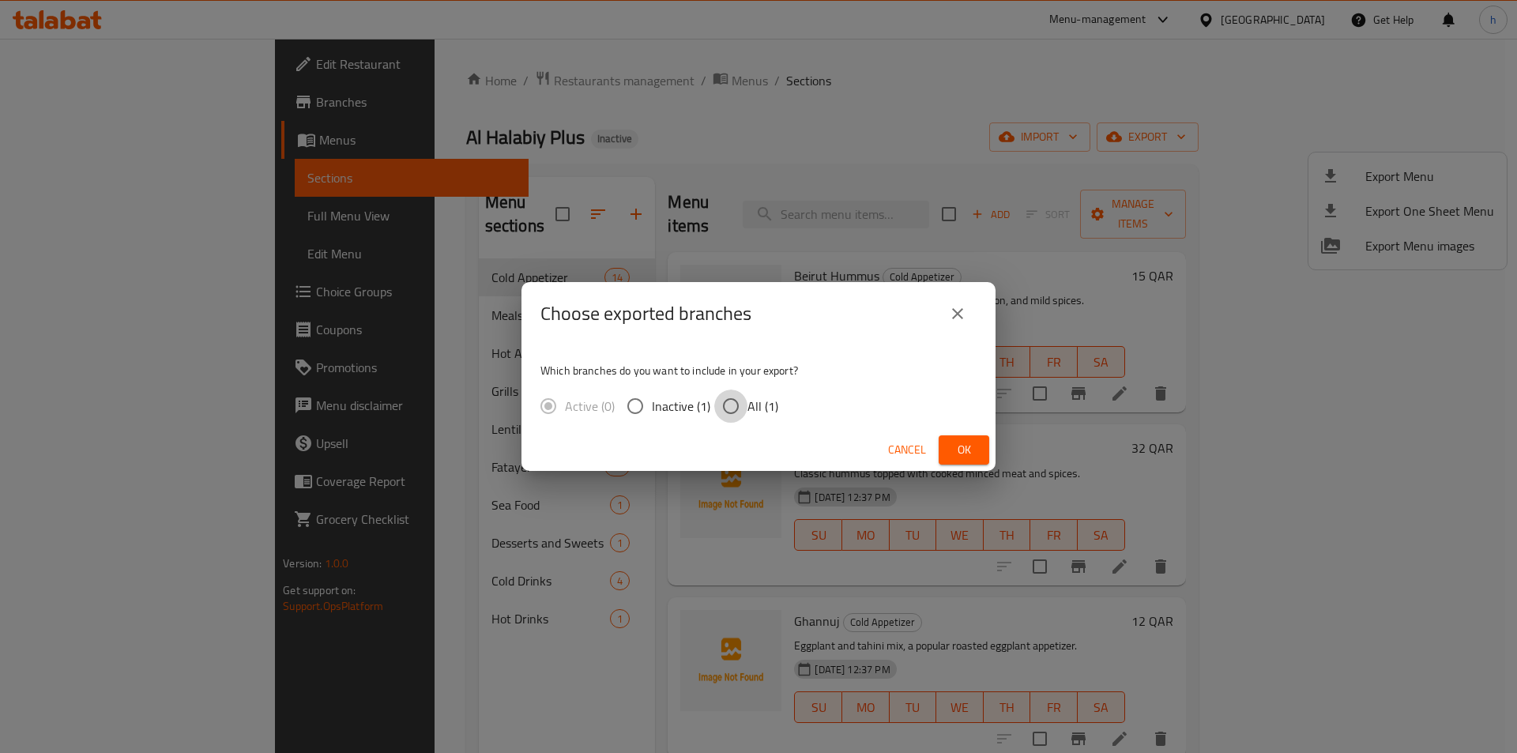
click at [737, 408] on input "All (1)" at bounding box center [730, 406] width 33 height 33
radio input "true"
click at [986, 453] on button "Ok" at bounding box center [964, 449] width 51 height 29
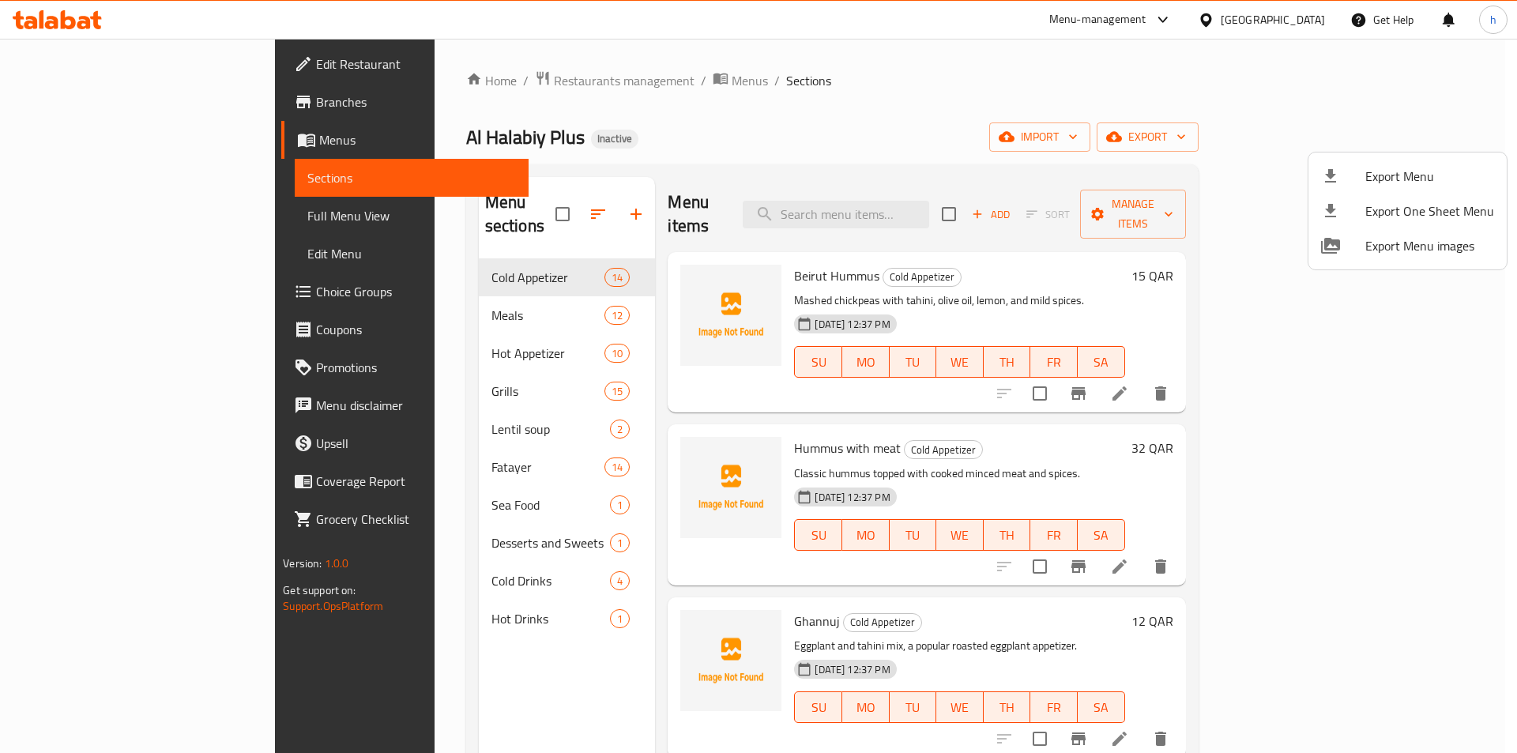
click at [898, 126] on div at bounding box center [758, 376] width 1517 height 753
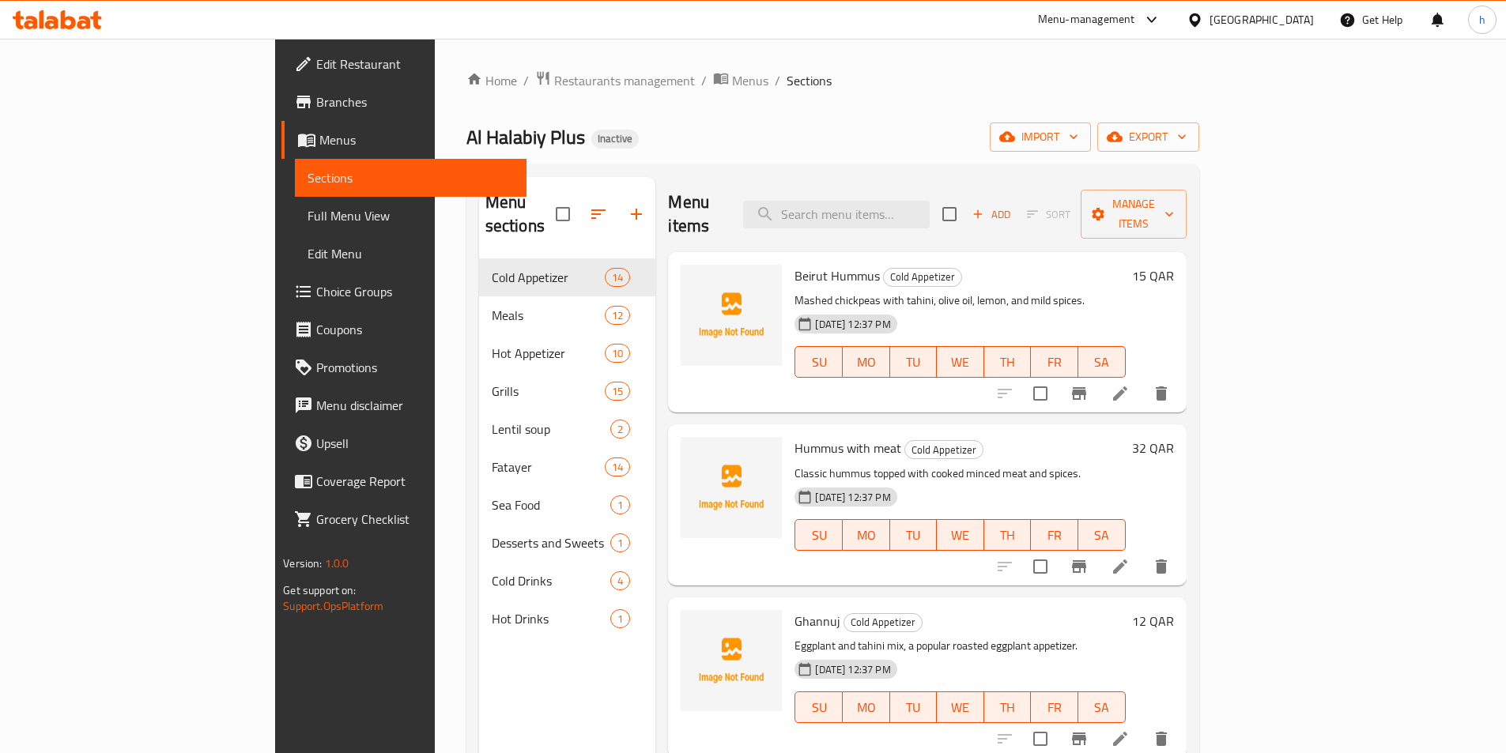
click at [316, 72] on span "Edit Restaurant" at bounding box center [415, 64] width 198 height 19
